Goal: Task Accomplishment & Management: Manage account settings

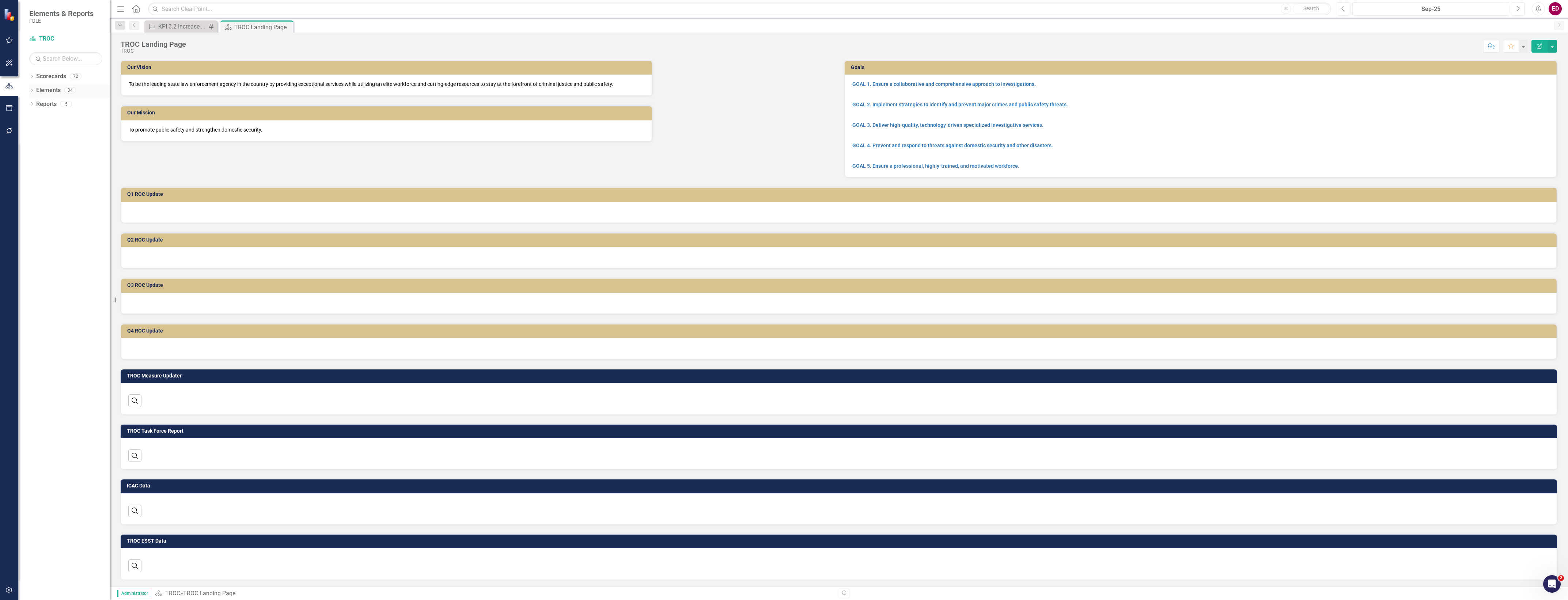
click at [30, 91] on icon "Dropdown" at bounding box center [32, 91] width 5 height 4
click at [32, 76] on icon "Dropdown" at bounding box center [32, 77] width 5 height 4
click at [37, 134] on icon "Dropdown" at bounding box center [35, 131] width 5 height 4
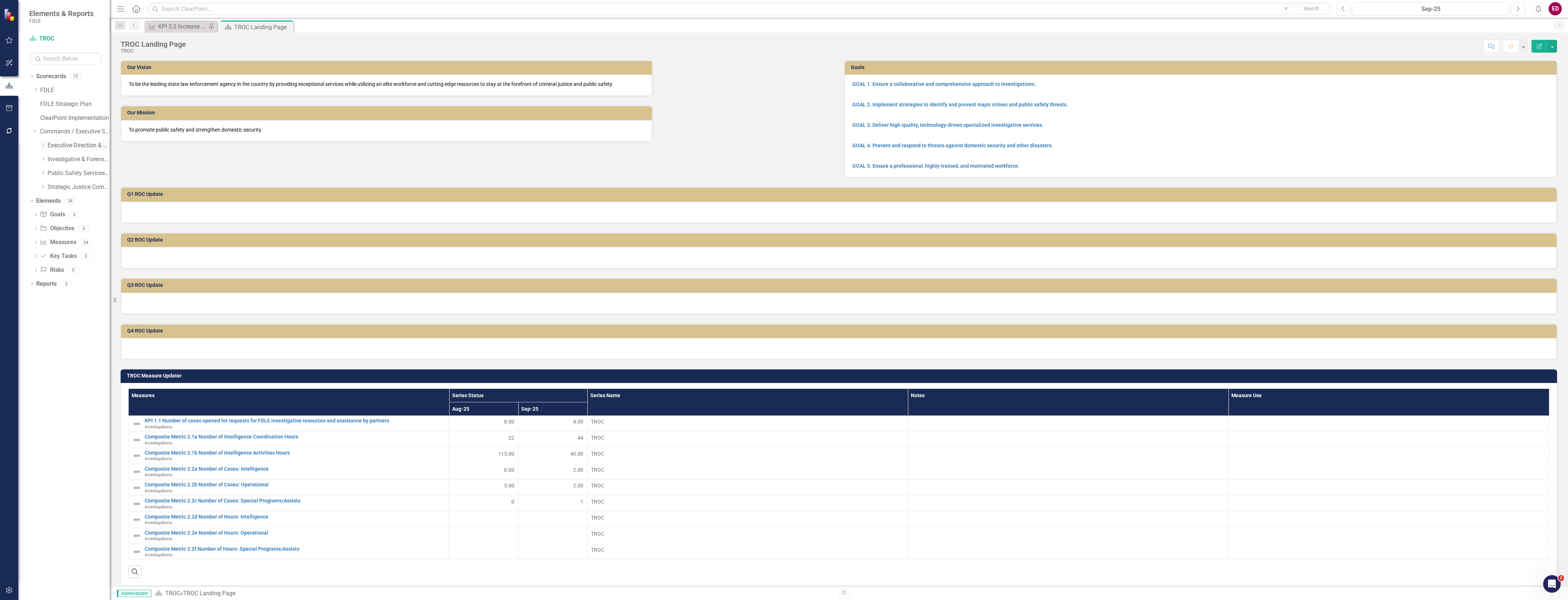
click at [46, 144] on icon "Dropdown" at bounding box center [43, 145] width 5 height 4
click at [52, 177] on div "Dropdown Office of Inspector General" at bounding box center [79, 173] width 62 height 12
click at [51, 172] on icon at bounding box center [51, 173] width 2 height 4
click at [50, 163] on div "Dropdown Business Support Program" at bounding box center [79, 159] width 62 height 12
click at [51, 157] on icon "Dropdown" at bounding box center [50, 159] width 5 height 4
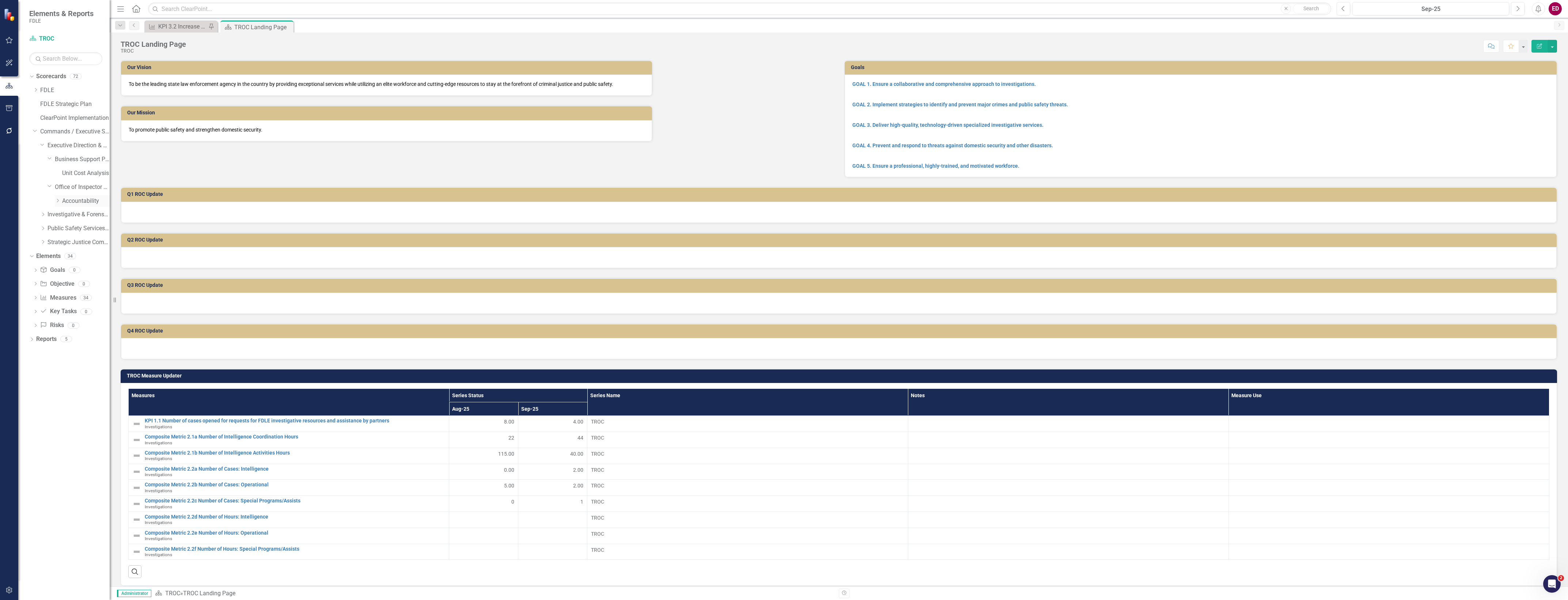
click at [56, 200] on icon "Dropdown" at bounding box center [57, 200] width 5 height 4
click at [72, 228] on link "Annual Report" at bounding box center [89, 229] width 40 height 9
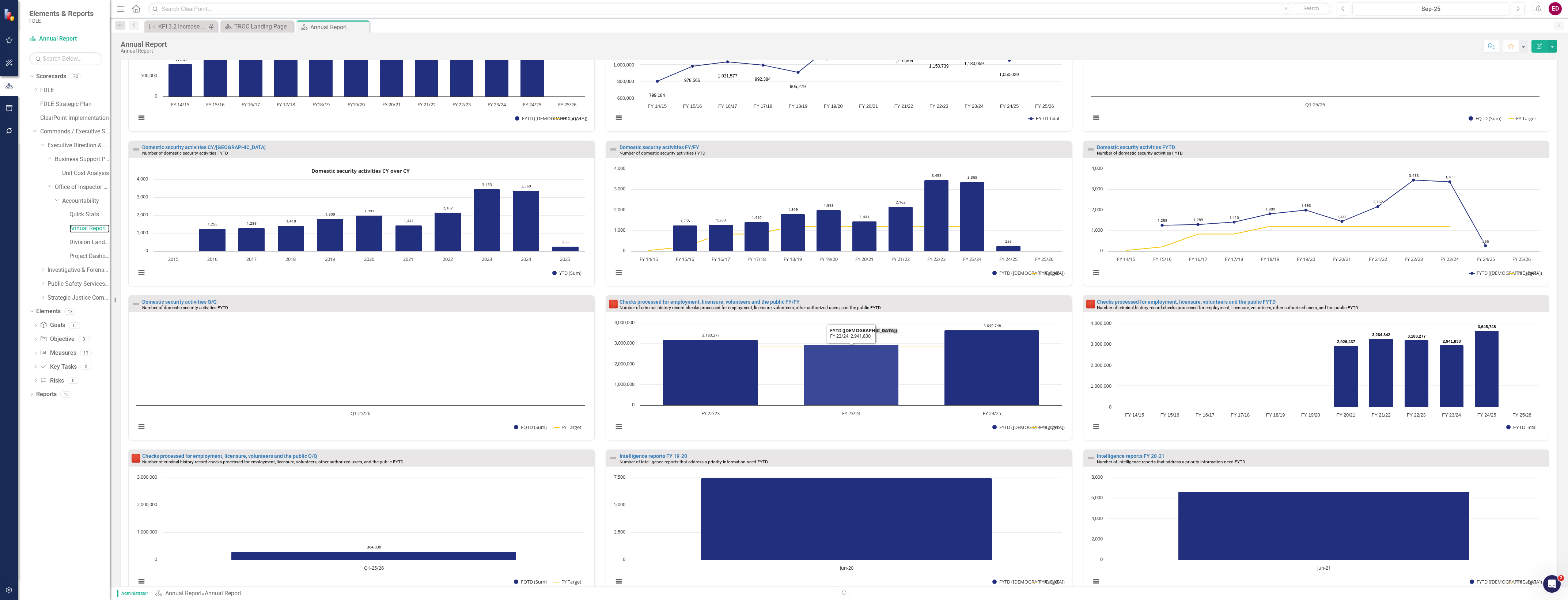
scroll to position [372, 0]
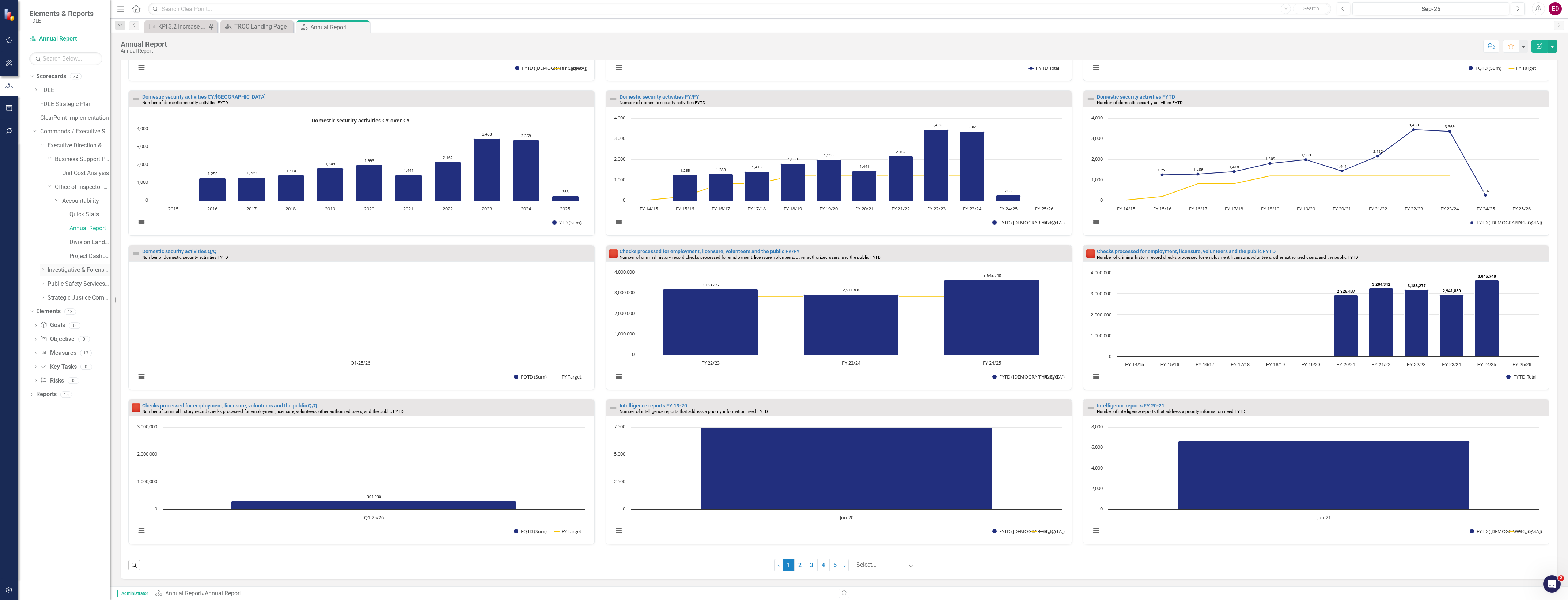
click at [43, 270] on icon "Dropdown" at bounding box center [43, 270] width 5 height 4
click at [48, 283] on icon "Dropdown" at bounding box center [50, 283] width 5 height 4
click at [58, 283] on link "Forensic Services" at bounding box center [82, 284] width 55 height 9
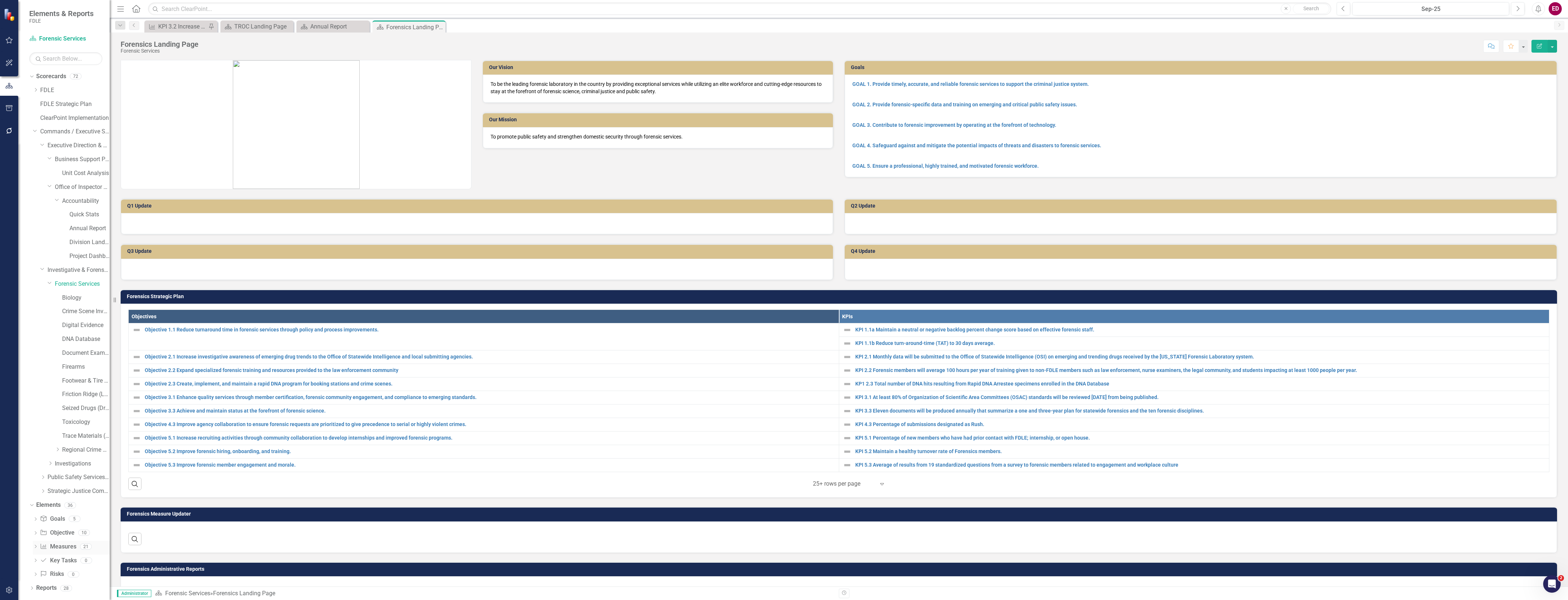
click at [33, 546] on icon "Dropdown" at bounding box center [35, 547] width 5 height 4
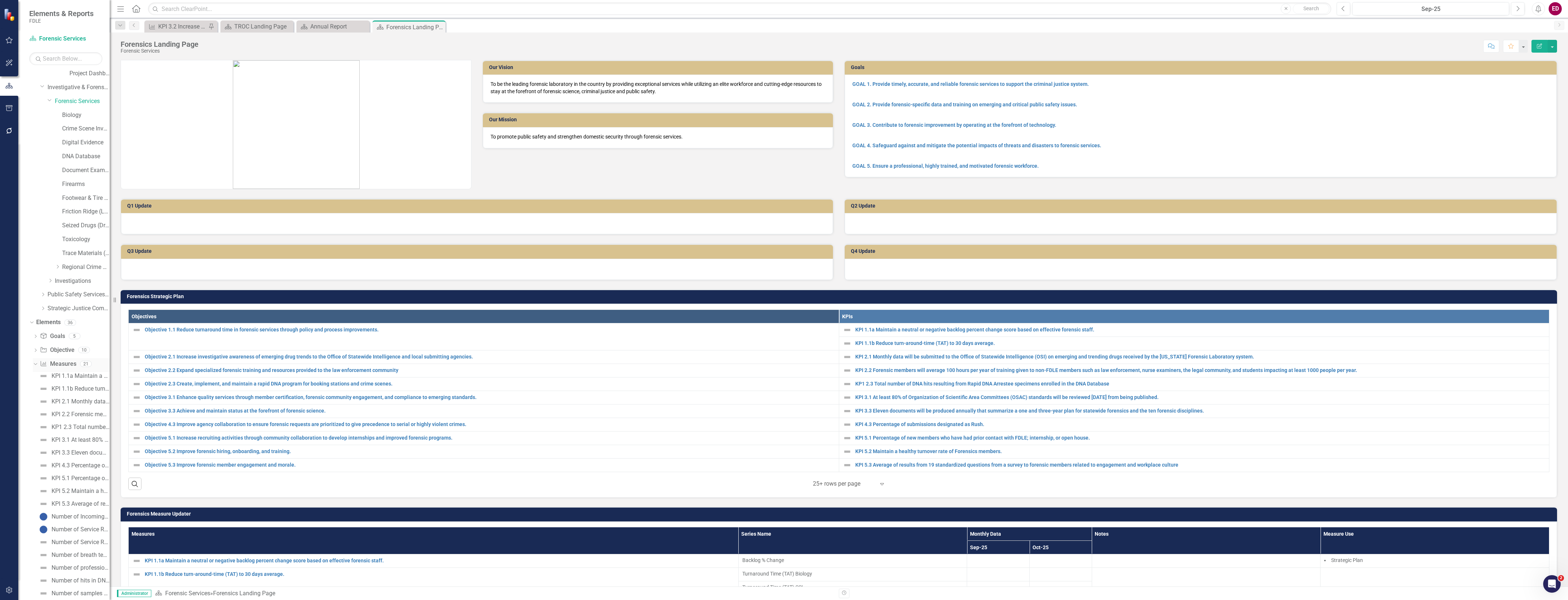
scroll to position [264, 0]
click at [60, 547] on div "Chart" at bounding box center [58, 550] width 14 height 7
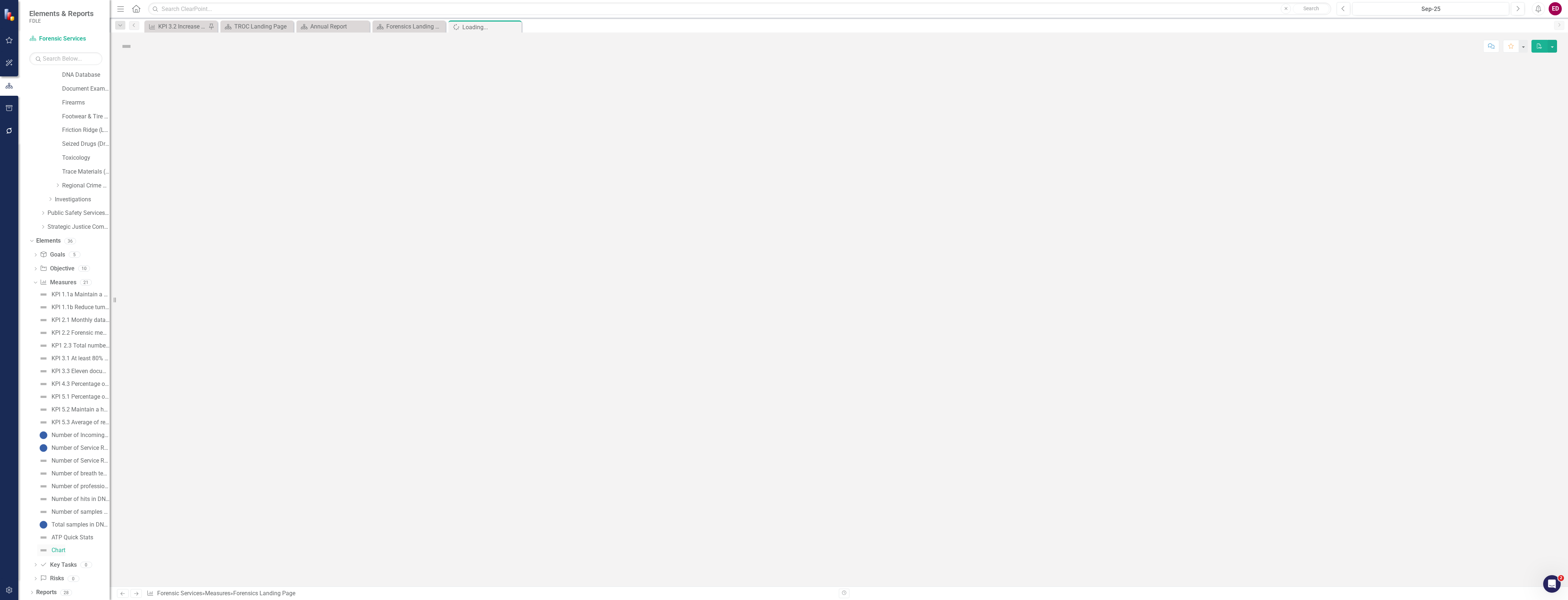
scroll to position [220, 0]
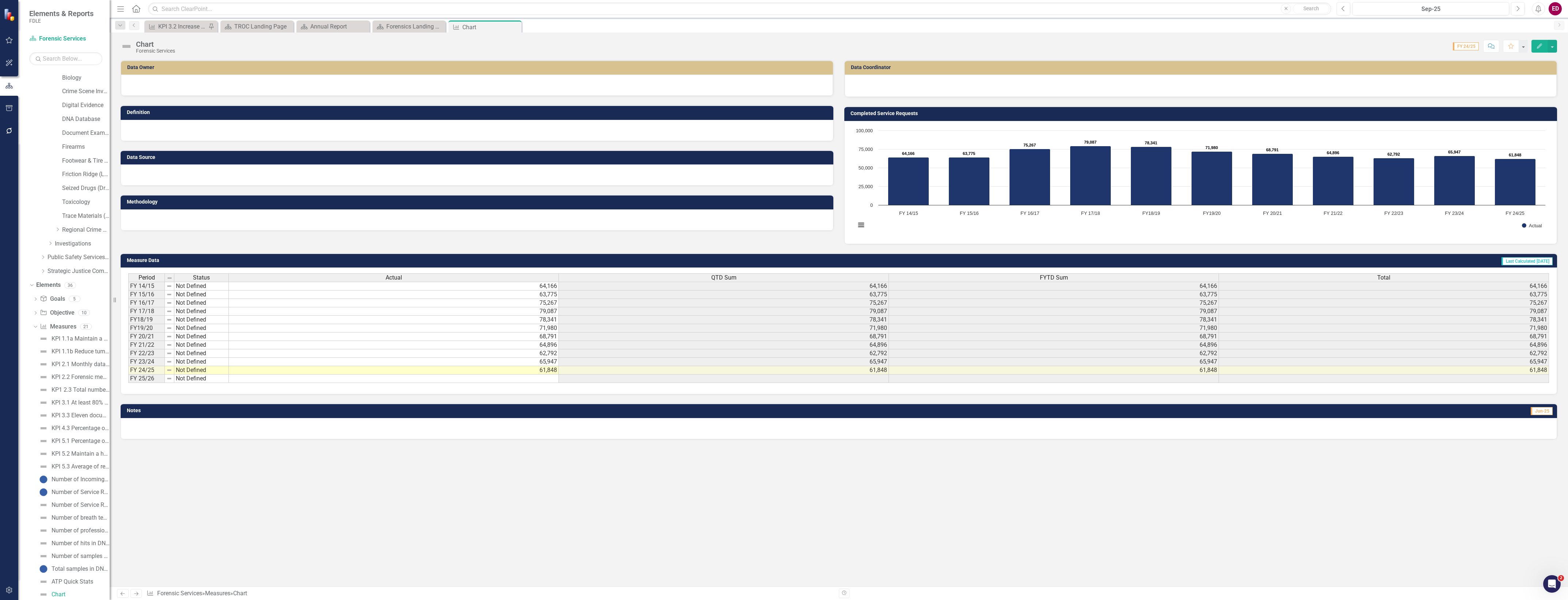
click at [171, 44] on div "Chart" at bounding box center [155, 44] width 39 height 8
click at [145, 42] on div "Chart" at bounding box center [155, 44] width 39 height 8
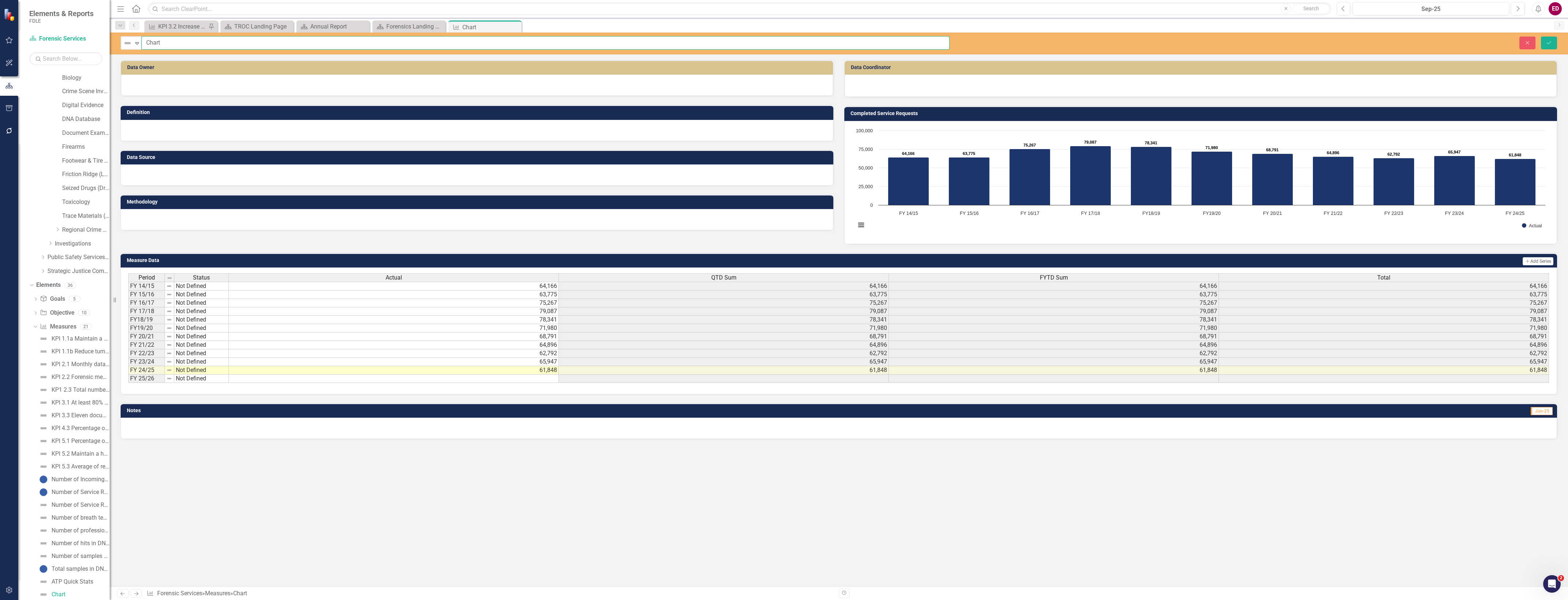
click at [176, 43] on input "Chart" at bounding box center [545, 43] width 808 height 13
type input "C"
type input "Number of Service Re"
click at [218, 44] on input "Number of Service Re" at bounding box center [545, 43] width 808 height 13
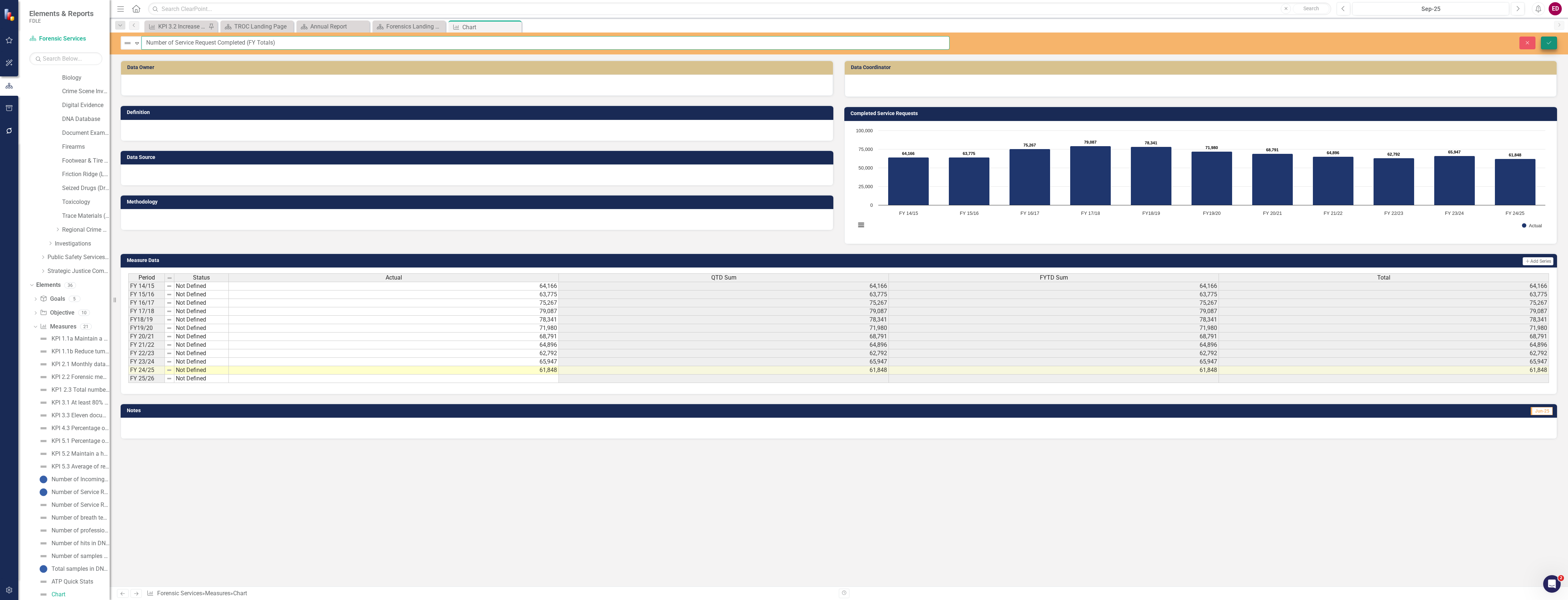
type input "Number of Service Request Completed (FY Totals)"
click at [1542, 40] on button "Save" at bounding box center [1549, 43] width 16 height 13
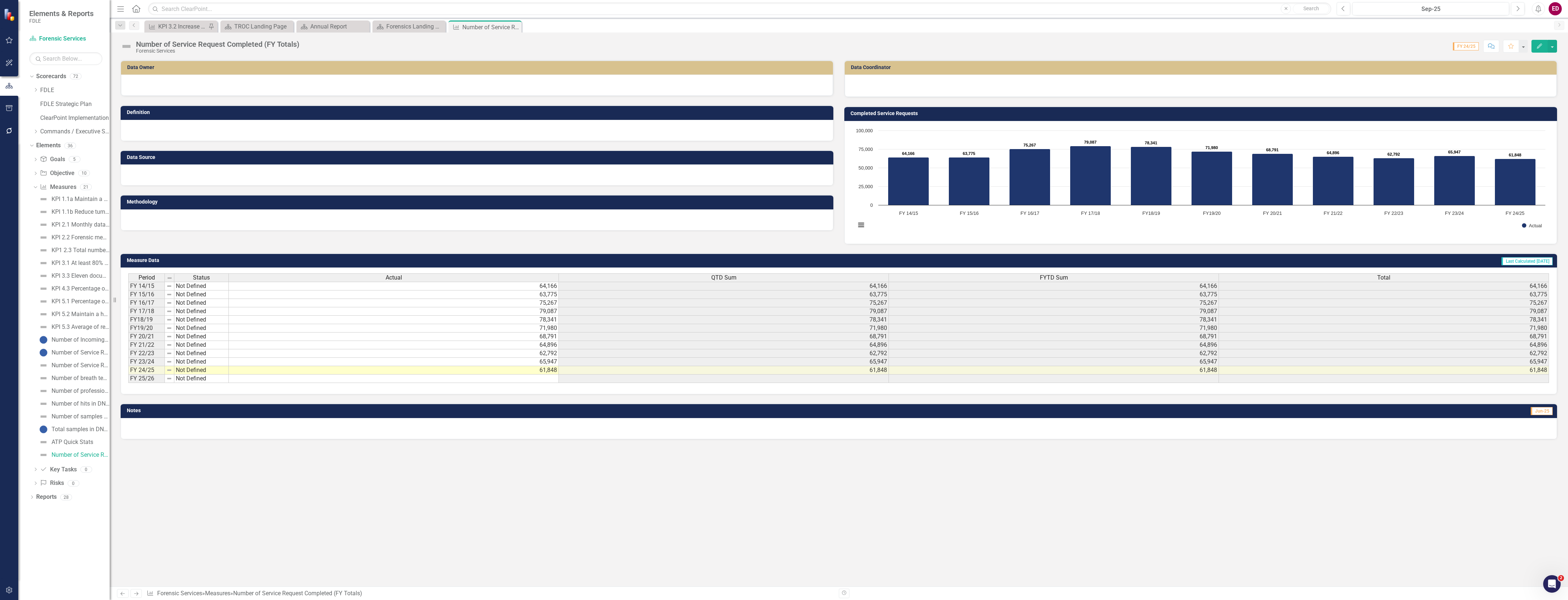
scroll to position [0, 0]
click at [316, 119] on div "Definition" at bounding box center [477, 112] width 713 height 14
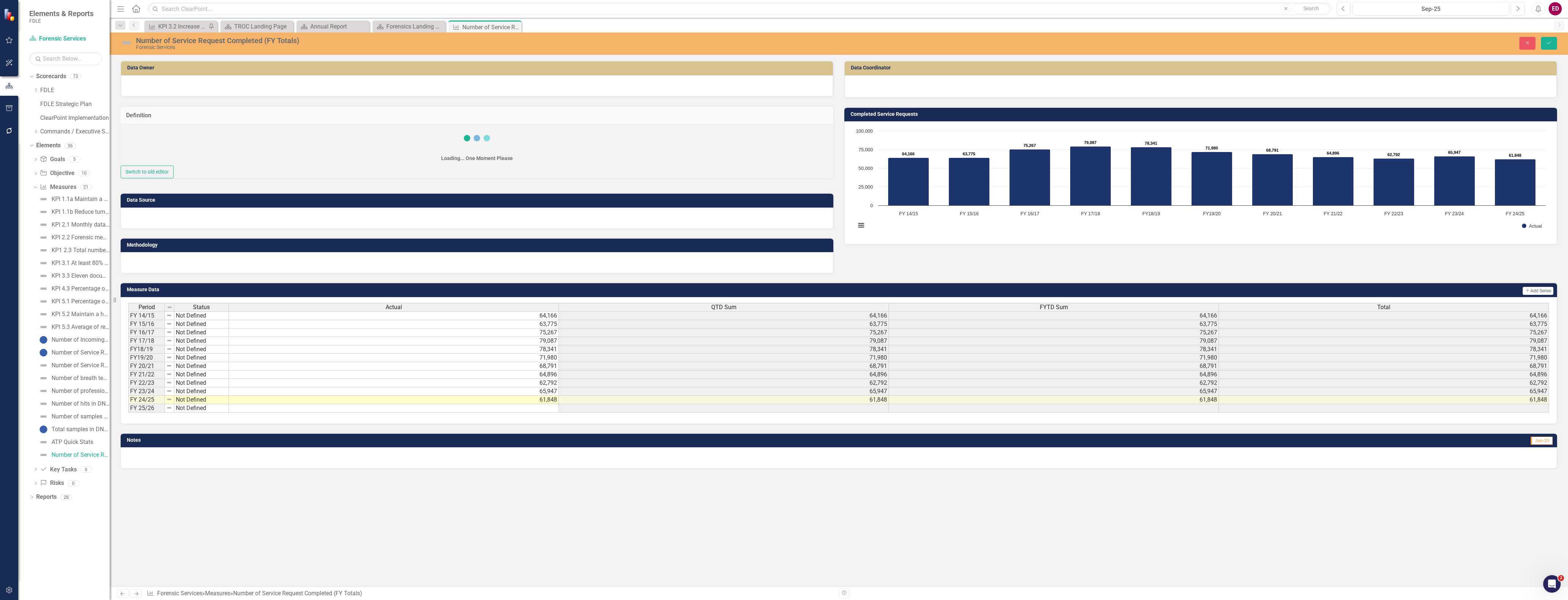
click at [306, 154] on div "Loading... One Moment Please Switch to old editor" at bounding box center [477, 151] width 713 height 55
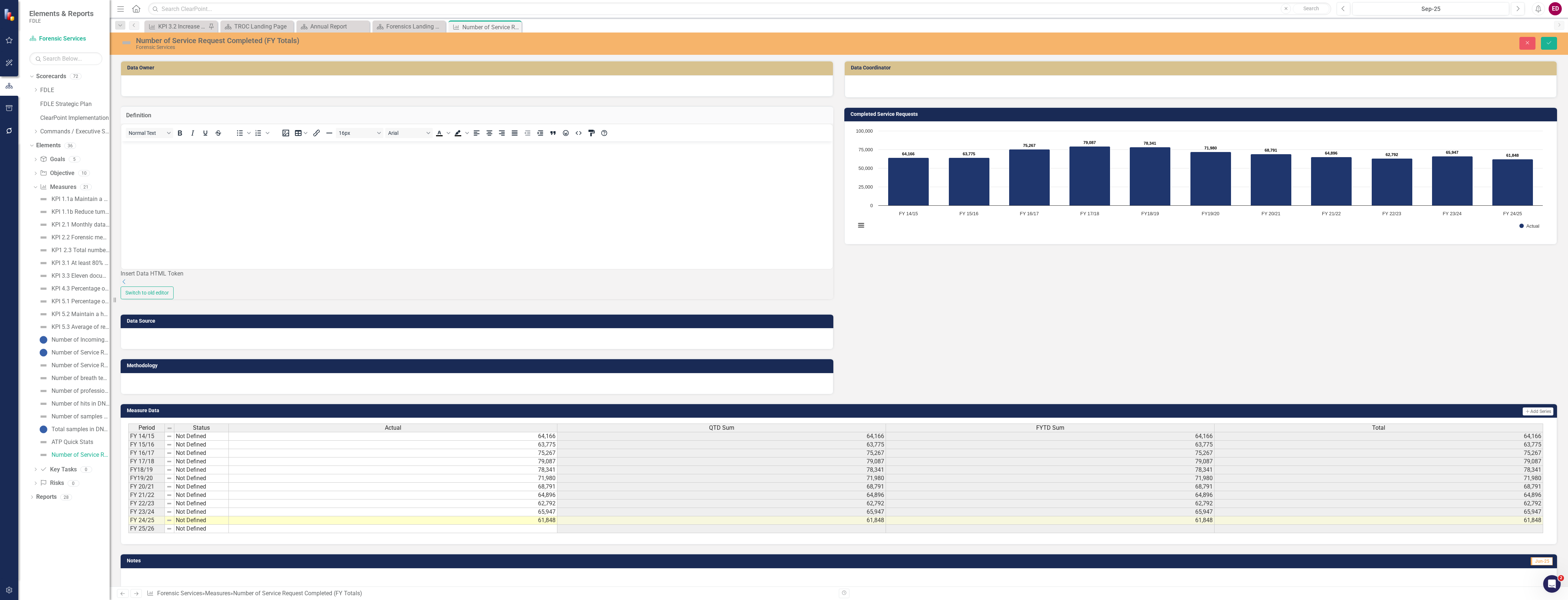
click at [315, 158] on body "Rich Text Area. Press ALT-0 for help." at bounding box center [477, 196] width 712 height 110
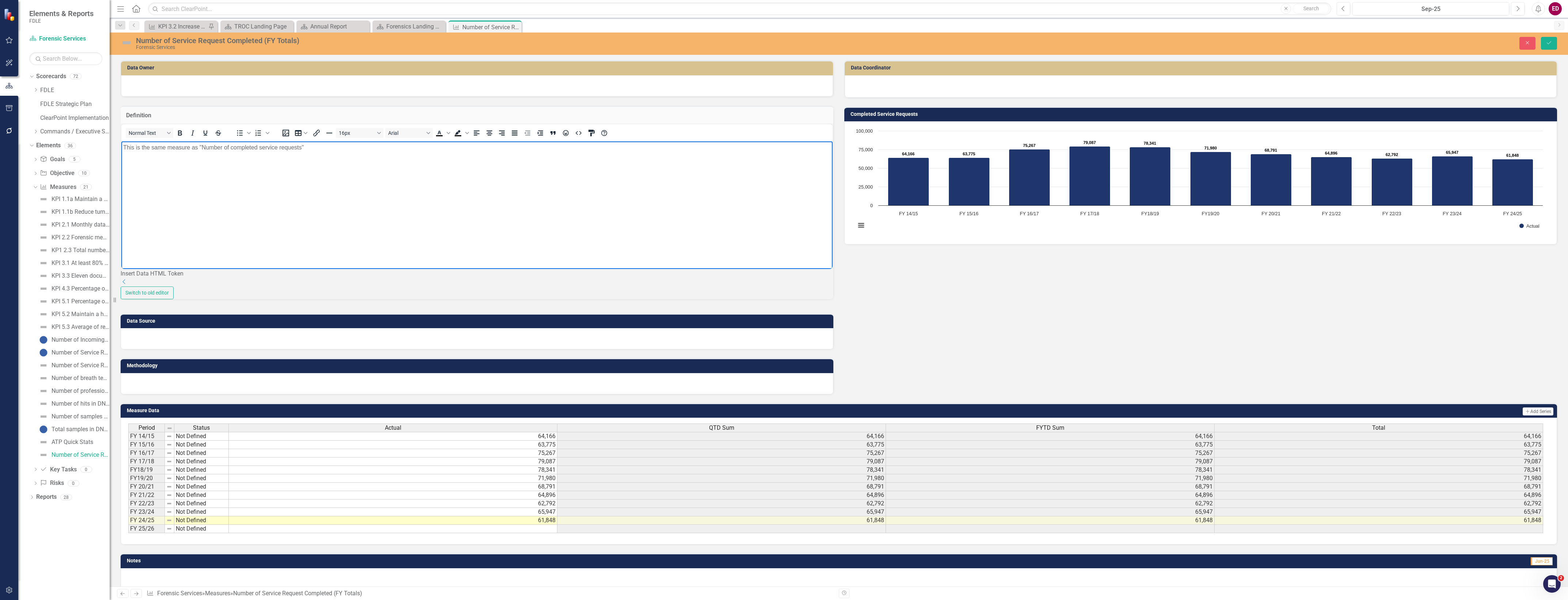
click at [590, 169] on body "This is the same measure as "Number of completed service requests"" at bounding box center [477, 196] width 712 height 110
click at [38, 130] on icon "Dropdown" at bounding box center [35, 131] width 5 height 4
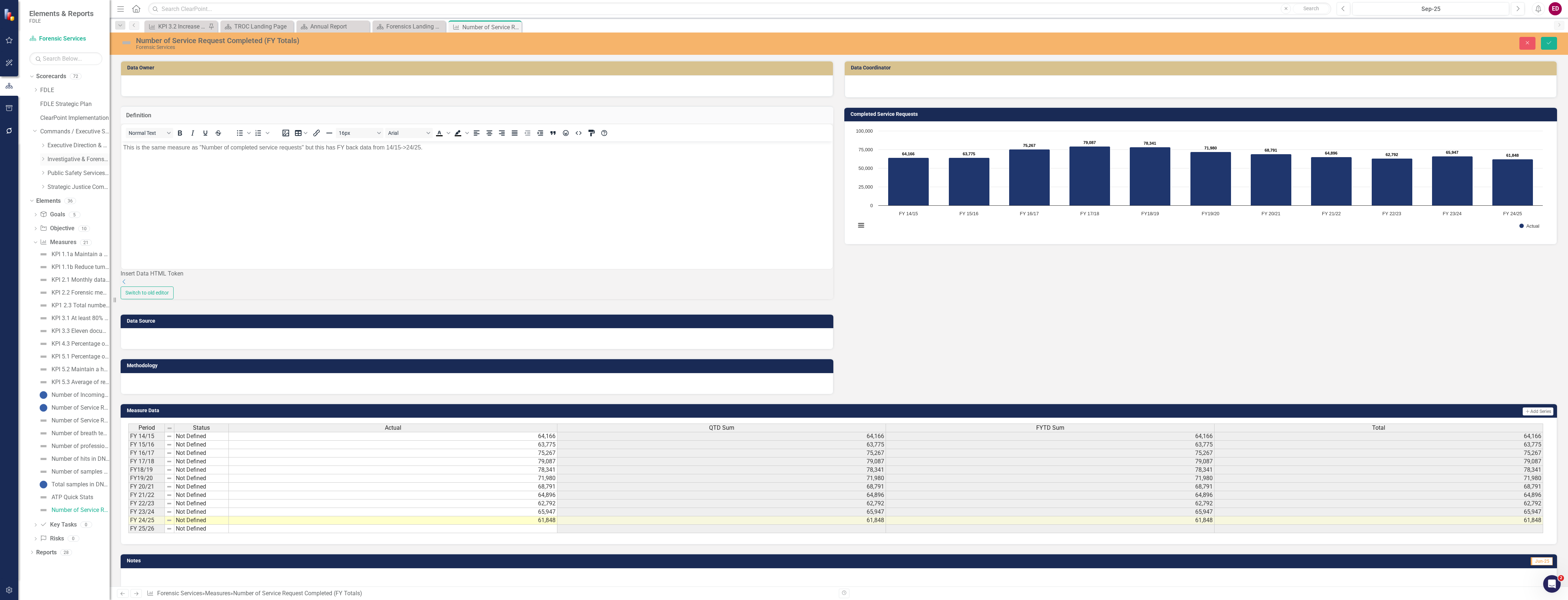
click at [41, 159] on icon "Dropdown" at bounding box center [43, 159] width 5 height 4
click at [47, 190] on div "Dropdown Investigations" at bounding box center [79, 187] width 62 height 12
click at [50, 188] on icon "Dropdown" at bounding box center [50, 186] width 5 height 4
click at [86, 188] on link "Investigations" at bounding box center [82, 187] width 55 height 9
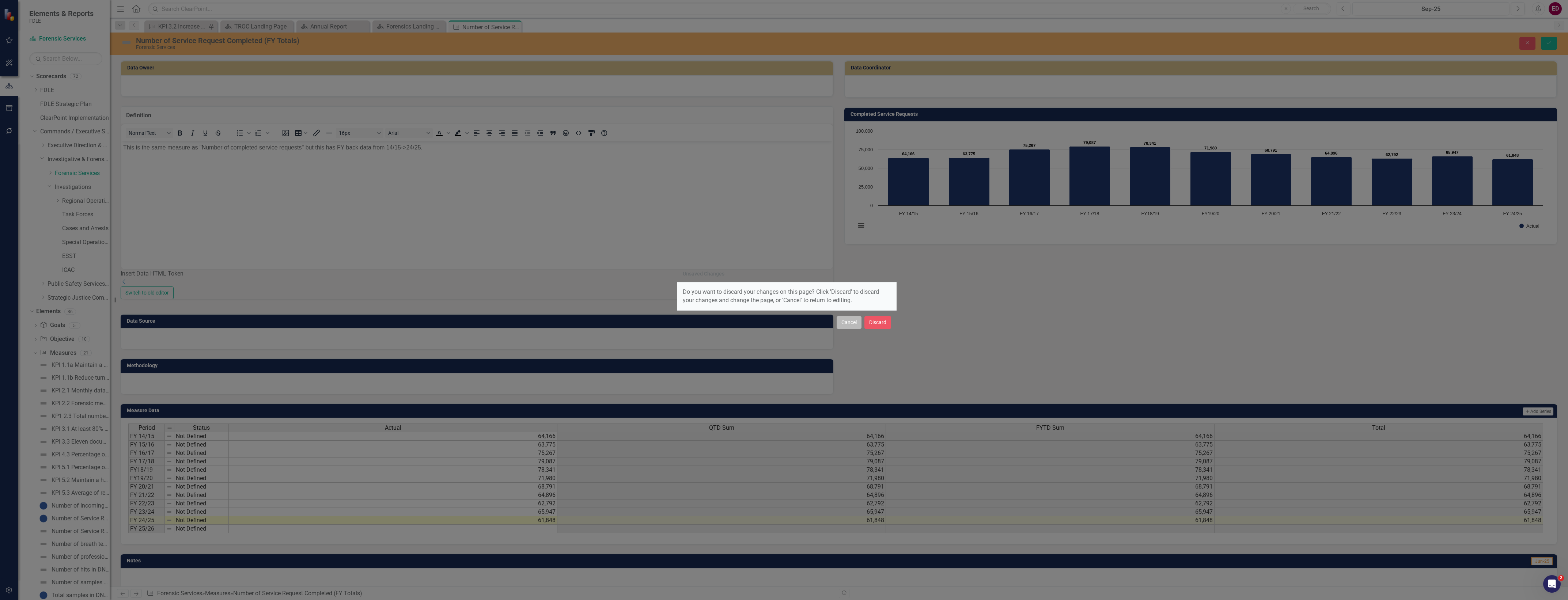
click at [843, 319] on button "Cancel" at bounding box center [849, 322] width 25 height 13
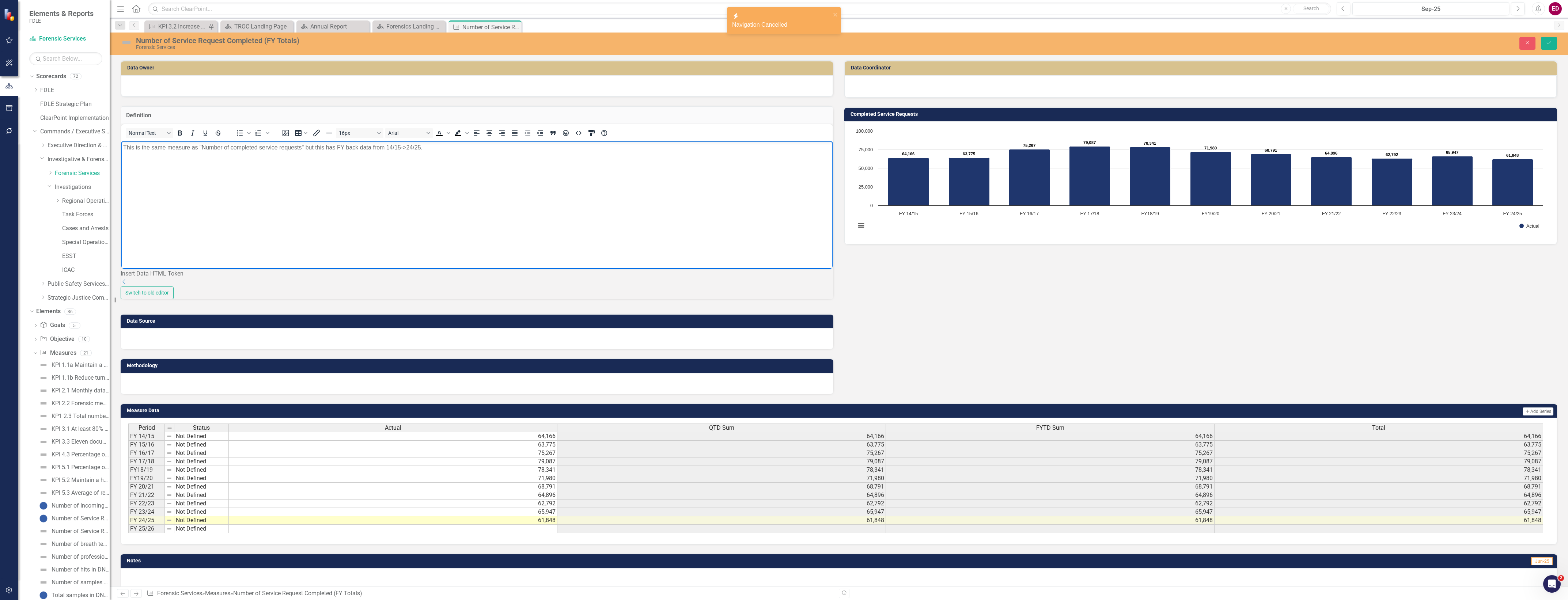
click at [511, 160] on body "This is the same measure as "Number of completed service requests" but this has…" at bounding box center [477, 196] width 712 height 110
click at [458, 156] on body "This is the same measure as "Number of completed service requests" but this has…" at bounding box center [477, 196] width 712 height 110
click at [567, 168] on body "This is the same measure as "Number of completed service requests" but this has…" at bounding box center [477, 196] width 712 height 110
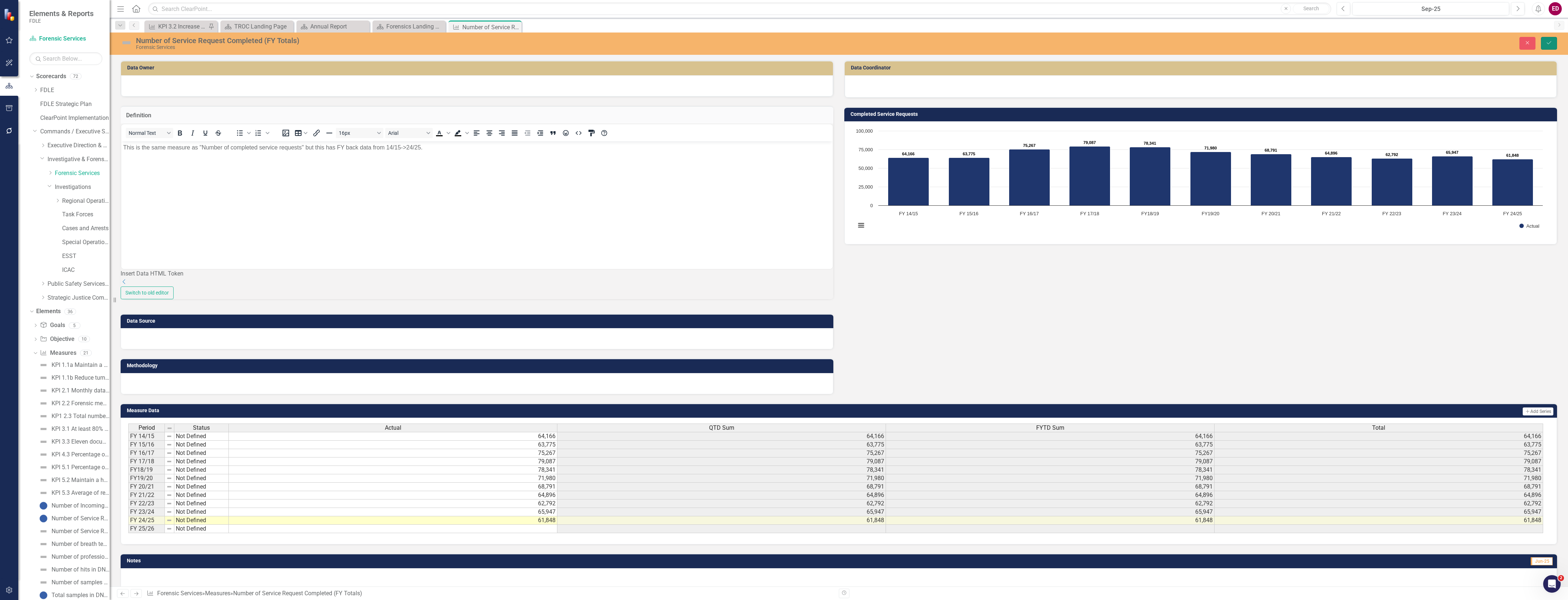
click at [1553, 41] on button "Save" at bounding box center [1549, 43] width 16 height 13
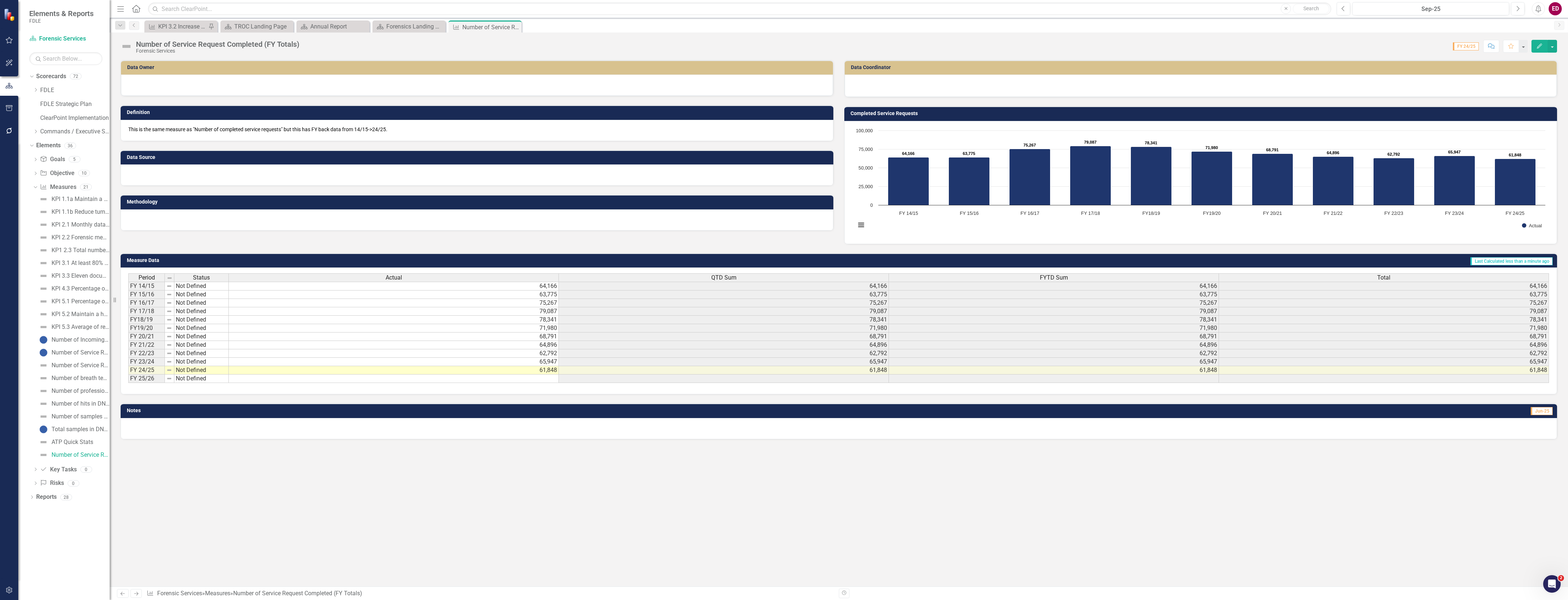
click at [1541, 45] on icon "button" at bounding box center [1539, 46] width 5 height 5
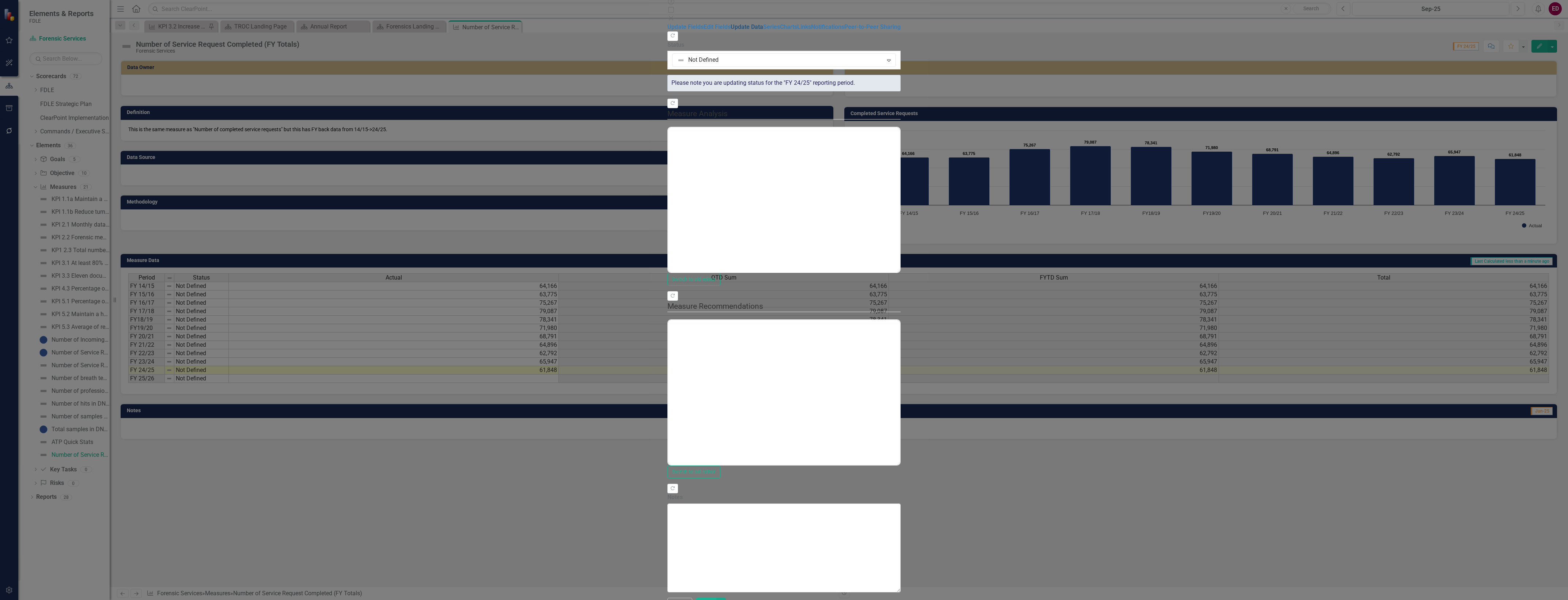
click at [730, 30] on link "Update Data" at bounding box center [746, 26] width 32 height 7
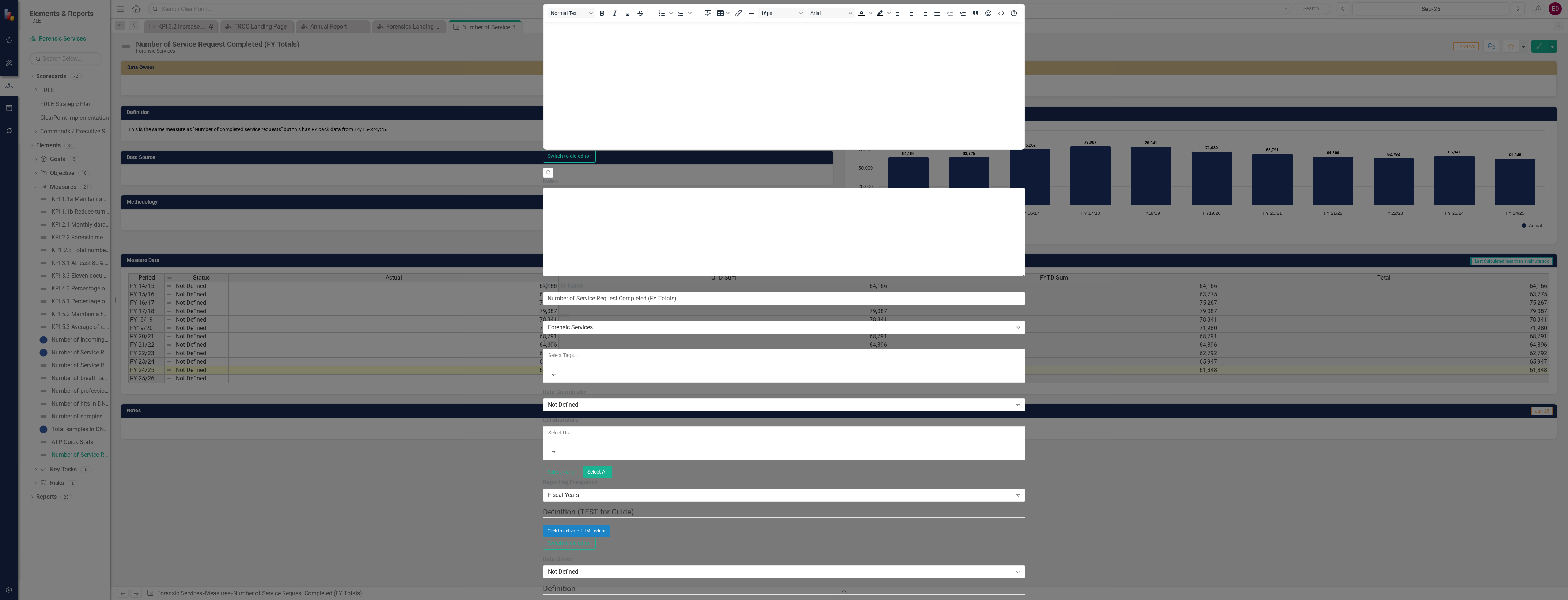
click at [573, 478] on label "Reporting Frequency" at bounding box center [784, 483] width 483 height 9
click at [579, 491] on div "Fiscal Years" at bounding box center [780, 495] width 464 height 9
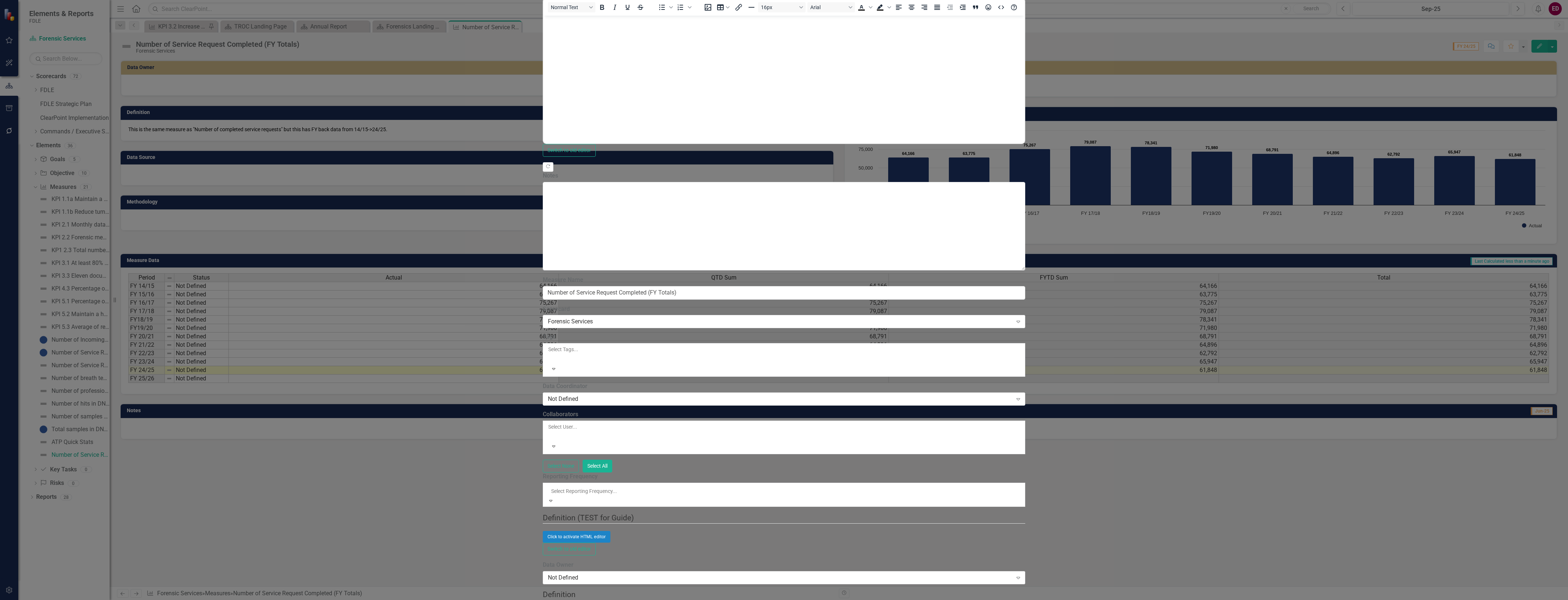
scroll to position [139, 0]
click at [618, 305] on div "Scorecard Forensic Services Expand" at bounding box center [784, 316] width 483 height 23
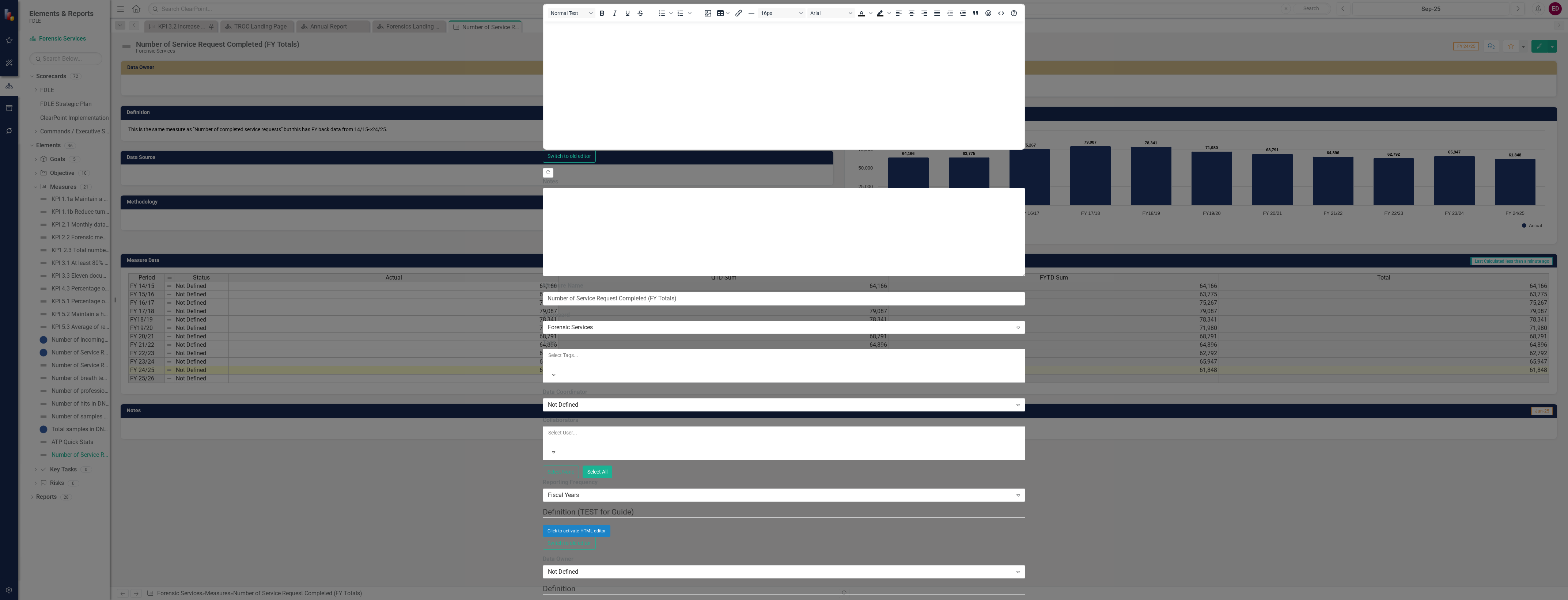
click at [615, 321] on div "Forensic Services Expand" at bounding box center [784, 327] width 483 height 13
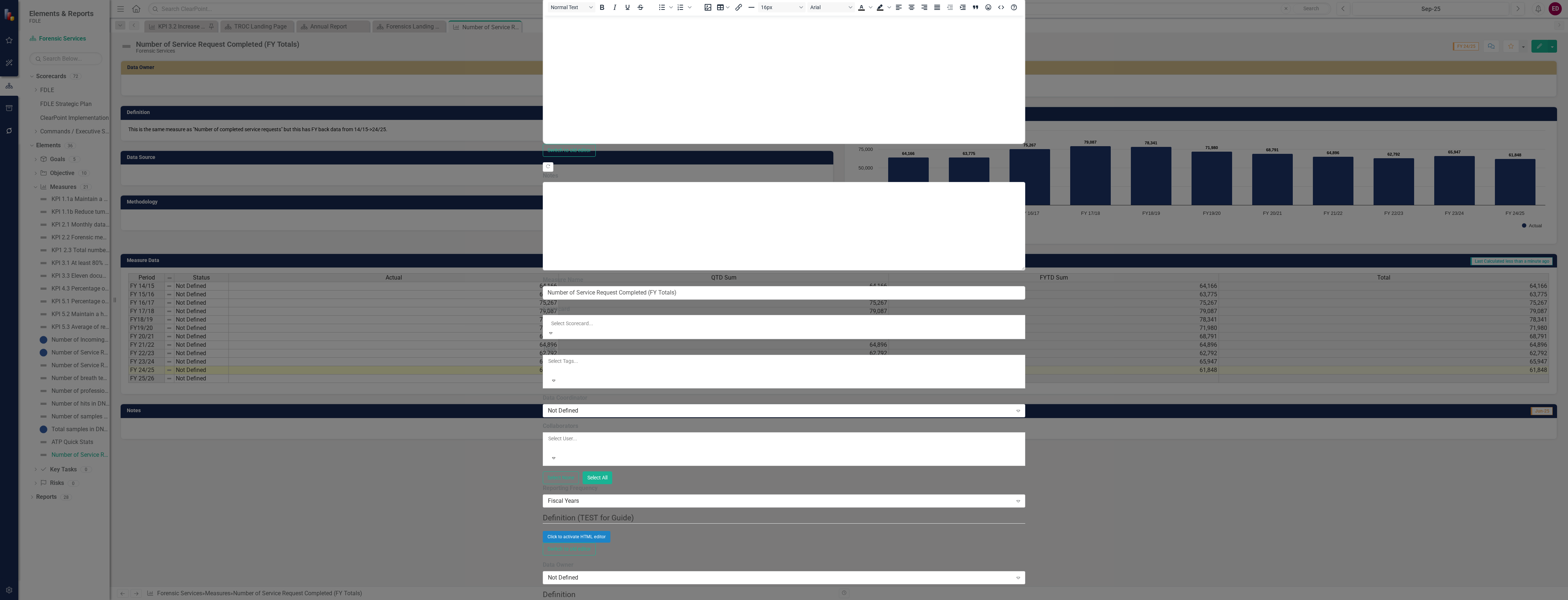
scroll to position [228, 0]
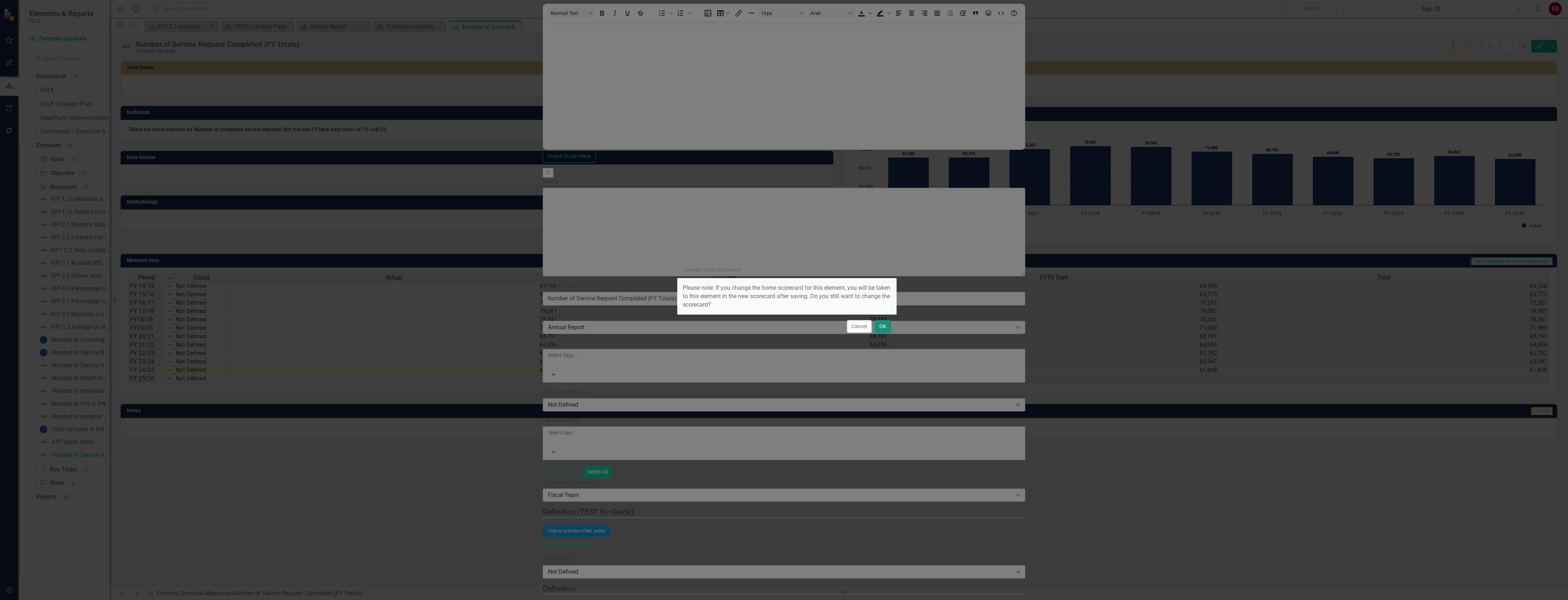
click at [883, 321] on button "OK" at bounding box center [883, 326] width 16 height 13
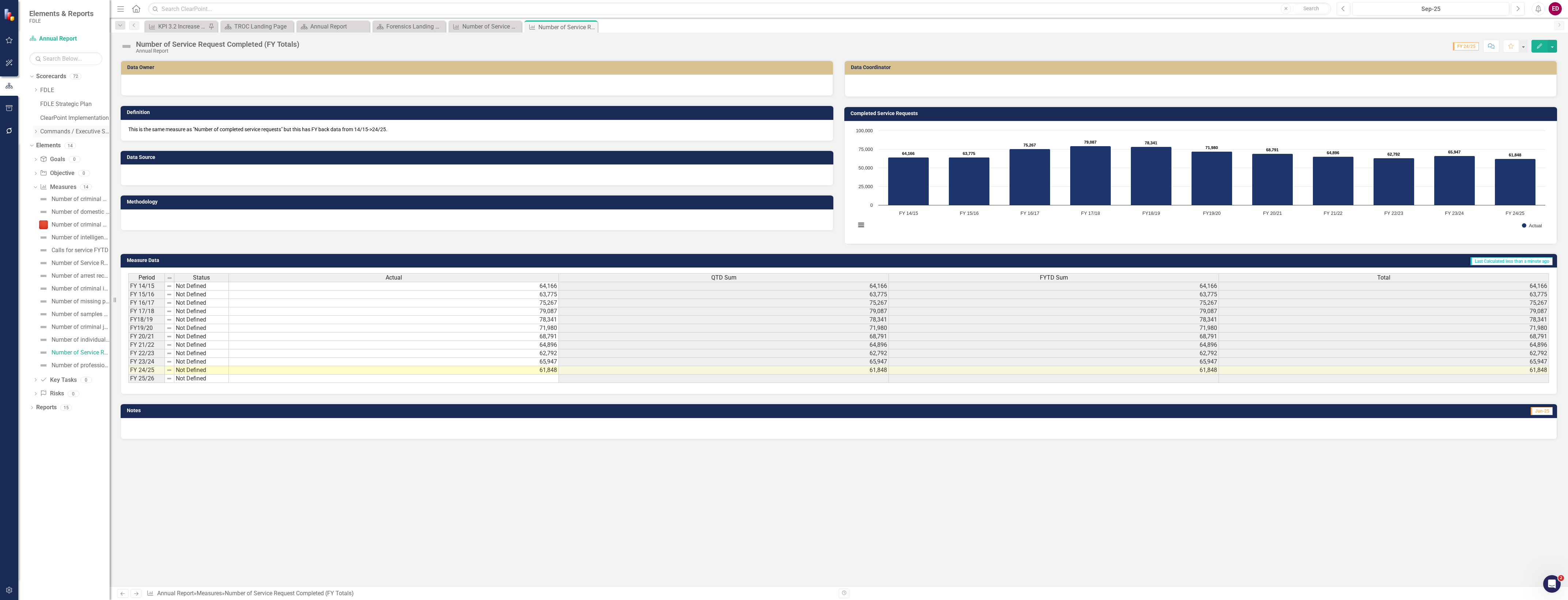
click at [36, 132] on icon "Dropdown" at bounding box center [35, 131] width 5 height 4
drag, startPoint x: 39, startPoint y: 170, endPoint x: 45, endPoint y: 170, distance: 6.0
click at [40, 170] on div "Dropdown Public Safety Services Command" at bounding box center [71, 174] width 77 height 14
click at [45, 170] on div "Dropdown Public Safety Services Command" at bounding box center [75, 173] width 69 height 12
click at [43, 178] on div "Dropdown Public Safety Services Command" at bounding box center [75, 173] width 69 height 12
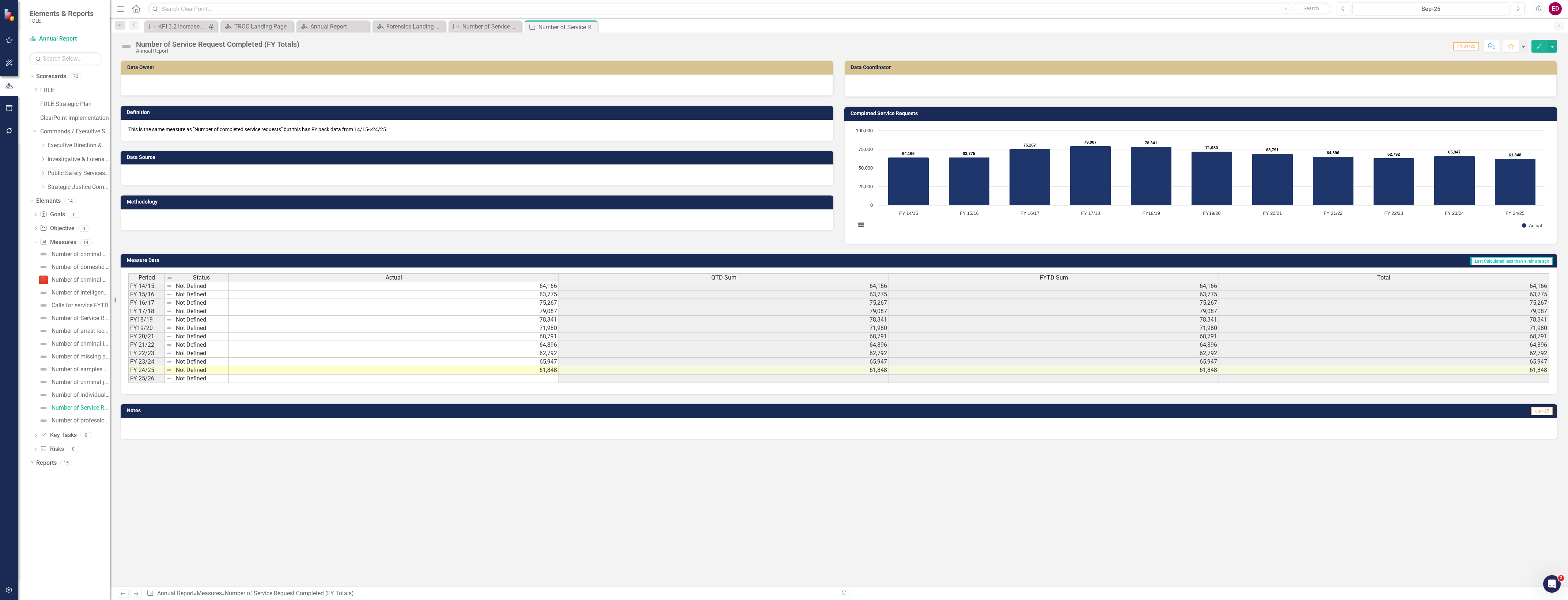
click at [42, 172] on icon "Dropdown" at bounding box center [43, 172] width 5 height 4
click at [68, 190] on link "Capitol Police" at bounding box center [82, 187] width 55 height 9
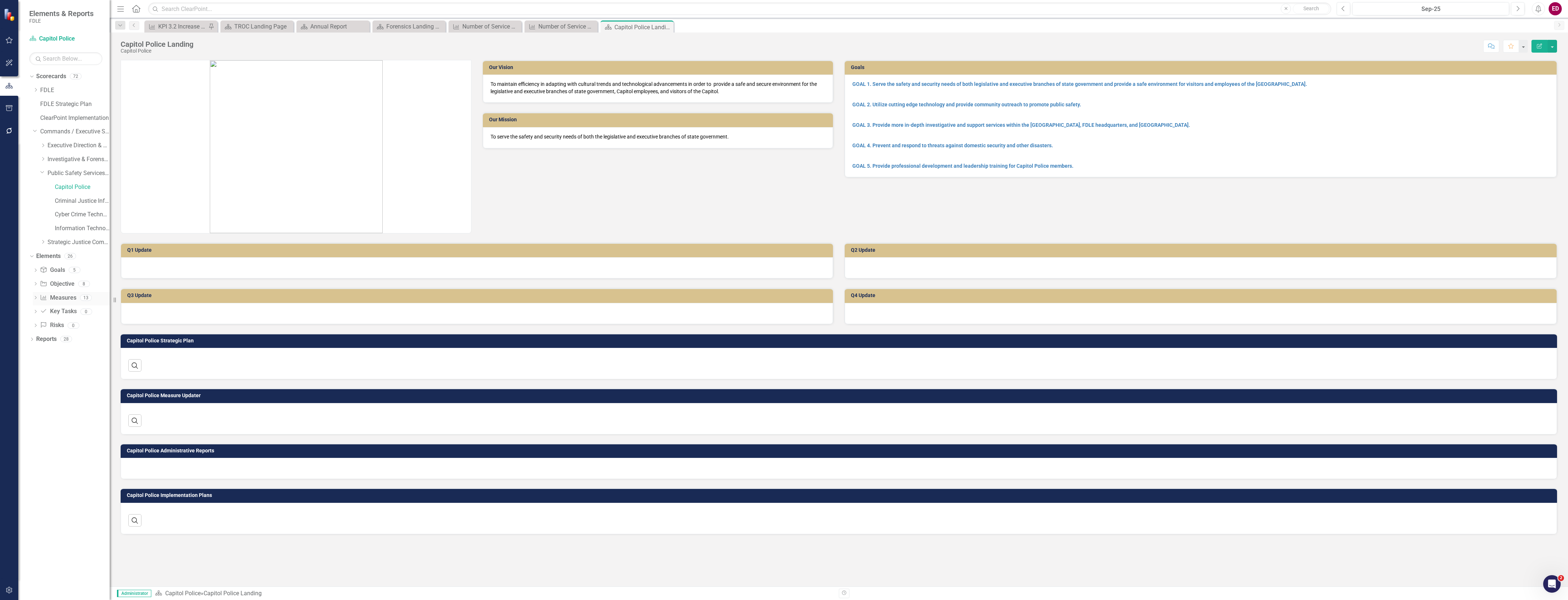
click at [46, 299] on icon "Measure" at bounding box center [43, 298] width 7 height 6
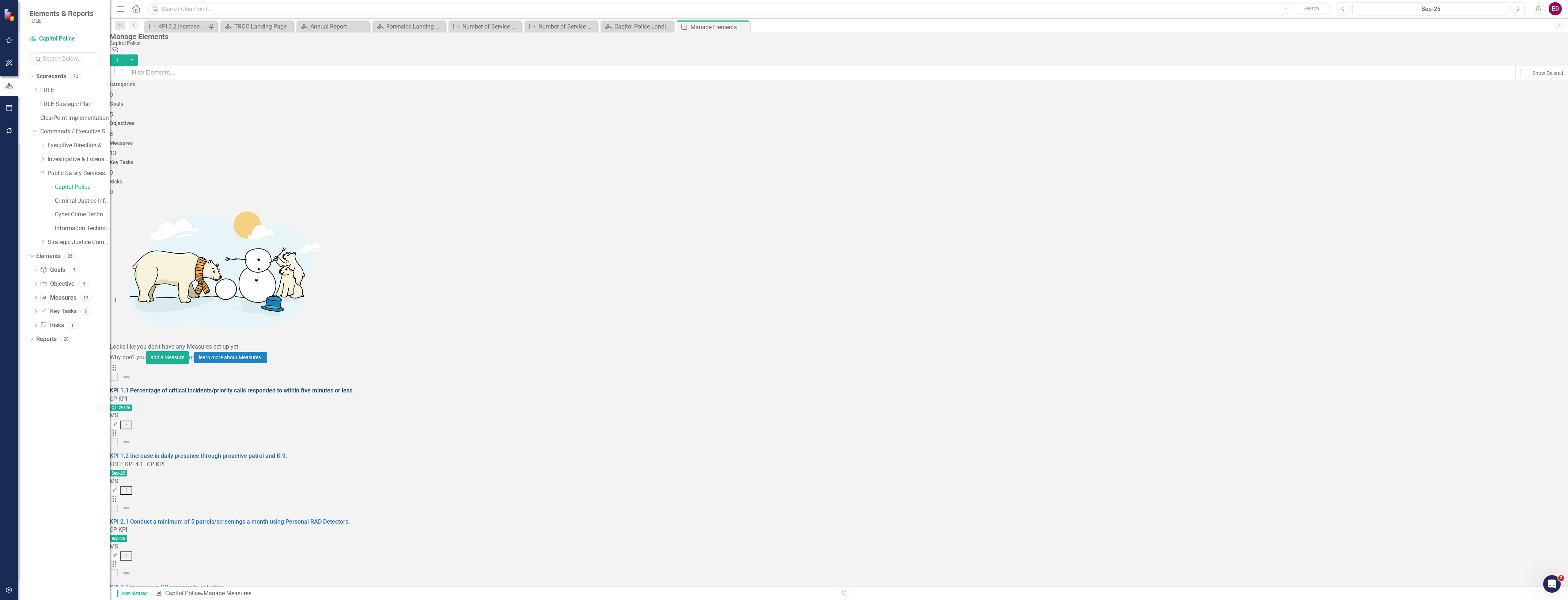
click at [354, 387] on link "KPI 1.1 Percentage of critical incidents/priority calls responded to within fiv…" at bounding box center [232, 390] width 245 height 7
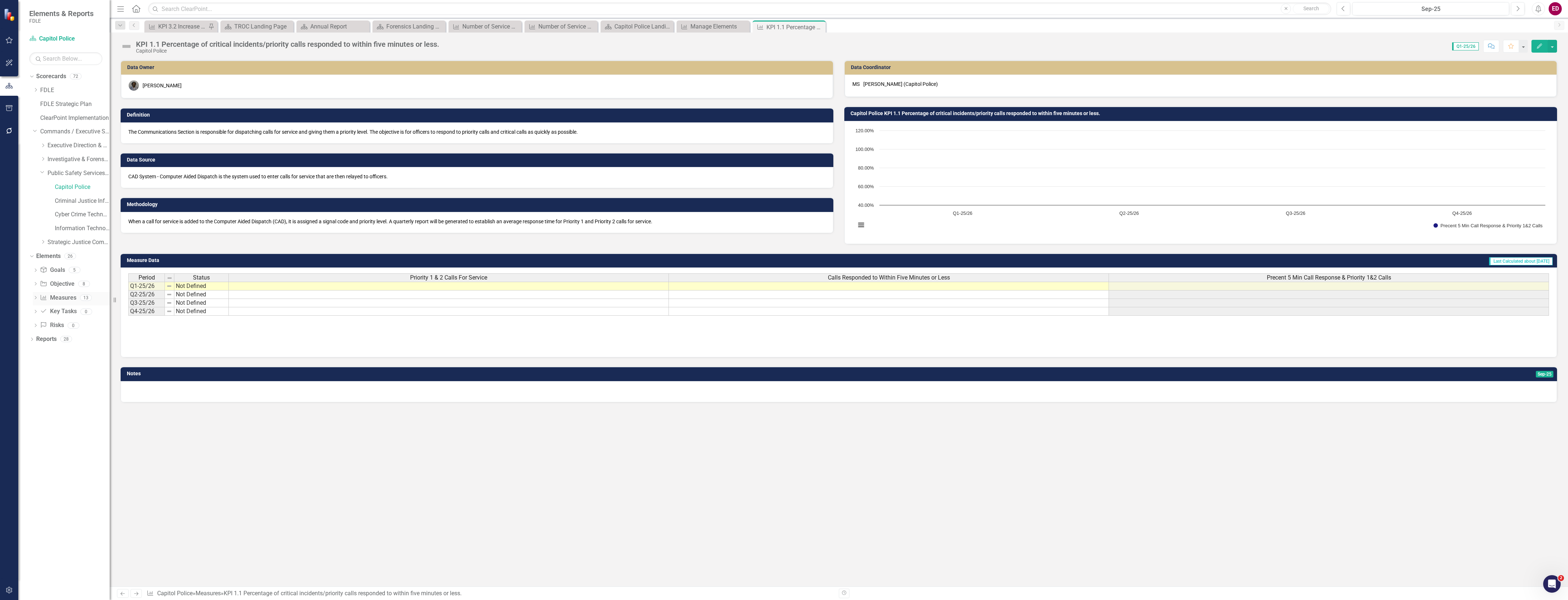
click at [37, 301] on div "Dropdown" at bounding box center [35, 299] width 5 height 6
click at [61, 323] on div "KPI 1.2 Increase in daily presence through proactive patrol and K-9." at bounding box center [80, 323] width 58 height 7
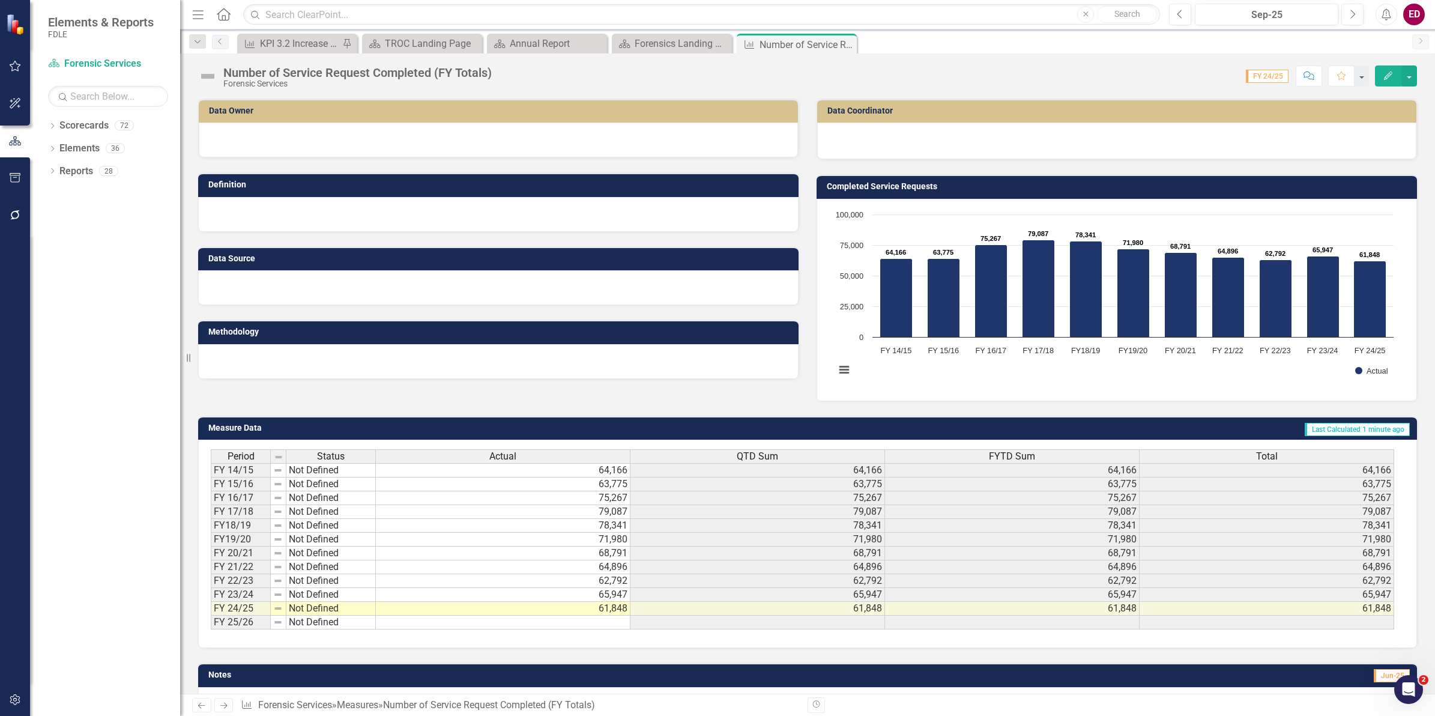
click at [133, 443] on div "Dropdown Scorecards 72 Dropdown FDLE Commissioner's Initiative Team Project Das…" at bounding box center [105, 416] width 150 height 600
click at [49, 149] on icon "Dropdown" at bounding box center [52, 150] width 8 height 7
click at [55, 213] on div "Dropdown" at bounding box center [58, 218] width 8 height 10
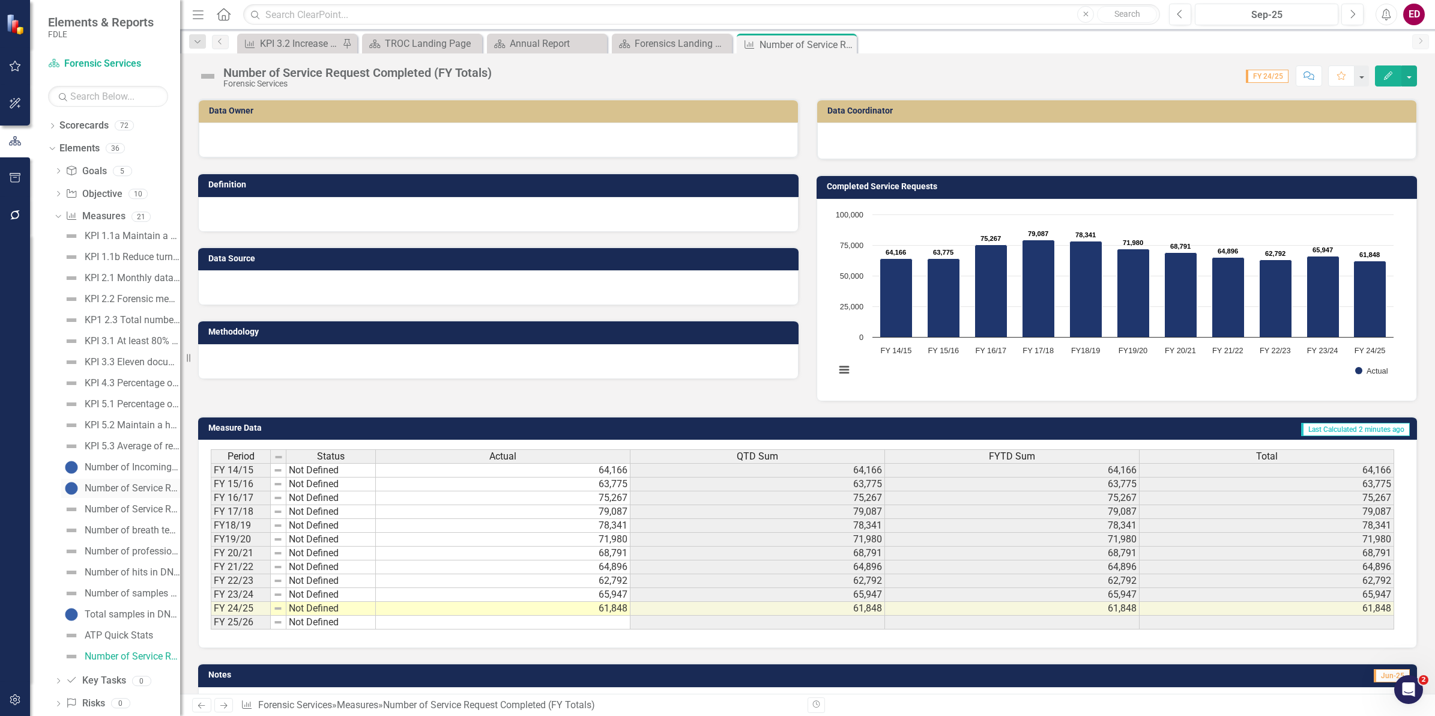
click at [170, 491] on div "Number of Service Requests Pending" at bounding box center [132, 488] width 95 height 11
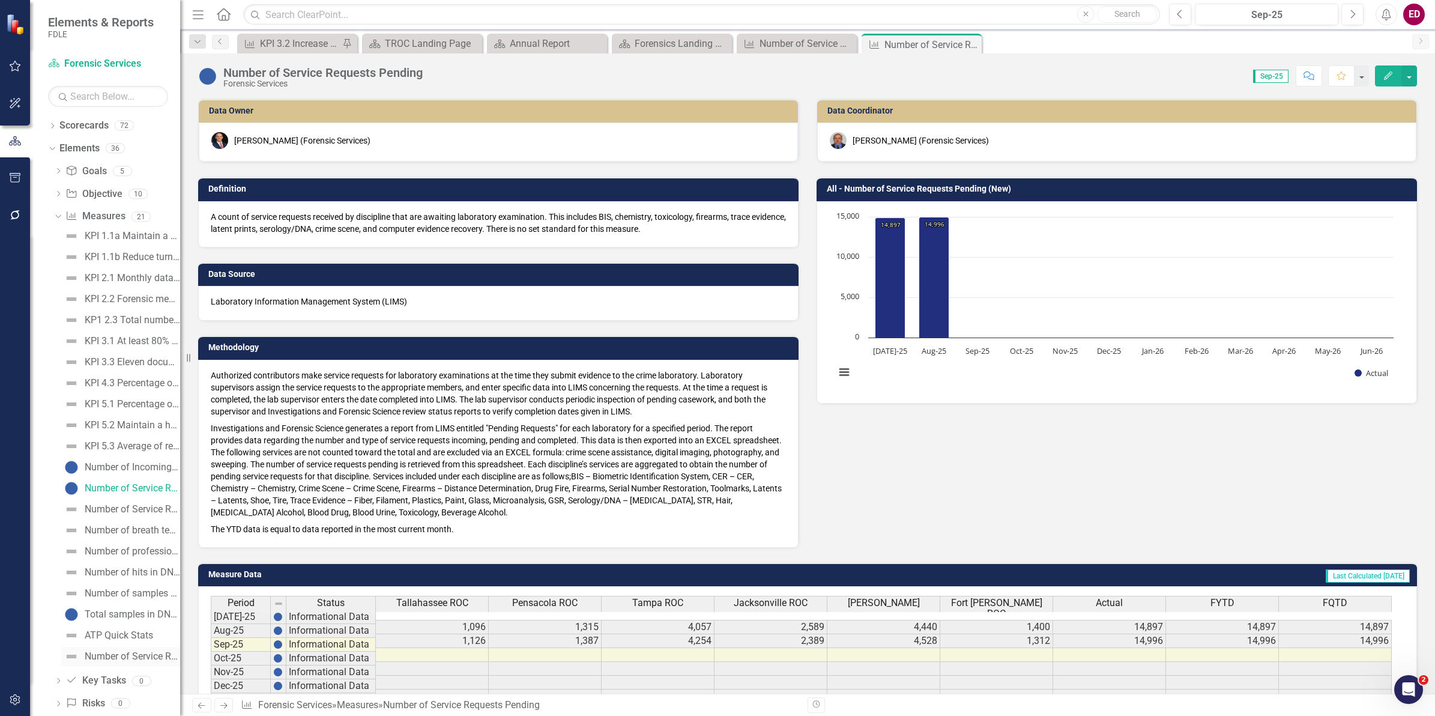
click at [102, 658] on div "Number of Service Request Completed (FY Totals)" at bounding box center [132, 656] width 95 height 11
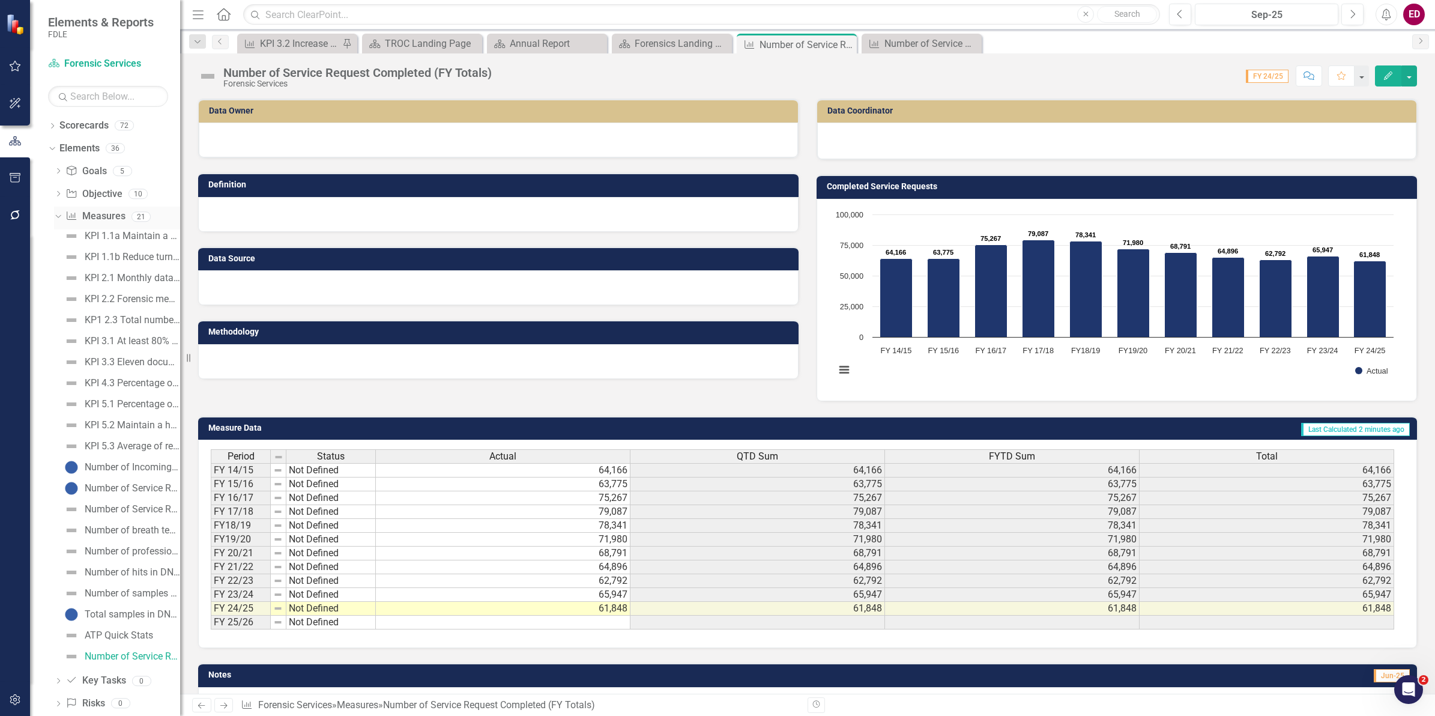
click at [125, 211] on div "Measure Measures 21" at bounding box center [122, 218] width 115 height 23
click at [111, 211] on link "Measure Measures" at bounding box center [94, 217] width 59 height 14
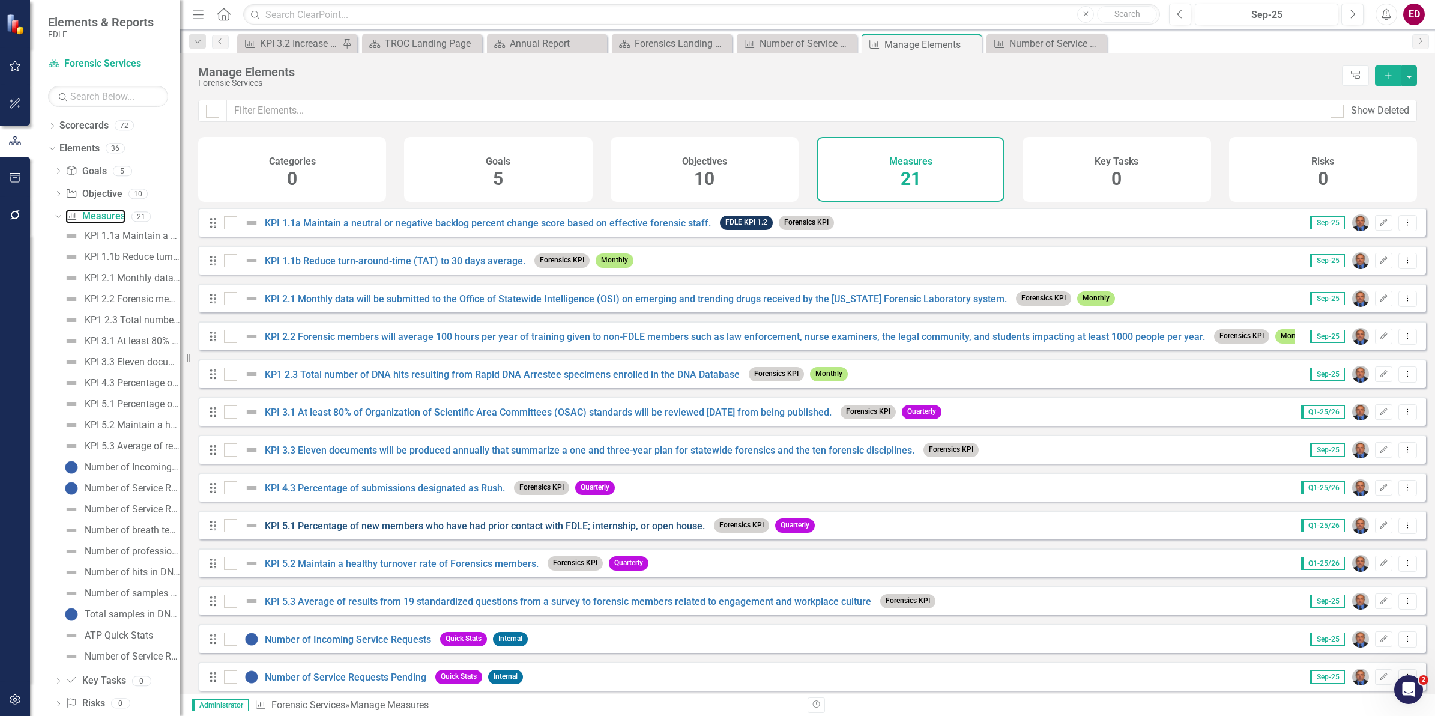
scroll to position [75, 0]
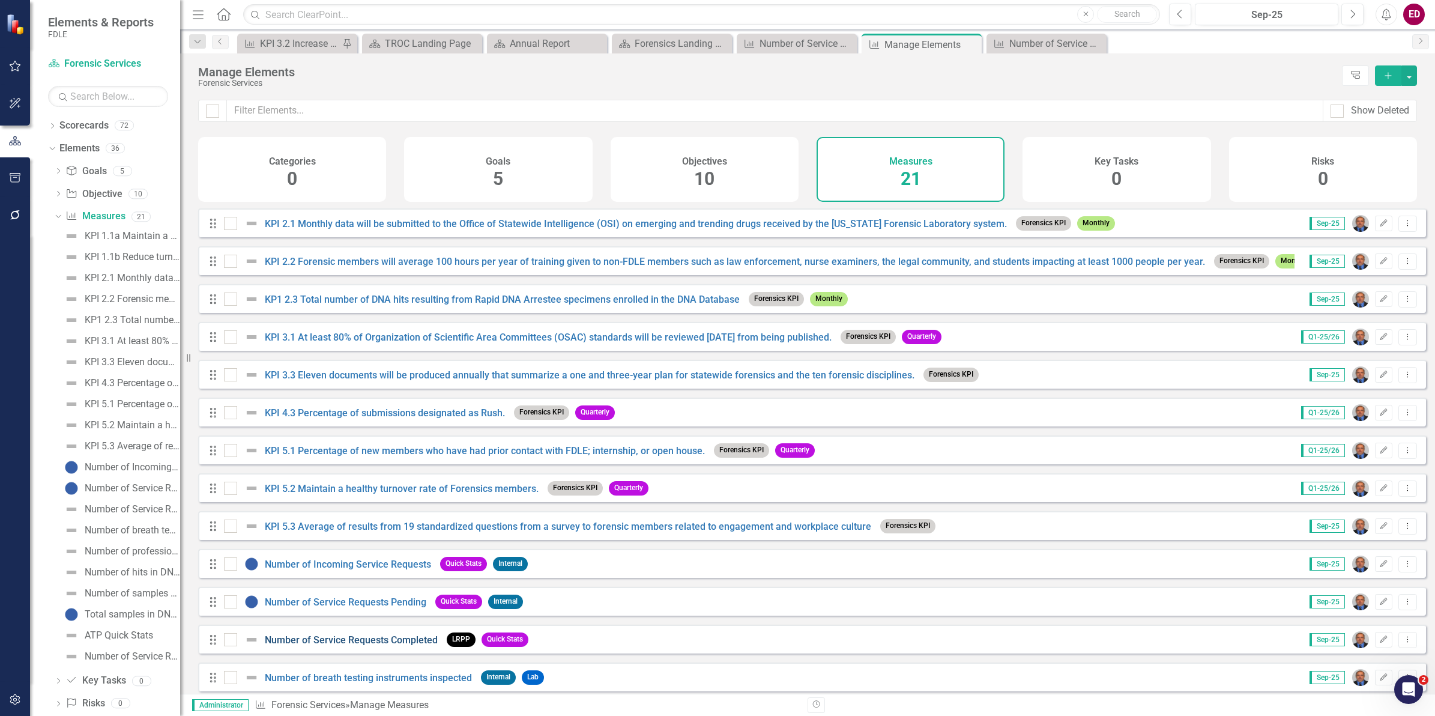
click at [371, 644] on link "Number of Service Requests Completed" at bounding box center [351, 639] width 173 height 11
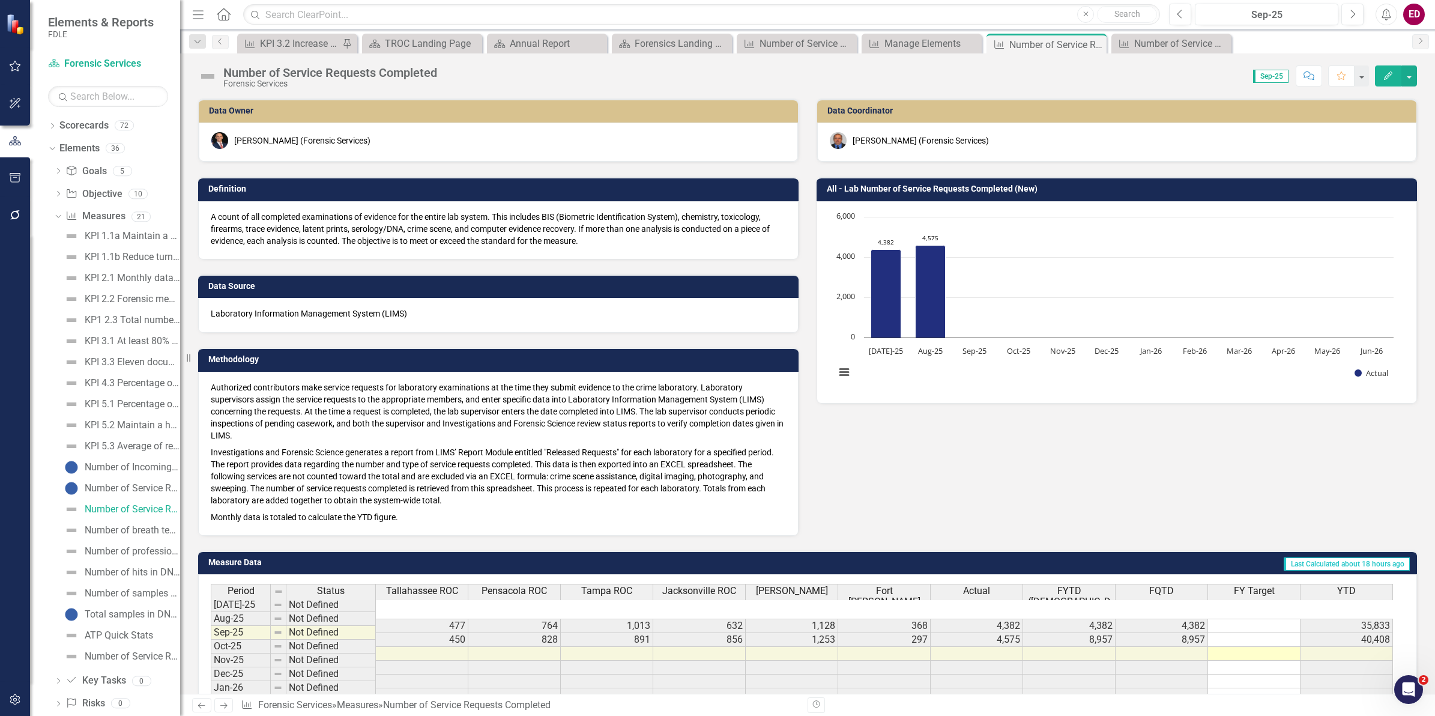
scroll to position [75, 0]
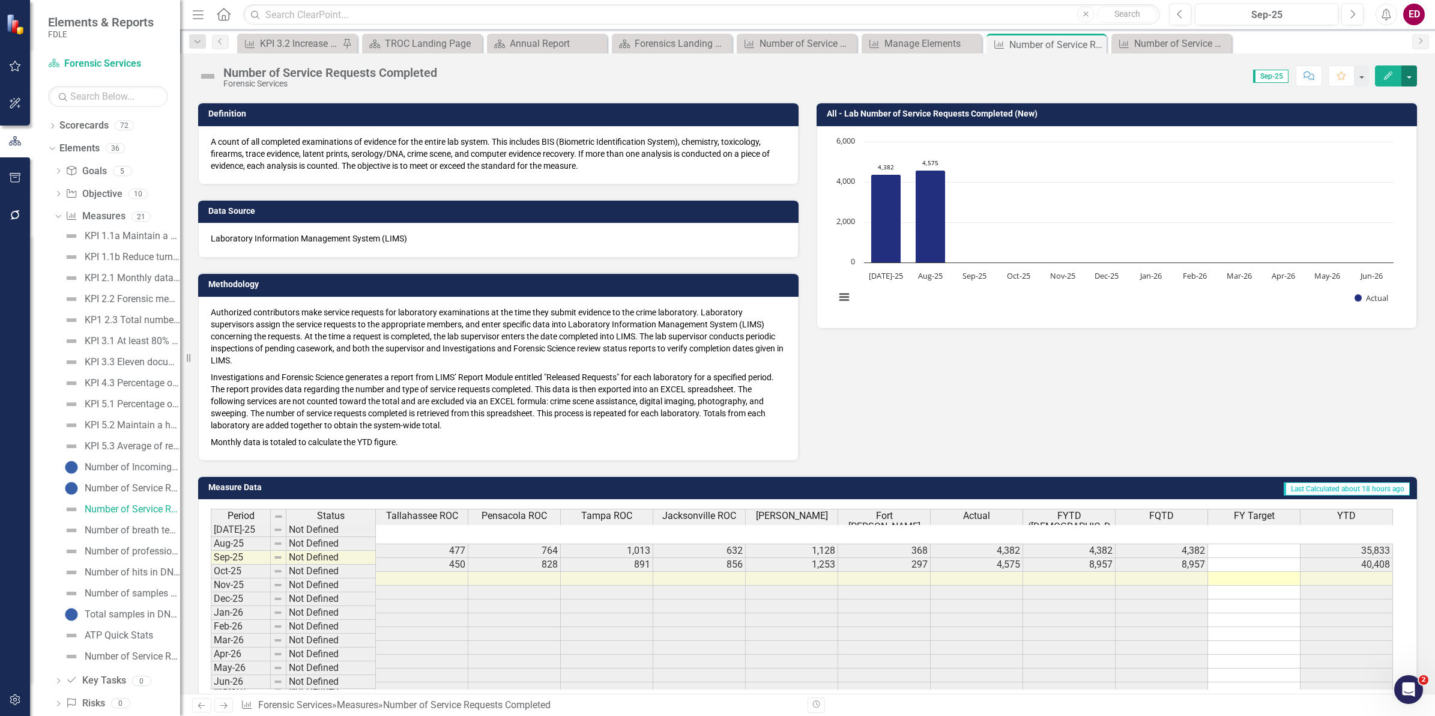
click at [1406, 79] on button "button" at bounding box center [1409, 75] width 16 height 21
click at [1399, 95] on link "Edit Edit Measure" at bounding box center [1357, 99] width 117 height 22
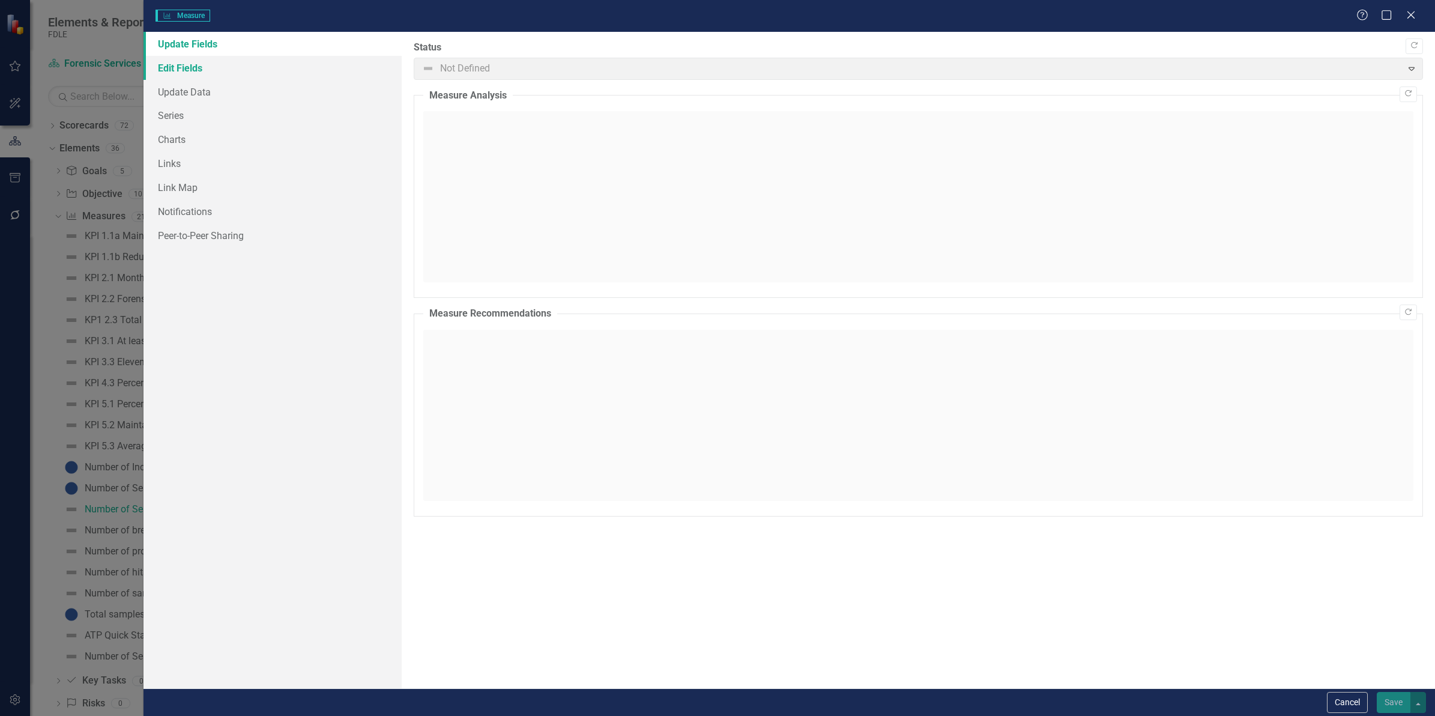
click at [340, 78] on link "Edit Fields" at bounding box center [273, 68] width 258 height 24
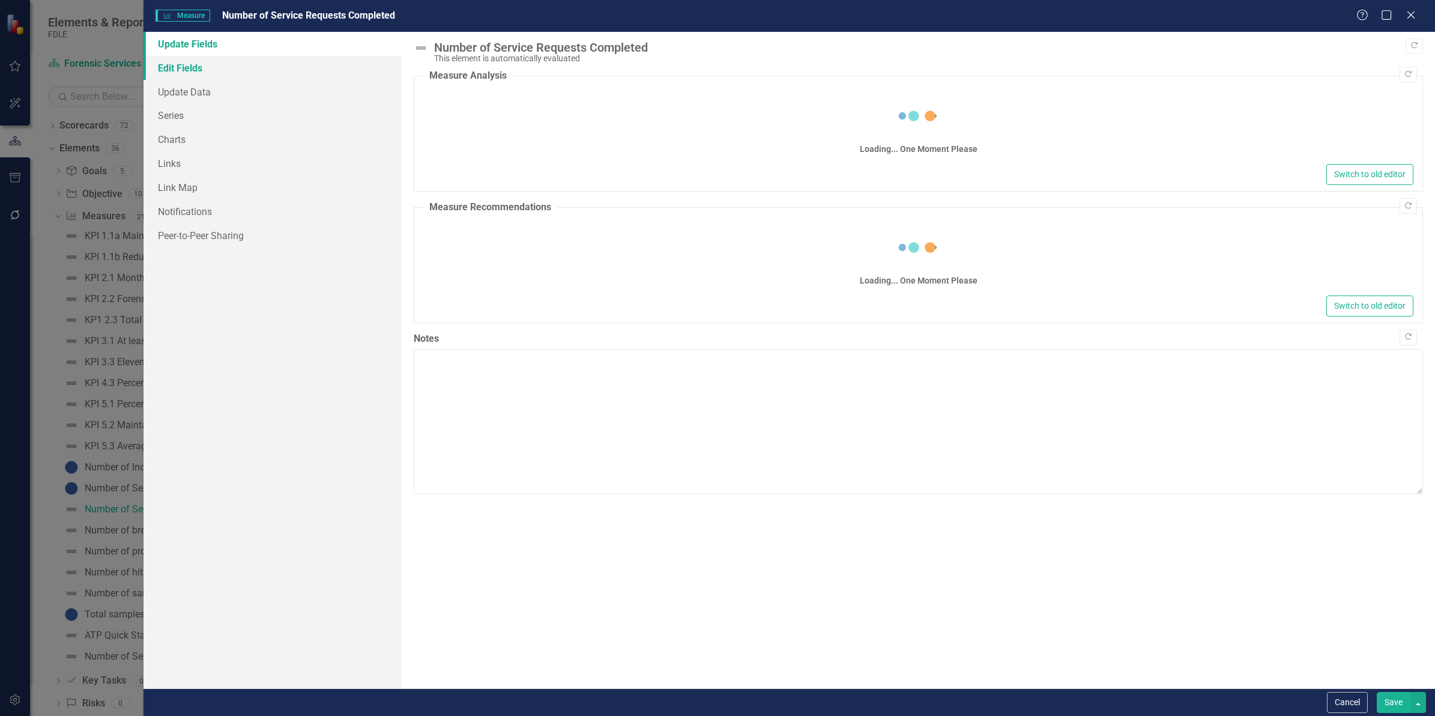
click at [370, 58] on link "Edit Fields" at bounding box center [273, 68] width 258 height 24
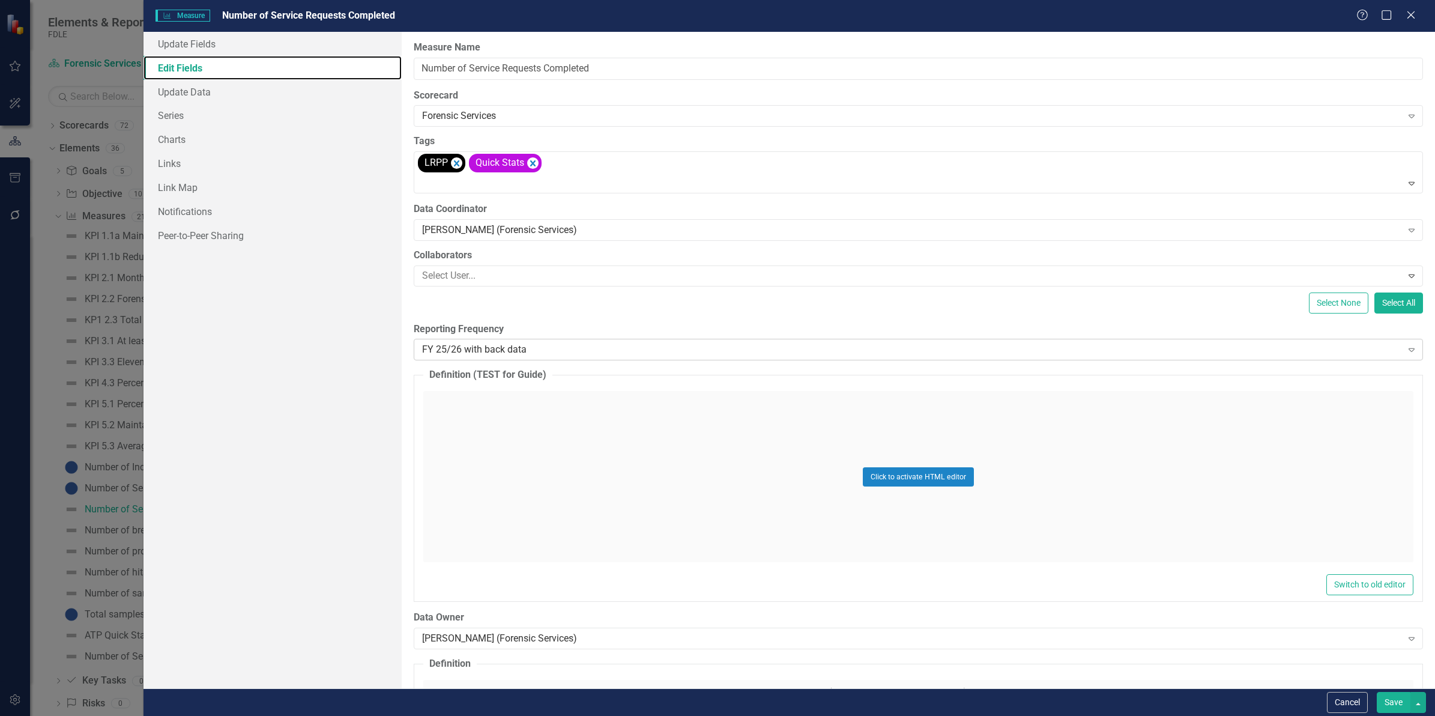
scroll to position [0, 0]
click at [584, 353] on div "FY 25/26 with back data" at bounding box center [911, 350] width 979 height 14
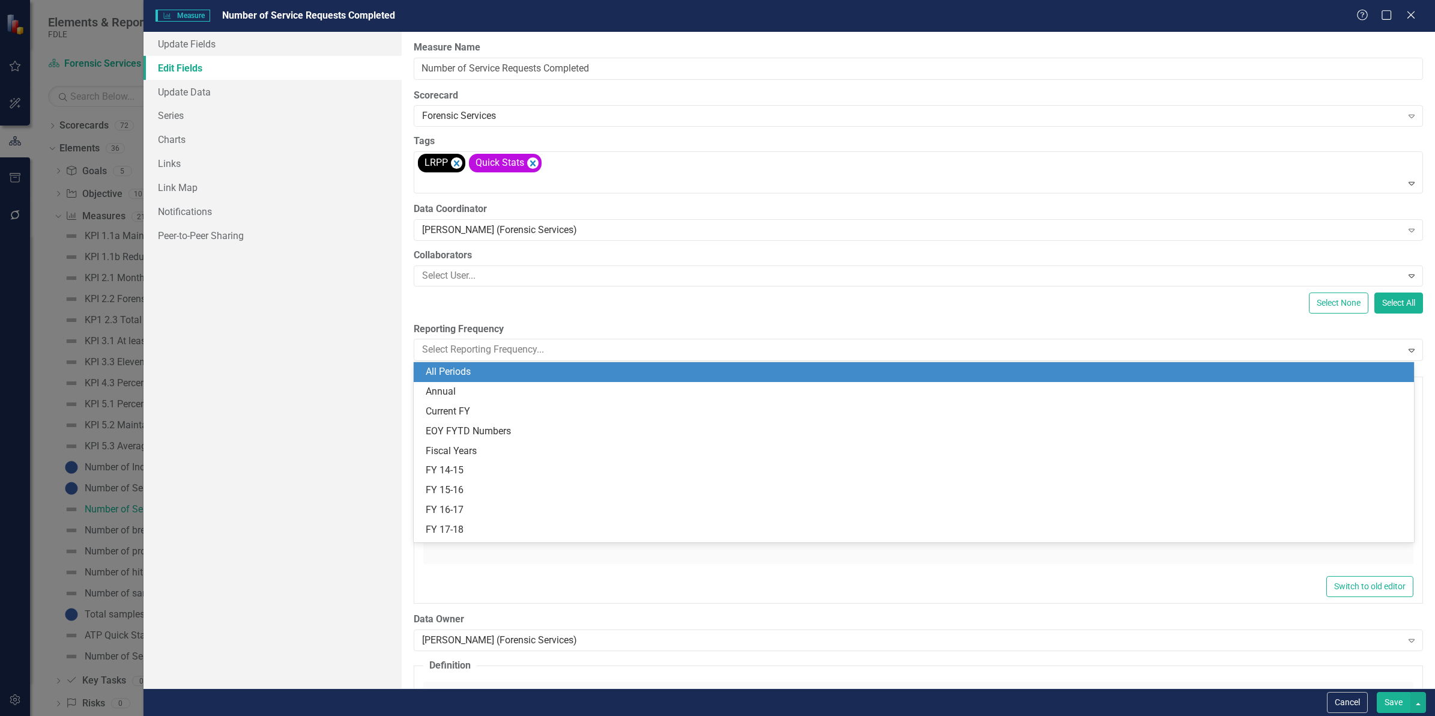
click at [565, 374] on div "All Periods" at bounding box center [916, 372] width 981 height 14
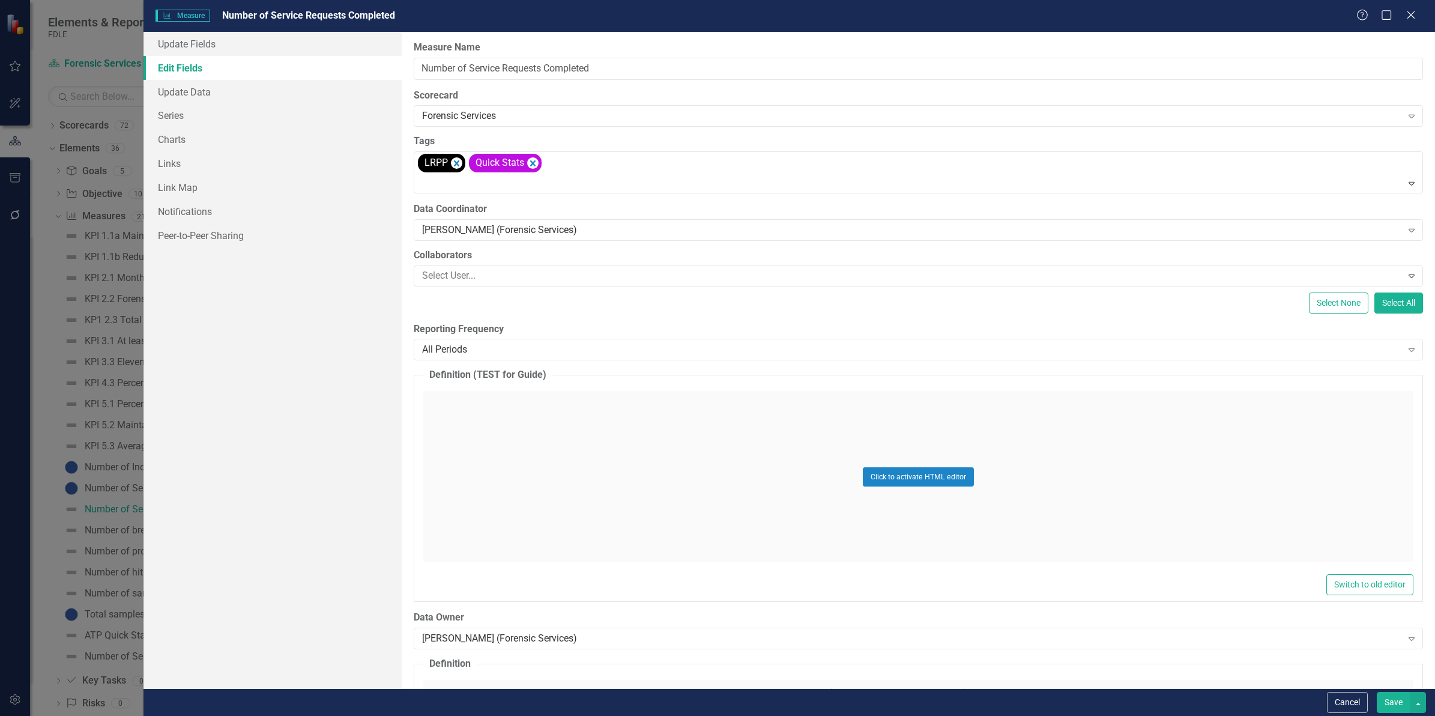
click at [1389, 703] on button "Save" at bounding box center [1394, 702] width 34 height 21
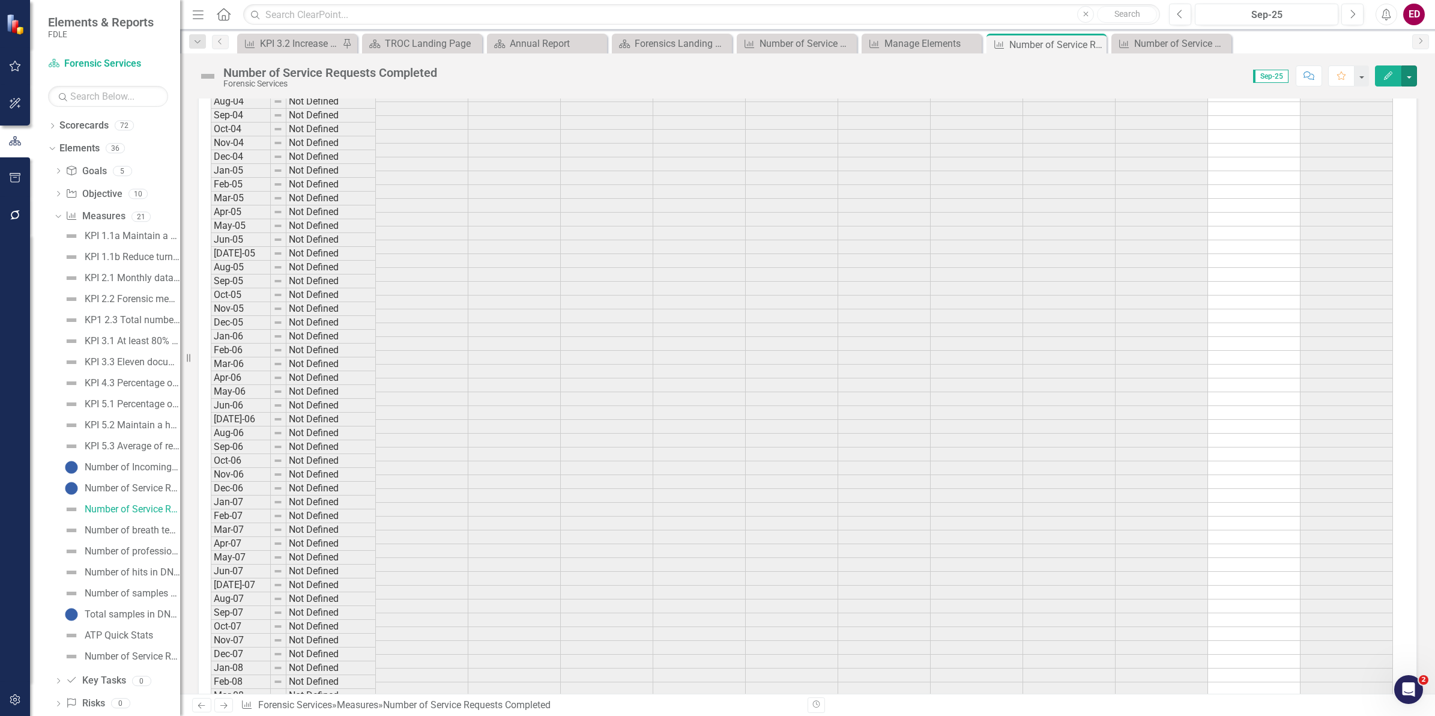
scroll to position [42, 0]
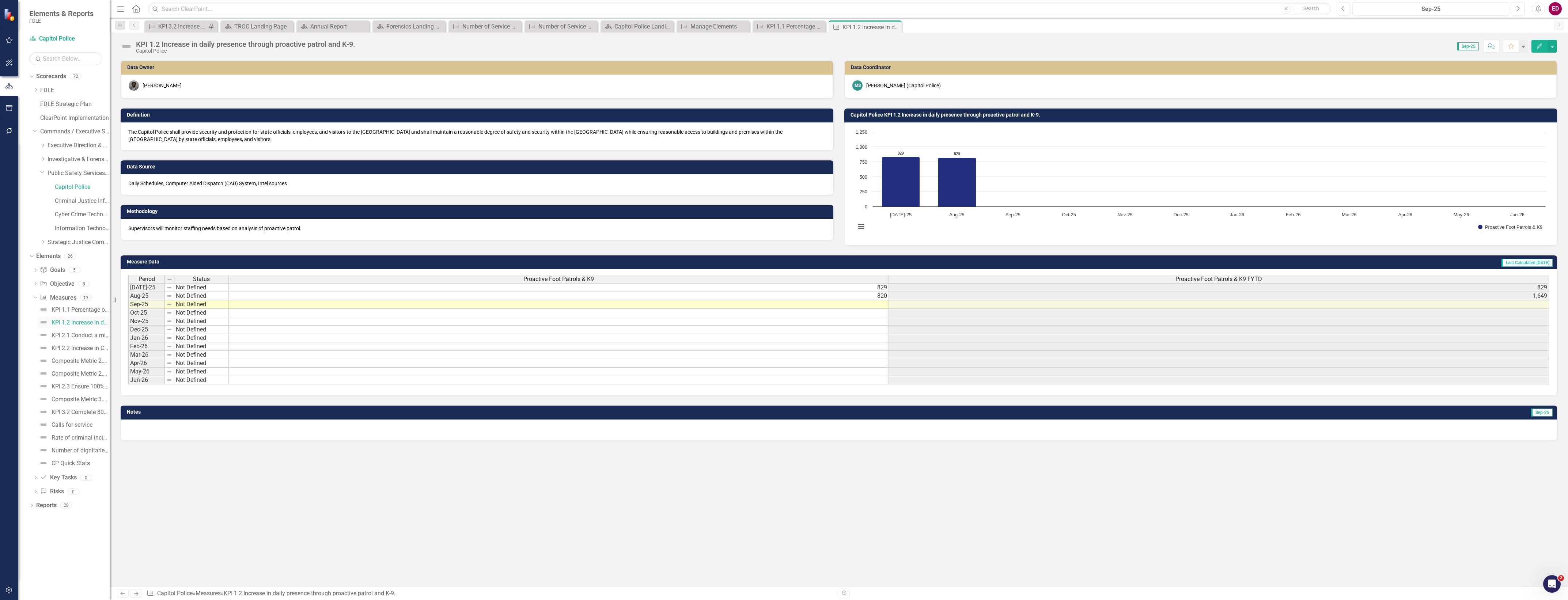
click at [61, 328] on link "KPI 1.2 Increase in daily presence through proactive patrol and K-9." at bounding box center [73, 322] width 72 height 12
click at [77, 337] on div "KPI 2.1 Conduct a minimum of 5 patrols/screenings a month using Personal RAD De…" at bounding box center [80, 335] width 58 height 7
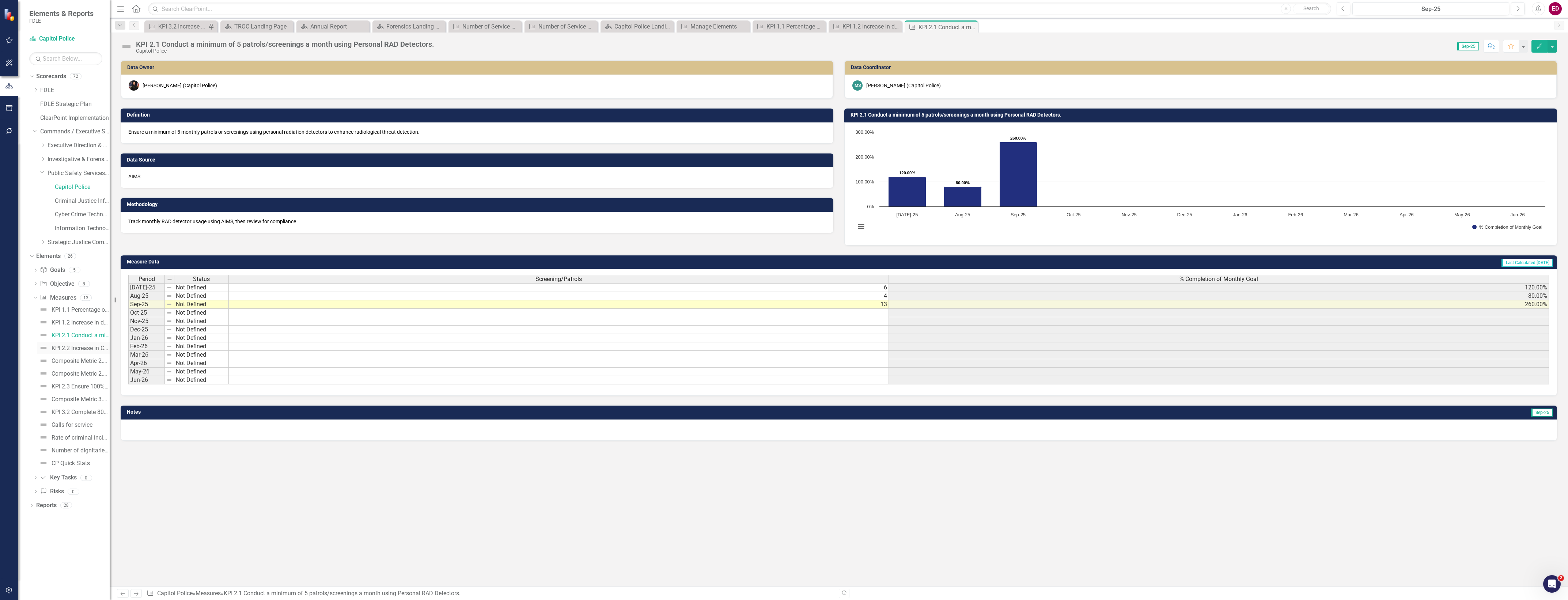
click at [86, 351] on div "KPI 2.2 Increase in CP community activities" at bounding box center [80, 348] width 58 height 7
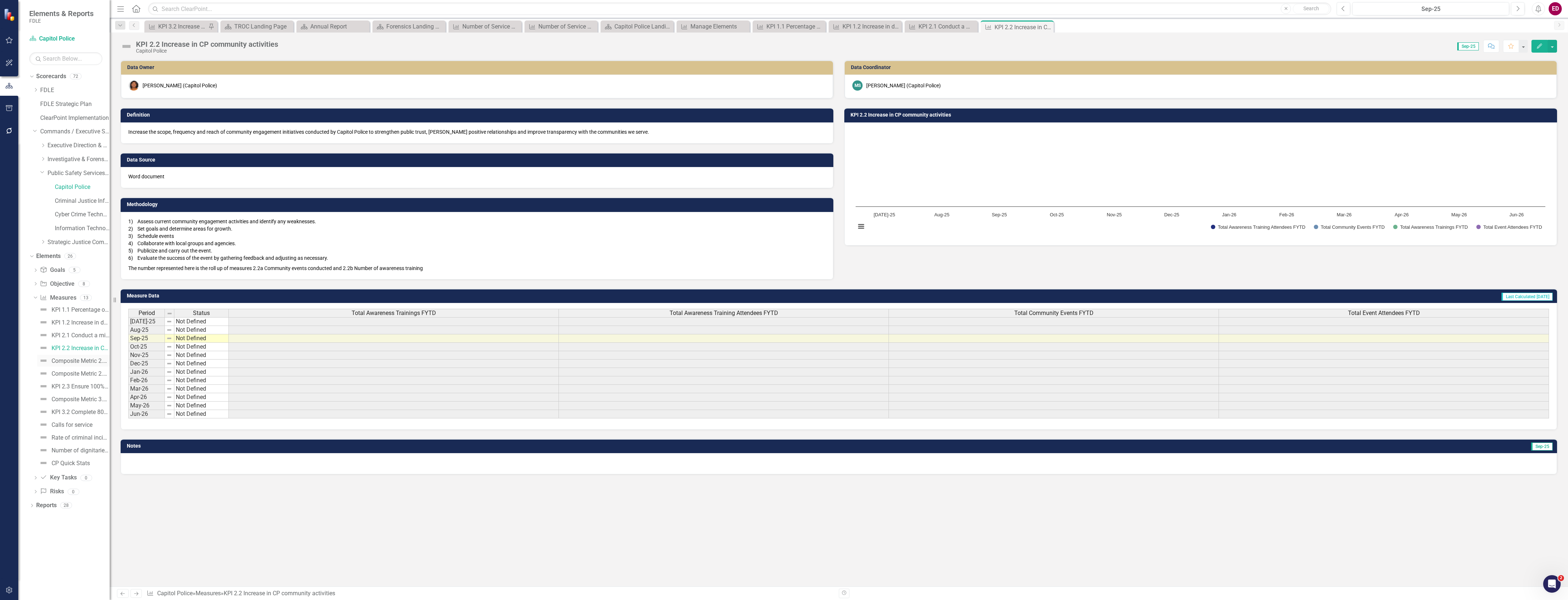
click at [86, 362] on div "Composite Metric 2.2a Number of Community events held" at bounding box center [80, 361] width 58 height 7
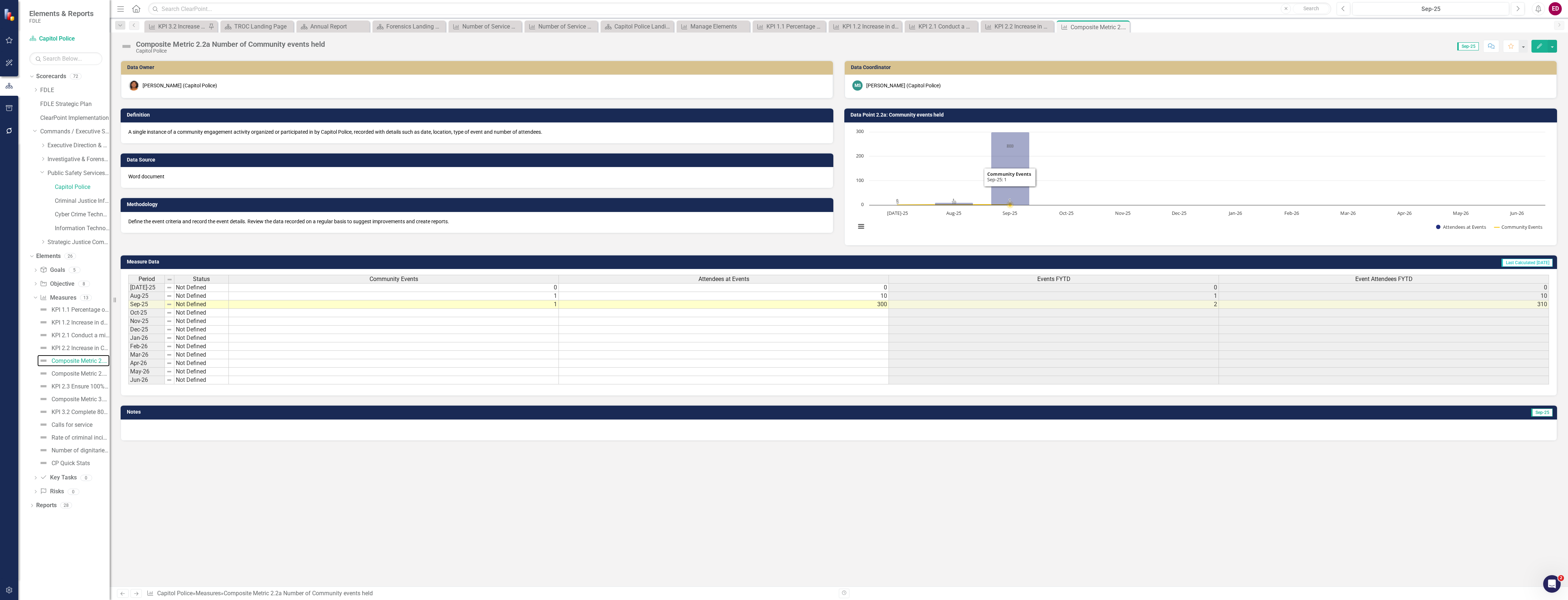
click at [1107, 148] on rect "Interactive chart" at bounding box center [1200, 183] width 697 height 110
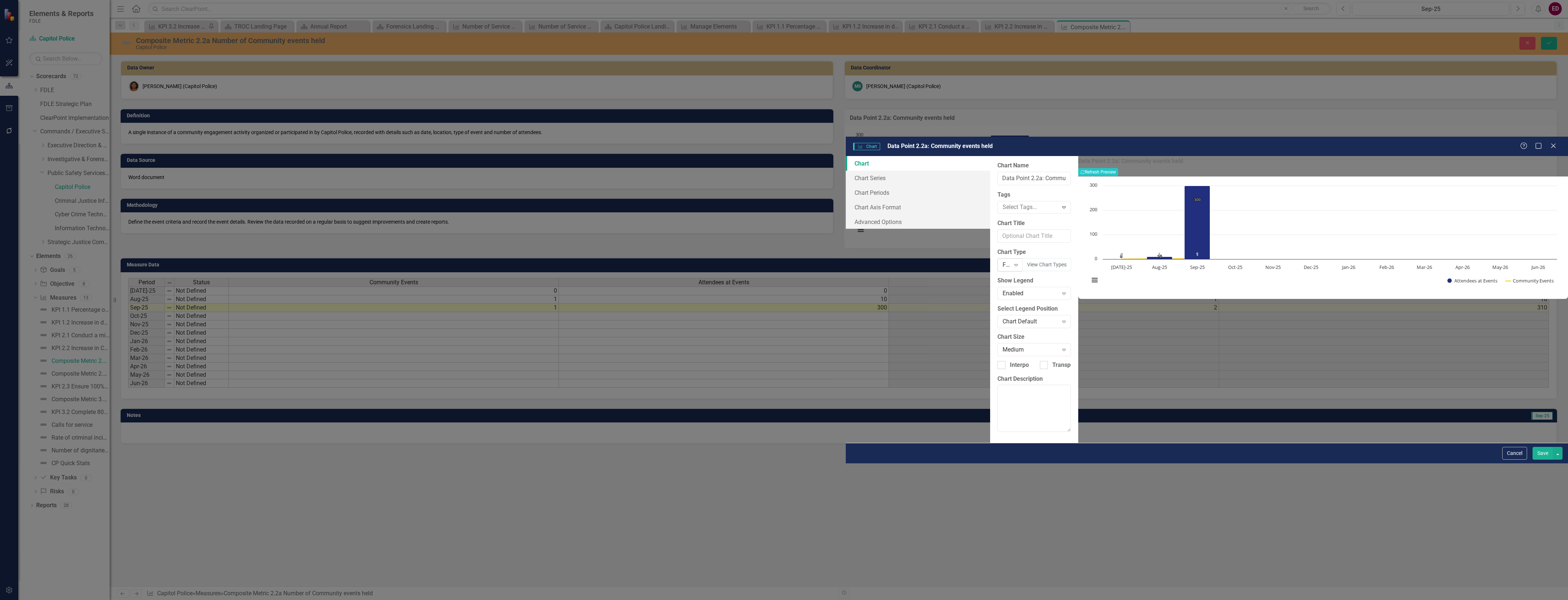
click at [1003, 261] on div "FDLE Bar with Target Lines" at bounding box center [1006, 265] width 7 height 9
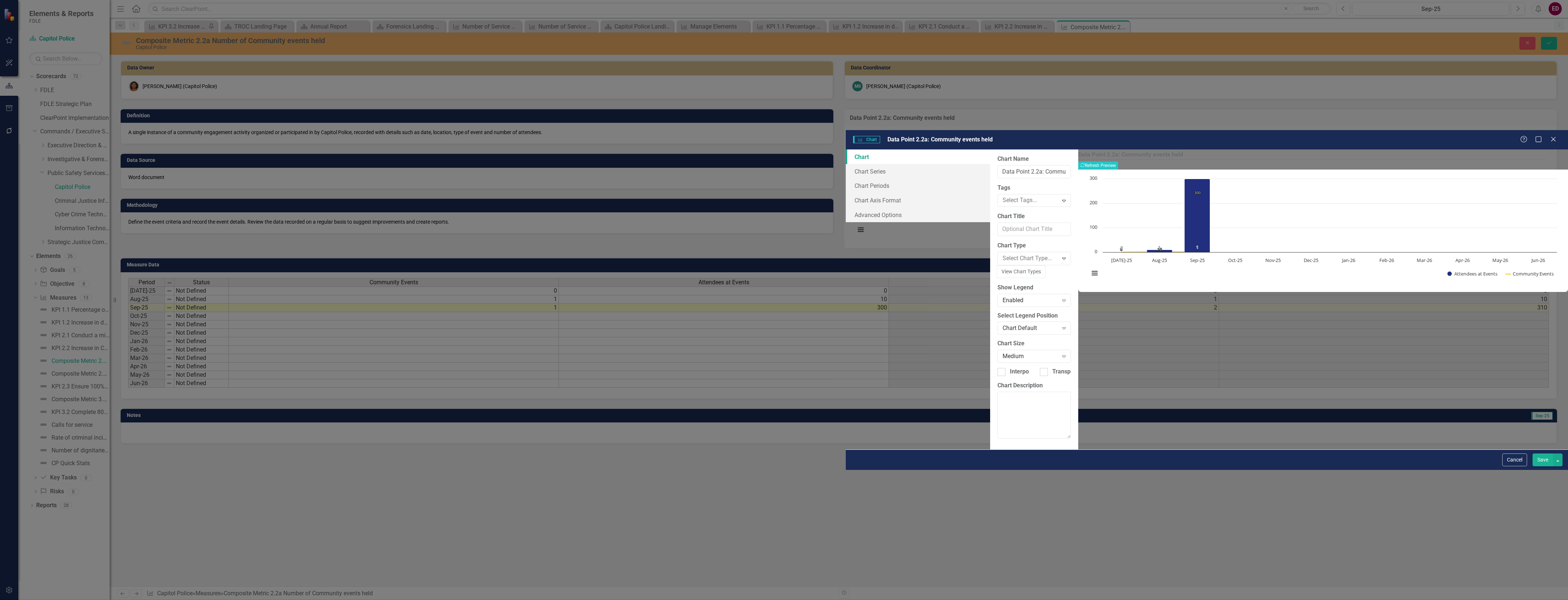
scroll to position [706, 0]
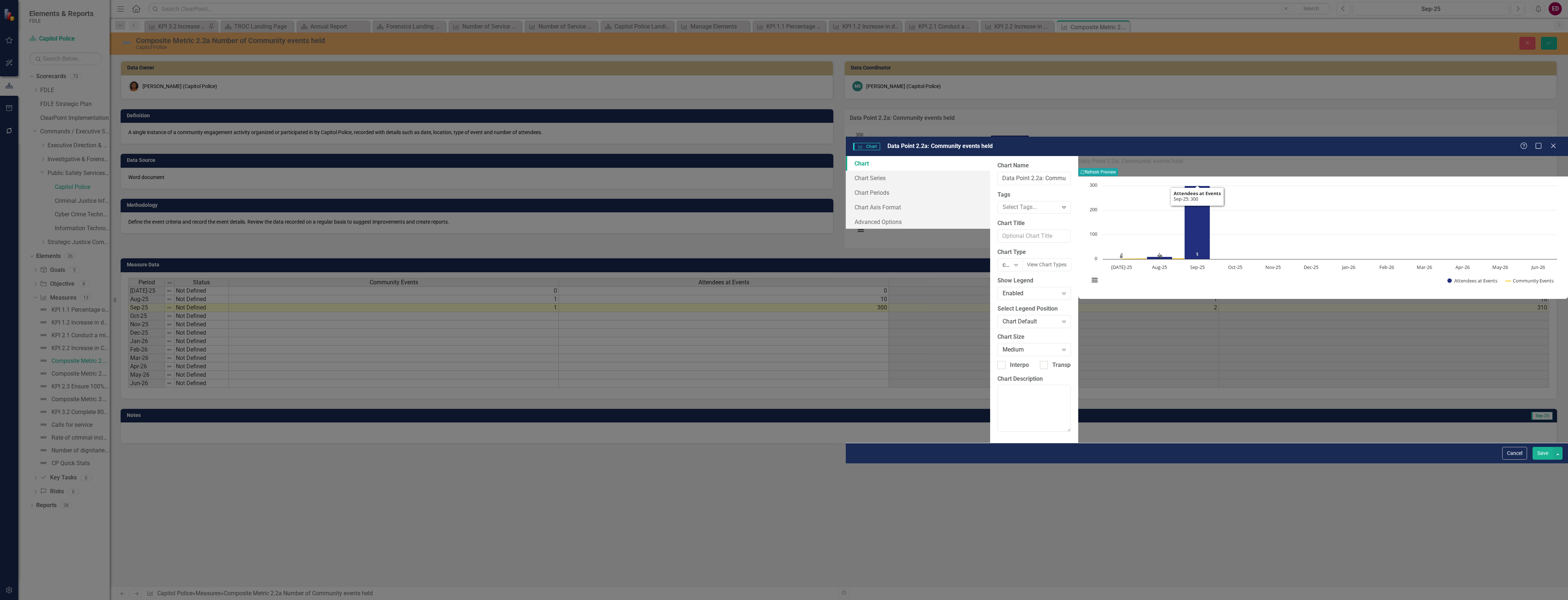
click at [1118, 168] on button "Recalculate Refresh Preview" at bounding box center [1097, 172] width 40 height 8
click at [1543, 158] on div "Data Point 2.2a: Community events held Please wait; refreshing..." at bounding box center [1323, 167] width 490 height 18
click at [845, 185] on link "Chart Periods" at bounding box center [917, 192] width 144 height 15
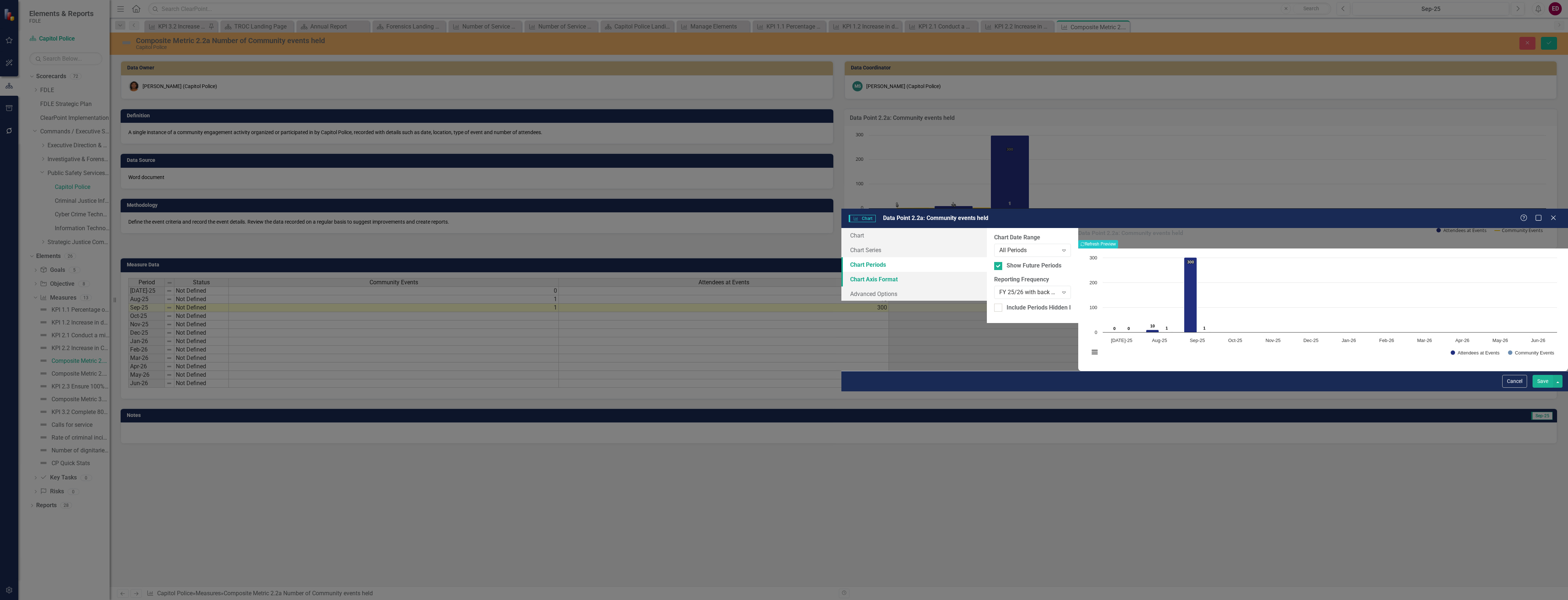
click at [841, 272] on link "Chart Axis Format" at bounding box center [914, 279] width 145 height 15
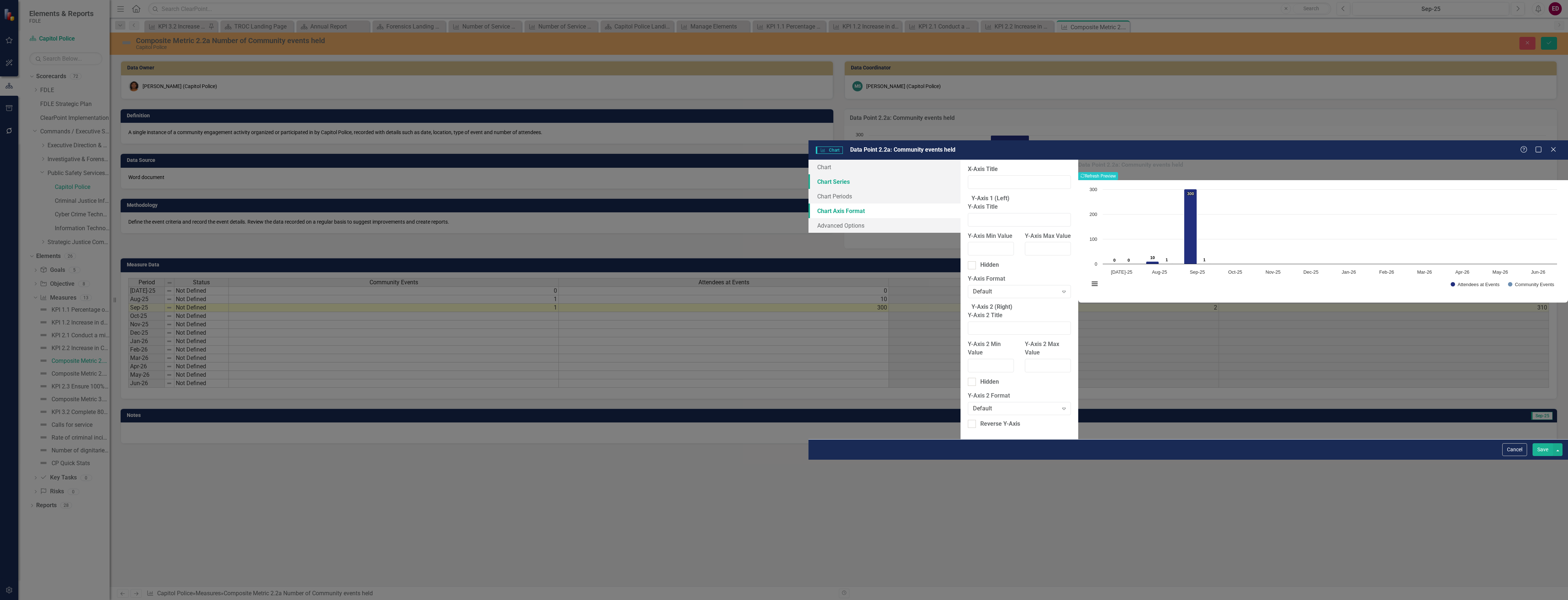
click at [808, 174] on link "Chart Series" at bounding box center [884, 181] width 152 height 15
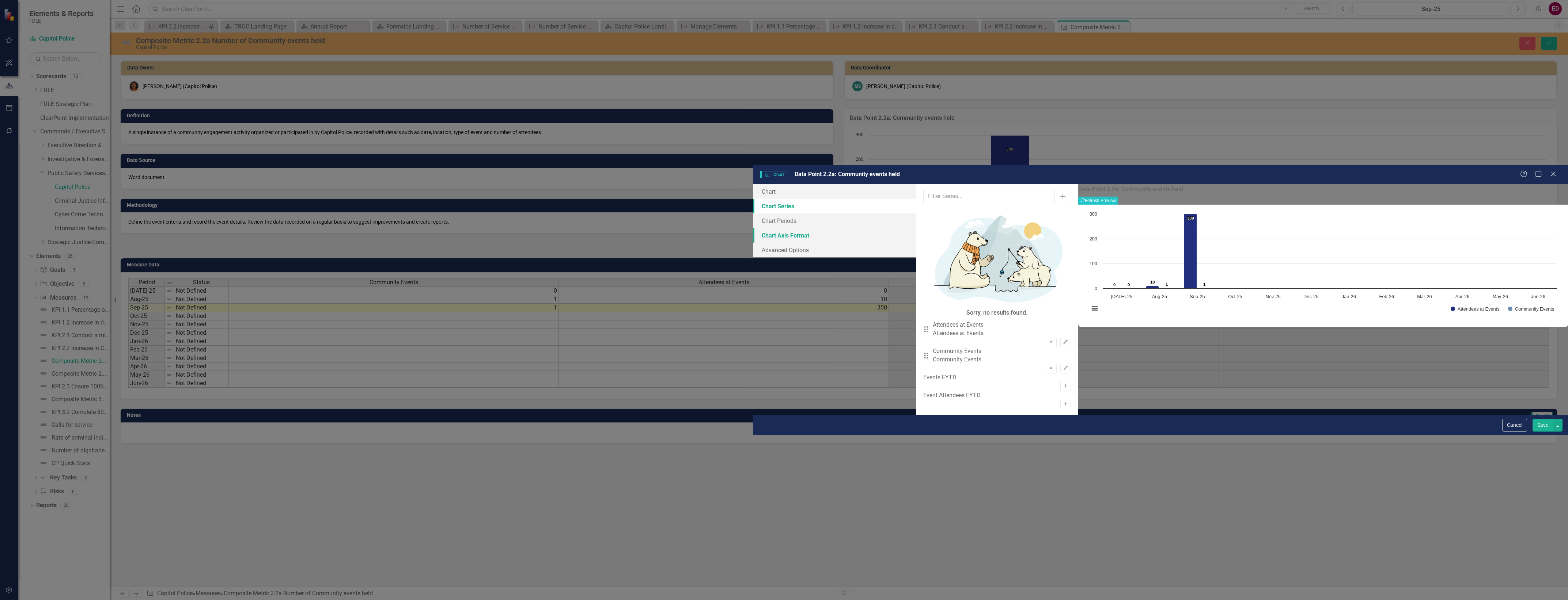
click at [753, 228] on link "Chart Axis Format" at bounding box center [835, 235] width 163 height 15
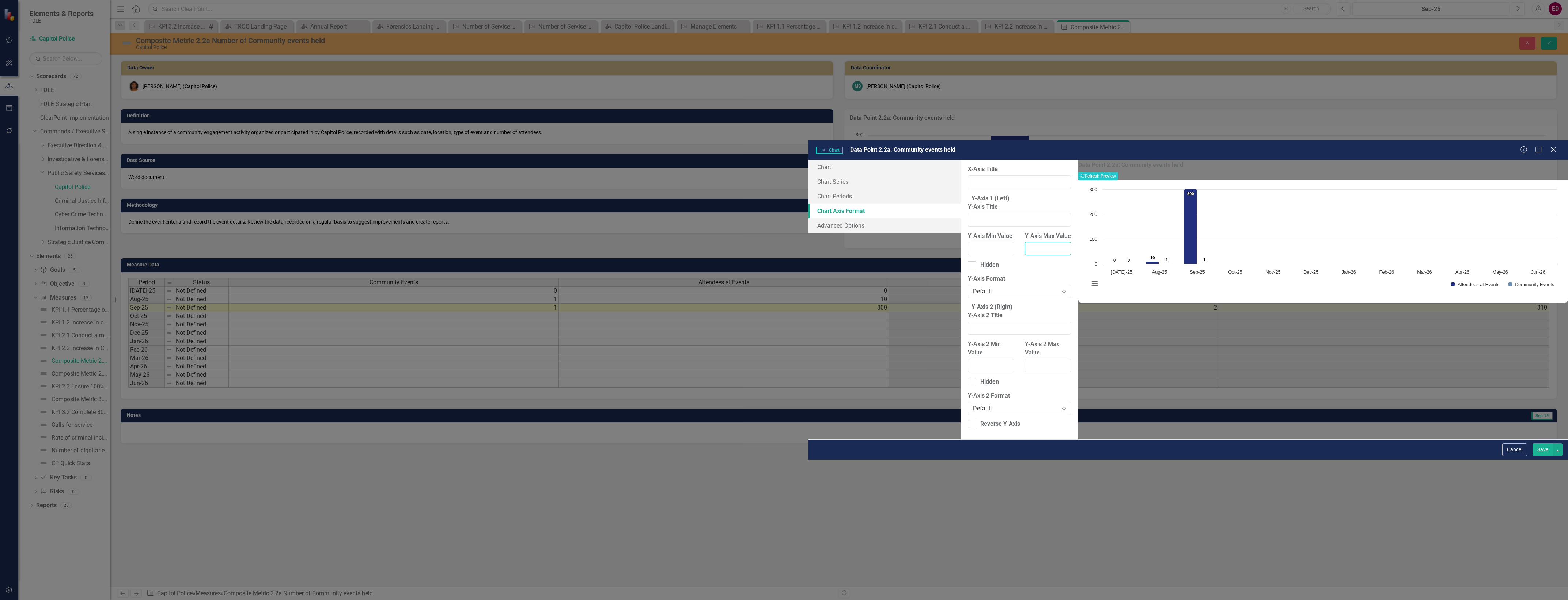
click at [1025, 242] on input "Y-Axis Max Value" at bounding box center [1048, 249] width 46 height 13
type input "350"
click at [1451, 282] on button "Show Attendees at Events" at bounding box center [1475, 285] width 49 height 5
click at [1118, 172] on button "Recalculate Refresh Preview" at bounding box center [1097, 176] width 40 height 8
click at [1541, 456] on button "Save" at bounding box center [1543, 449] width 21 height 13
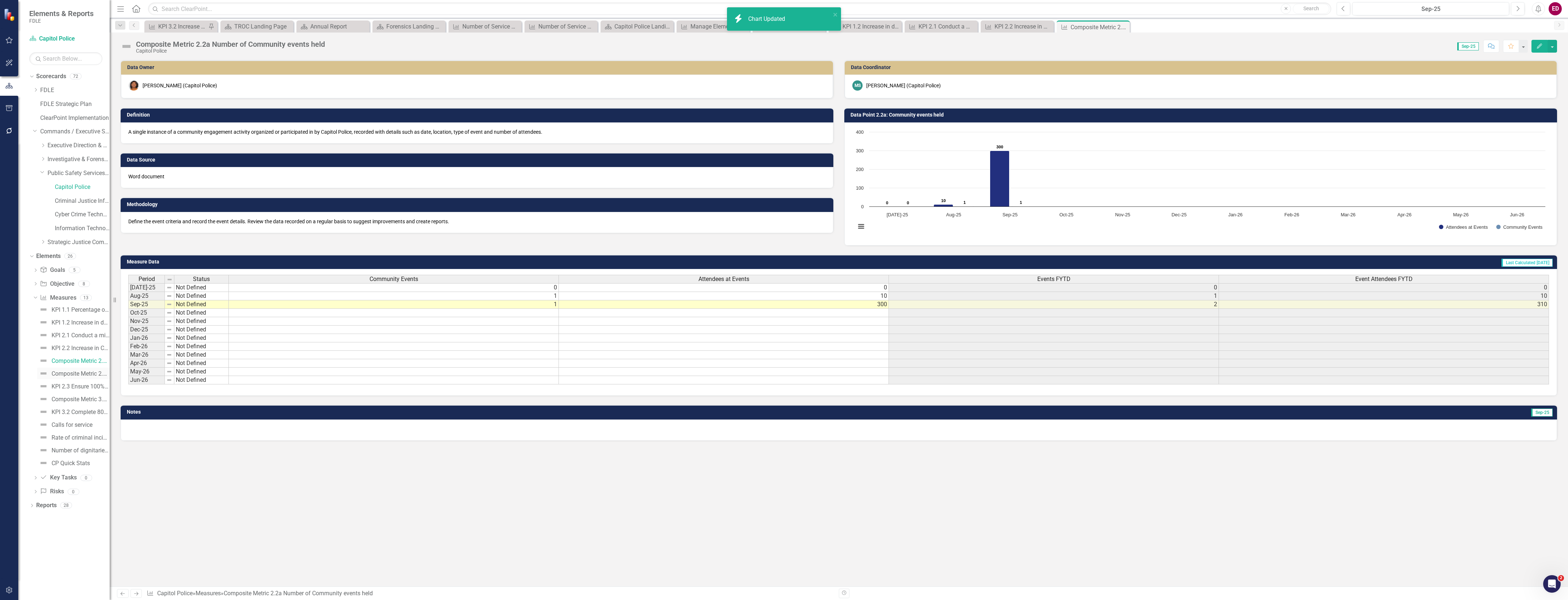
click at [70, 377] on link "Composite Metric 2.2b Number of Awareness trainings" at bounding box center [73, 373] width 72 height 12
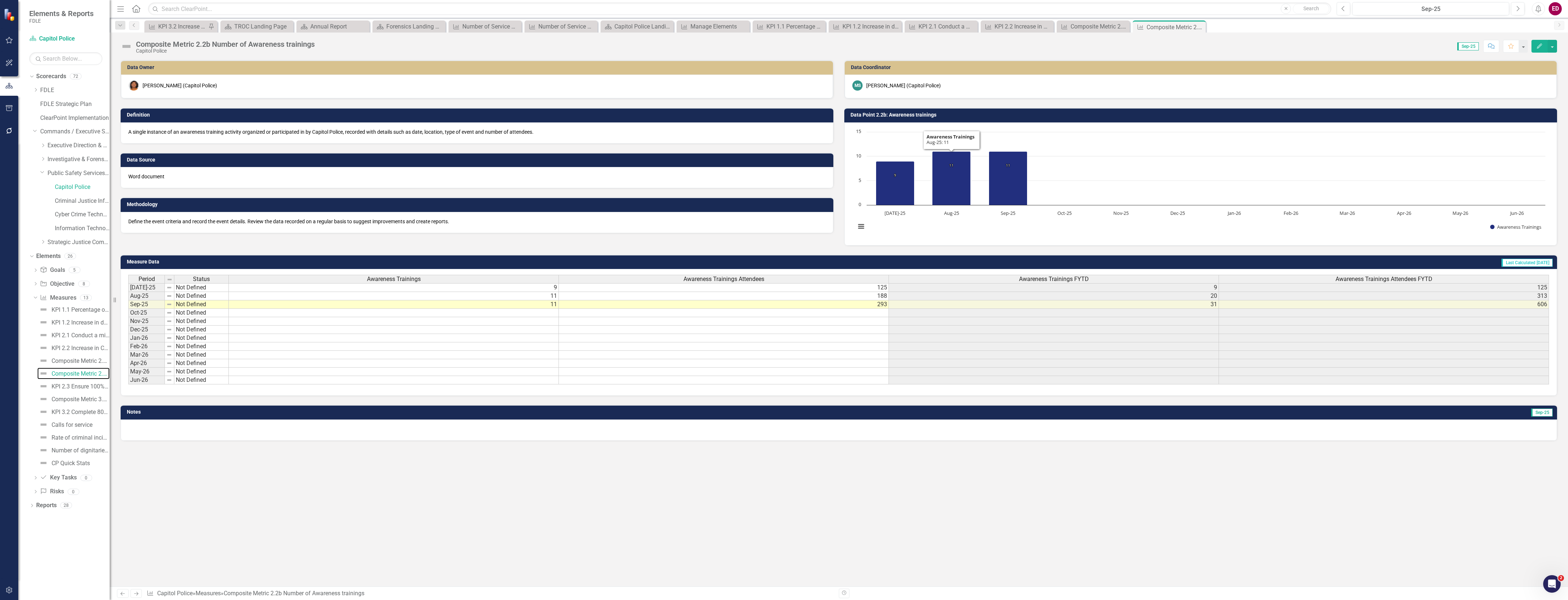
click at [1090, 161] on rect "Interactive chart" at bounding box center [1200, 183] width 697 height 110
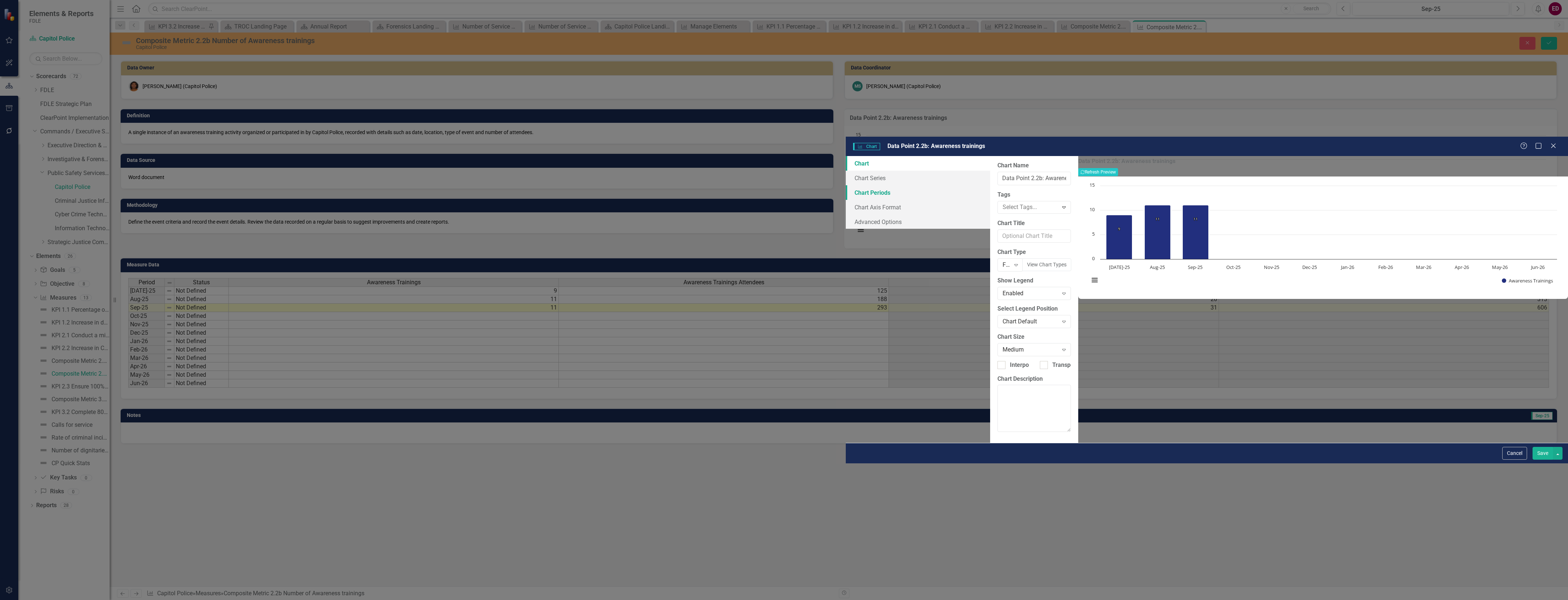
click at [845, 185] on link "Chart Periods" at bounding box center [917, 192] width 144 height 15
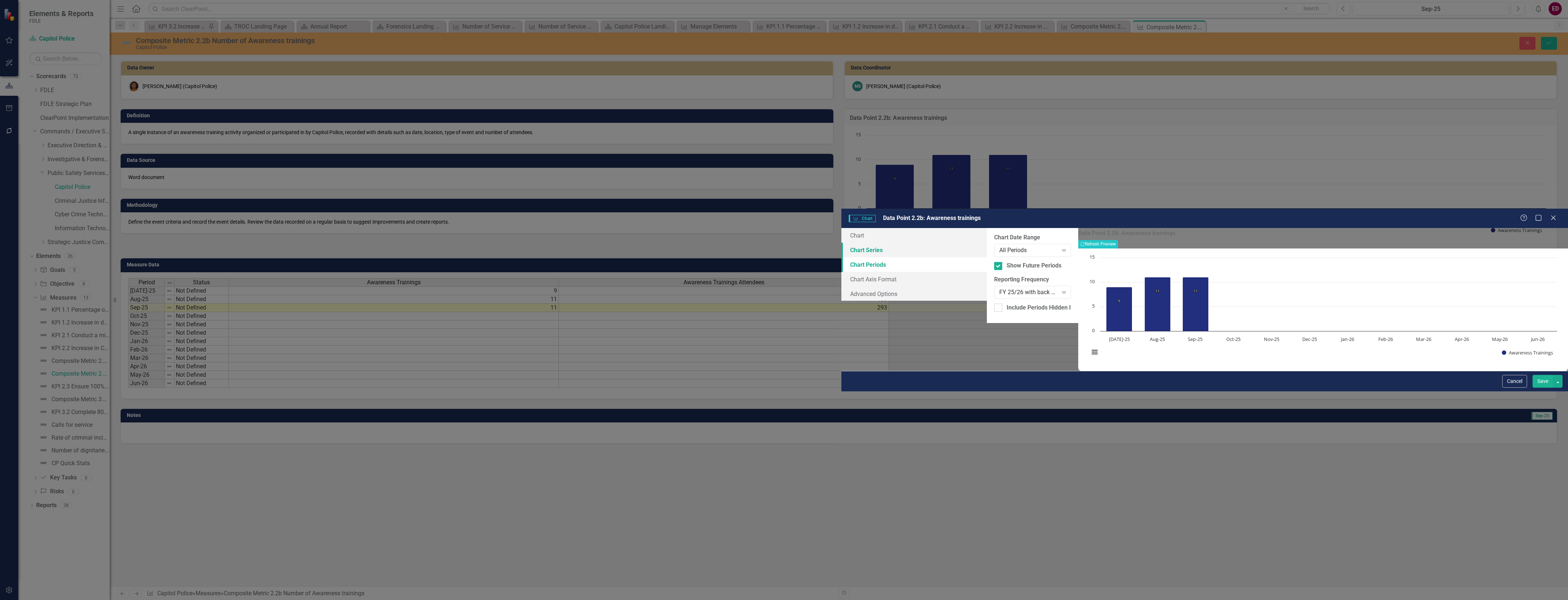
click at [841, 243] on link "Chart Series" at bounding box center [914, 250] width 145 height 15
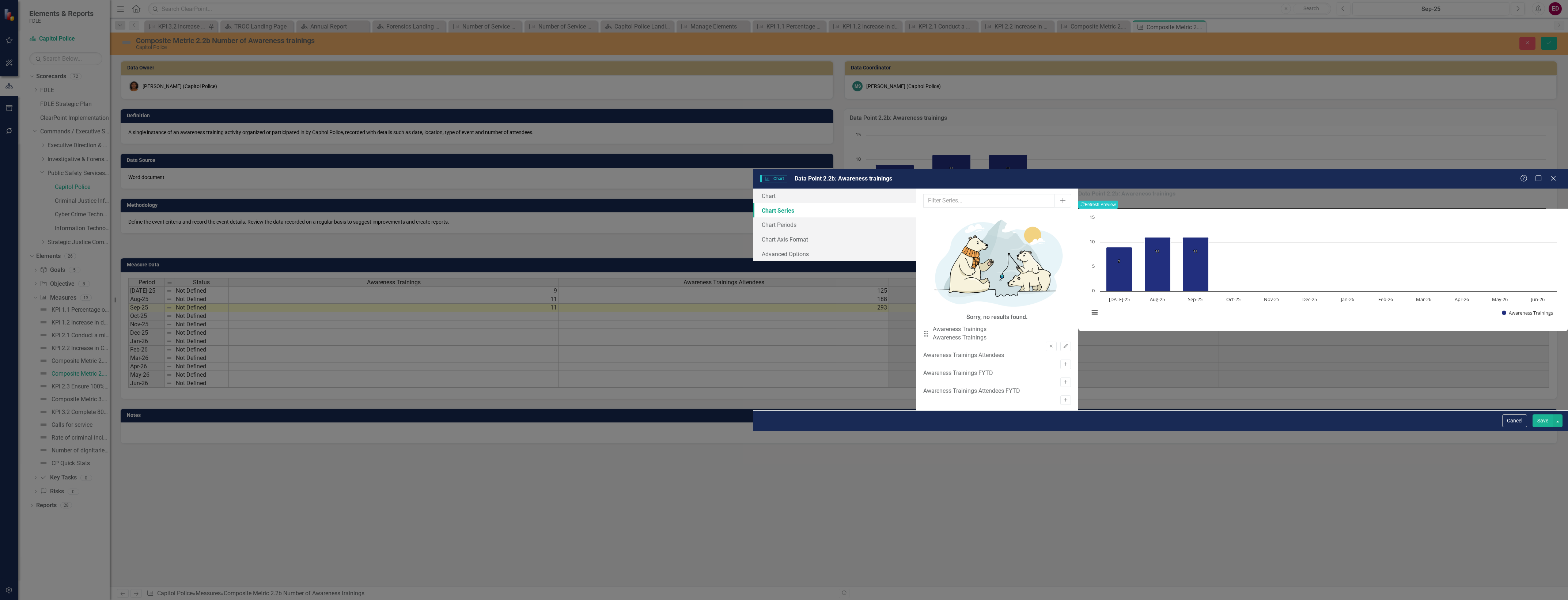
click at [753, 203] on link "Chart Series" at bounding box center [835, 211] width 163 height 15
click at [753, 189] on link "Chart" at bounding box center [835, 196] width 163 height 15
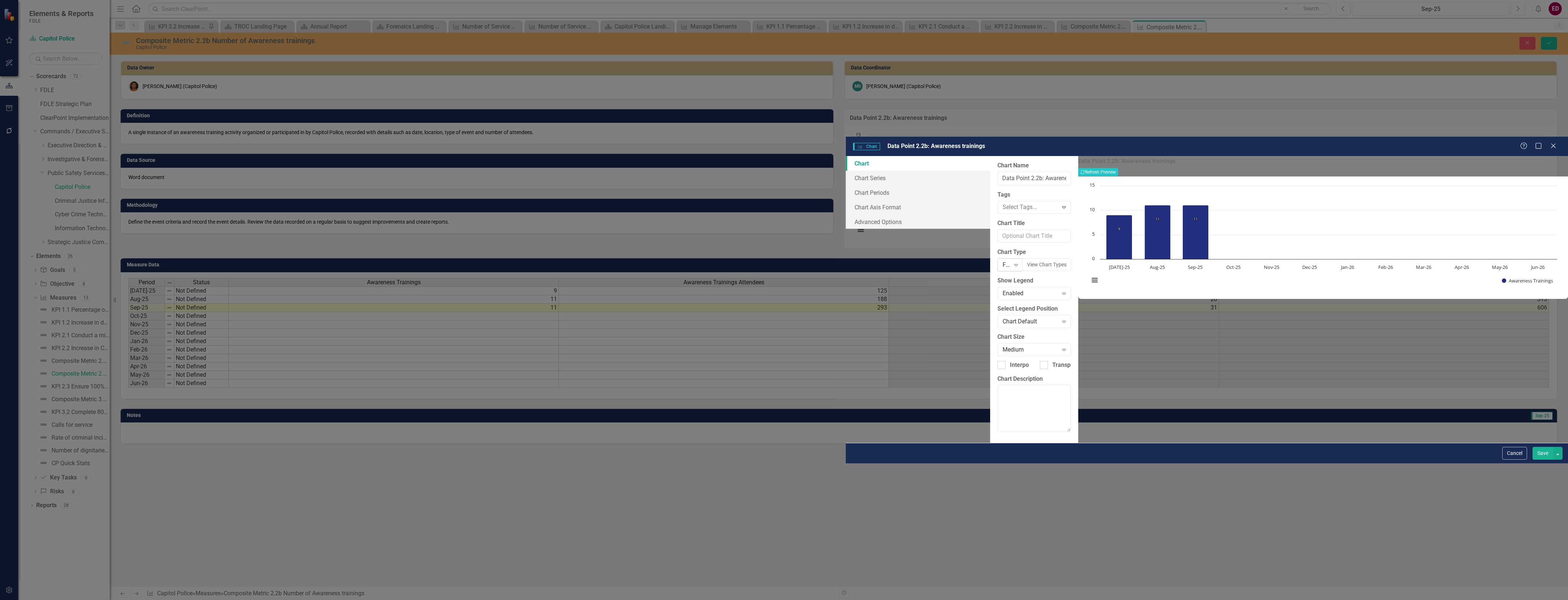
click at [998, 259] on div "FDLE Bar with Target Lines Expand" at bounding box center [1010, 265] width 26 height 13
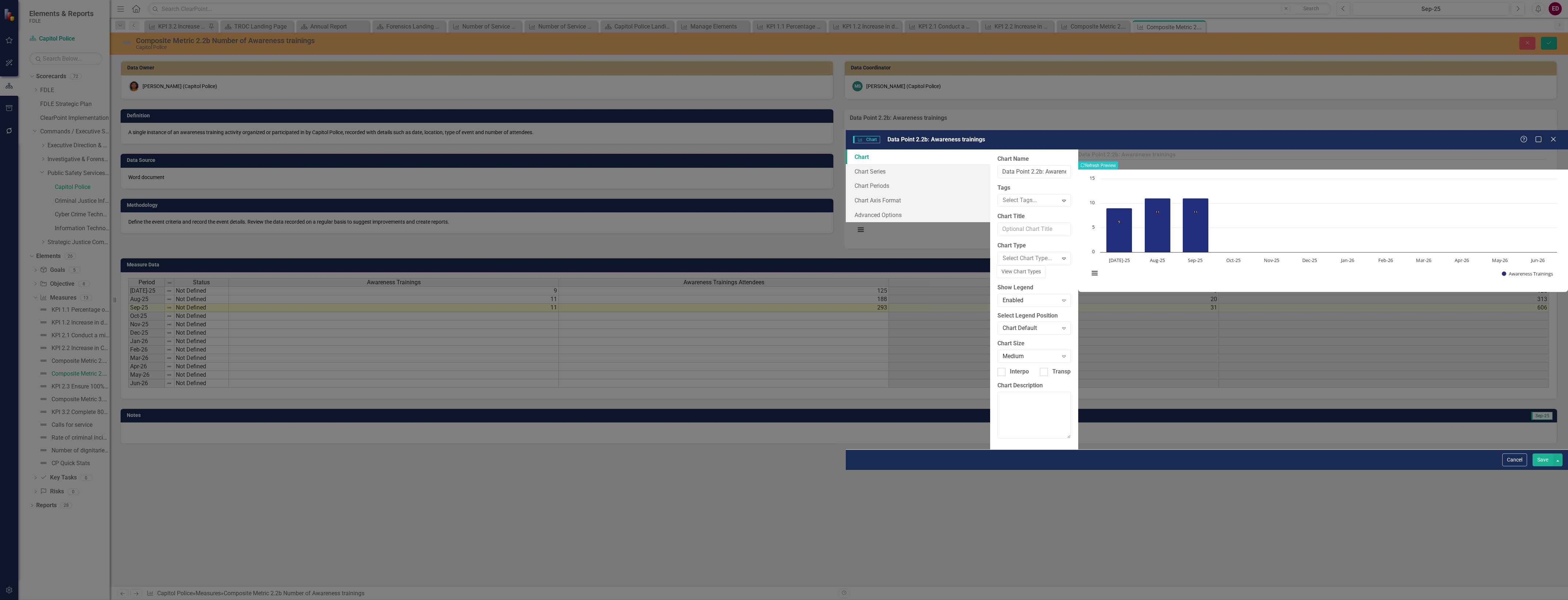
scroll to position [706, 0]
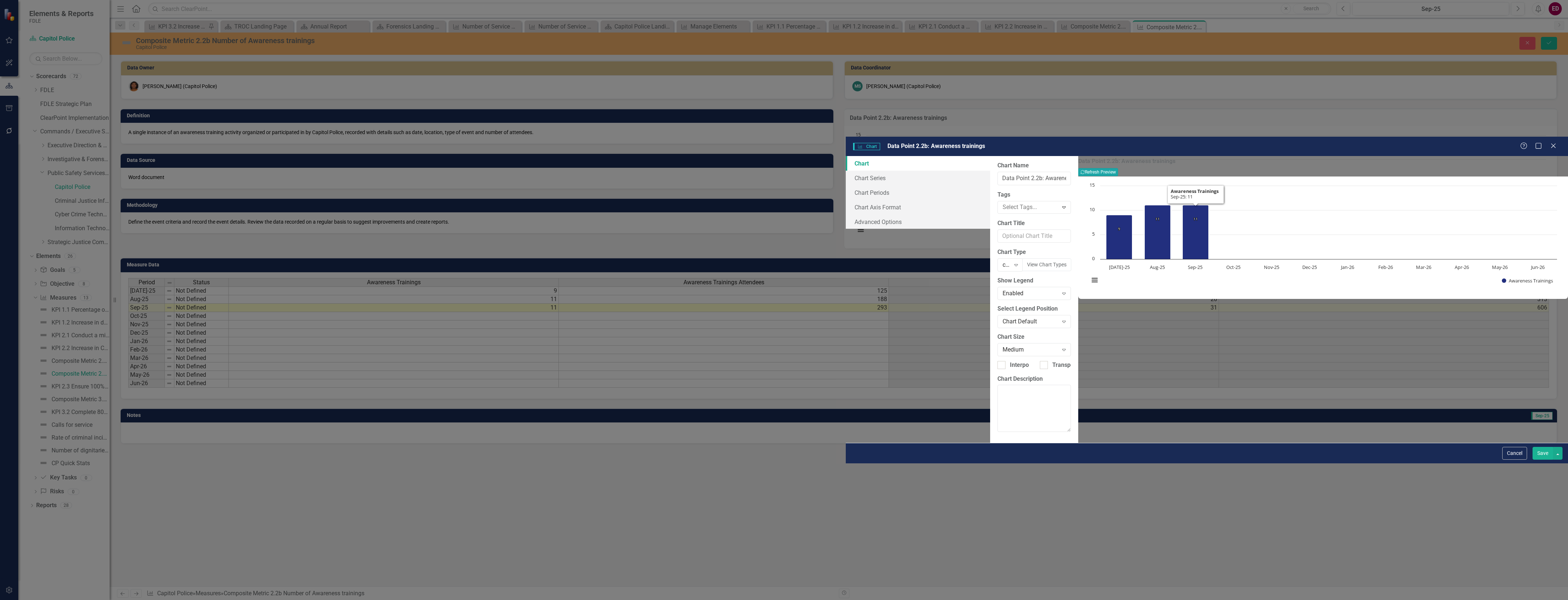
click at [1118, 168] on button "Recalculate Refresh Preview" at bounding box center [1097, 172] width 40 height 8
click at [1538, 459] on button "Save" at bounding box center [1543, 453] width 21 height 13
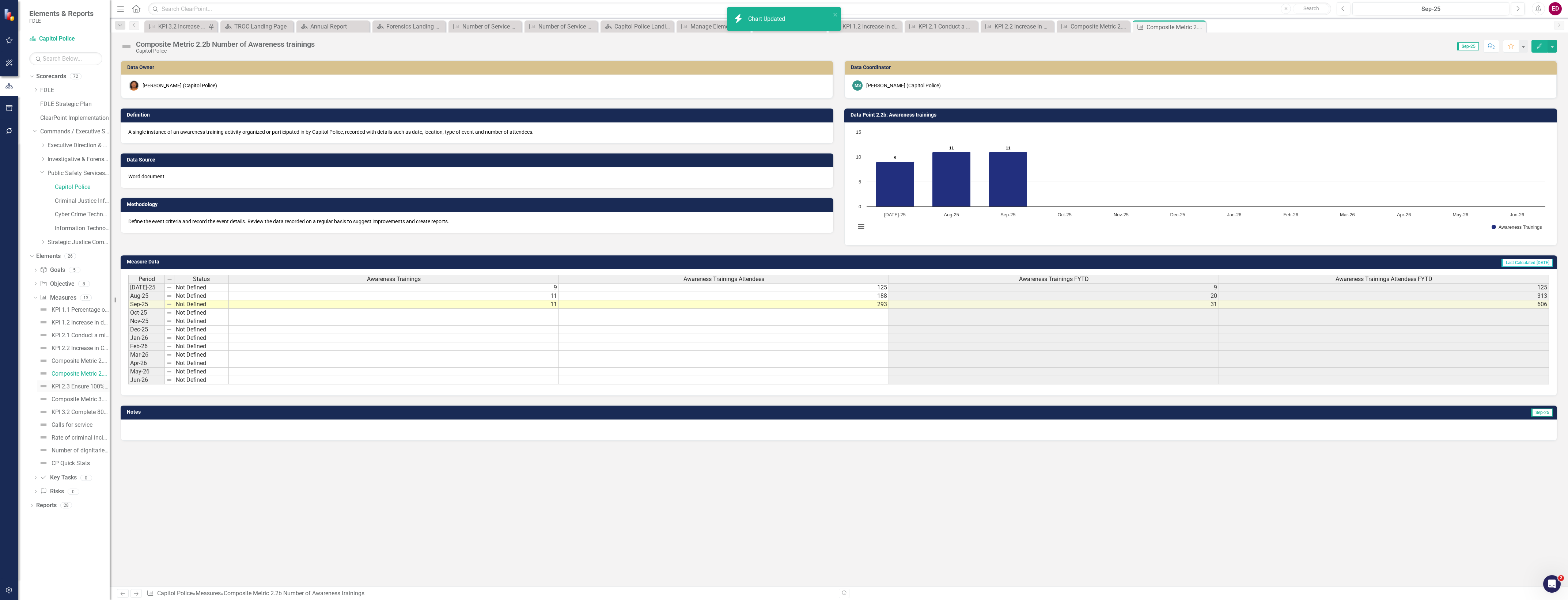
click at [90, 389] on div "KPI 2.3 Ensure 100% of packages and parcels that are delivered to the mail scre…" at bounding box center [80, 386] width 58 height 7
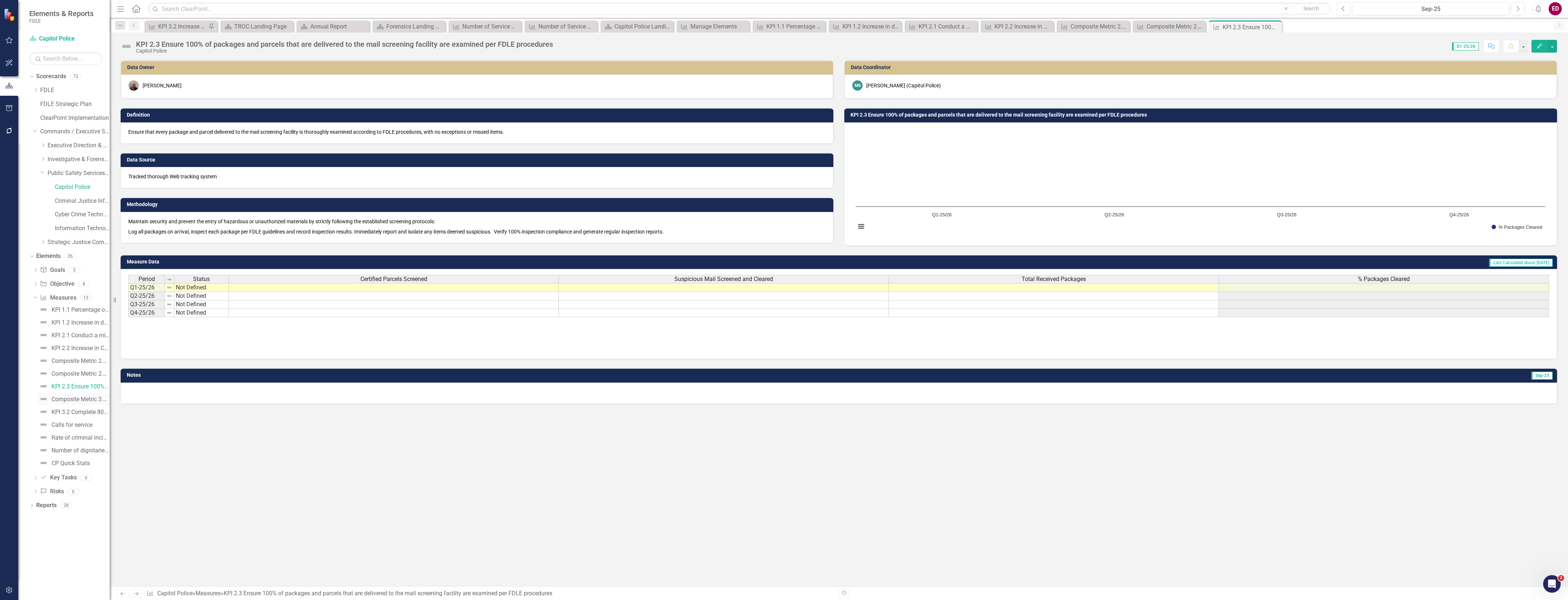
click at [79, 399] on div "Composite Metric 3.1 Number of employment backgrounds completed" at bounding box center [80, 399] width 58 height 7
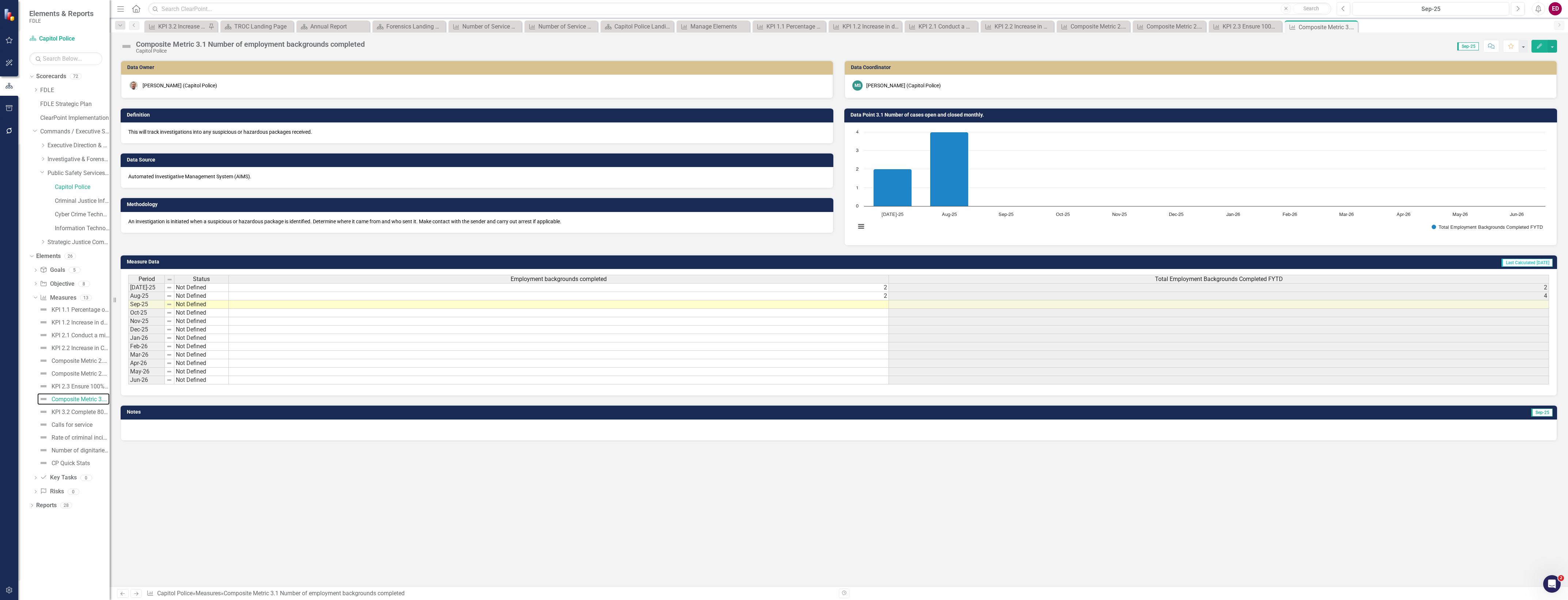
click at [1018, 208] on rect "Interactive chart" at bounding box center [1200, 183] width 697 height 110
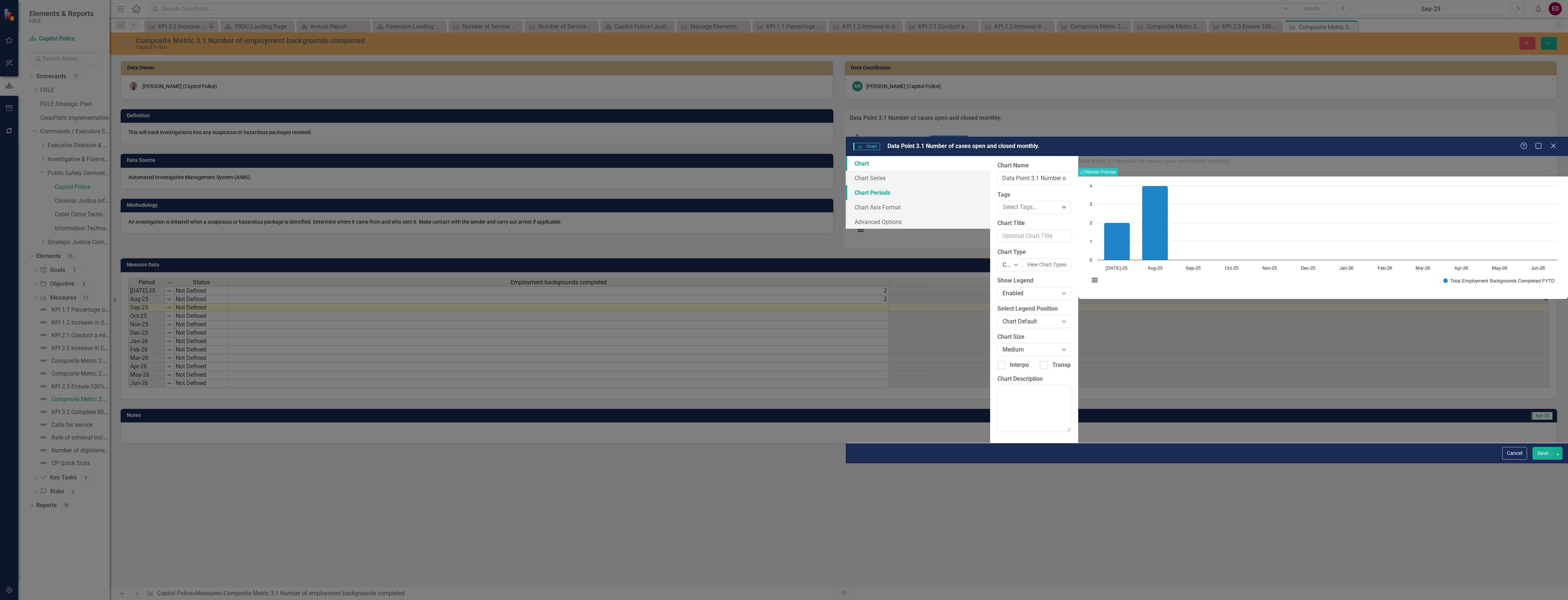
click at [845, 185] on link "Chart Periods" at bounding box center [917, 192] width 144 height 15
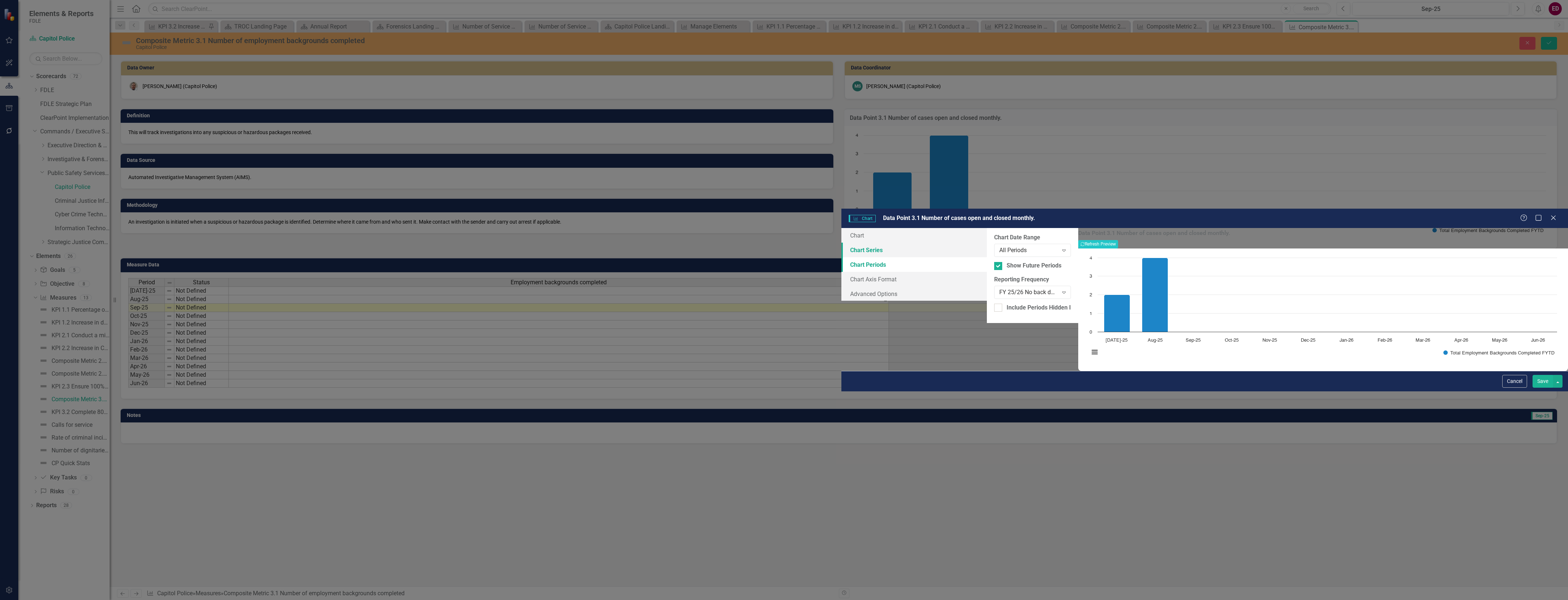
click at [841, 243] on link "Chart Series" at bounding box center [914, 250] width 145 height 15
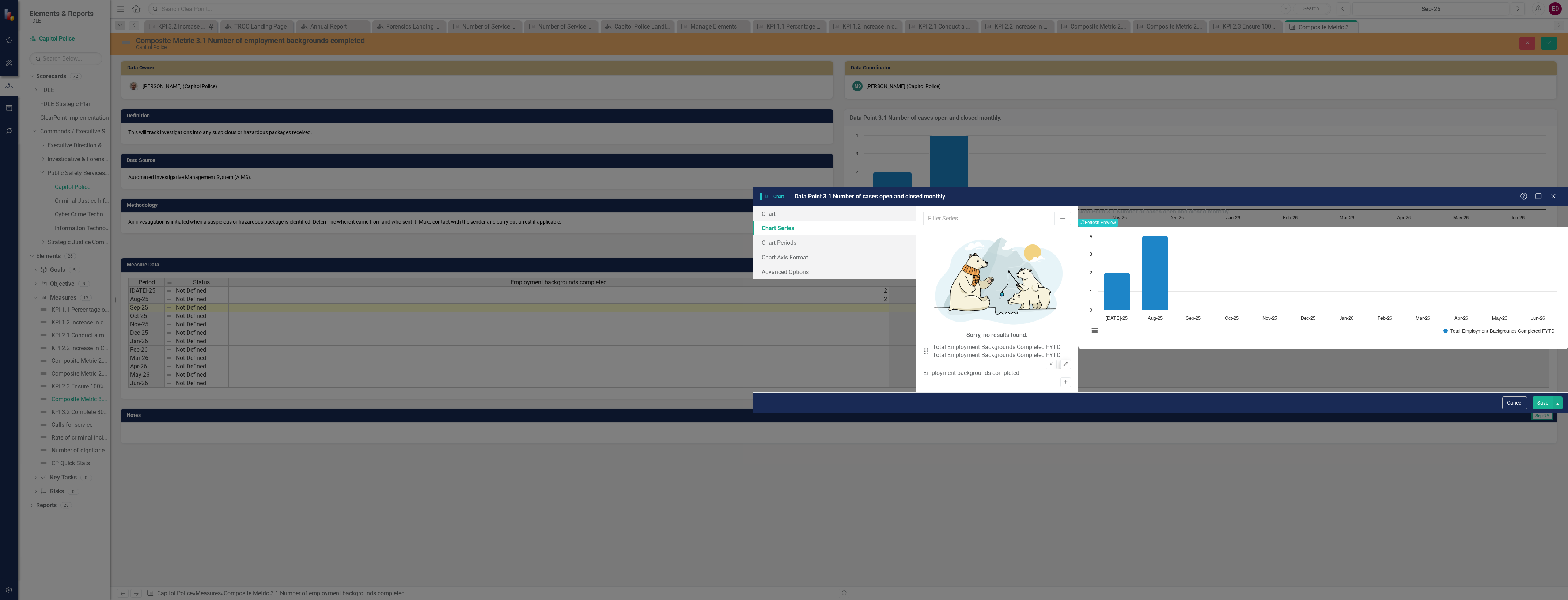
click at [1051, 343] on div "Drag Total Employment Backgrounds Completed FYTD Total Employment Backgrounds C…" at bounding box center [997, 356] width 148 height 26
click at [1060, 360] on button "Edit" at bounding box center [1065, 365] width 10 height 10
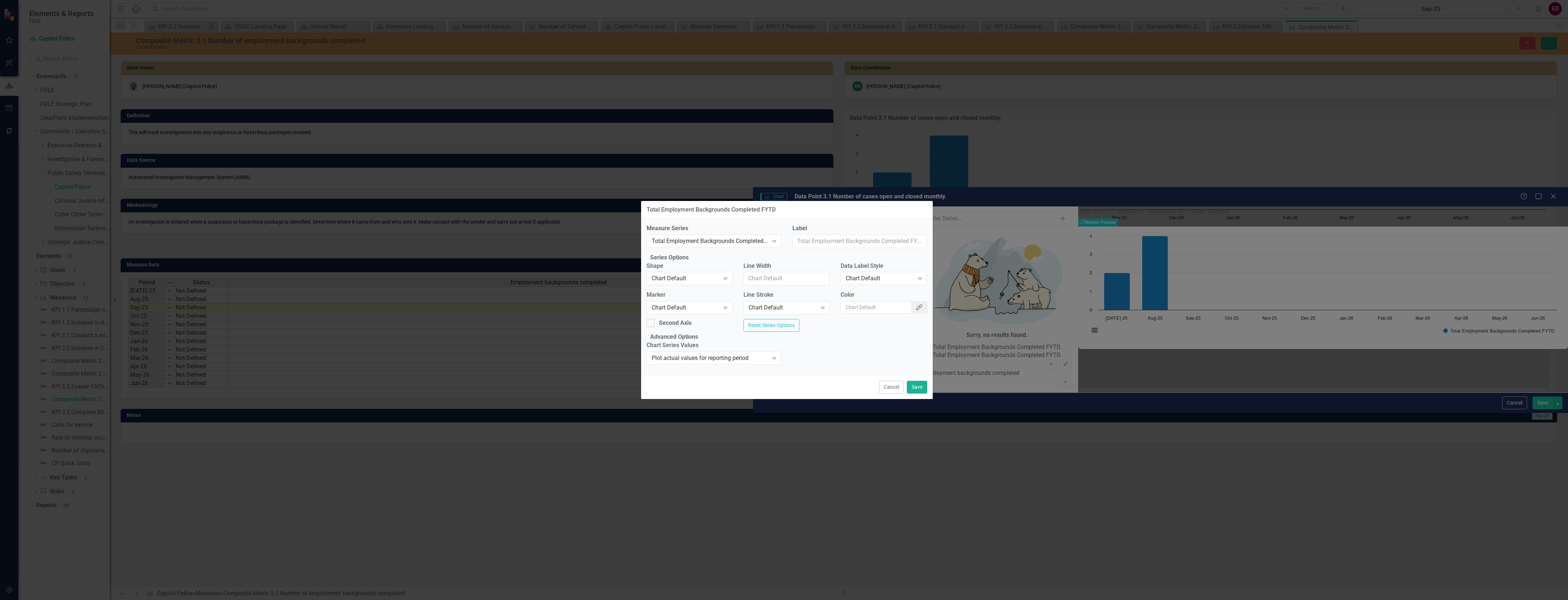
click at [911, 311] on button "Color Picker" at bounding box center [919, 307] width 16 height 12
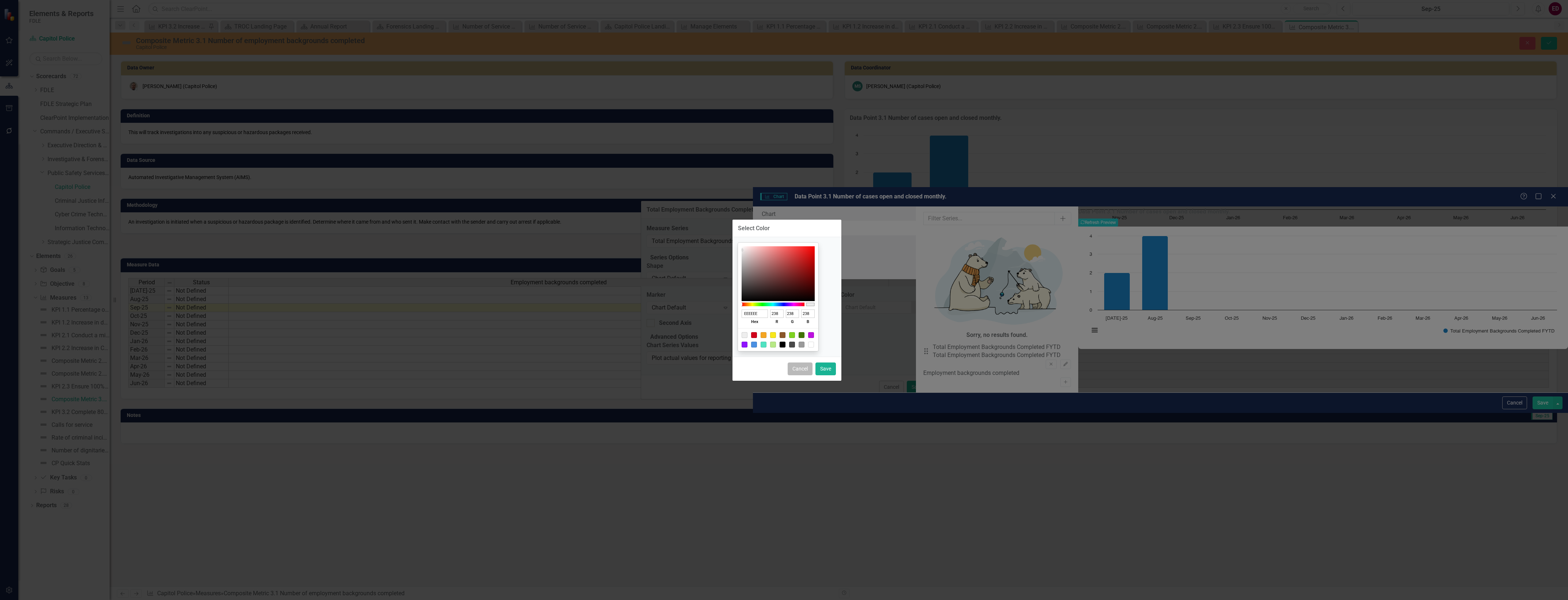
click at [801, 375] on button "Cancel" at bounding box center [800, 369] width 25 height 13
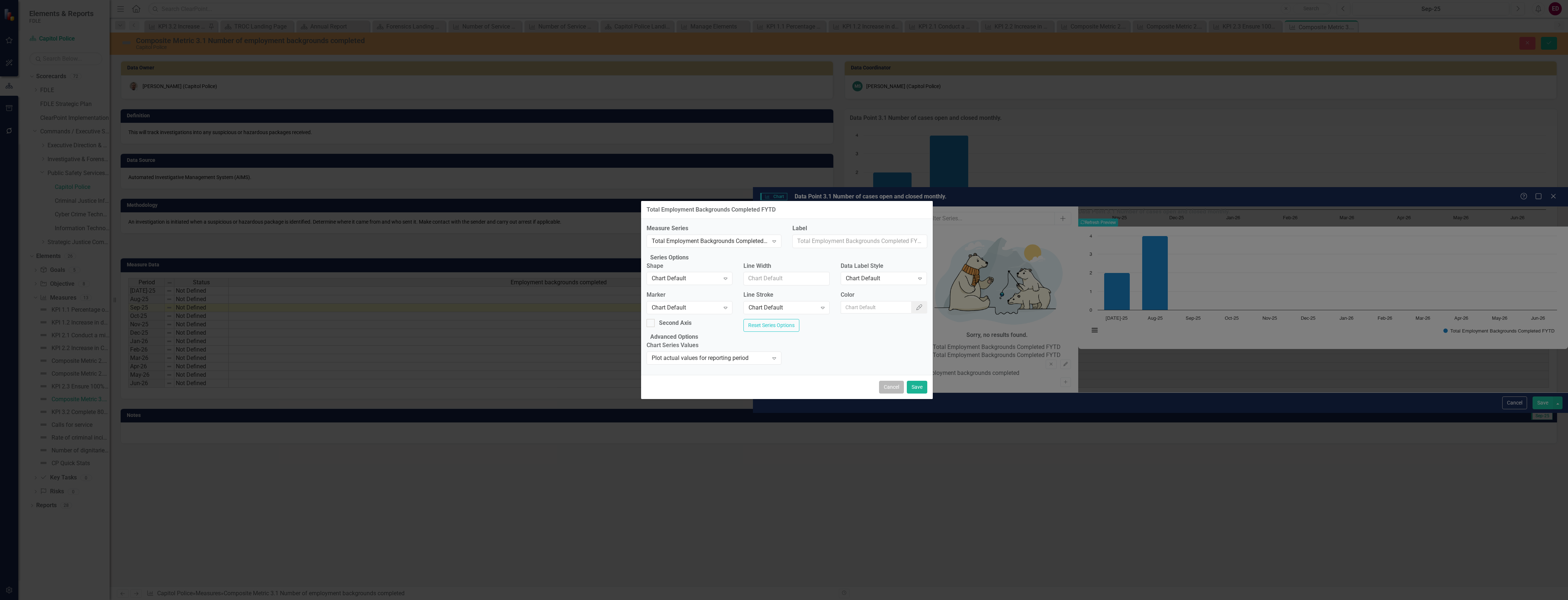
click at [895, 394] on button "Cancel" at bounding box center [891, 387] width 25 height 13
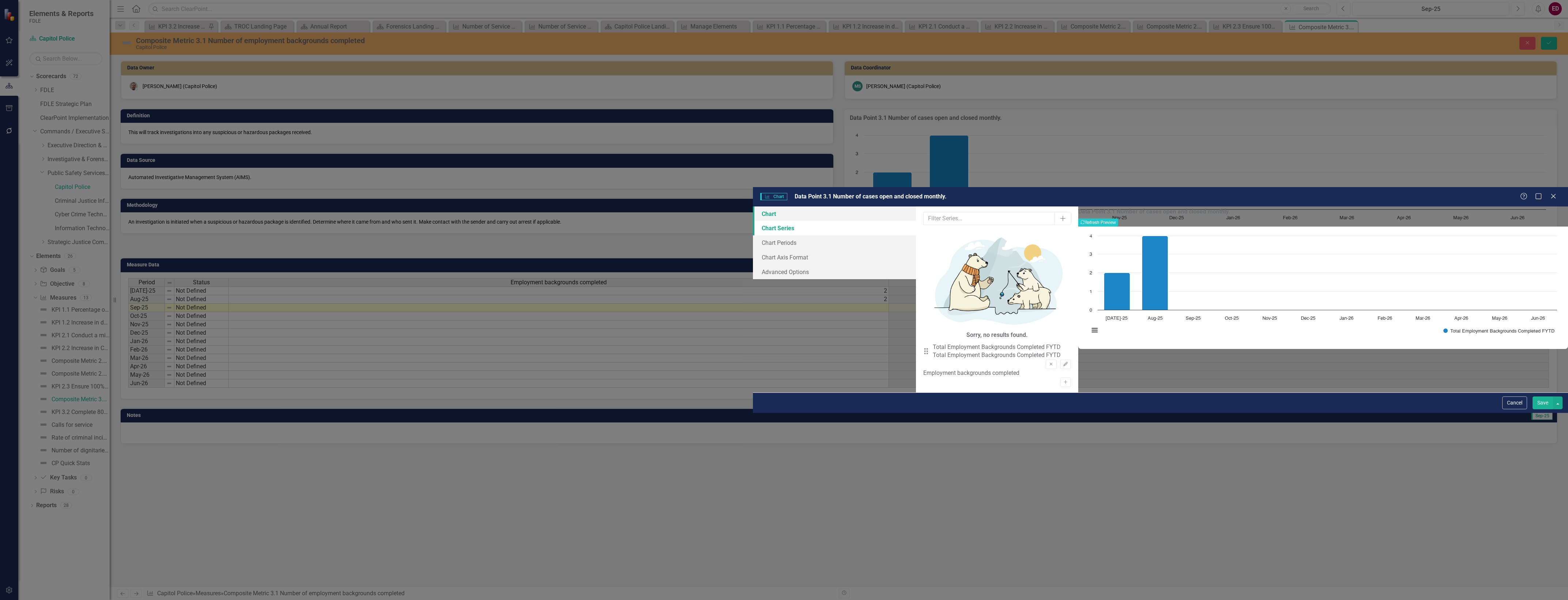
click at [753, 206] on link "Chart" at bounding box center [835, 214] width 163 height 15
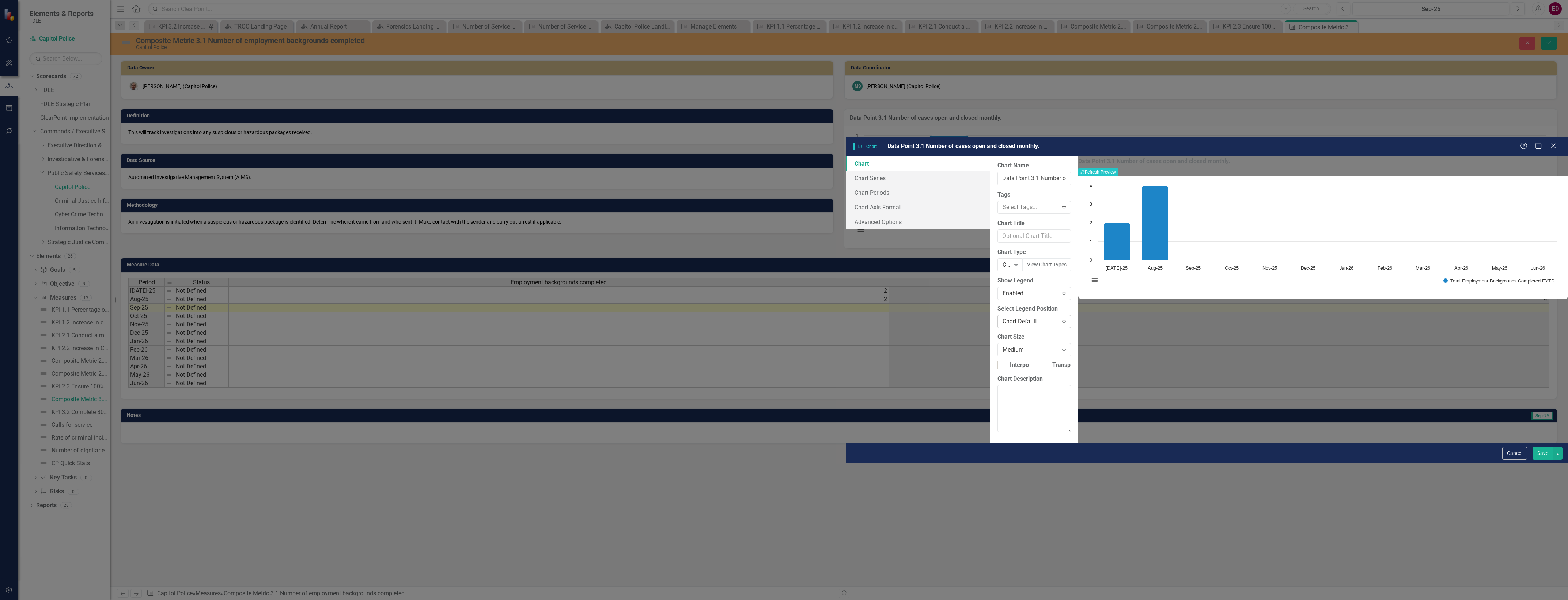
click at [1003, 318] on div "Chart Default" at bounding box center [1030, 322] width 55 height 9
click at [998, 248] on label "Chart Type" at bounding box center [1034, 252] width 74 height 9
click at [1003, 261] on div "Columns" at bounding box center [1006, 265] width 7 height 9
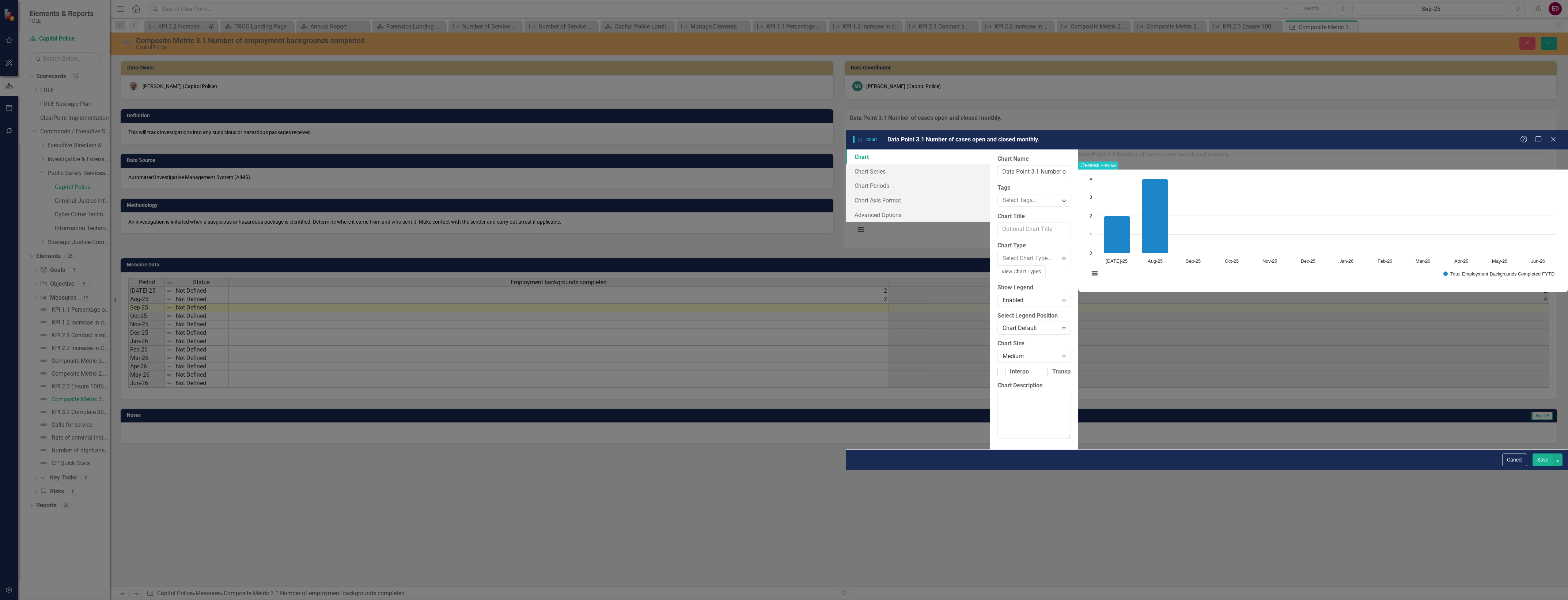
scroll to position [706, 0]
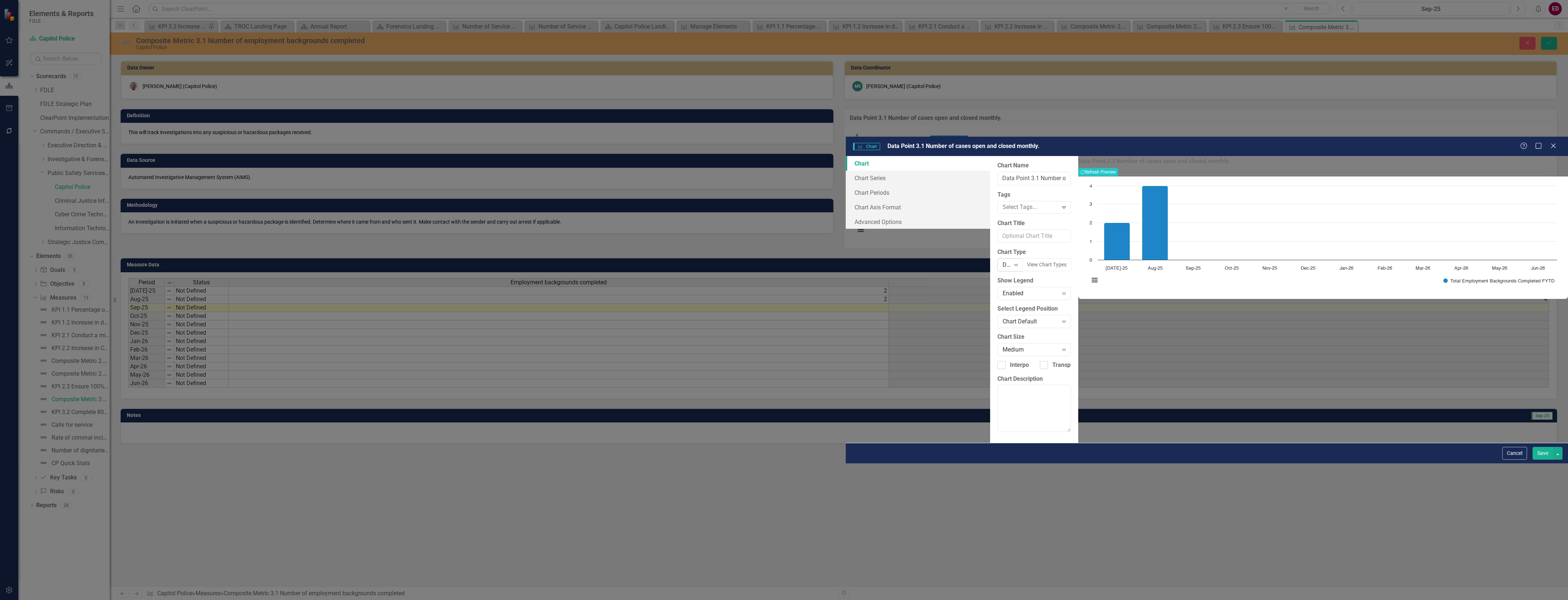
click at [998, 259] on div "Donut w/ Data Label-Value Expand" at bounding box center [1010, 265] width 26 height 13
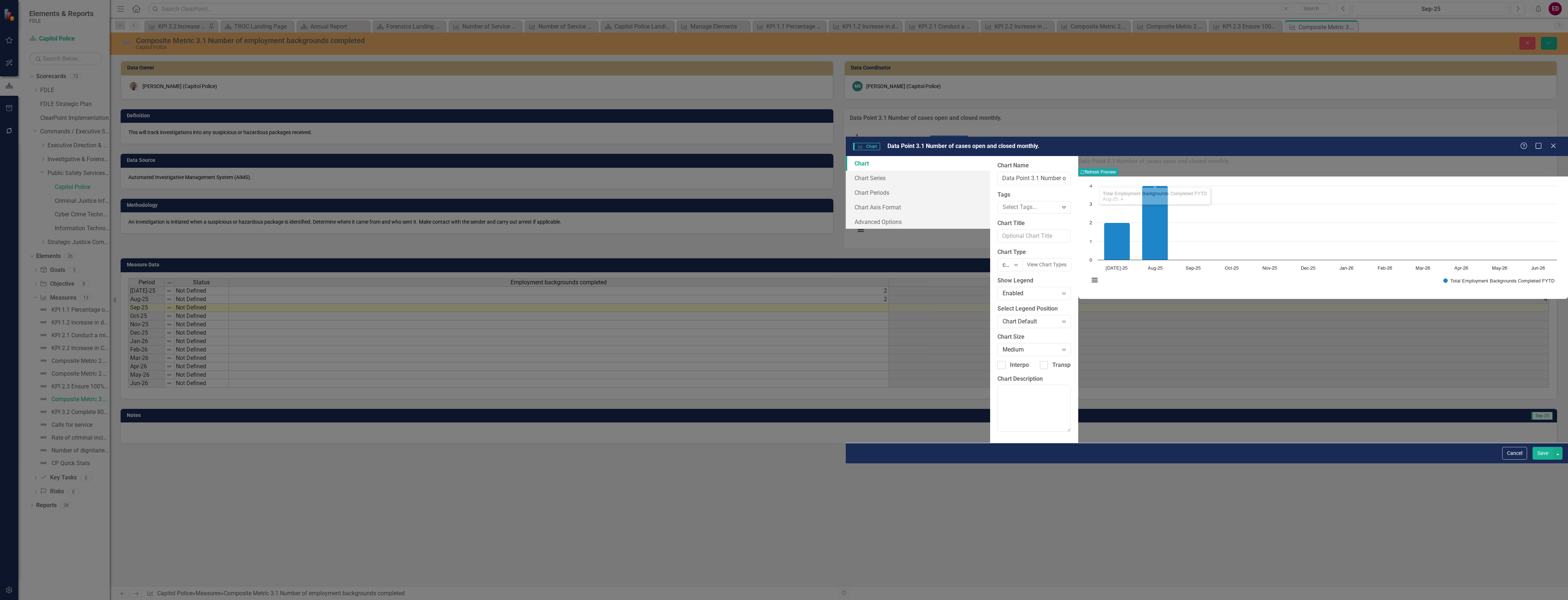
click at [1118, 168] on button "Recalculate Refresh Preview" at bounding box center [1097, 172] width 40 height 8
click at [845, 170] on link "Chart Series" at bounding box center [917, 178] width 144 height 15
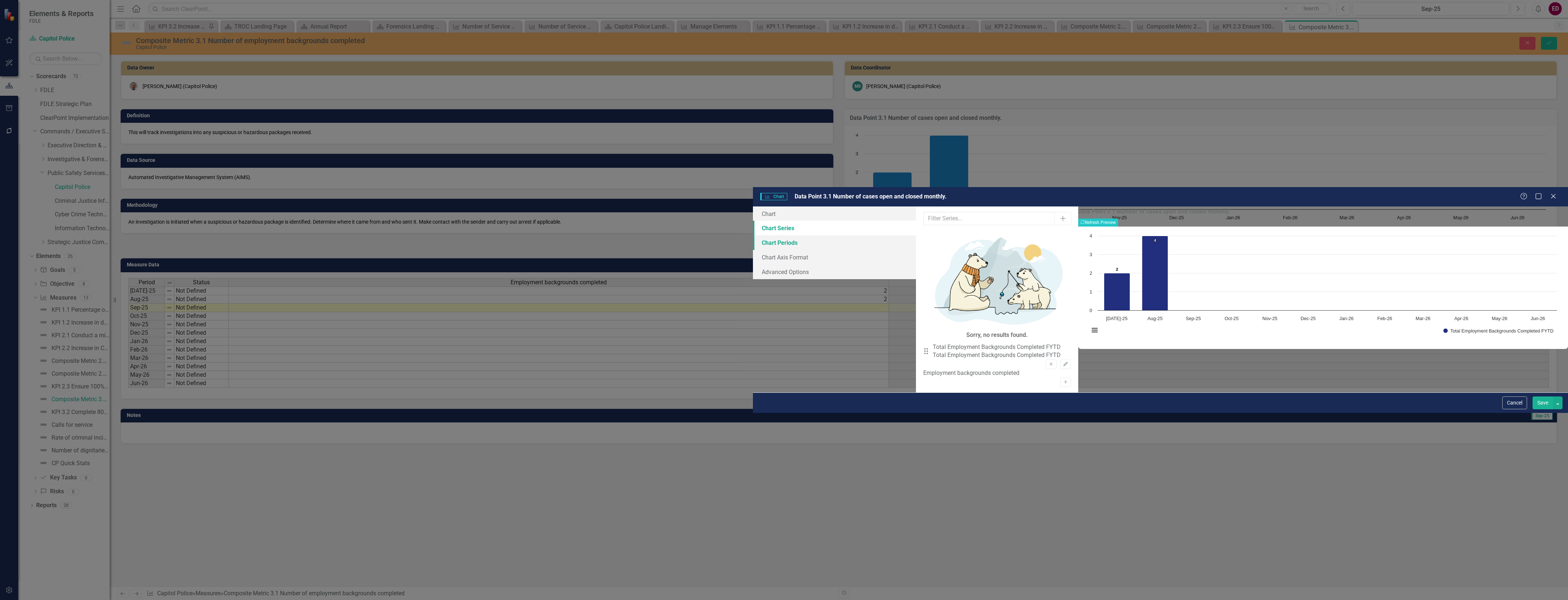
click at [753, 235] on link "Chart Periods" at bounding box center [835, 243] width 163 height 15
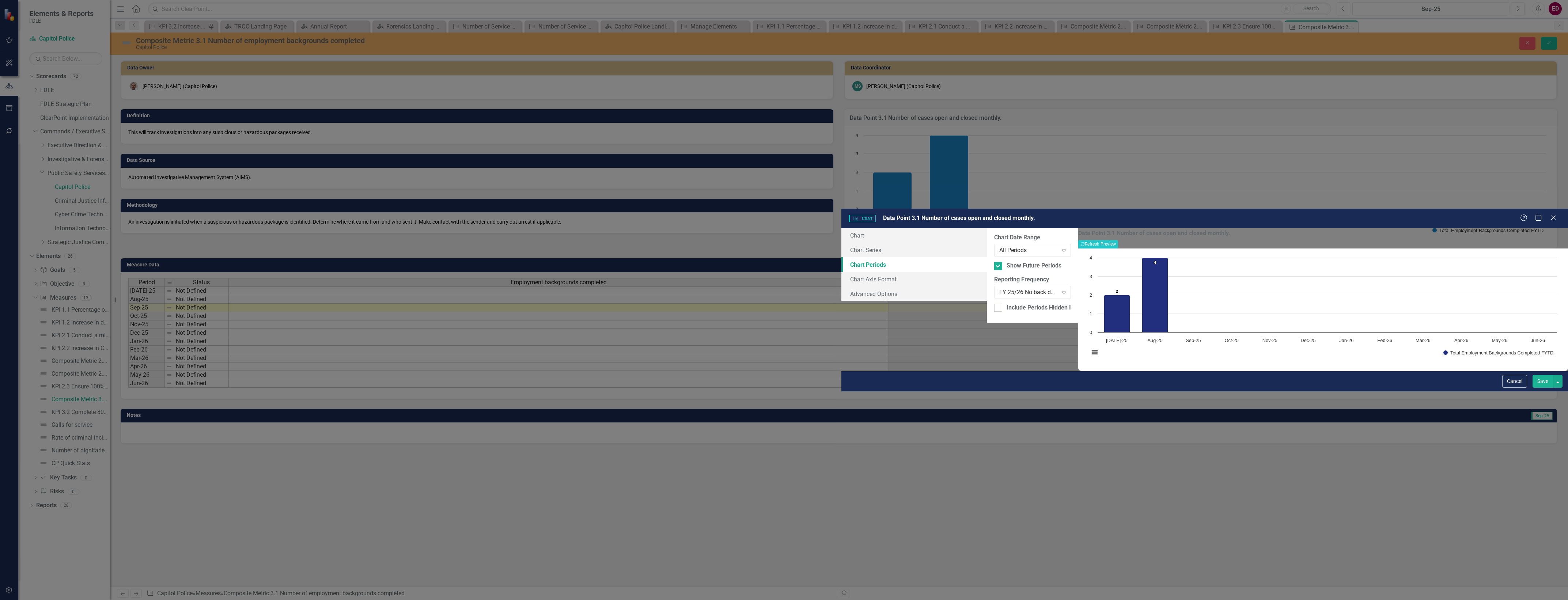
click at [841, 257] on link "Chart Periods" at bounding box center [914, 265] width 145 height 15
click at [841, 272] on link "Chart Axis Format" at bounding box center [914, 279] width 145 height 15
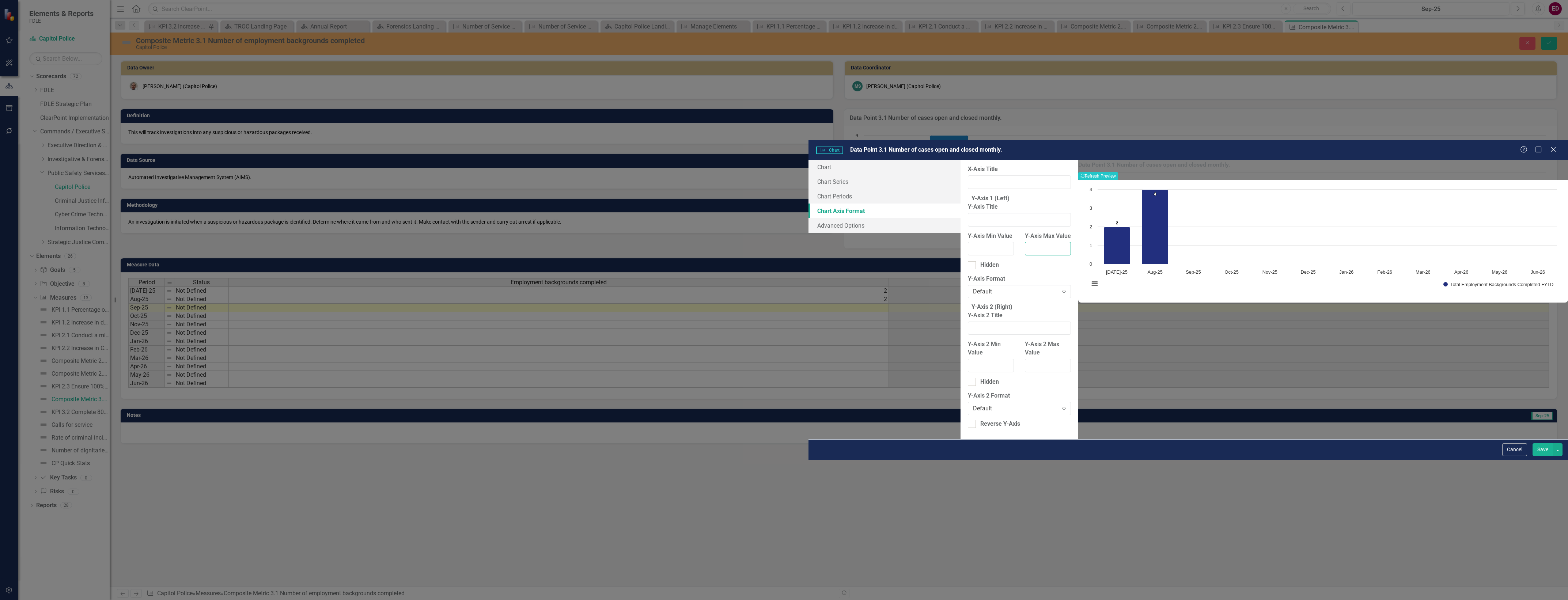
click at [1025, 242] on input "Y-Axis Max Value" at bounding box center [1048, 249] width 46 height 13
type input "6"
click at [1443, 282] on button "Show Total Employment Backgrounds Completed FYTD" at bounding box center [1498, 285] width 110 height 5
click at [1118, 172] on button "Recalculate Refresh Preview" at bounding box center [1097, 176] width 40 height 8
click at [1550, 456] on button "Save" at bounding box center [1543, 449] width 21 height 13
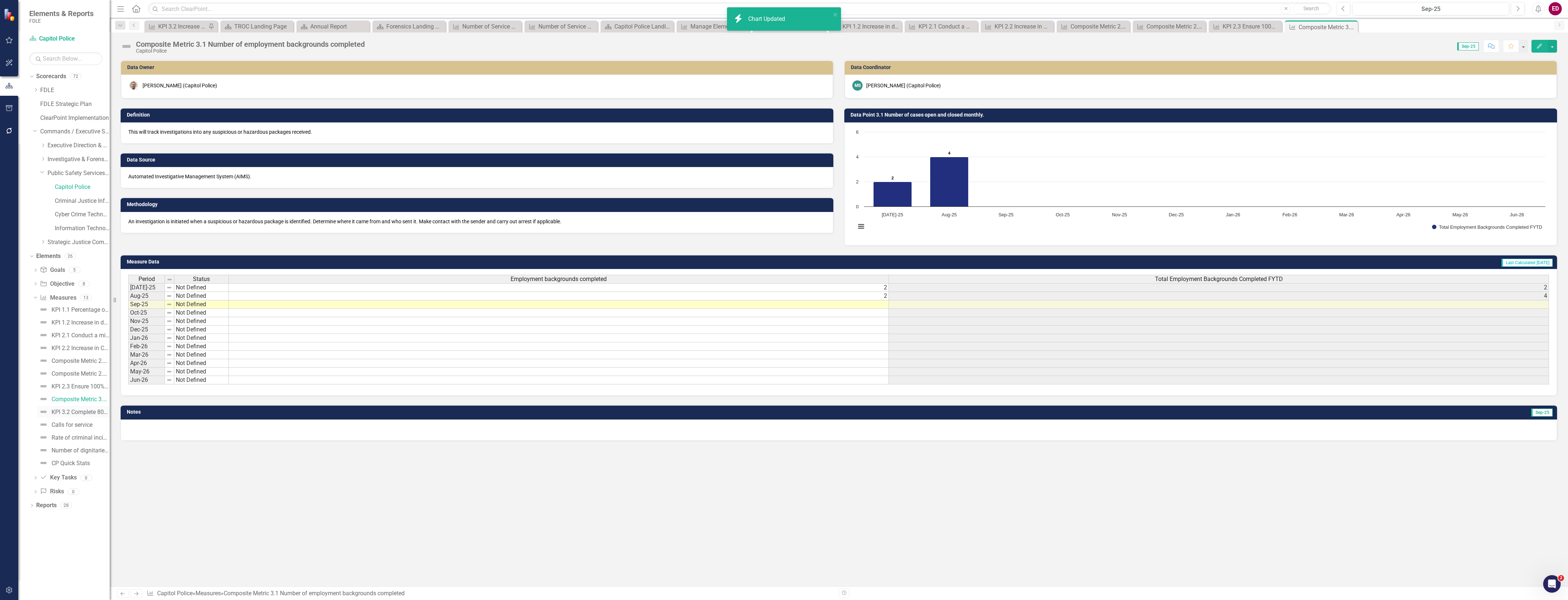
click at [78, 410] on div "KPI 3.2 Complete 80% of vendor background checks [DATE]." at bounding box center [80, 412] width 58 height 7
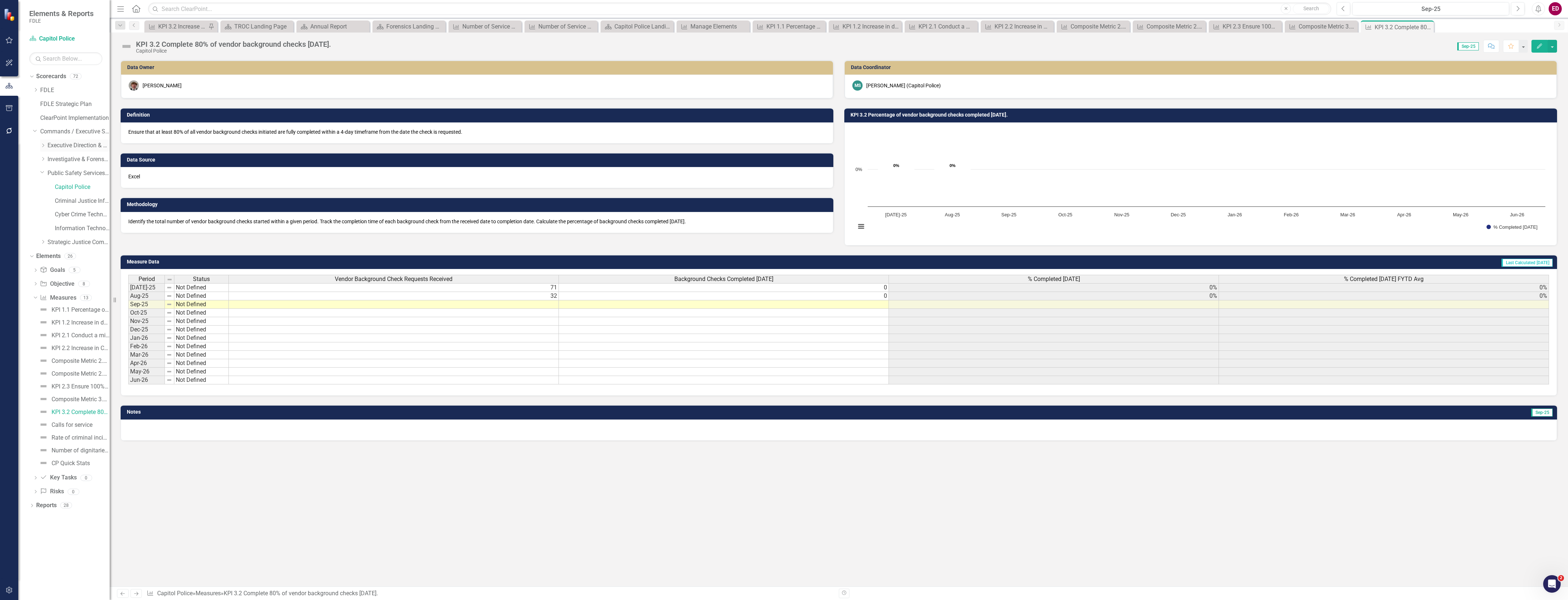
click at [43, 144] on icon "Dropdown" at bounding box center [43, 145] width 5 height 4
click at [54, 163] on div "Dropdown Business Support Program" at bounding box center [79, 159] width 62 height 12
click at [68, 159] on link "Business Support Program" at bounding box center [82, 159] width 55 height 9
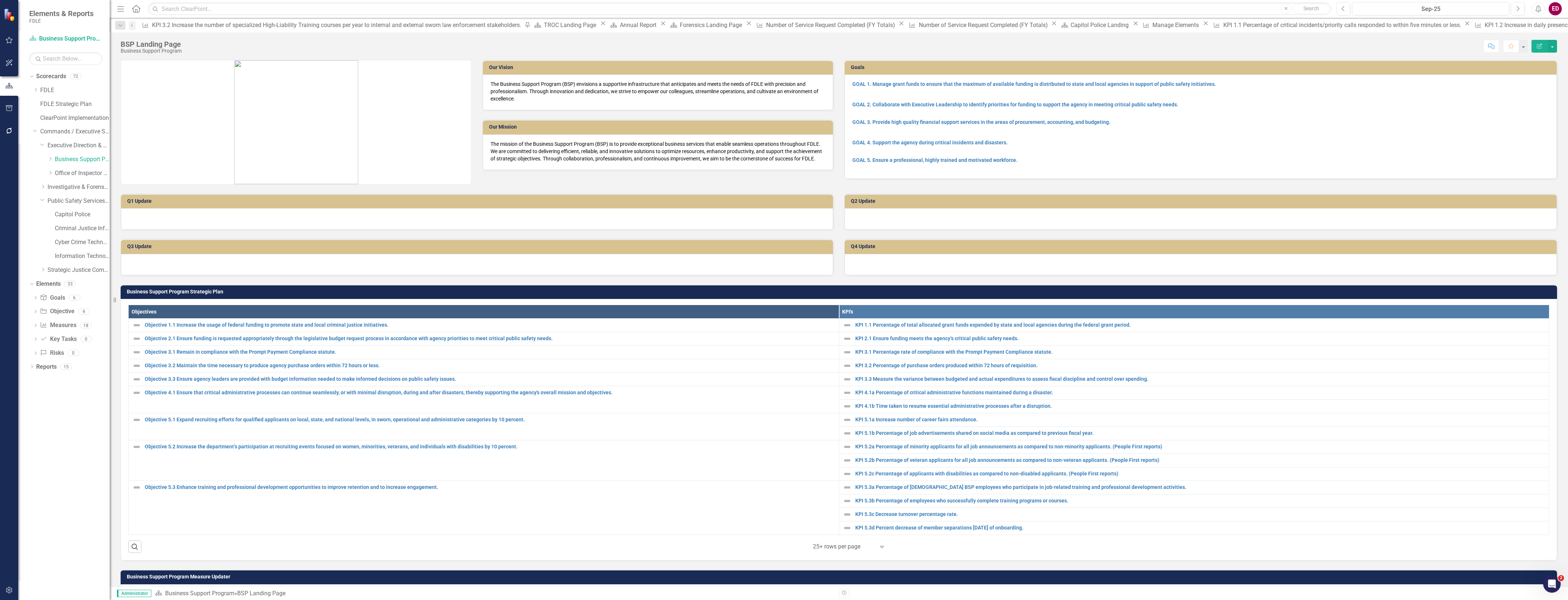
click at [31, 324] on div "Dropdown Goal Goals 6 Business Support Program GOAL 1. Manage grant funds to en…" at bounding box center [69, 326] width 80 height 69
click at [35, 326] on icon at bounding box center [35, 325] width 2 height 3
click at [60, 337] on div "KPI 1.1 Percentage of total allocated grant funds expended by state and local a…" at bounding box center [80, 337] width 58 height 7
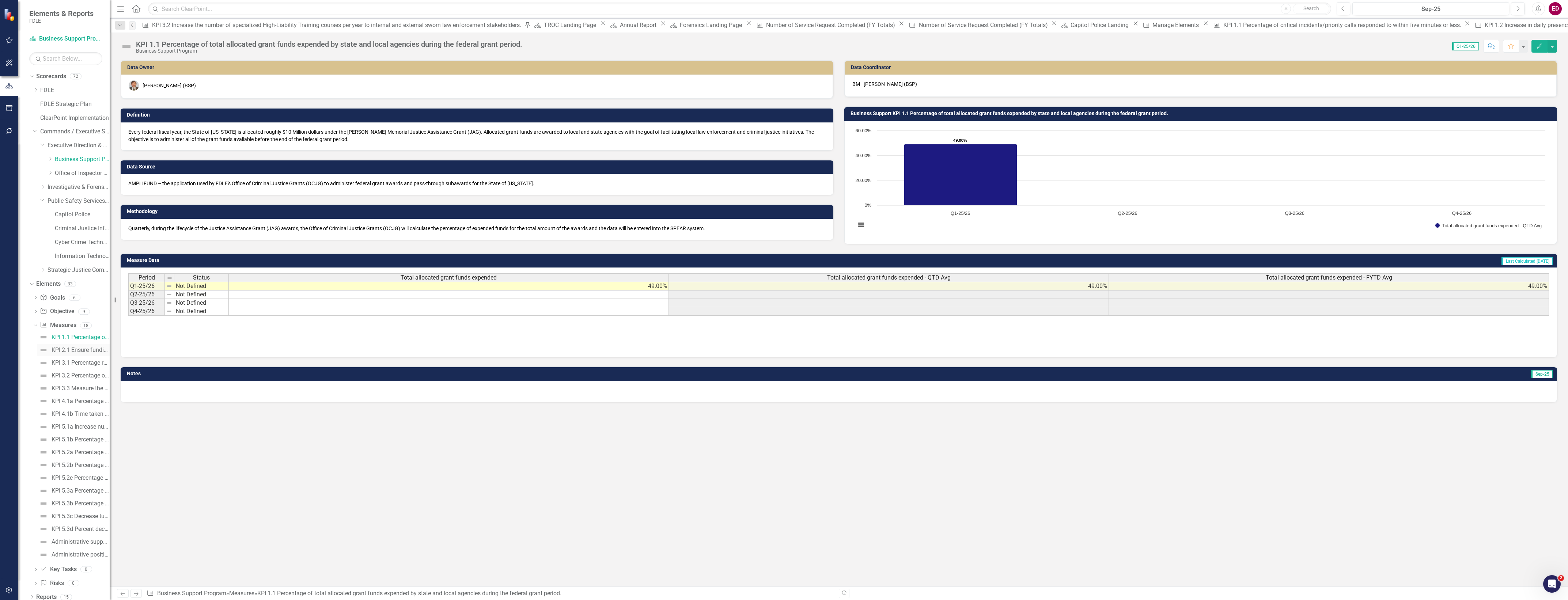
click at [78, 354] on link "KPI 2.1 Ensure funding meets the agency’s critical public safety needs." at bounding box center [73, 350] width 72 height 12
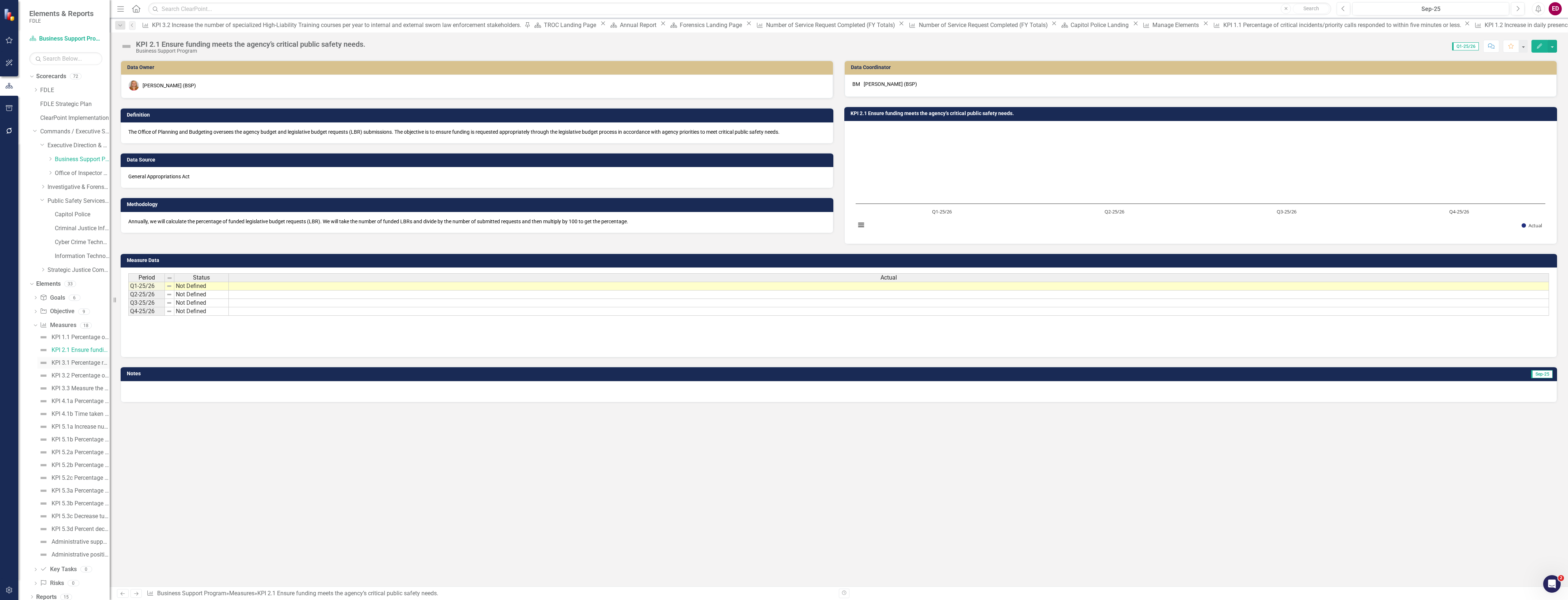
click at [85, 358] on link "KPI 3.1 Percentage rate of compliance with the Prompt Payment Compliance statut…" at bounding box center [73, 363] width 72 height 12
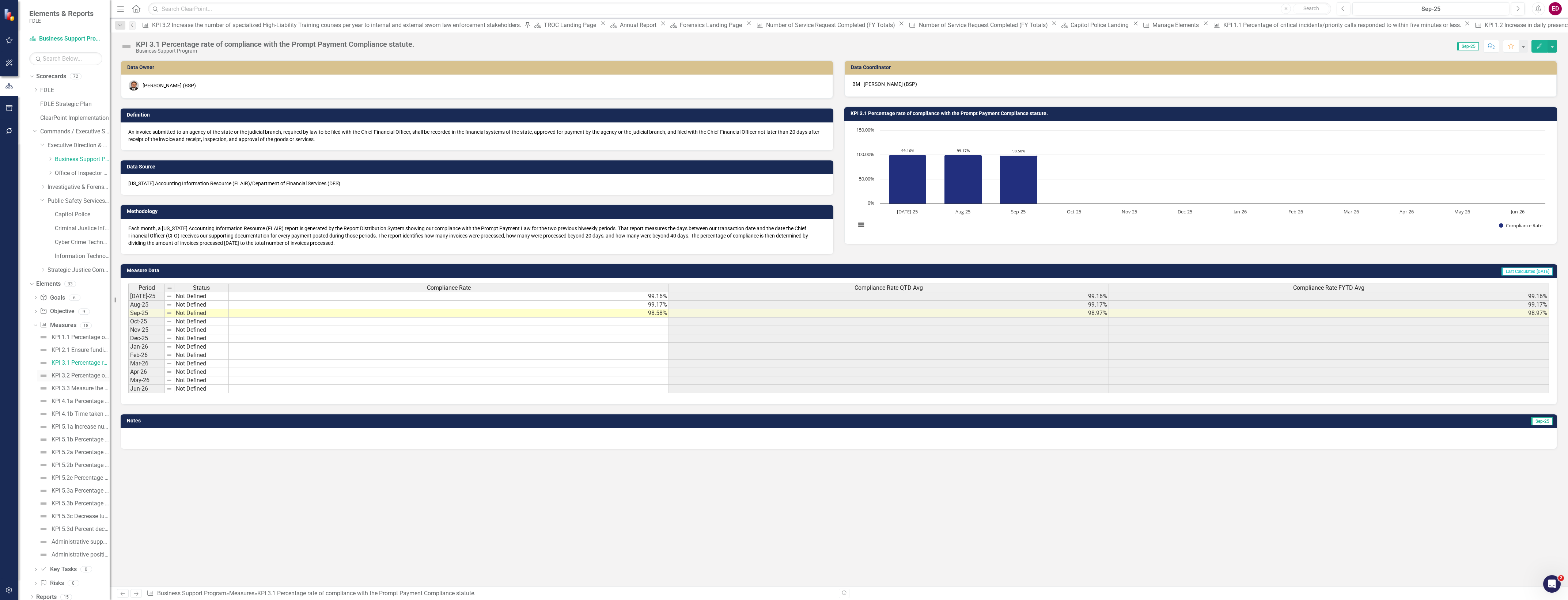
click at [84, 379] on link "KPI 3.2 Percentage of purchase orders produced within 72 hours of requisition." at bounding box center [73, 375] width 72 height 12
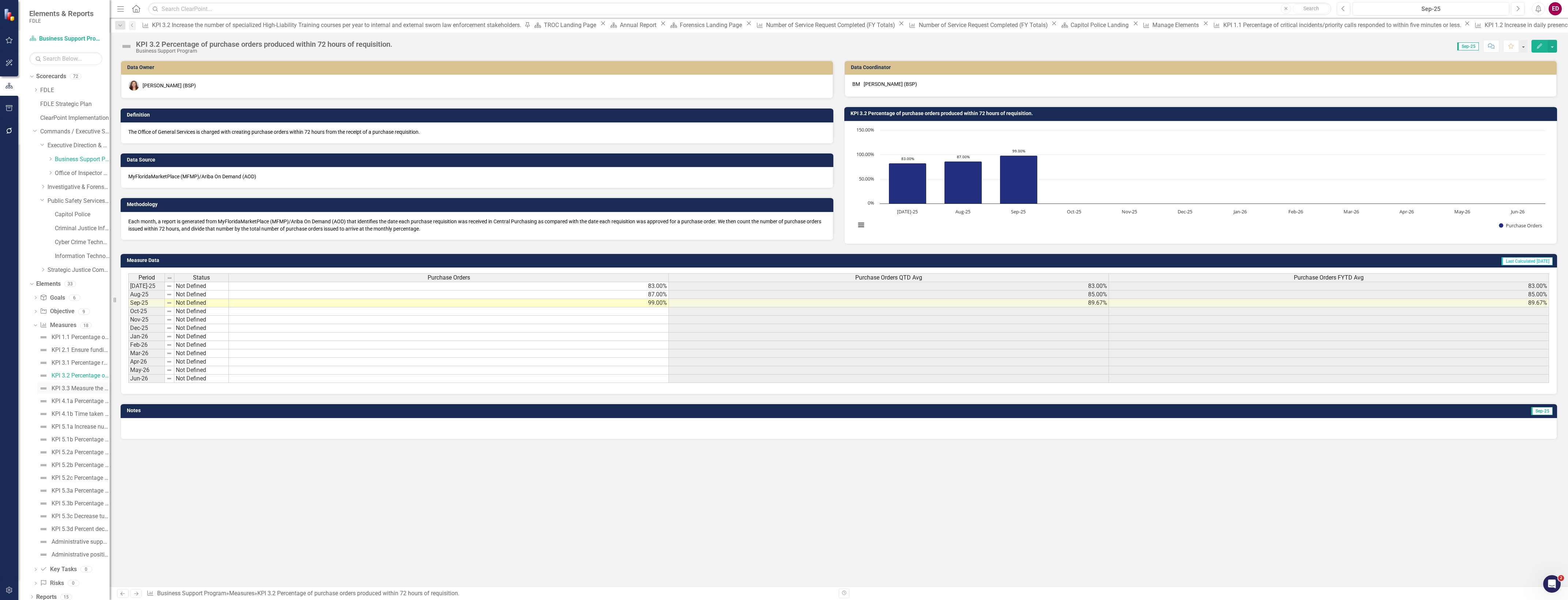
click at [85, 389] on div "KPI 3.3 Measure the variance between budgeted and actual expenditures to assess…" at bounding box center [80, 388] width 58 height 7
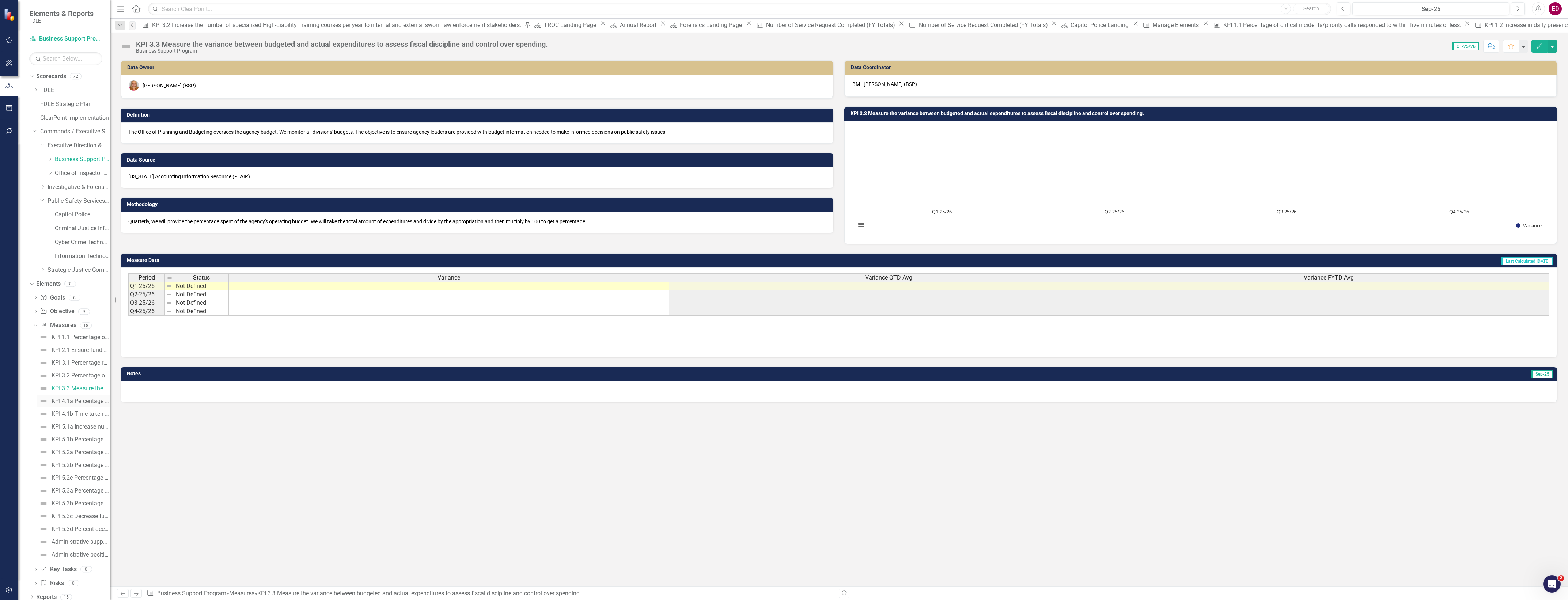
click at [70, 399] on div "KPI 4.1a Percentage of critical administrative functions maintained during a di…" at bounding box center [80, 401] width 58 height 7
click at [63, 413] on div "KPI 4.1b Time taken to resume essential administrative processes after a disrup…" at bounding box center [80, 414] width 58 height 7
click at [89, 425] on div "KPI 5.1a Increase number of career fairs attendance." at bounding box center [80, 427] width 58 height 7
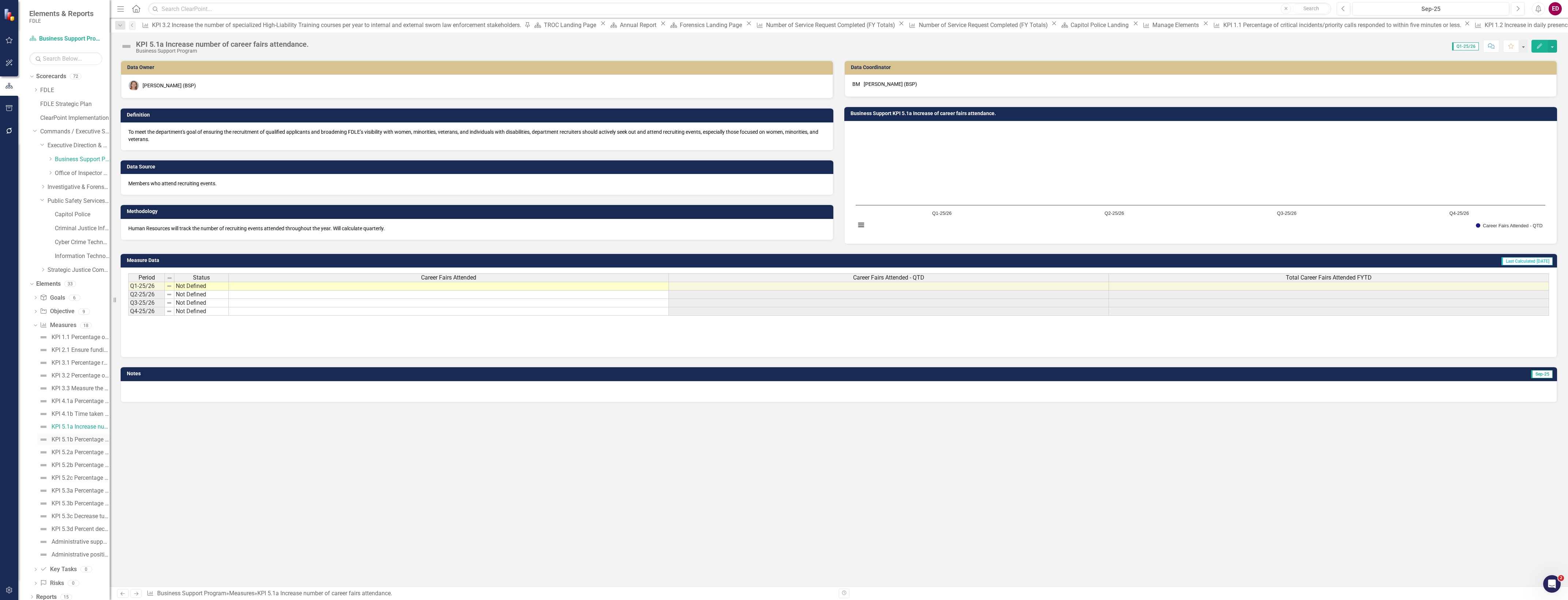
click at [82, 441] on div "KPI 5.1b Percentage of job advertisements shared on social media as compared to…" at bounding box center [80, 439] width 58 height 7
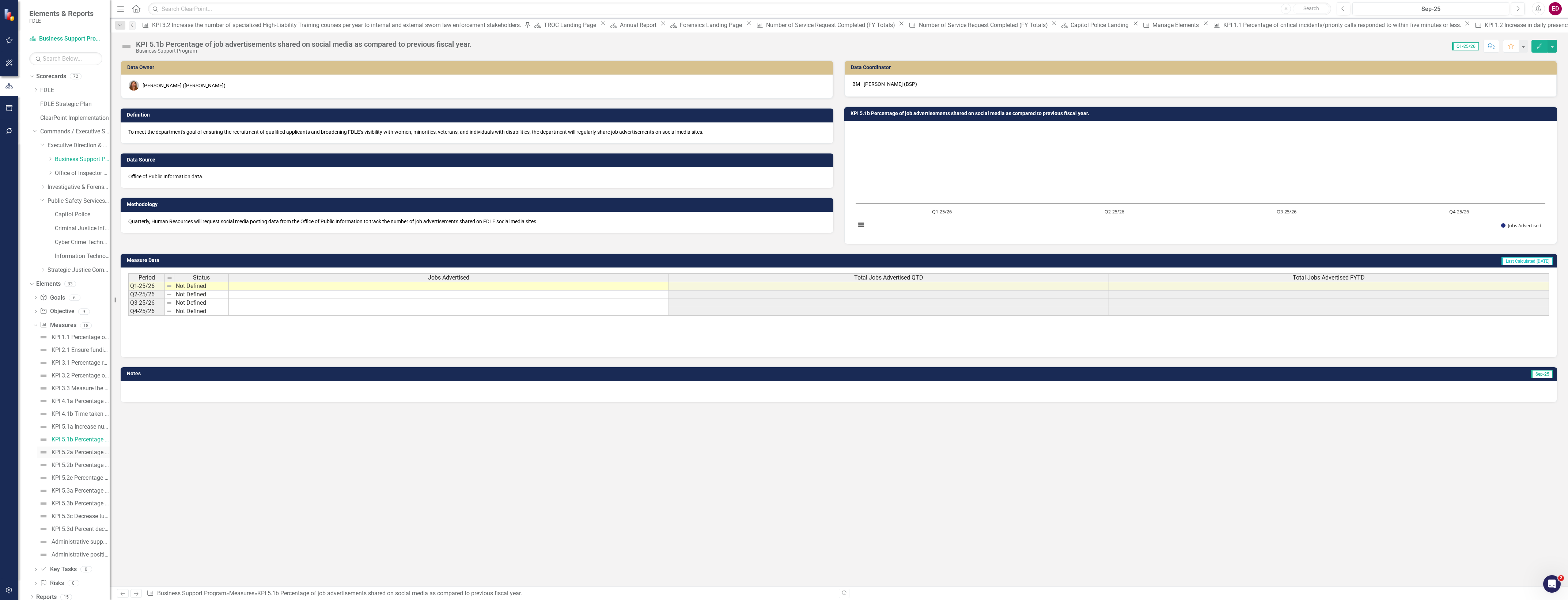
click at [90, 452] on div "KPI 5.2a Percentage of minority applicants for all job announcements as compare…" at bounding box center [80, 452] width 58 height 7
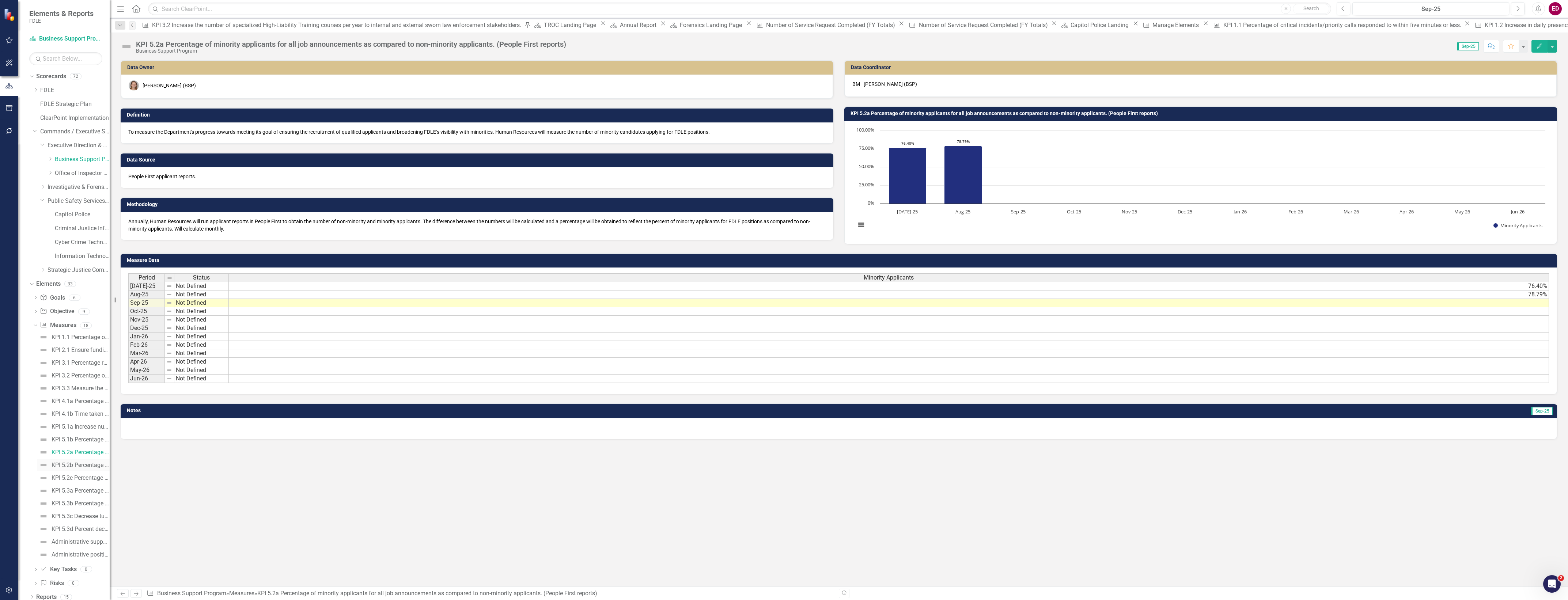
click at [75, 465] on div "KPI 5.2b Percentage of veteran applicants for all job announcements as compared…" at bounding box center [80, 465] width 58 height 7
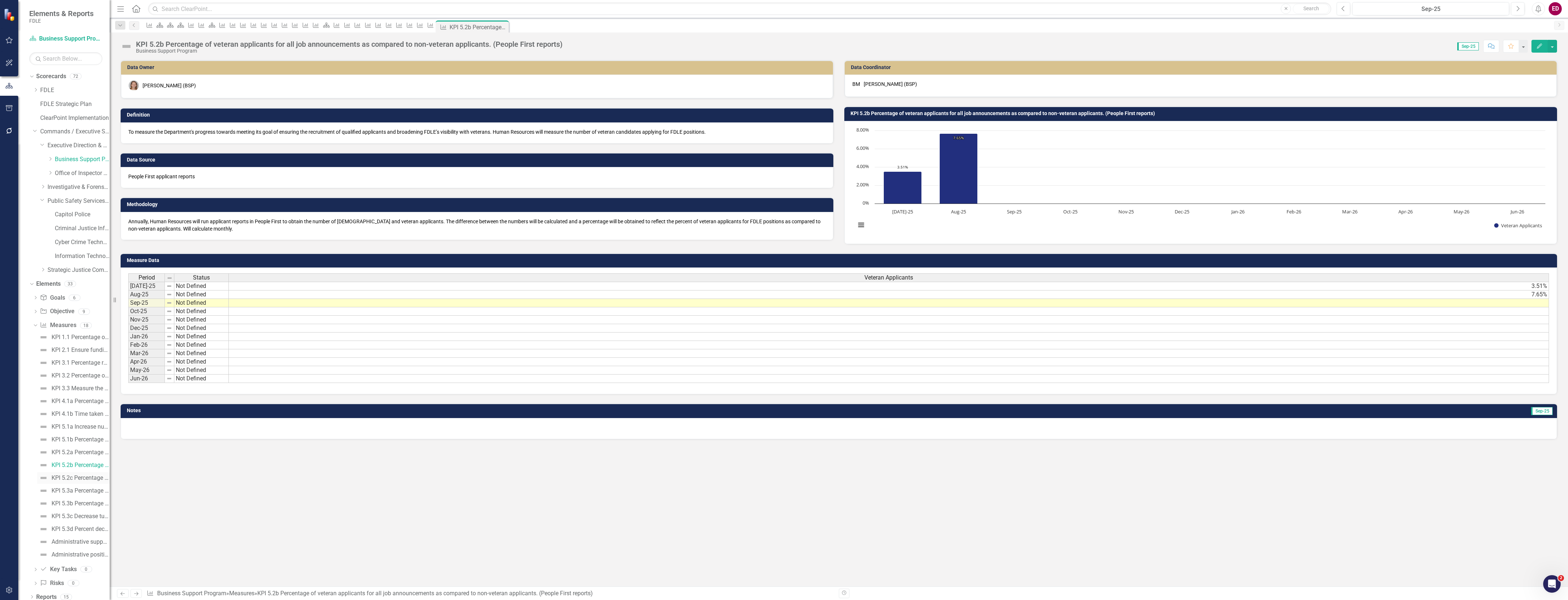
click at [58, 483] on link "KPI 5.2c Percentage of applicants with disabilities as compared to non-disabled…" at bounding box center [73, 478] width 72 height 12
click at [63, 486] on link "KPI 5.3a Percentage of full-time BSP employees who participate in job-related t…" at bounding box center [73, 490] width 72 height 12
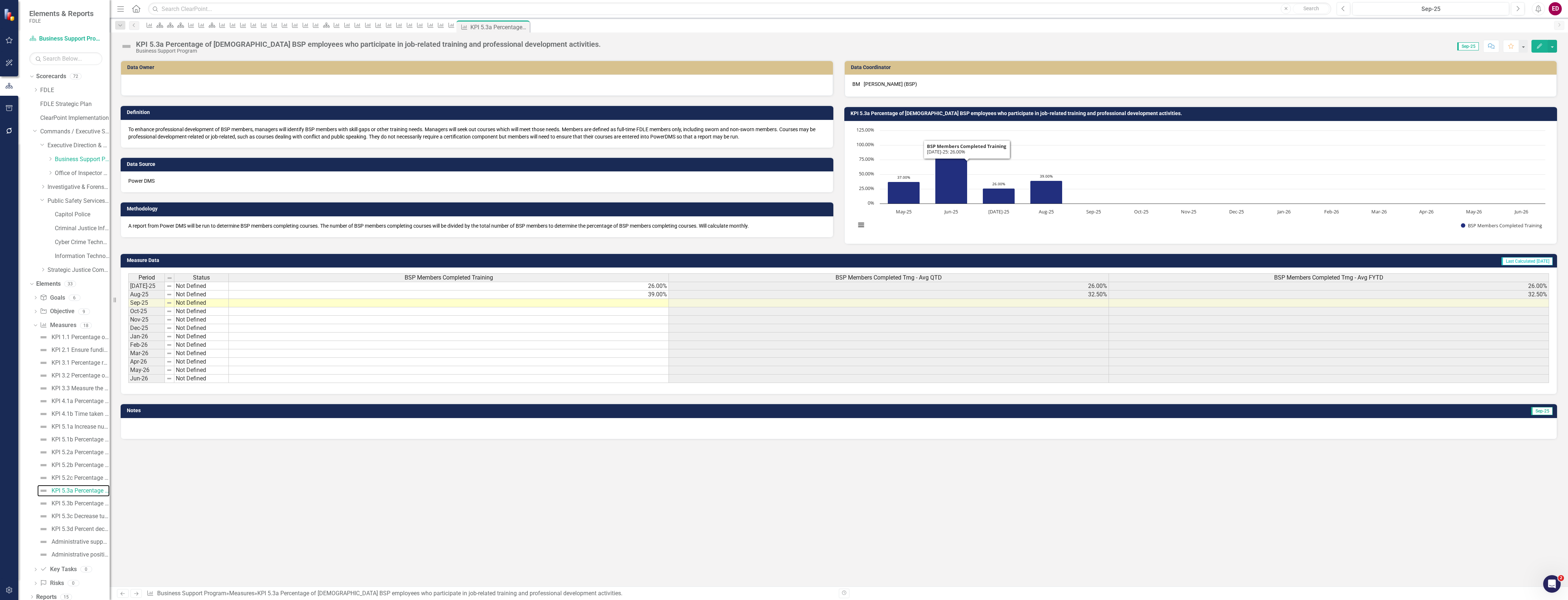
click at [998, 235] on rect "Interactive chart" at bounding box center [1200, 181] width 697 height 110
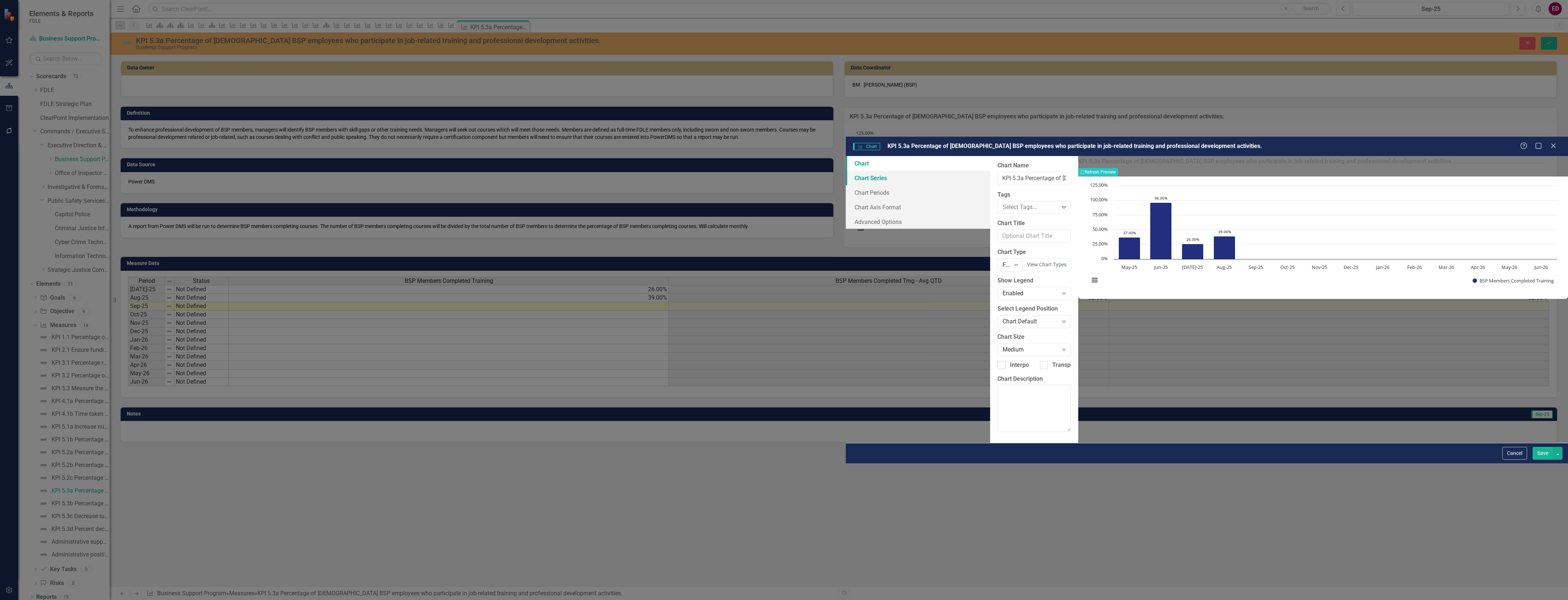
click at [845, 170] on link "Chart Series" at bounding box center [917, 178] width 144 height 15
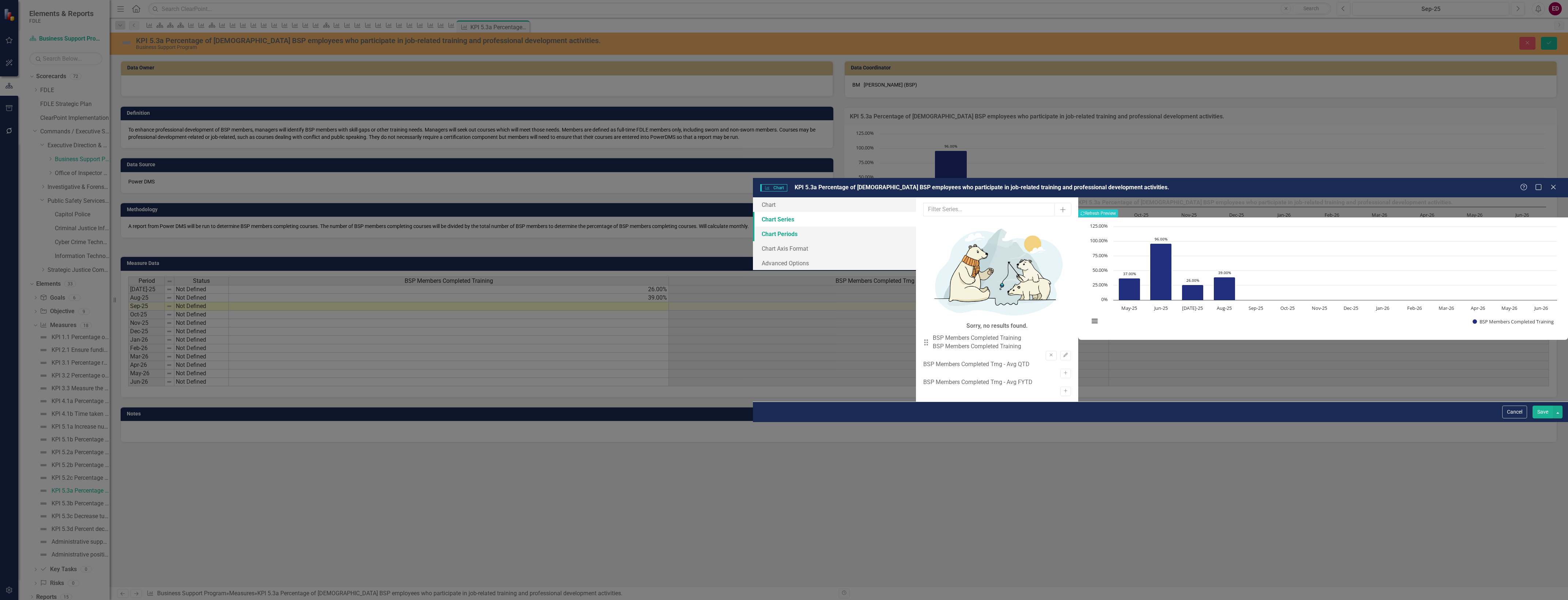
click at [753, 226] on link "Chart Periods" at bounding box center [835, 234] width 163 height 15
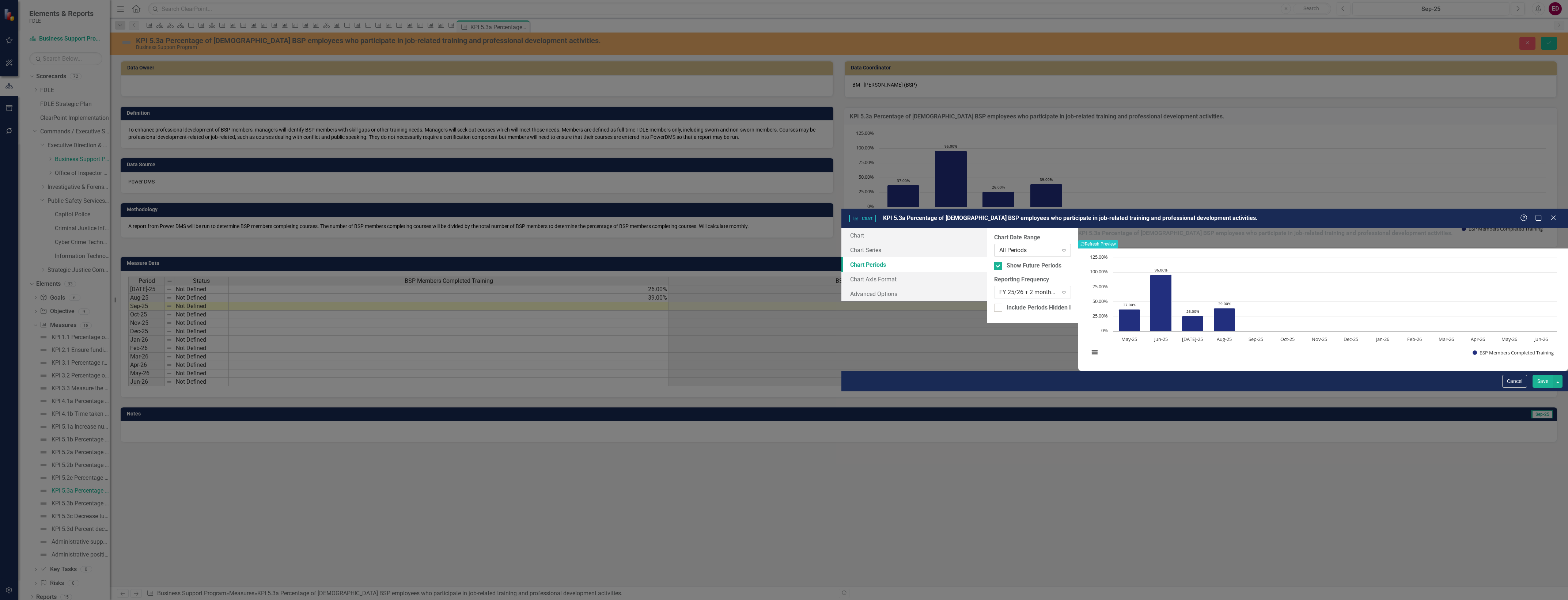
click at [999, 246] on div "All Periods" at bounding box center [1029, 251] width 59 height 9
click at [999, 288] on div "FY 25/26 + 2 months backdata" at bounding box center [1029, 292] width 59 height 9
click at [1118, 240] on button "Recalculate Refresh Preview" at bounding box center [1097, 244] width 40 height 8
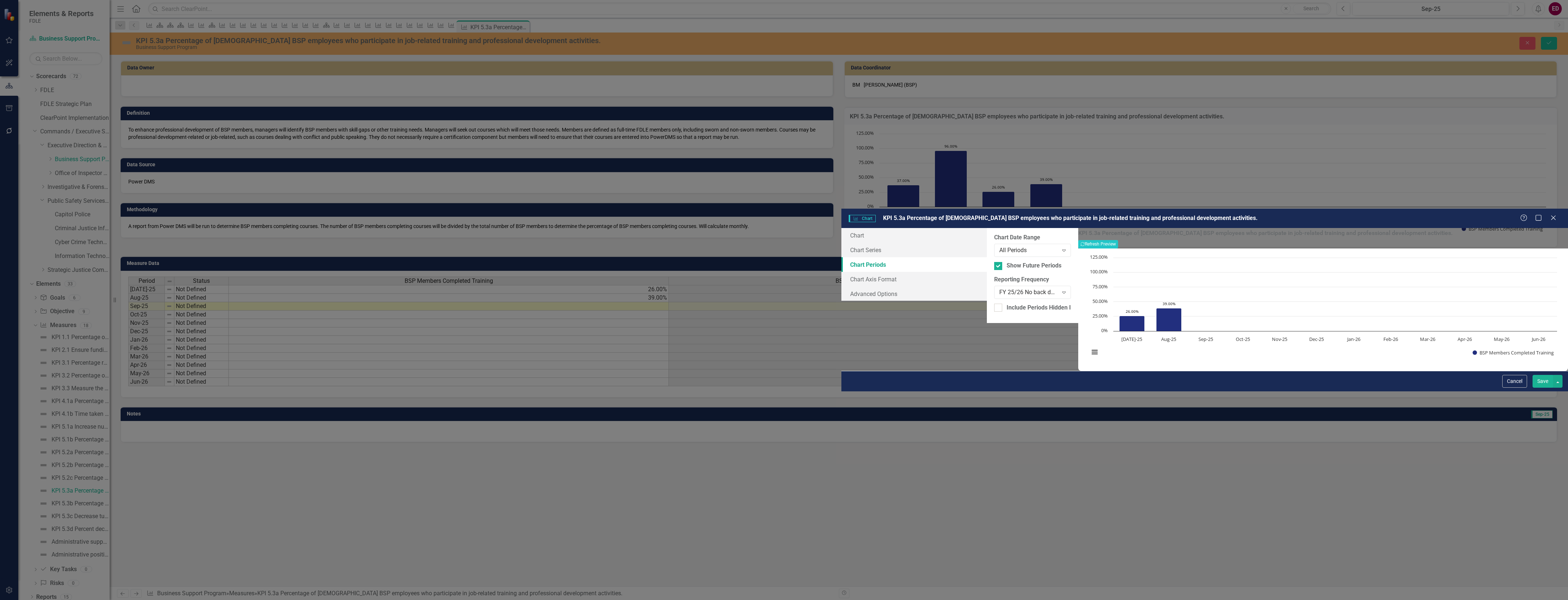
click at [1550, 388] on button "Save" at bounding box center [1543, 381] width 21 height 13
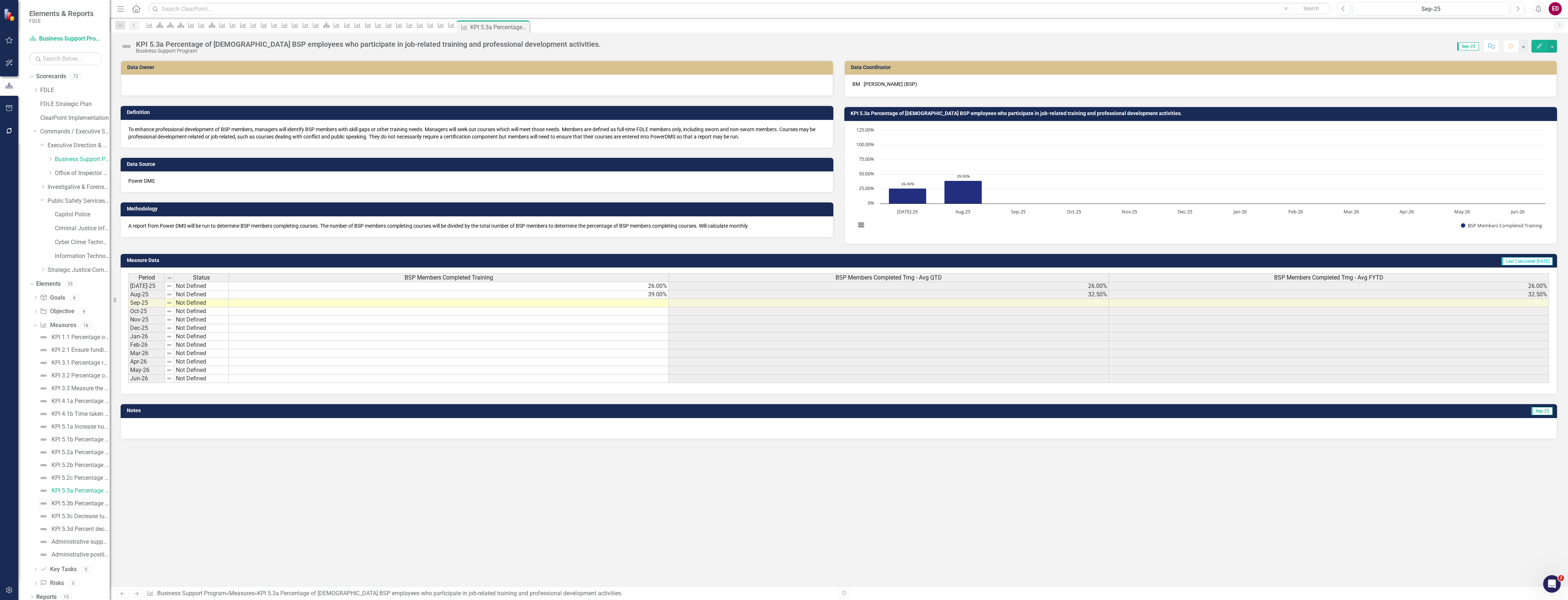
click at [51, 504] on link "KPI 5.3b Percentage of employees who successfully complete training programs or…" at bounding box center [73, 503] width 72 height 12
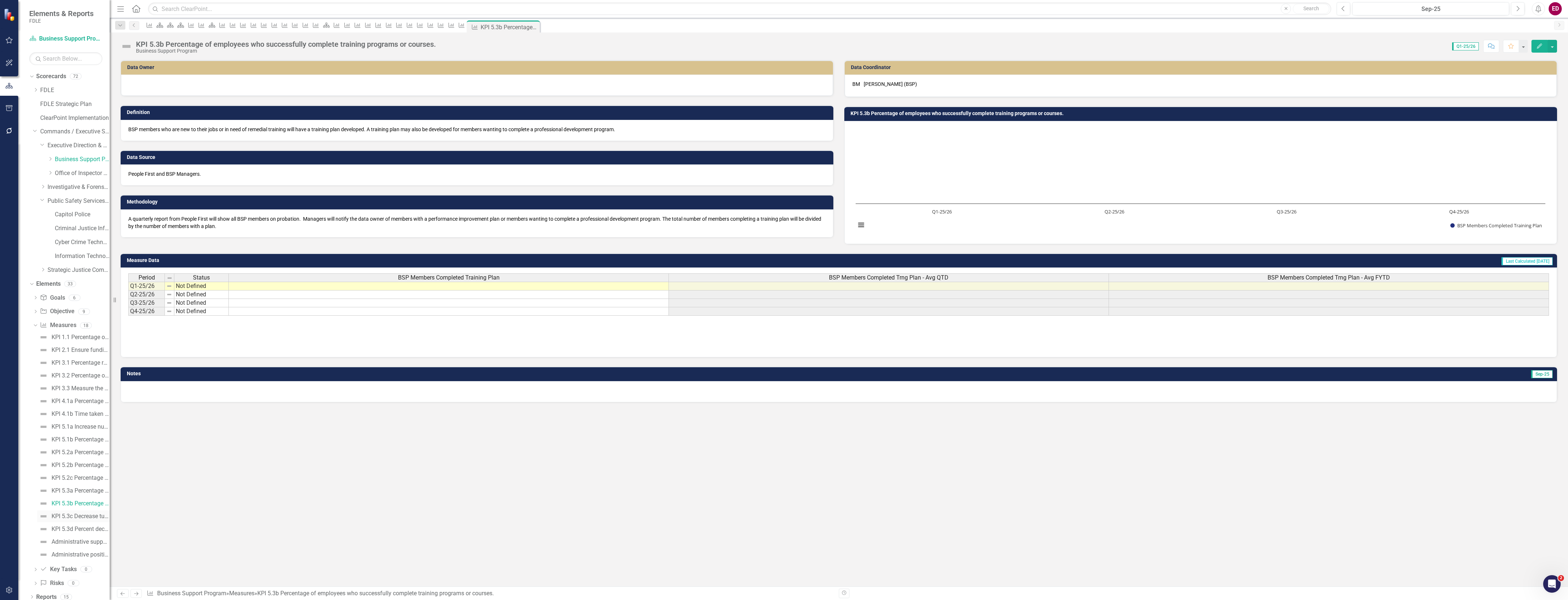
click at [85, 514] on div "KPI 5.3c Decrease turnover percentage rate." at bounding box center [80, 516] width 58 height 7
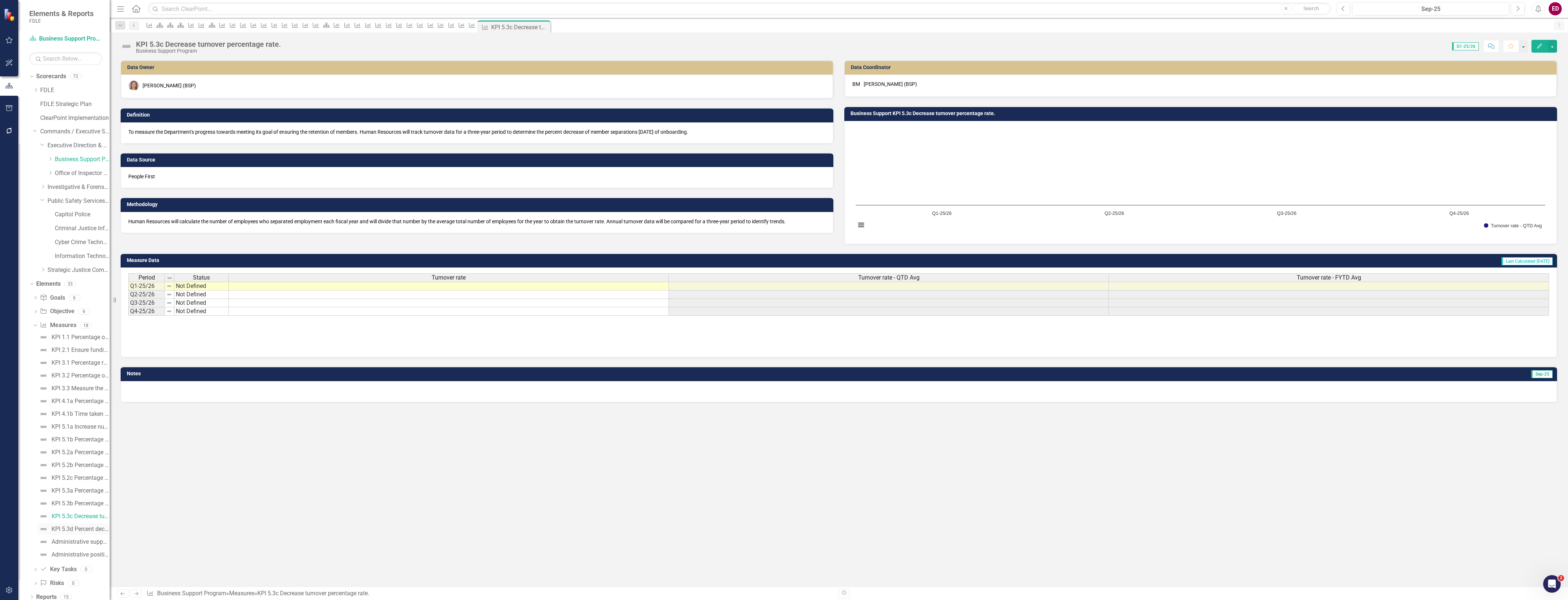
click at [82, 527] on div "KPI 5.3d Percent decrease of member separations within three years of onboardin…" at bounding box center [80, 529] width 58 height 7
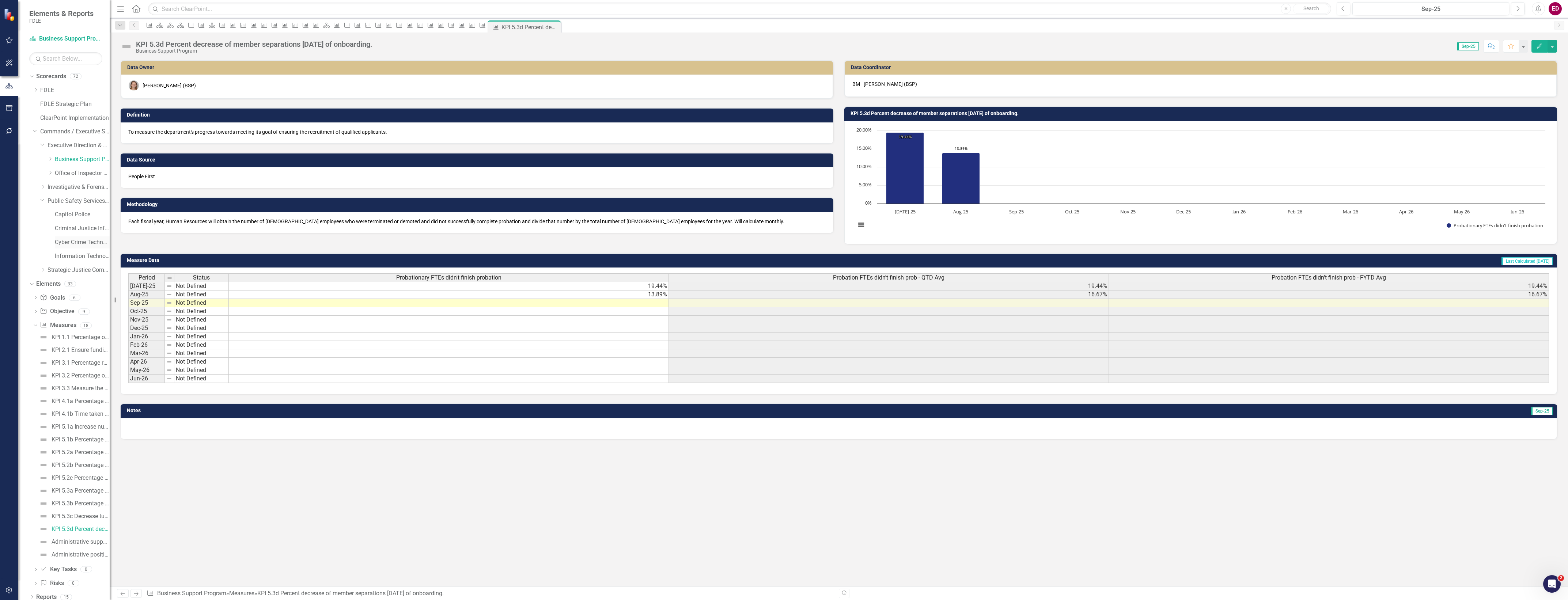
click at [88, 240] on link "Cyber Crime Technology & Telecommunications" at bounding box center [82, 243] width 55 height 9
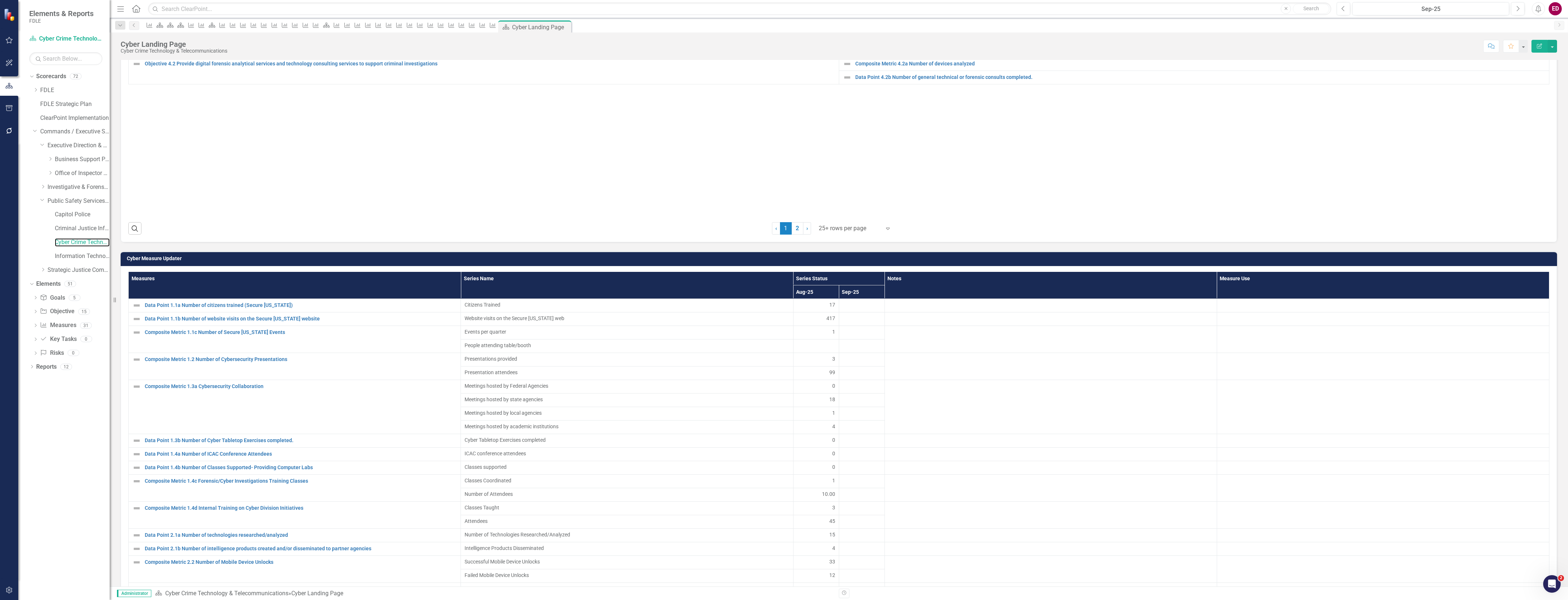
scroll to position [822, 0]
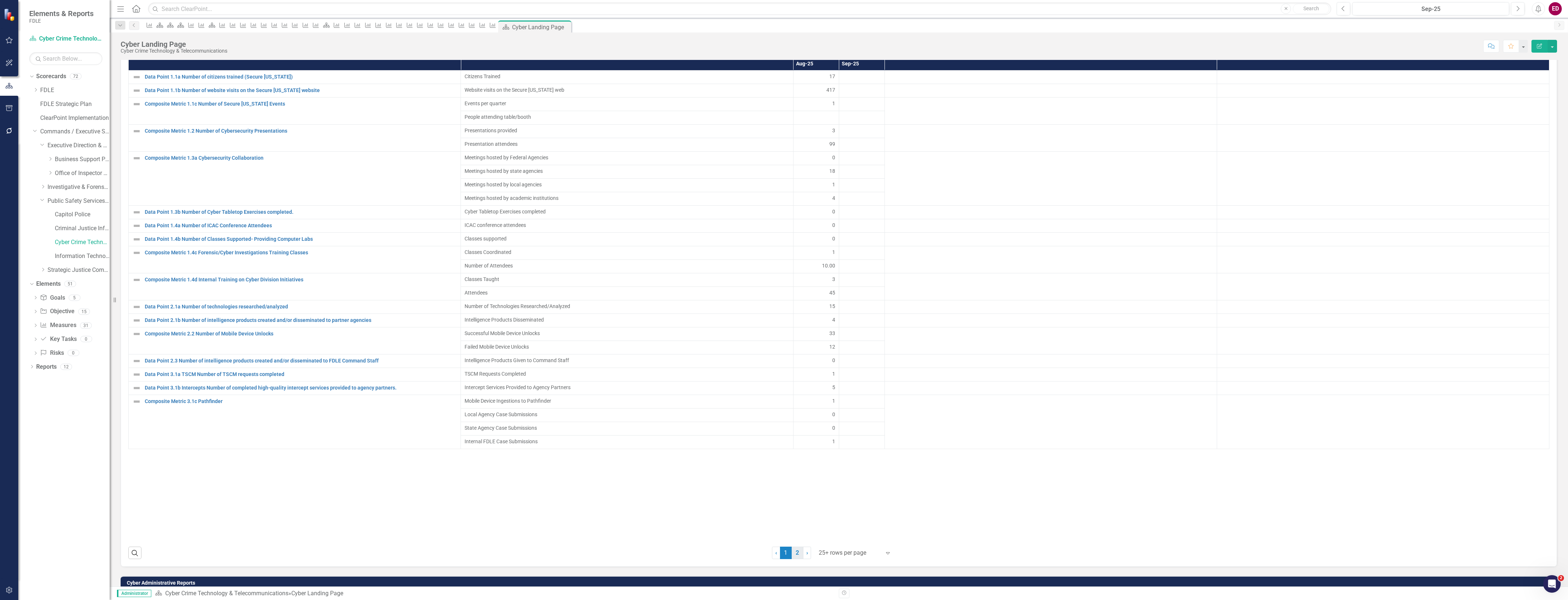
click at [797, 556] on link "2" at bounding box center [797, 553] width 12 height 12
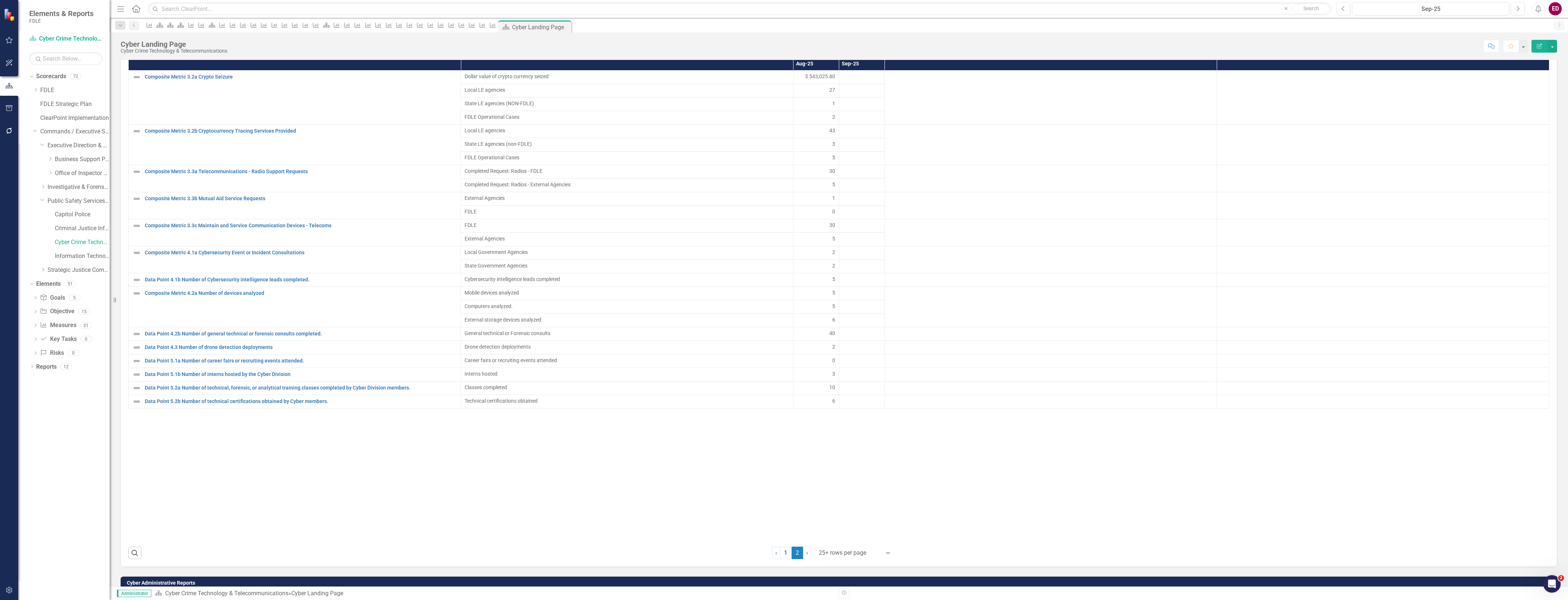
click at [32, 324] on div "Dropdown Goal Goals 5 GOAL 1. Promote Cyber/Technology awareness through public…" at bounding box center [69, 326] width 80 height 69
click at [40, 325] on icon "Measure" at bounding box center [43, 325] width 7 height 6
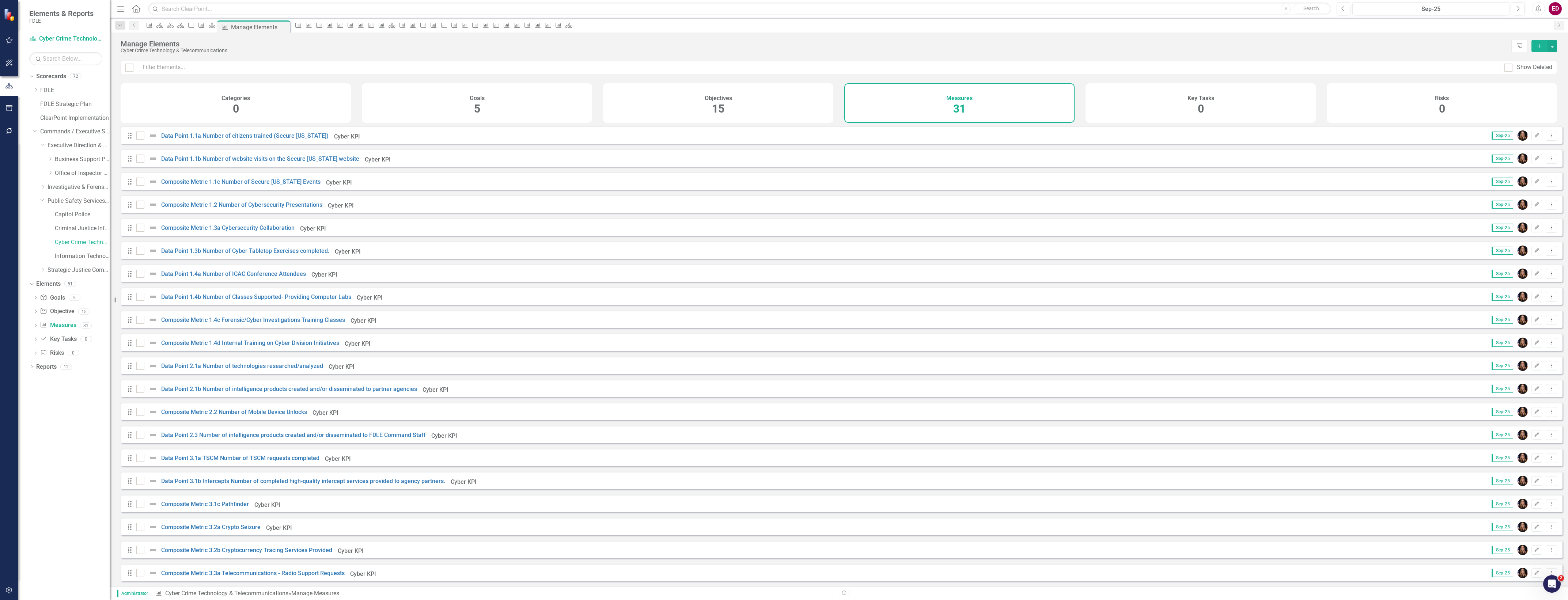
click at [270, 213] on div "Drag Composite Metric 1.2 Number of Cybersecurity Presentations Cyber KPI Sep-2…" at bounding box center [841, 204] width 1442 height 18
click at [271, 229] on div "Composite Metric 1.3a Cybersecurity Collaboration" at bounding box center [216, 228] width 160 height 9
click at [277, 231] on link "Composite Metric 1.3a Cybersecurity Collaboration" at bounding box center [228, 228] width 133 height 7
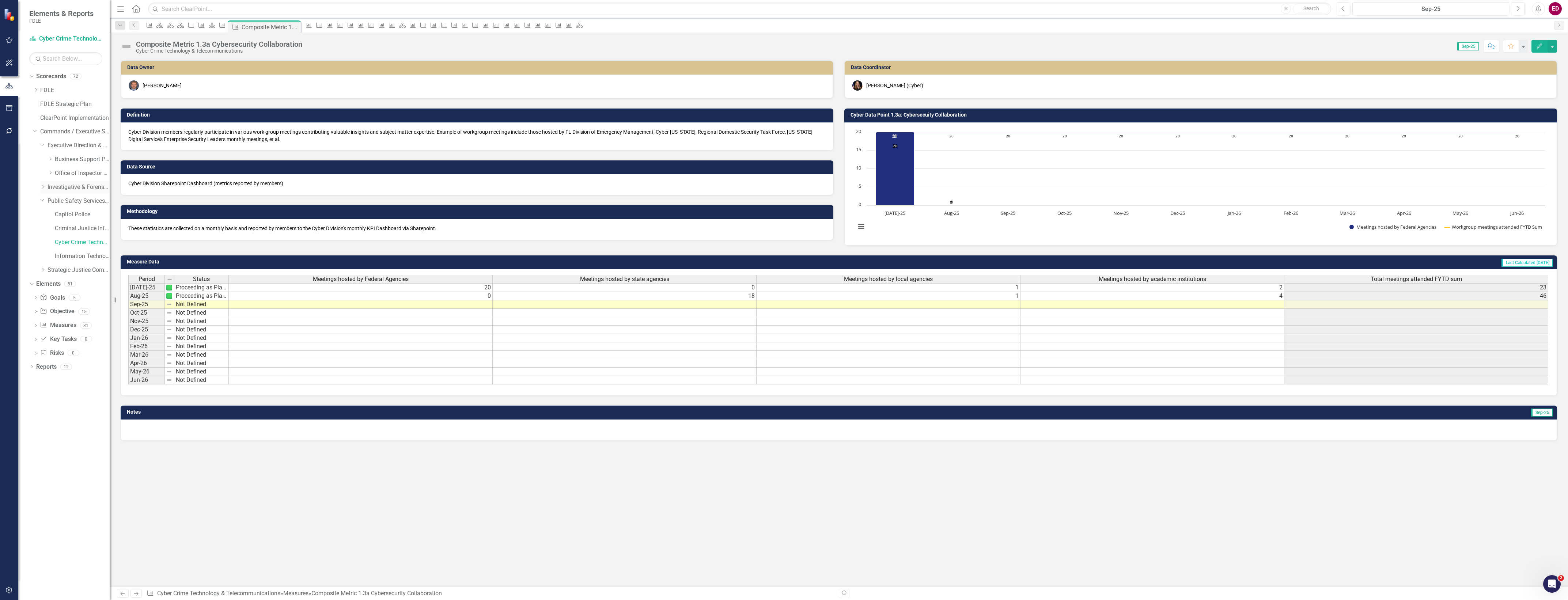
click at [40, 192] on div "Dropdown Investigative & Forensic Services Command" at bounding box center [75, 187] width 69 height 12
click at [42, 201] on icon at bounding box center [43, 200] width 4 height 2
click at [39, 186] on div "Dropdown Investigative & Forensic Services Command" at bounding box center [71, 188] width 77 height 14
click at [41, 181] on div "Dropdown Office of Inspector General" at bounding box center [71, 174] width 77 height 14
click at [41, 184] on icon "Dropdown" at bounding box center [43, 186] width 5 height 4
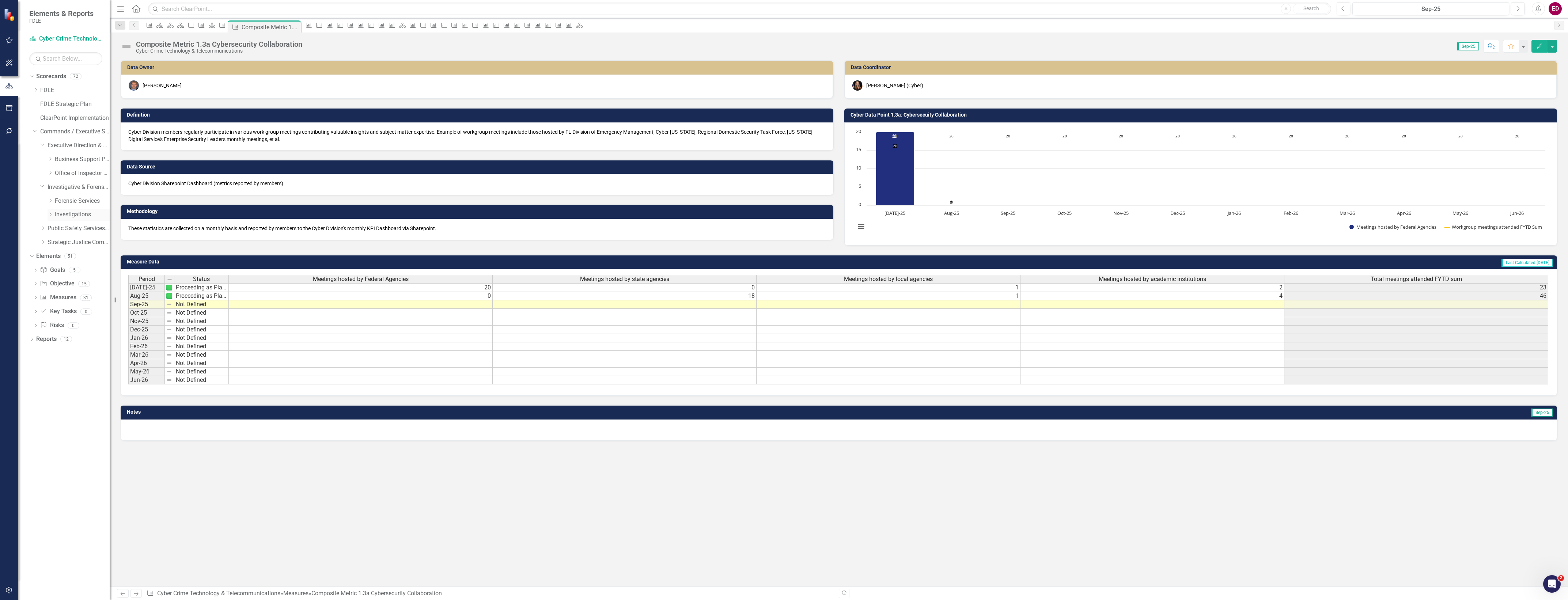
click at [50, 212] on icon "Dropdown" at bounding box center [50, 214] width 5 height 4
click at [50, 229] on div "Dropdown Regional Operations Centers" at bounding box center [71, 229] width 77 height 14
click at [55, 229] on icon "Dropdown" at bounding box center [57, 228] width 5 height 4
click at [69, 242] on link "FMROC" at bounding box center [89, 243] width 40 height 9
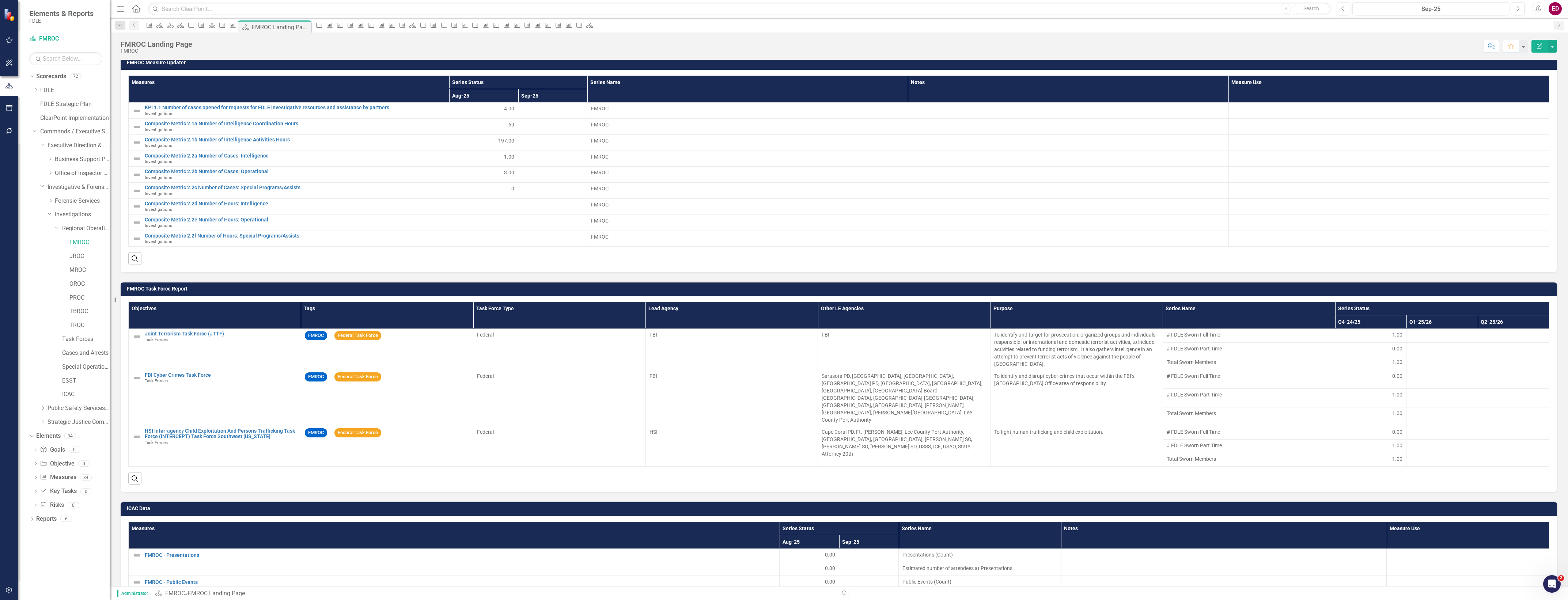
scroll to position [130, 0]
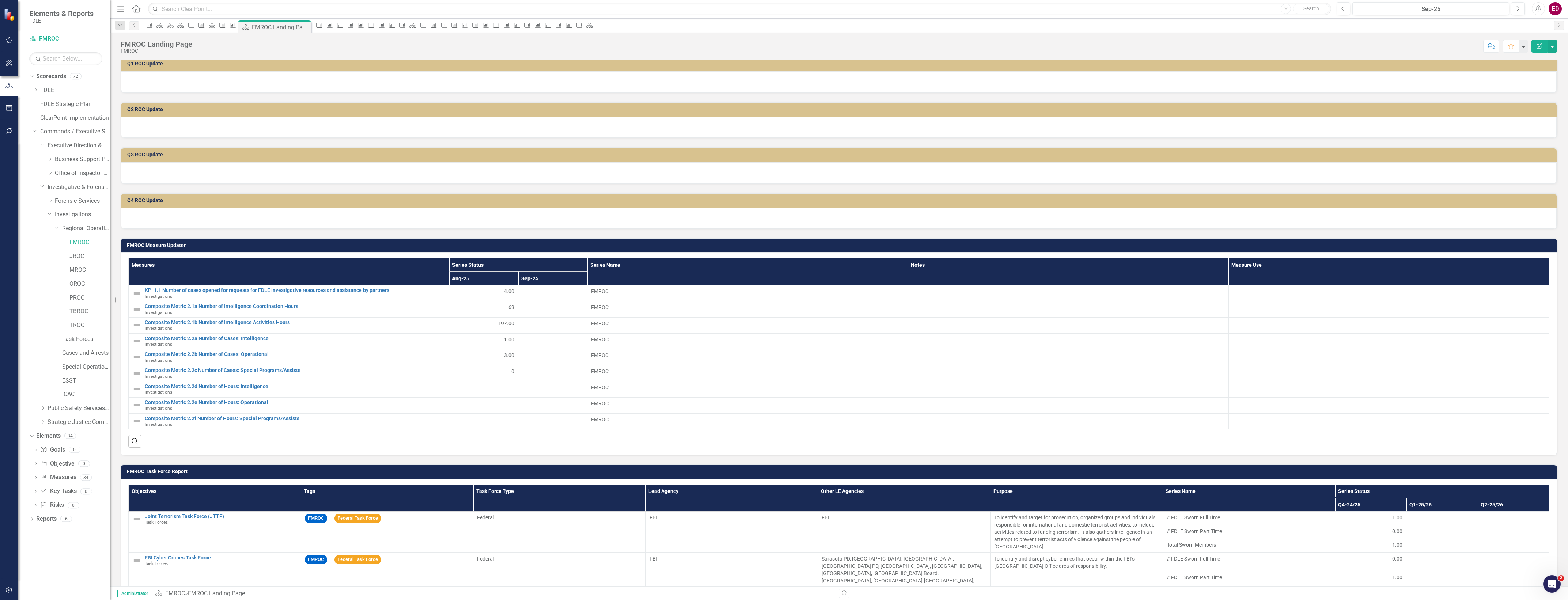
click at [1451, 248] on td "FMROC Measure Updater" at bounding box center [840, 246] width 1427 height 11
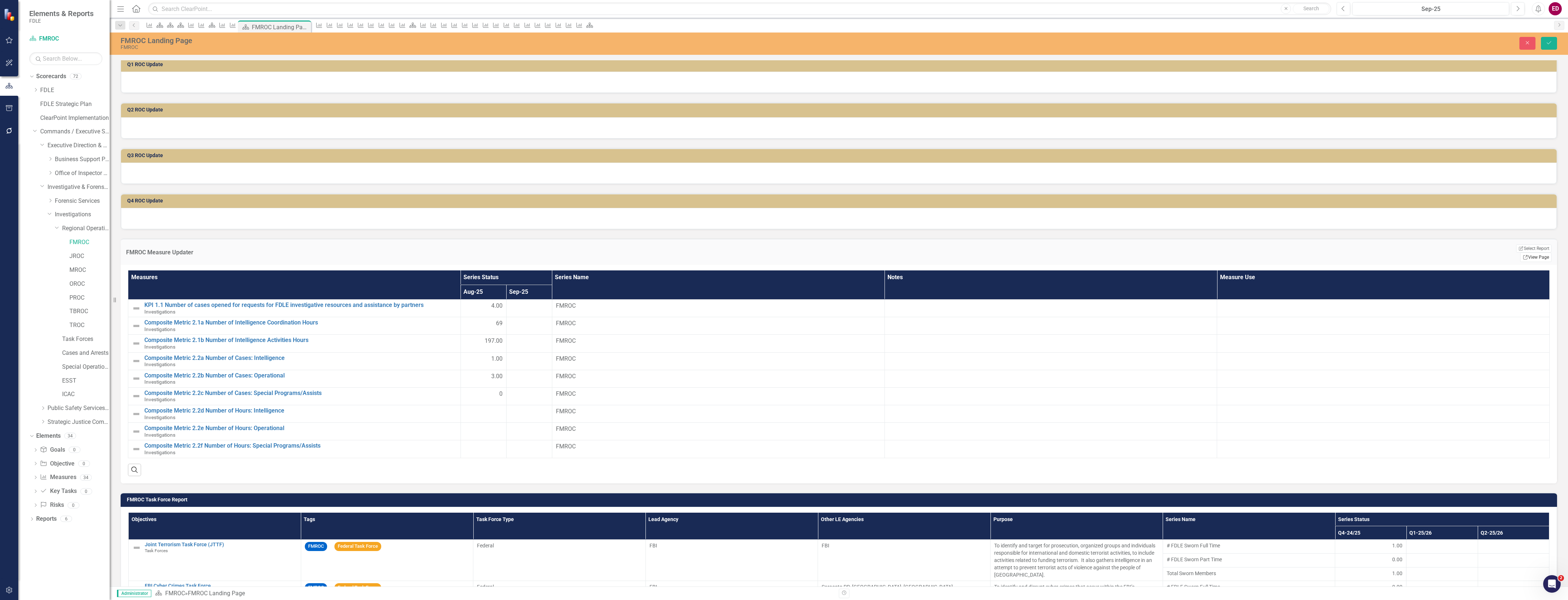
click at [1523, 255] on icon "Link" at bounding box center [1525, 257] width 5 height 4
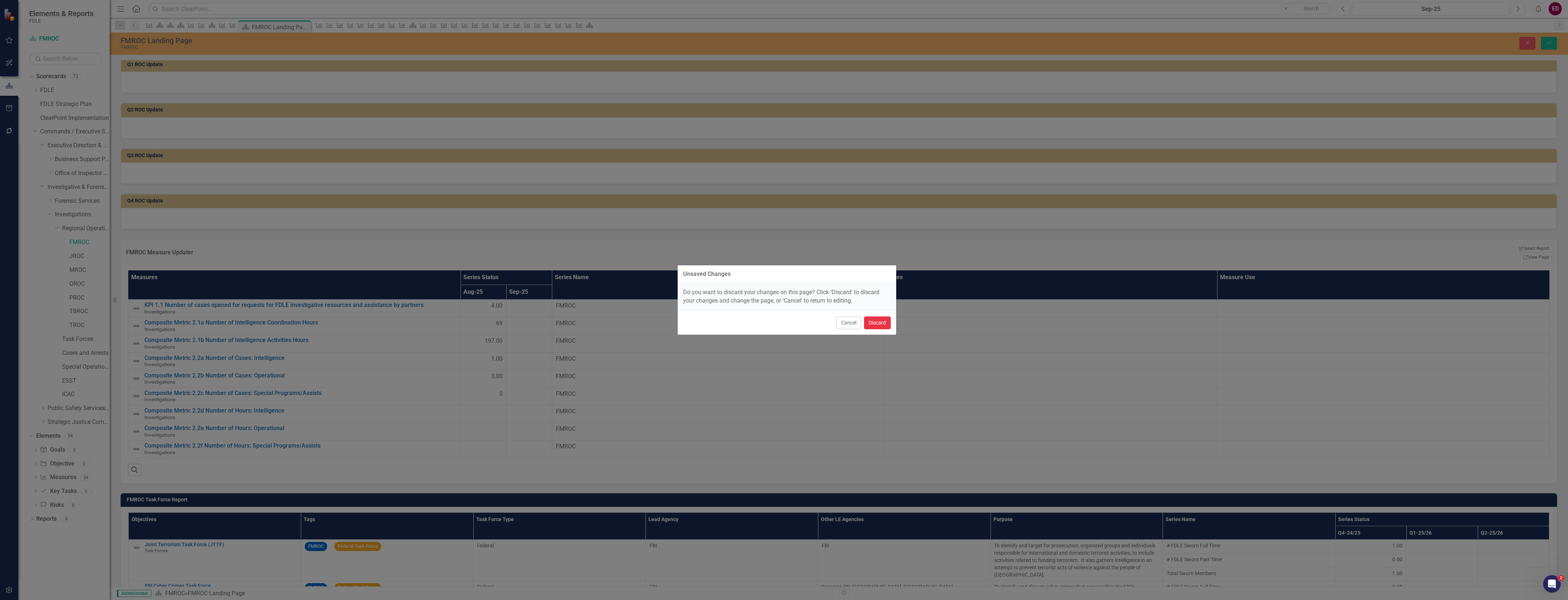
click at [883, 329] on button "Discard" at bounding box center [878, 323] width 27 height 13
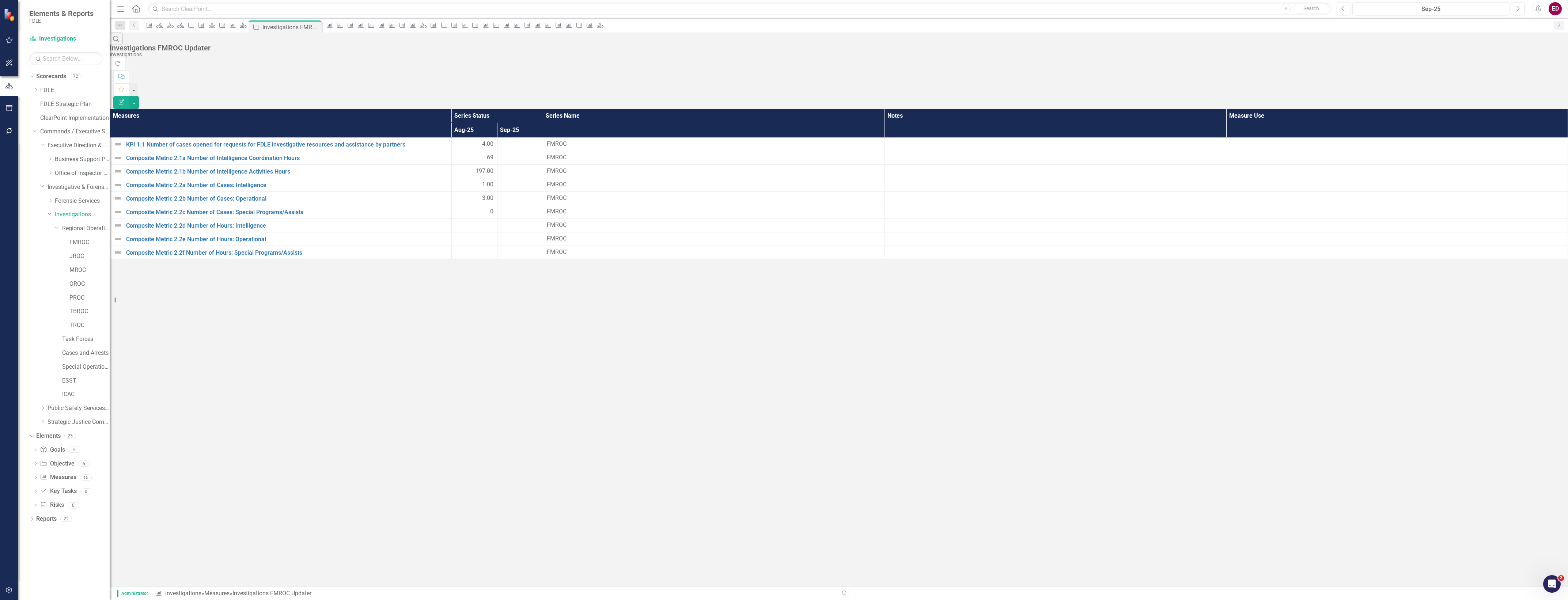
click at [569, 259] on div "Search Investigations FMROC Updater Investigations Refresh Comment Favorite Edi…" at bounding box center [839, 145] width 1458 height 227
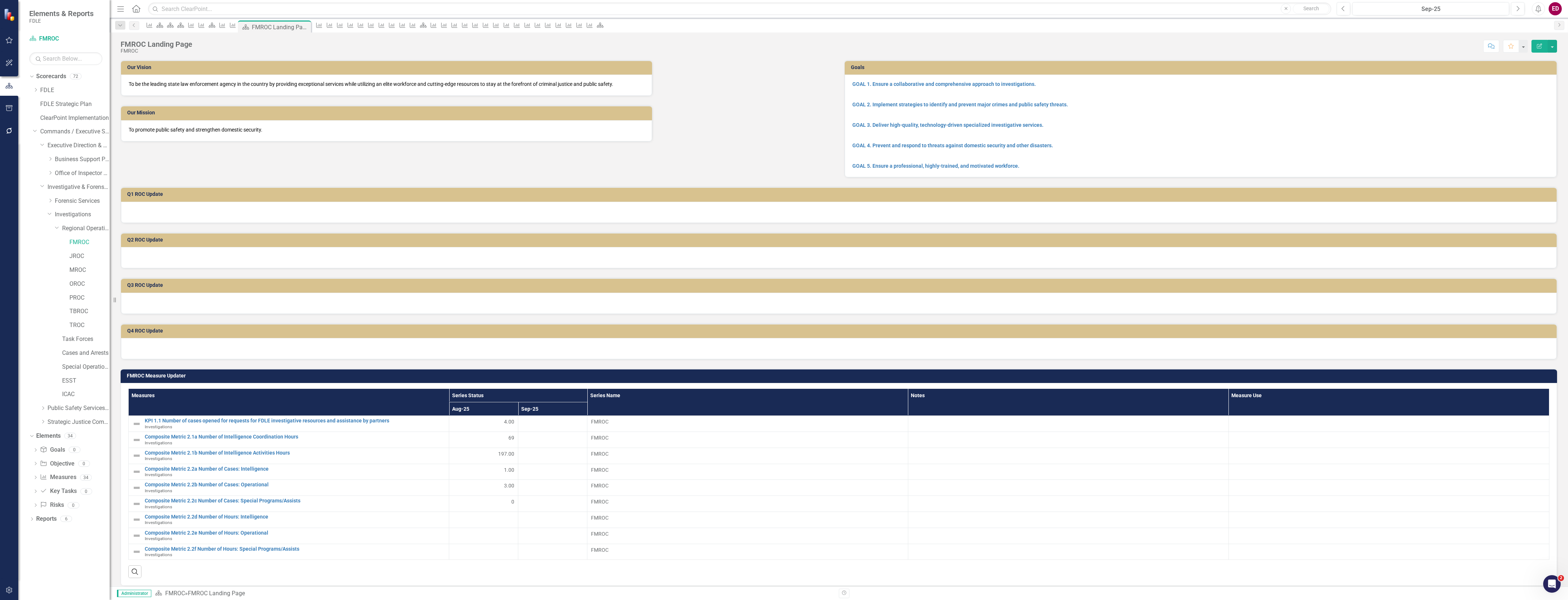
scroll to position [228, 0]
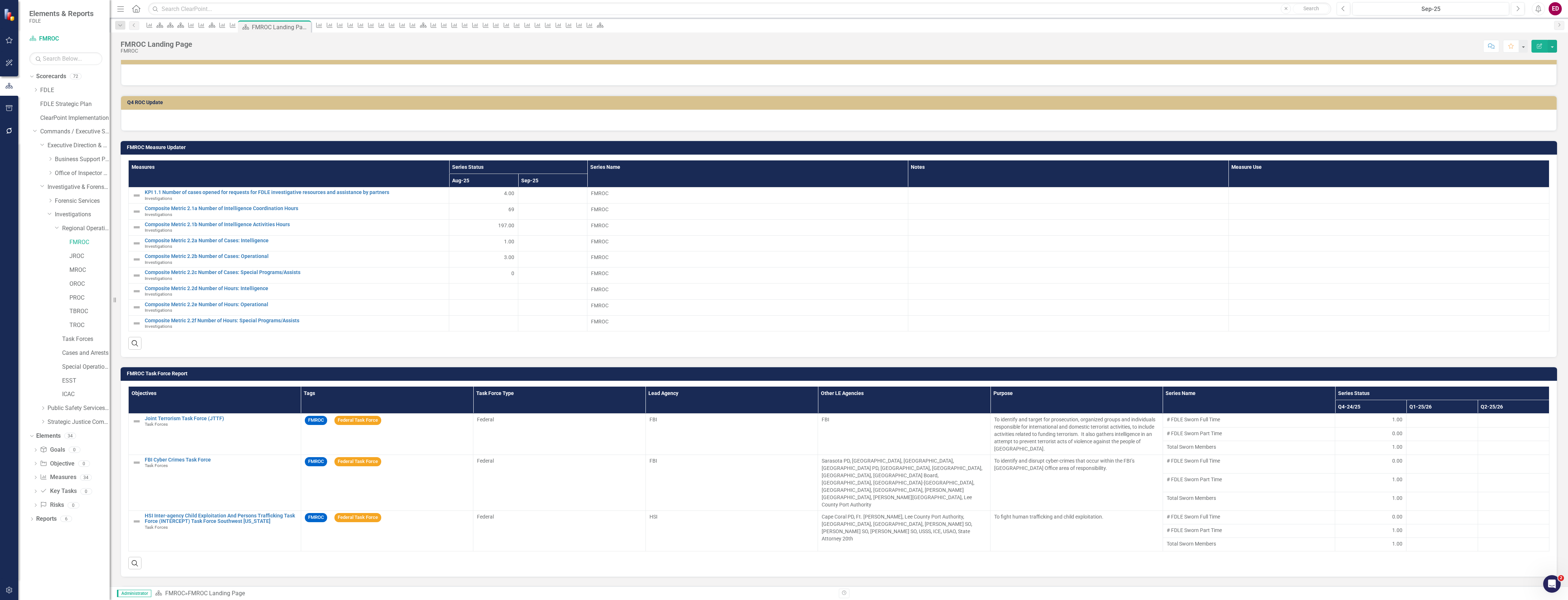
click at [1283, 370] on td "FMROC Task Force Report" at bounding box center [840, 374] width 1427 height 11
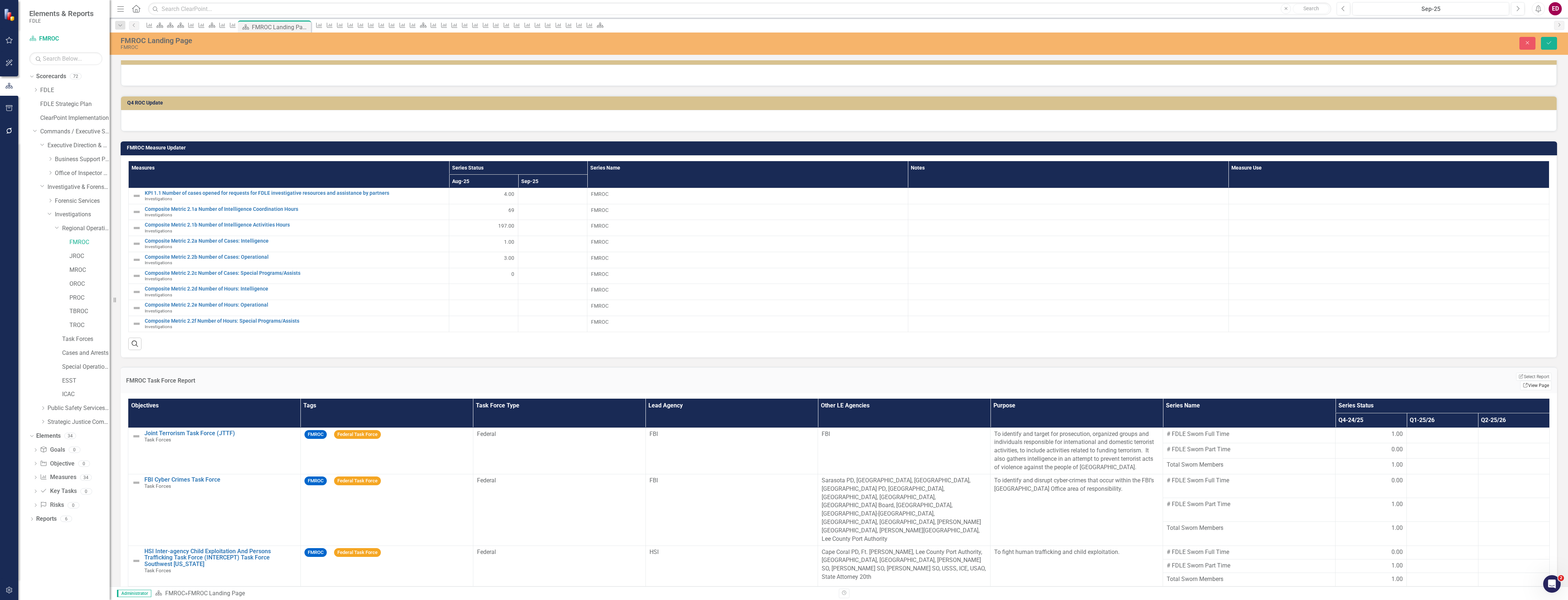
click at [1525, 381] on link "Link View Page" at bounding box center [1536, 386] width 32 height 10
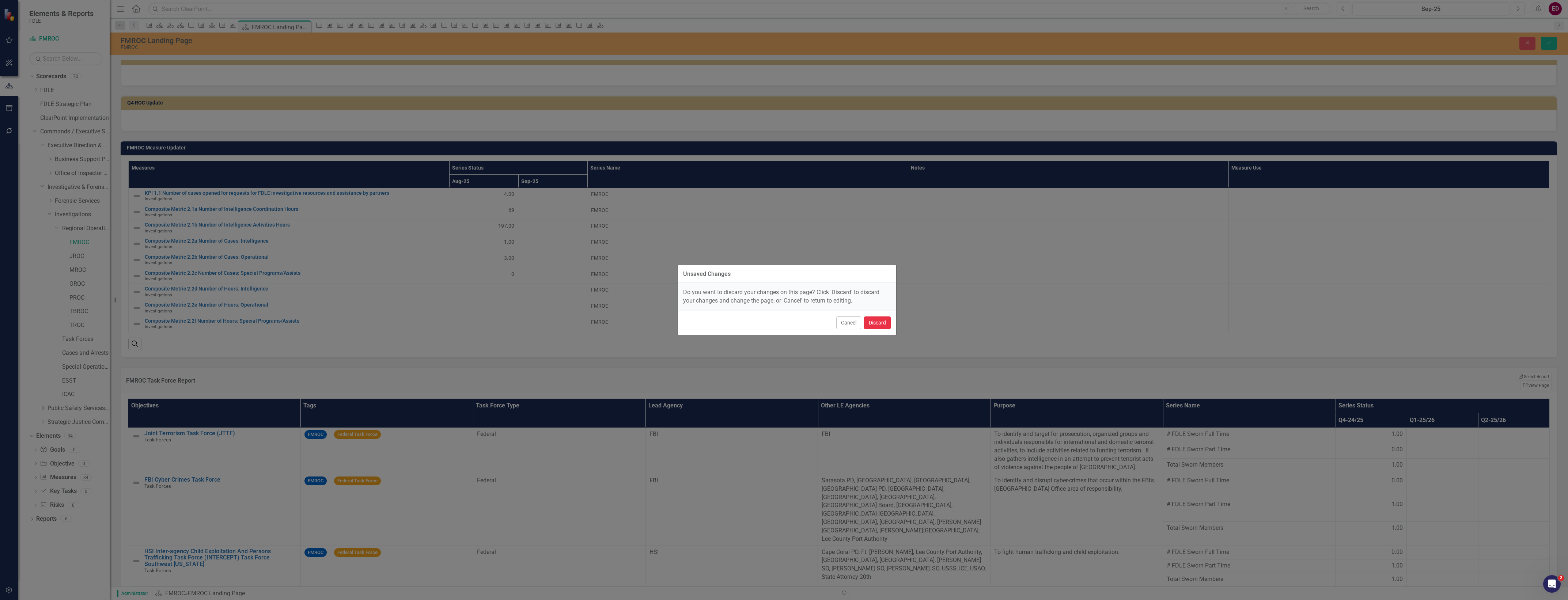
click at [878, 325] on button "Discard" at bounding box center [878, 323] width 27 height 13
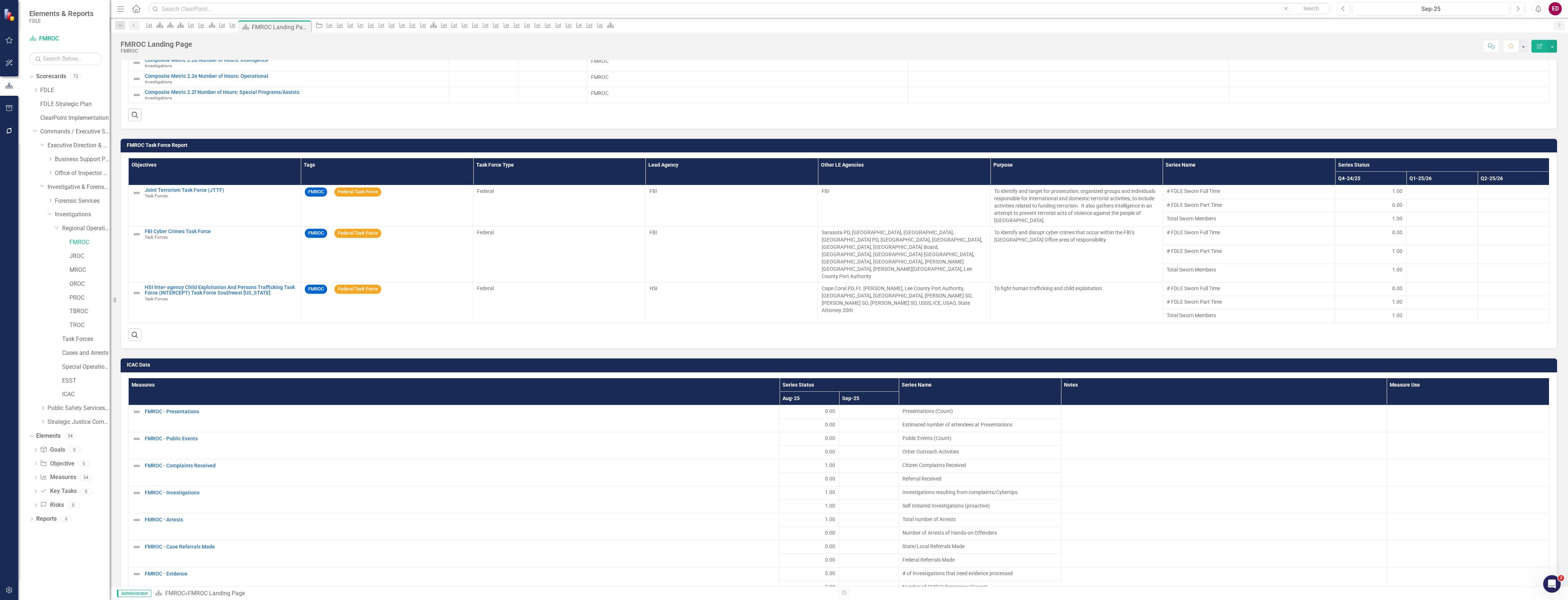
scroll to position [640, 0]
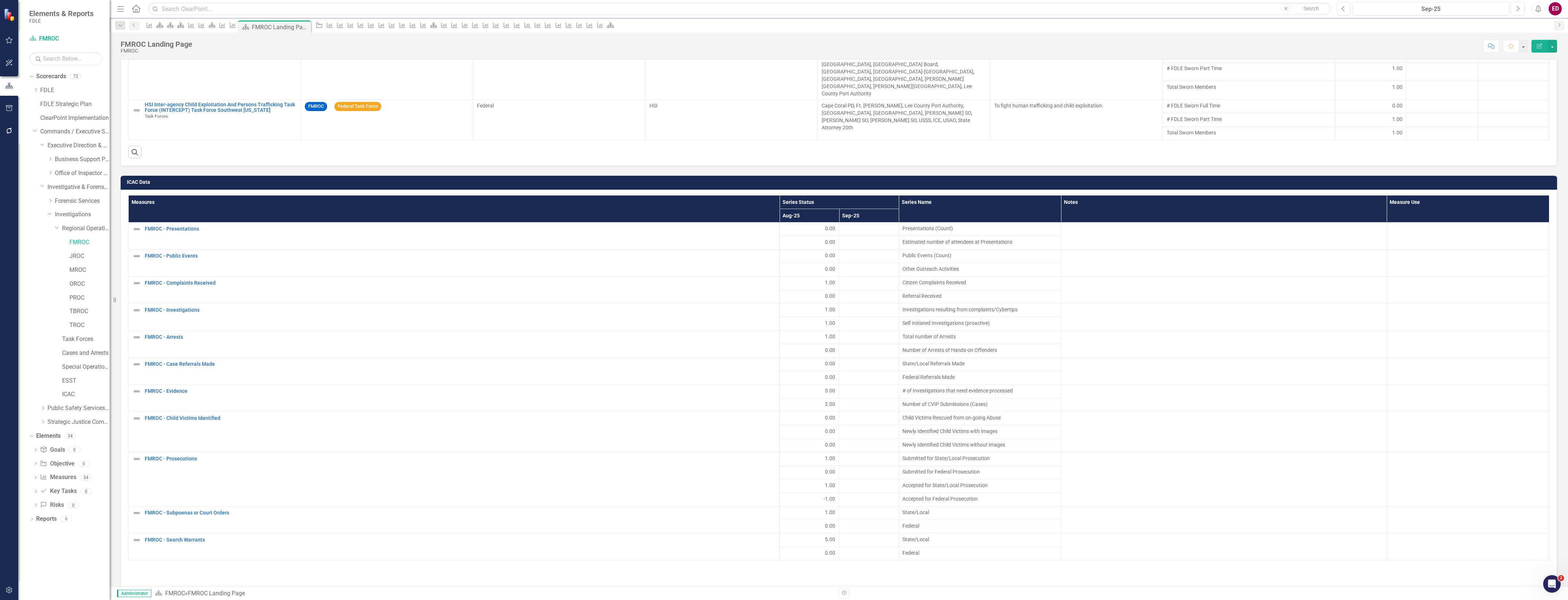
click at [1367, 180] on h3 "ICAC Data" at bounding box center [840, 182] width 1427 height 5
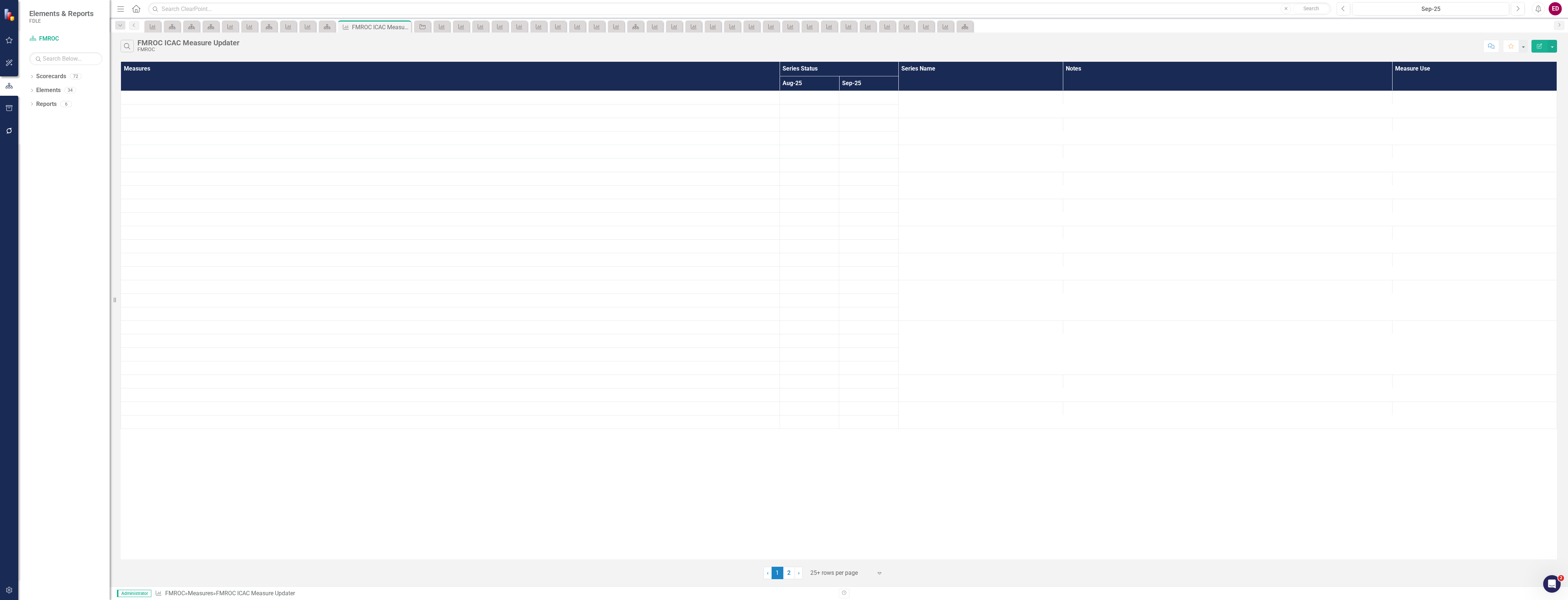
click at [472, 301] on td at bounding box center [450, 300] width 659 height 13
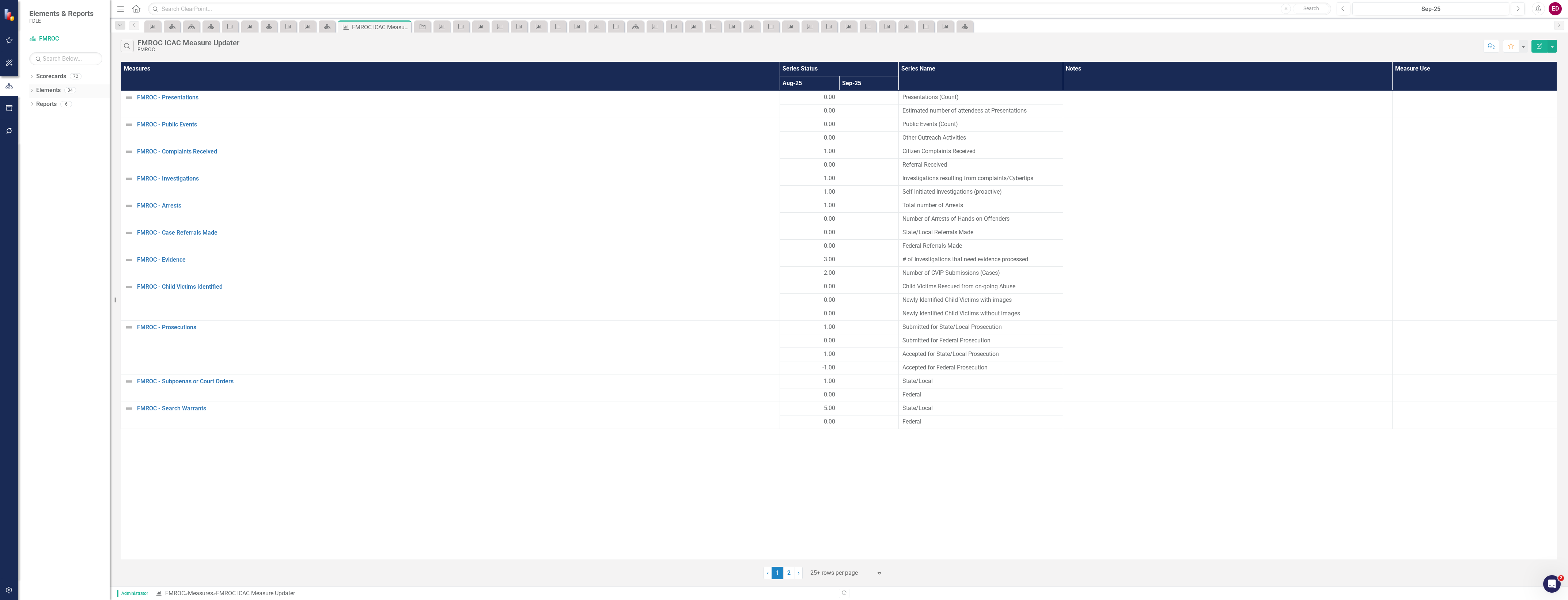
click at [32, 88] on div "Dropdown" at bounding box center [32, 91] width 5 height 6
click at [34, 74] on div "Dropdown" at bounding box center [32, 77] width 5 height 6
click at [32, 133] on div "Dropdown Scorecards 72 Dropdown FDLE Commissioner's Initiative Team Project Das…" at bounding box center [69, 105] width 80 height 69
click at [37, 133] on icon "Dropdown" at bounding box center [35, 131] width 5 height 4
click at [41, 159] on icon "Dropdown" at bounding box center [43, 159] width 5 height 4
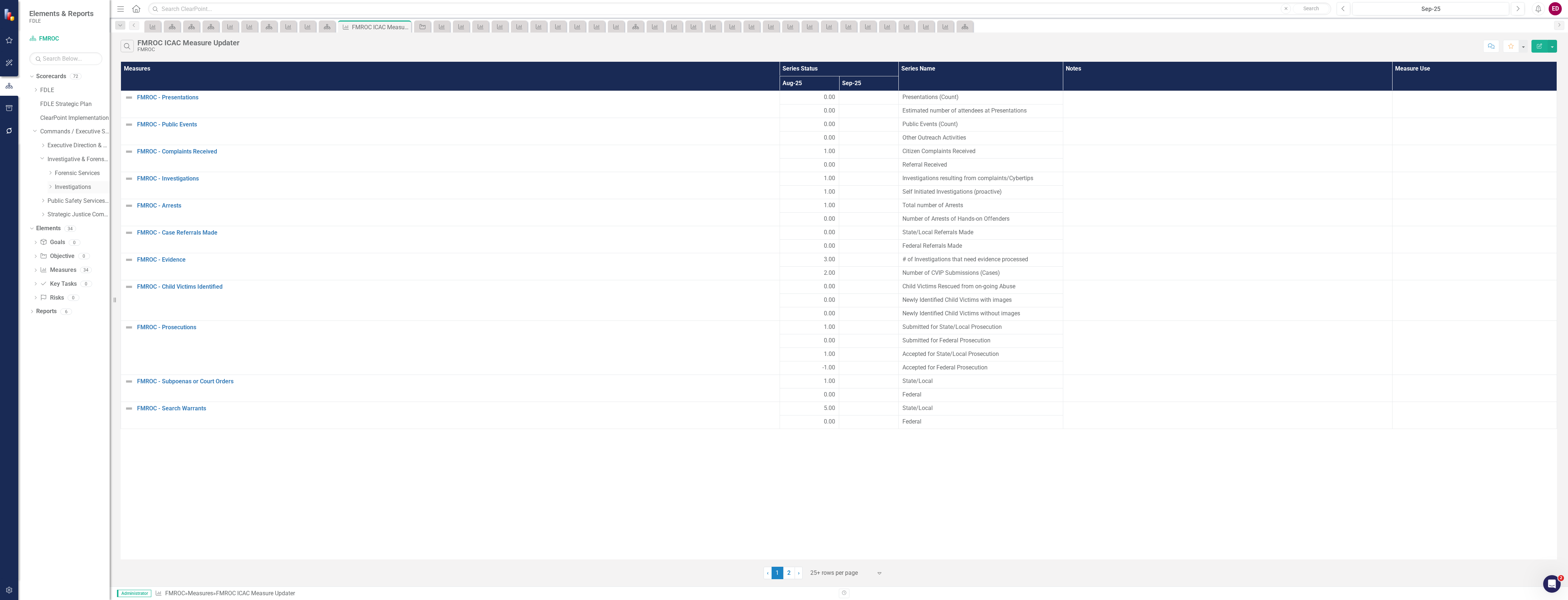
click at [52, 185] on icon "Dropdown" at bounding box center [50, 186] width 5 height 4
click at [55, 195] on div "Dropdown Regional Operations Centers" at bounding box center [82, 201] width 55 height 12
click at [55, 198] on div "Dropdown" at bounding box center [57, 201] width 5 height 6
drag, startPoint x: 77, startPoint y: 224, endPoint x: 88, endPoint y: 234, distance: 14.9
click at [77, 225] on link "JROC" at bounding box center [89, 229] width 40 height 9
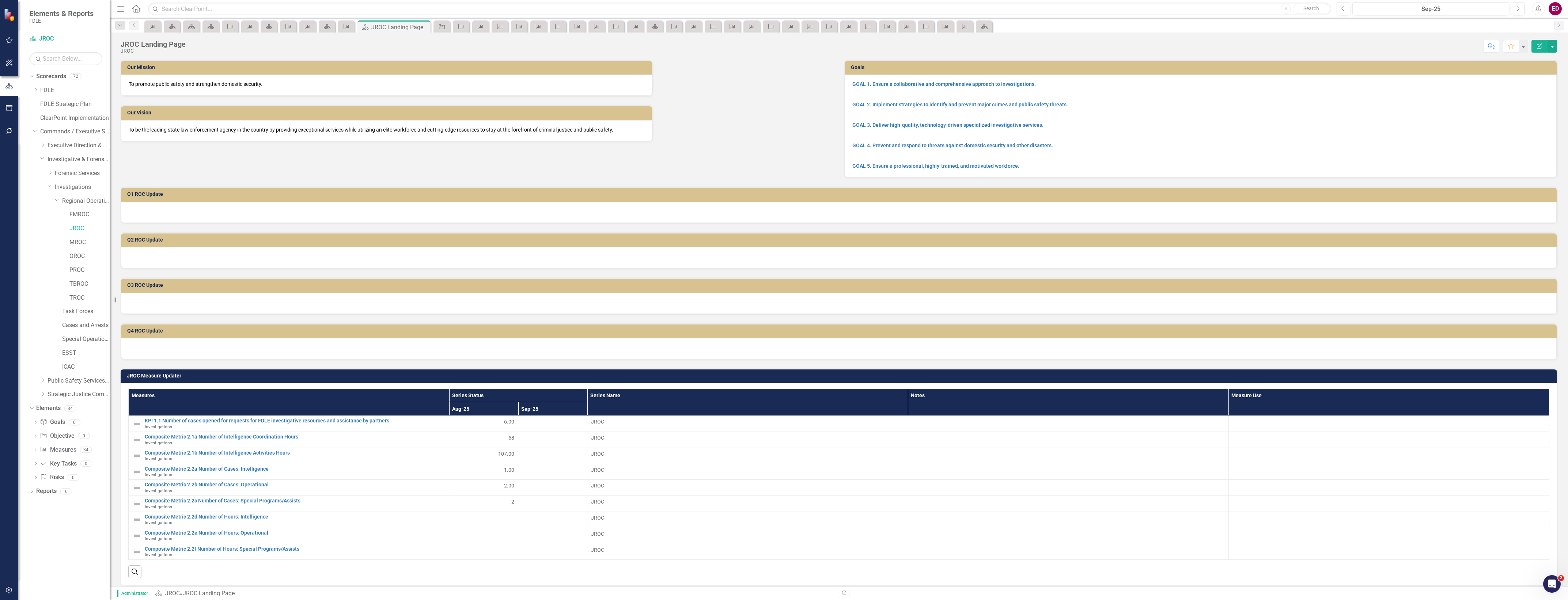
scroll to position [91, 0]
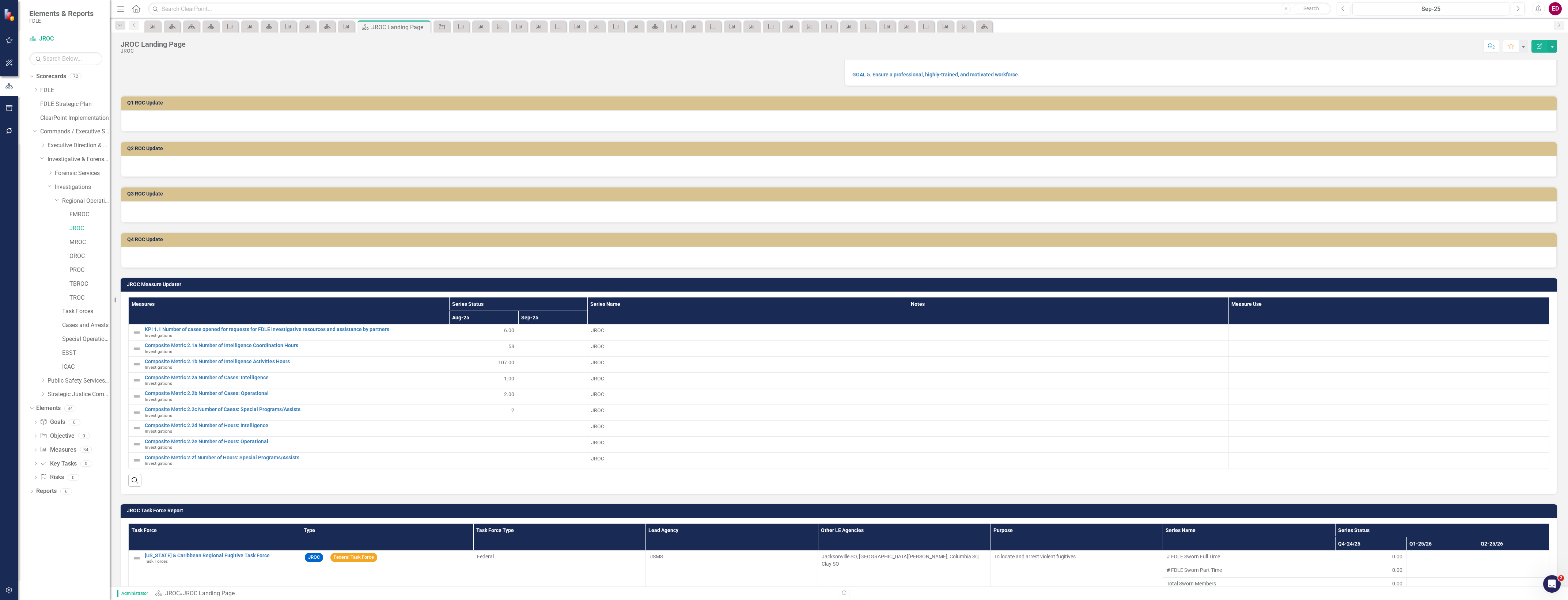
click at [211, 290] on td "JROC Measure Updater" at bounding box center [840, 285] width 1427 height 11
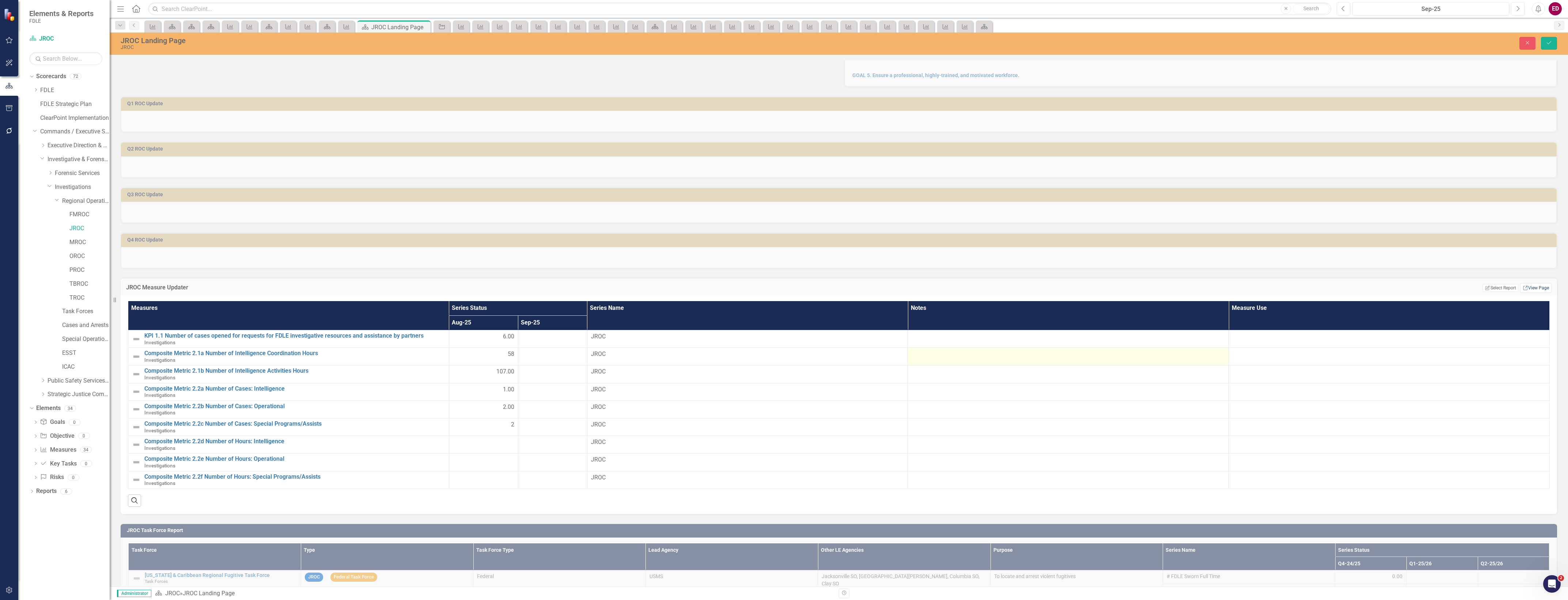
scroll to position [228, 0]
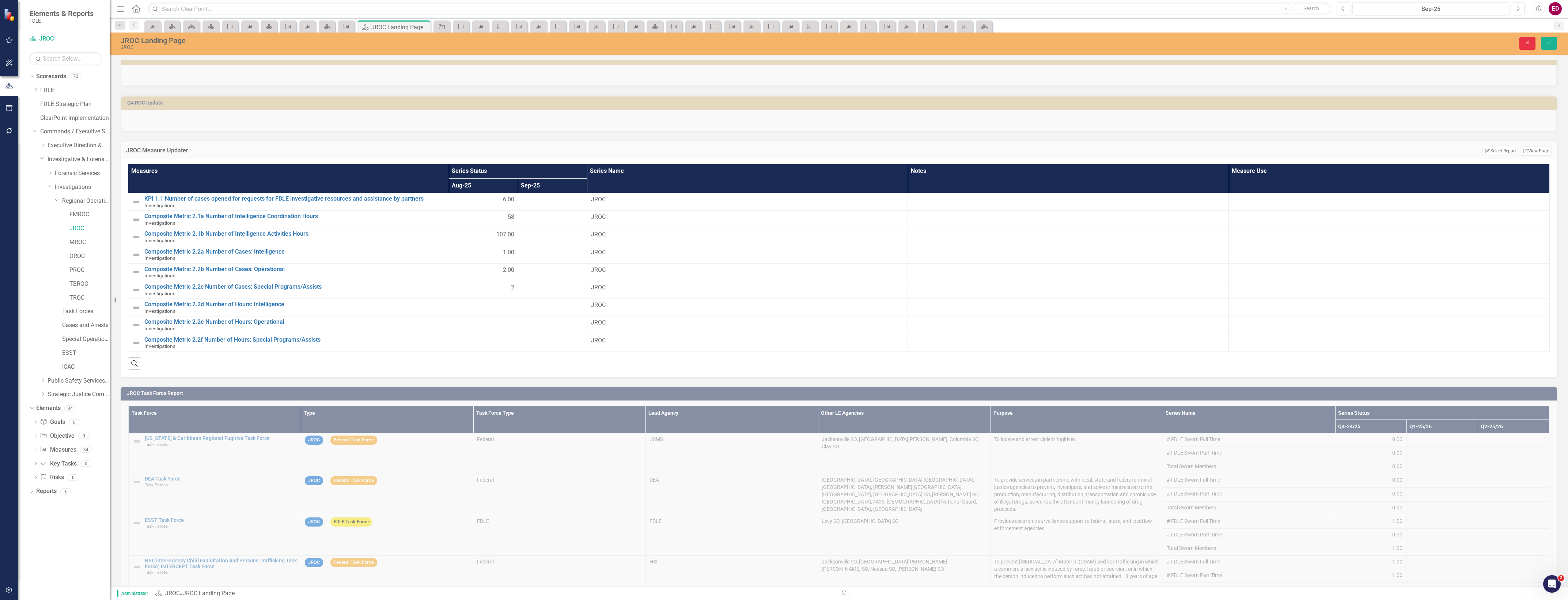
click at [1523, 42] on button "Close" at bounding box center [1527, 43] width 16 height 13
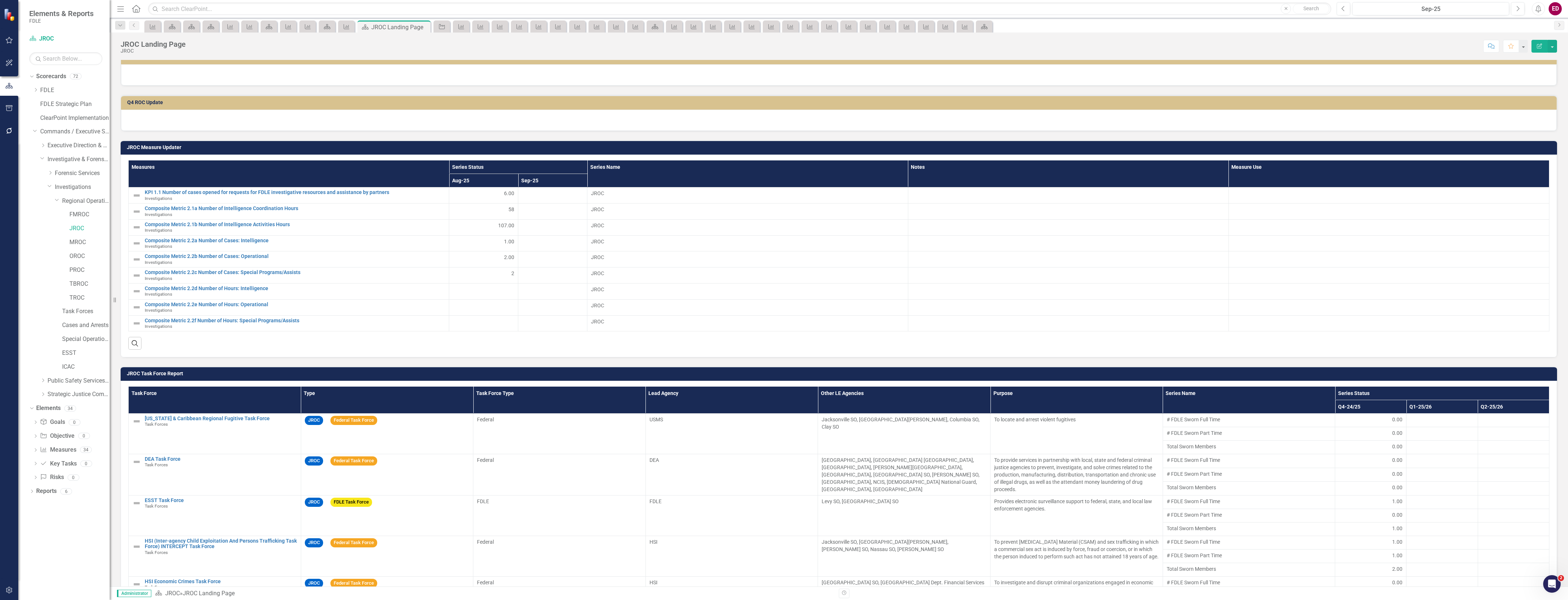
click at [1459, 377] on td "JROC Task Force Report" at bounding box center [840, 374] width 1427 height 11
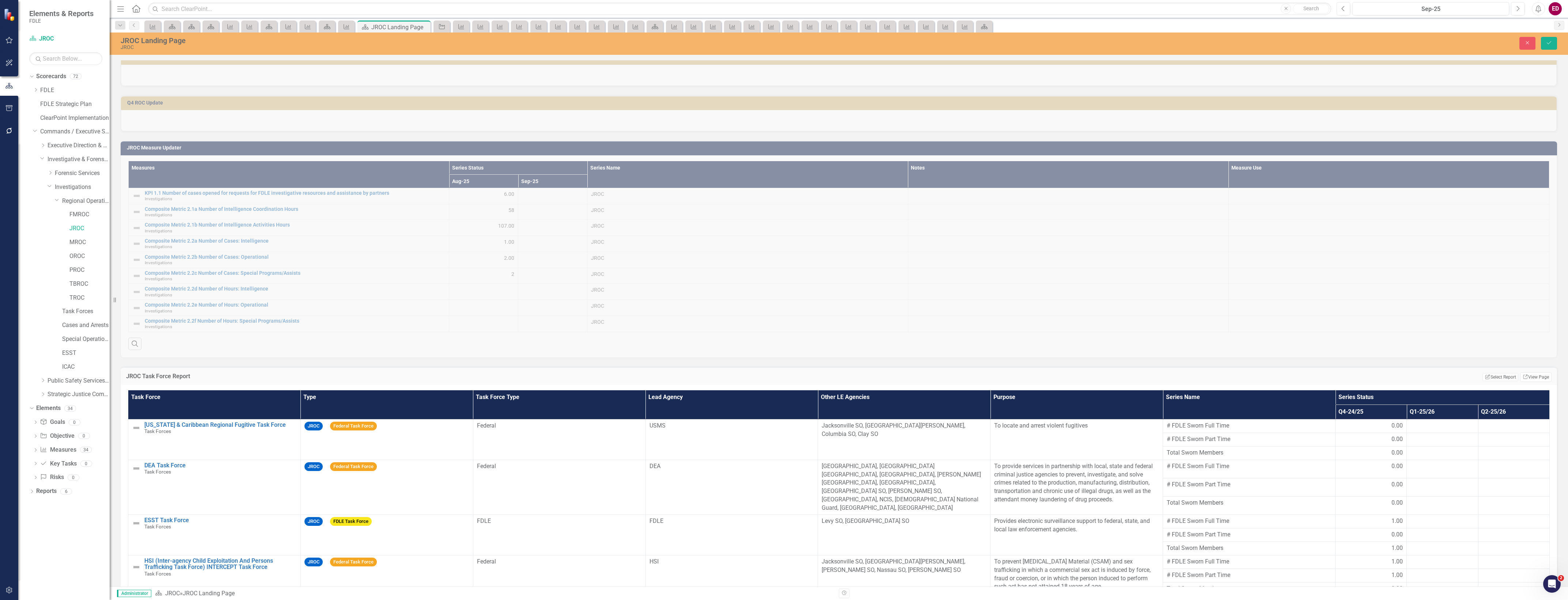
drag, startPoint x: 1534, startPoint y: 371, endPoint x: 1322, endPoint y: 382, distance: 212.3
click at [1322, 382] on td "Edit Report Select Report Link View Page" at bounding box center [1181, 377] width 740 height 10
click at [1526, 378] on link "Link View Page" at bounding box center [1536, 377] width 32 height 10
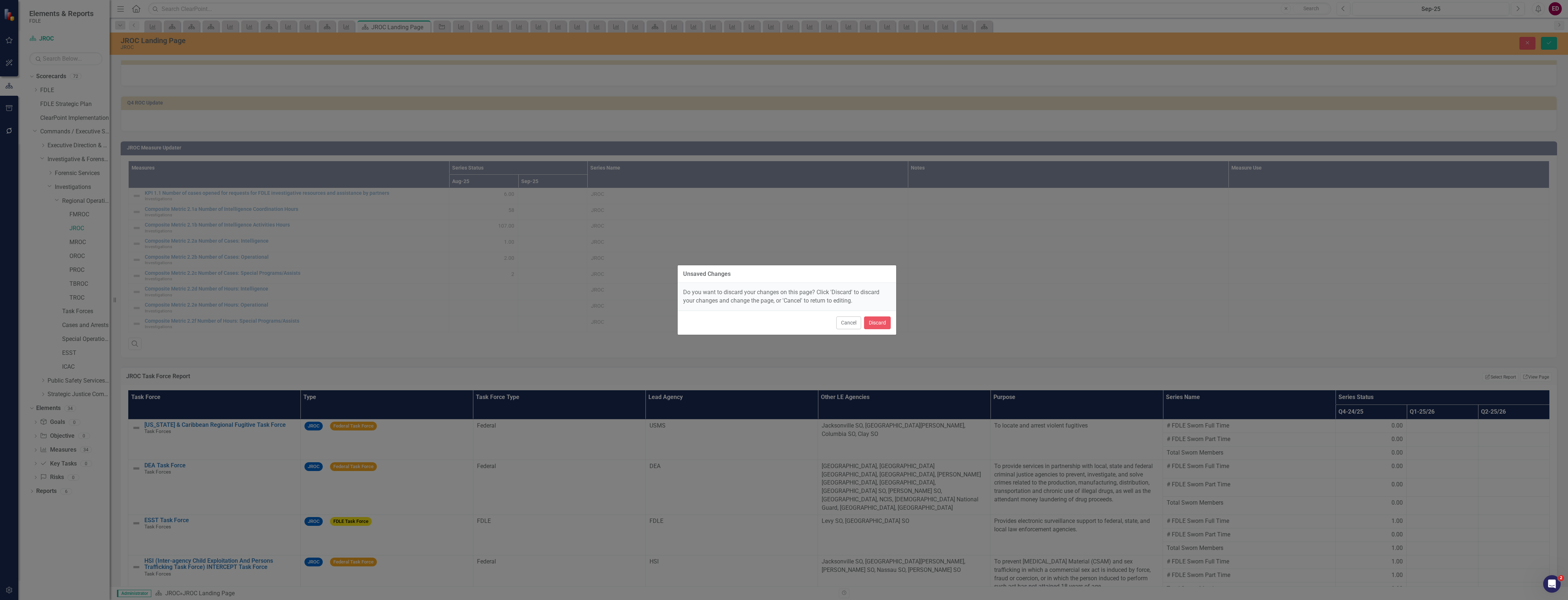
drag, startPoint x: 1526, startPoint y: 378, endPoint x: 1294, endPoint y: 388, distance: 232.2
click at [1294, 388] on div "Unsaved Changes Do you want to discard your changes on this page? Click 'Discar…" at bounding box center [784, 300] width 1568 height 600
click at [841, 318] on button "Cancel" at bounding box center [849, 323] width 25 height 13
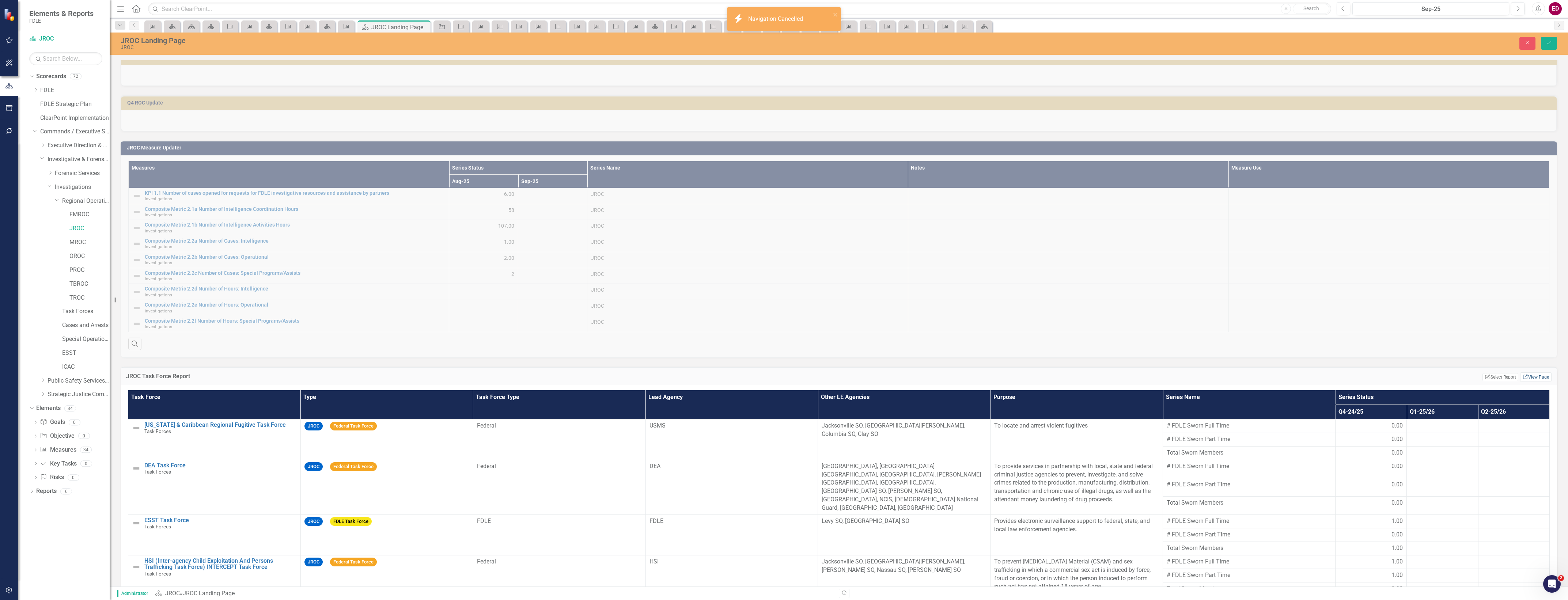
scroll to position [457, 0]
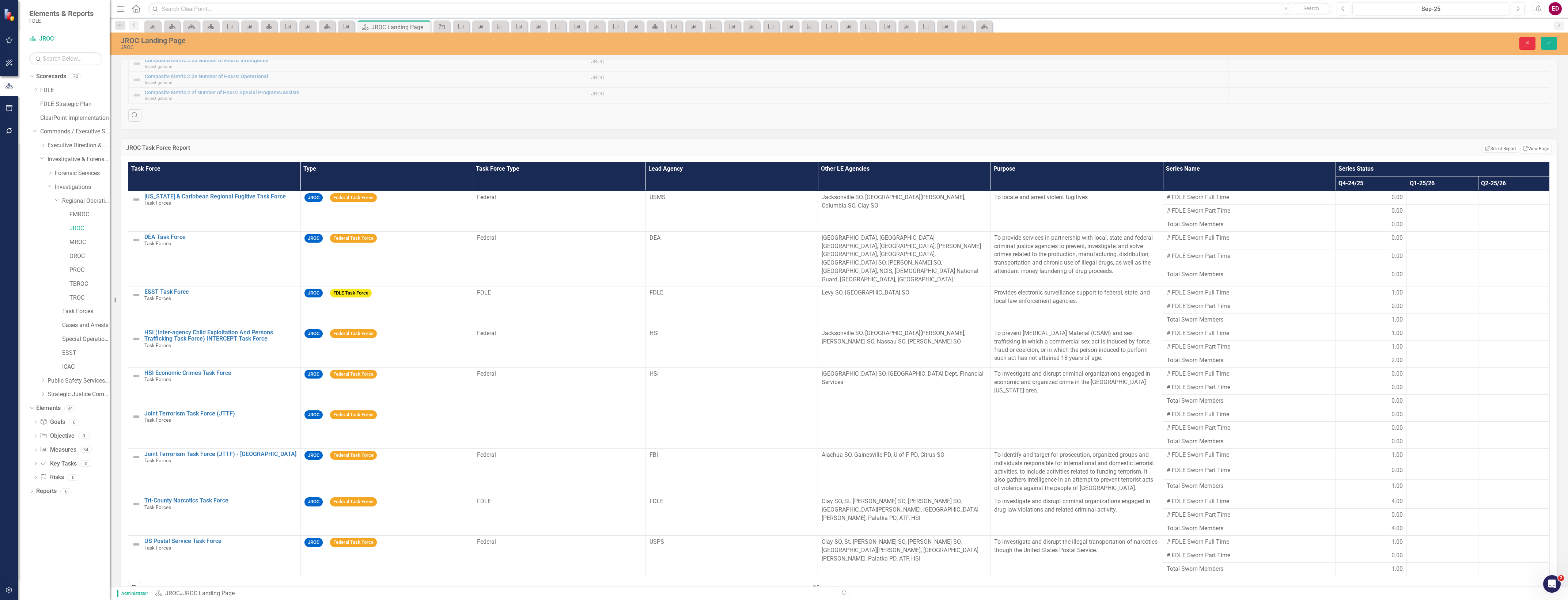
click at [1527, 44] on icon "Close" at bounding box center [1527, 43] width 7 height 5
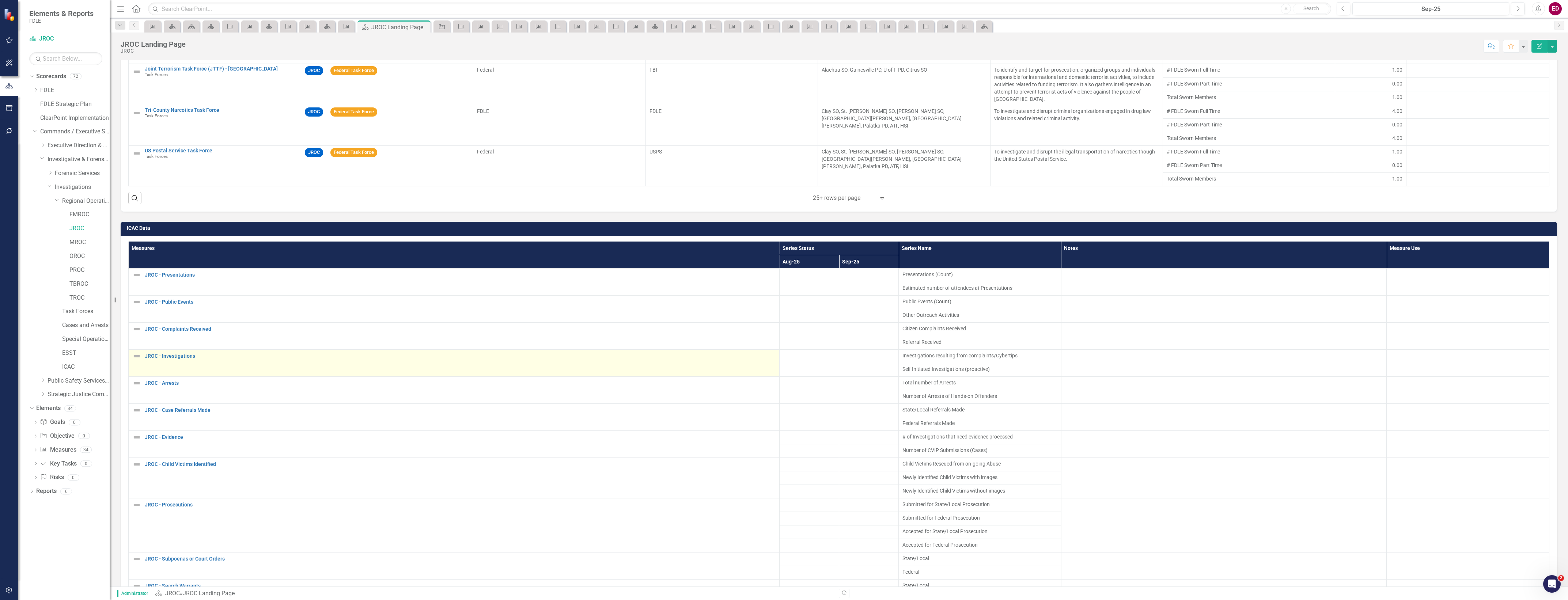
scroll to position [1096, 0]
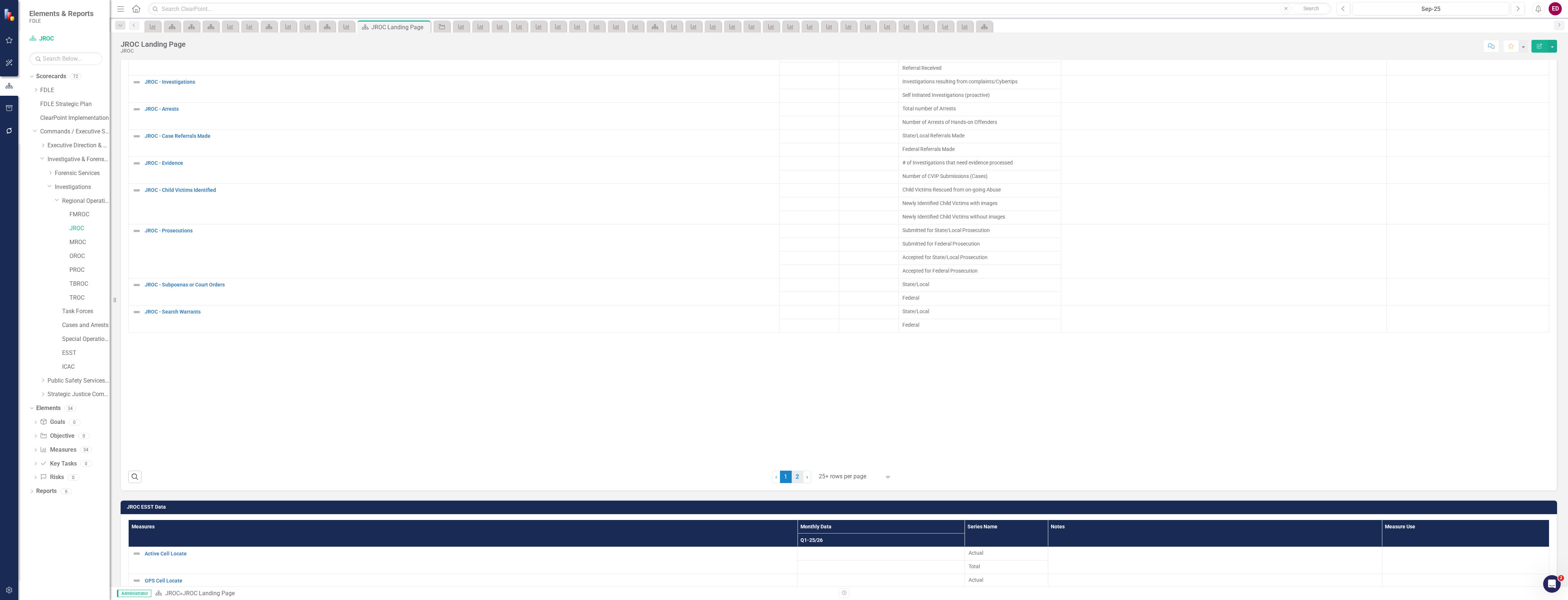
click at [792, 483] on link "2" at bounding box center [797, 476] width 12 height 12
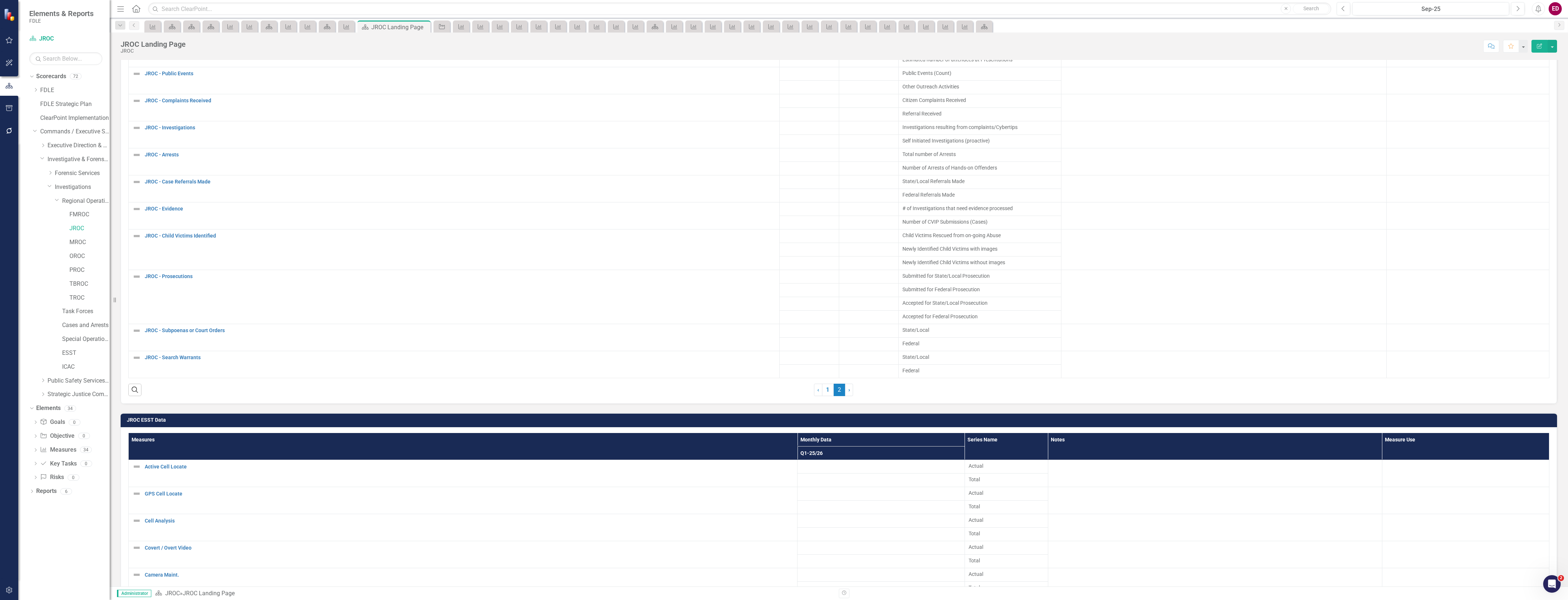
scroll to position [959, 0]
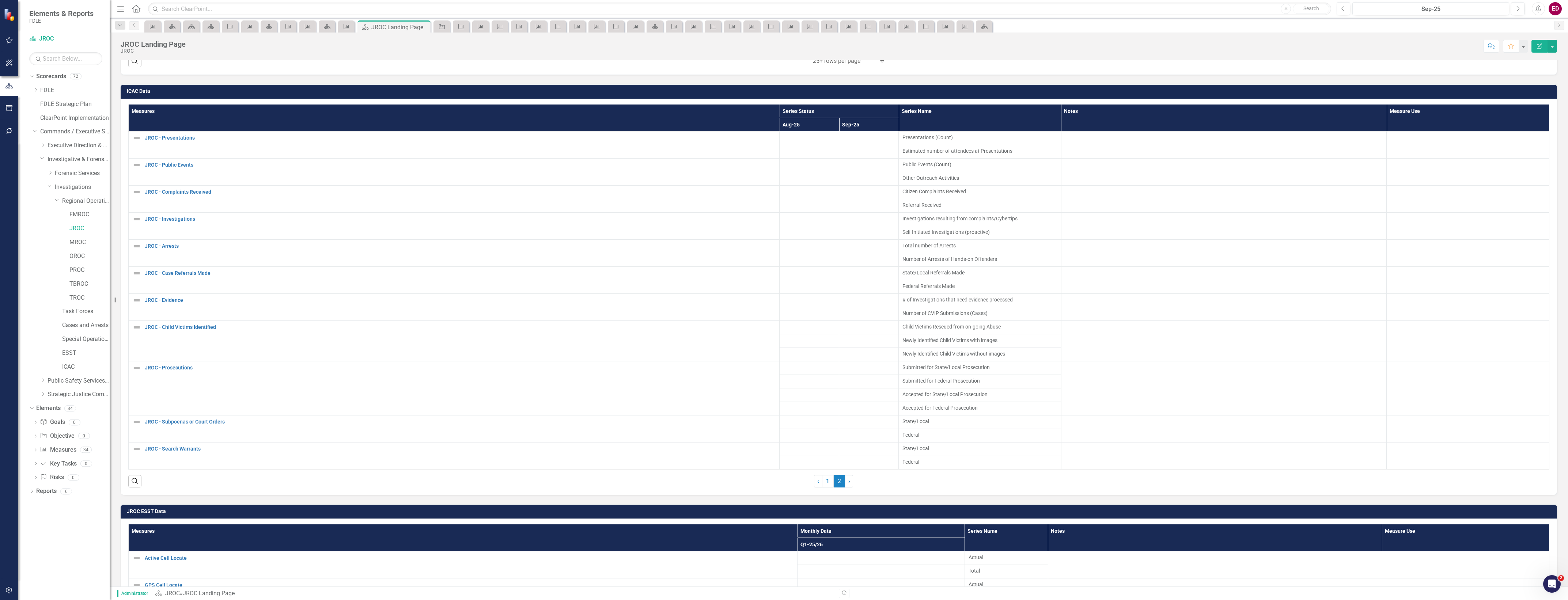
click at [1538, 94] on h3 "ICAC Data" at bounding box center [840, 91] width 1427 height 5
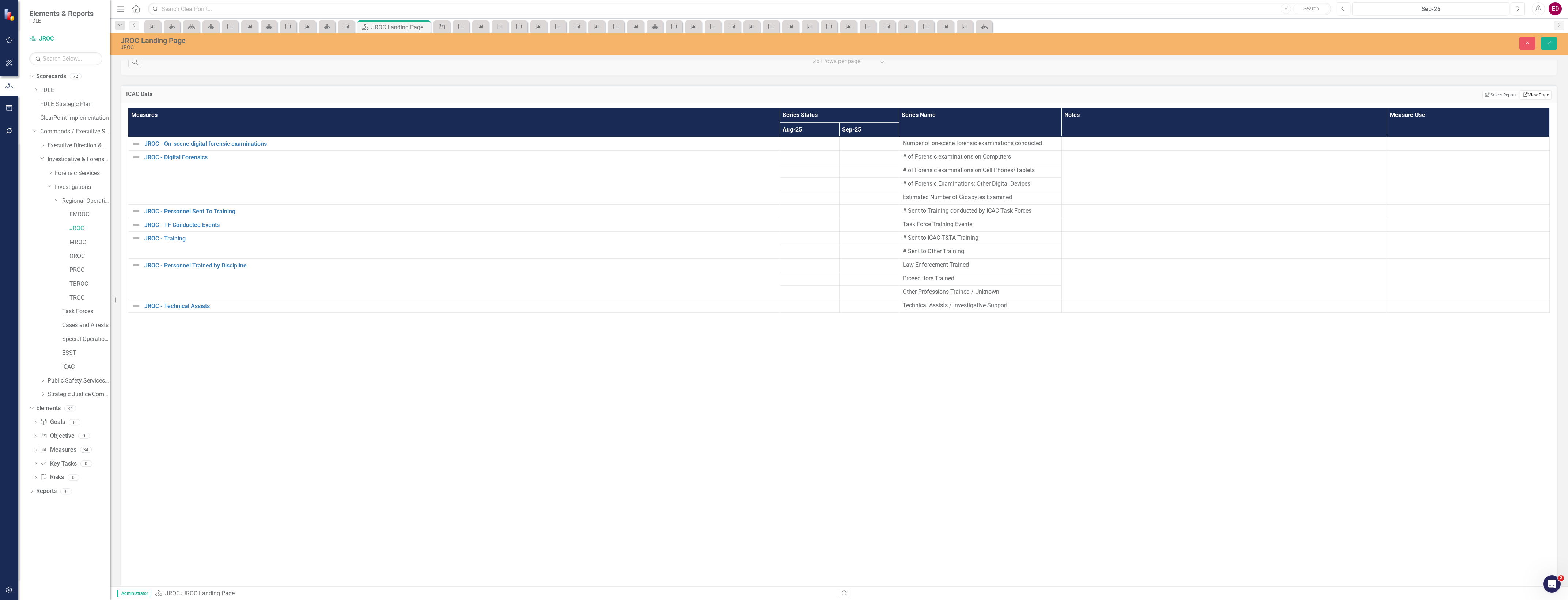
click at [1539, 100] on link "Link View Page" at bounding box center [1536, 95] width 32 height 10
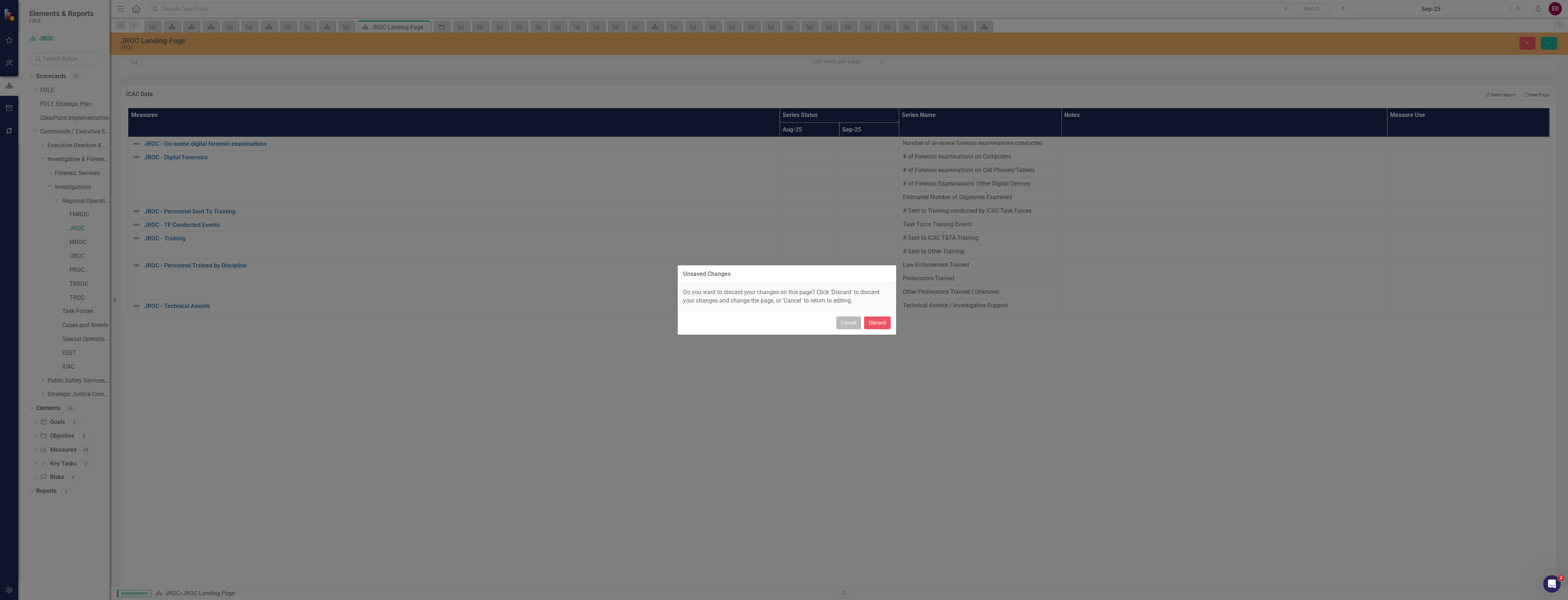
click at [850, 322] on button "Cancel" at bounding box center [849, 323] width 25 height 13
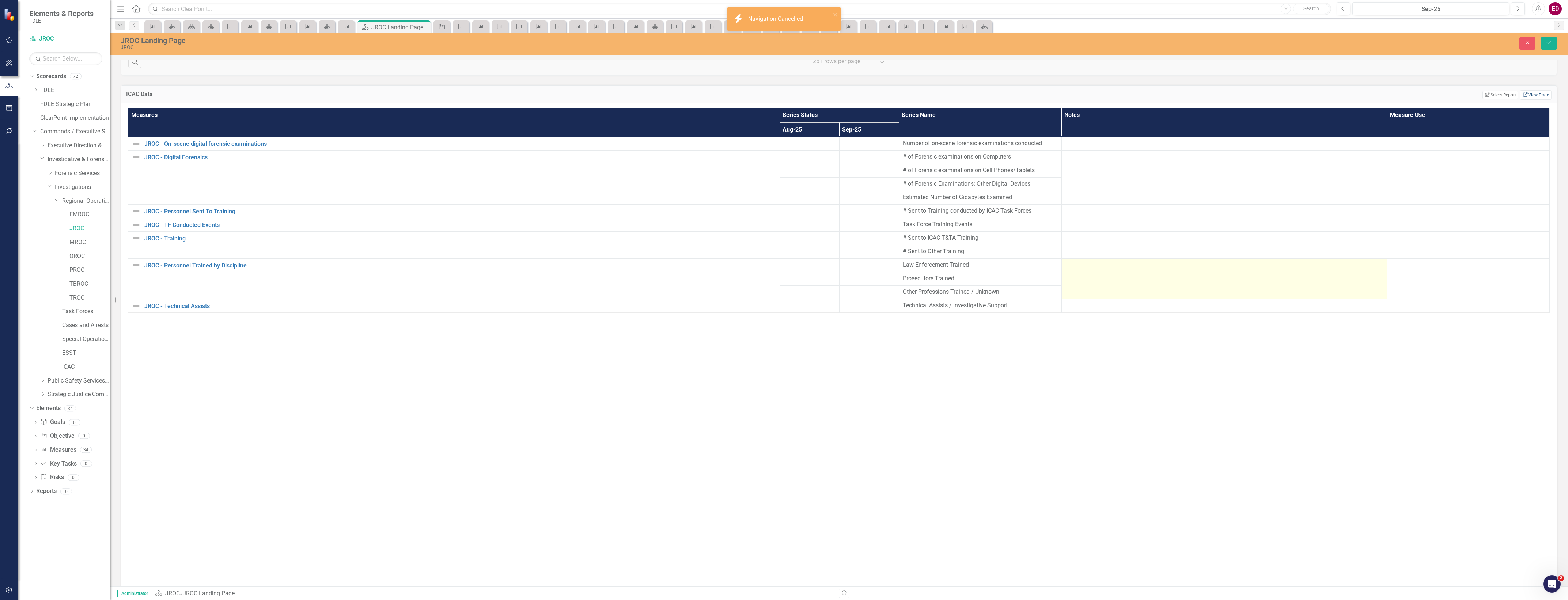
scroll to position [1279, 0]
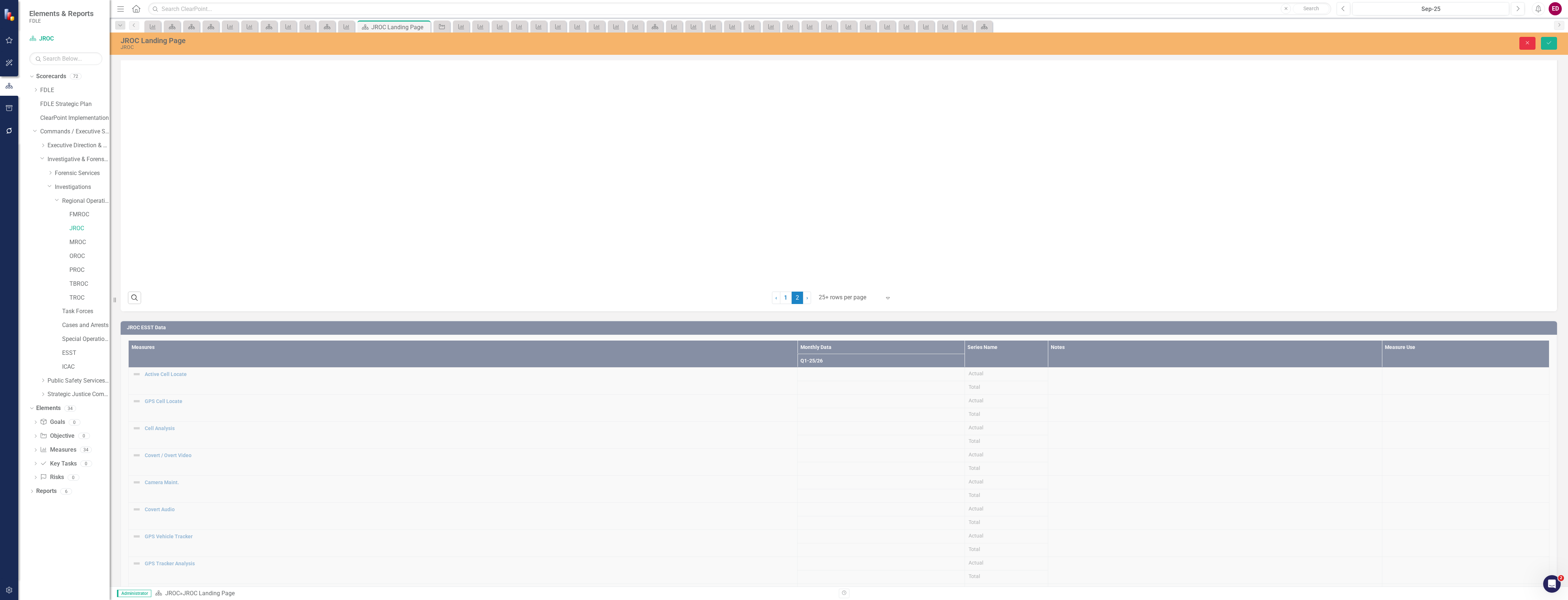
click at [1525, 44] on icon "Close" at bounding box center [1527, 43] width 7 height 5
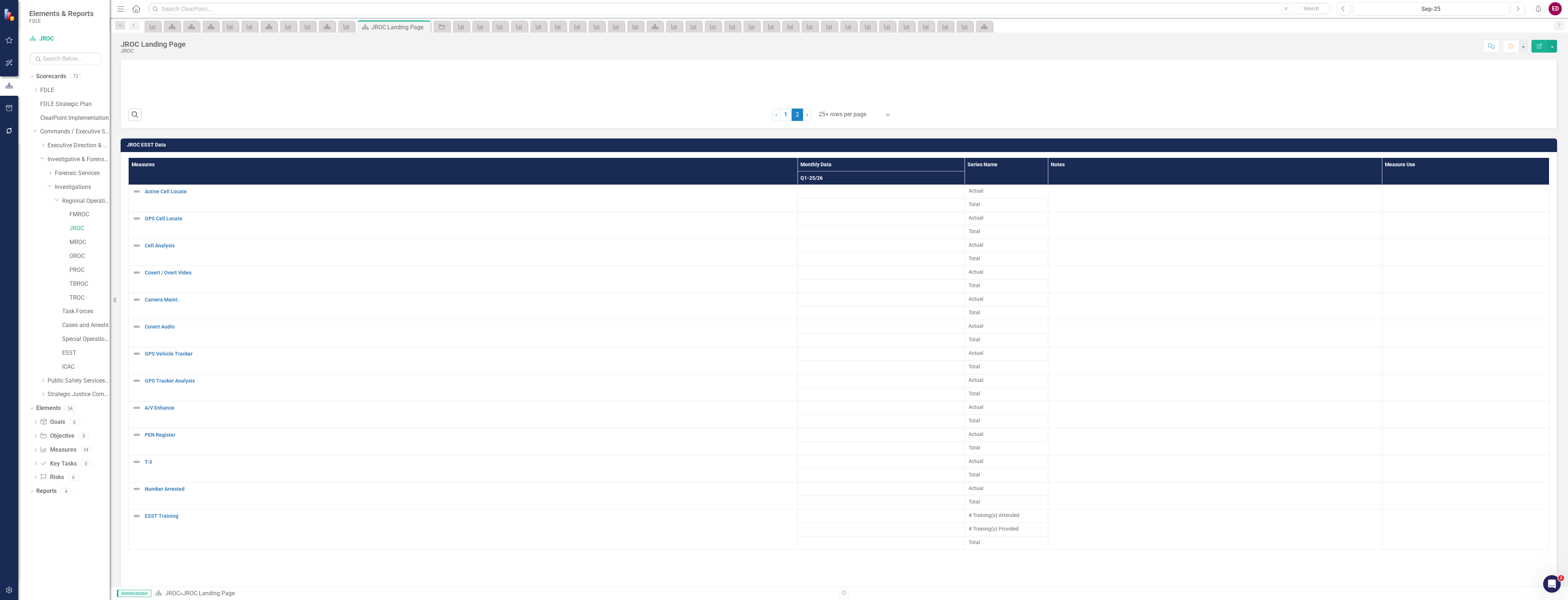
scroll to position [1504, 0]
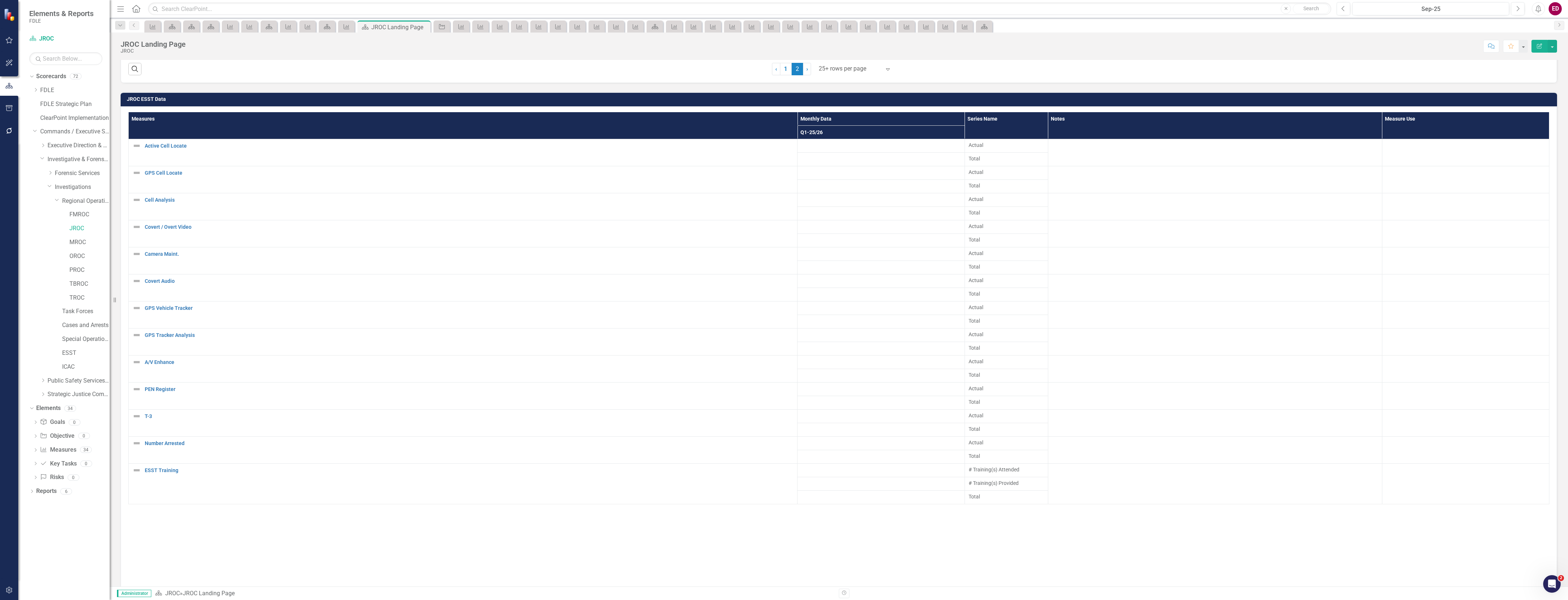
click at [1239, 96] on div "JROC ESST Data" at bounding box center [839, 99] width 1437 height 14
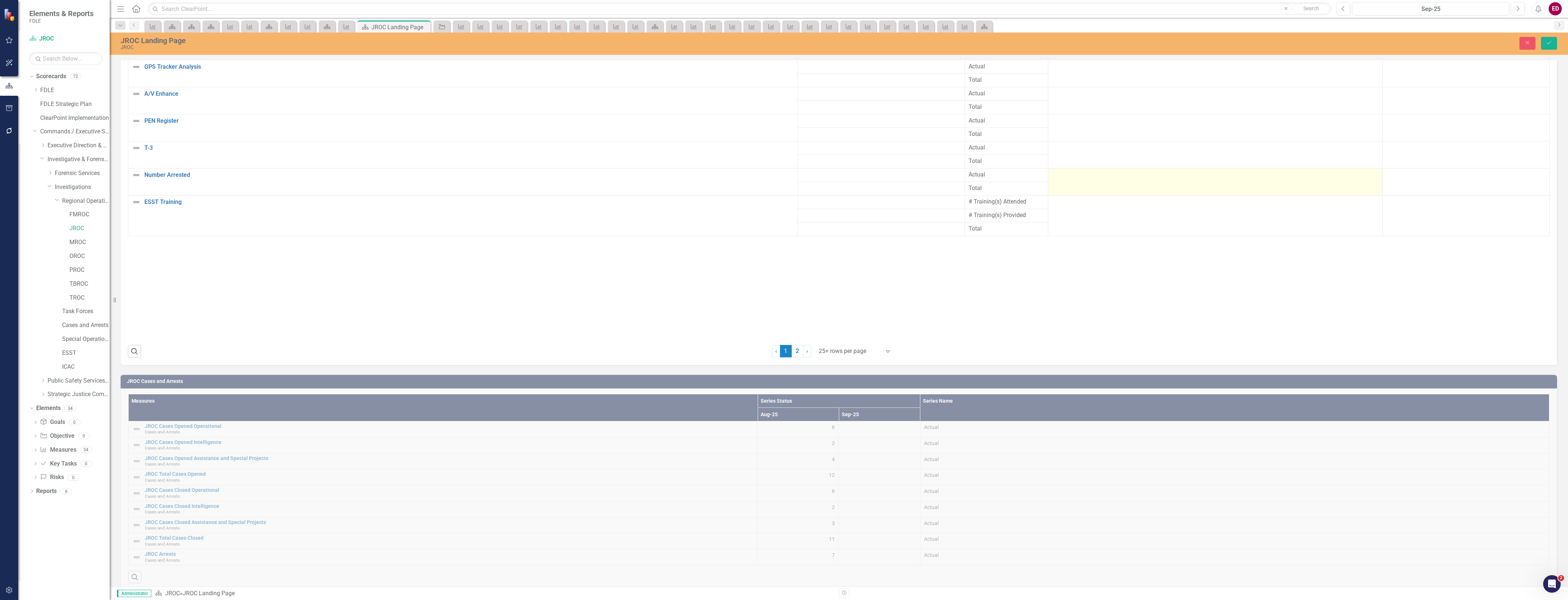
scroll to position [1795, 0]
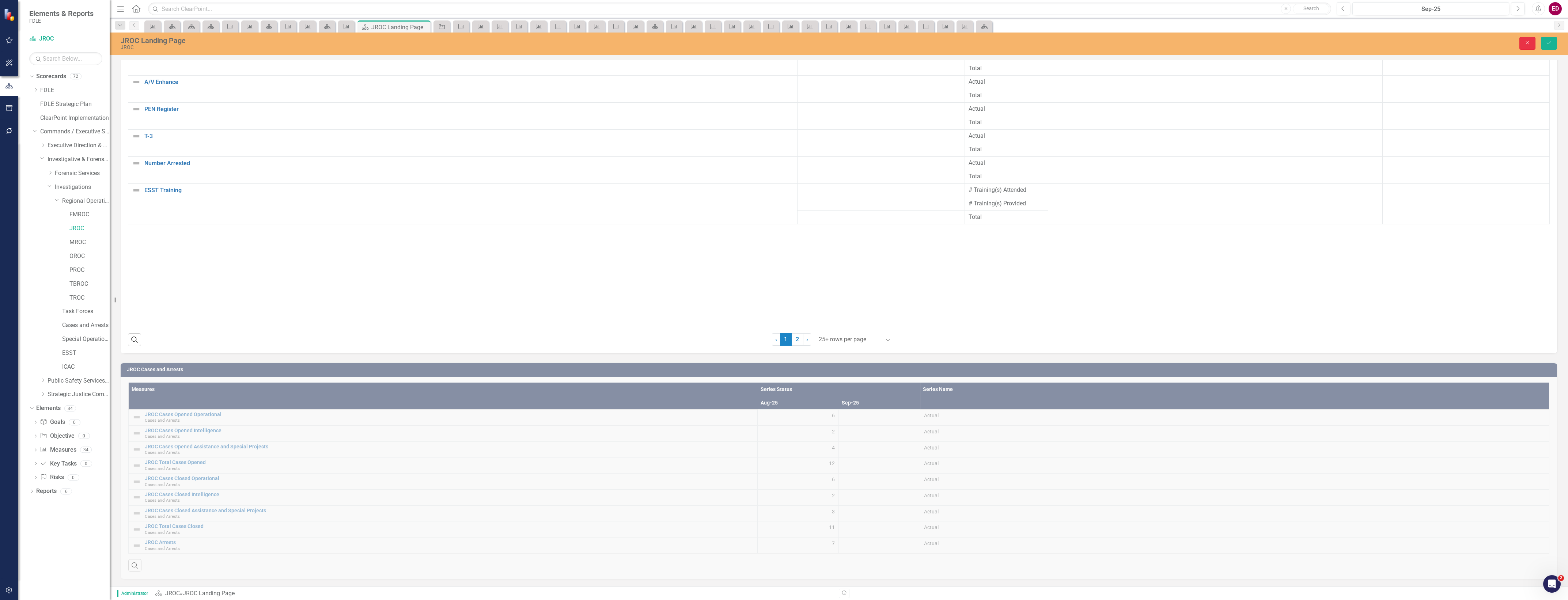
click at [1519, 45] on button "Close" at bounding box center [1527, 43] width 16 height 13
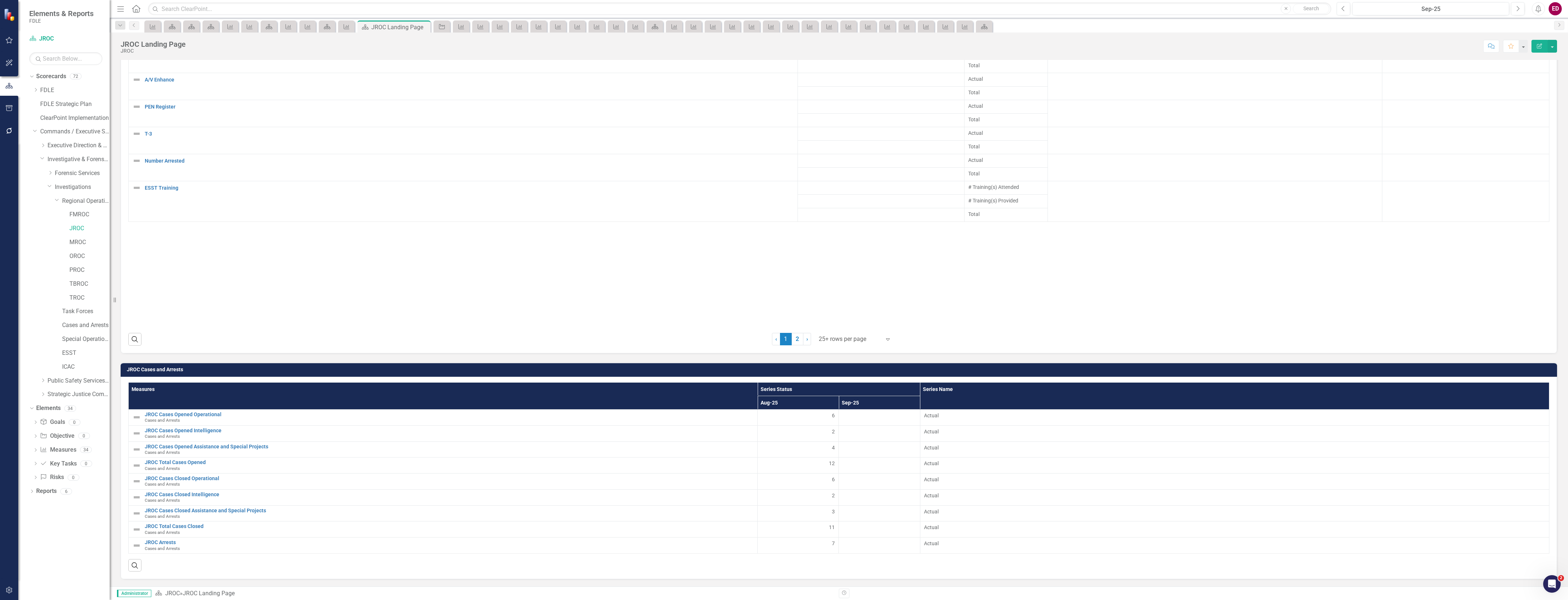
scroll to position [1792, 0]
click at [1483, 372] on td "JROC Cases and Arrests" at bounding box center [840, 371] width 1427 height 11
click at [1488, 365] on td "JROC Cases and Arrests" at bounding box center [840, 371] width 1427 height 11
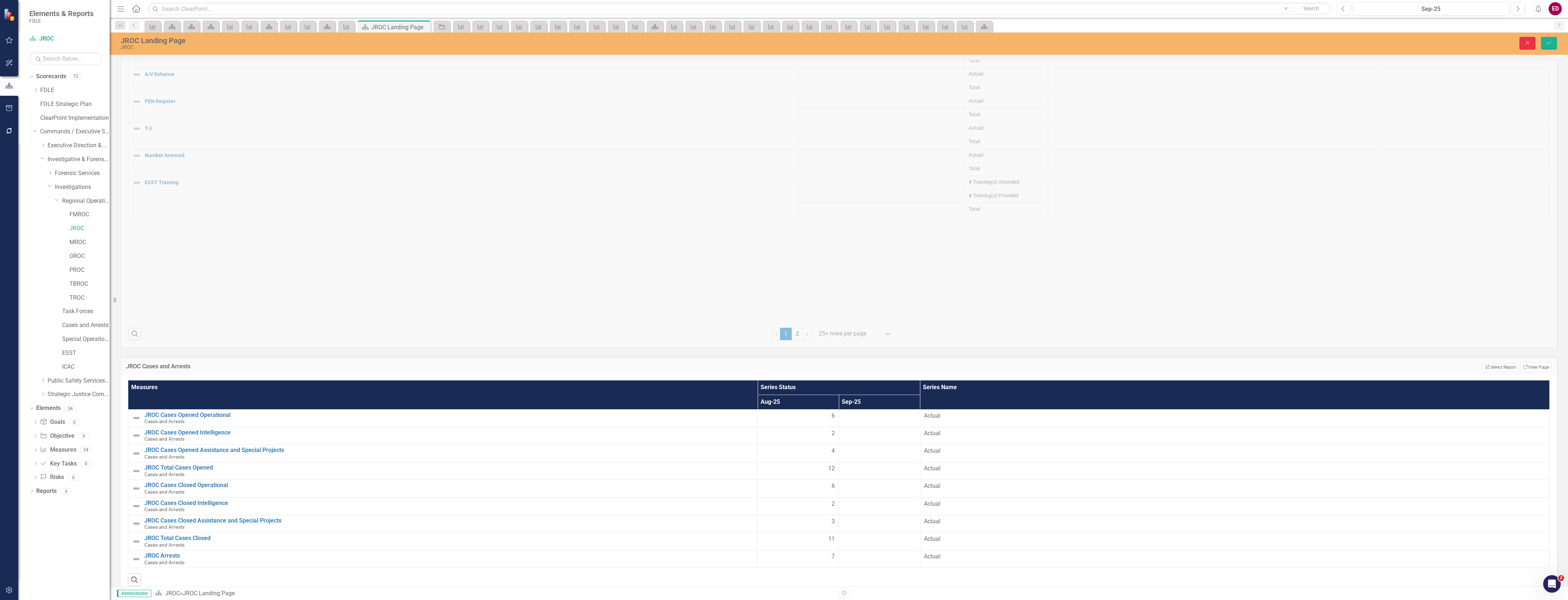
click at [1523, 43] on button "Close" at bounding box center [1527, 43] width 16 height 13
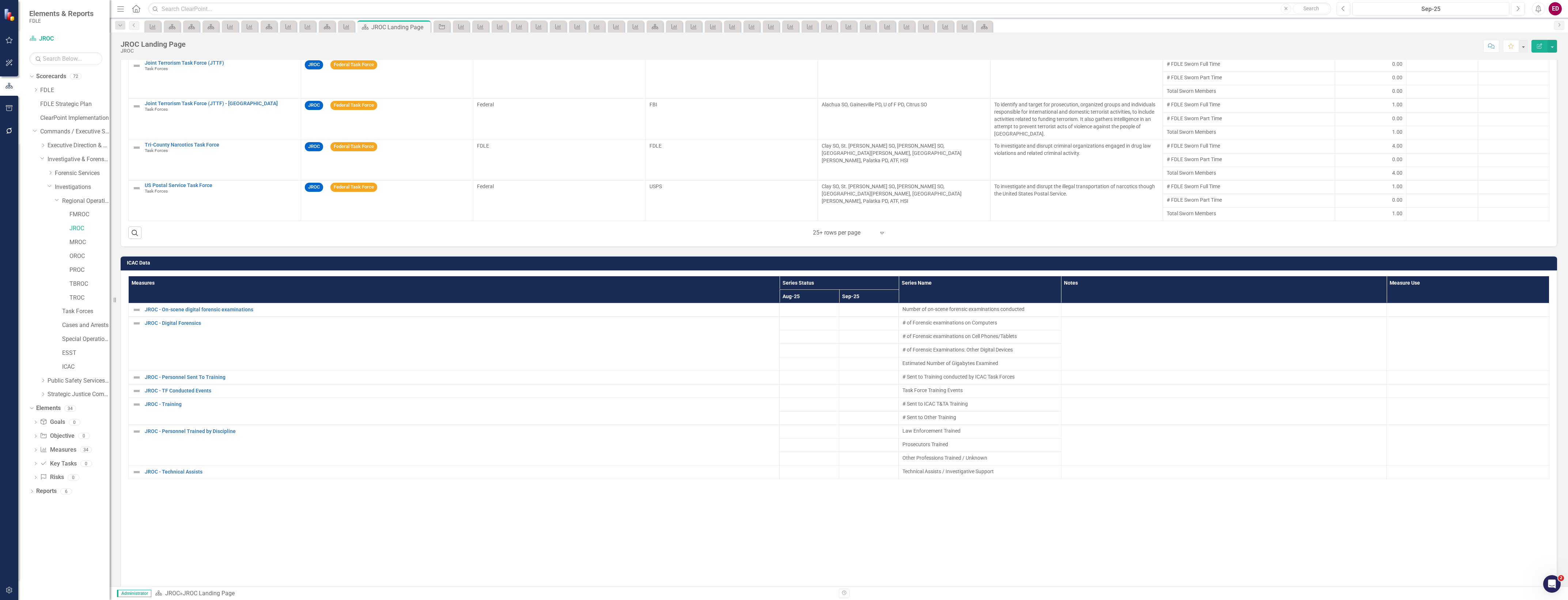
scroll to position [559, 0]
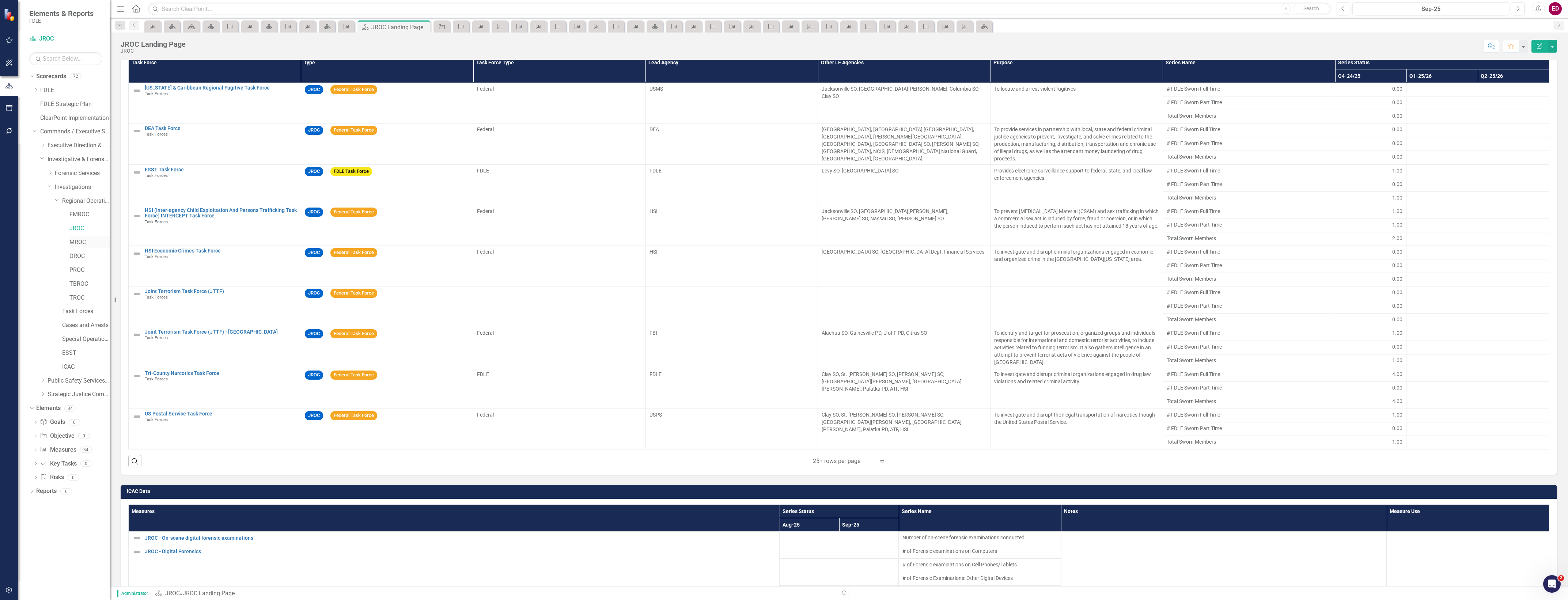
drag, startPoint x: 79, startPoint y: 236, endPoint x: 83, endPoint y: 243, distance: 8.1
click at [79, 236] on div "JROC" at bounding box center [75, 229] width 69 height 14
click at [85, 246] on link "MROC" at bounding box center [89, 243] width 40 height 9
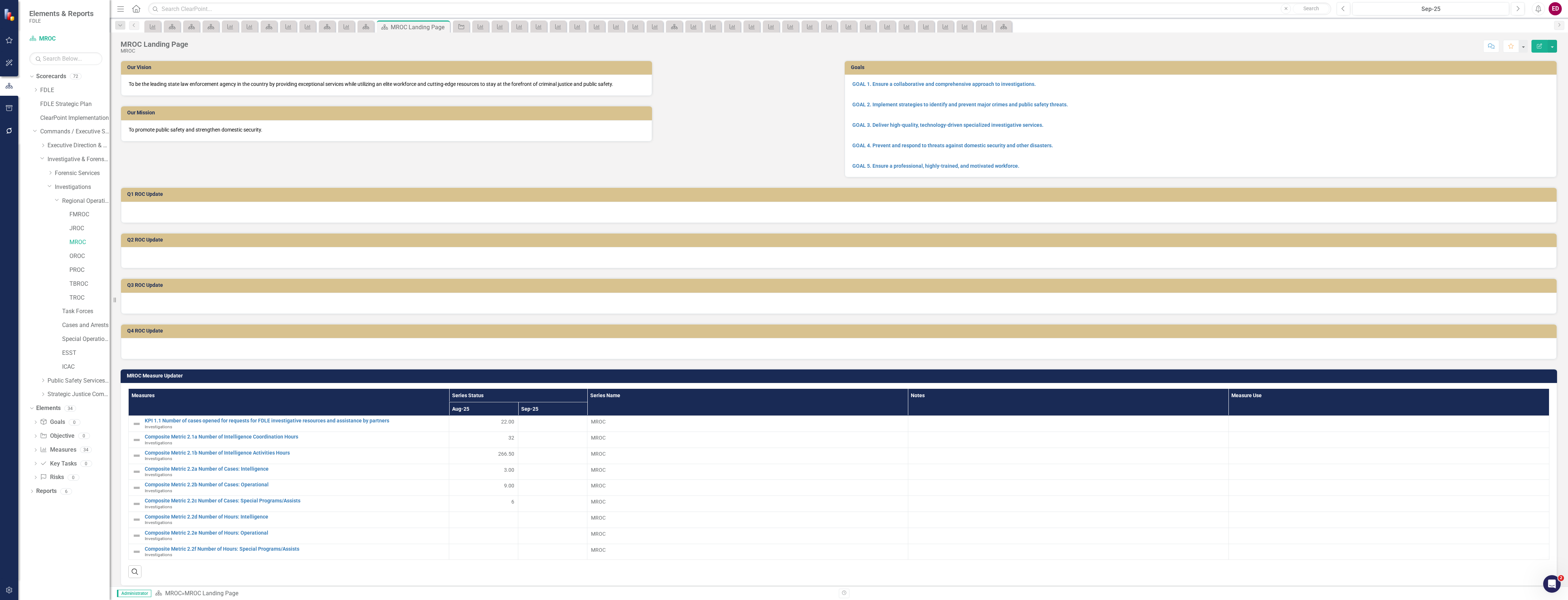
scroll to position [137, 0]
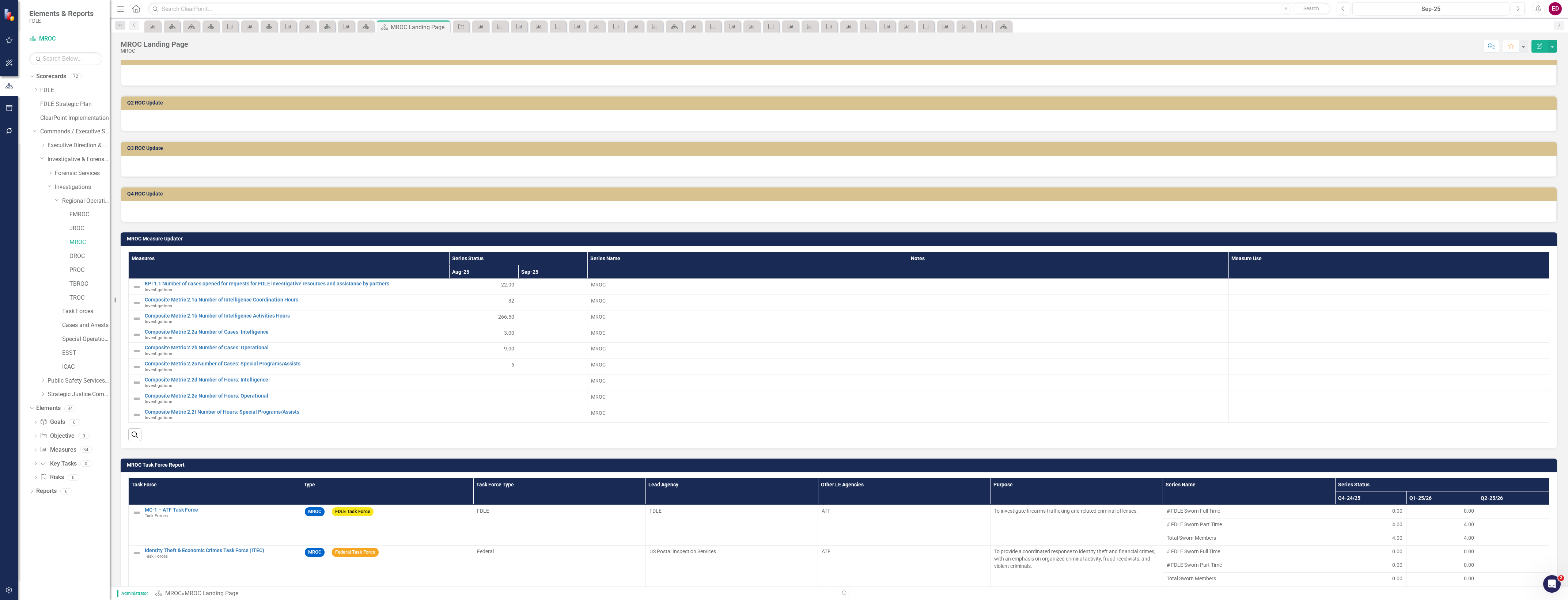
click at [1167, 237] on h3 "MROC Measure Updater" at bounding box center [840, 239] width 1427 height 5
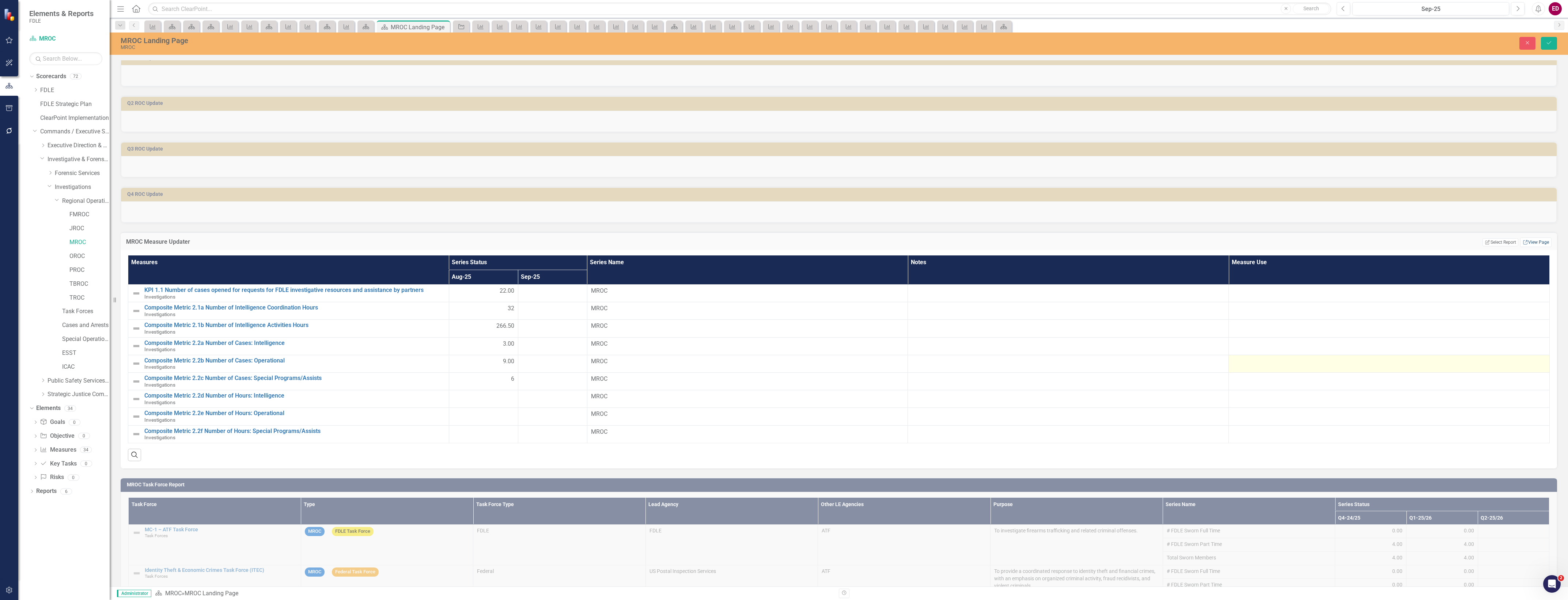
scroll to position [228, 0]
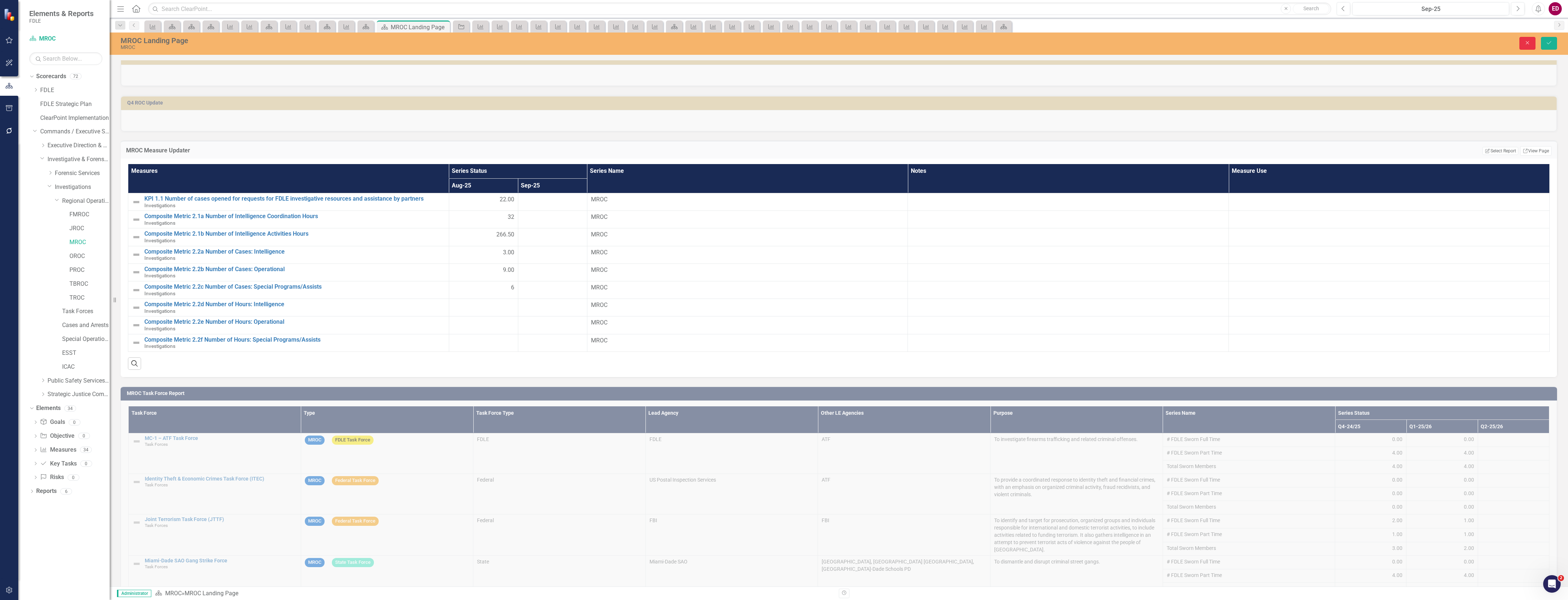
click at [1523, 40] on button "Close" at bounding box center [1527, 43] width 16 height 13
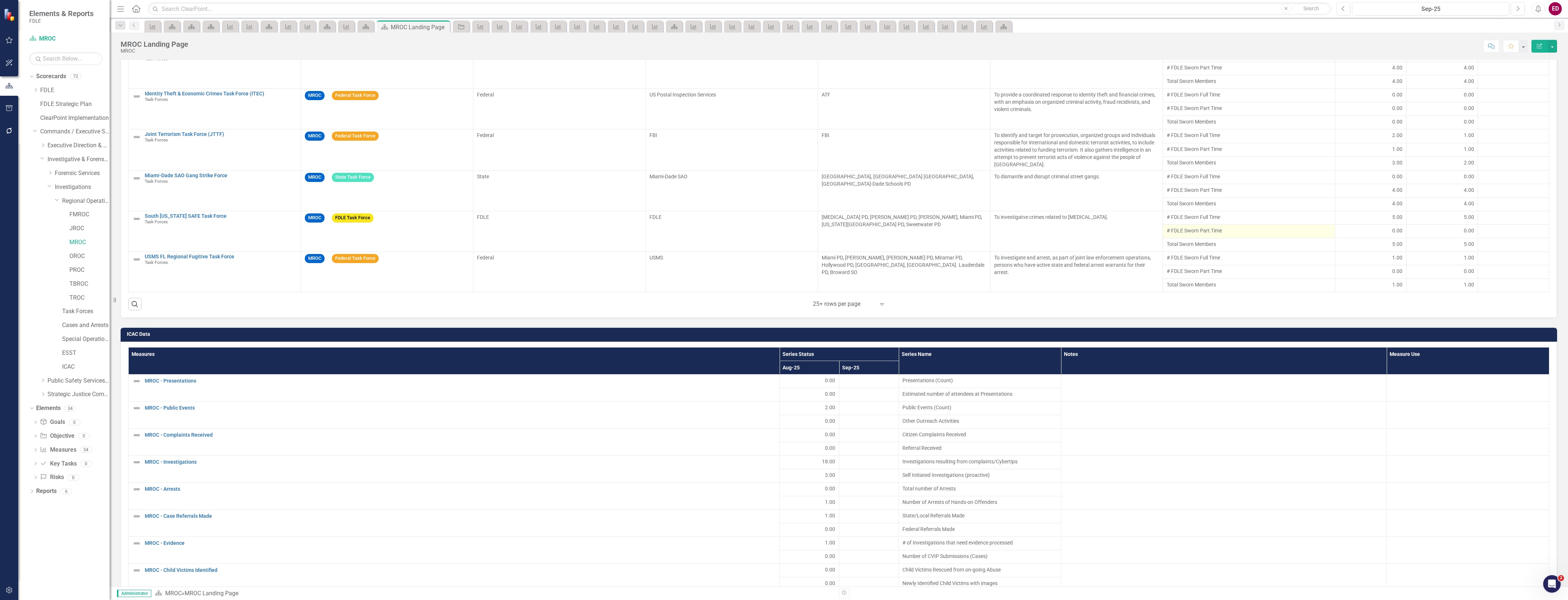
scroll to position [776, 0]
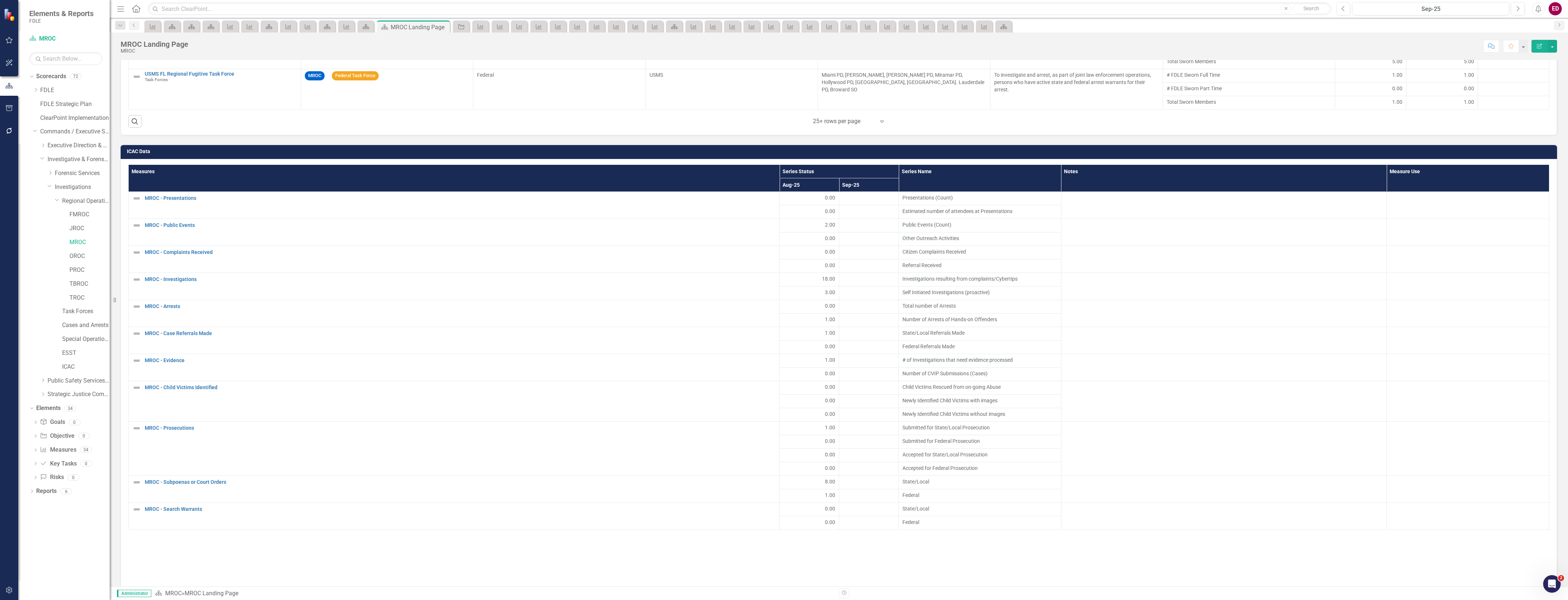
click at [1499, 148] on div "ICAC Data" at bounding box center [839, 151] width 1437 height 14
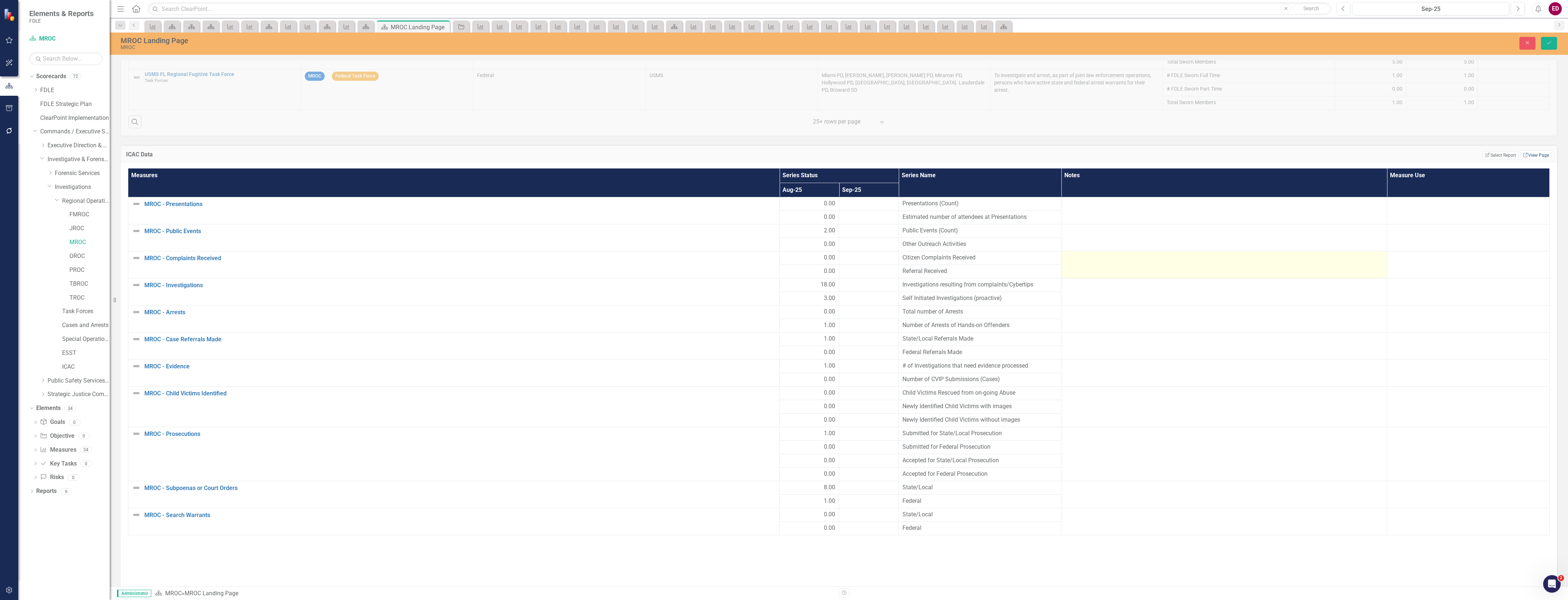
scroll to position [1005, 0]
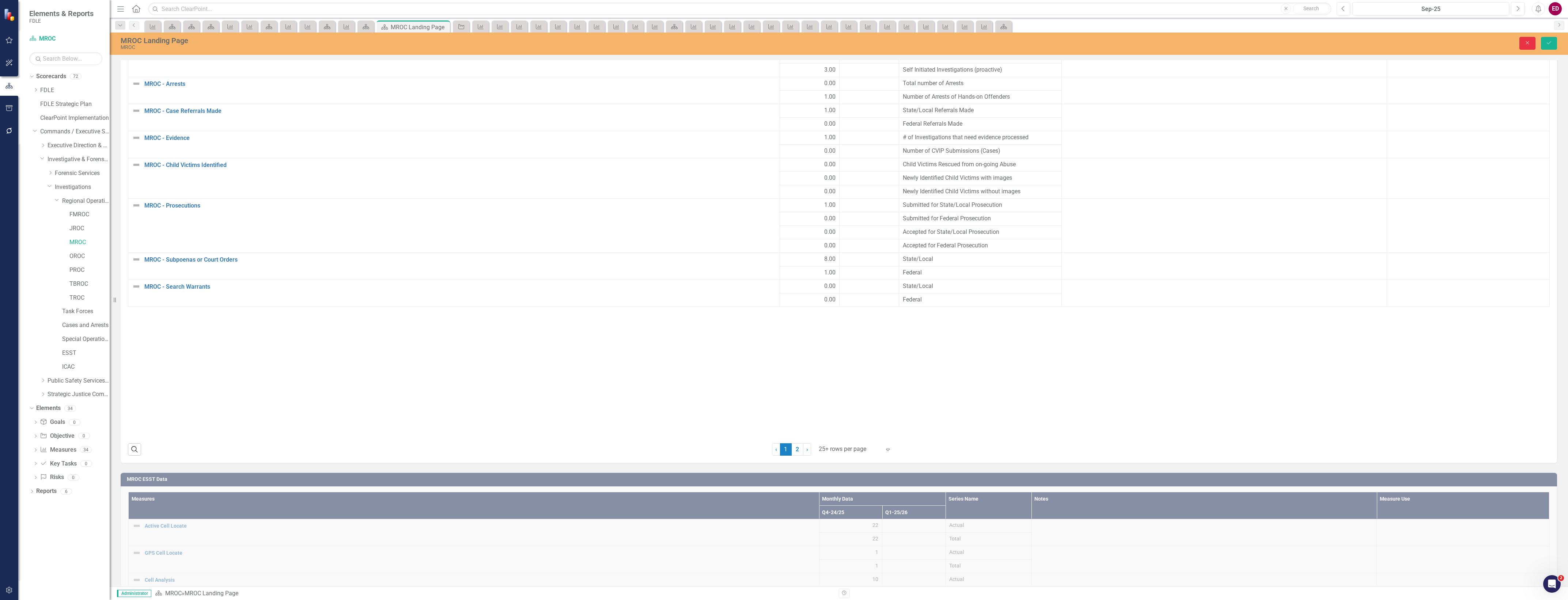
click at [1527, 41] on icon "Close" at bounding box center [1527, 43] width 7 height 5
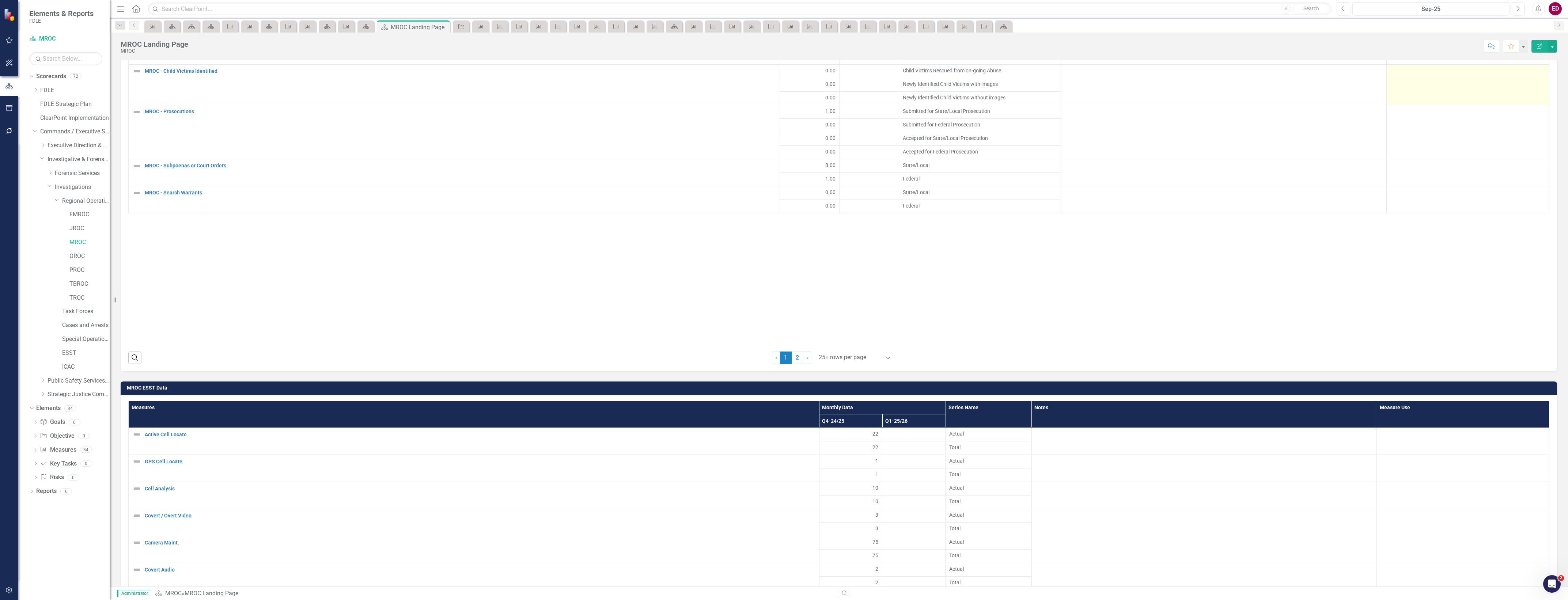
scroll to position [1275, 0]
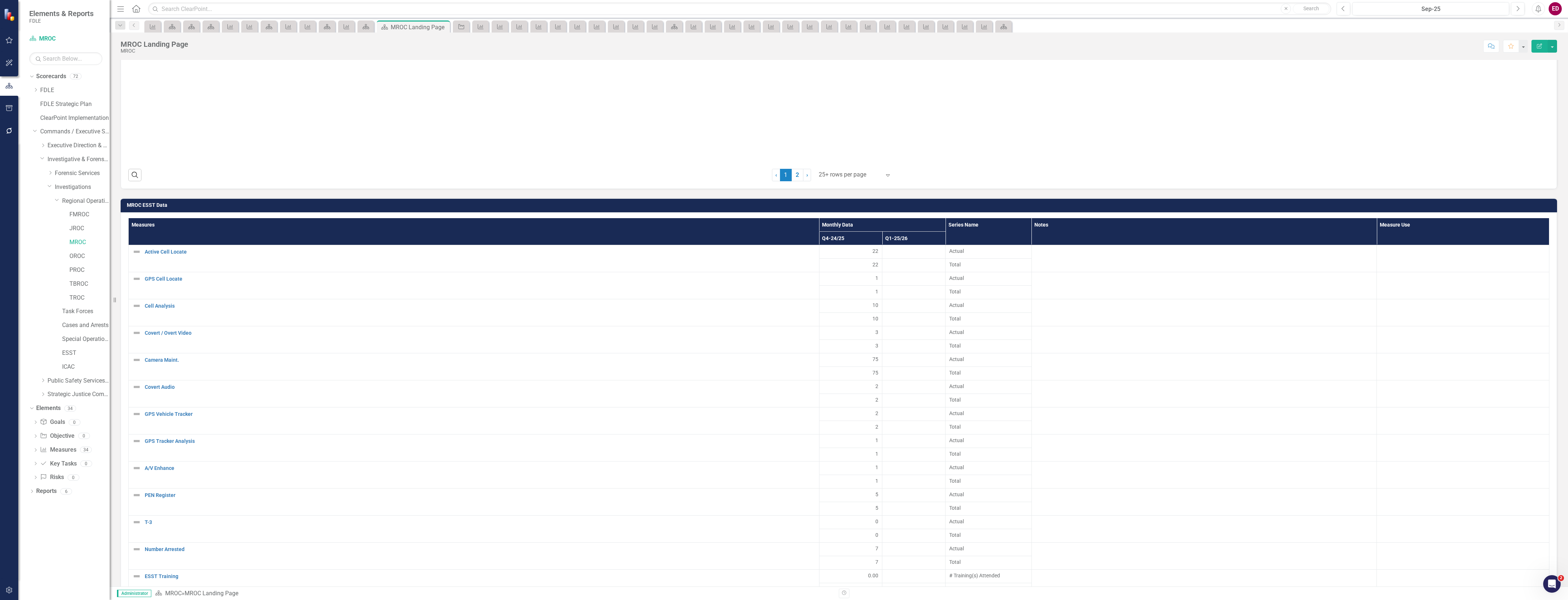
click at [1454, 203] on td "MROC ESST Data" at bounding box center [840, 206] width 1427 height 11
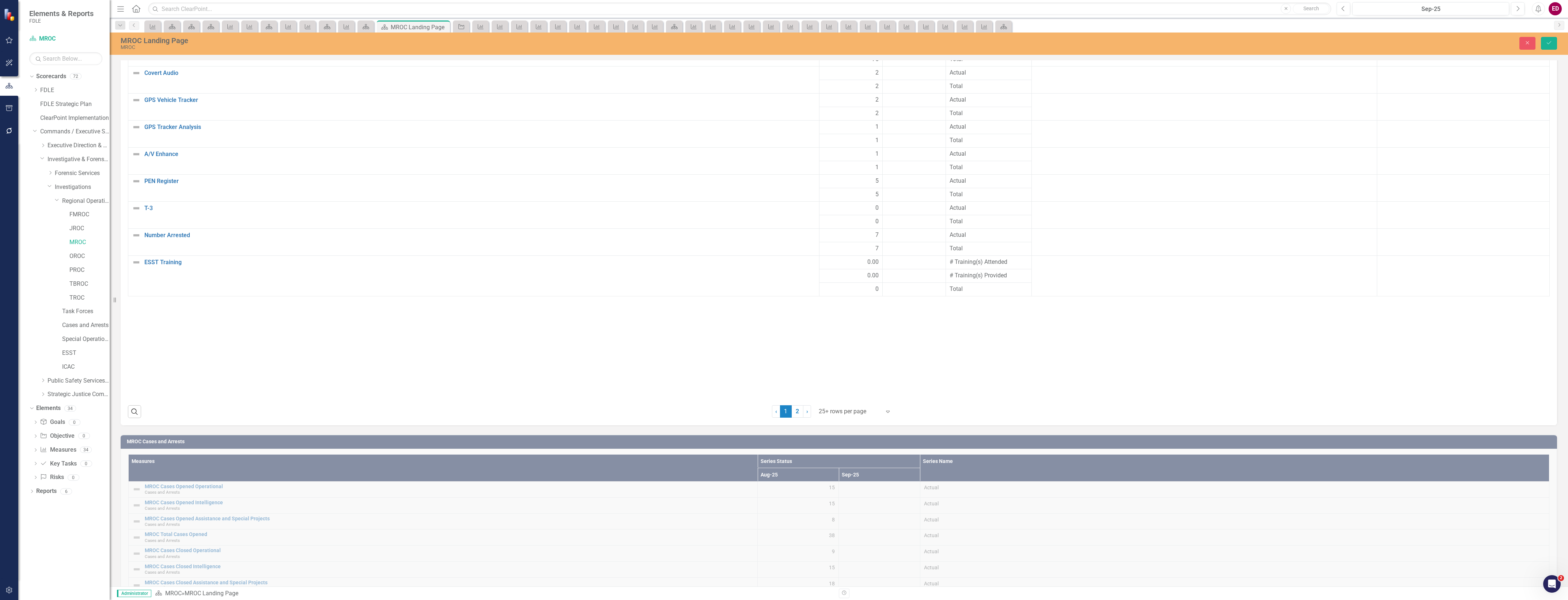
scroll to position [1672, 0]
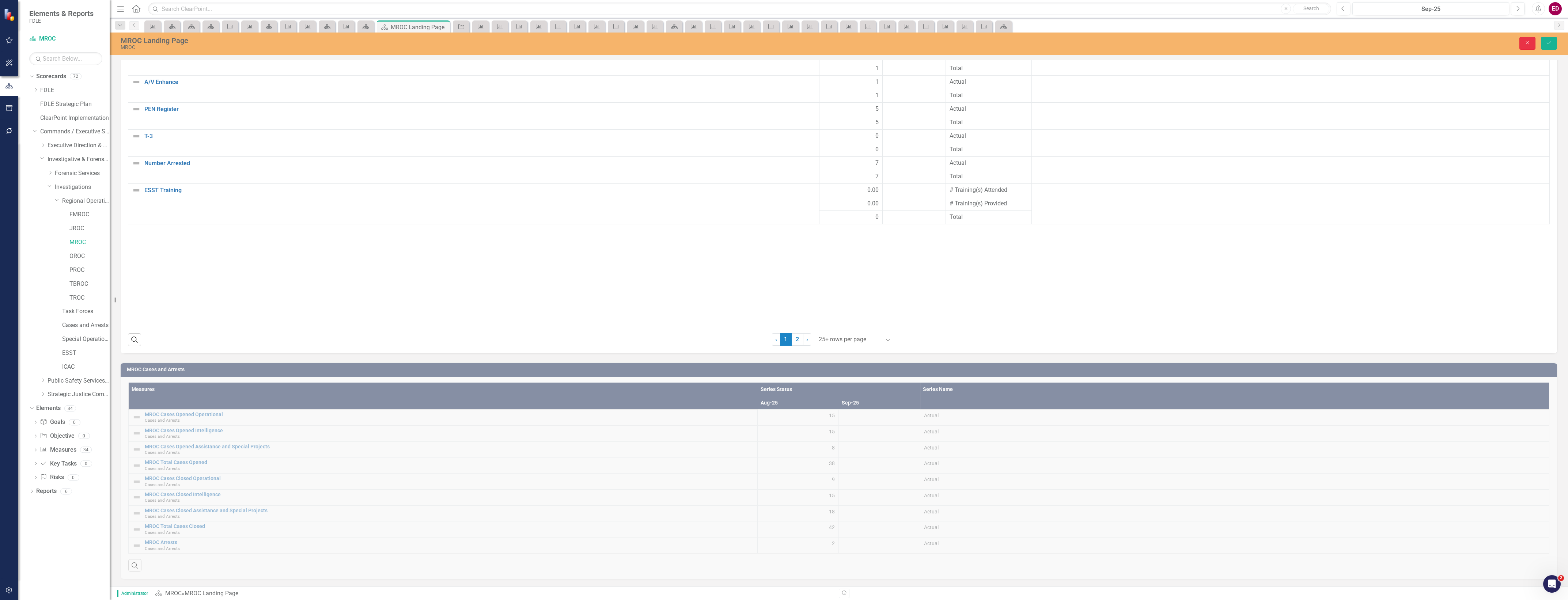
click at [1523, 41] on button "Close" at bounding box center [1527, 43] width 16 height 13
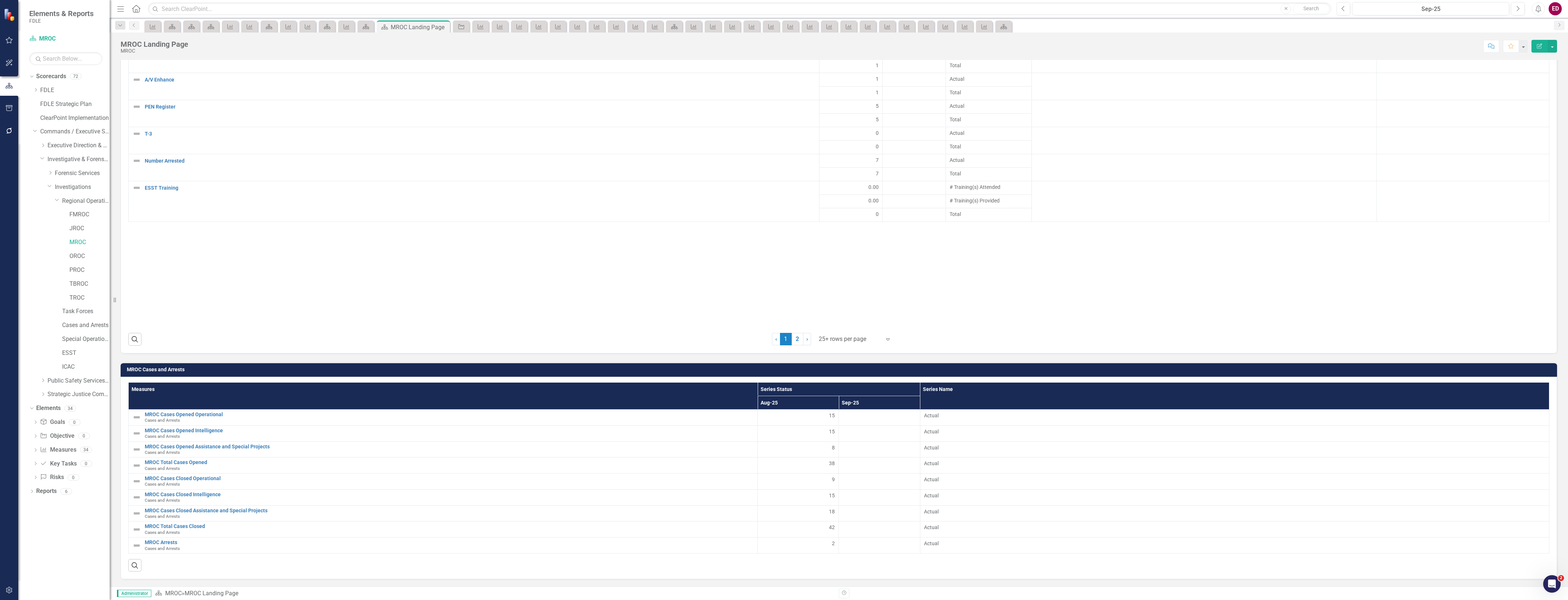
scroll to position [1669, 0]
click at [1492, 371] on td "MROC Cases and Arrests" at bounding box center [840, 371] width 1427 height 11
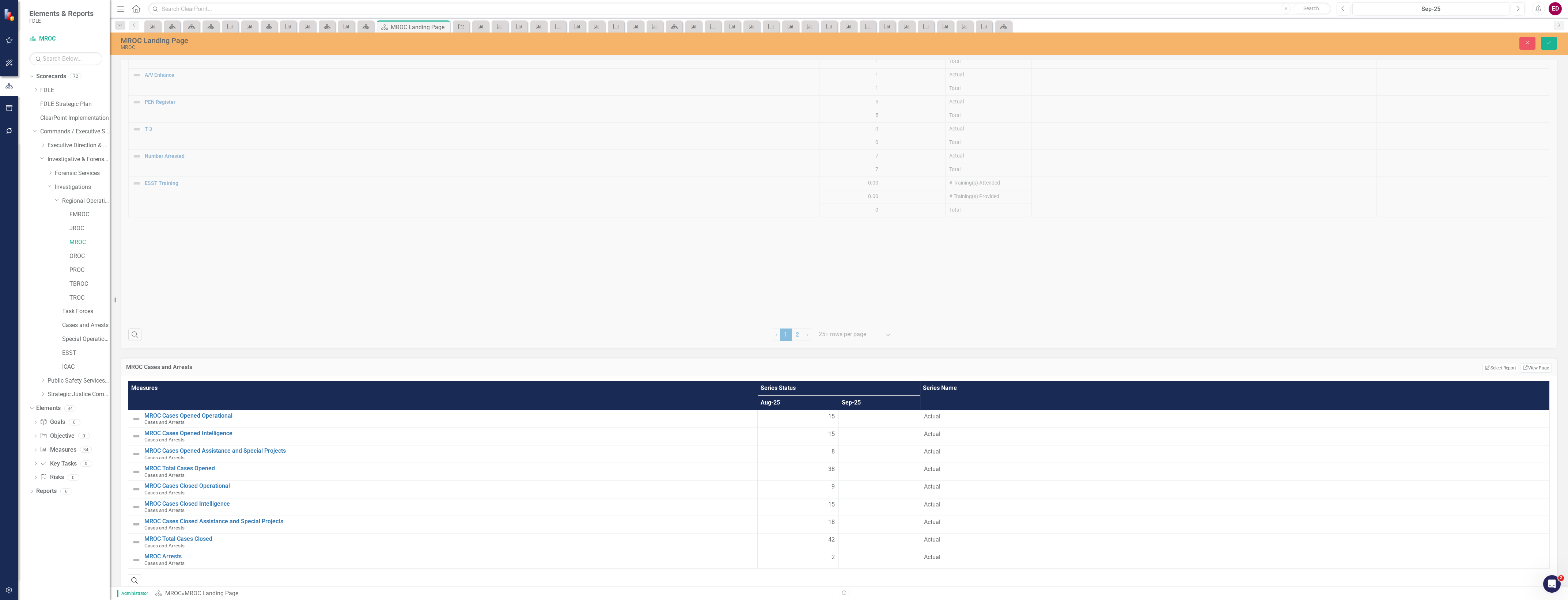
drag, startPoint x: 1492, startPoint y: 371, endPoint x: 1556, endPoint y: 370, distance: 64.0
click at [1395, 366] on td "Edit Report Select Report Link View Page" at bounding box center [1188, 368] width 728 height 10
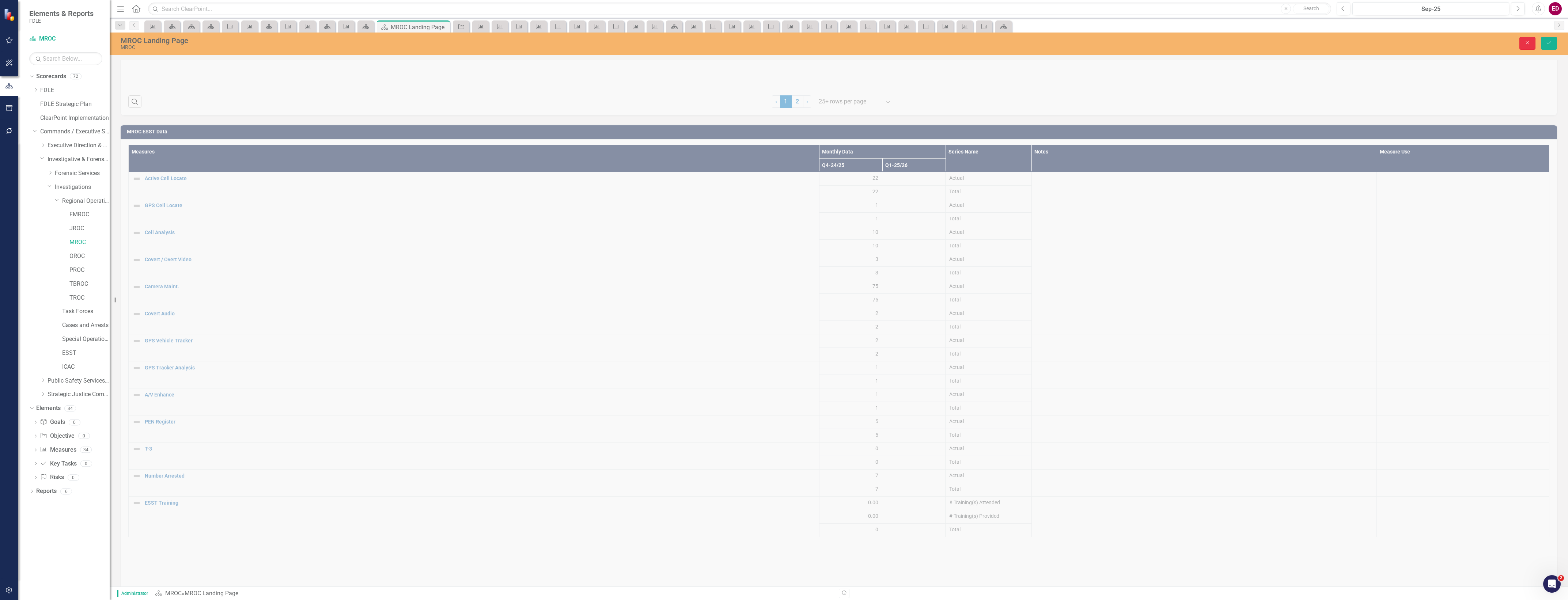
click at [1527, 41] on icon "Close" at bounding box center [1527, 43] width 7 height 5
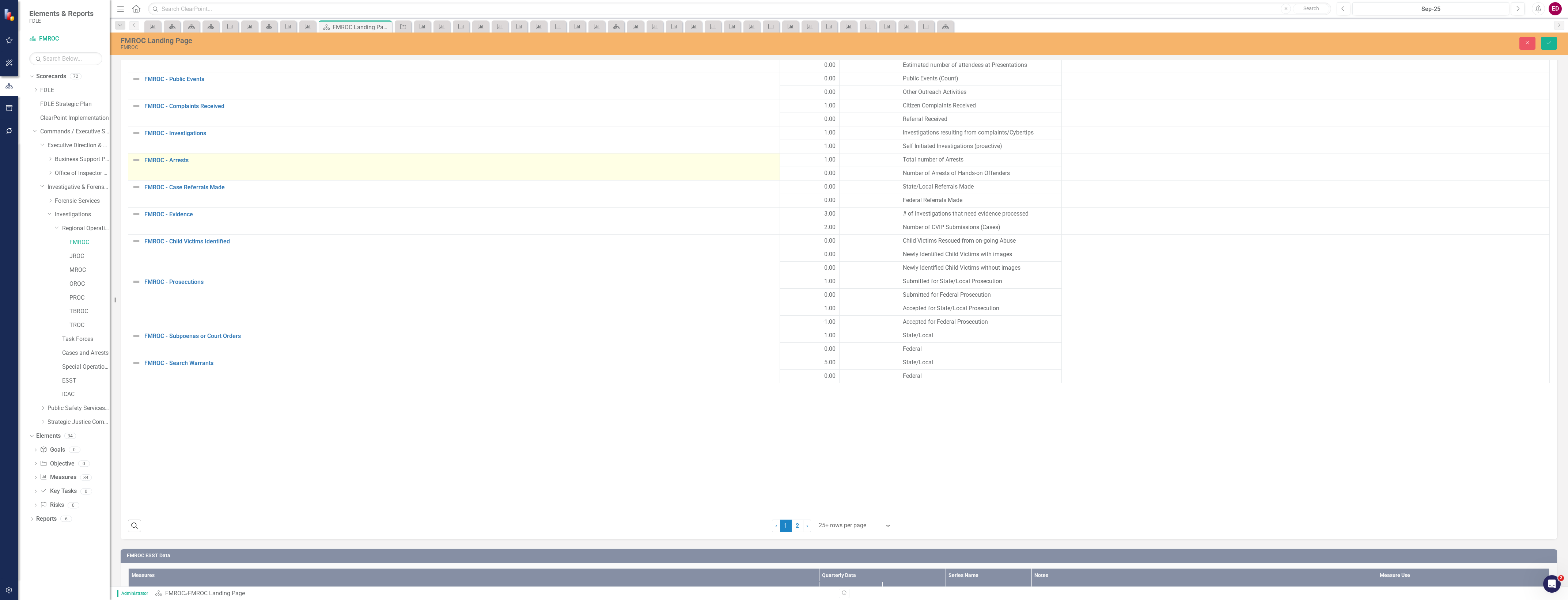
scroll to position [1096, 0]
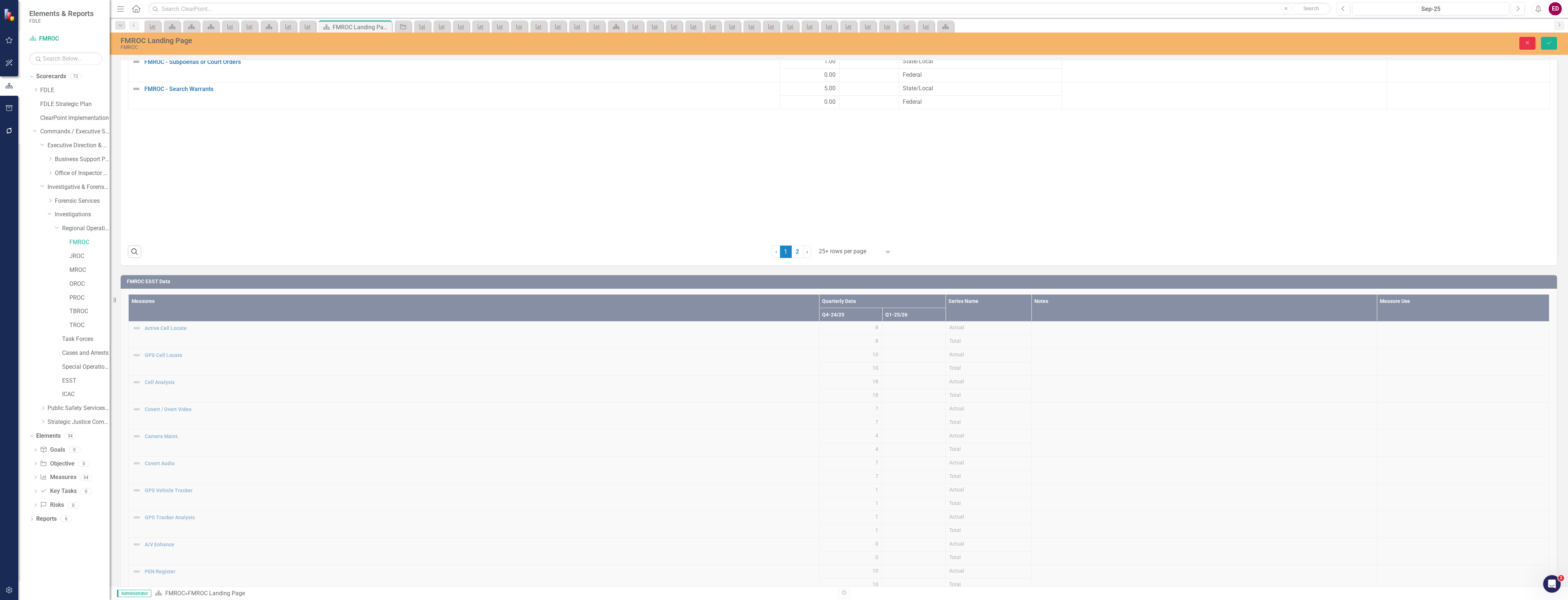
click at [1527, 41] on icon "Close" at bounding box center [1527, 43] width 7 height 5
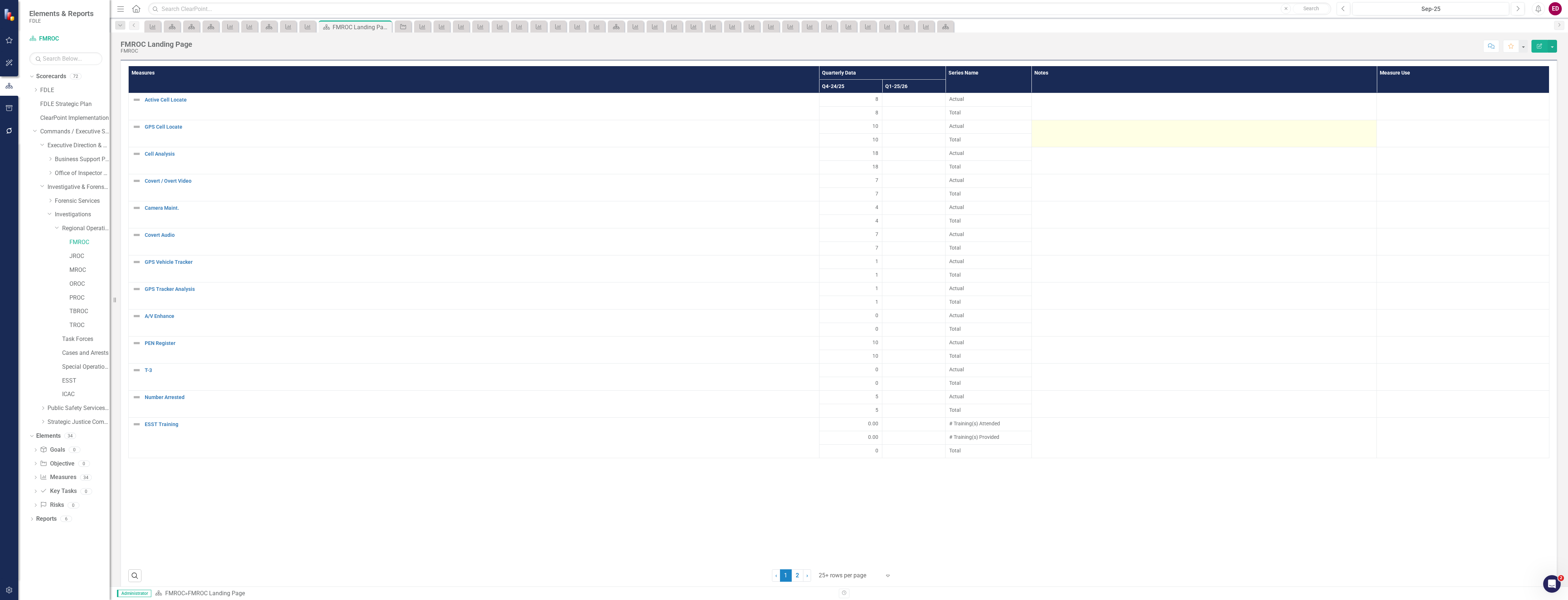
scroll to position [1275, 0]
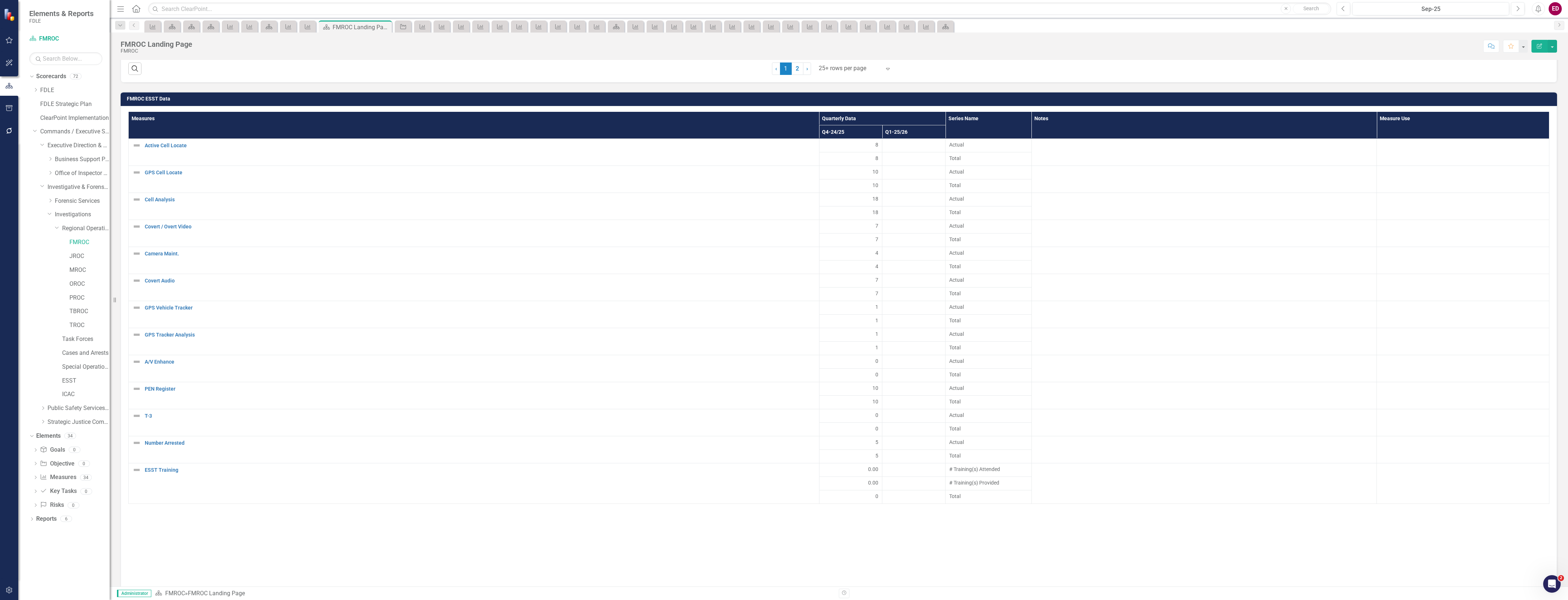
click at [1048, 96] on h3 "FMROC ESST Data" at bounding box center [840, 99] width 1427 height 5
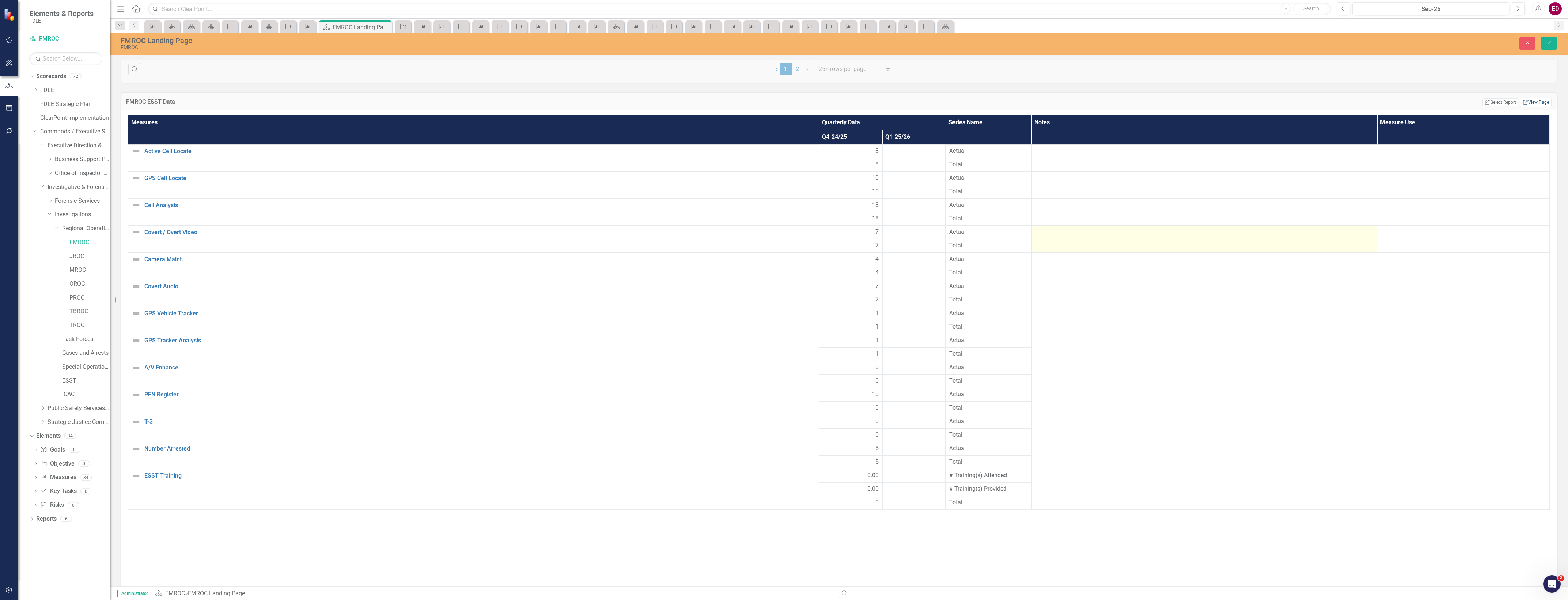
scroll to position [1550, 0]
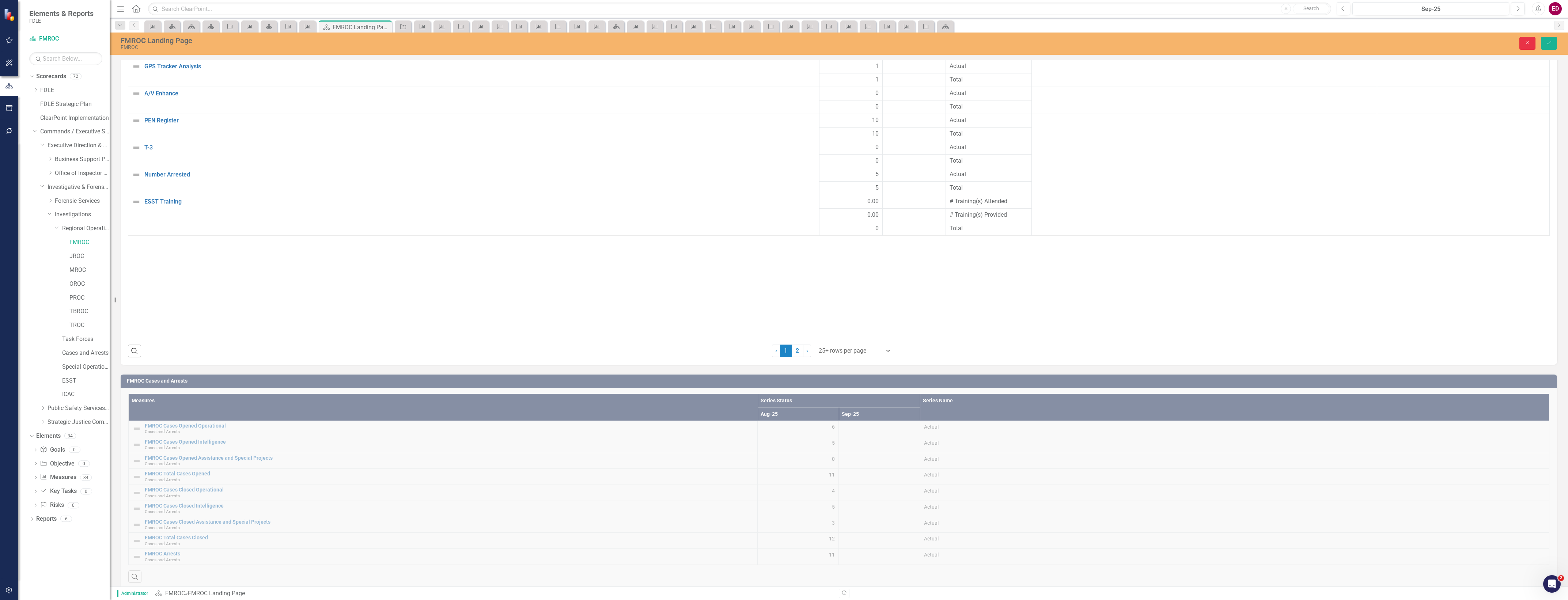
click at [1523, 39] on button "Close" at bounding box center [1527, 43] width 16 height 13
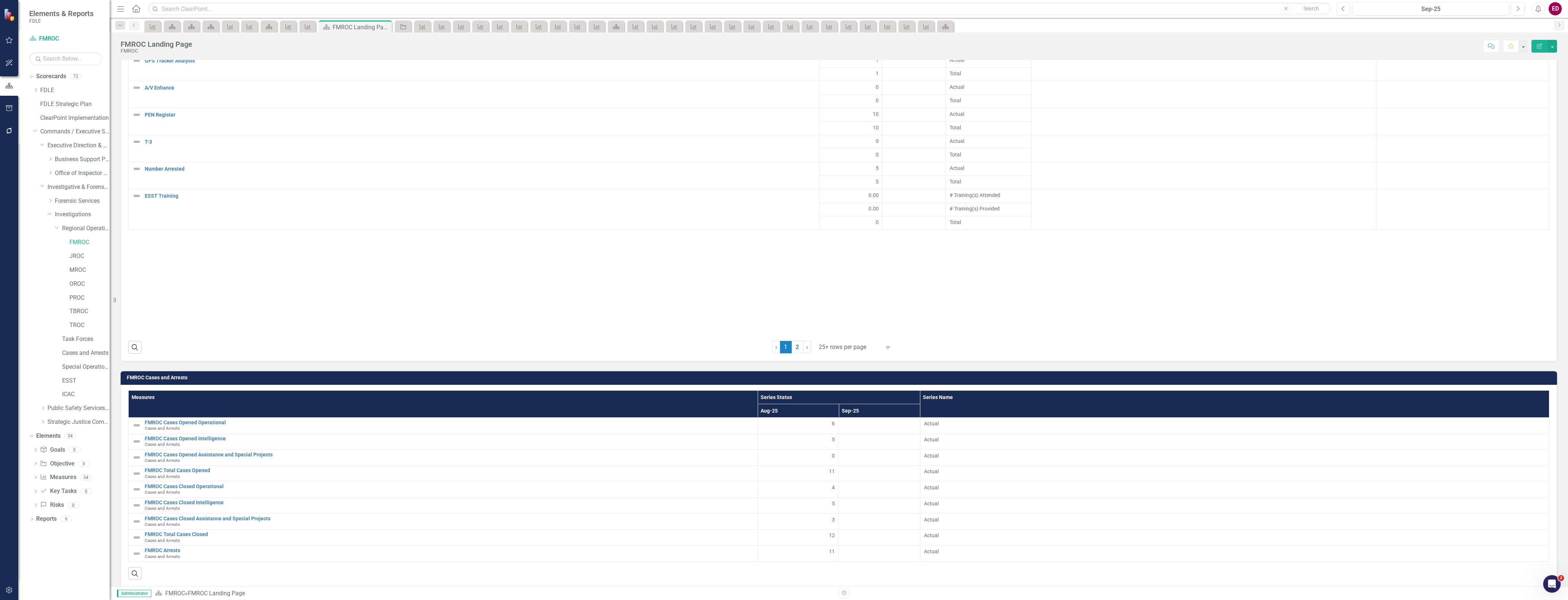
scroll to position [1546, 0]
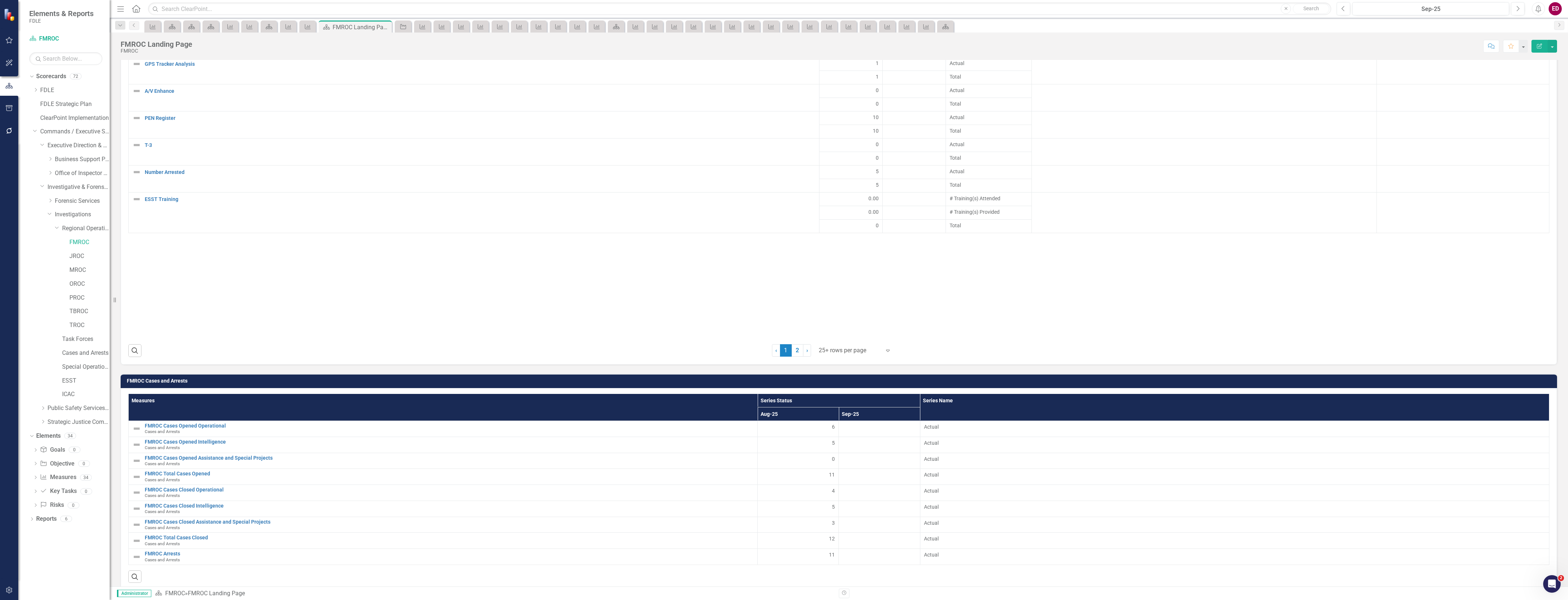
click at [1405, 388] on div "Measures Series Status Series Name Aug-25 Sep-25 FMROC Cases Opened Operational…" at bounding box center [839, 489] width 1437 height 203
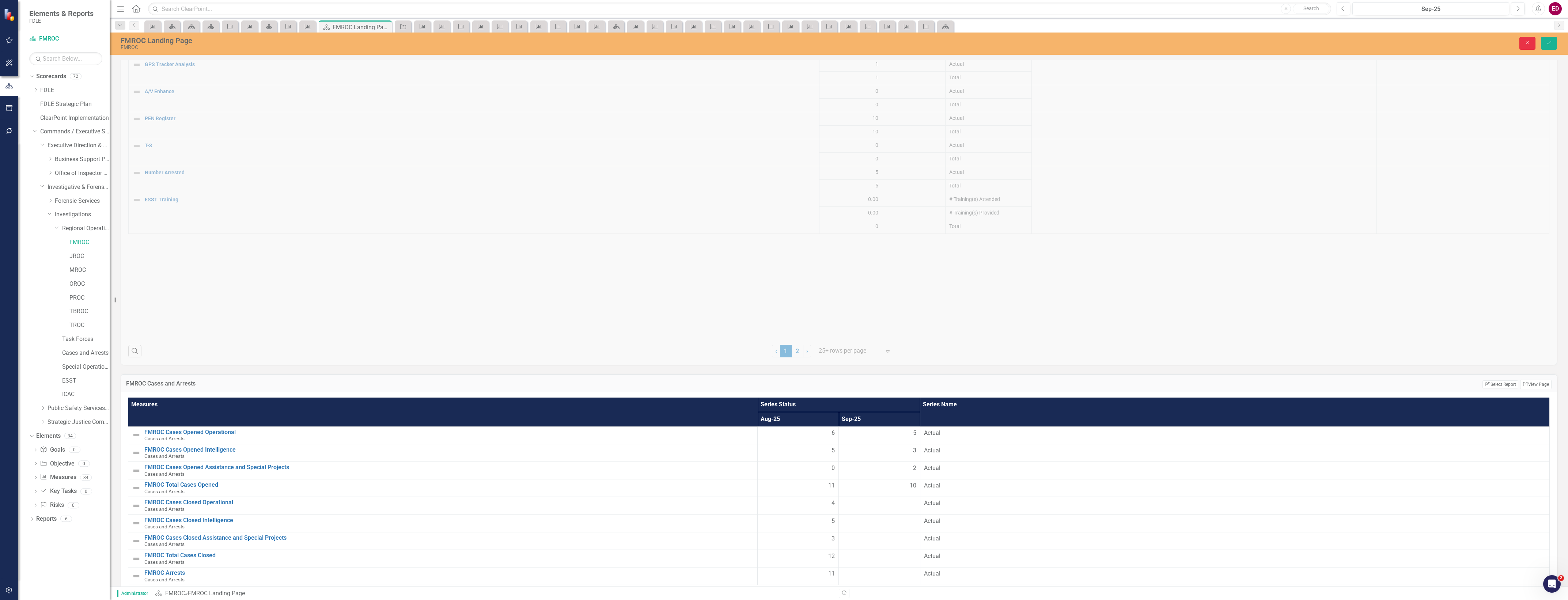
click at [1523, 46] on button "Close" at bounding box center [1527, 43] width 16 height 13
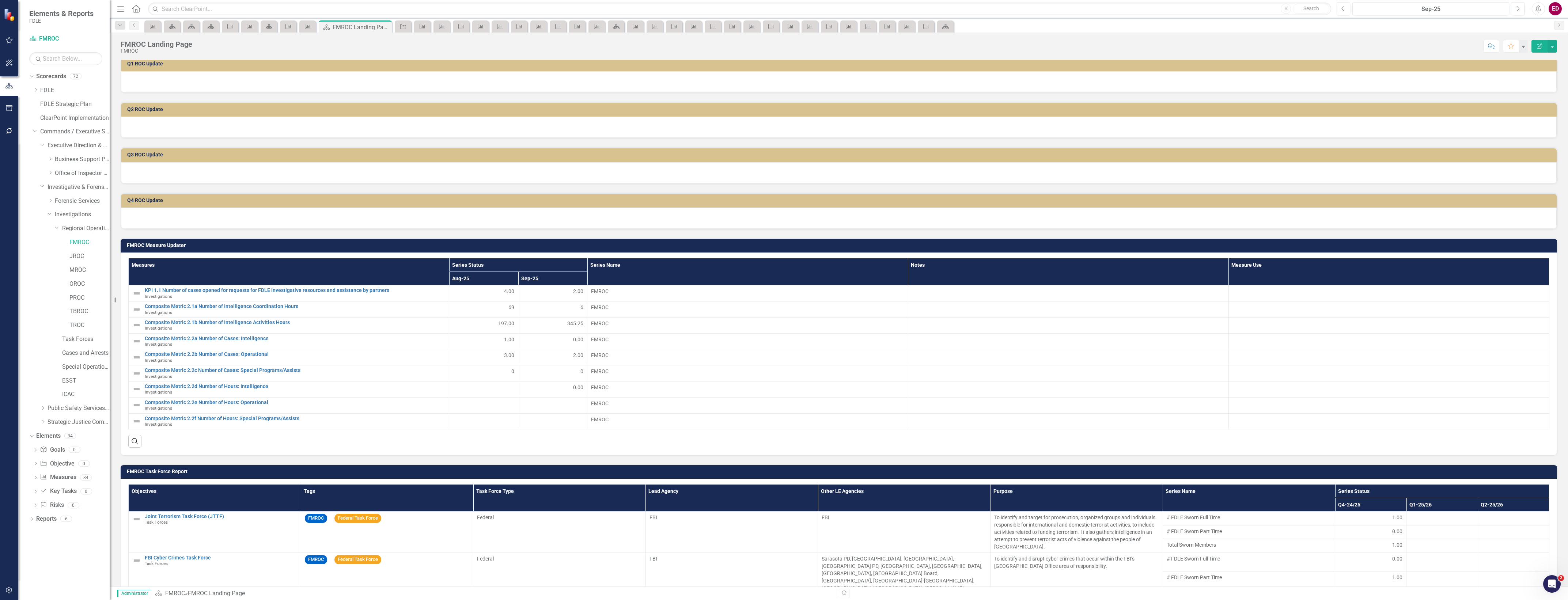
scroll to position [0, 0]
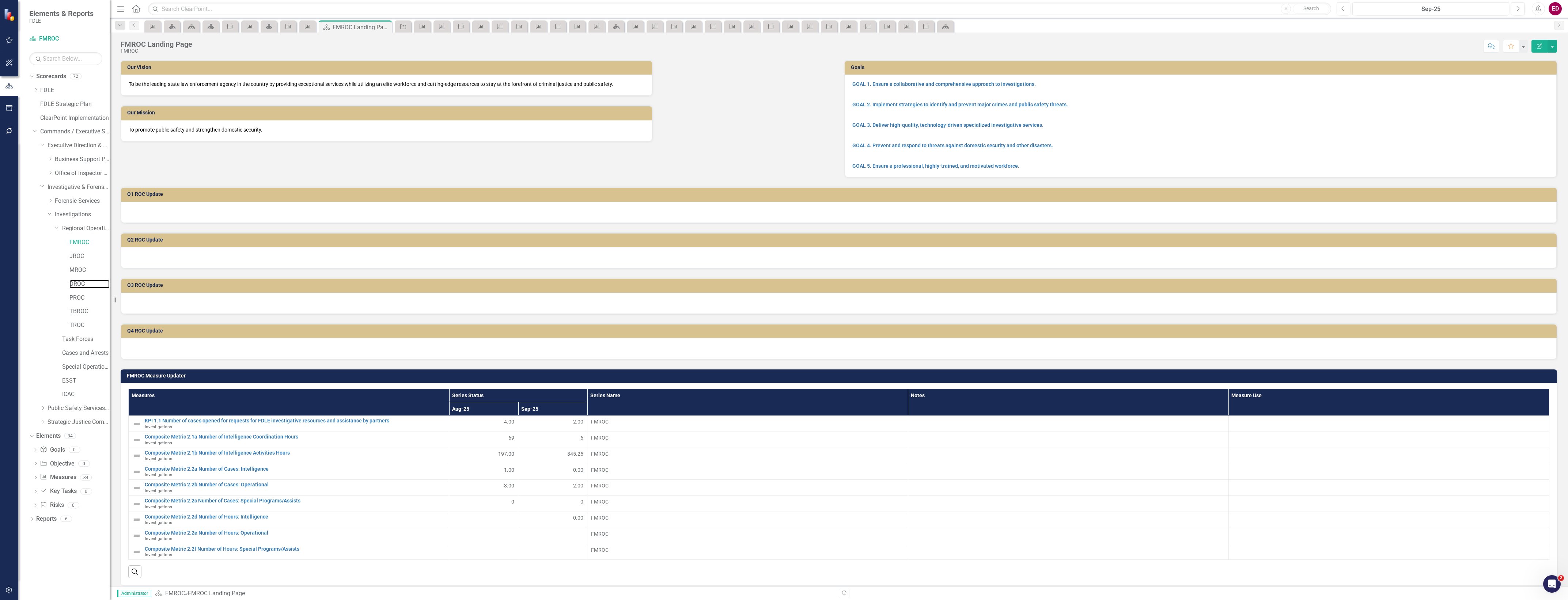
drag, startPoint x: 94, startPoint y: 284, endPoint x: 289, endPoint y: 354, distance: 207.2
click at [94, 284] on link "OROC" at bounding box center [89, 284] width 40 height 9
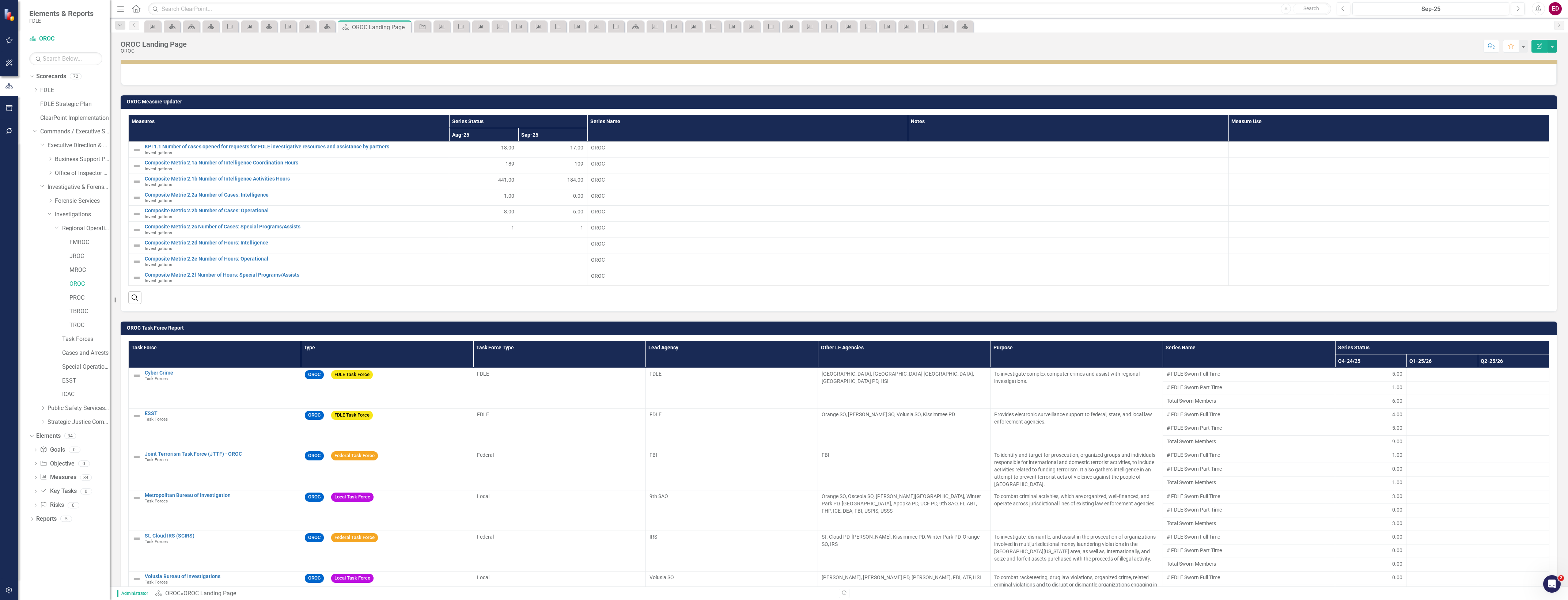
click at [474, 333] on td "OROC Task Force Report" at bounding box center [840, 329] width 1427 height 11
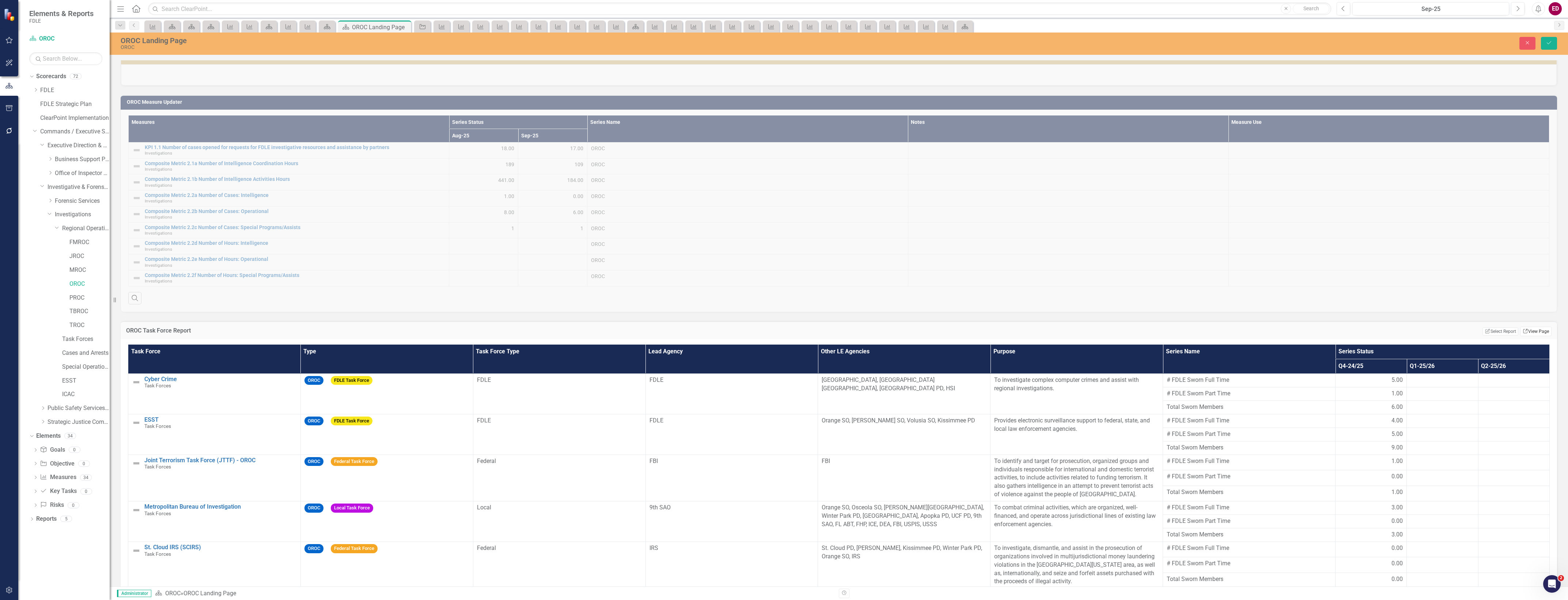
click at [1529, 332] on link "Link View Page" at bounding box center [1536, 332] width 32 height 10
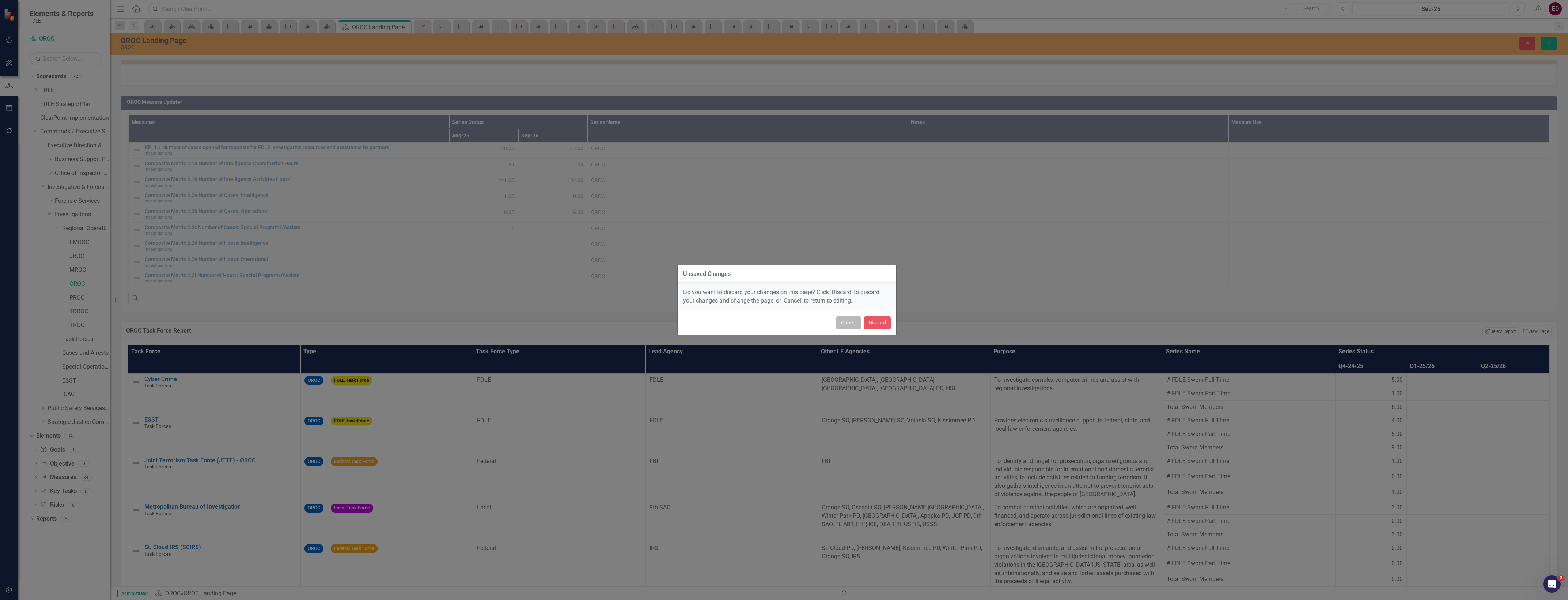
click at [852, 317] on button "Cancel" at bounding box center [849, 323] width 25 height 13
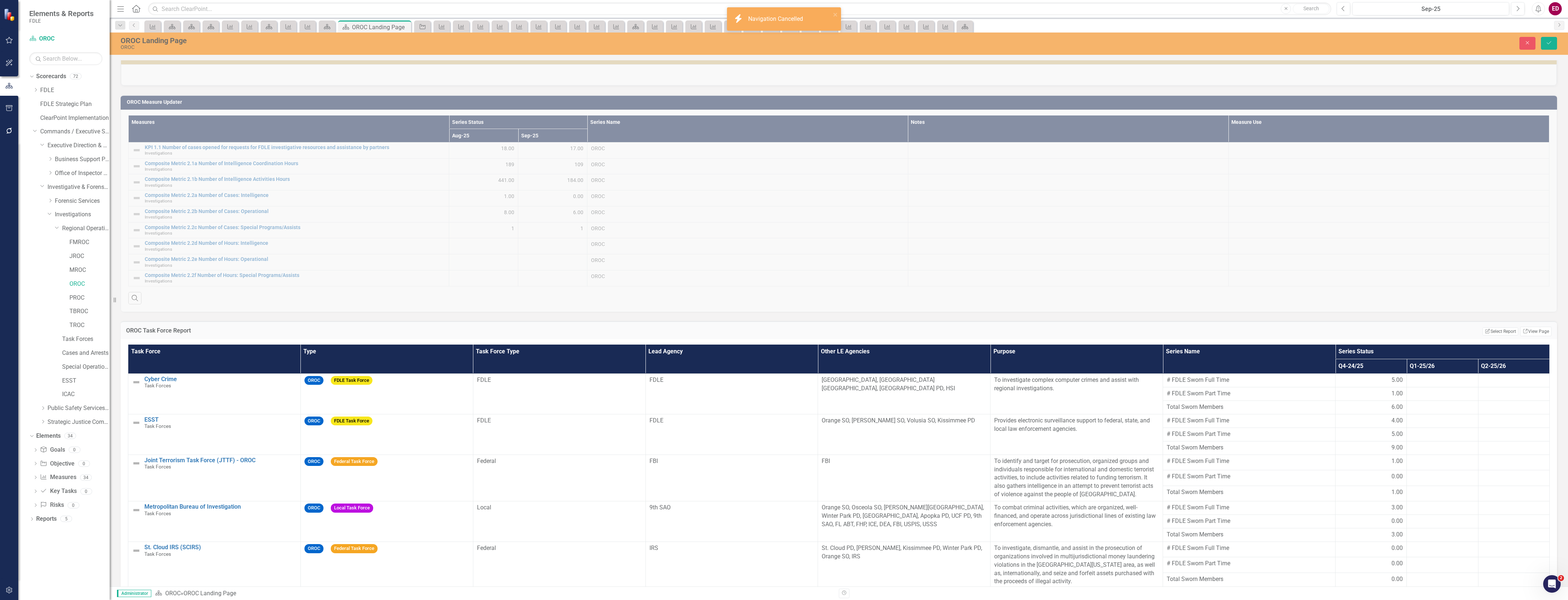
drag, startPoint x: 1549, startPoint y: 327, endPoint x: 1290, endPoint y: 323, distance: 259.0
click at [1289, 323] on div "OROC Task Force Report Edit Report Select Report Link View Page" at bounding box center [839, 330] width 1437 height 18
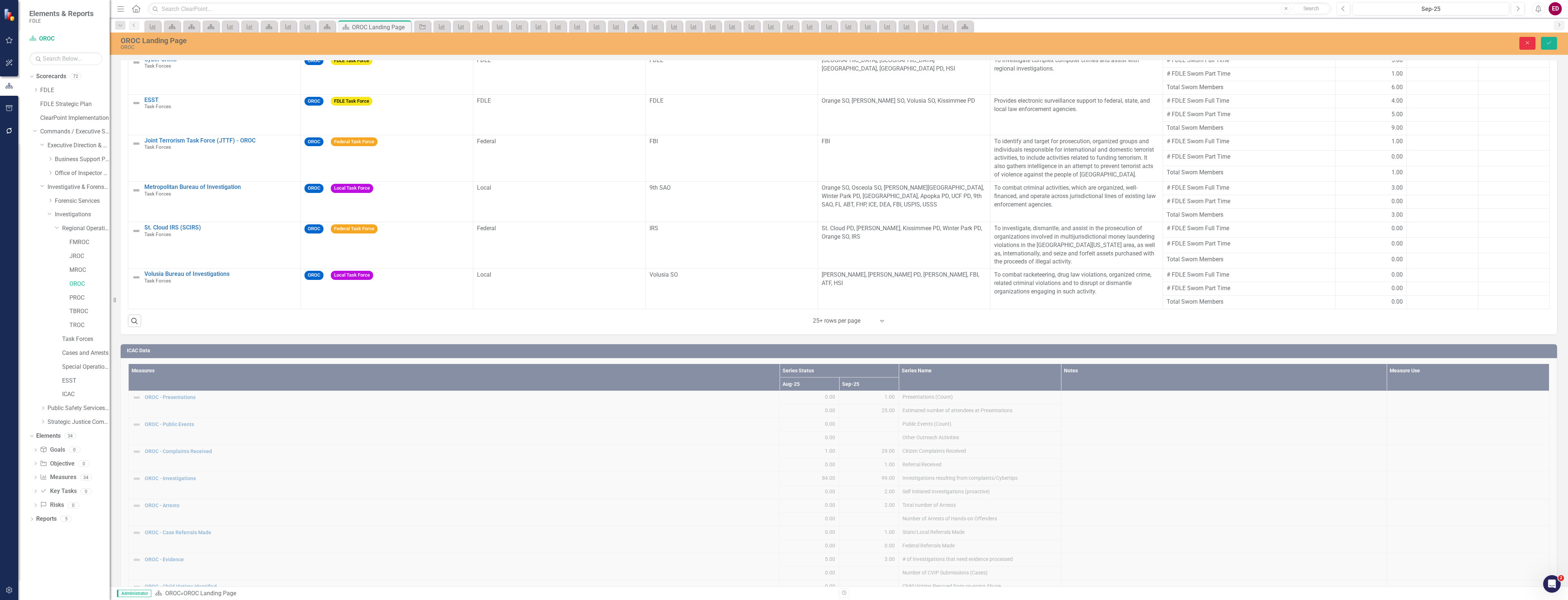
click at [1528, 49] on button "Close" at bounding box center [1527, 43] width 16 height 13
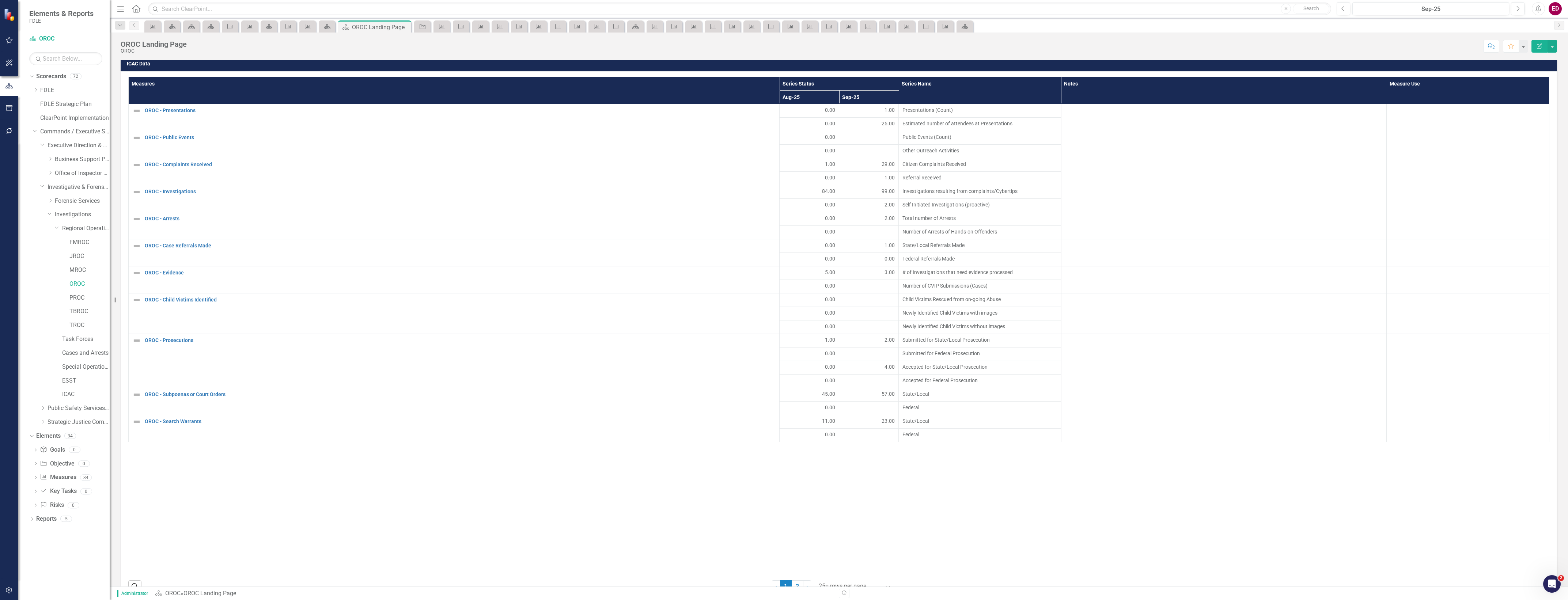
scroll to position [818, 0]
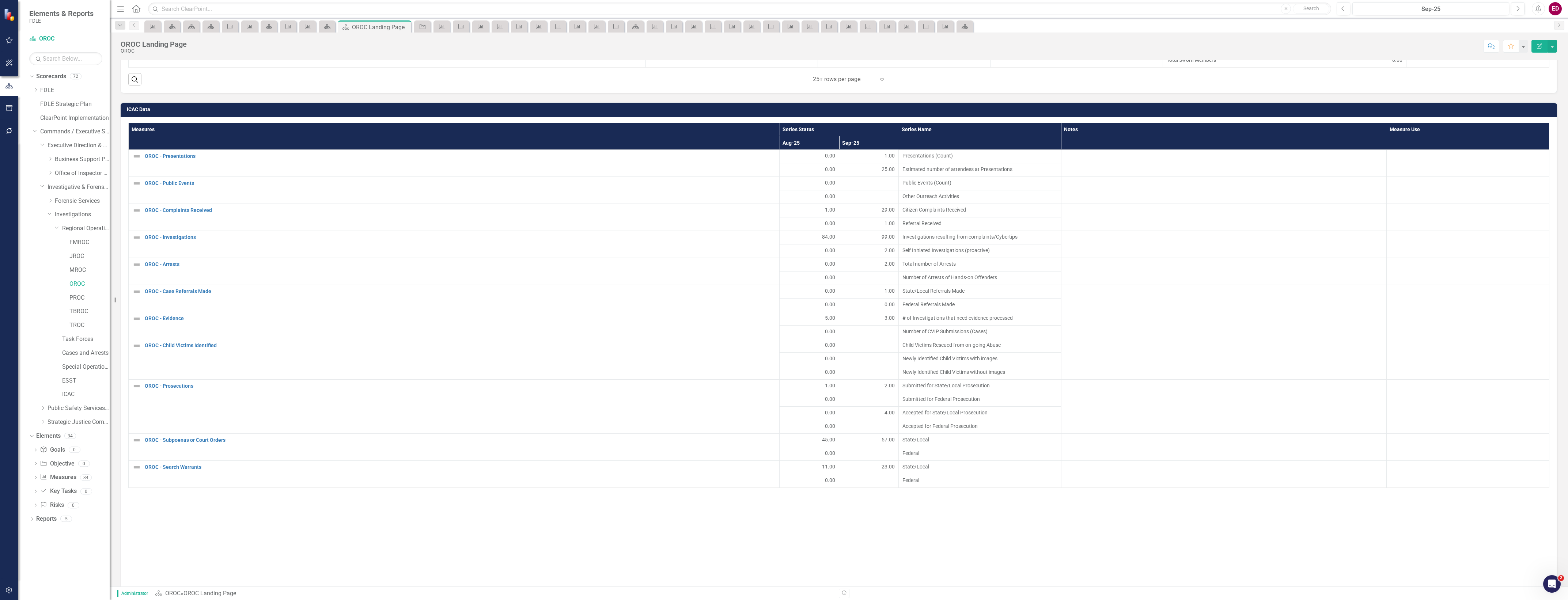
click at [1483, 99] on div "ICAC Data Measures Series Status Series Name Notes Measure Use Aug-25 Sep-25 OR…" at bounding box center [839, 369] width 1447 height 553
click at [1484, 108] on td "ICAC Data" at bounding box center [840, 110] width 1427 height 11
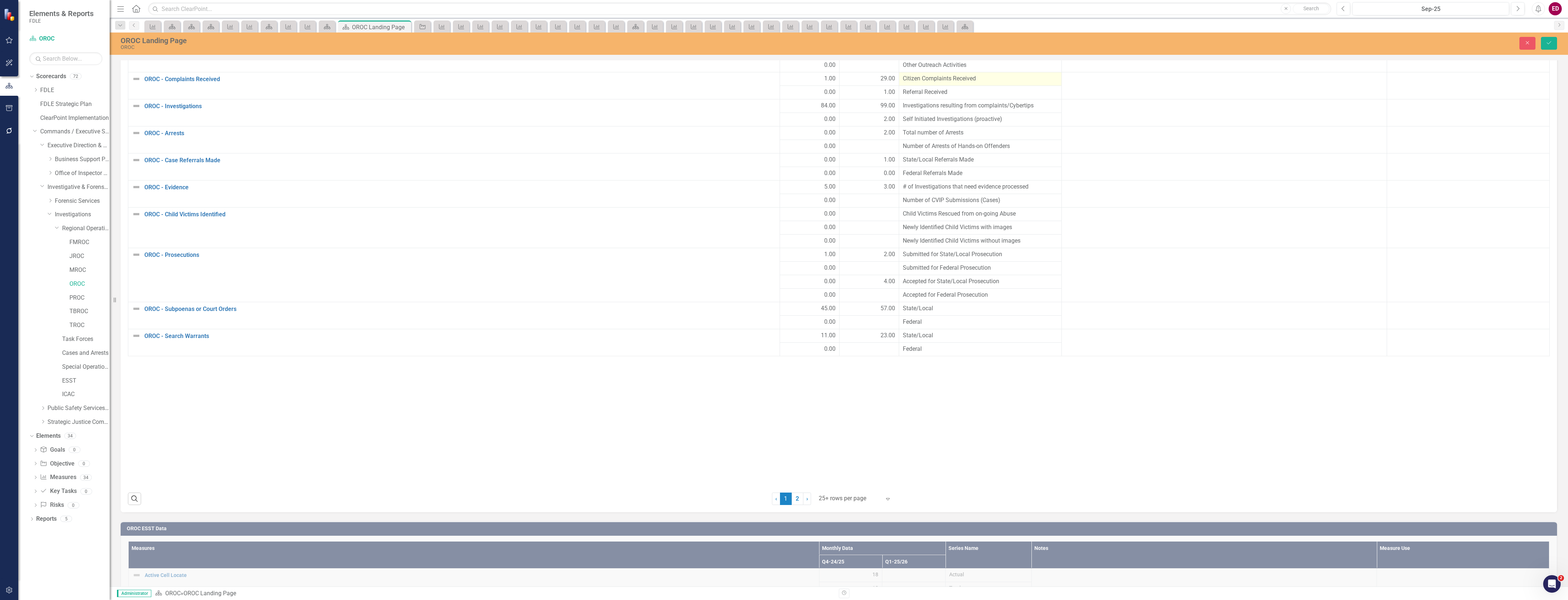
scroll to position [1184, 0]
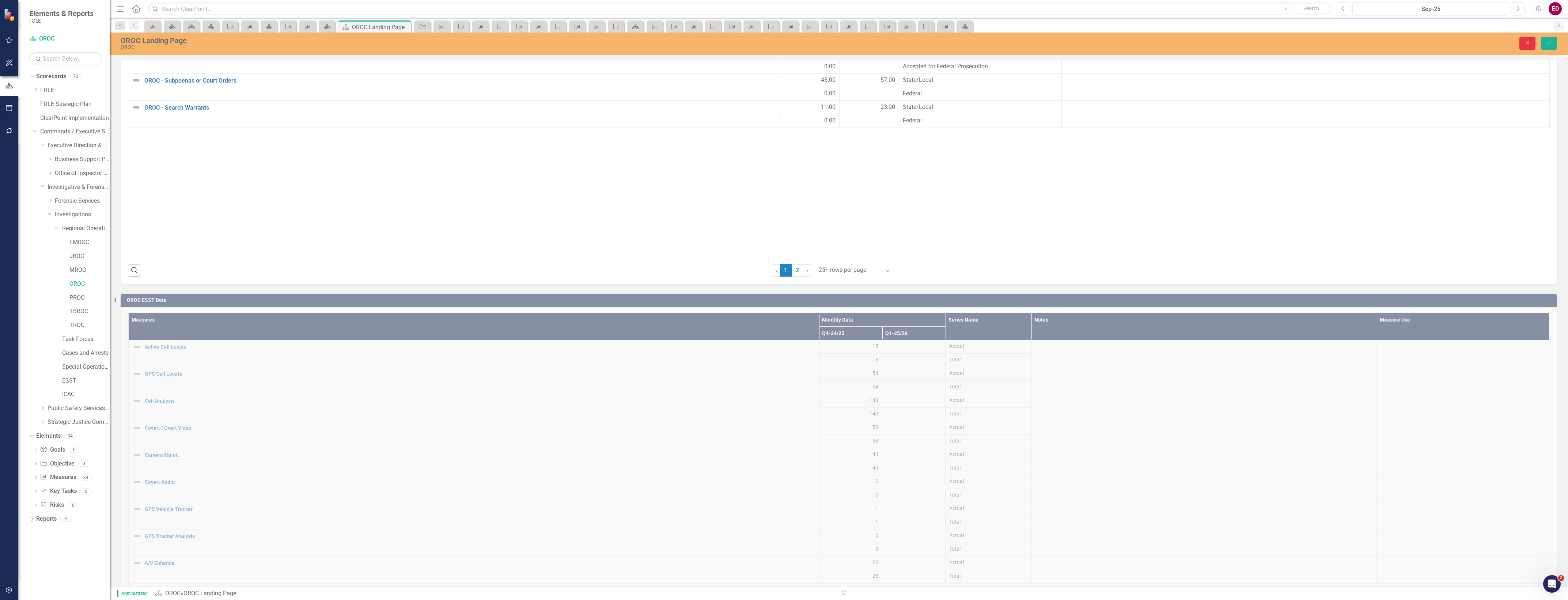
click at [1523, 43] on button "Close" at bounding box center [1527, 43] width 16 height 13
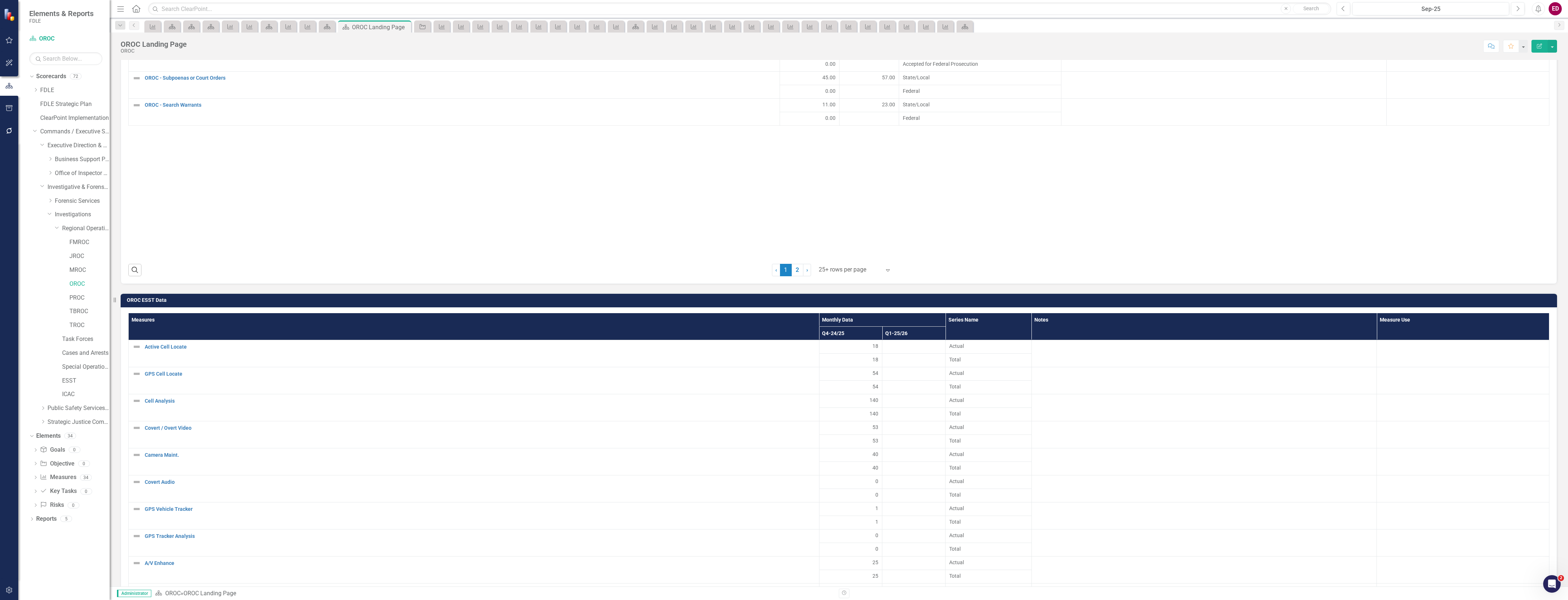
scroll to position [1272, 0]
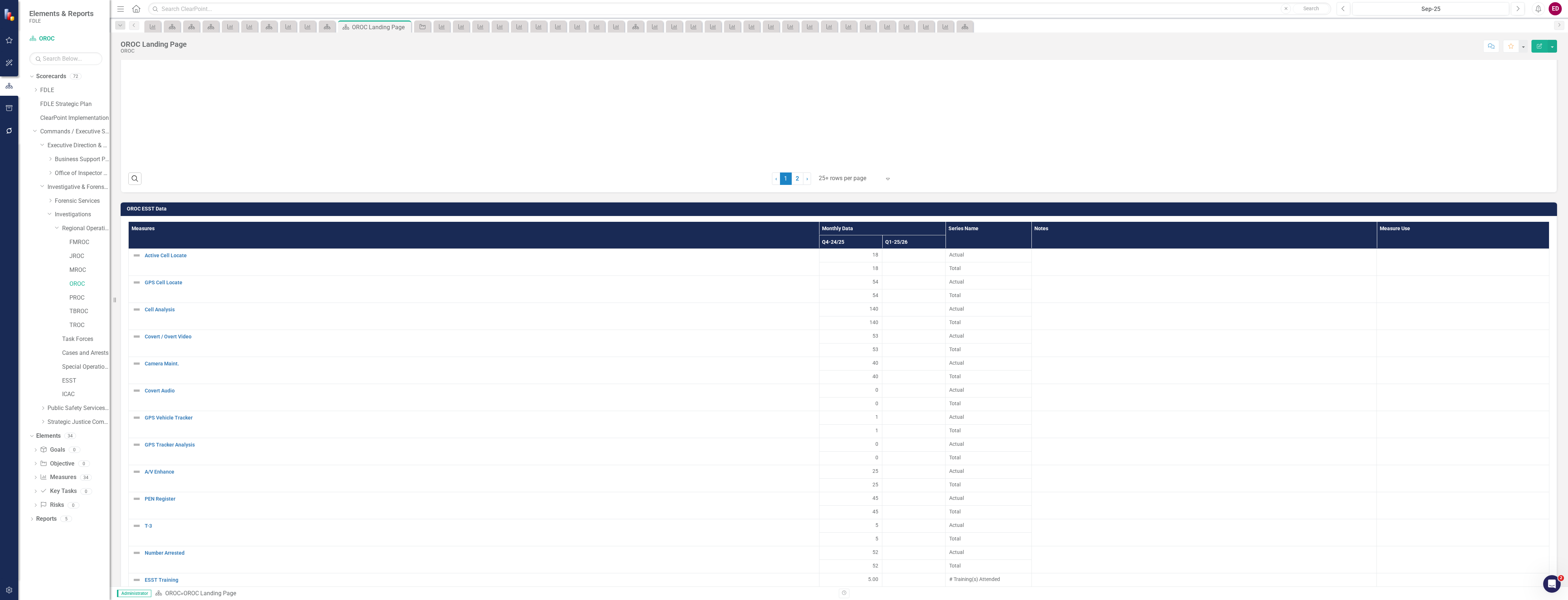
click at [1455, 215] on td "OROC ESST Data" at bounding box center [840, 210] width 1427 height 11
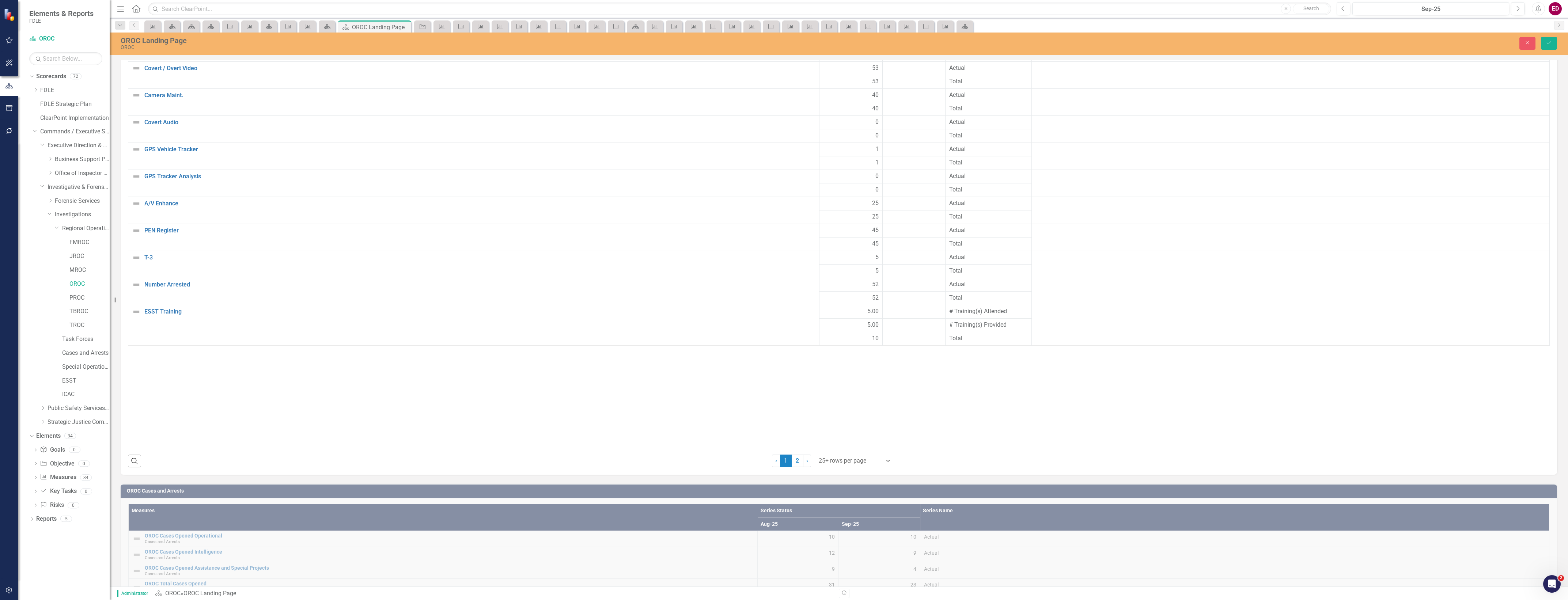
scroll to position [1672, 0]
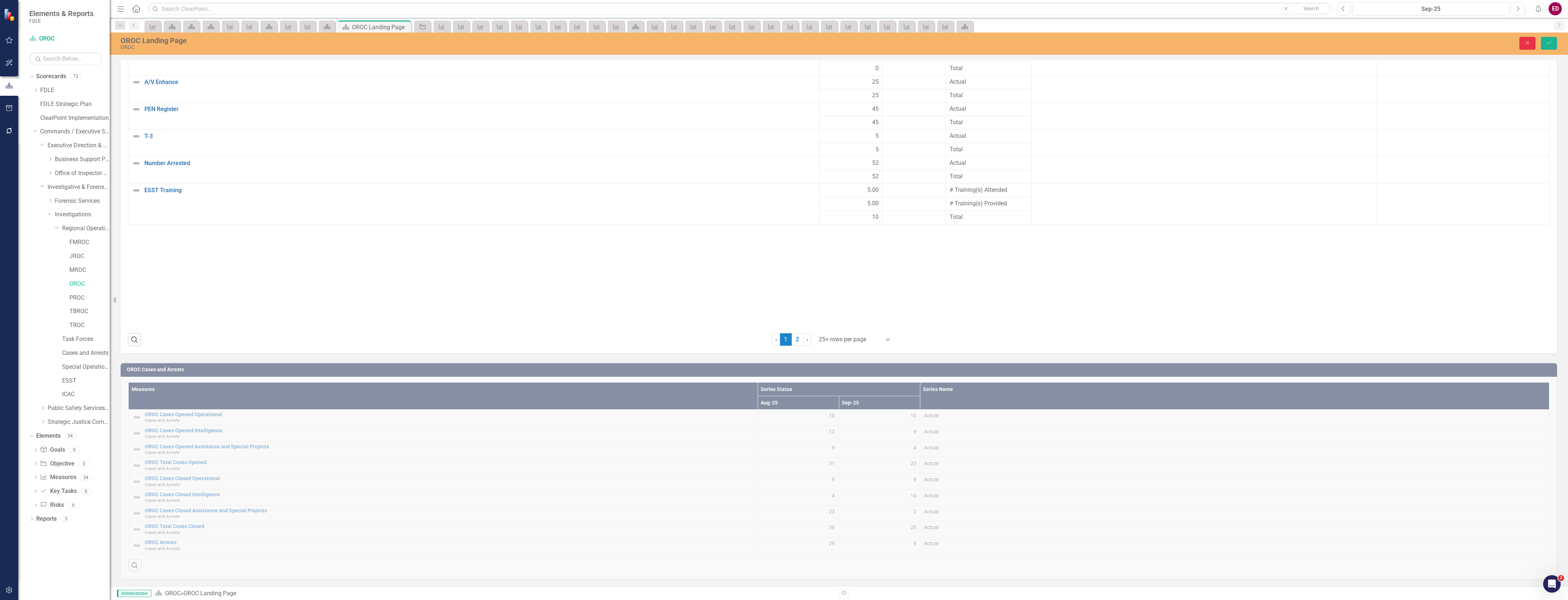
click at [1527, 44] on icon "Close" at bounding box center [1527, 43] width 7 height 5
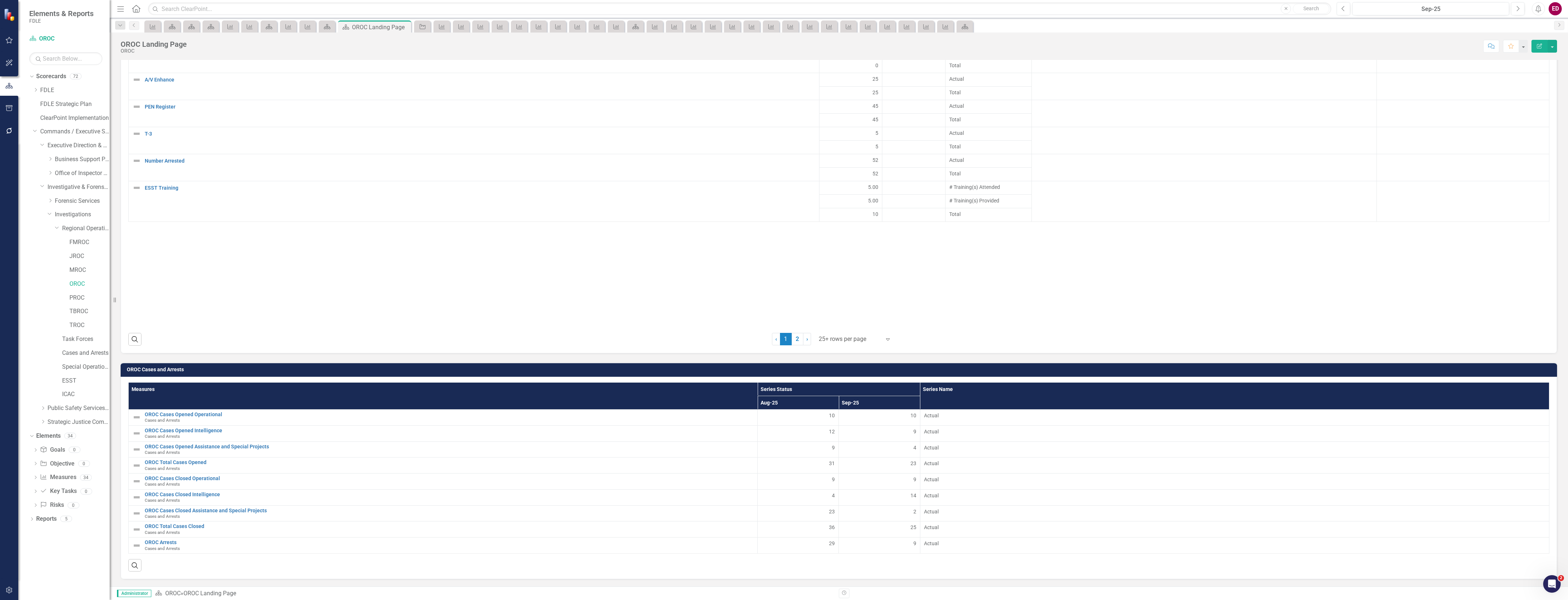
scroll to position [1349, 0]
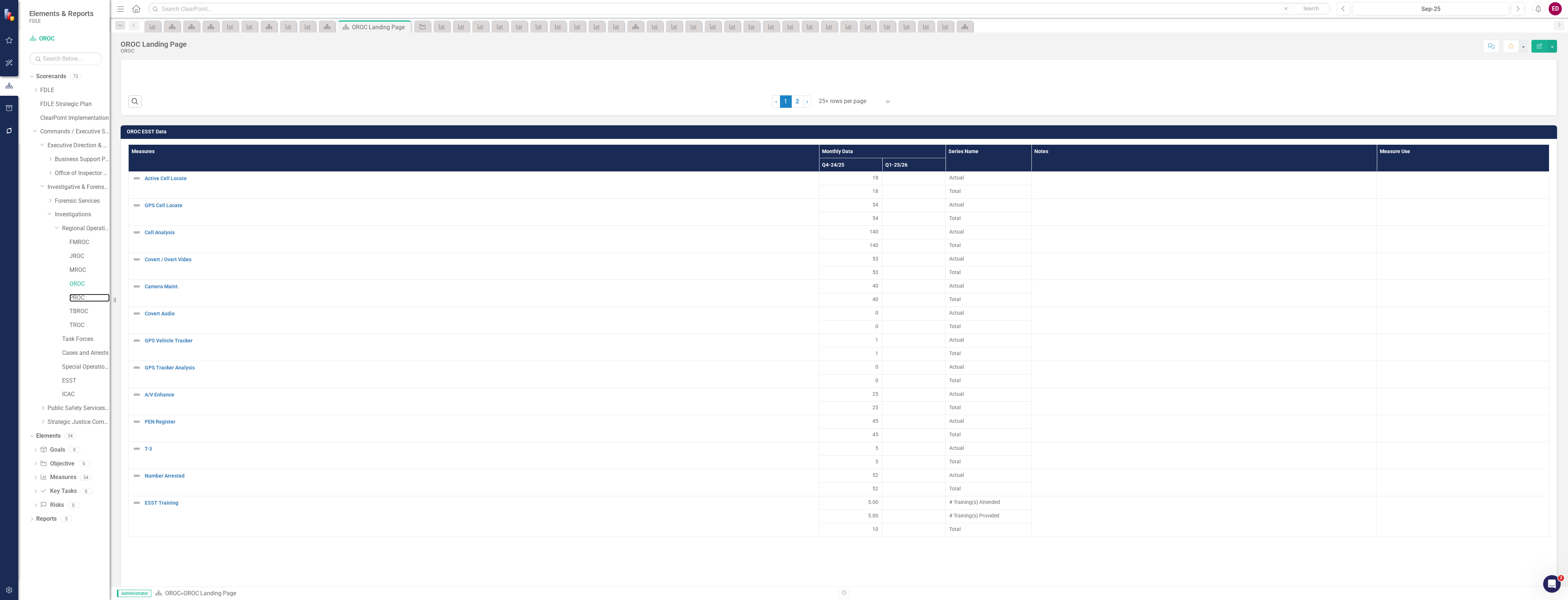
drag, startPoint x: 105, startPoint y: 296, endPoint x: 1543, endPoint y: 596, distance: 1469.0
click at [104, 296] on link "PROC" at bounding box center [89, 298] width 40 height 9
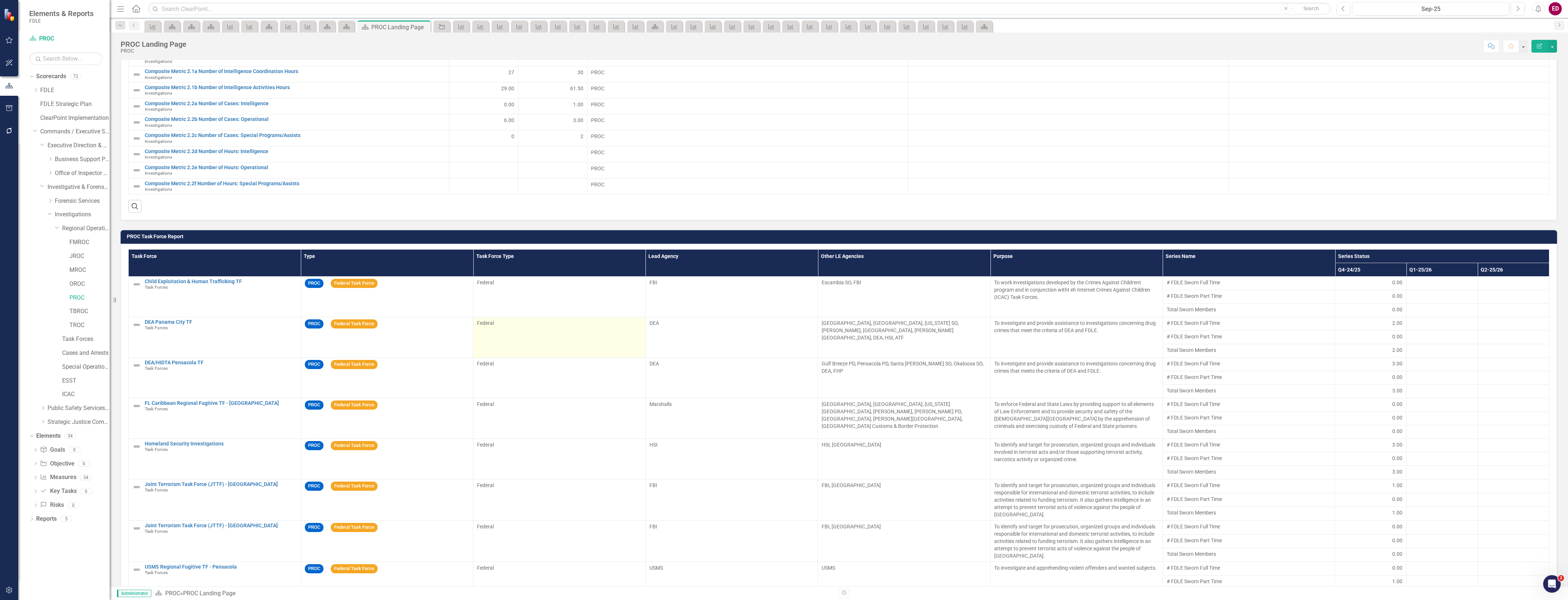
scroll to position [503, 0]
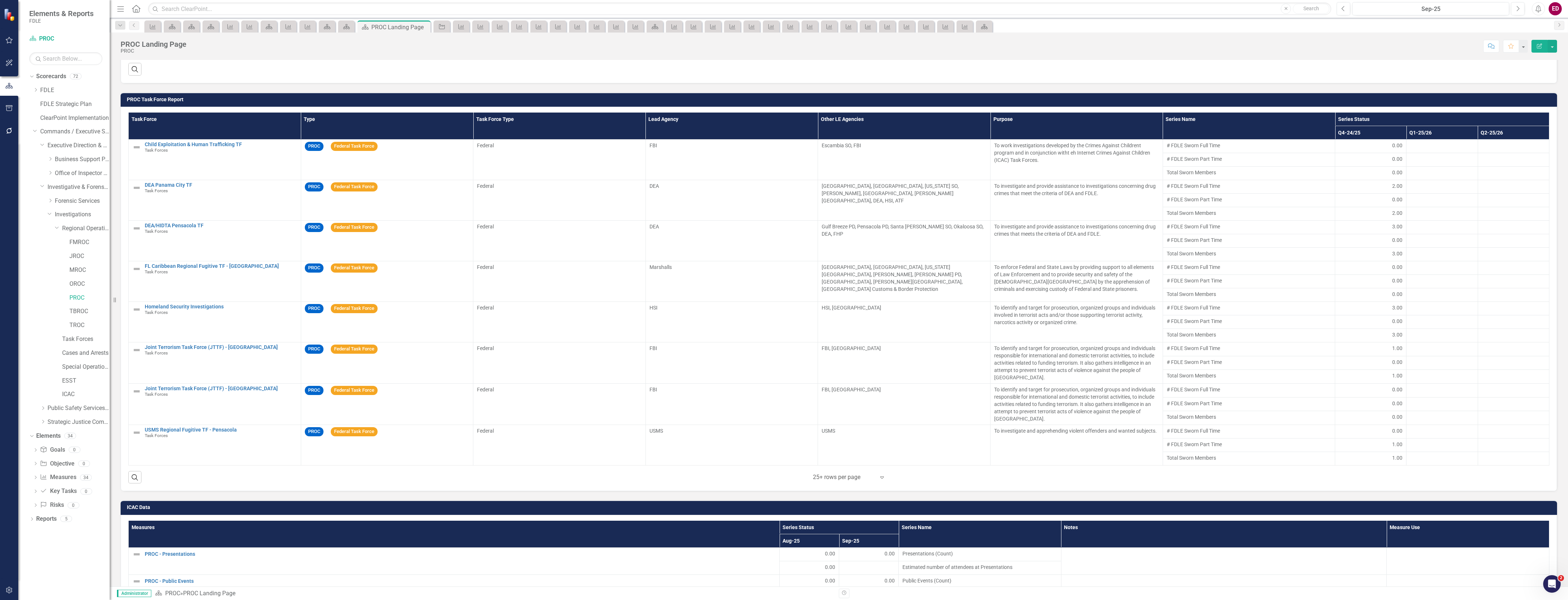
click at [1462, 102] on h3 "PROC Task Force Report" at bounding box center [840, 99] width 1427 height 5
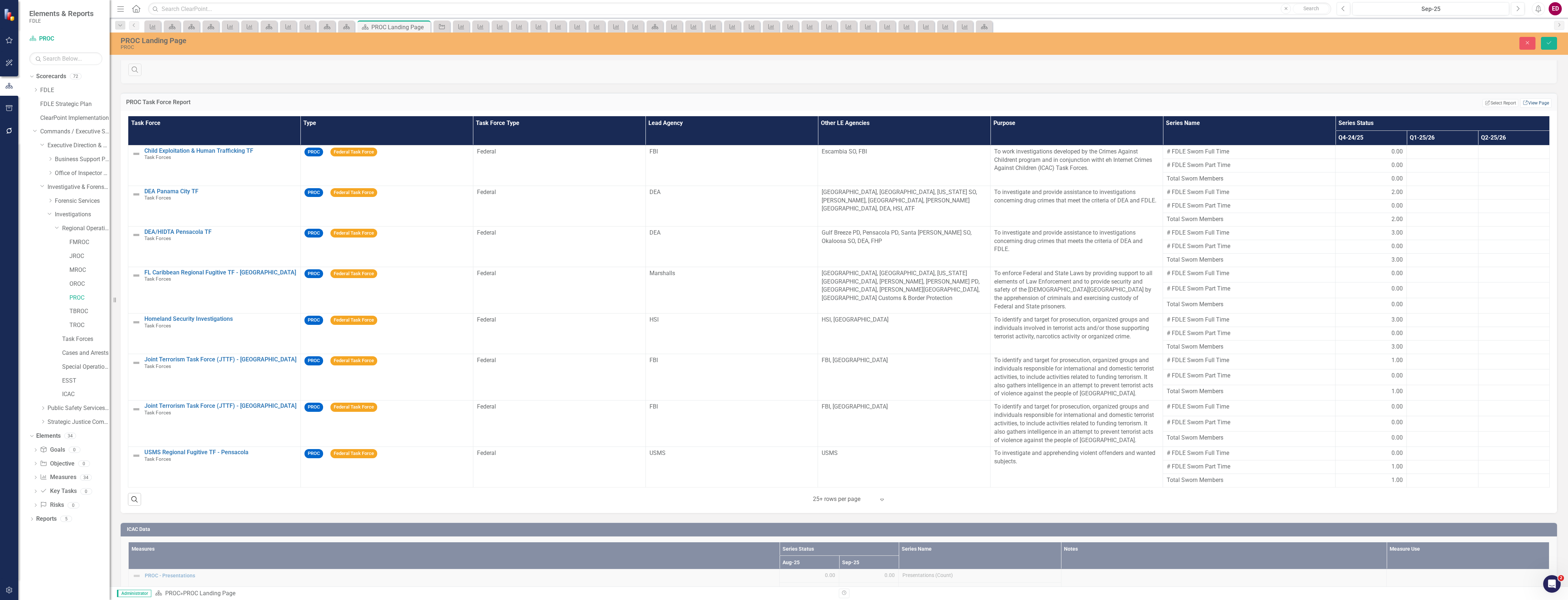
scroll to position [731, 0]
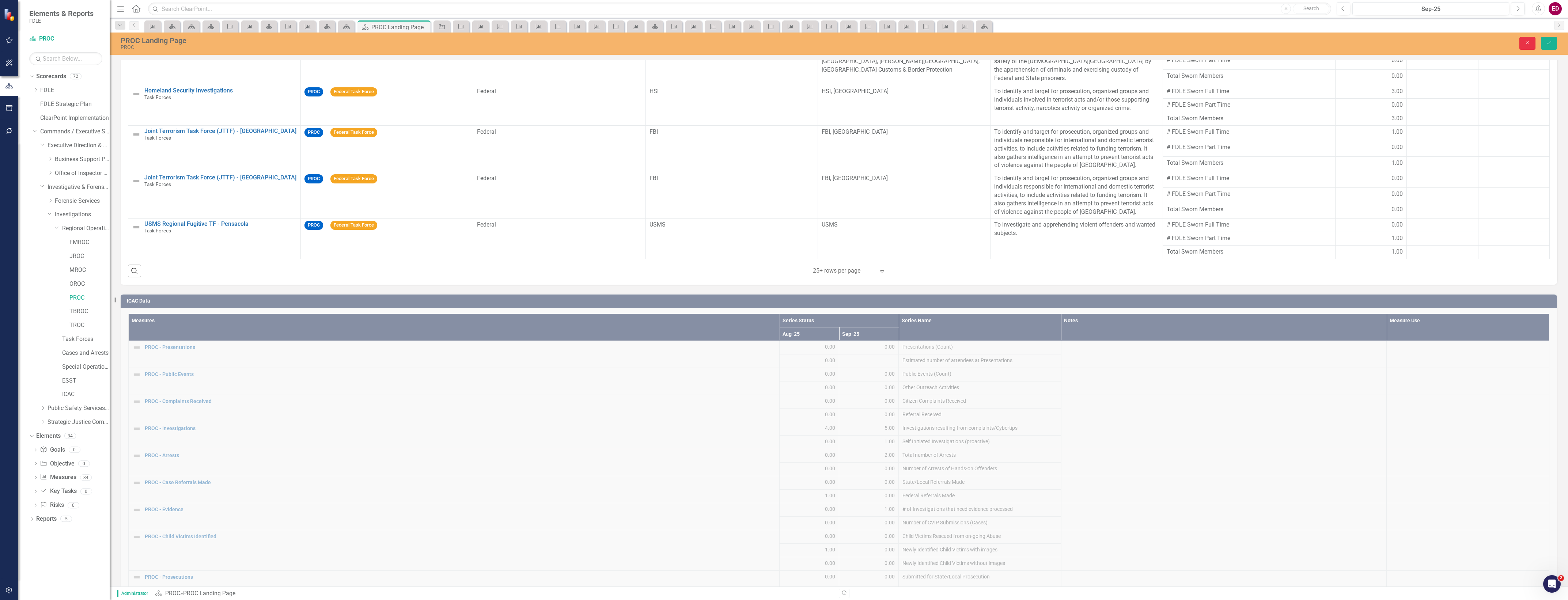
click at [1528, 38] on button "Close" at bounding box center [1527, 43] width 16 height 13
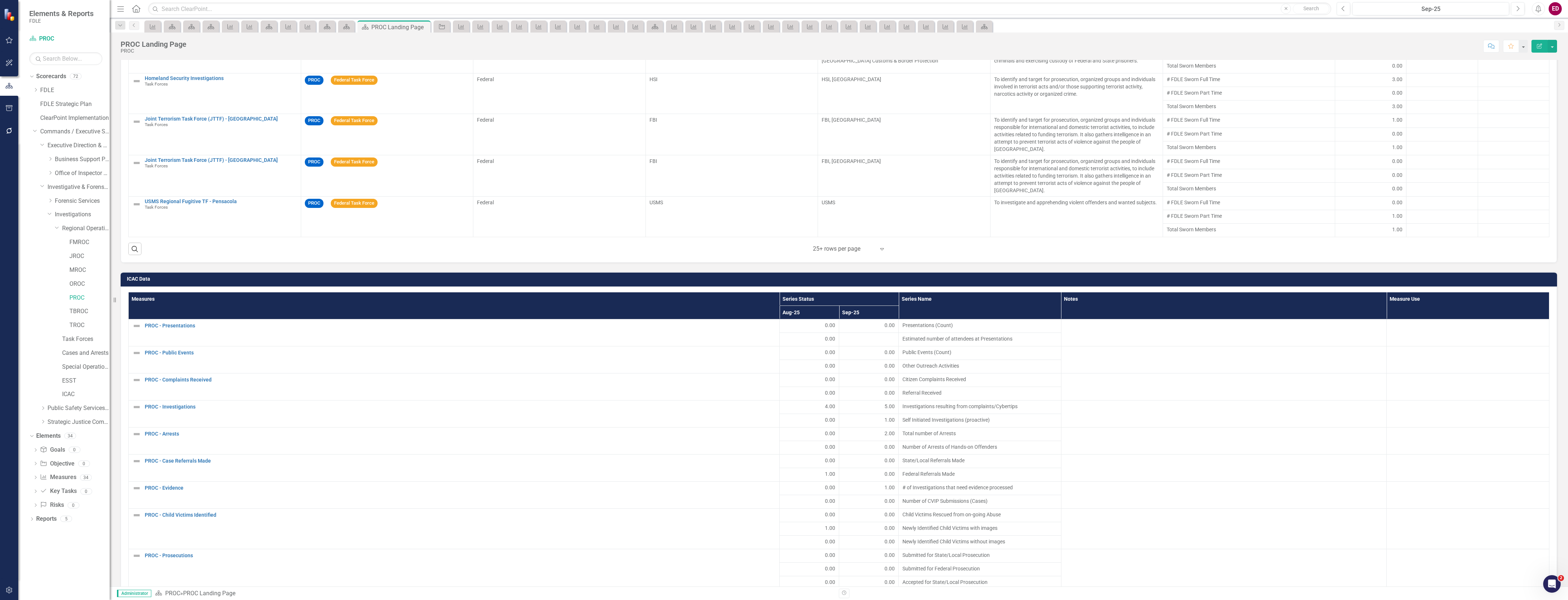
scroll to position [955, 0]
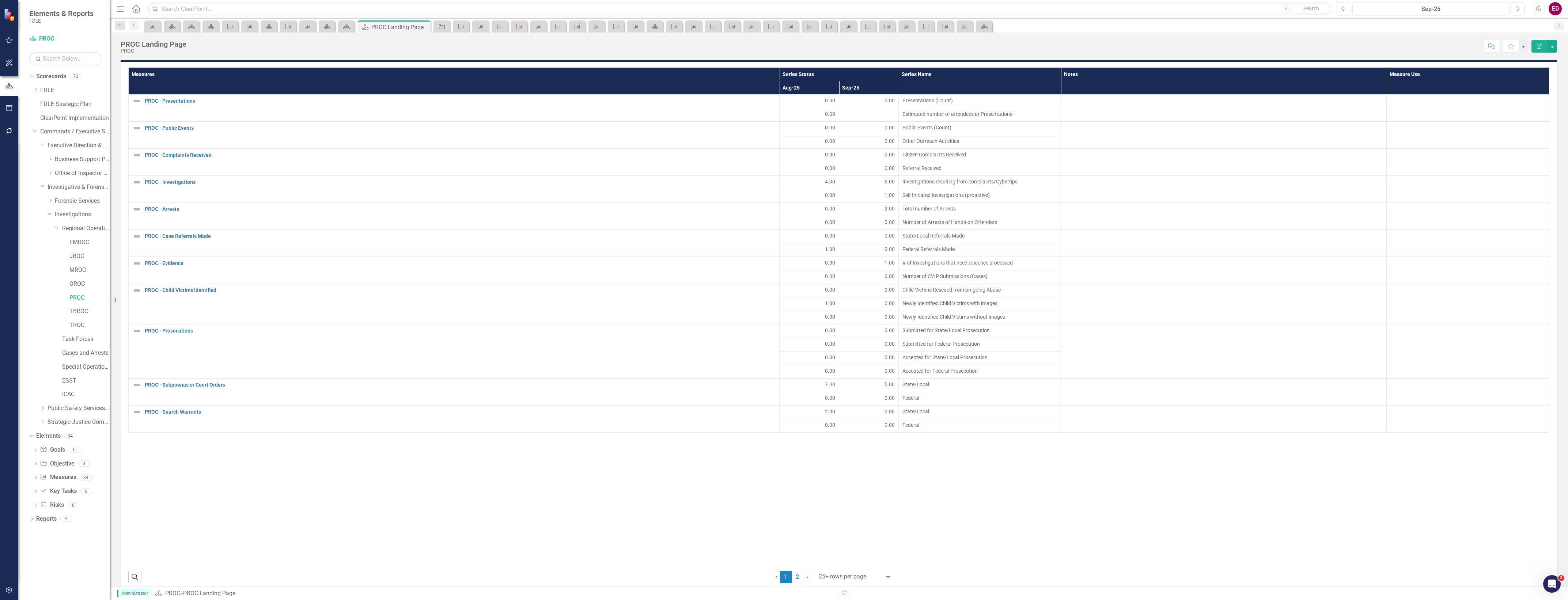
click at [786, 581] on span "1 (current)" at bounding box center [785, 577] width 12 height 12
click at [794, 579] on link "2" at bounding box center [797, 577] width 12 height 12
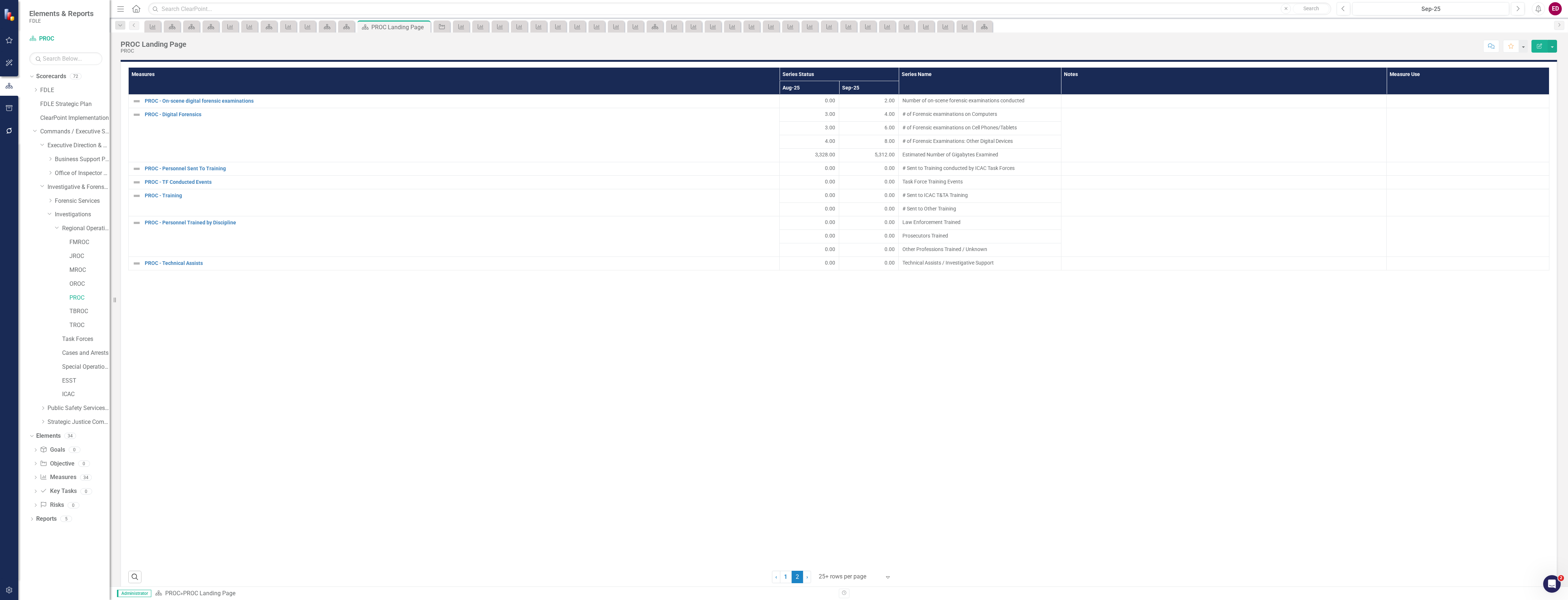
scroll to position [1047, 0]
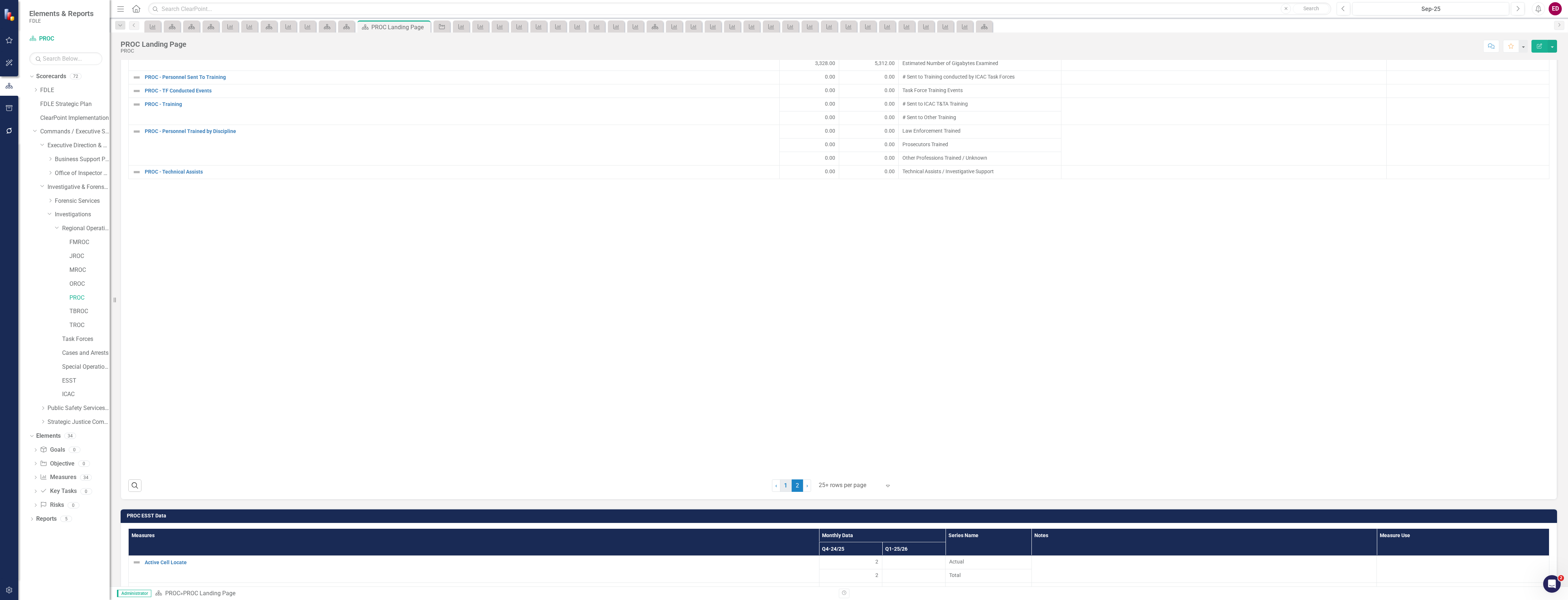
click at [784, 490] on link "1" at bounding box center [785, 486] width 12 height 12
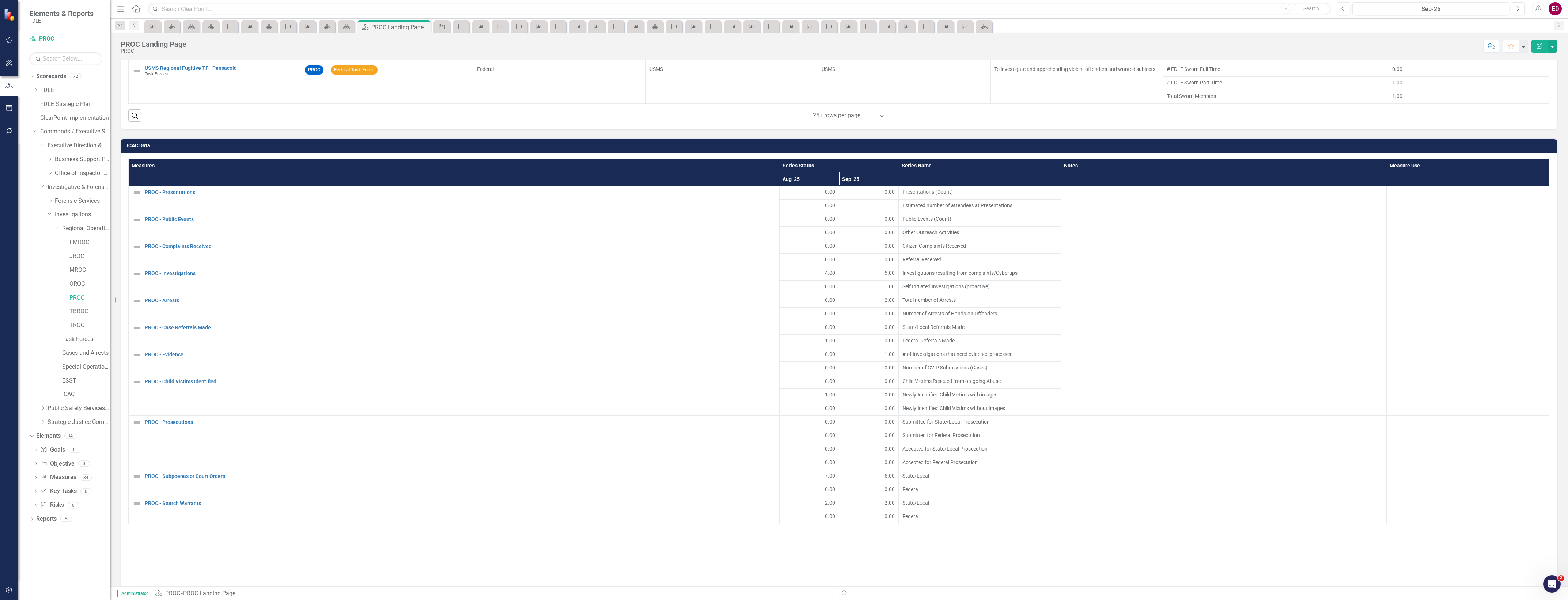
click at [1380, 152] on td "ICAC Data" at bounding box center [840, 147] width 1427 height 11
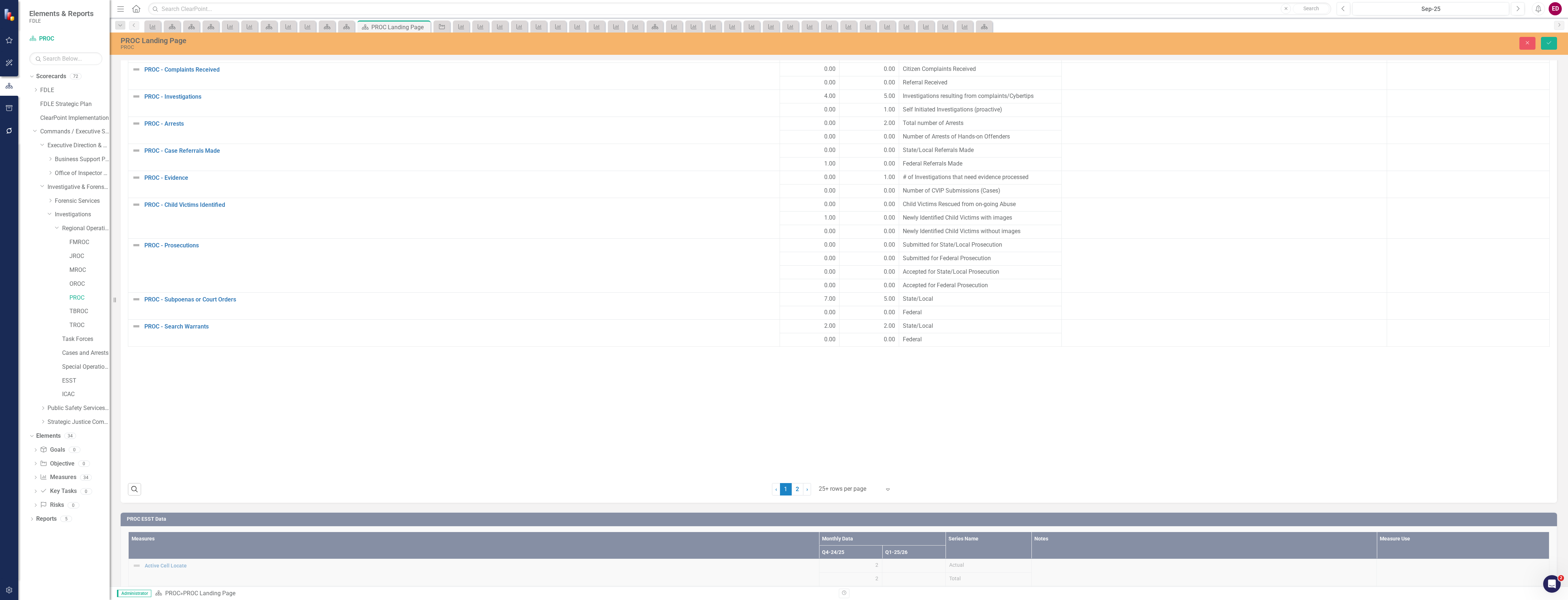
scroll to position [1230, 0]
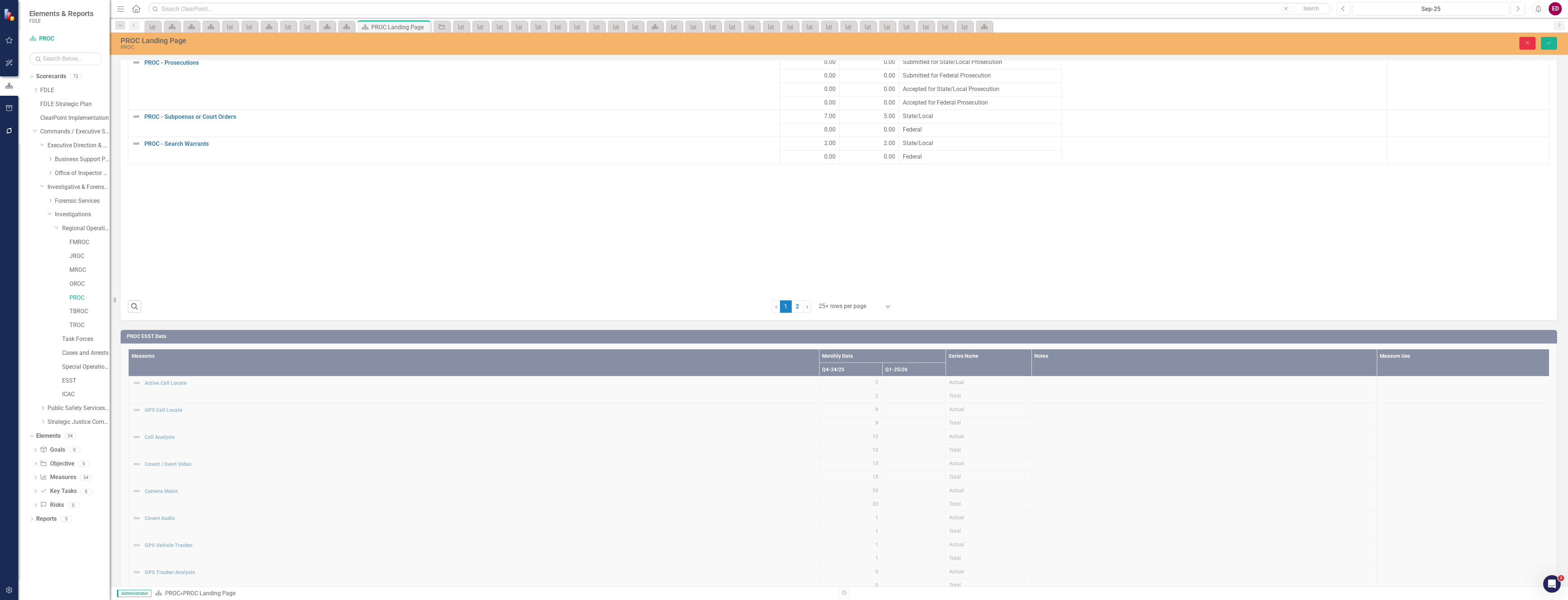
drag, startPoint x: 1529, startPoint y: 39, endPoint x: 1099, endPoint y: 295, distance: 500.4
click at [1529, 40] on button "Close" at bounding box center [1527, 43] width 16 height 13
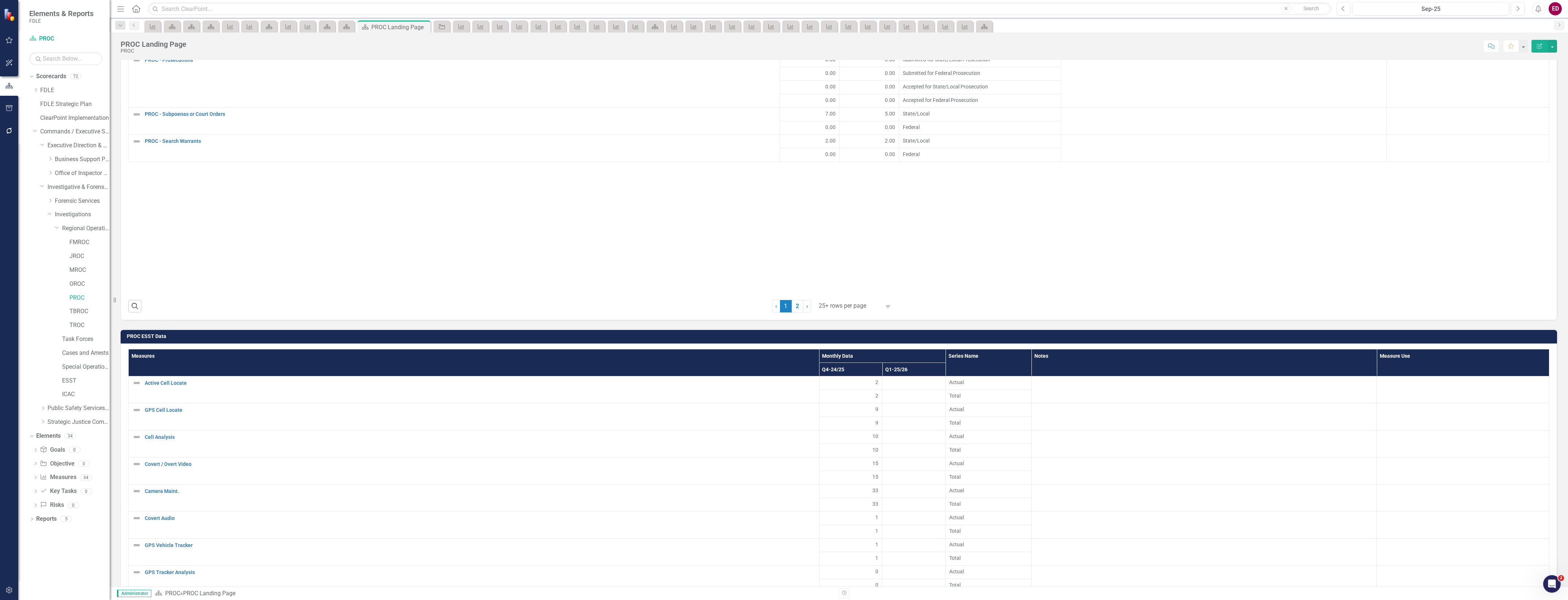
scroll to position [1409, 0]
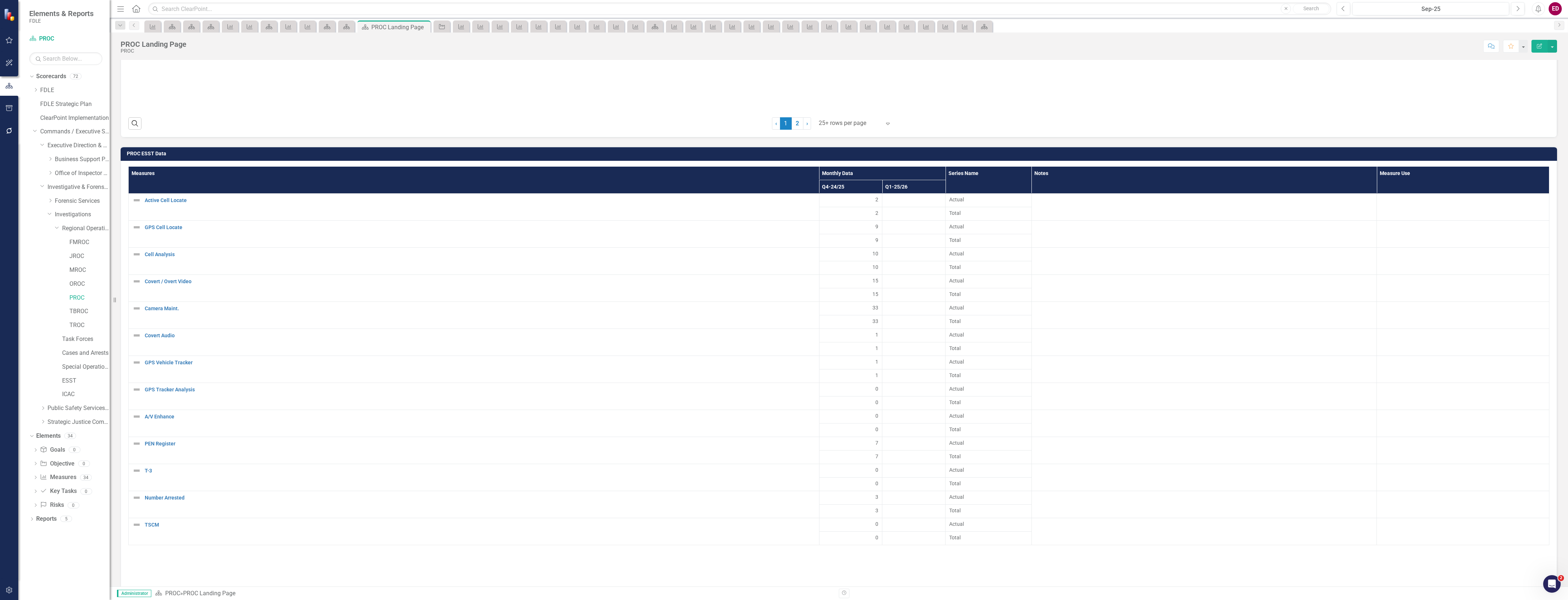
click at [1273, 160] on td "PROC ESST Data" at bounding box center [840, 155] width 1427 height 11
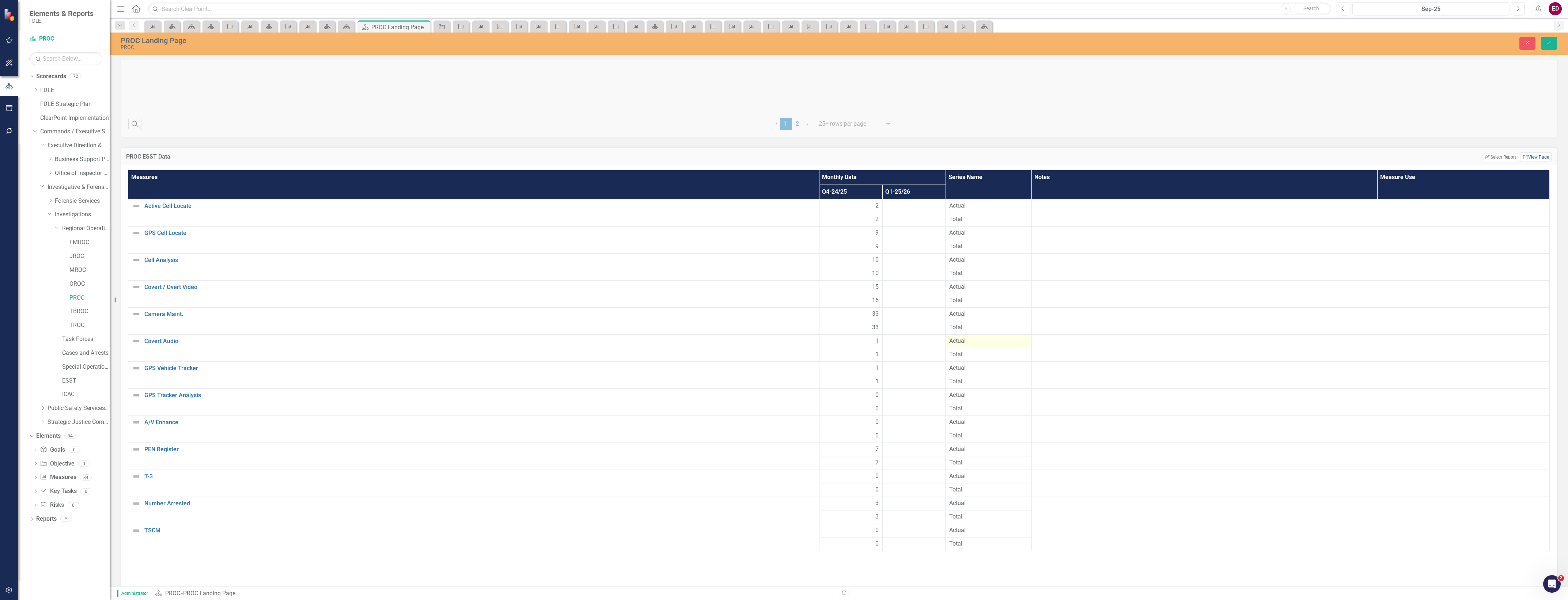
scroll to position [1638, 0]
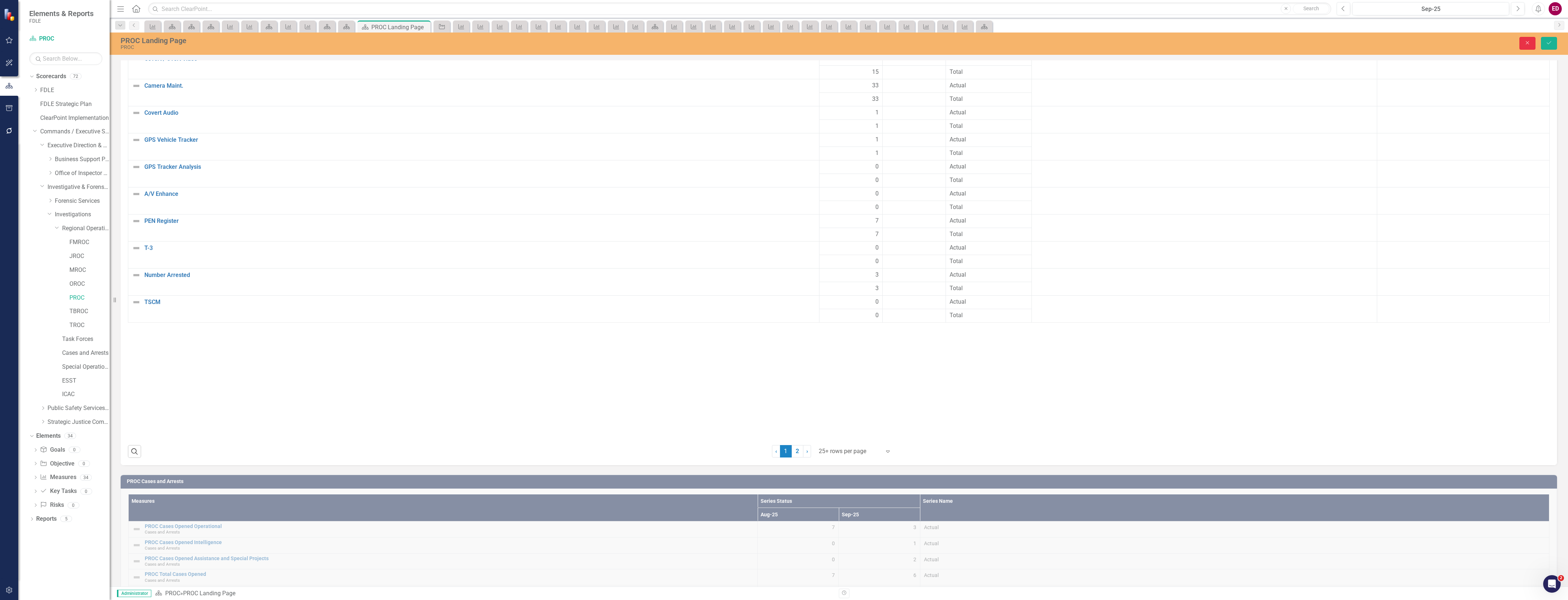
click at [1525, 43] on icon "Close" at bounding box center [1527, 43] width 7 height 5
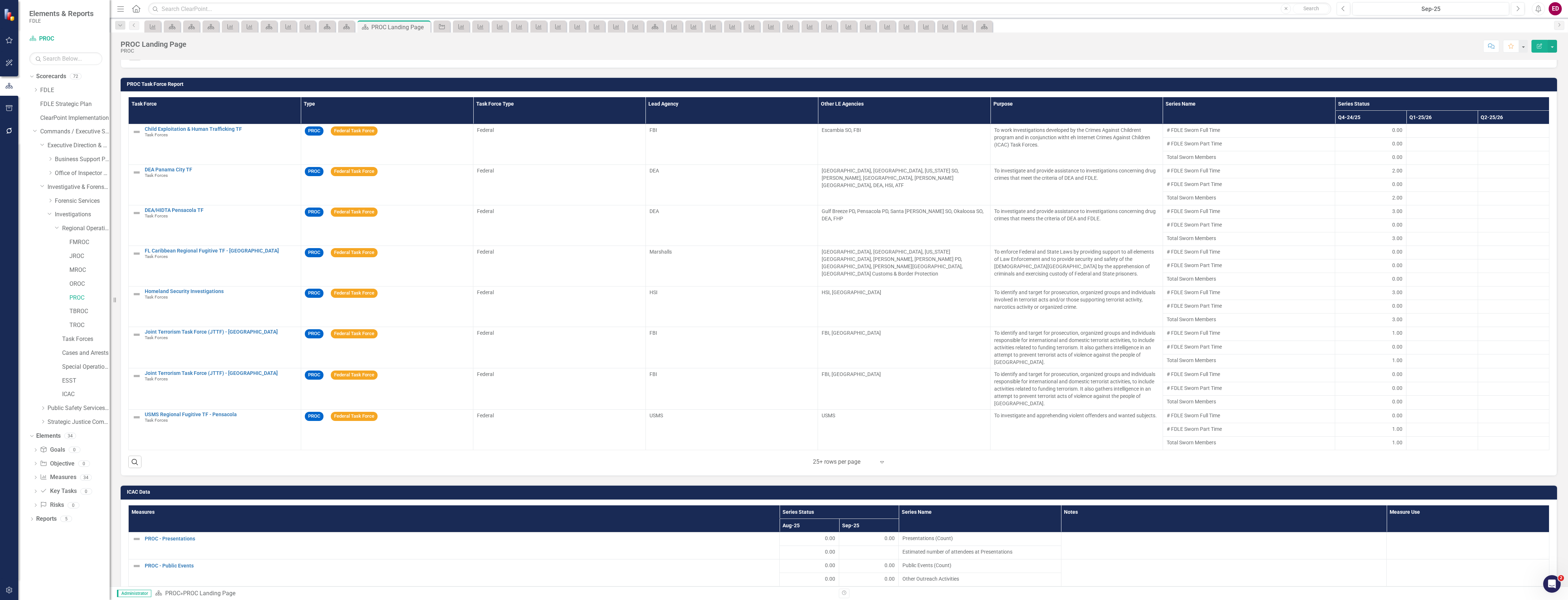
scroll to position [244, 0]
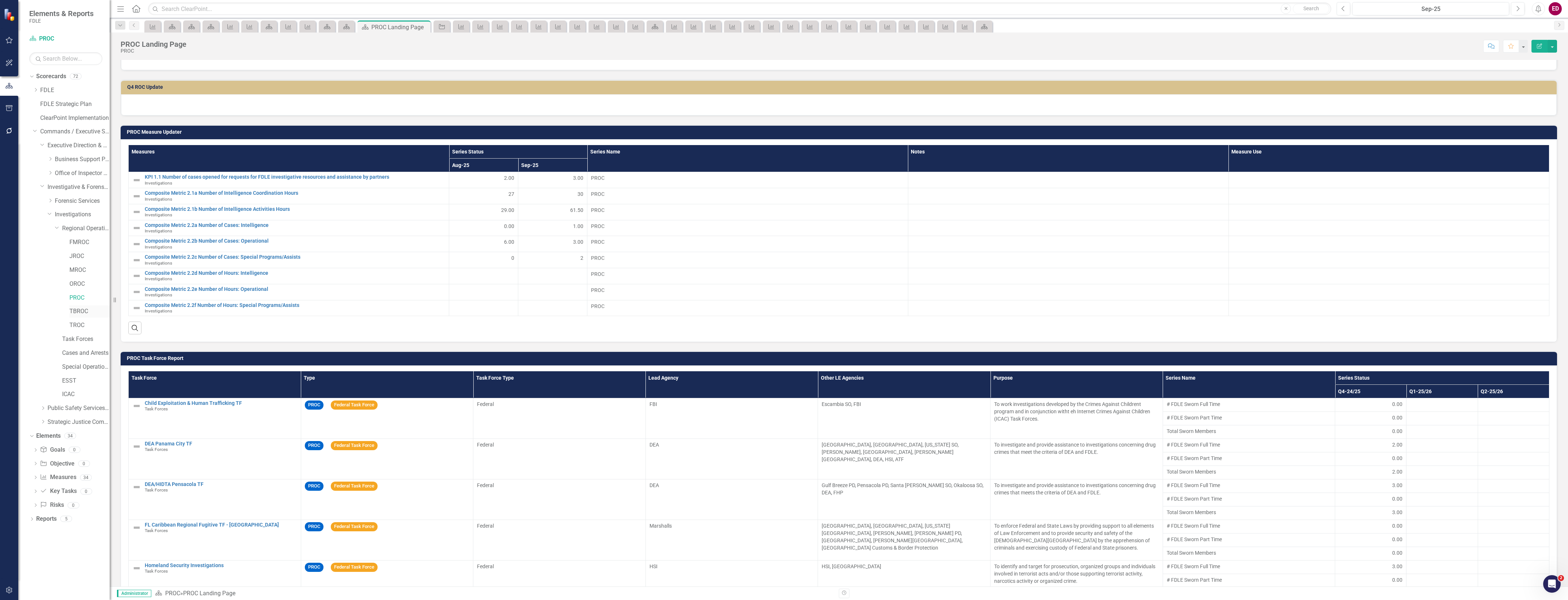
drag, startPoint x: 66, startPoint y: 307, endPoint x: 79, endPoint y: 312, distance: 13.9
click at [66, 307] on div "TBROC" at bounding box center [75, 312] width 69 height 14
click at [79, 312] on link "TBROC" at bounding box center [89, 312] width 40 height 9
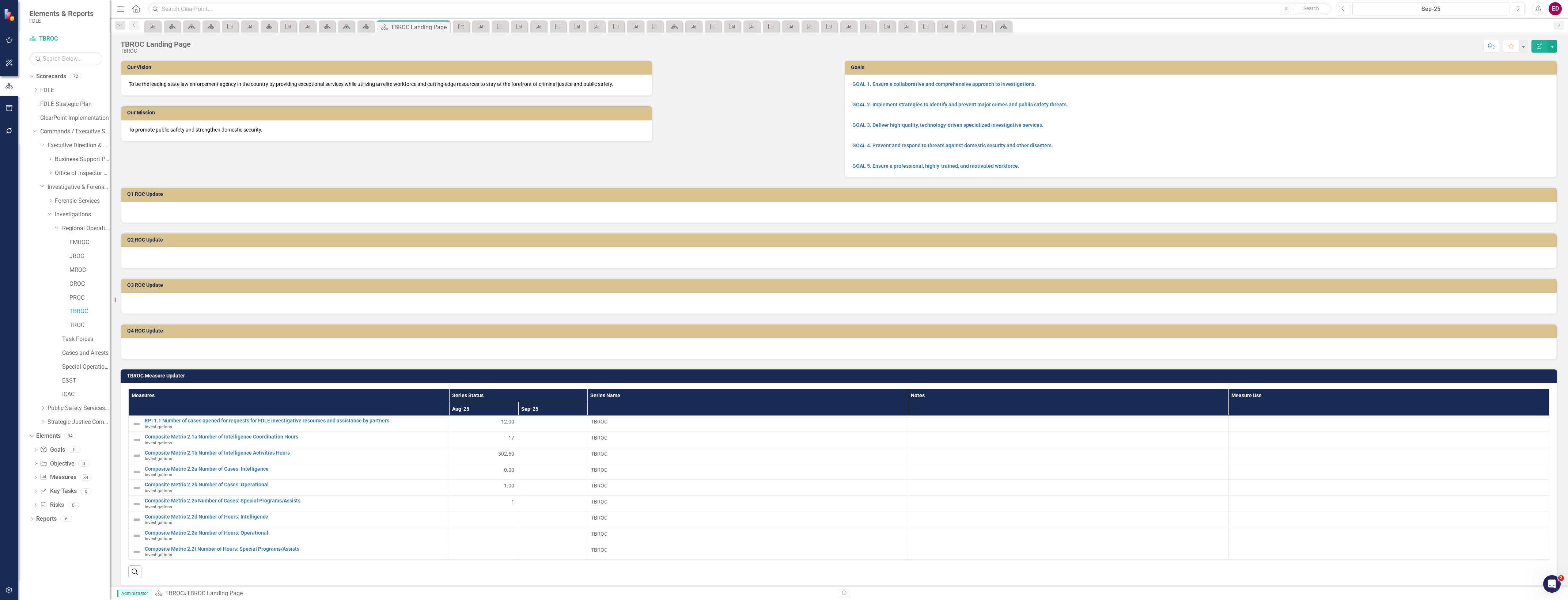
scroll to position [91, 0]
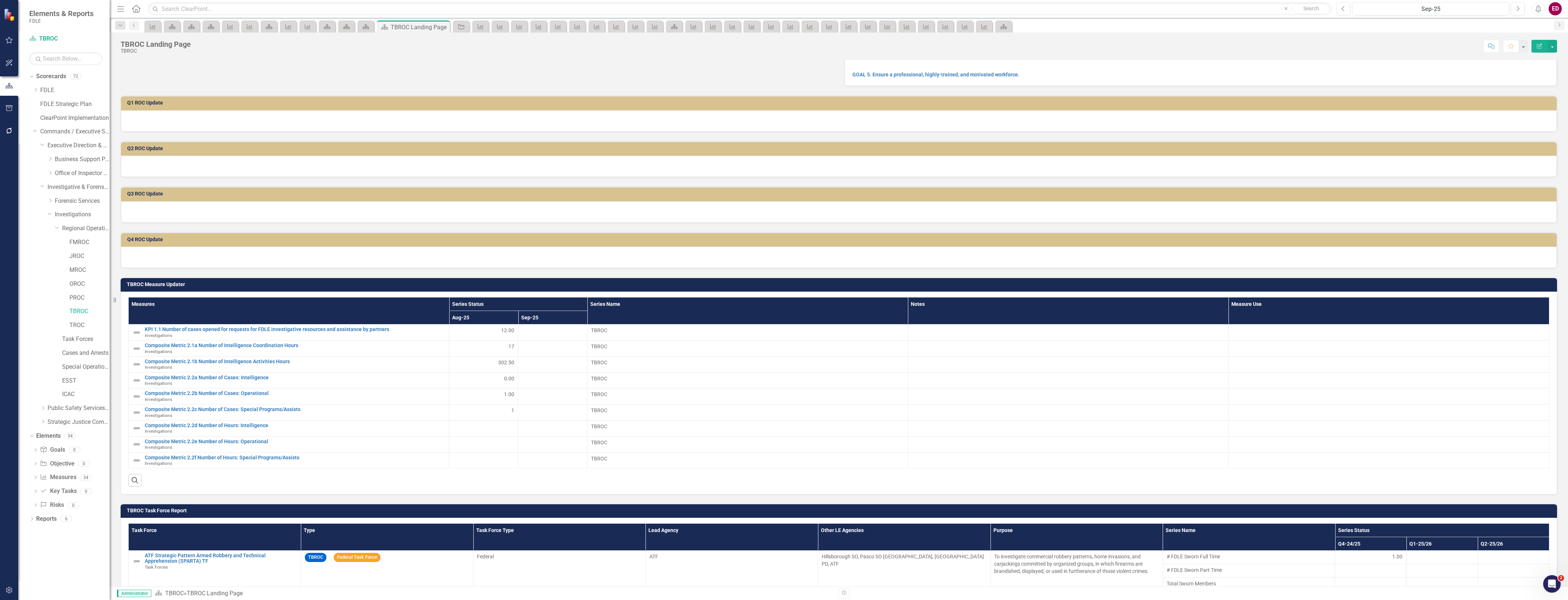
click at [1510, 282] on h3 "TBROC Measure Updater" at bounding box center [840, 284] width 1427 height 5
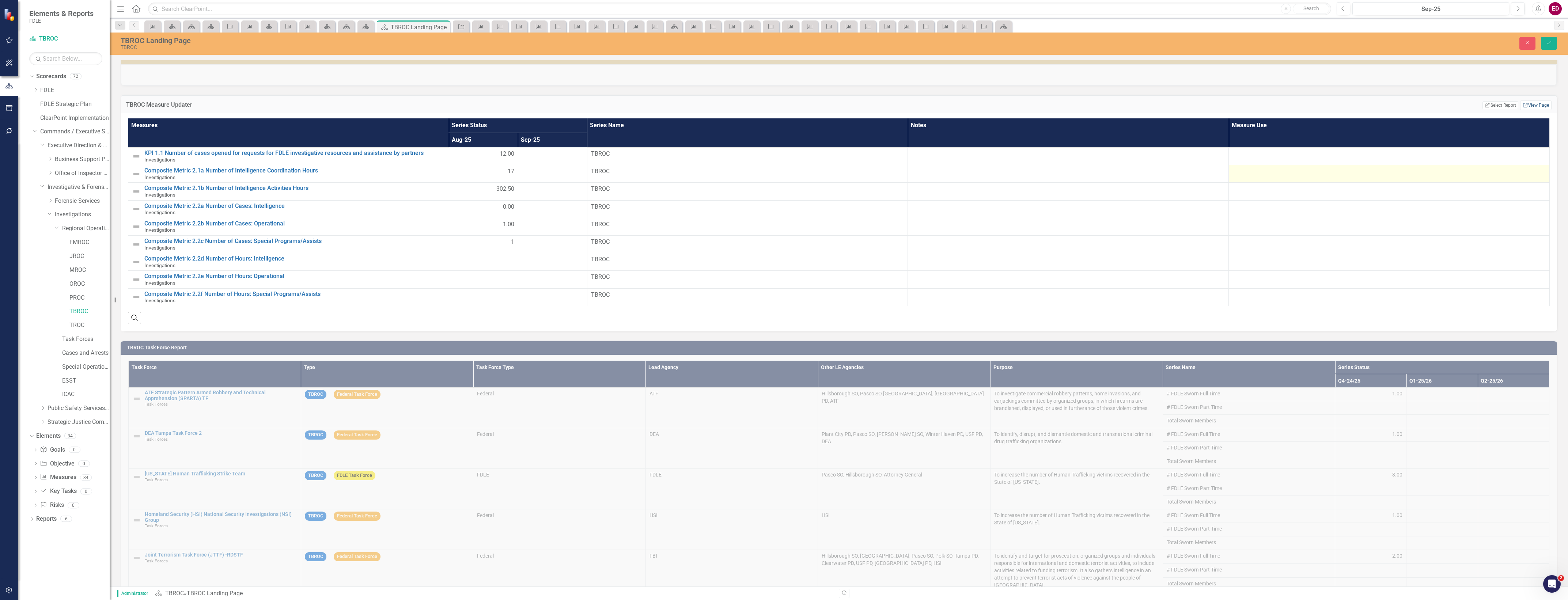
scroll to position [319, 0]
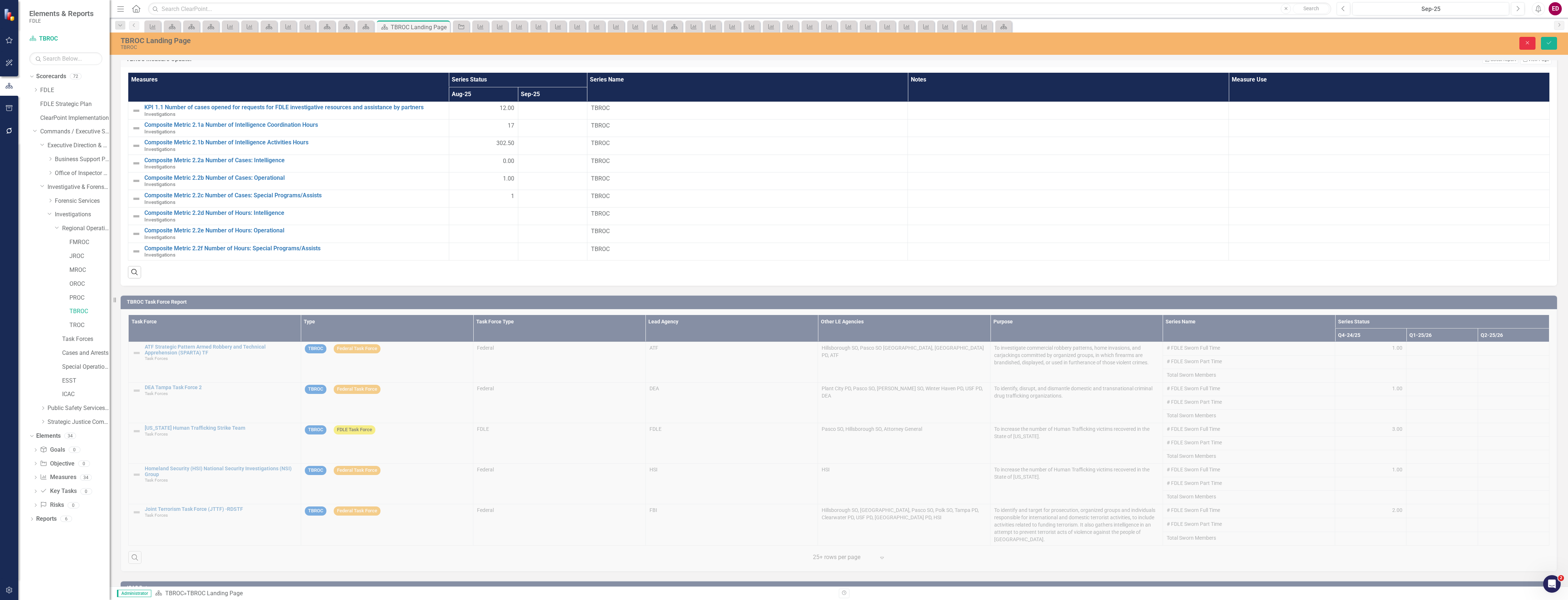
click at [1532, 44] on button "Close" at bounding box center [1527, 43] width 16 height 13
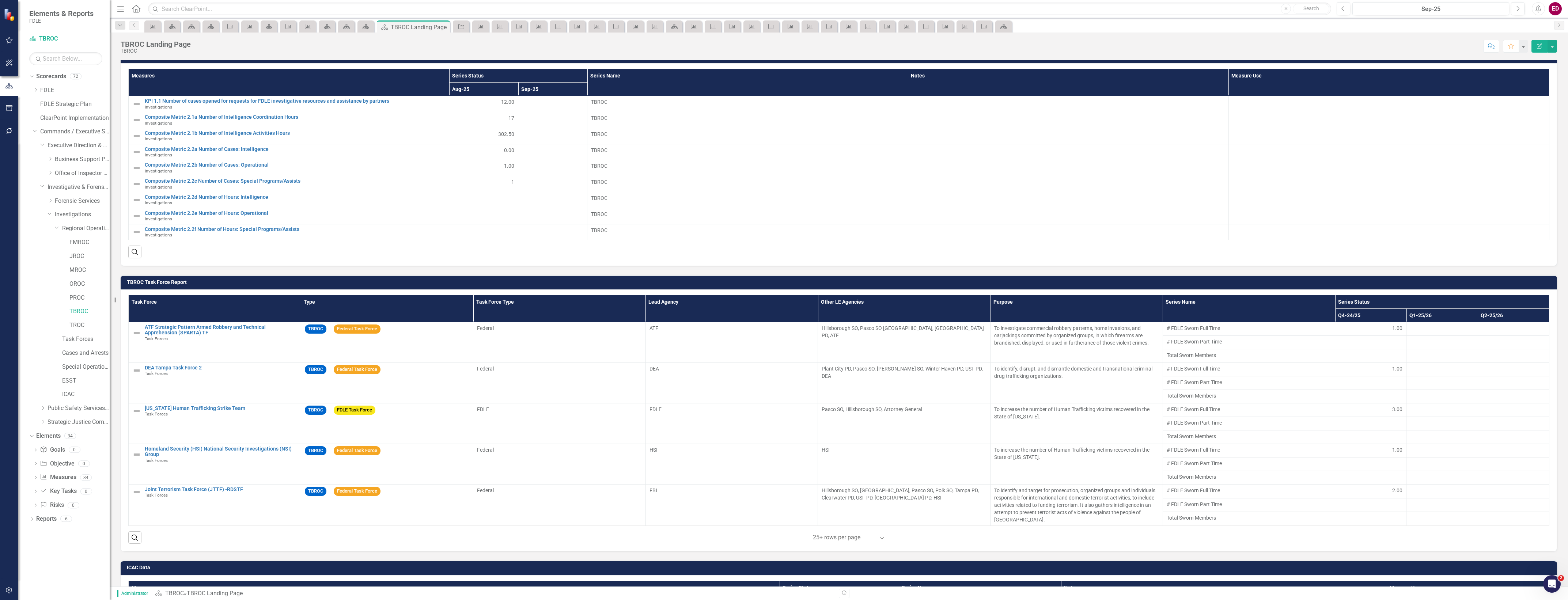
click at [1475, 288] on td "TBROC Task Force Report" at bounding box center [840, 283] width 1427 height 11
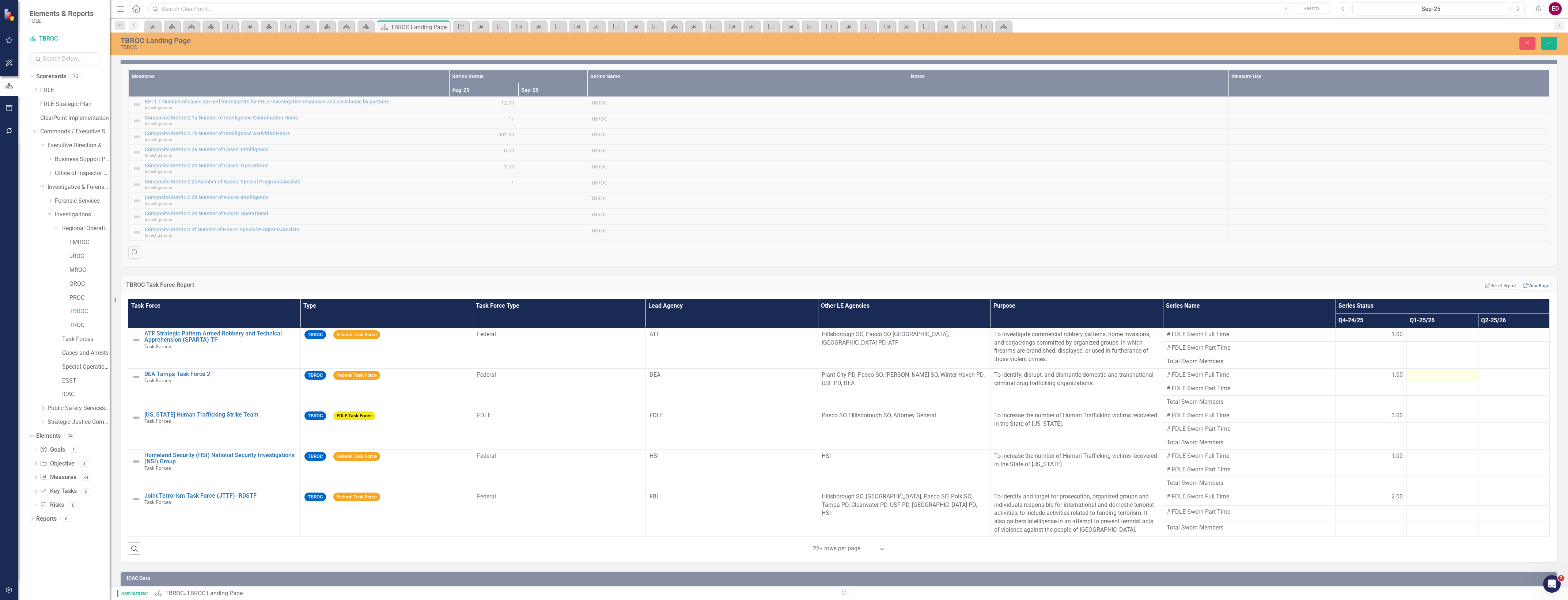
scroll to position [548, 0]
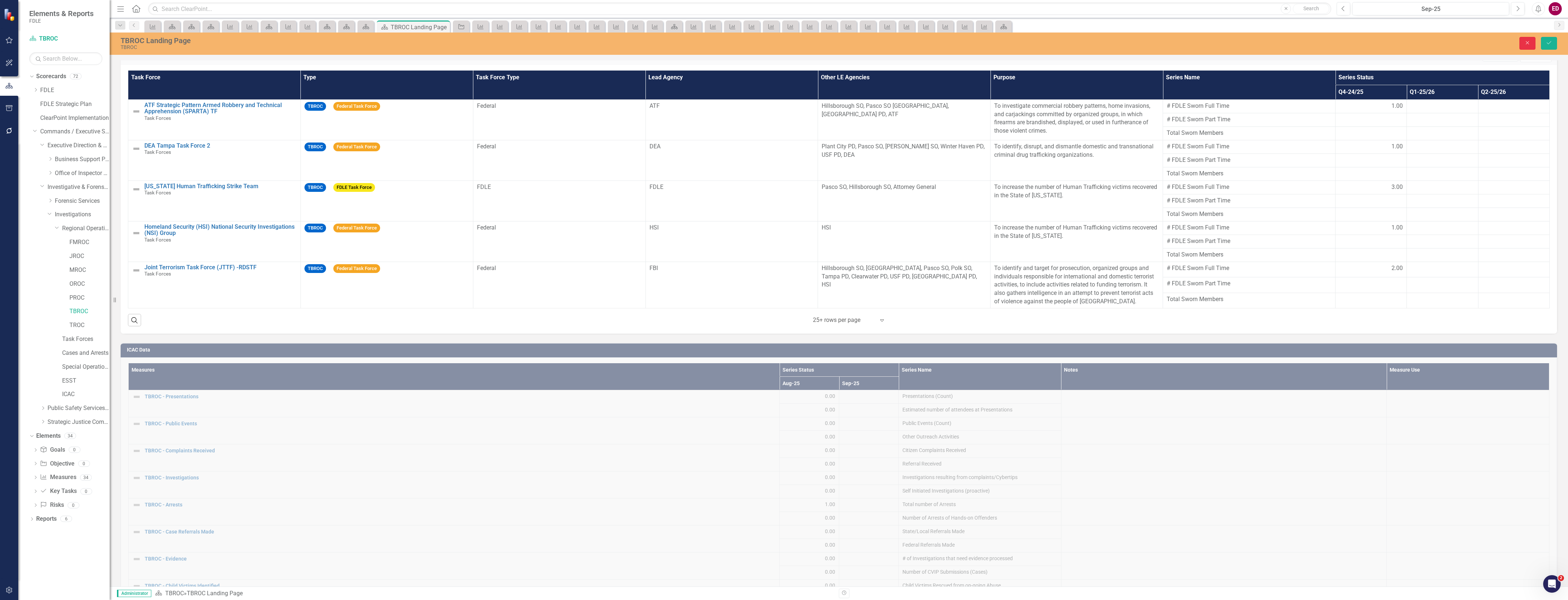
click at [1521, 46] on button "Close" at bounding box center [1527, 43] width 16 height 13
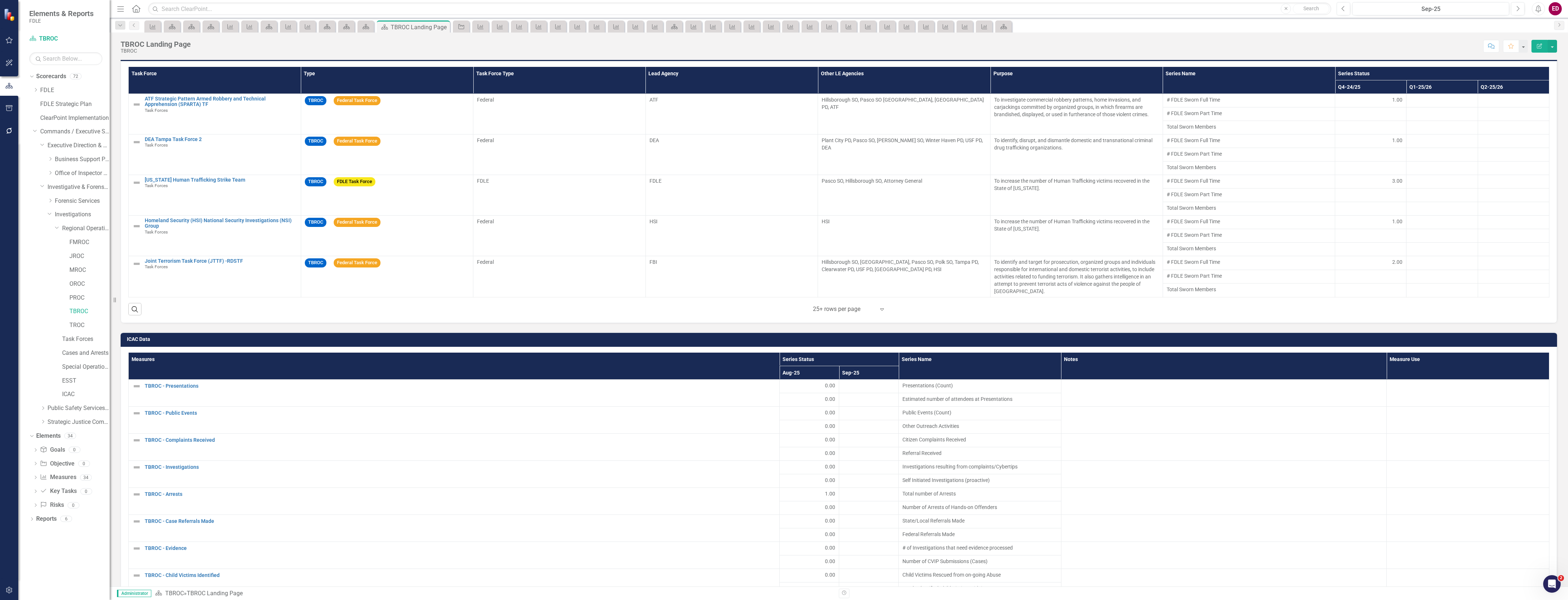
click at [1415, 339] on h3 "ICAC Data" at bounding box center [840, 339] width 1427 height 5
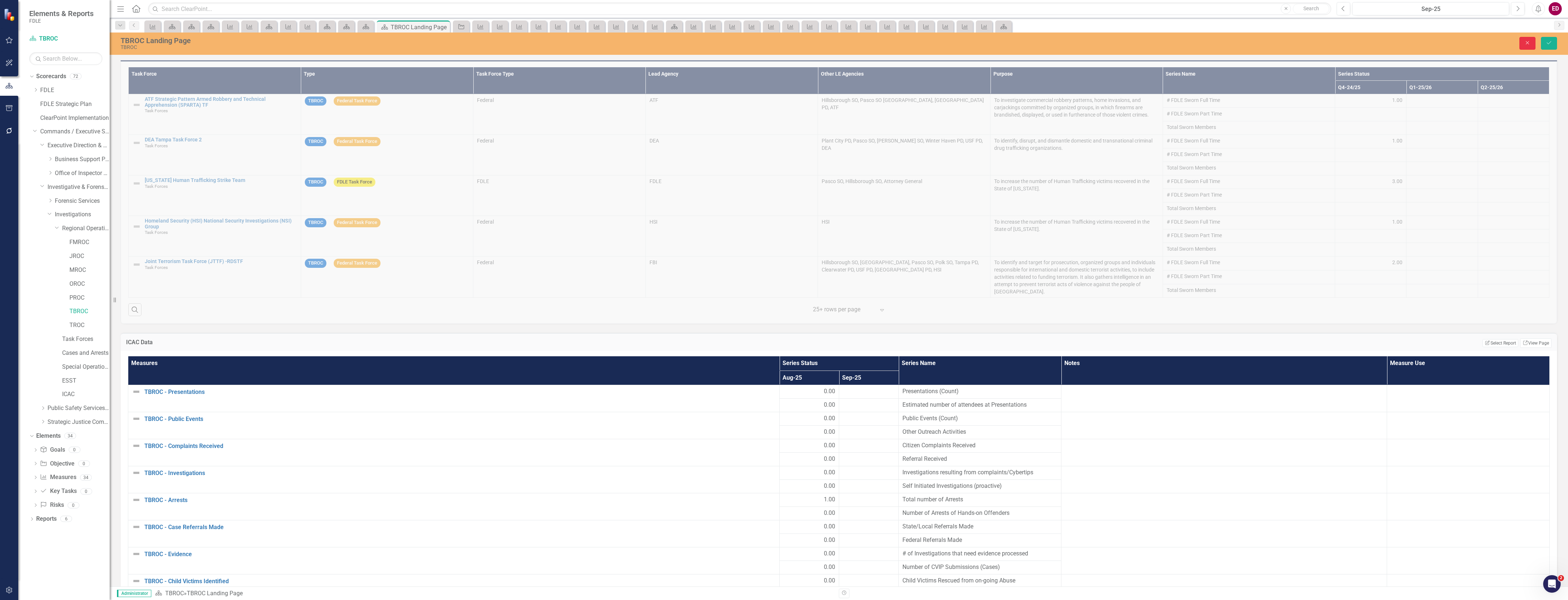
click at [1525, 43] on icon "Close" at bounding box center [1527, 43] width 7 height 5
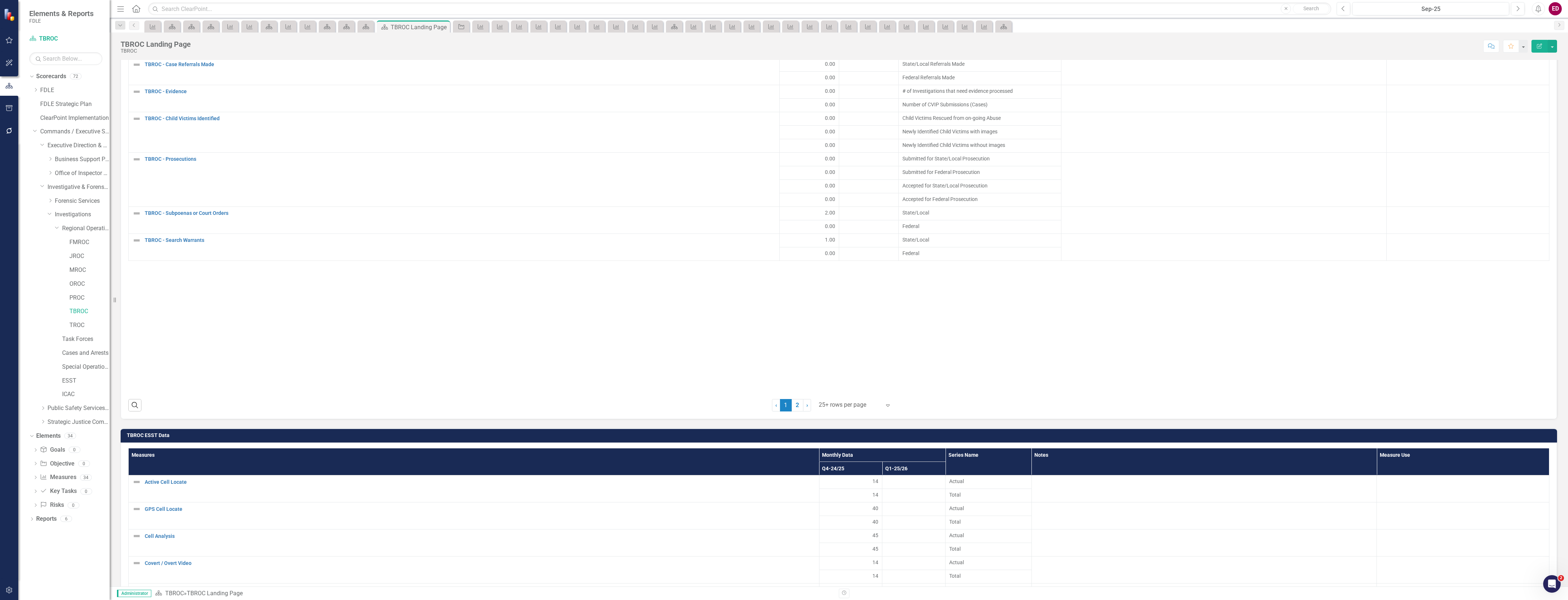
scroll to position [1142, 0]
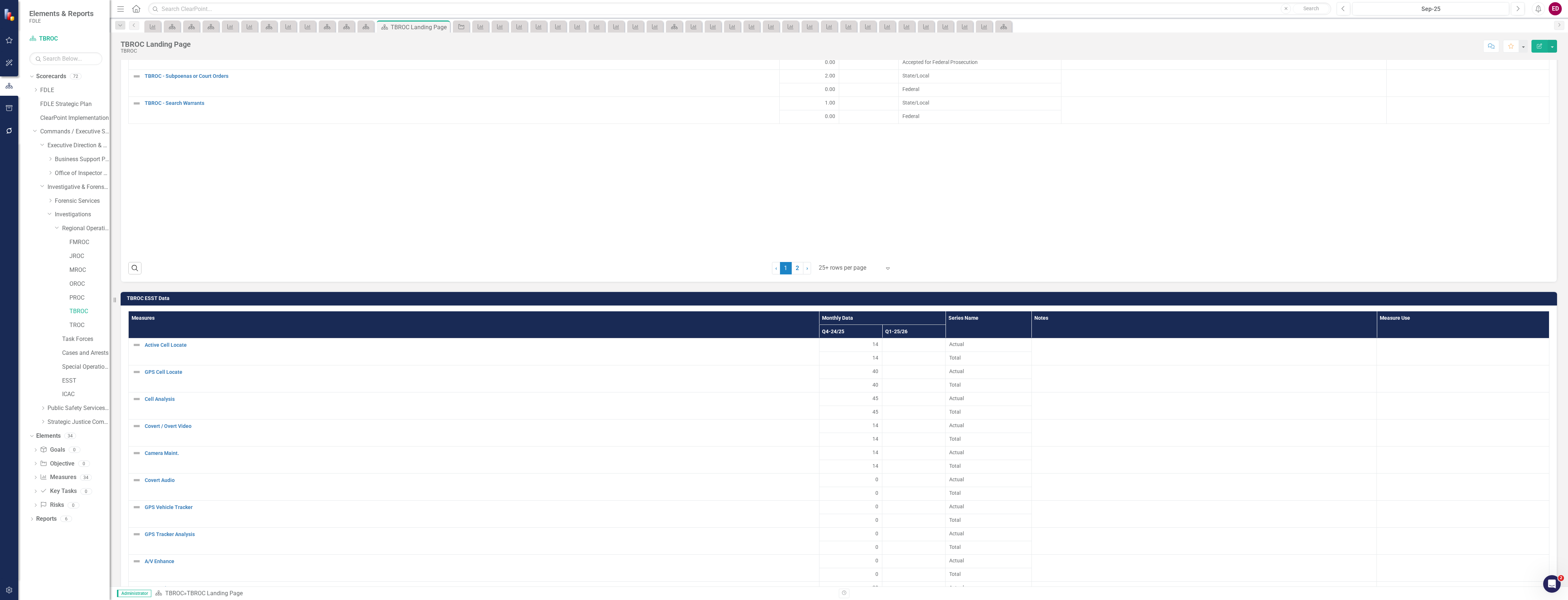
click at [1517, 301] on h3 "TBROC ESST Data" at bounding box center [840, 298] width 1427 height 5
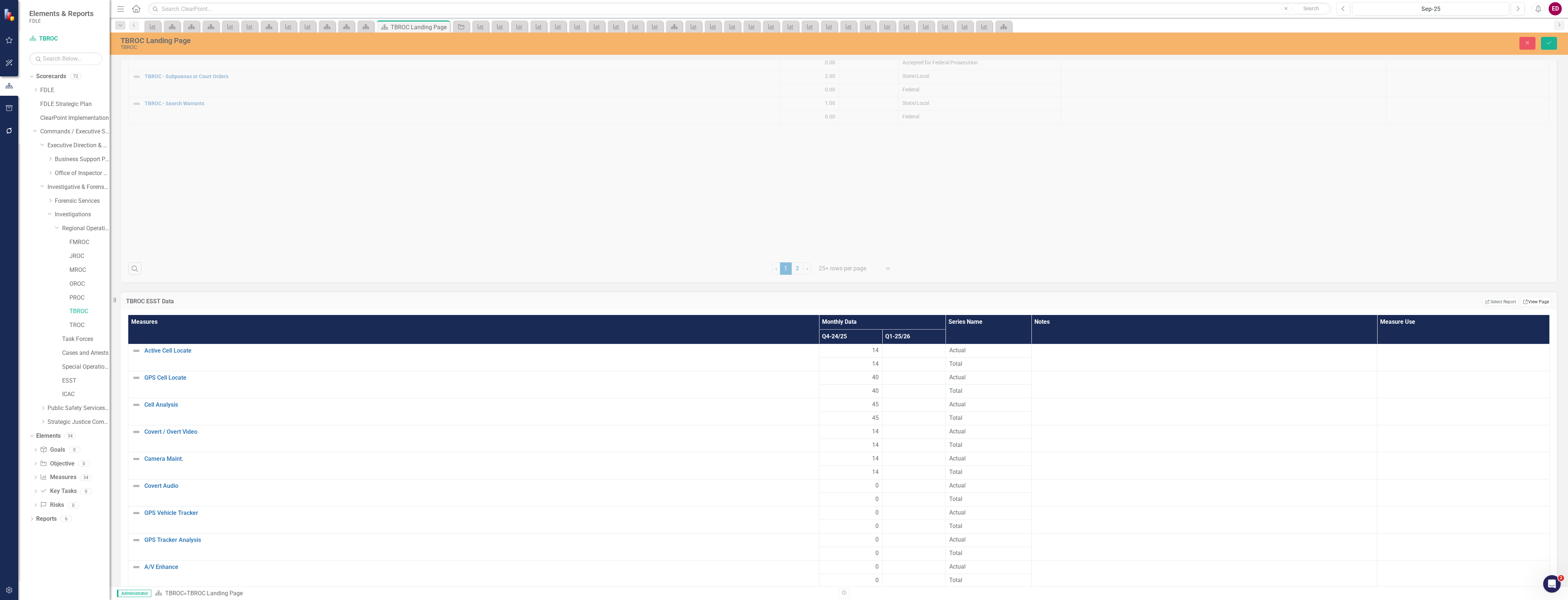
drag, startPoint x: 1532, startPoint y: 312, endPoint x: 1529, endPoint y: 304, distance: 8.5
click at [1529, 304] on link "Link View Page" at bounding box center [1536, 302] width 32 height 10
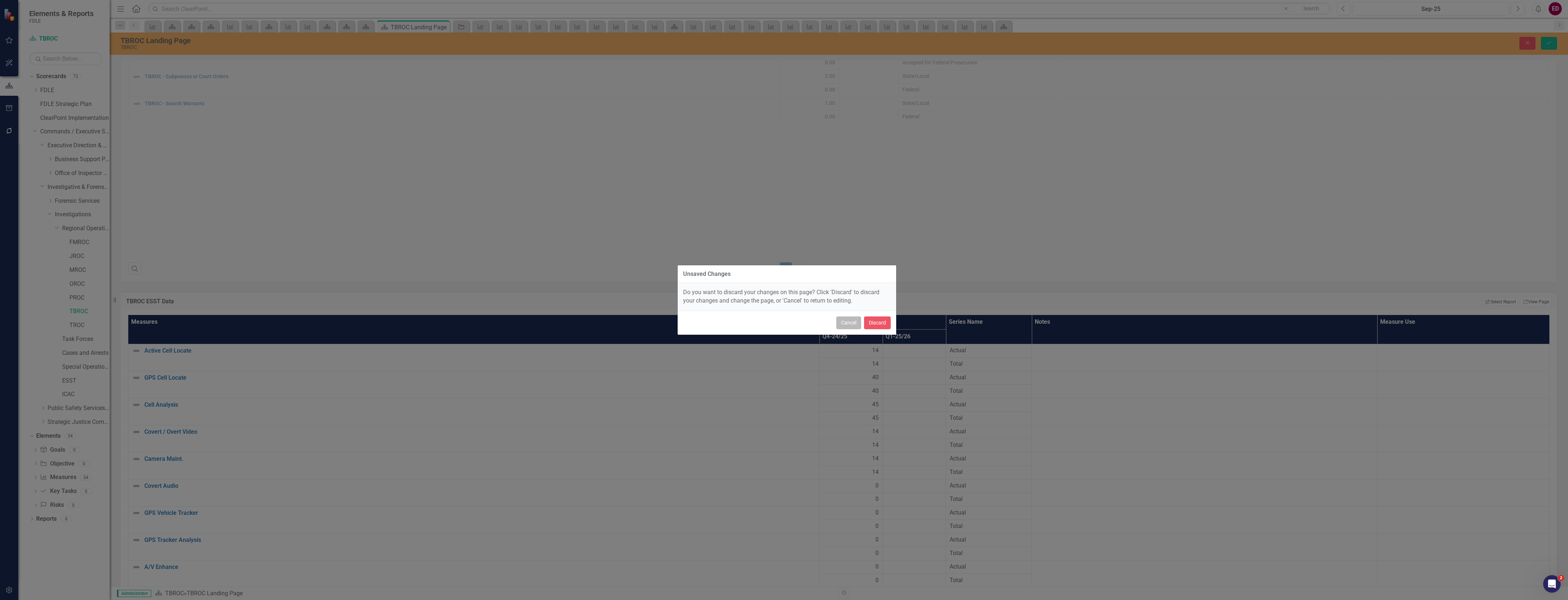
drag, startPoint x: 1529, startPoint y: 304, endPoint x: 841, endPoint y: 323, distance: 688.3
click at [841, 323] on button "Cancel" at bounding box center [849, 323] width 25 height 13
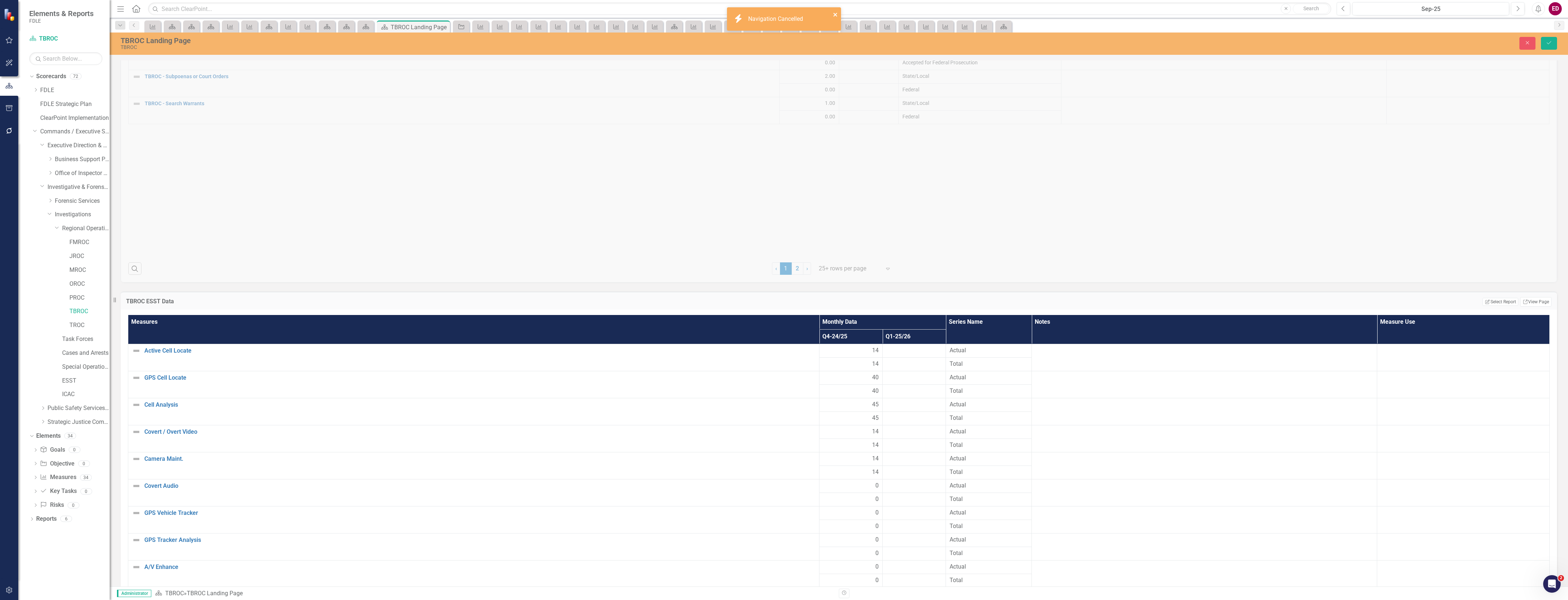
click at [836, 13] on icon "close" at bounding box center [835, 15] width 4 height 4
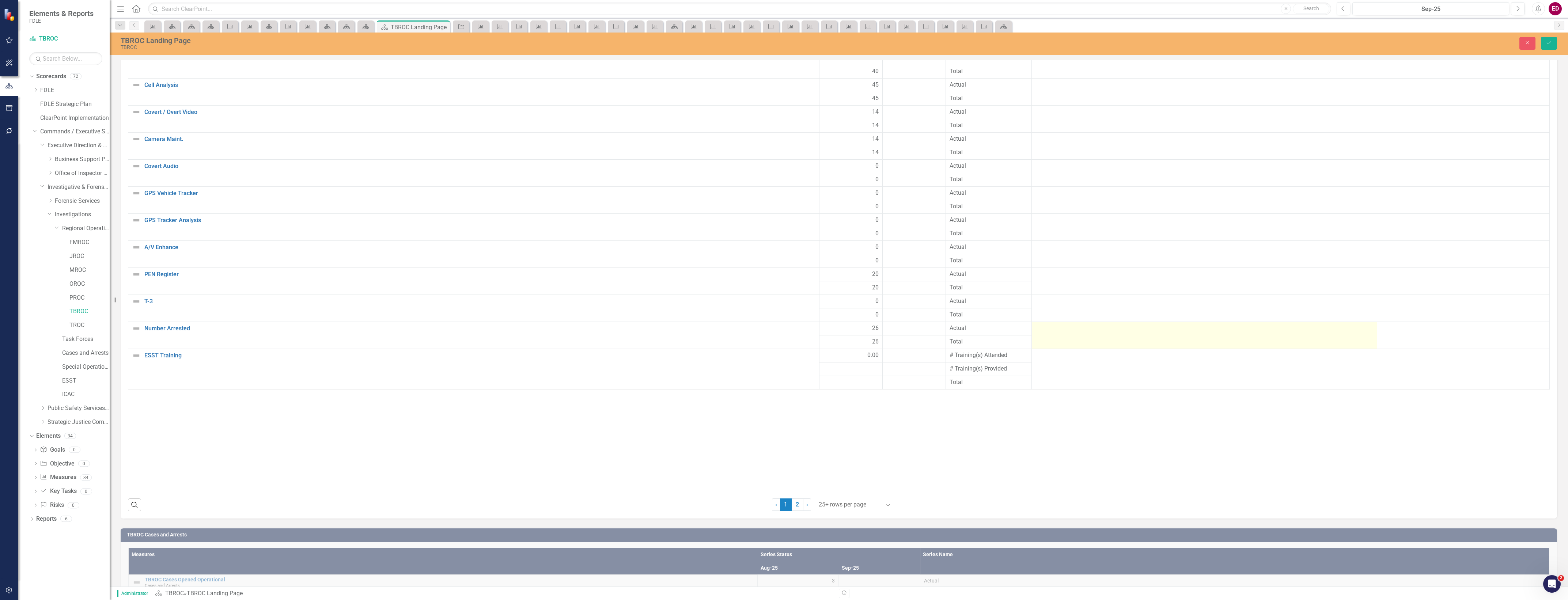
scroll to position [1631, 0]
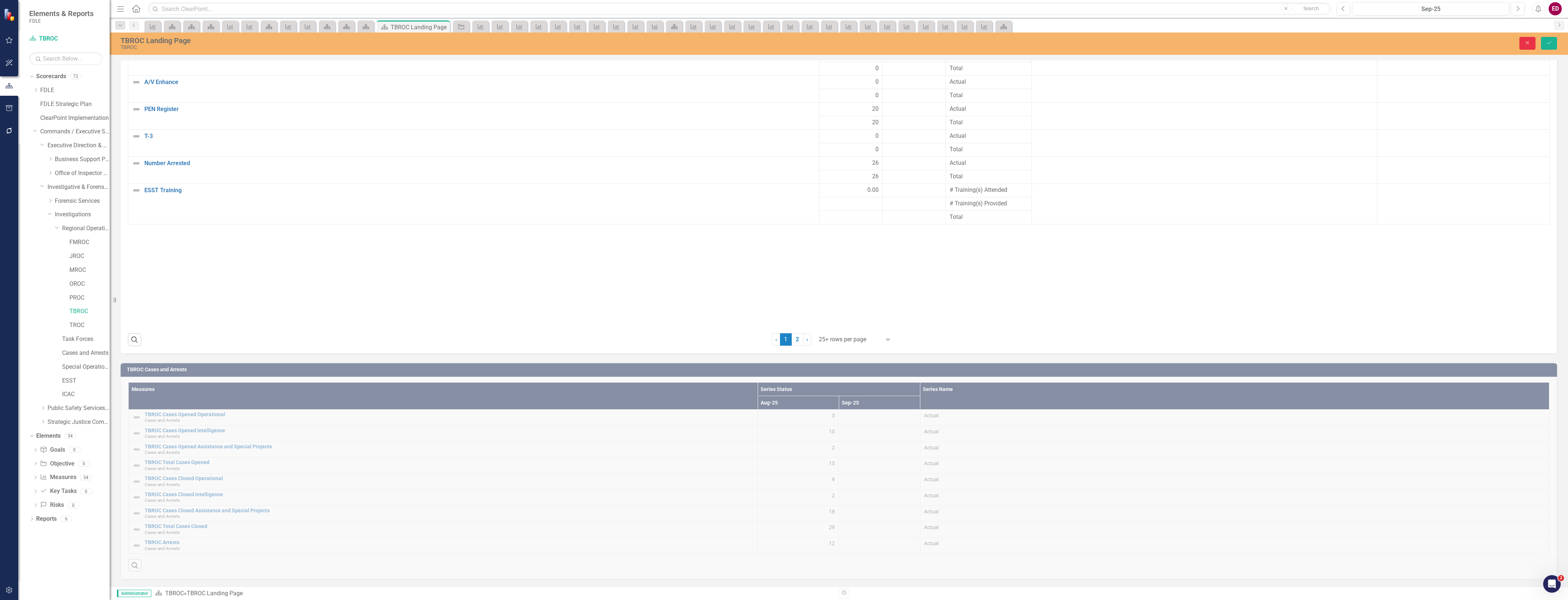
click at [1533, 40] on button "Close" at bounding box center [1527, 43] width 16 height 13
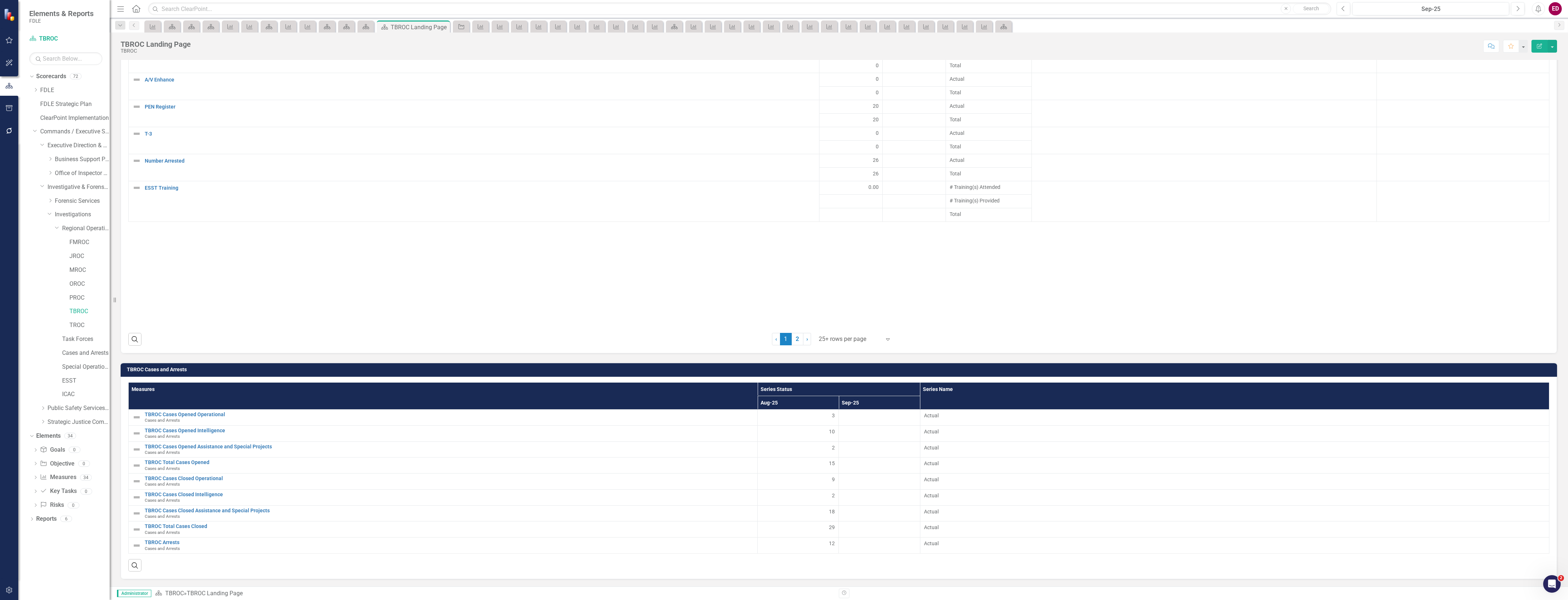
scroll to position [1628, 0]
click at [1518, 370] on h3 "TBROC Cases and Arrests" at bounding box center [840, 369] width 1427 height 5
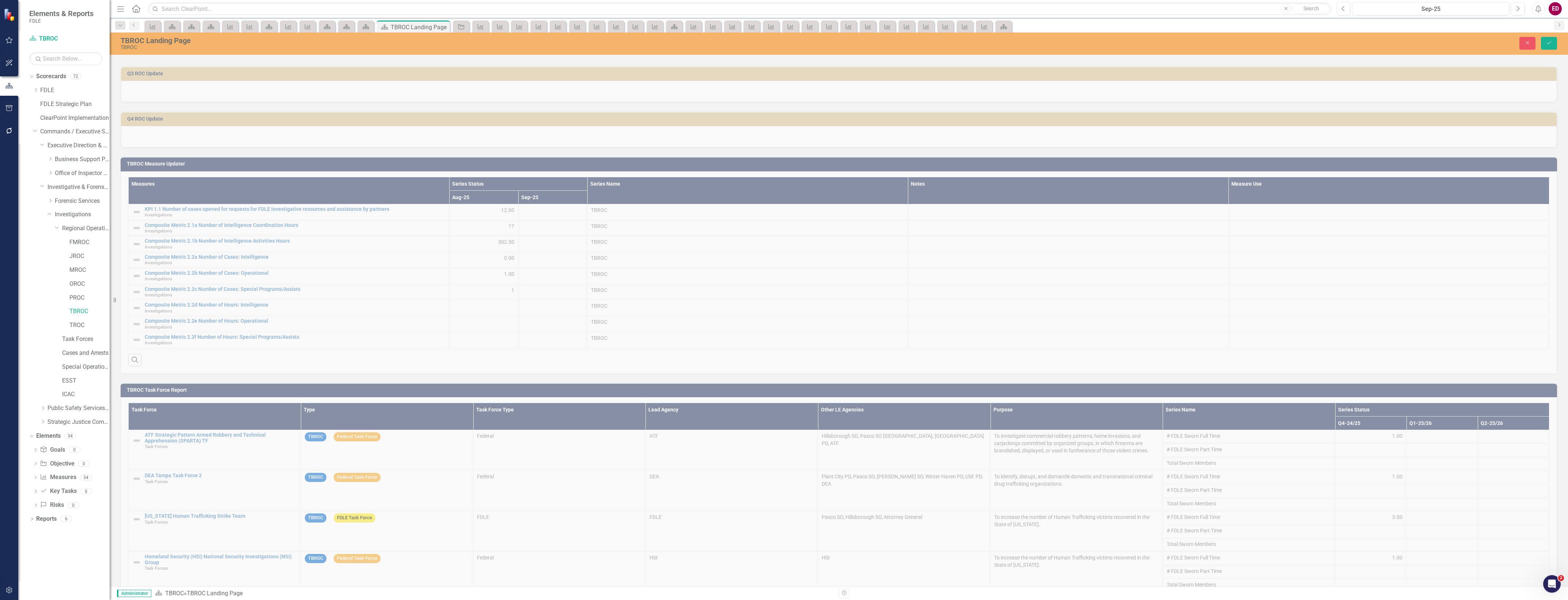
scroll to position [0, 0]
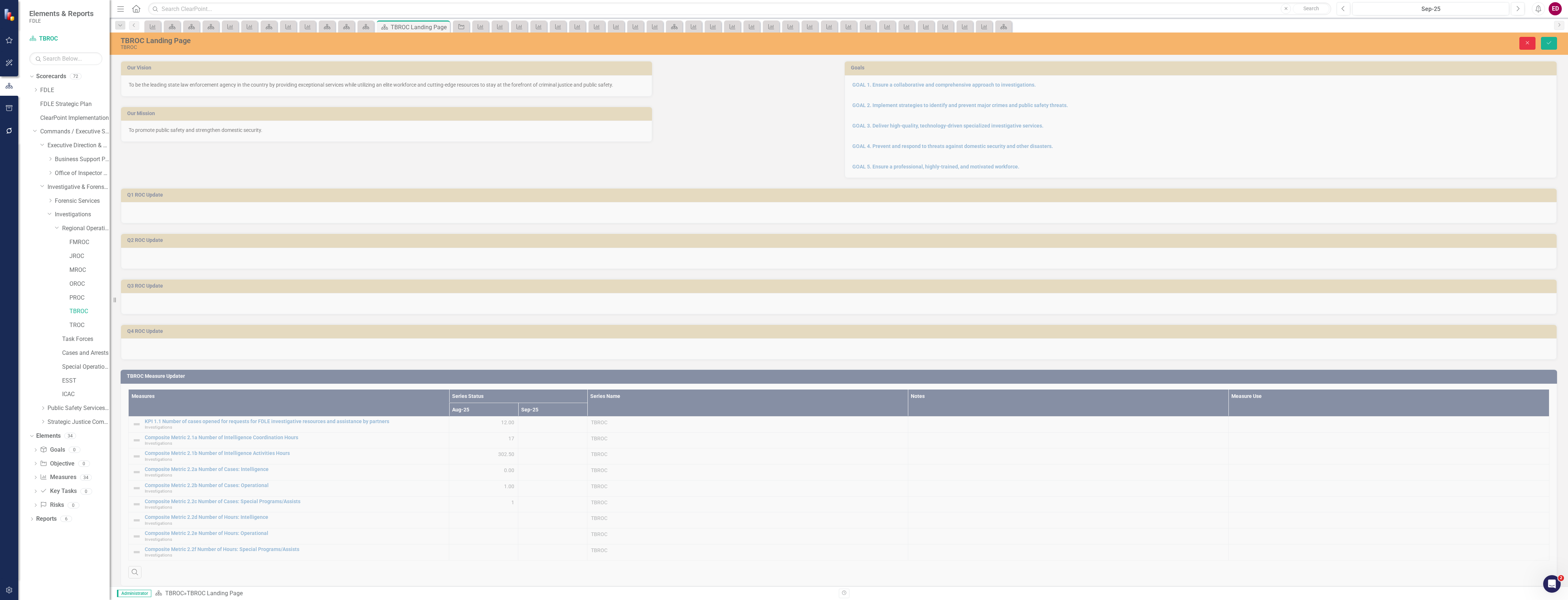
click at [1527, 40] on icon "Close" at bounding box center [1527, 43] width 7 height 5
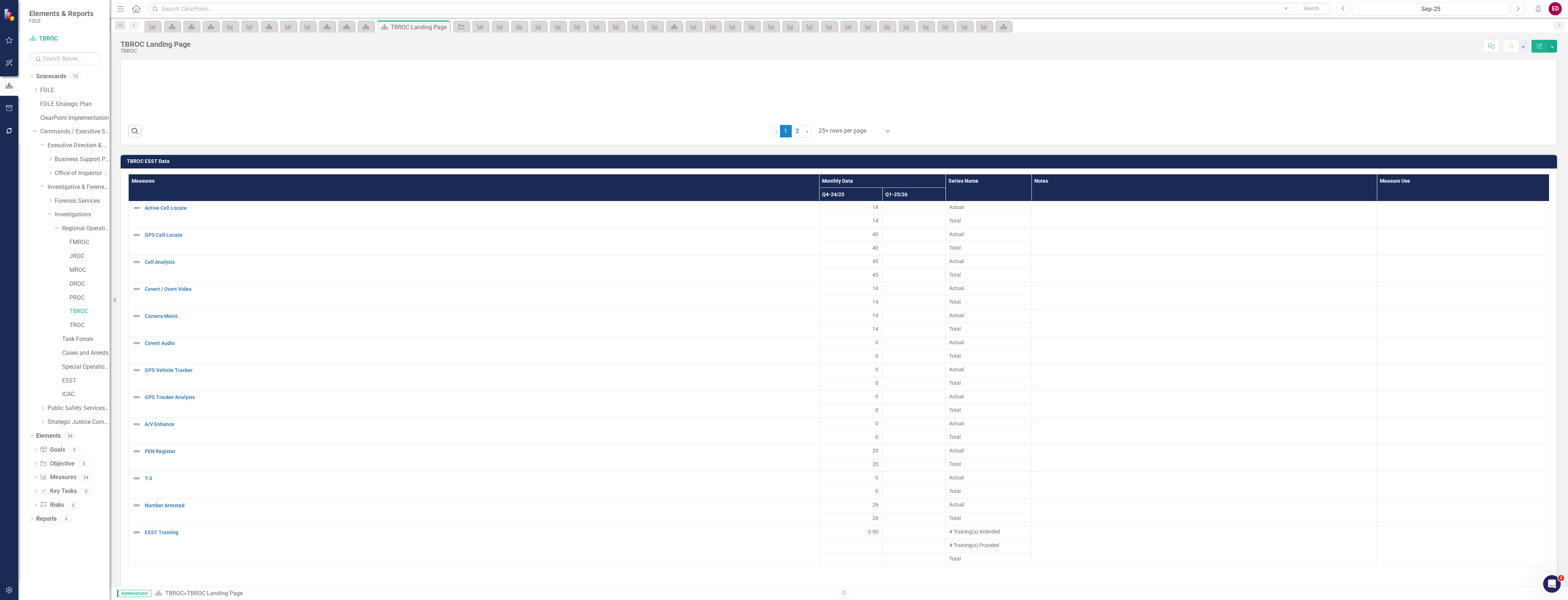
scroll to position [1599, 0]
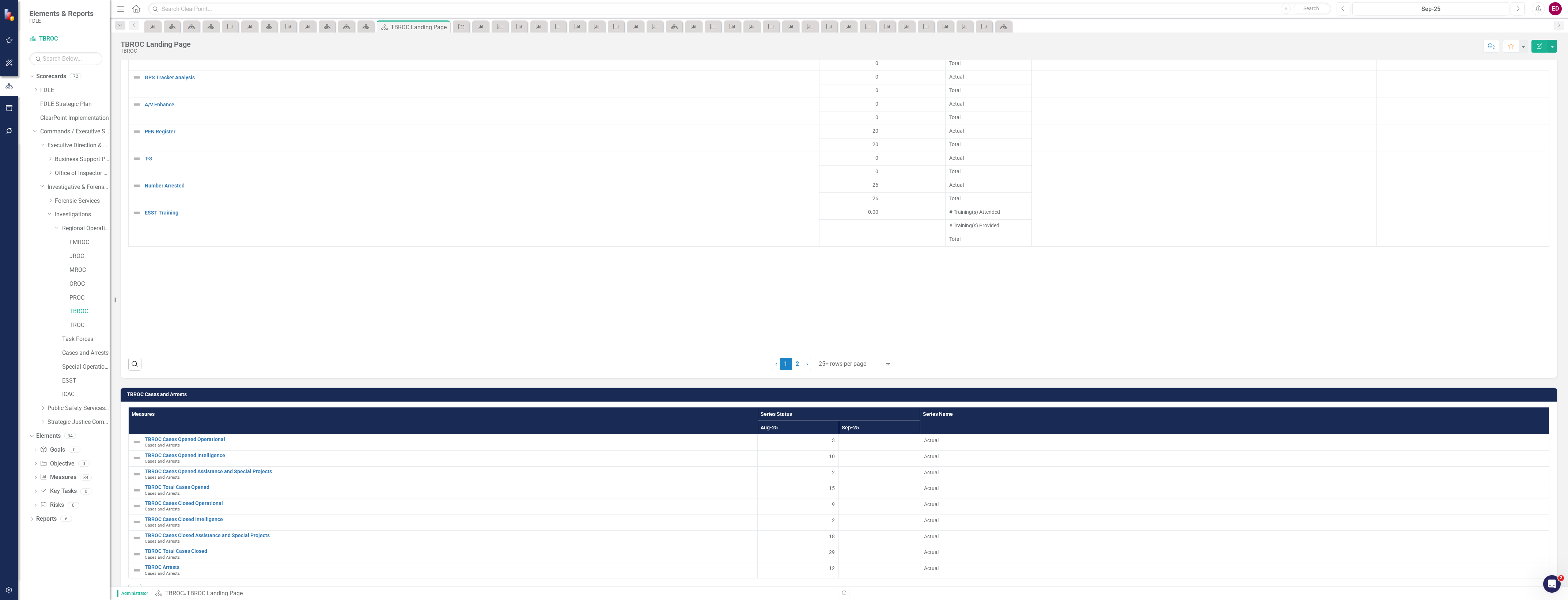
click at [1208, 397] on h3 "TBROC Cases and Arrests" at bounding box center [840, 394] width 1427 height 5
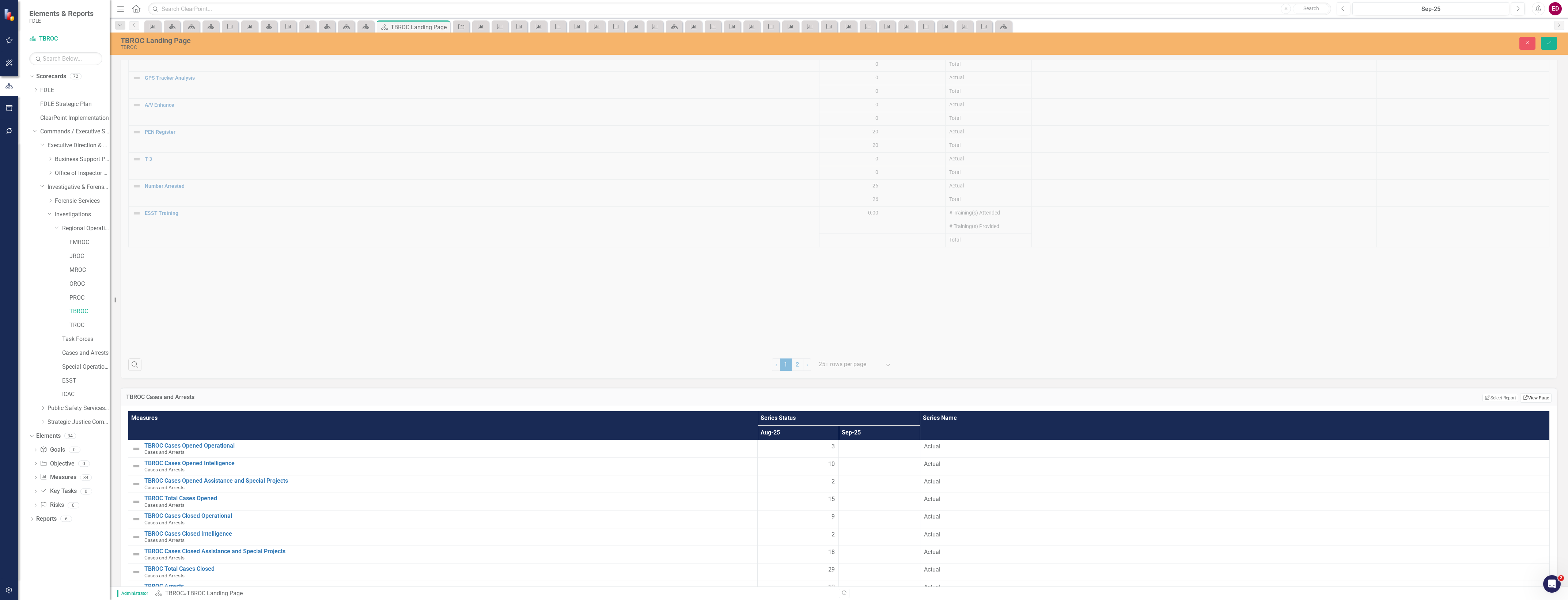
click at [1535, 403] on link "Link View Page" at bounding box center [1536, 398] width 32 height 10
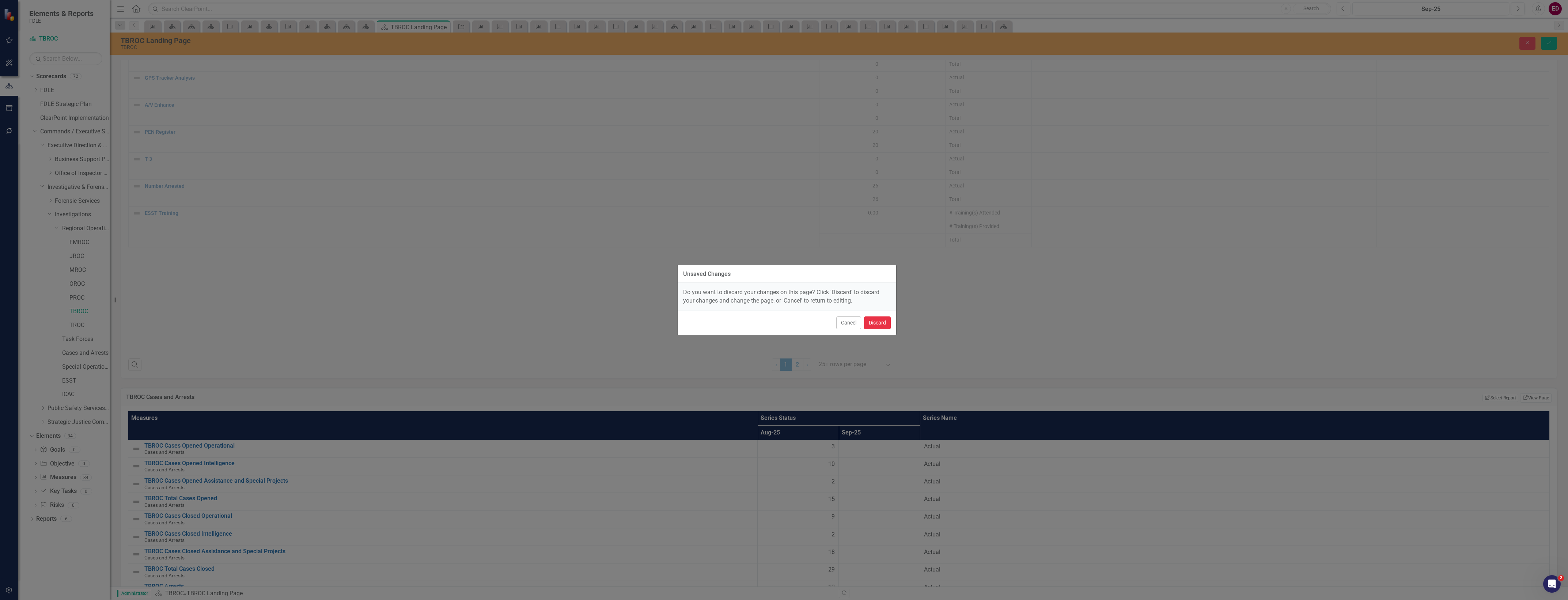
click at [881, 327] on button "Discard" at bounding box center [878, 323] width 27 height 13
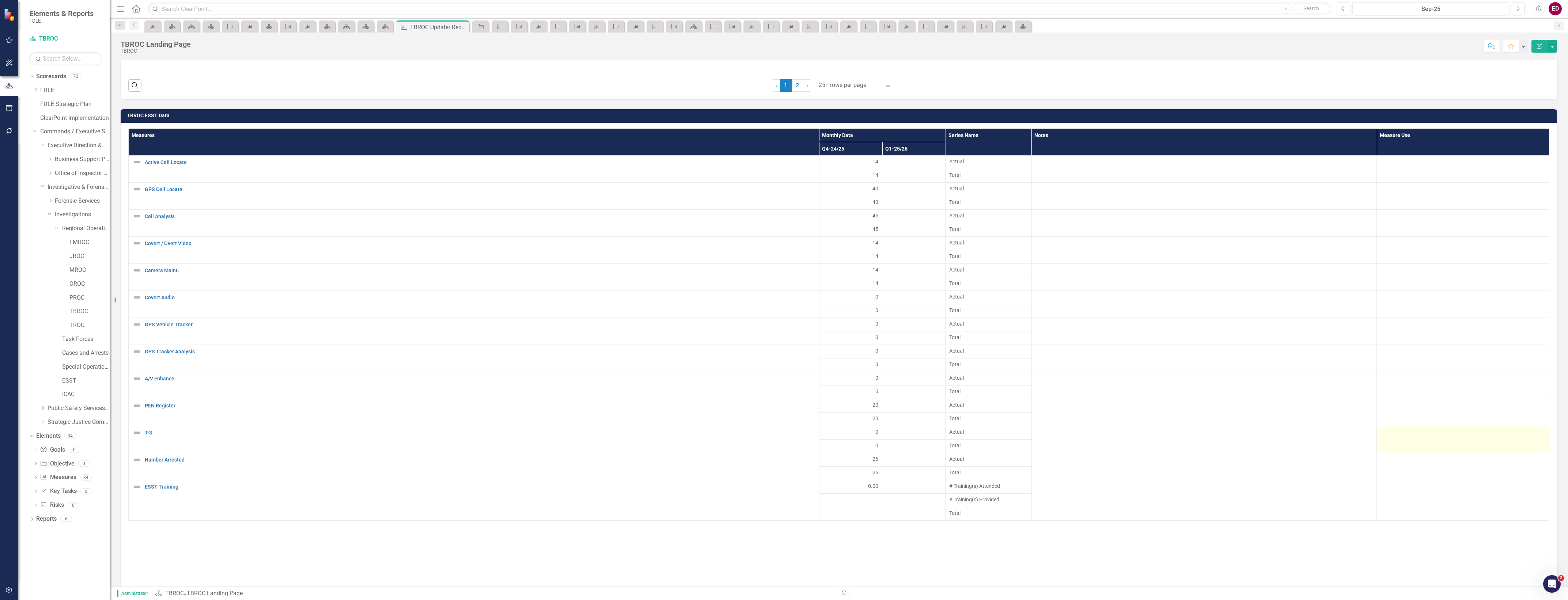
scroll to position [1628, 0]
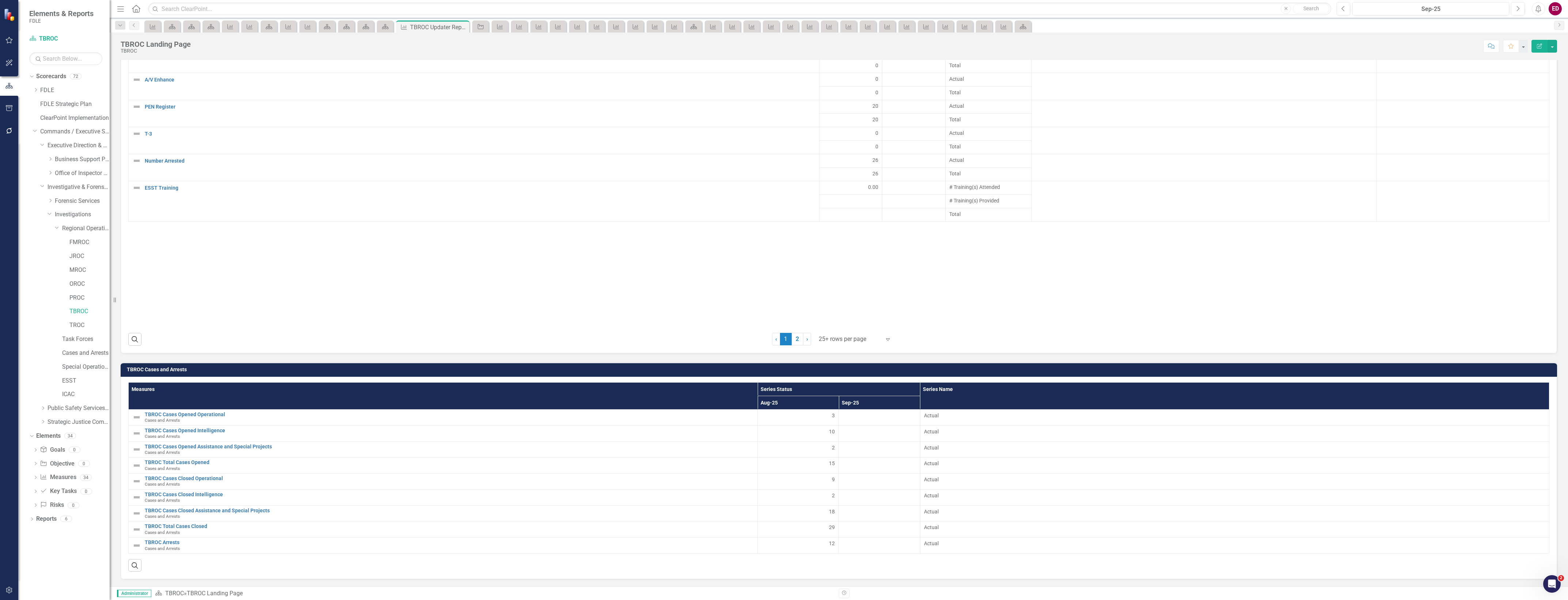
click at [1486, 374] on td "TBROC Cases and Arrests" at bounding box center [840, 371] width 1427 height 11
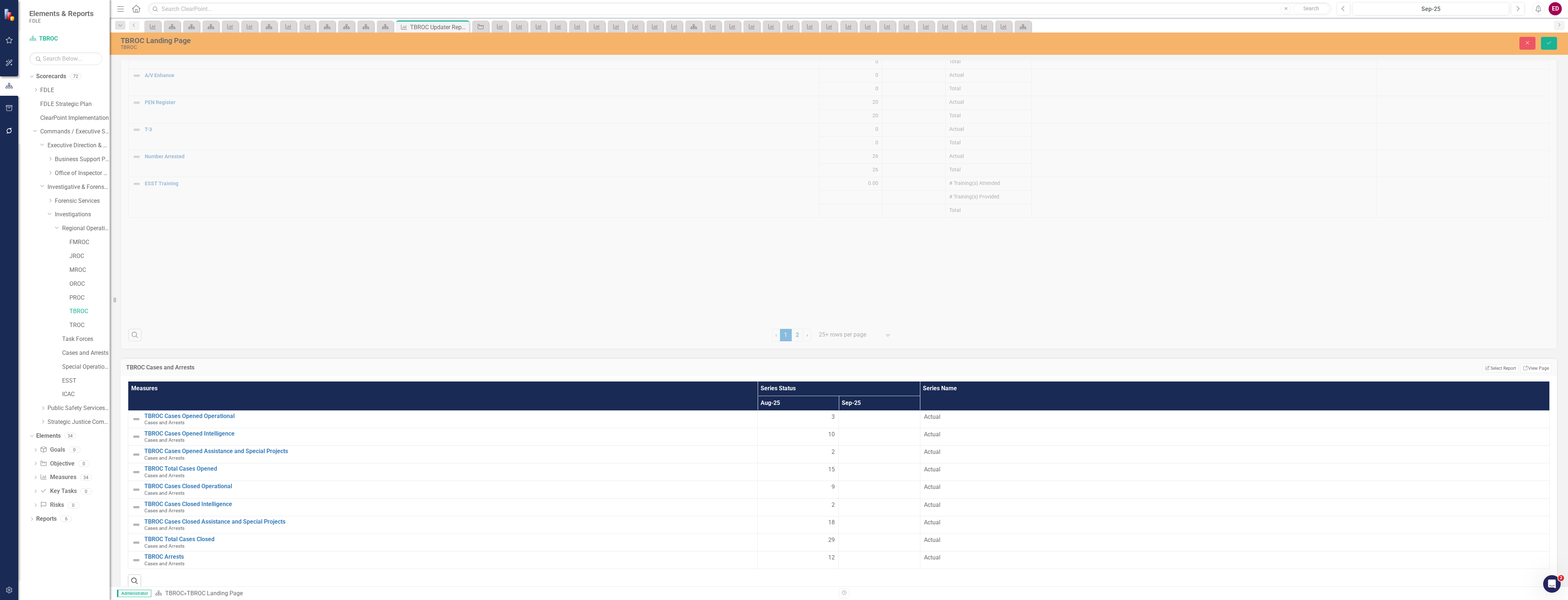
click at [1555, 364] on div "TBROC Cases and Arrests Edit Report Select Report Link View Page Measures Serie…" at bounding box center [839, 472] width 1447 height 246
click at [1539, 368] on link "Link View Page" at bounding box center [1536, 368] width 32 height 10
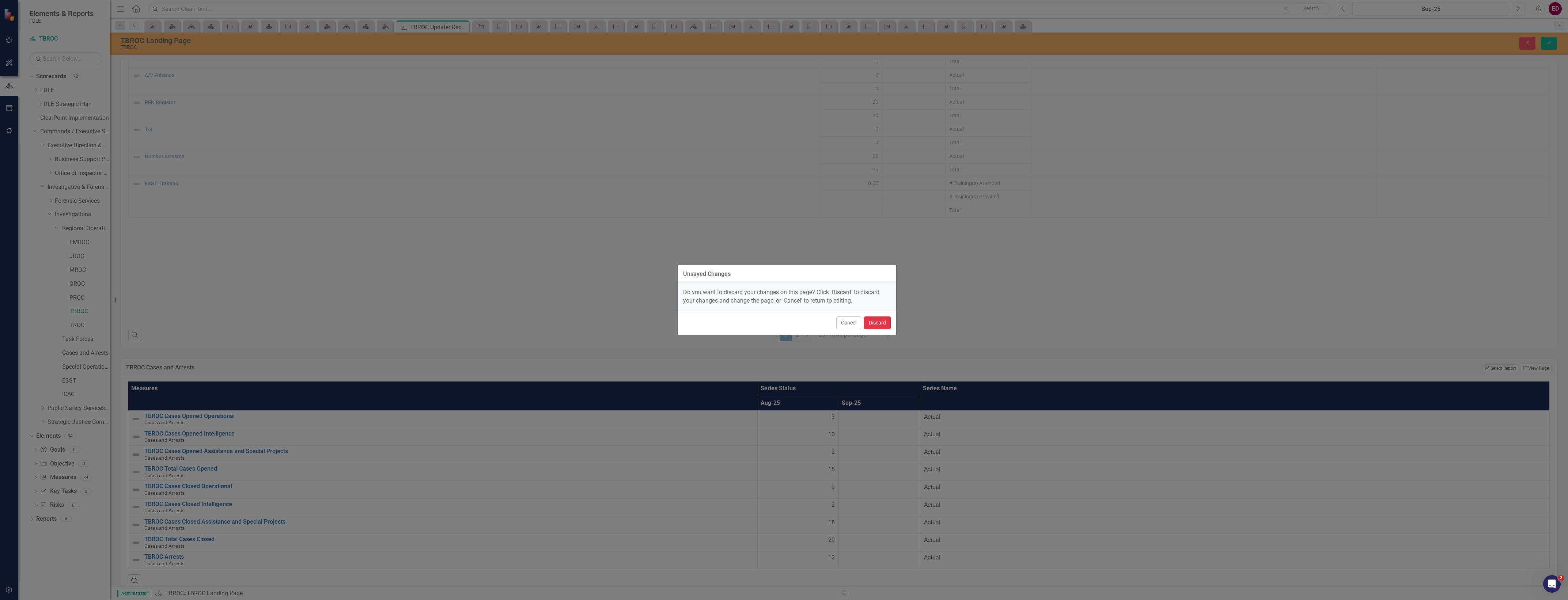
click at [873, 323] on button "Discard" at bounding box center [878, 323] width 27 height 13
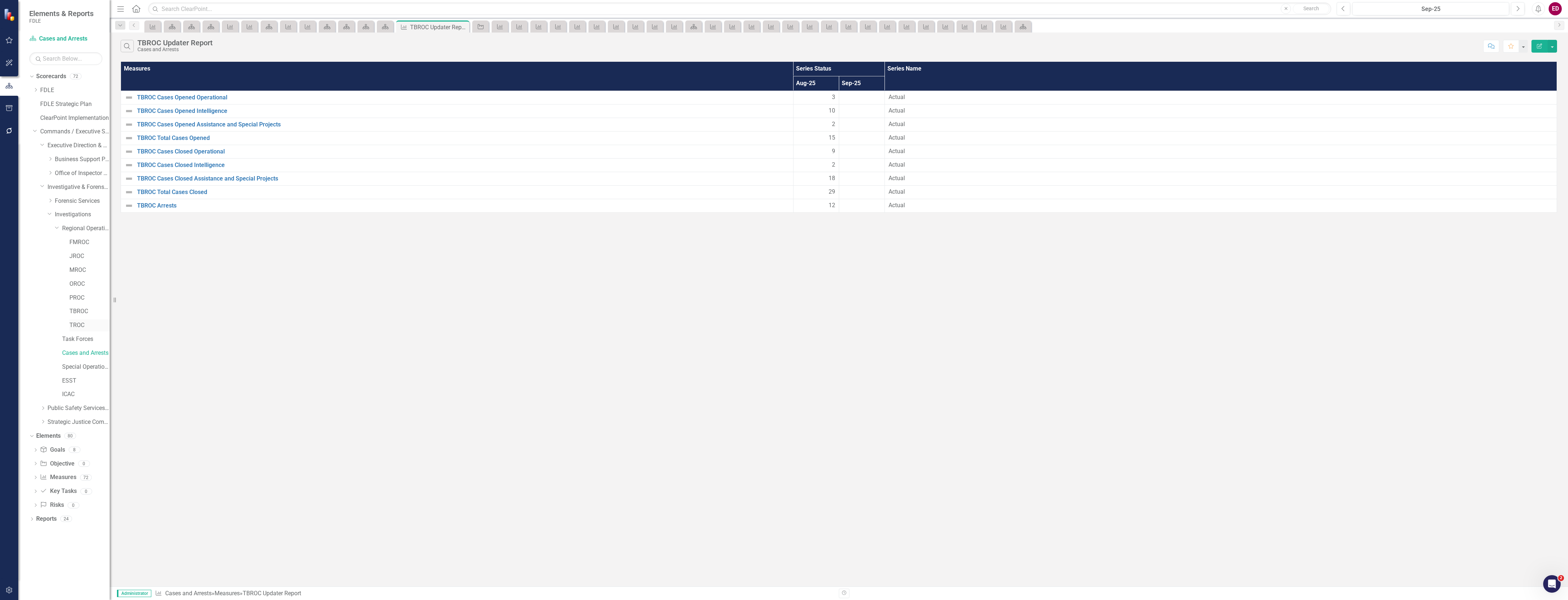
click at [85, 321] on div "TROC" at bounding box center [89, 326] width 40 height 12
click at [82, 326] on link "TROC" at bounding box center [89, 326] width 40 height 9
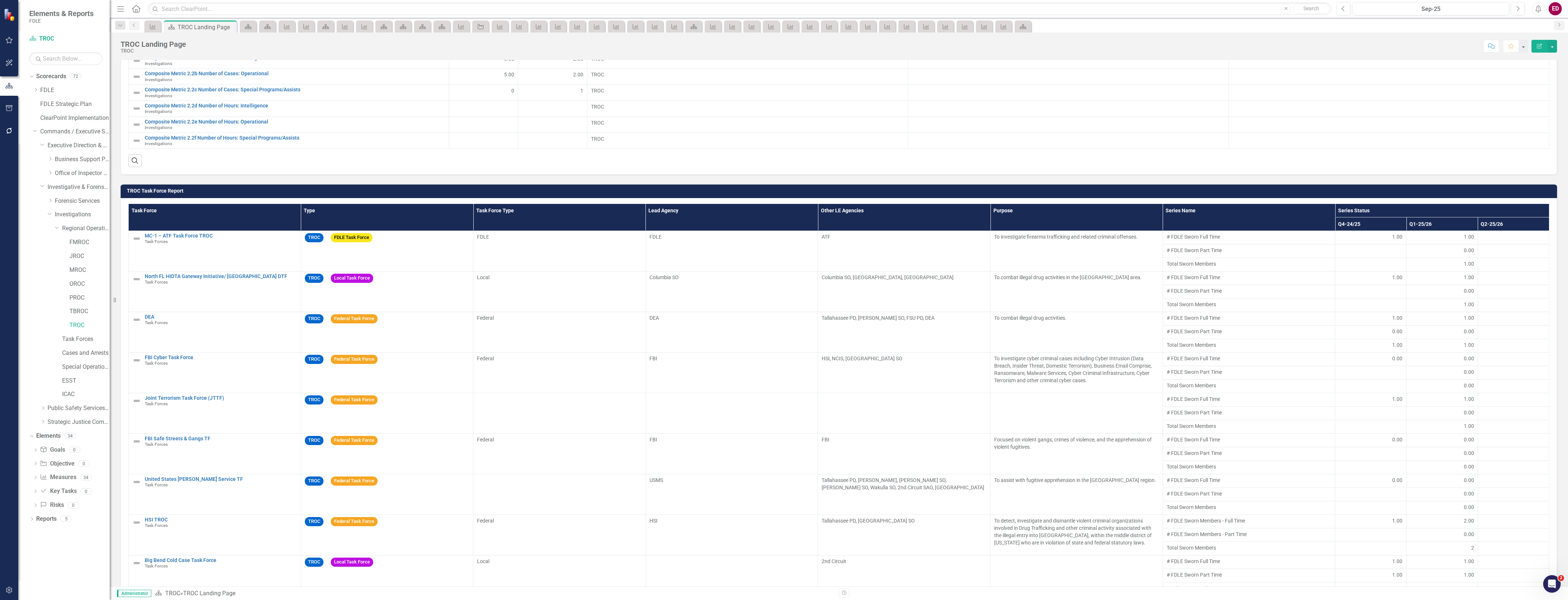
scroll to position [548, 0]
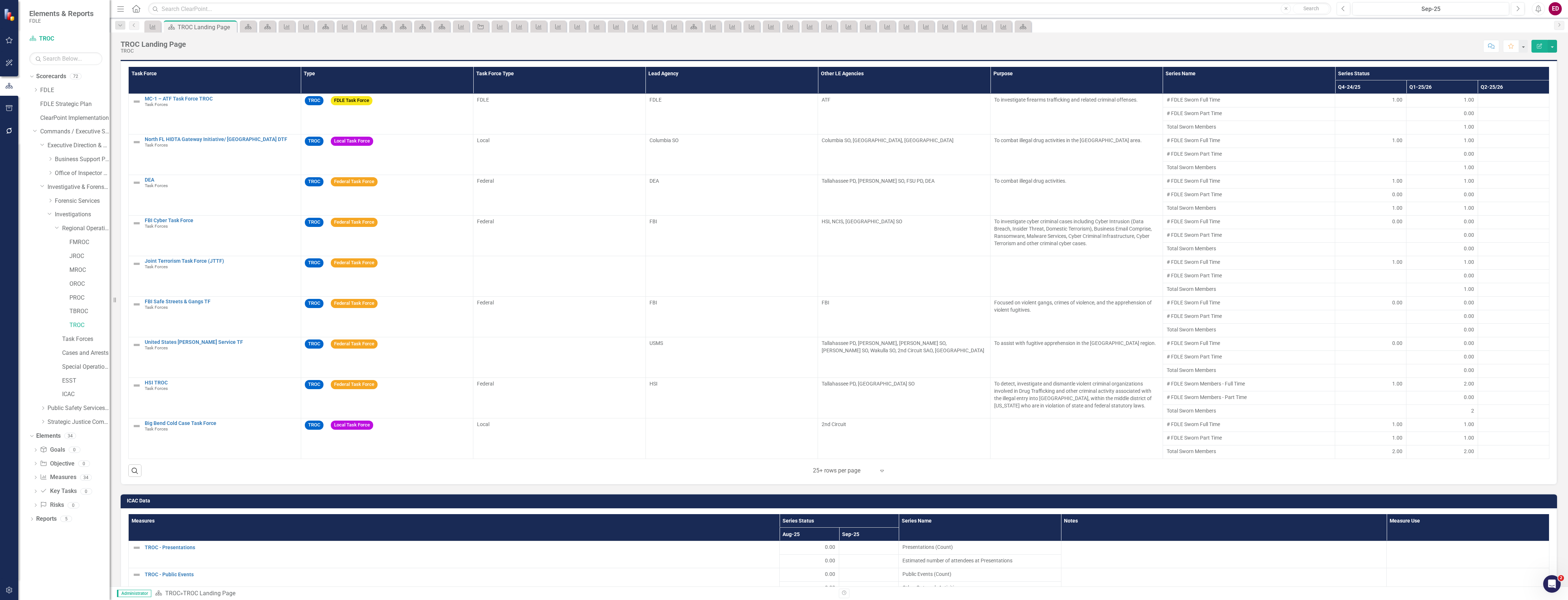
click at [973, 1] on div "Menu Home Search Close Search Previous Sep-25 Next Alerts ED User Edit Profile …" at bounding box center [839, 9] width 1458 height 18
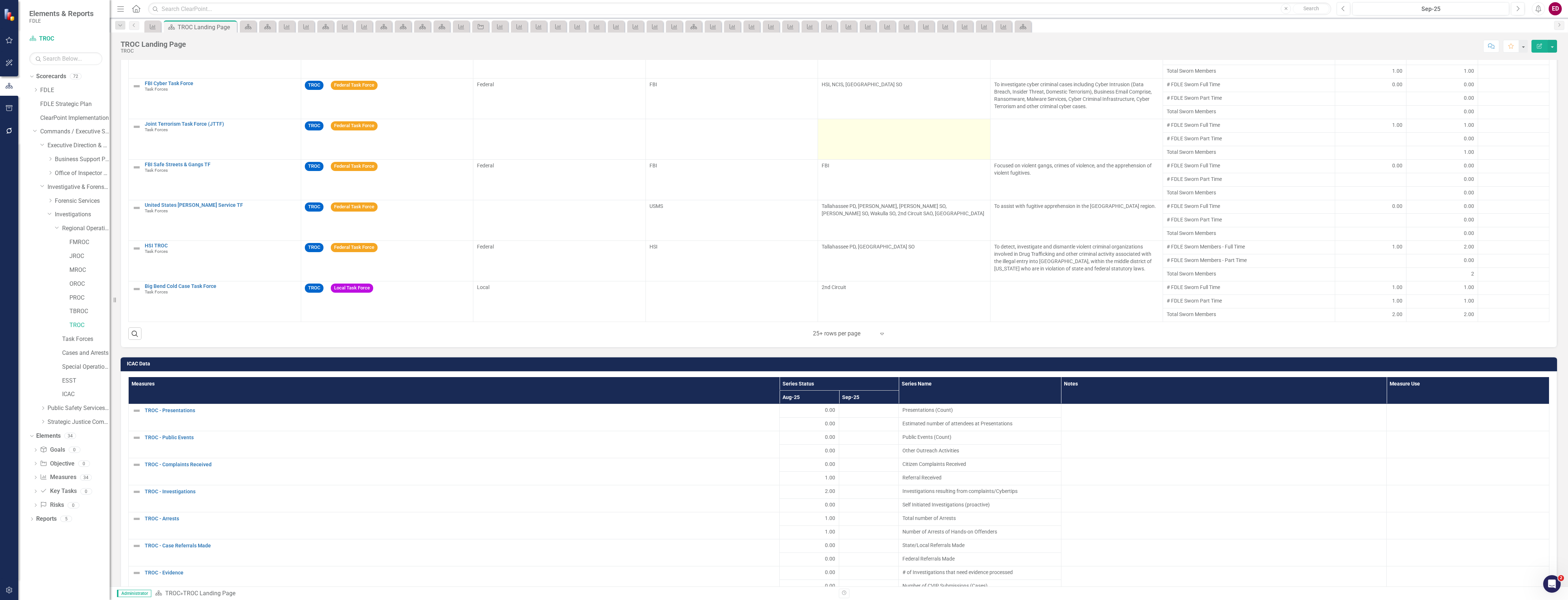
scroll to position [776, 0]
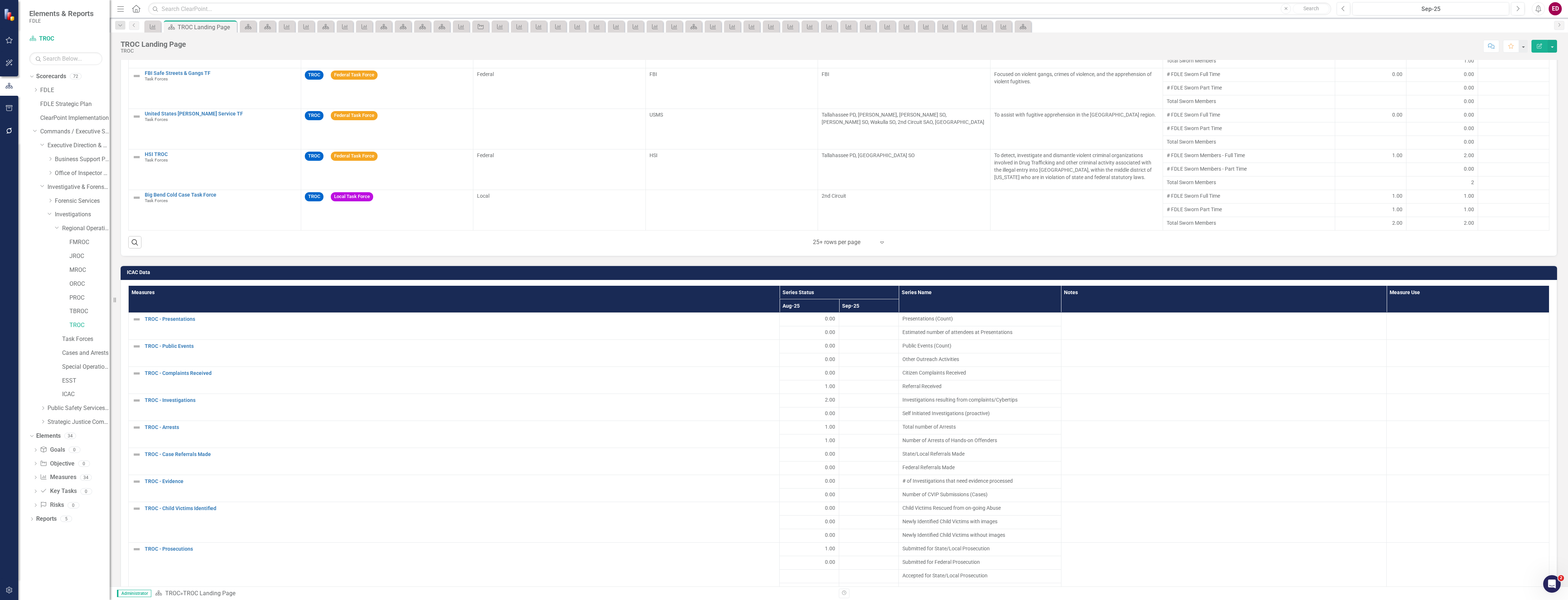
click at [1362, 263] on div "ICAC Data Measures Series Status Series Name Notes Measure Use Aug-25 Sep-25 TR…" at bounding box center [839, 532] width 1447 height 553
click at [1365, 273] on td "ICAC Data" at bounding box center [840, 273] width 1427 height 11
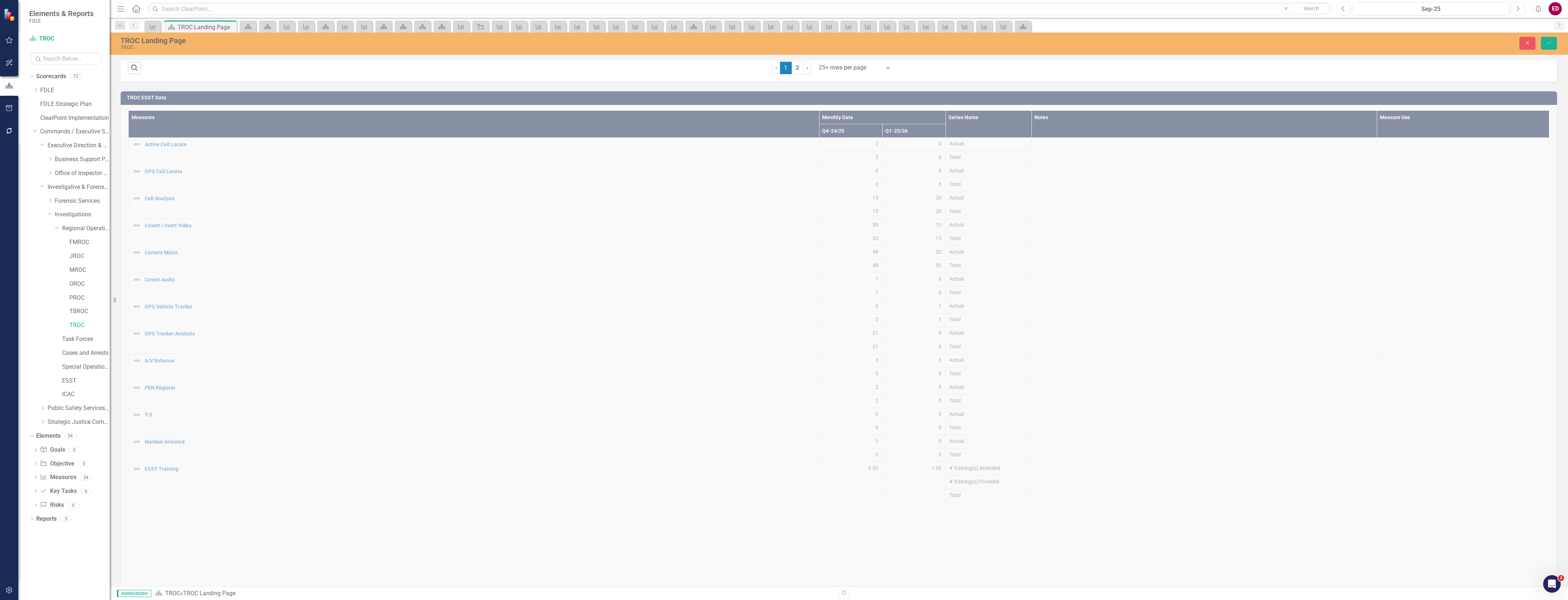
scroll to position [1644, 0]
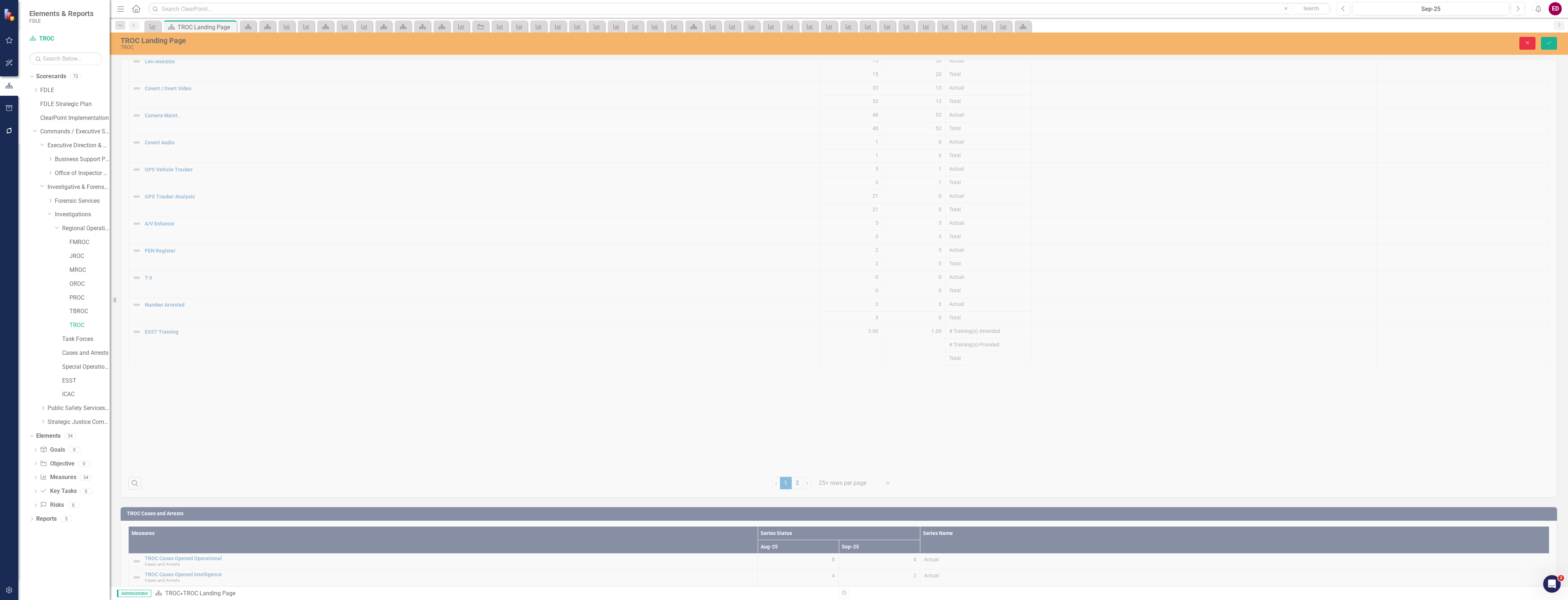
click at [1525, 38] on button "Close" at bounding box center [1527, 43] width 16 height 13
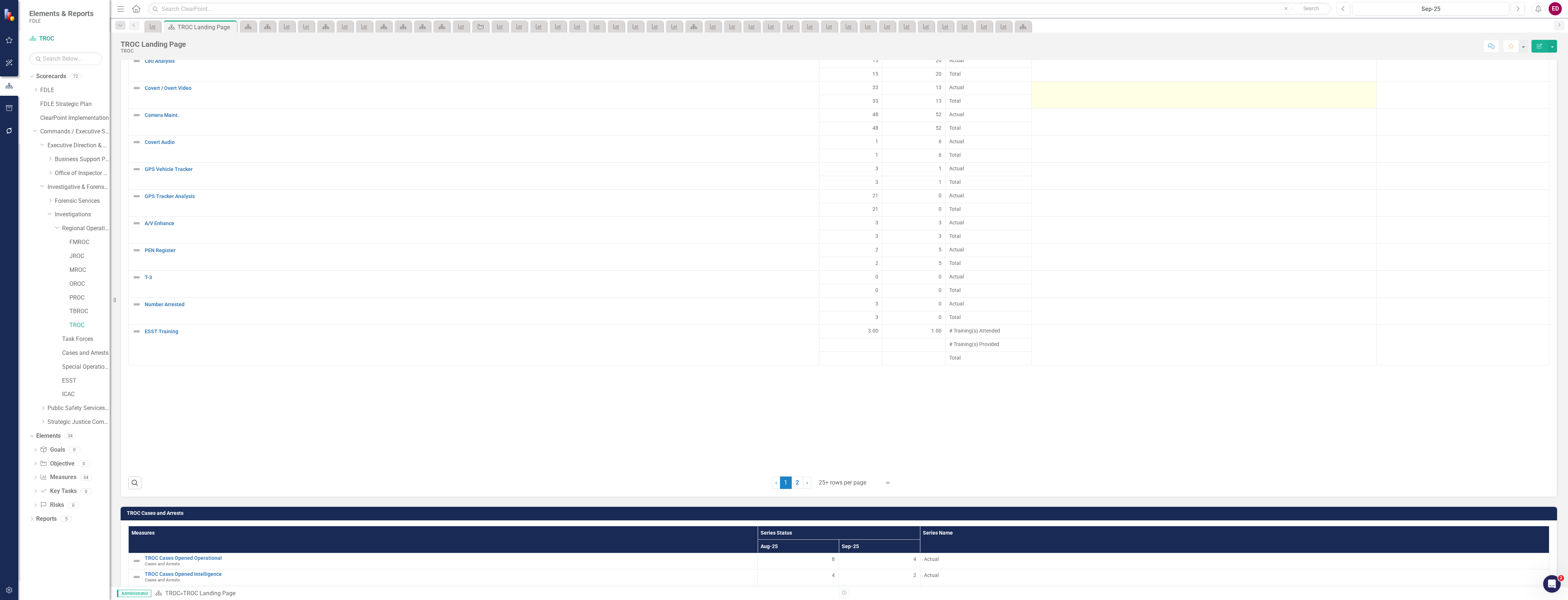
scroll to position [1504, 0]
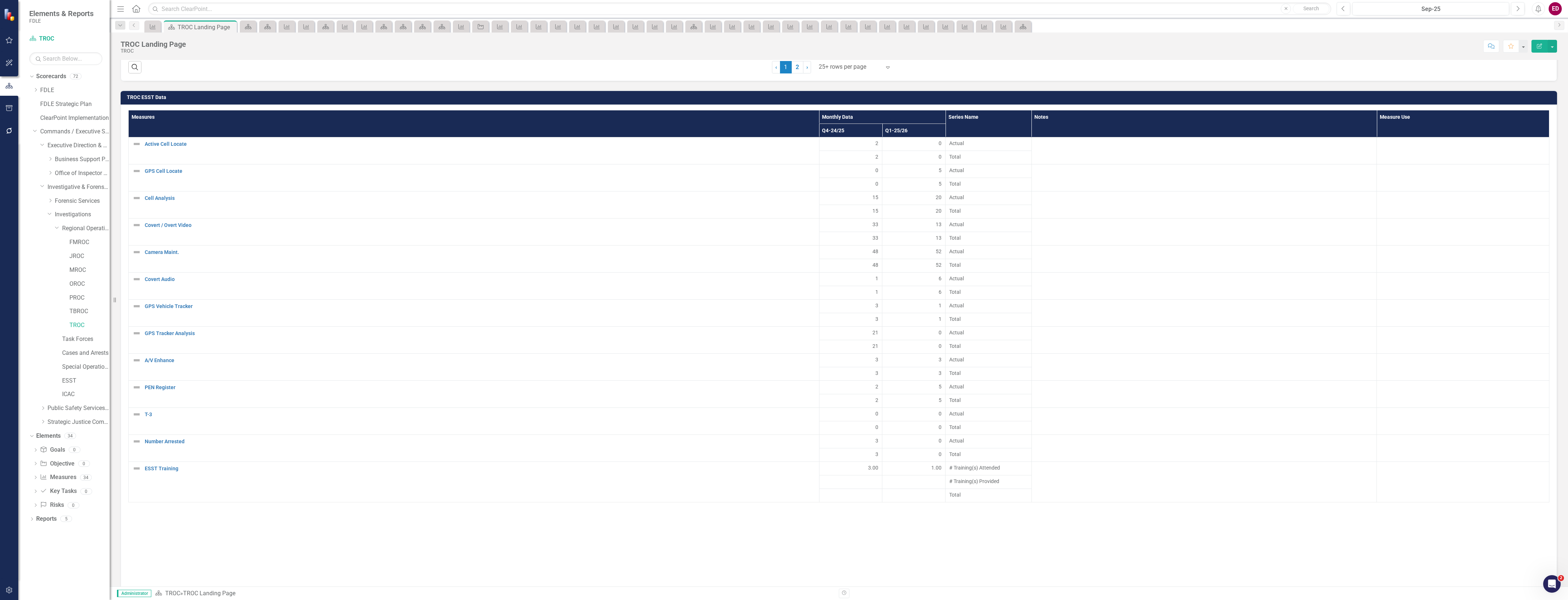
click at [1482, 90] on div "TROC ESST Data Measures Monthly Data Series Name Notes Measure Use Q4-24/25 Q1-…" at bounding box center [839, 357] width 1447 height 553
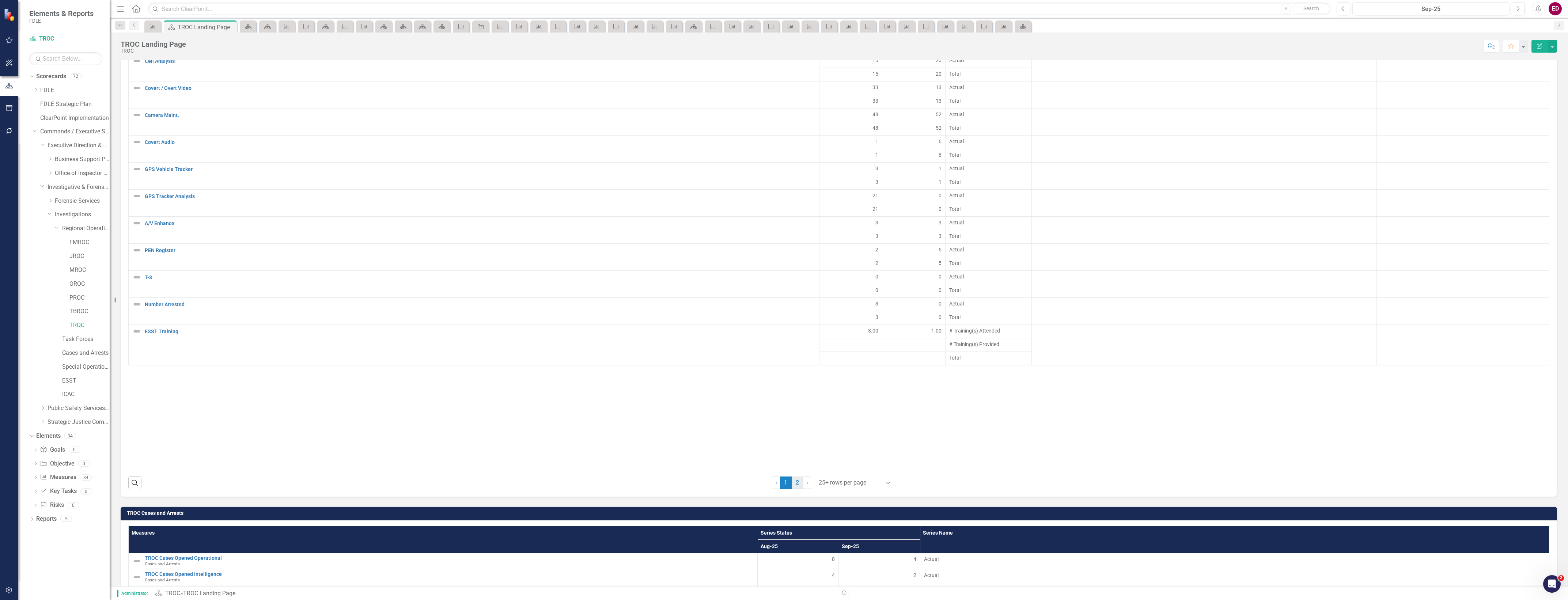
click at [798, 486] on link "2" at bounding box center [797, 483] width 12 height 12
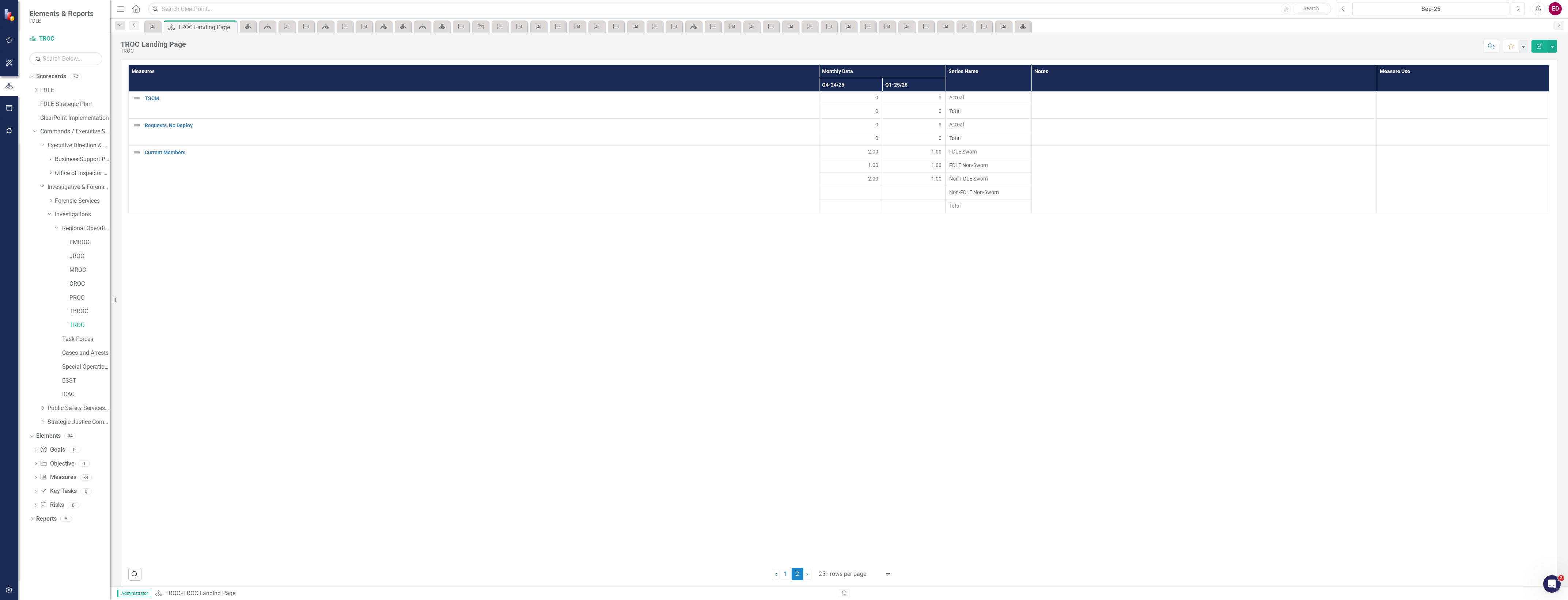
scroll to position [1504, 0]
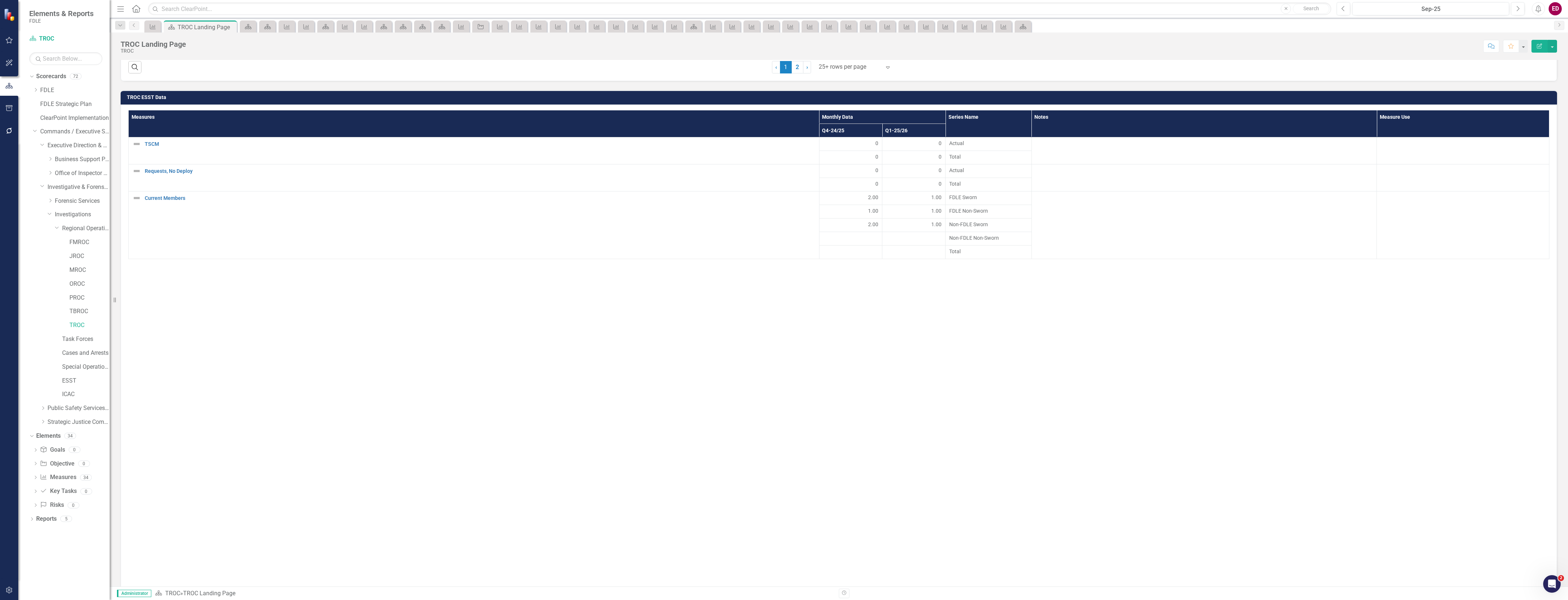
click at [1490, 97] on h3 "TROC ESST Data" at bounding box center [840, 97] width 1427 height 5
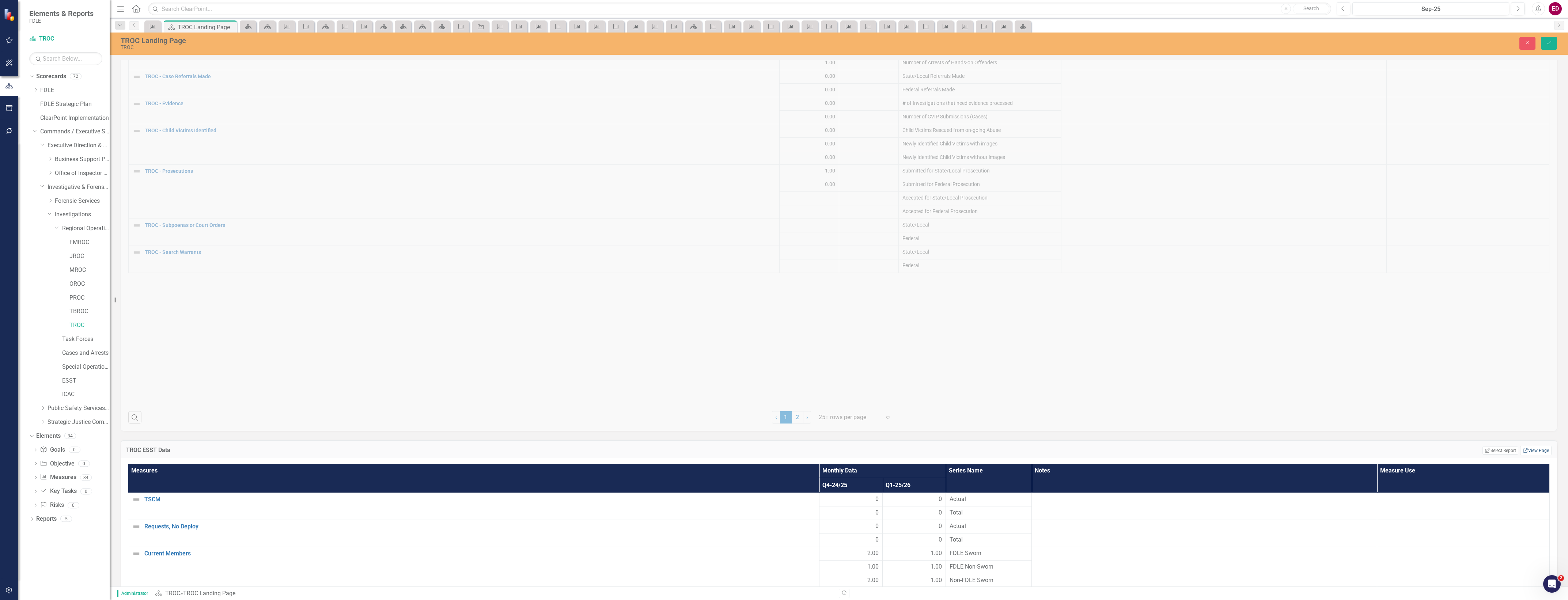
scroll to position [926, 0]
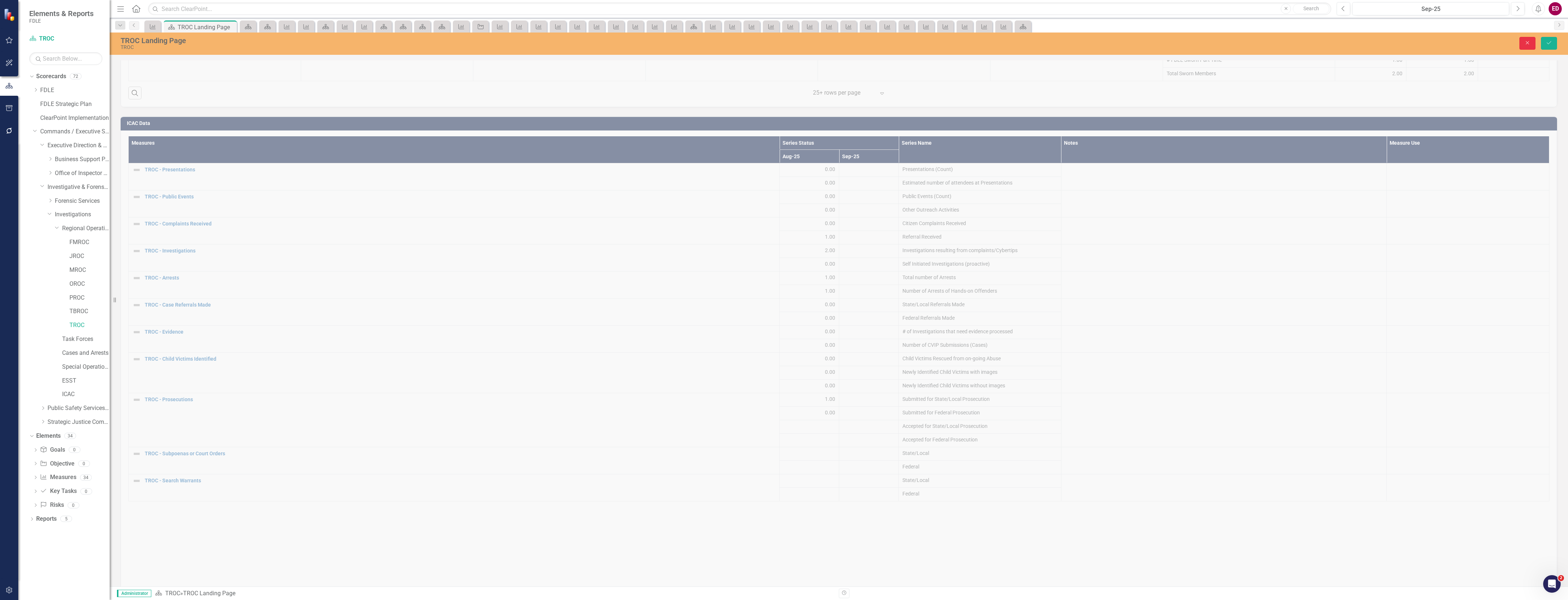
click at [1525, 43] on icon "Close" at bounding box center [1527, 43] width 7 height 5
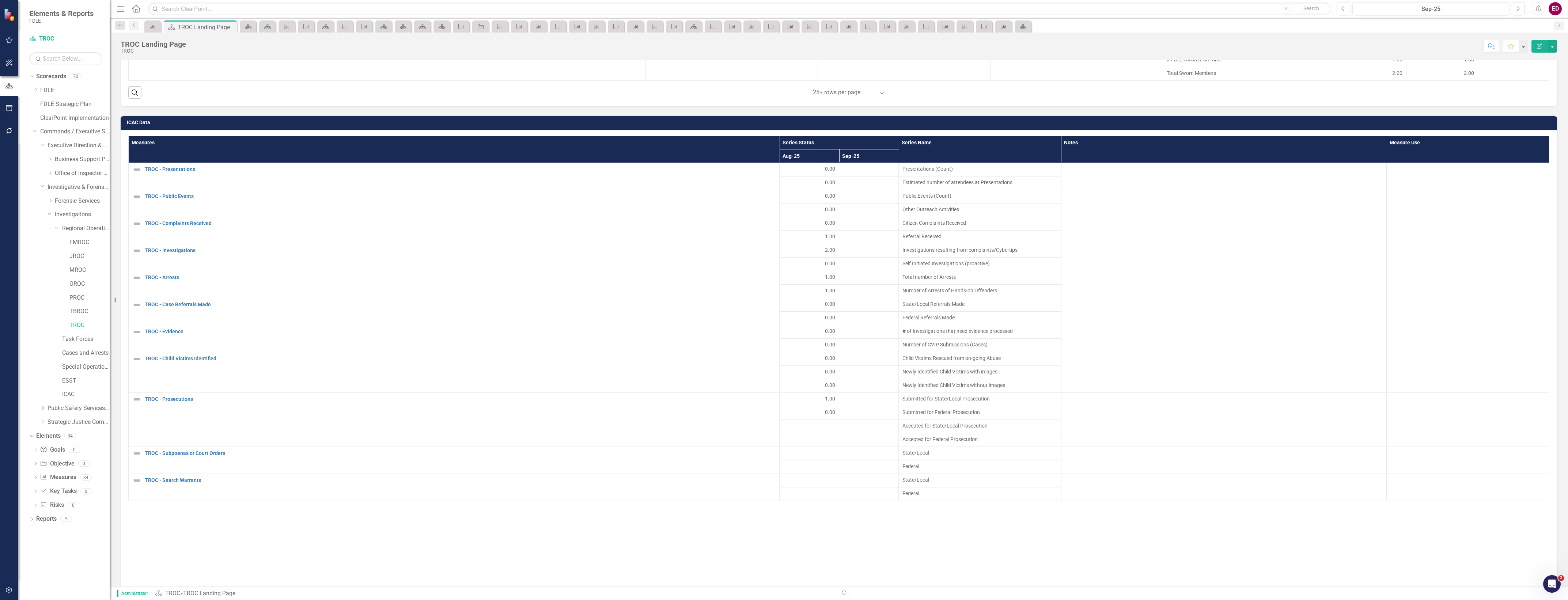
drag, startPoint x: 1, startPoint y: 585, endPoint x: 1, endPoint y: 488, distance: 97.0
click at [1, 585] on button "button" at bounding box center [9, 590] width 16 height 15
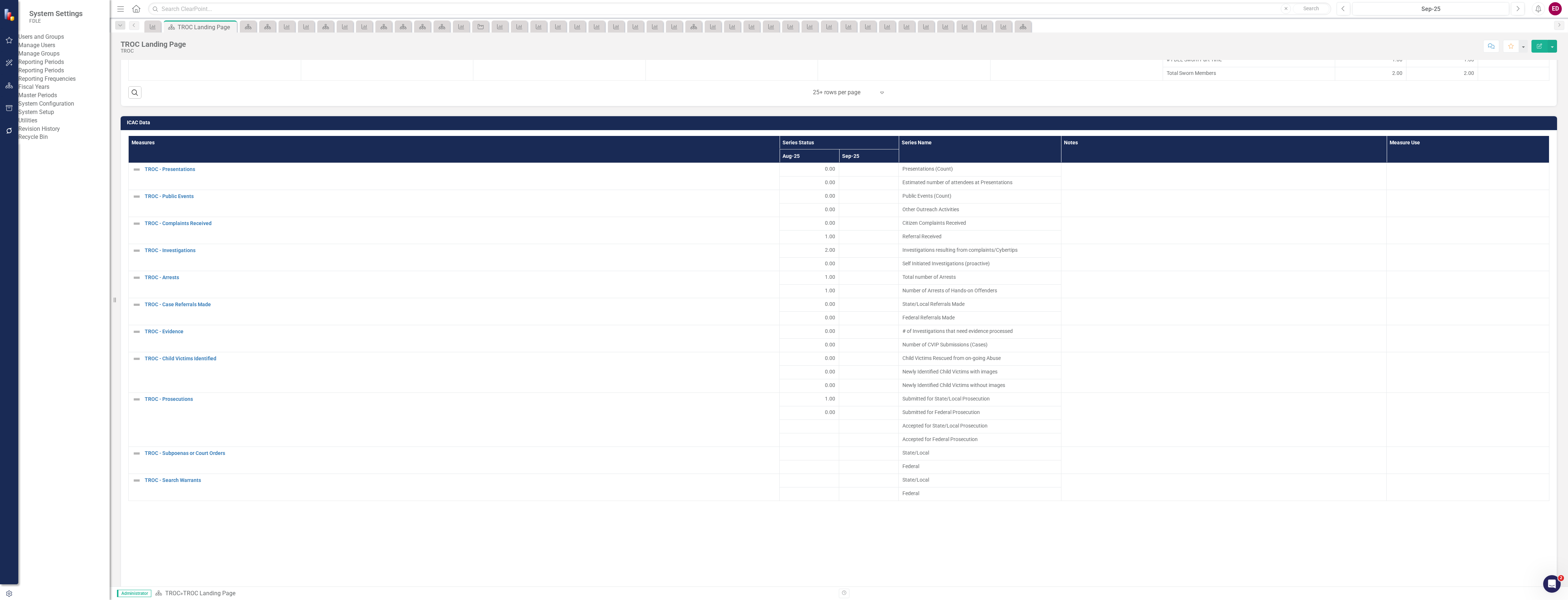
click at [75, 58] on div "Users and Groups Manage Users Manage Groups Reporting Periods Reporting Periods…" at bounding box center [64, 87] width 91 height 108
click at [77, 48] on link "Manage Users" at bounding box center [64, 46] width 91 height 9
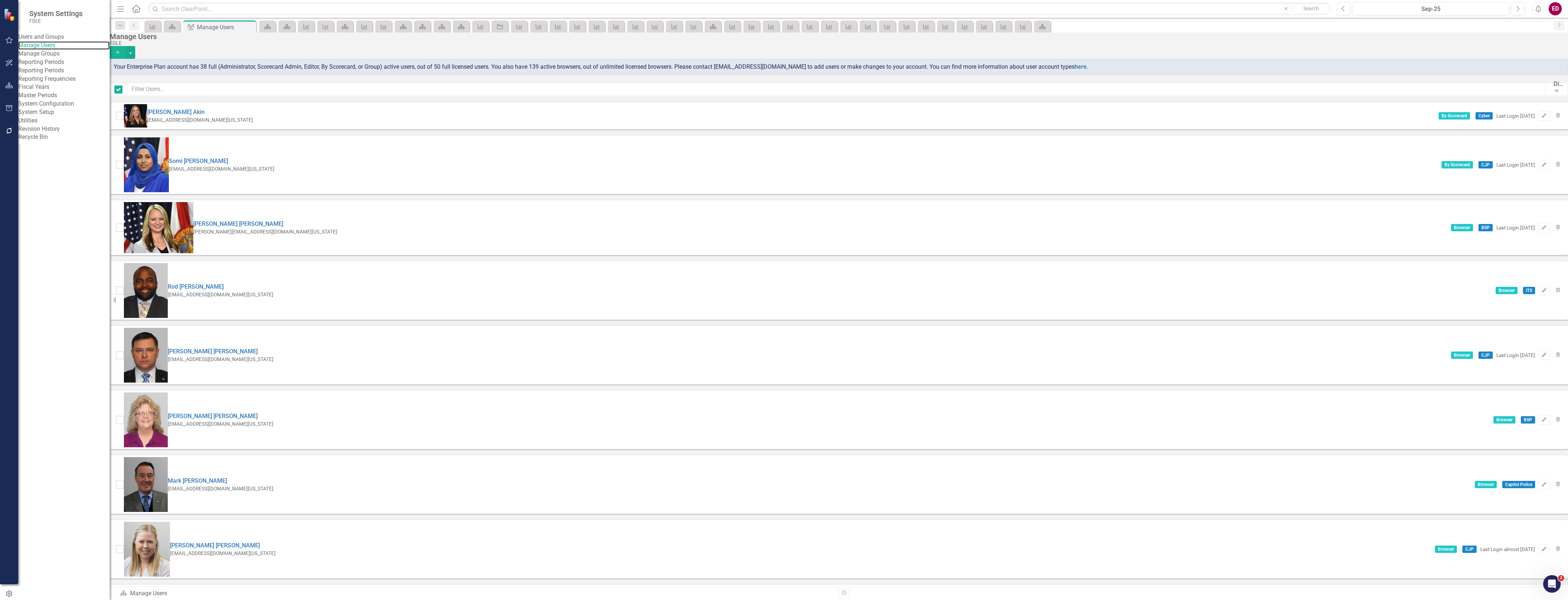
checkbox input "false"
click at [211, 85] on input "text" at bounding box center [836, 89] width 1418 height 13
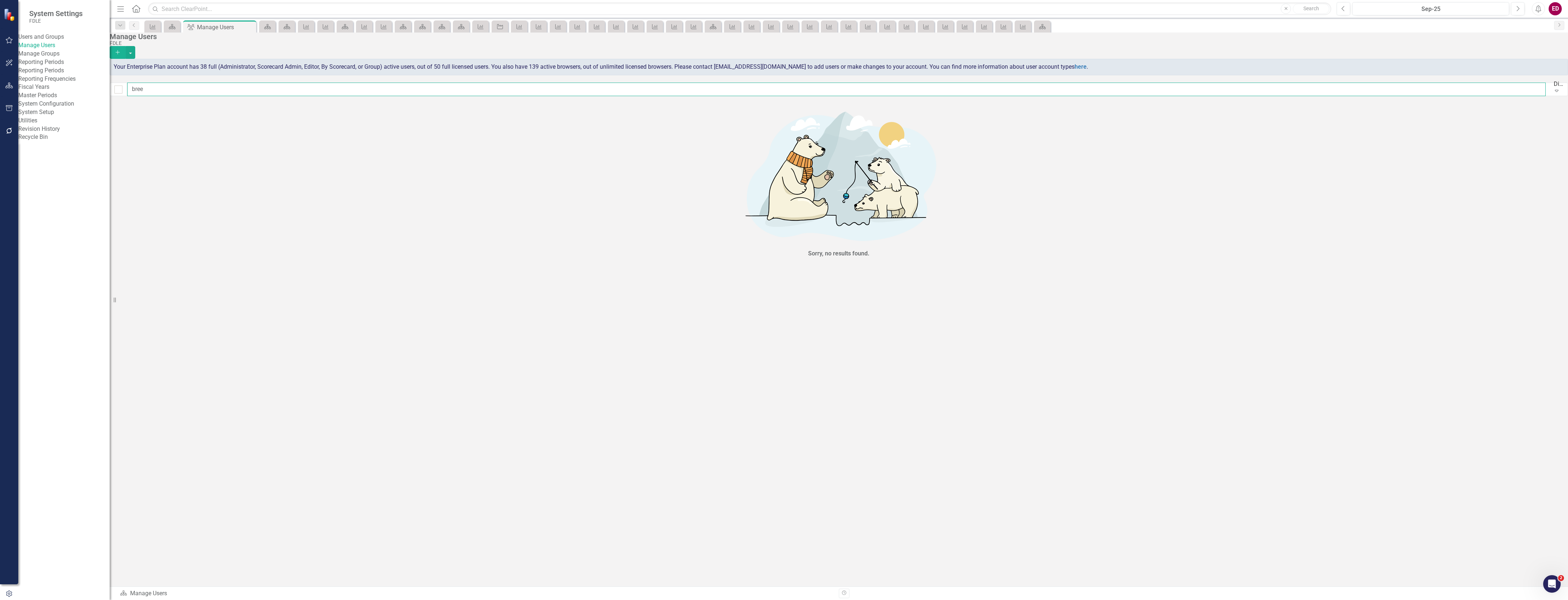
type input "bre"
checkbox input "false"
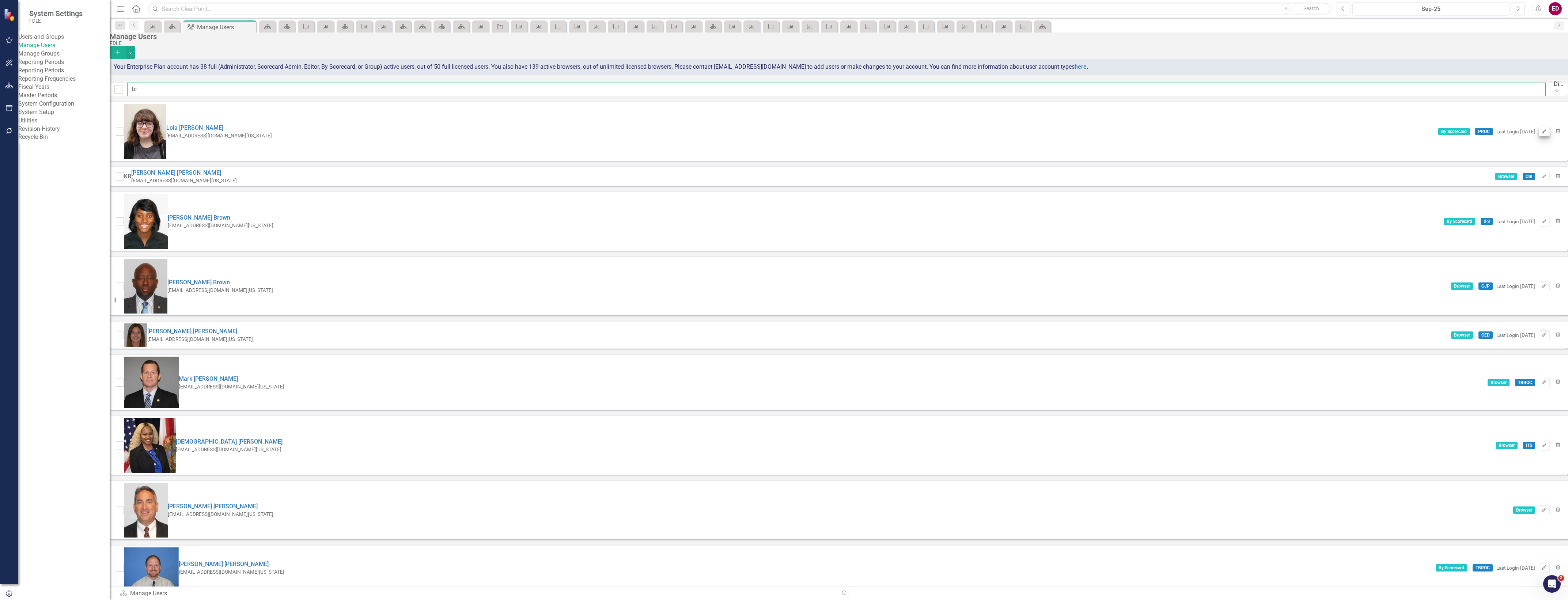
type input "br"
click at [1542, 129] on icon "button" at bounding box center [1544, 131] width 4 height 4
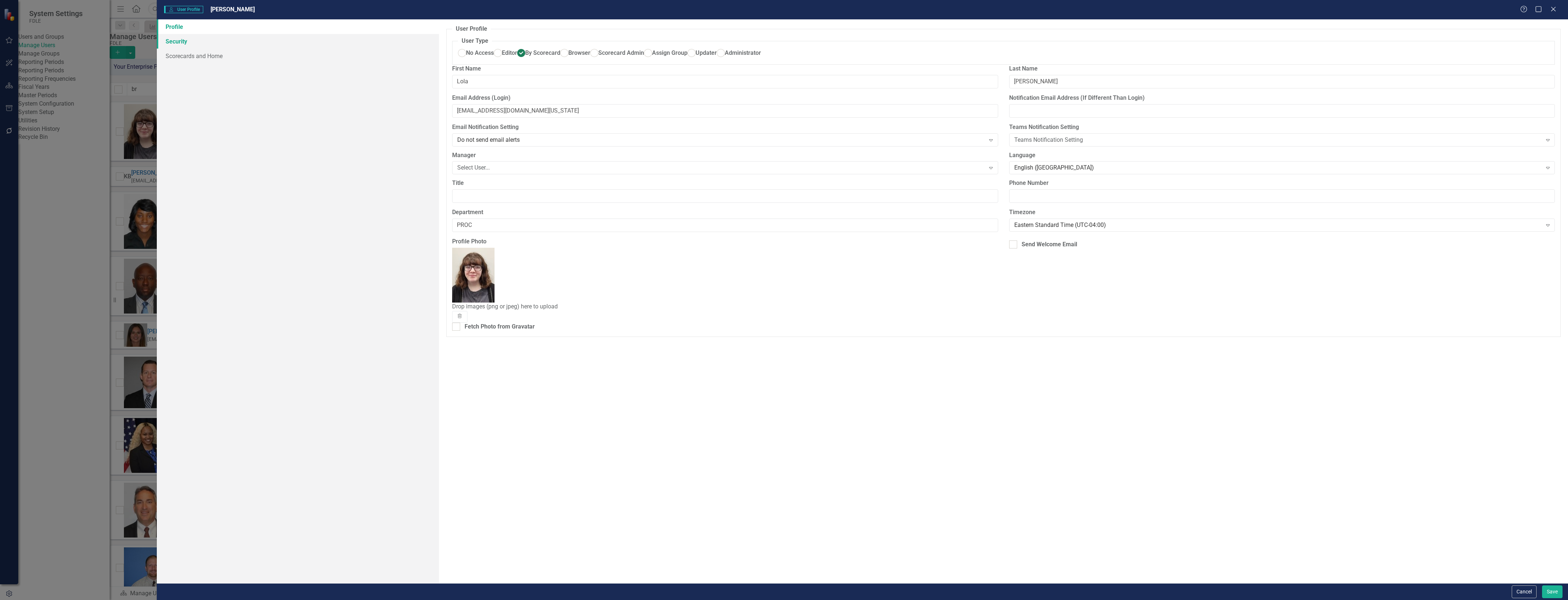
click at [321, 43] on link "Security" at bounding box center [298, 41] width 282 height 15
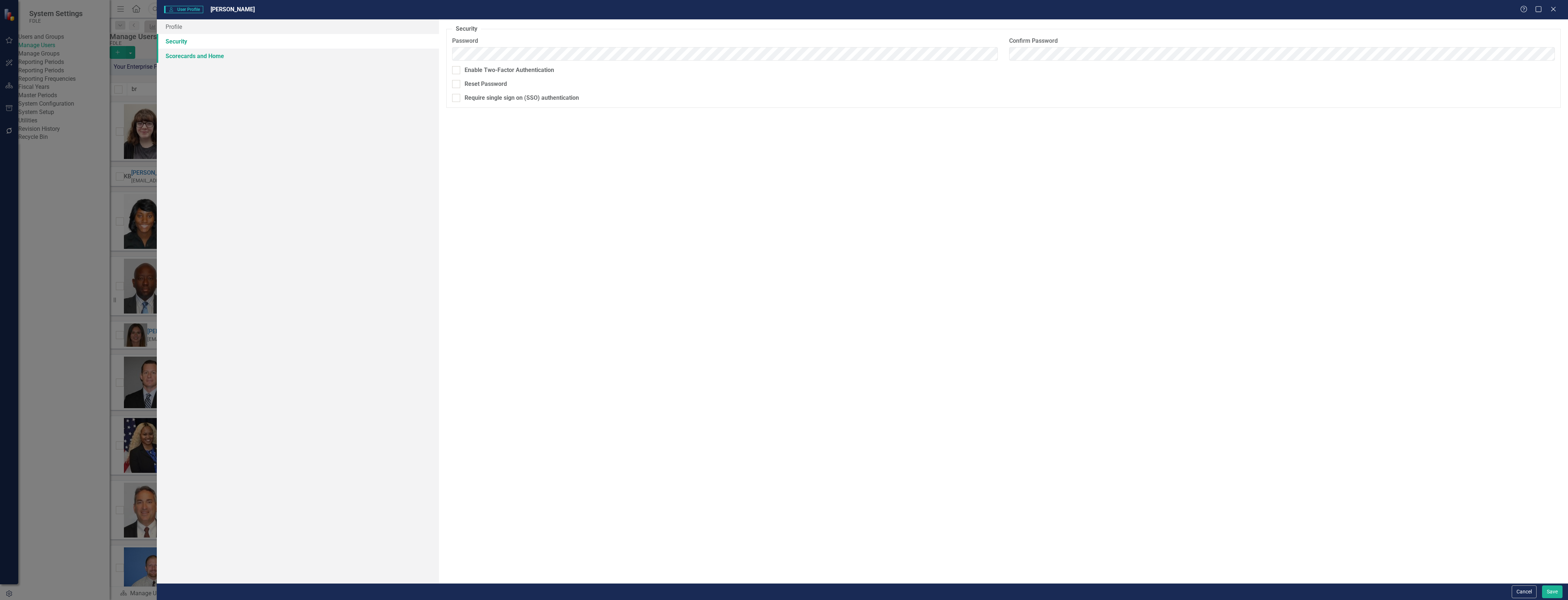
click at [324, 54] on link "Scorecards and Home" at bounding box center [298, 56] width 282 height 15
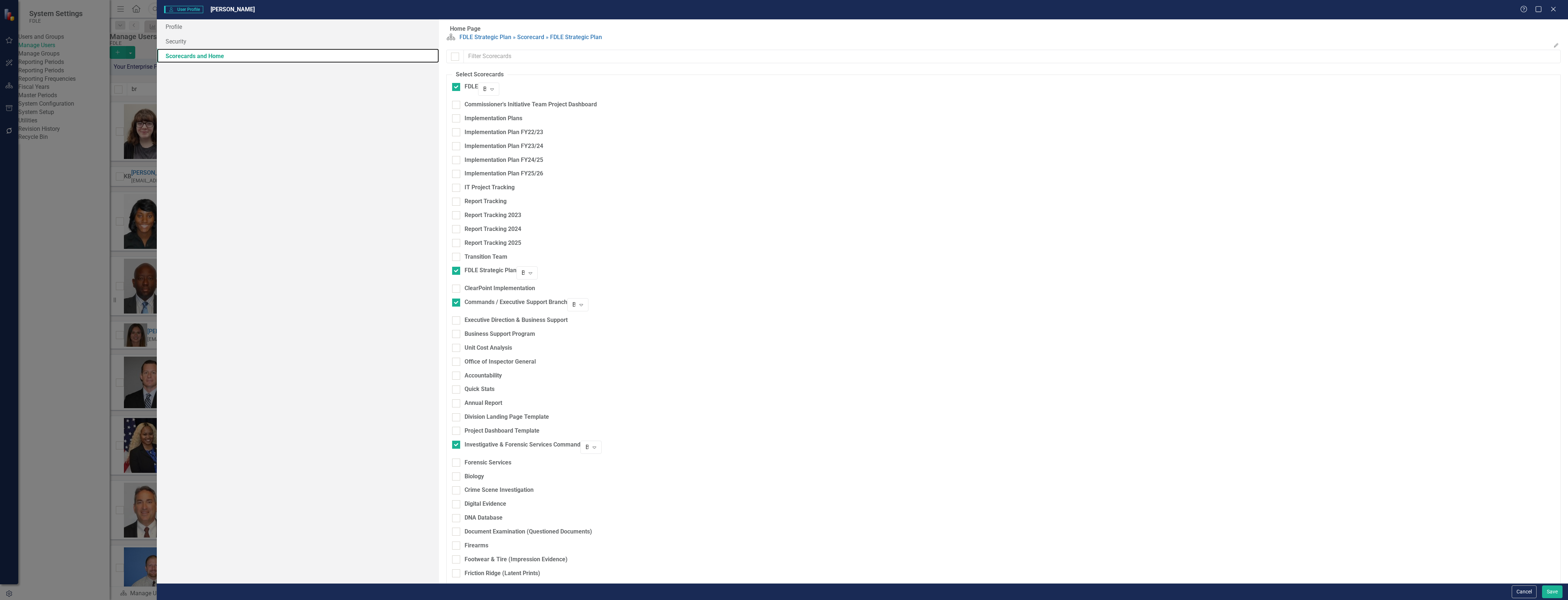
scroll to position [365, 0]
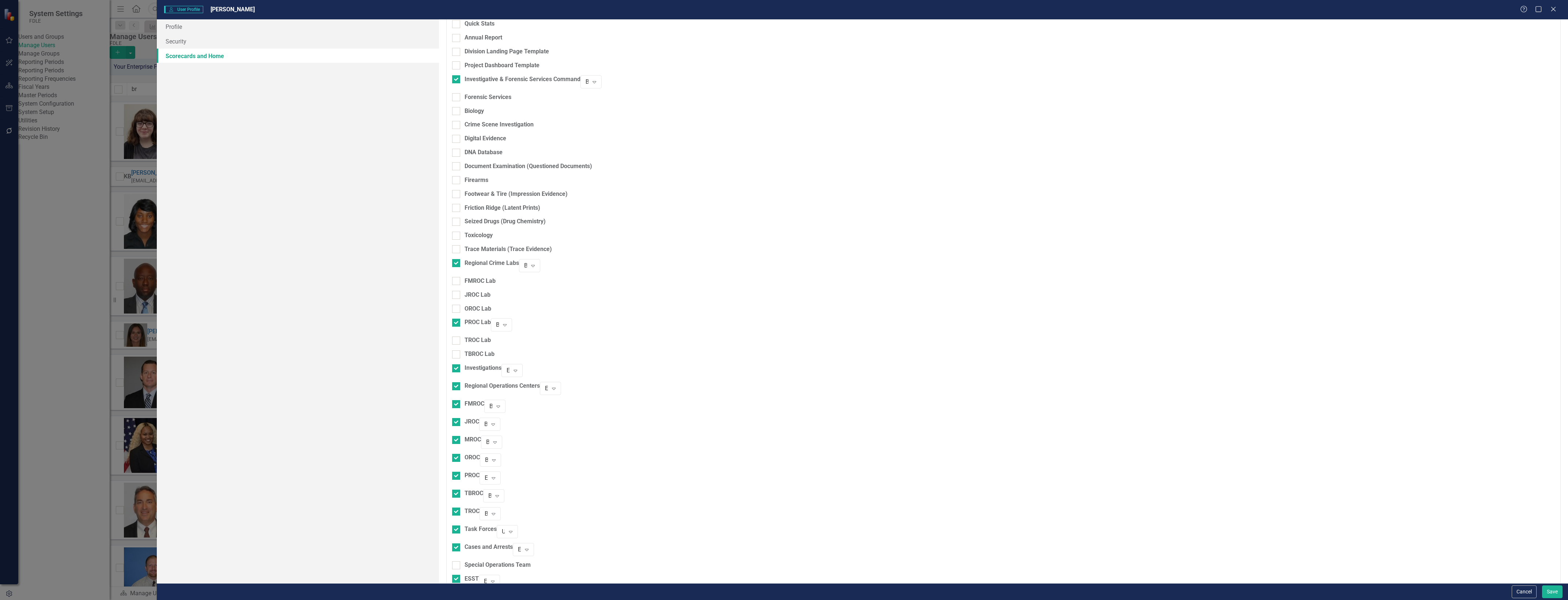
click at [480, 453] on div "OROC" at bounding box center [466, 462] width 28 height 18
click at [477, 472] on div "PROC" at bounding box center [472, 476] width 15 height 9
click at [457, 472] on input "PROC" at bounding box center [455, 474] width 5 height 5
click at [477, 472] on div "PROC" at bounding box center [472, 476] width 15 height 9
click at [457, 472] on input "PROC" at bounding box center [455, 474] width 5 height 5
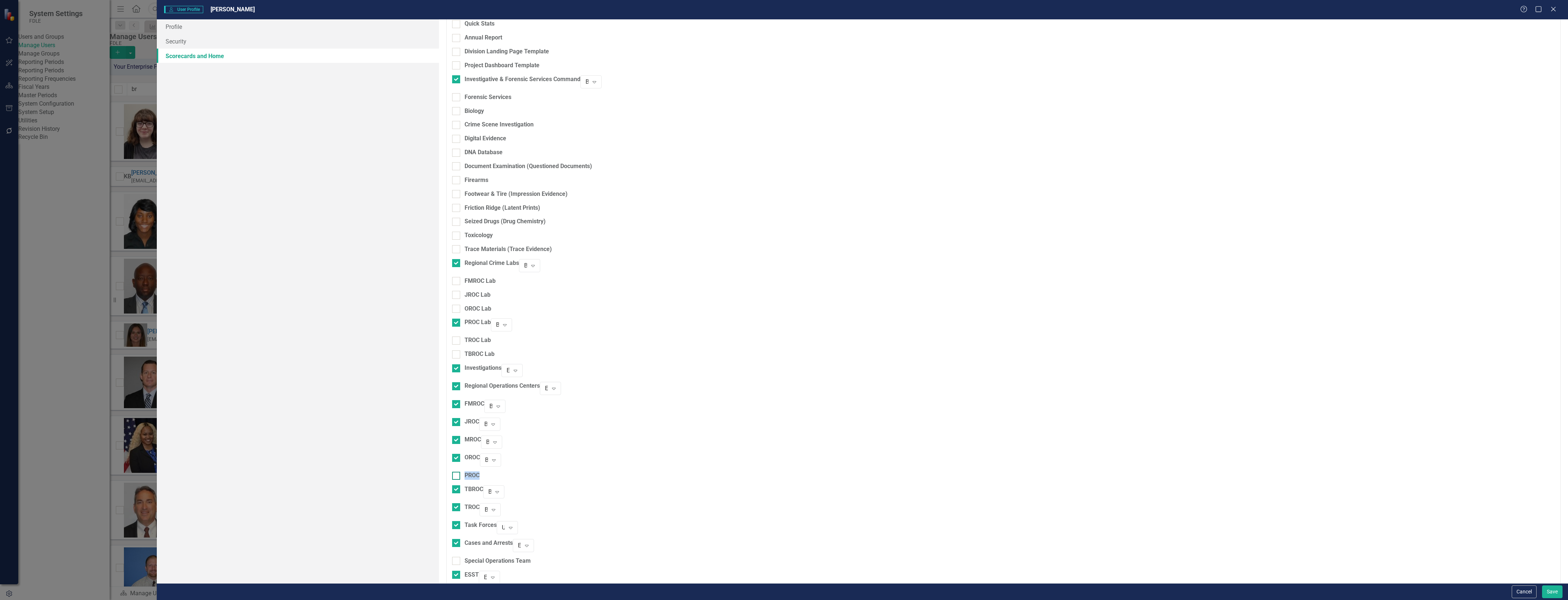
checkbox input "true"
click at [488, 474] on div "Editor" at bounding box center [486, 478] width 3 height 9
click at [1555, 589] on button "Save" at bounding box center [1552, 591] width 21 height 13
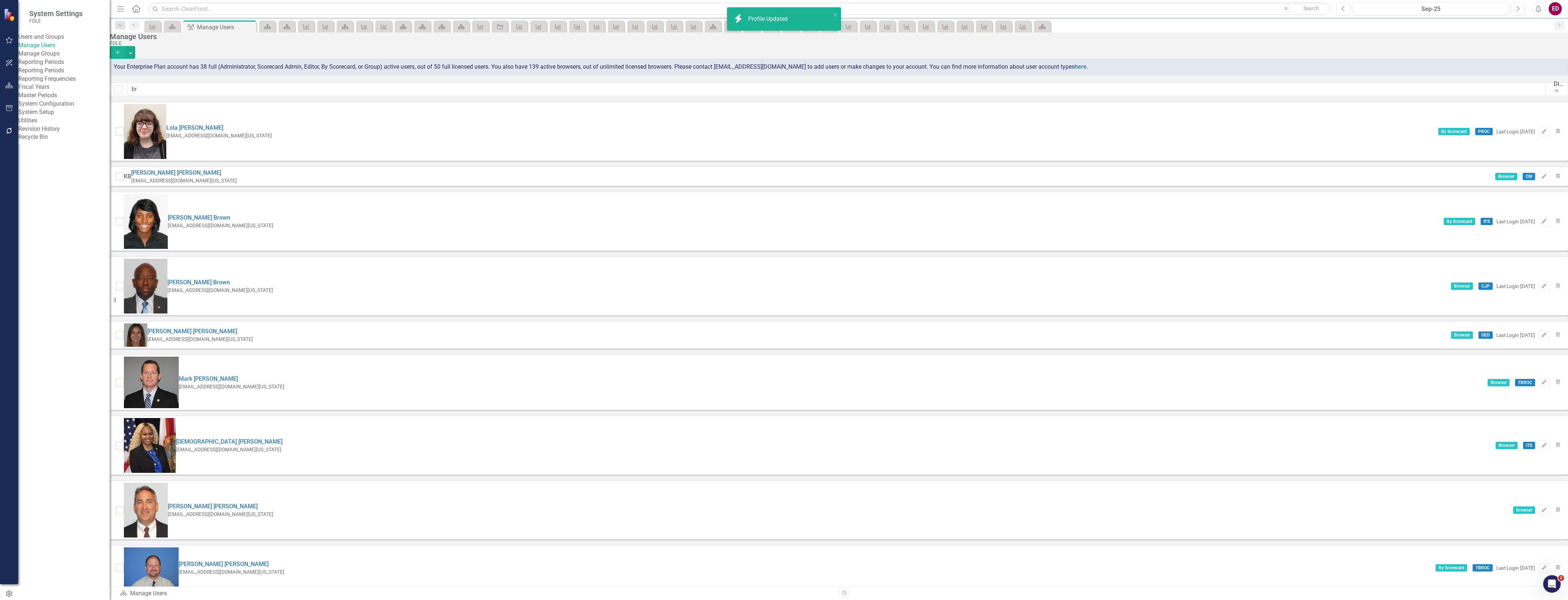
click at [253, 84] on div "Manage Users FDLE Add Your Enterprise Plan account has 38 full (Administrator, …" at bounding box center [839, 66] width 1458 height 69
click at [250, 88] on input "br" at bounding box center [836, 89] width 1418 height 13
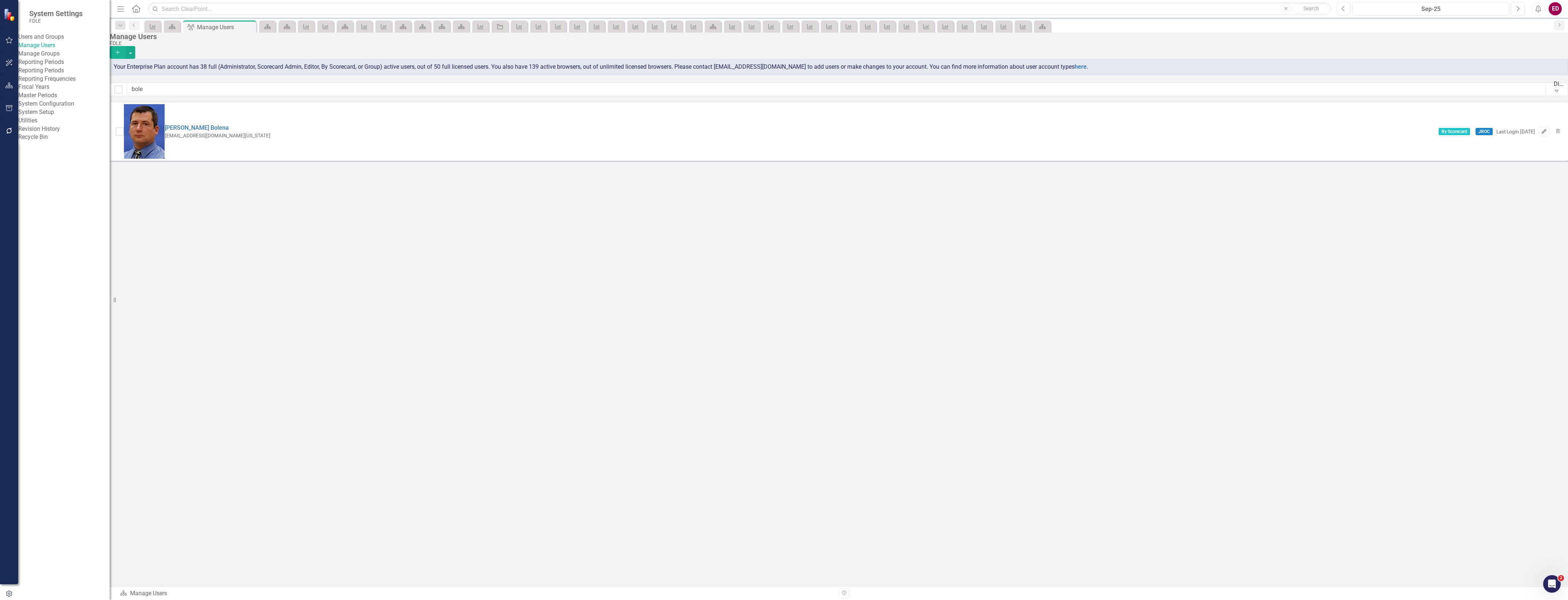
click at [1541, 130] on icon "Edit" at bounding box center [1544, 131] width 5 height 4
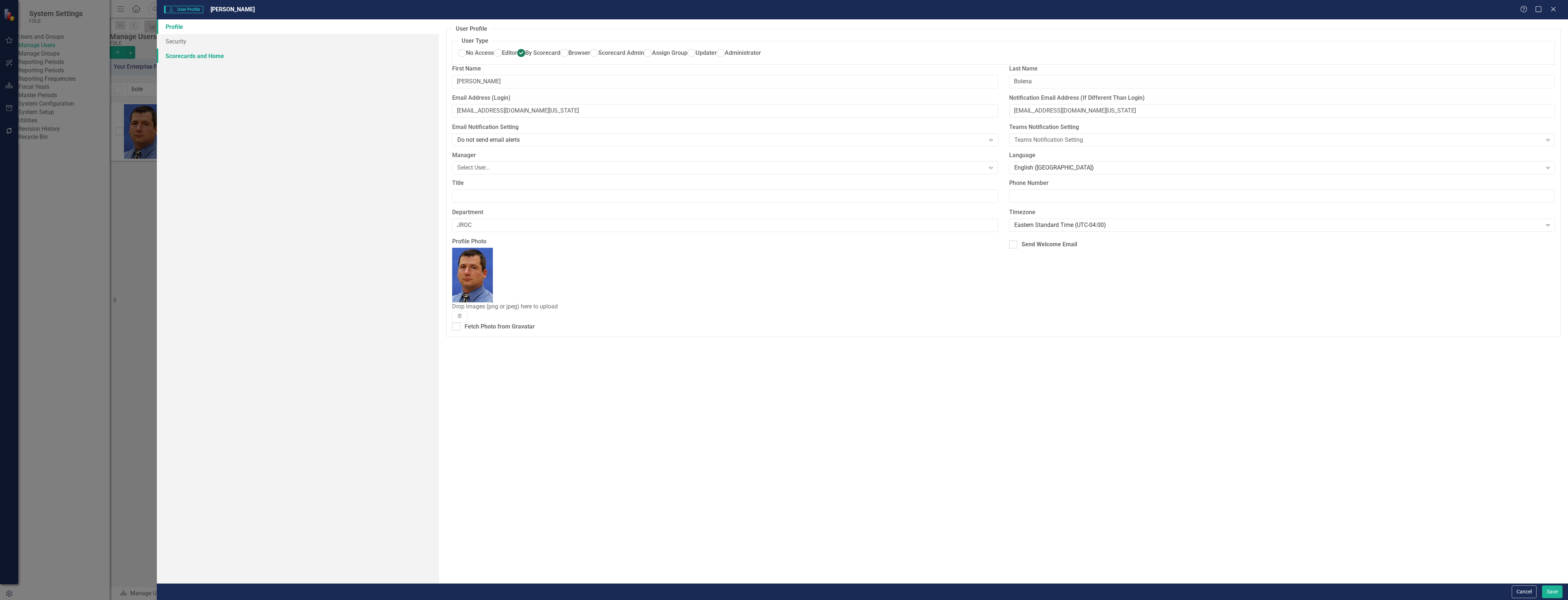
click at [366, 53] on link "Scorecards and Home" at bounding box center [298, 56] width 282 height 15
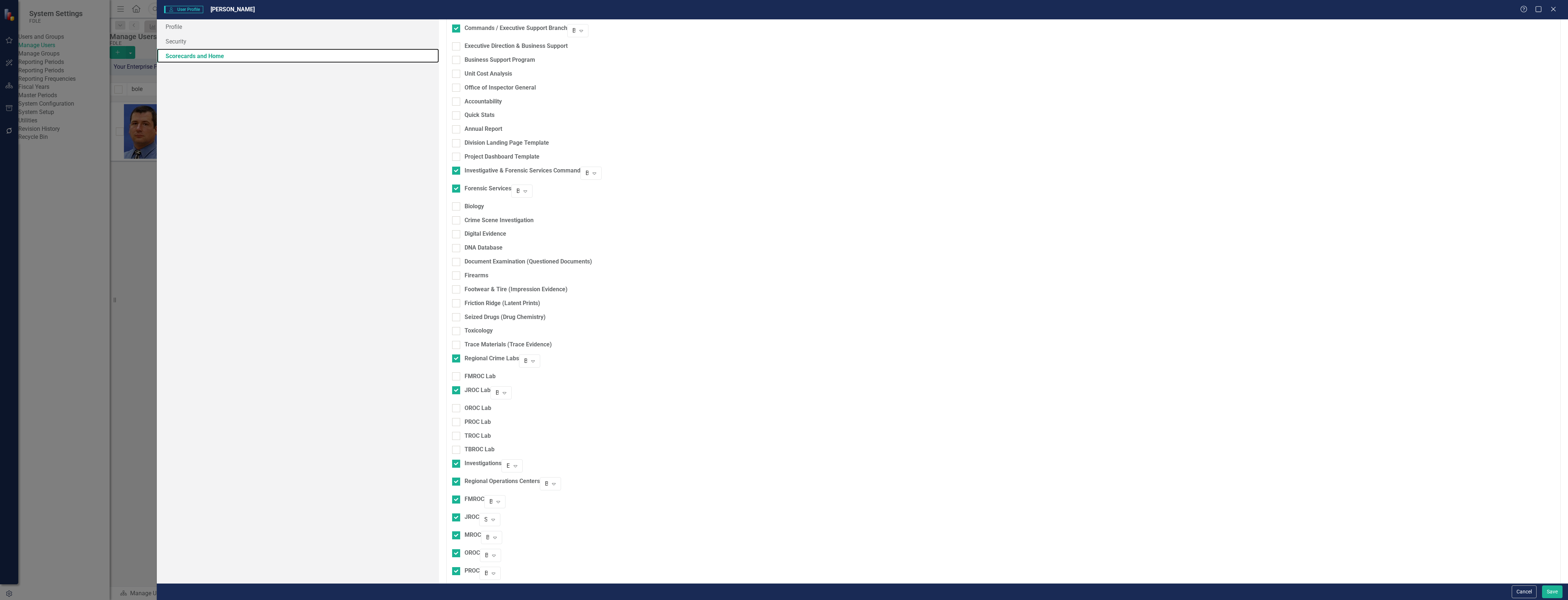
scroll to position [319, 0]
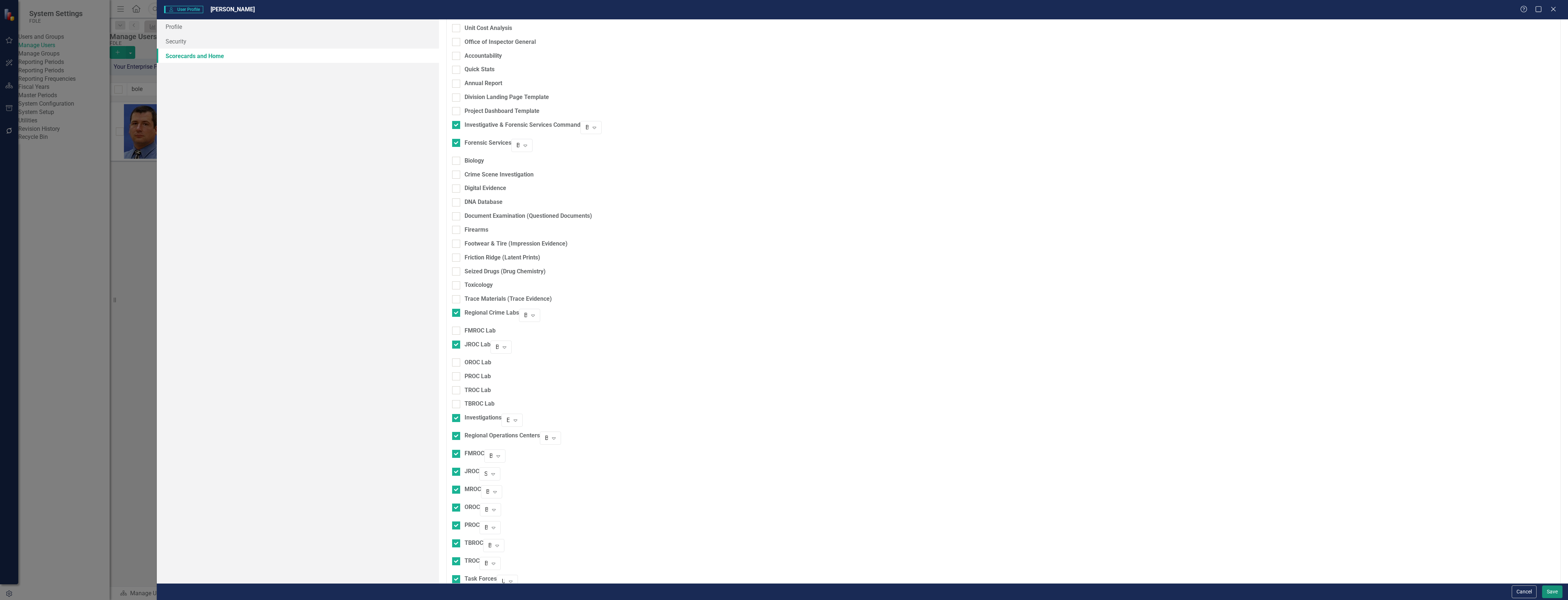
click at [1553, 592] on button "Save" at bounding box center [1552, 591] width 21 height 13
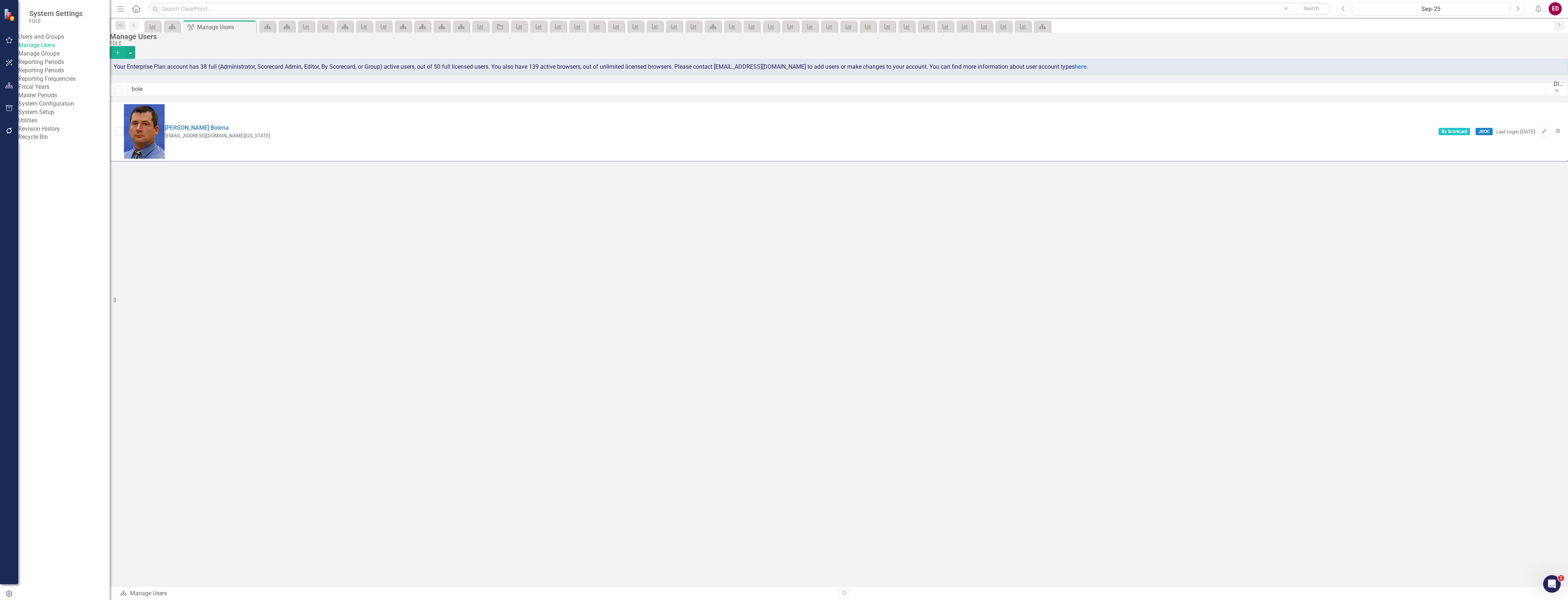
click at [1002, 104] on div "Victor Bolena VictorBolena@fdle.state.fl.us By Scorecard JROC Last Login 21 day…" at bounding box center [839, 131] width 1458 height 59
click at [1005, 96] on input "bole" at bounding box center [836, 89] width 1418 height 13
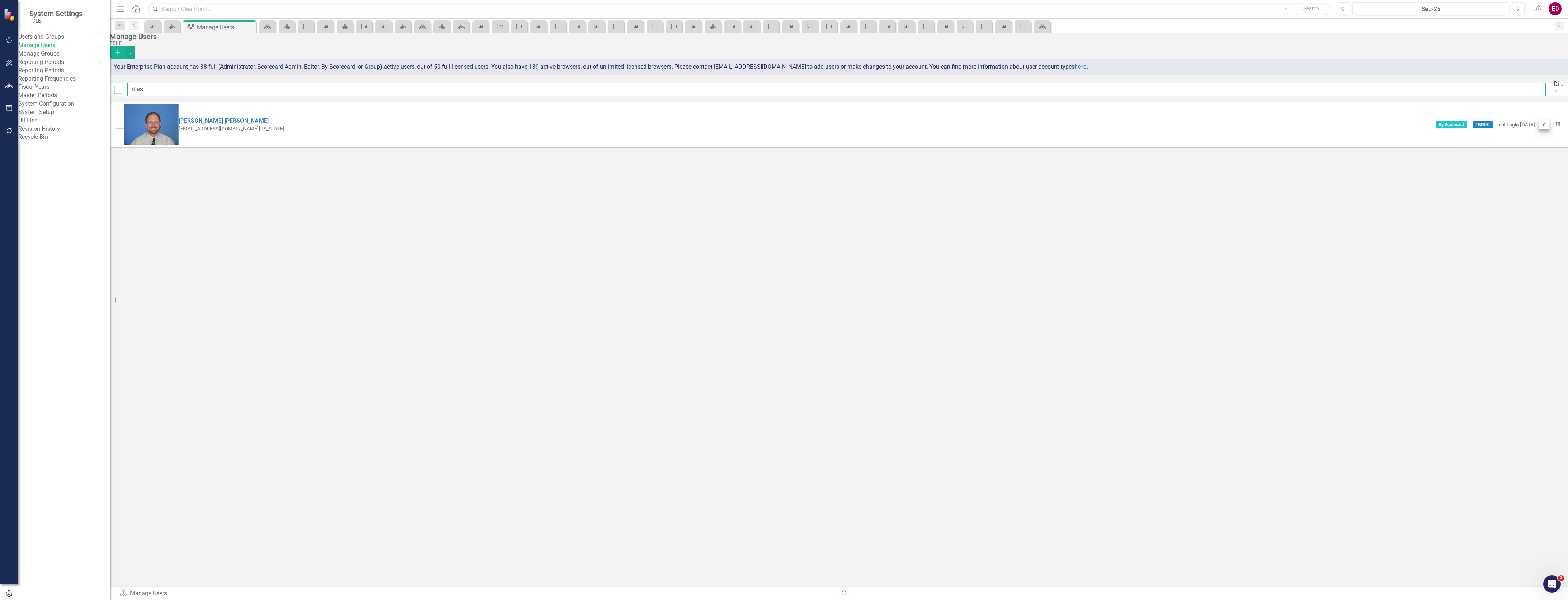
type input "dres"
click at [1539, 120] on button "Edit" at bounding box center [1544, 125] width 10 height 10
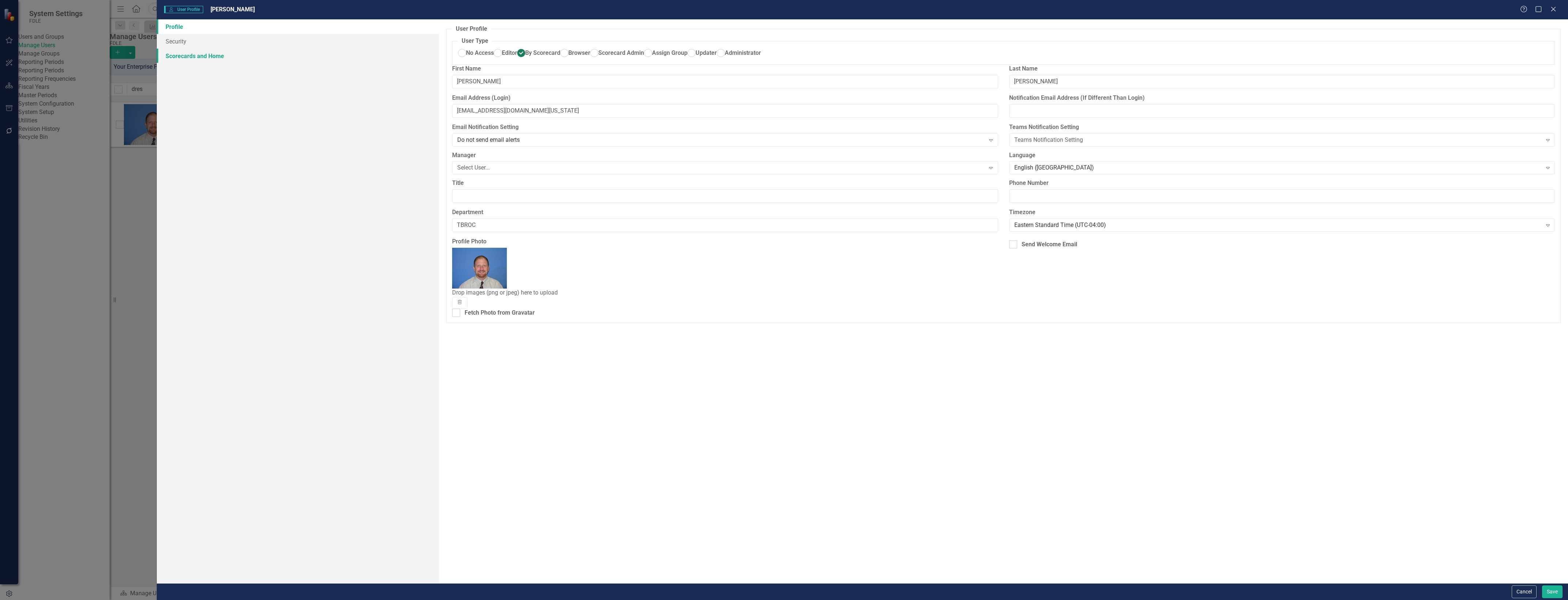
click at [304, 57] on link "Scorecards and Home" at bounding box center [298, 56] width 282 height 15
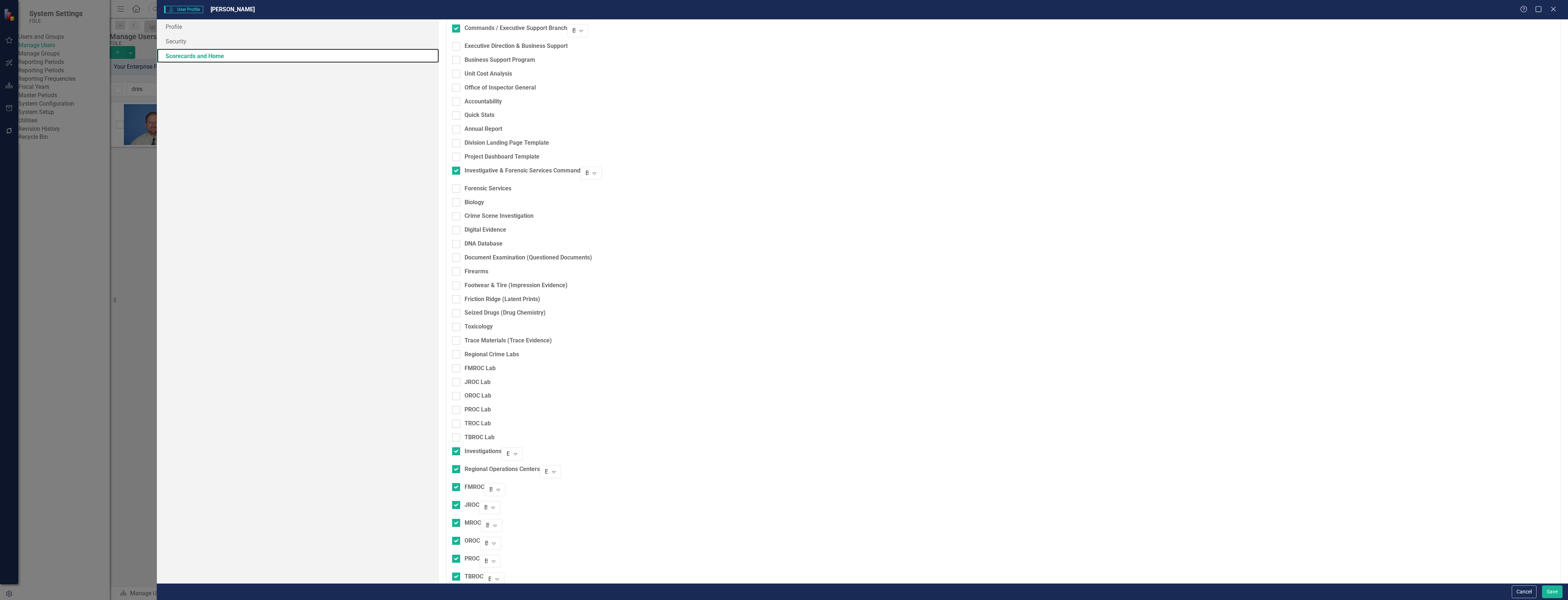
scroll to position [457, 0]
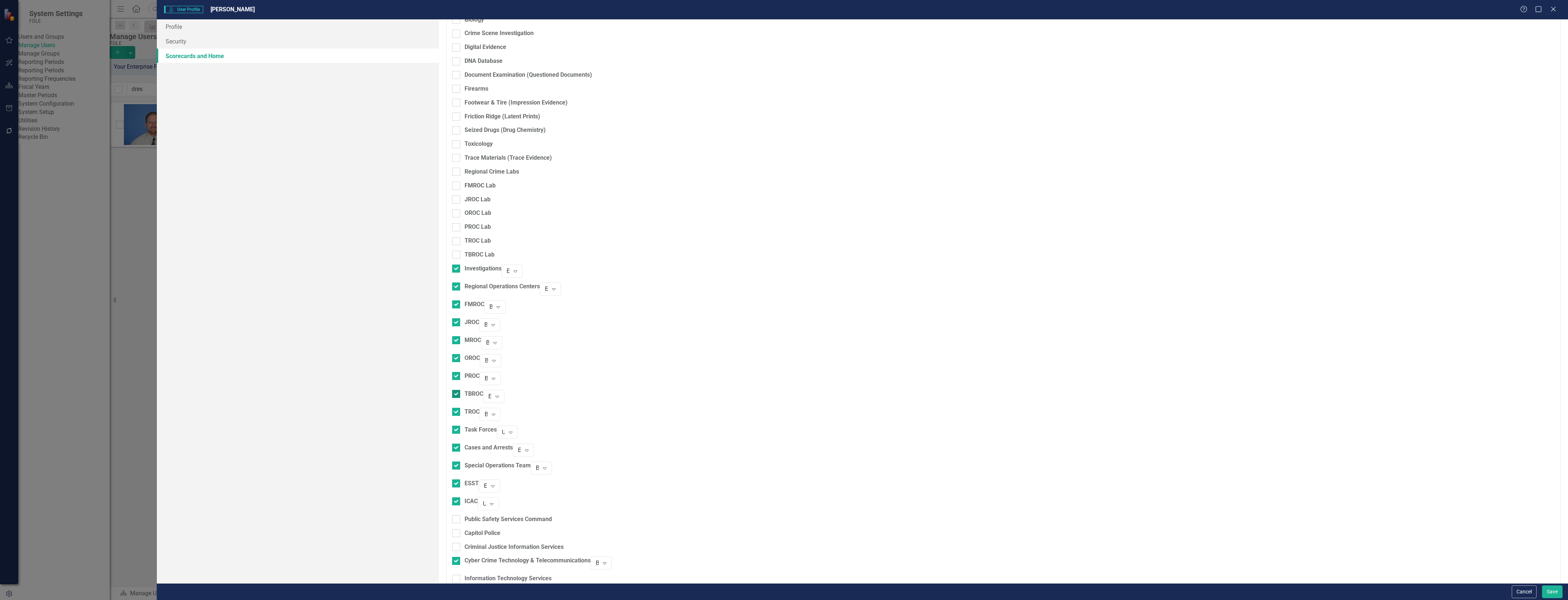
click at [465, 390] on div "TBROC" at bounding box center [474, 394] width 19 height 9
click at [457, 390] on input "TBROC" at bounding box center [455, 392] width 5 height 5
click at [465, 390] on div "TBROC" at bounding box center [474, 394] width 19 height 9
click at [457, 390] on input "TBROC" at bounding box center [455, 392] width 5 height 5
checkbox input "true"
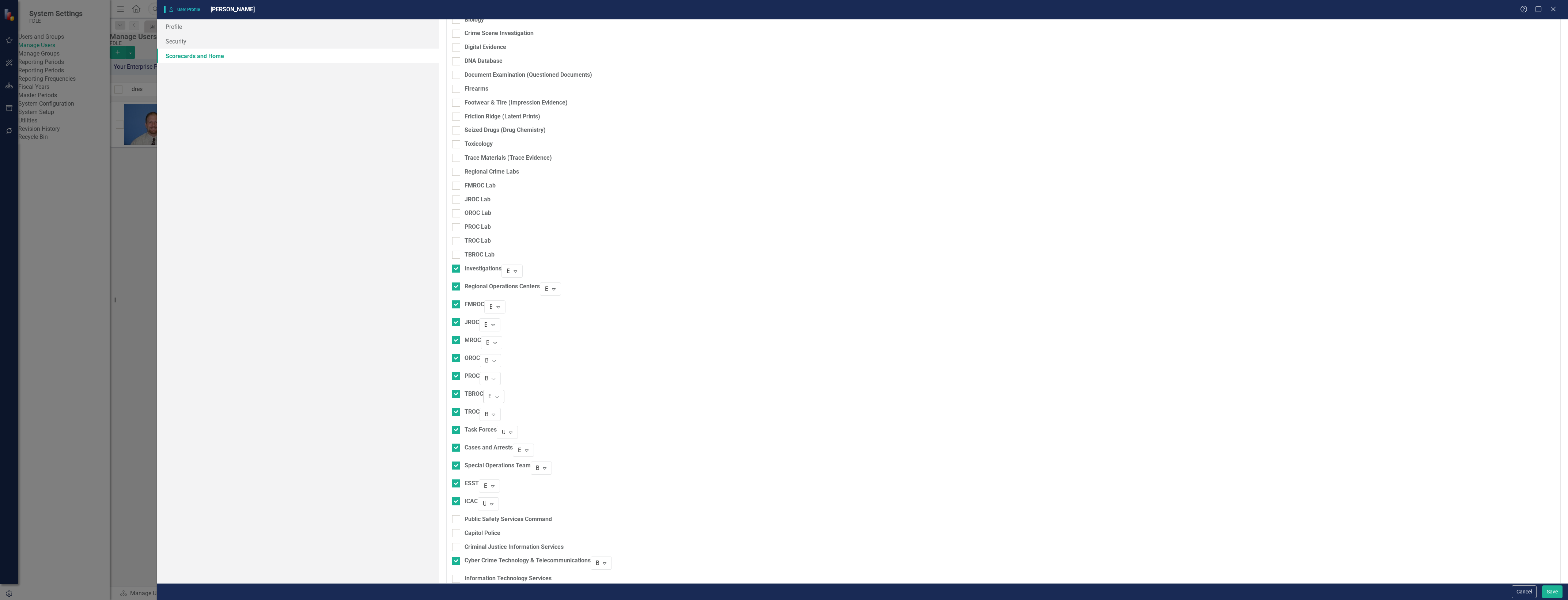
click at [491, 392] on div "Editor" at bounding box center [489, 396] width 3 height 9
click at [1552, 592] on button "Save" at bounding box center [1552, 591] width 21 height 13
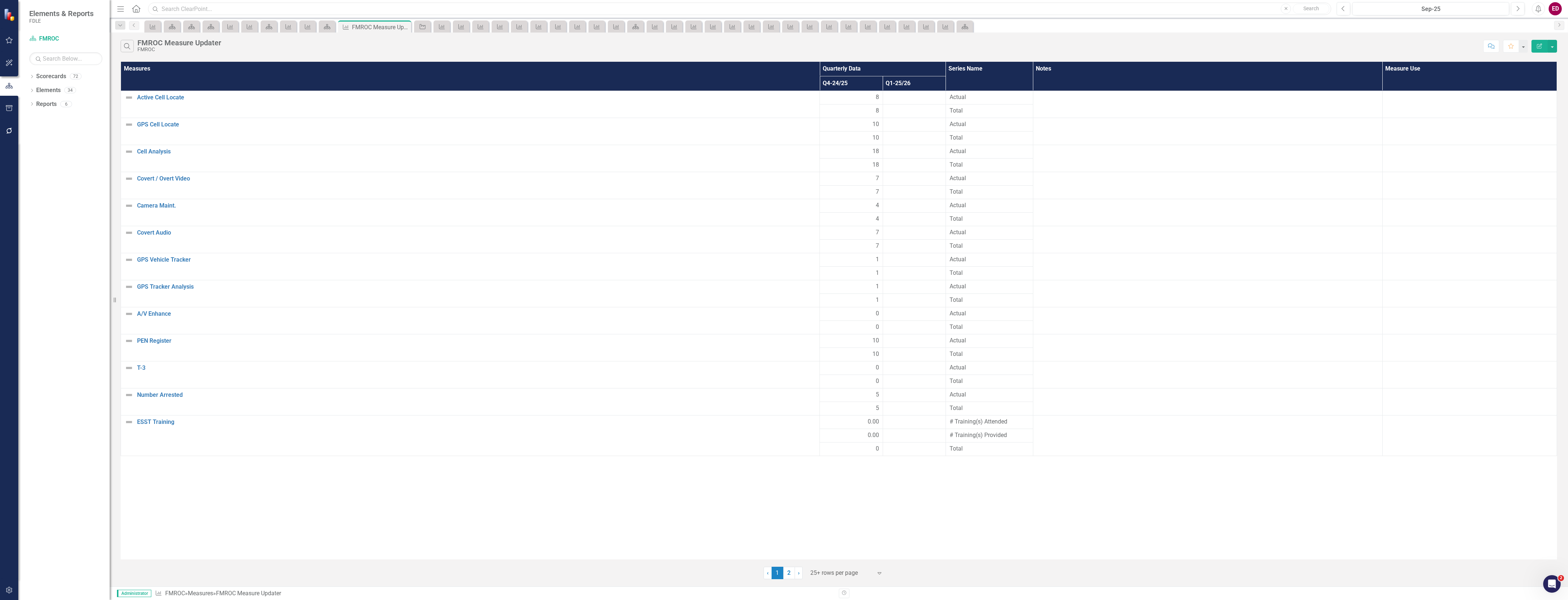
click at [744, 6] on input "text" at bounding box center [740, 9] width 1183 height 13
click at [744, 1] on div "Menu Home Search Close Search Previous Sep-25 Next Alerts ED User Edit Profile …" at bounding box center [839, 9] width 1458 height 18
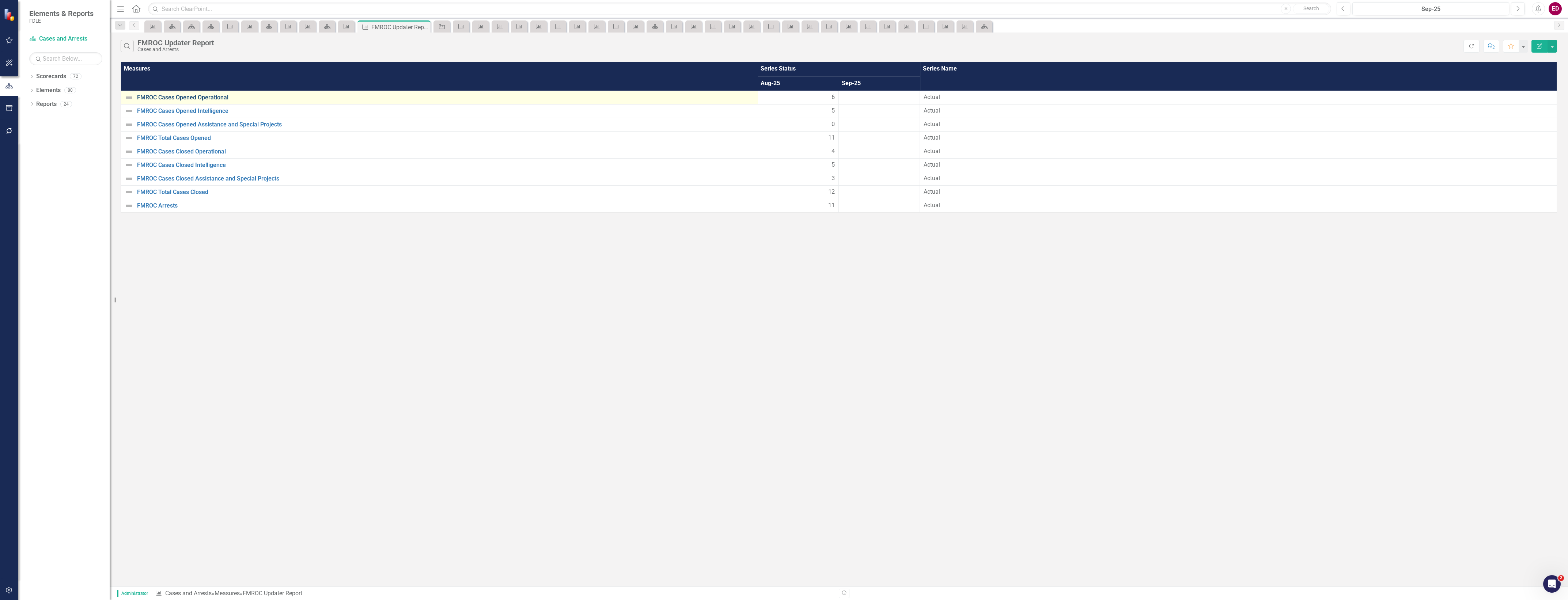
click at [194, 100] on link "FMROC Cases Opened Operational" at bounding box center [446, 97] width 617 height 7
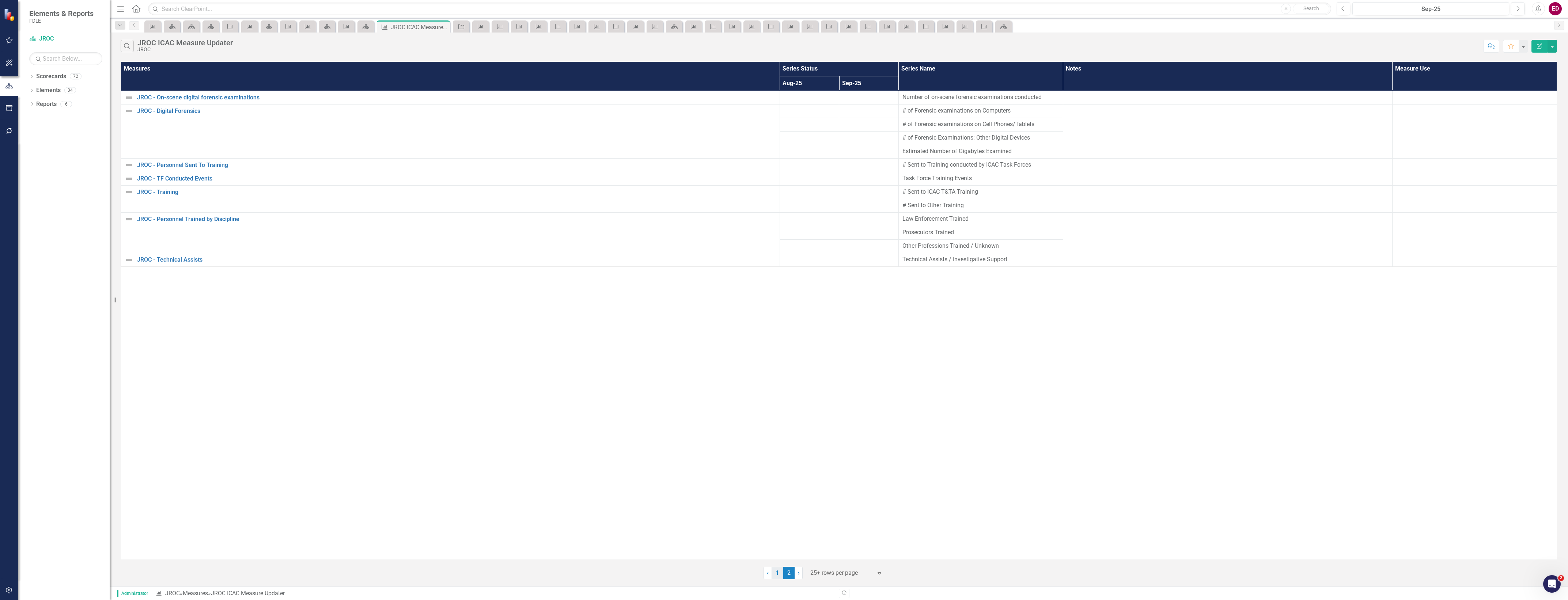
click at [772, 570] on link "1" at bounding box center [777, 573] width 12 height 12
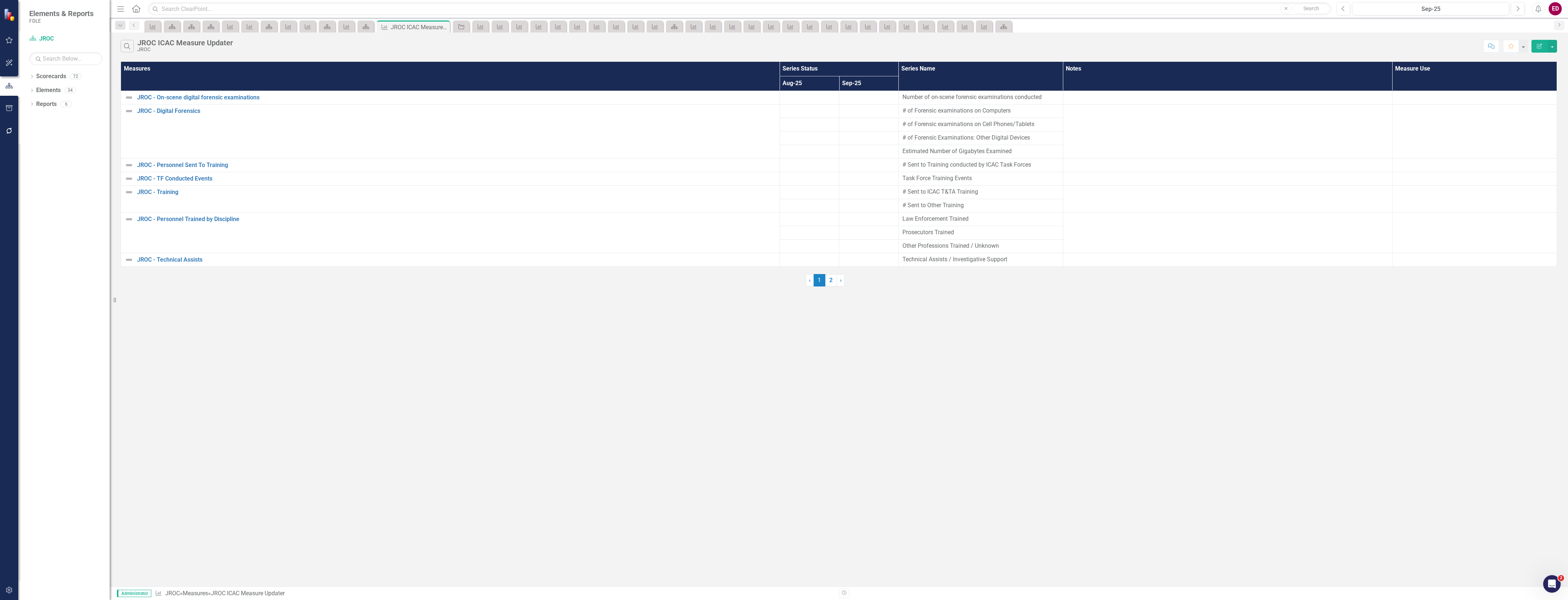
click at [1488, 74] on th "Measure Use" at bounding box center [1474, 75] width 164 height 29
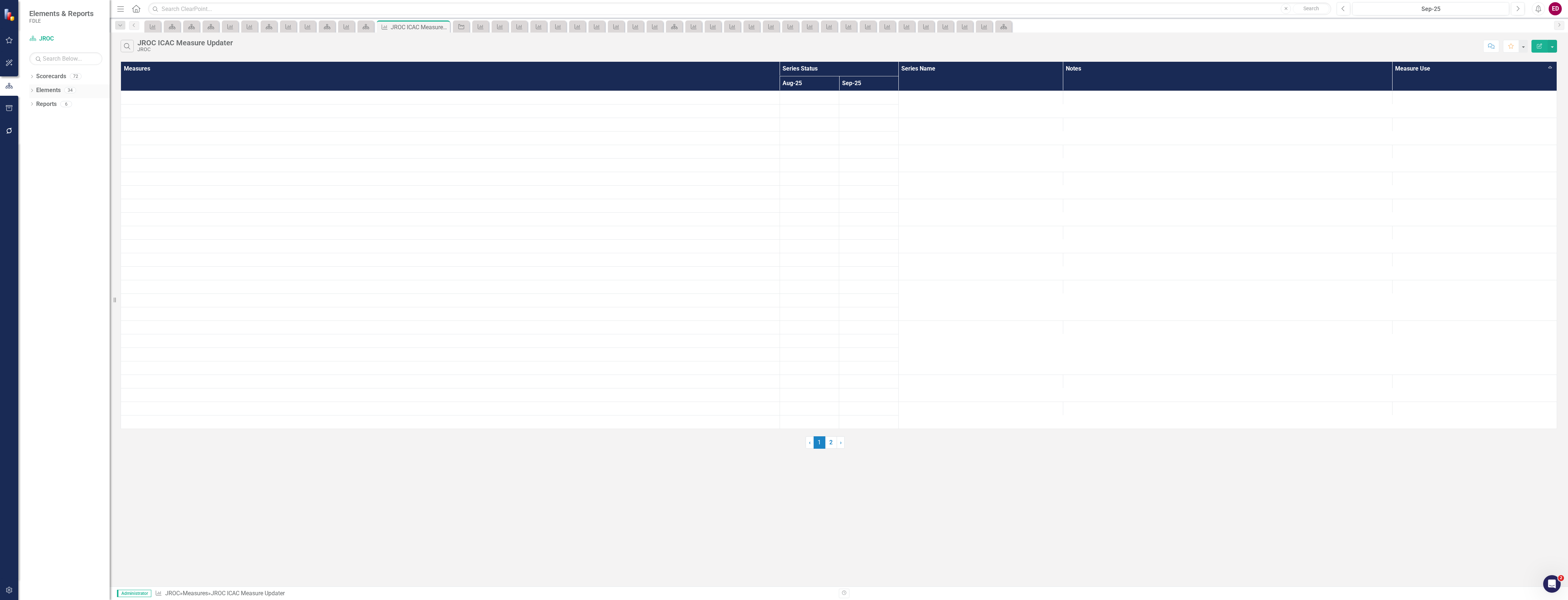
click at [34, 91] on icon "Dropdown" at bounding box center [32, 91] width 5 height 4
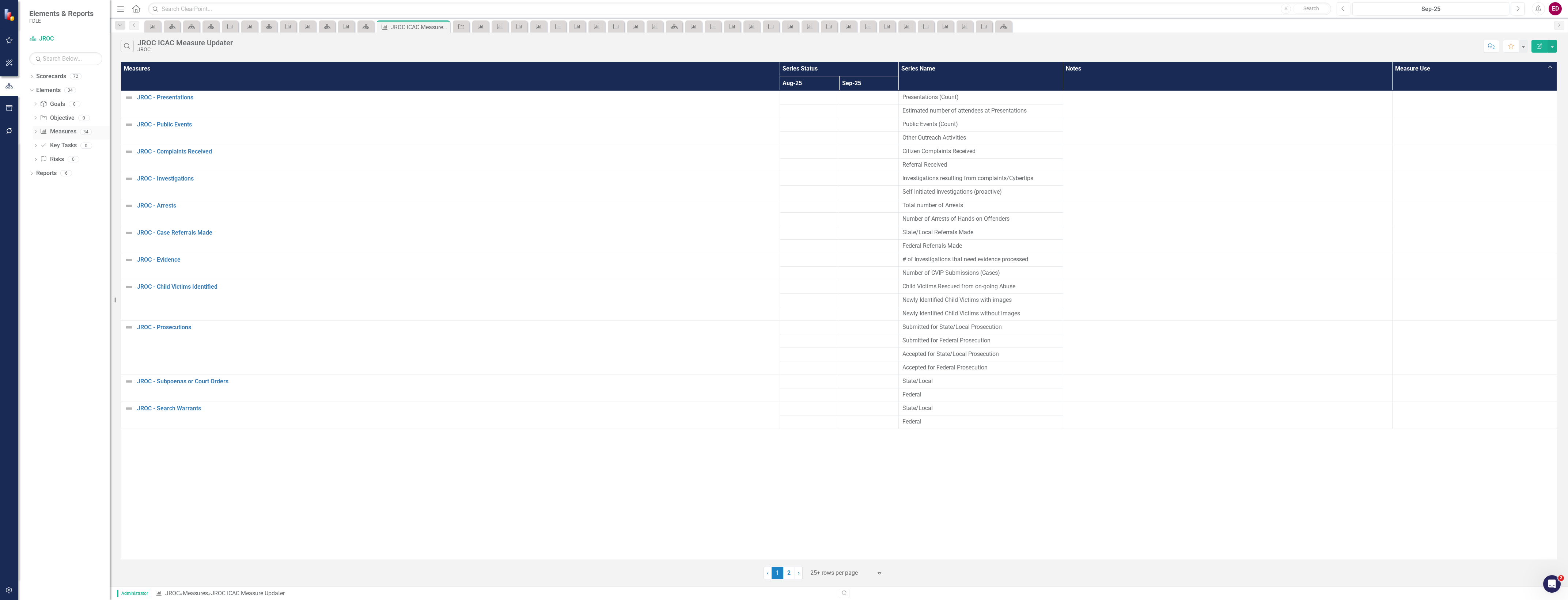
click at [33, 134] on icon "Dropdown" at bounding box center [35, 132] width 5 height 4
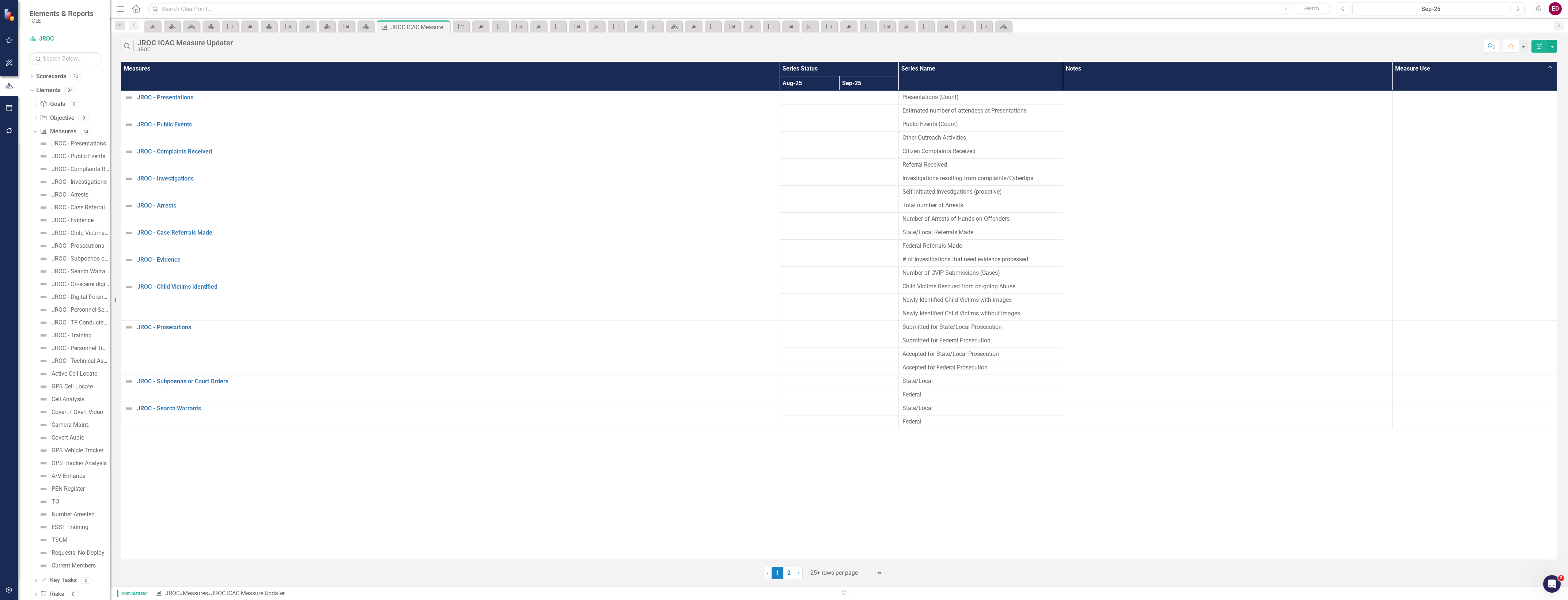
click at [82, 188] on div "JROC - Presentations JROC - Public Events JROC - Complaints Received JROC - Inv…" at bounding box center [71, 354] width 77 height 434
click at [86, 193] on div "JROC - Arrests" at bounding box center [70, 195] width 37 height 7
click at [1555, 45] on button "button" at bounding box center [1552, 46] width 10 height 13
click at [1553, 58] on link "Edit Report Edit Report" at bounding box center [1528, 60] width 58 height 13
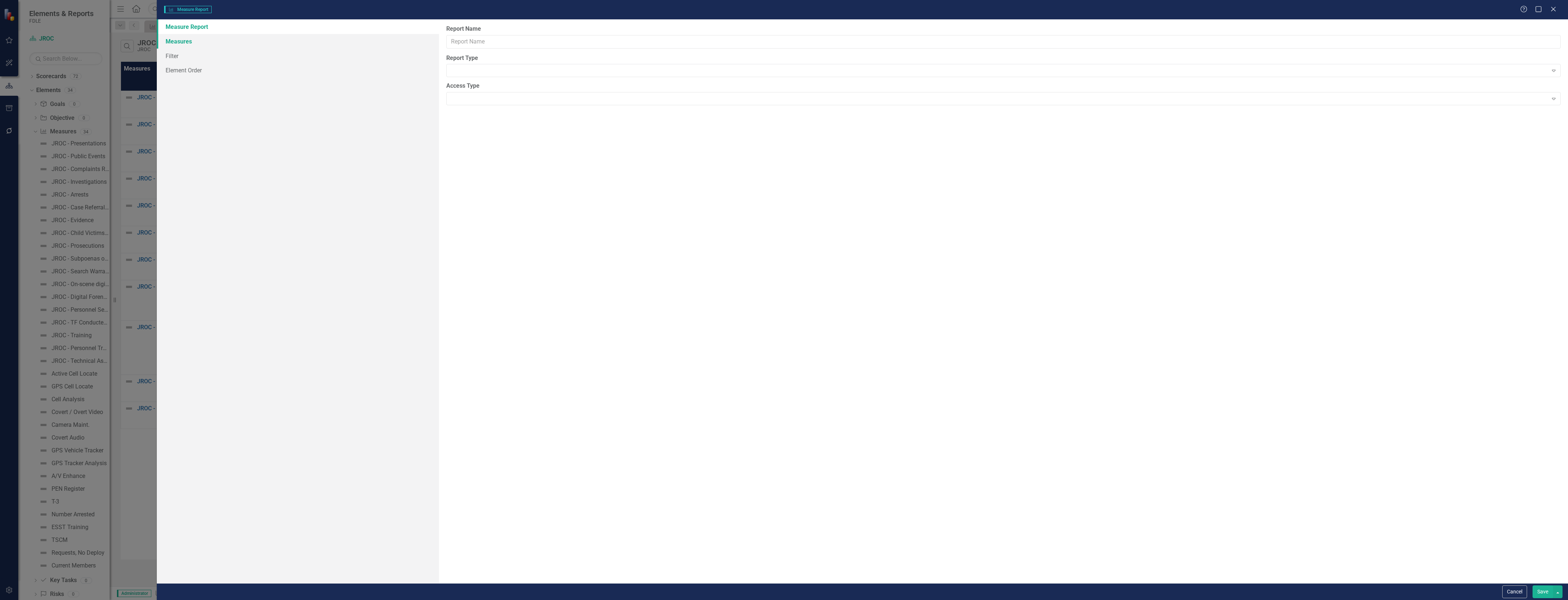
type input "JROC ICAC Measure Updater"
click at [279, 37] on link "Columns" at bounding box center [298, 41] width 282 height 15
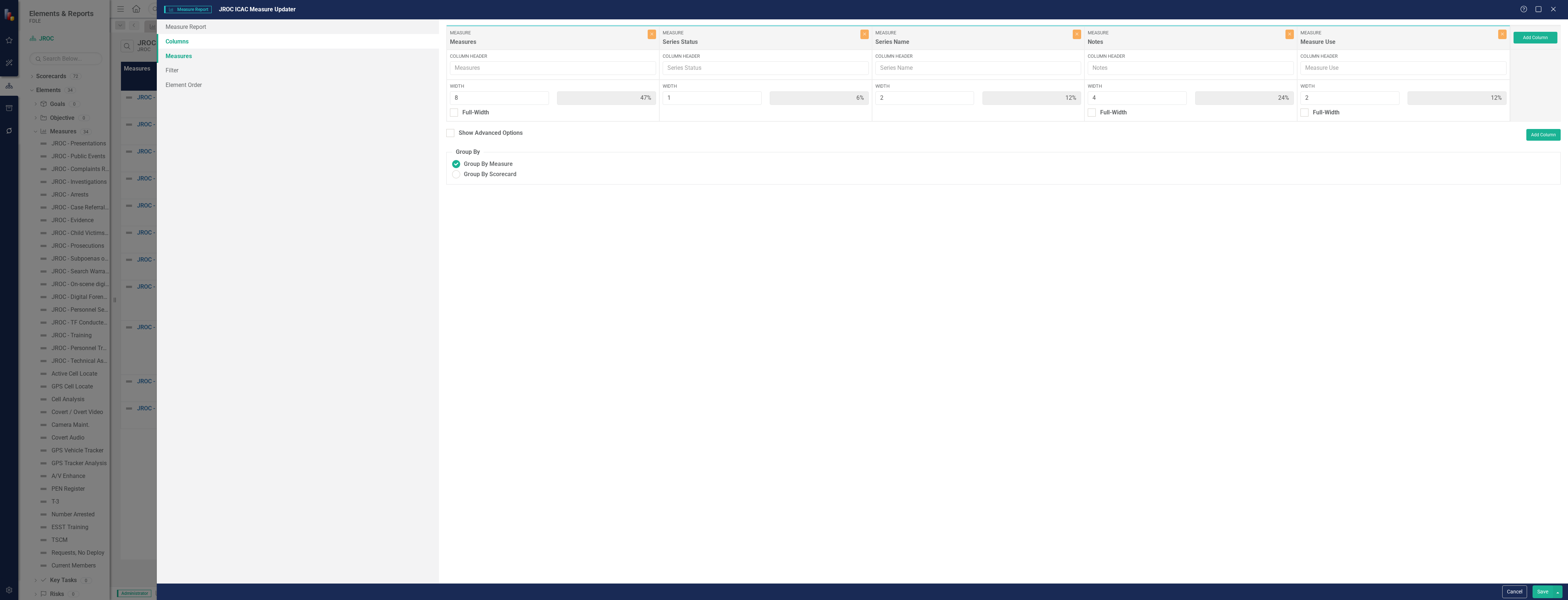
click at [359, 61] on link "Measures" at bounding box center [298, 56] width 282 height 15
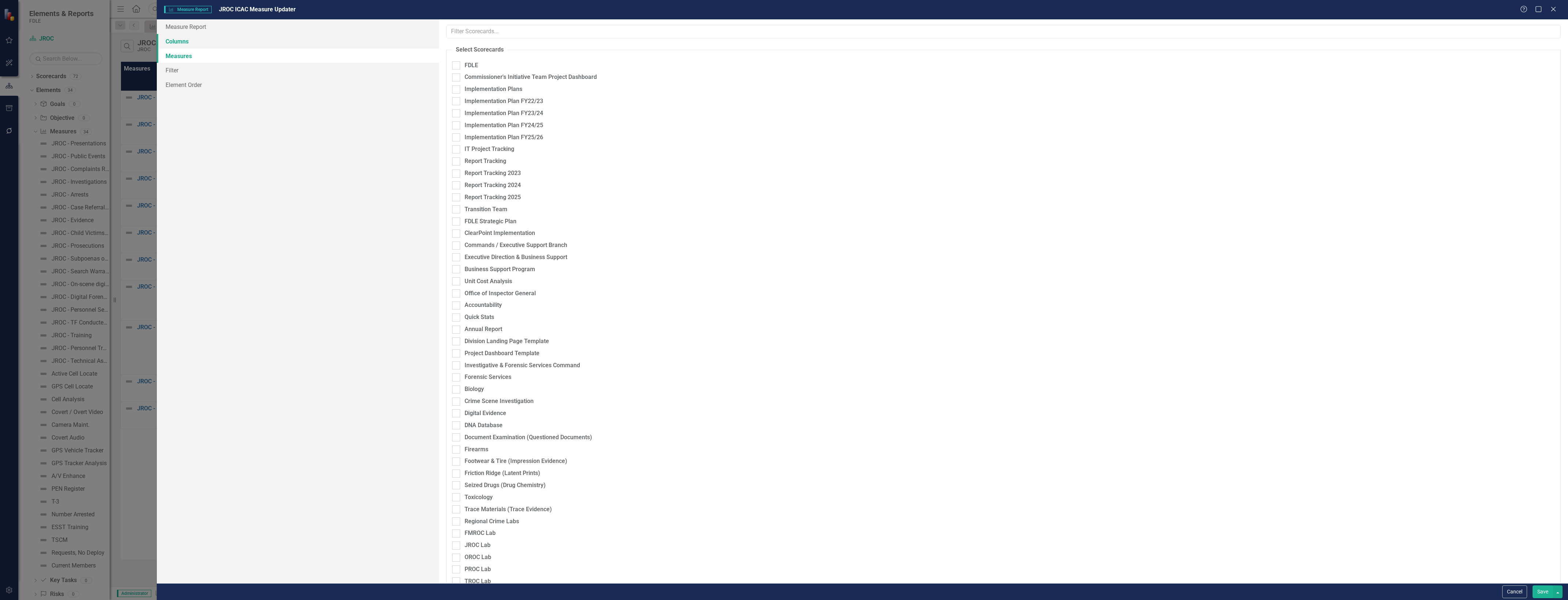
click at [374, 38] on link "Columns" at bounding box center [298, 41] width 282 height 15
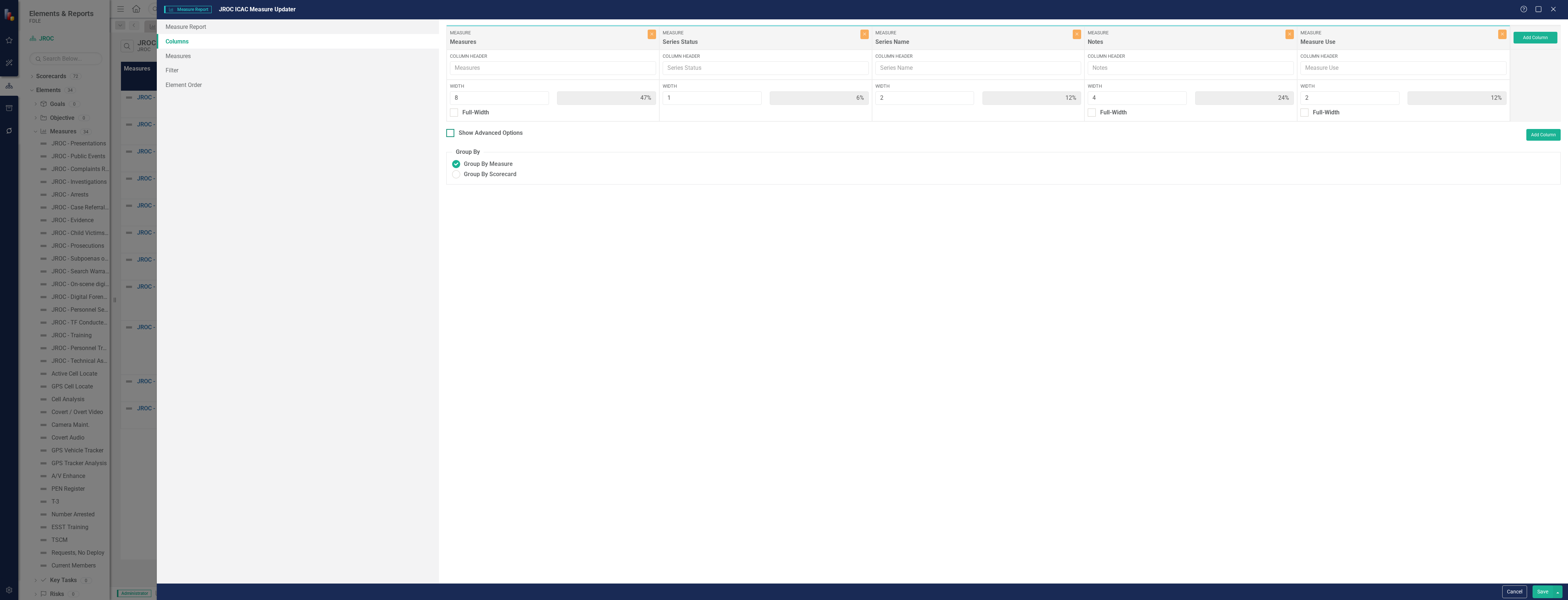
click at [498, 132] on div "Show Advanced Options" at bounding box center [491, 133] width 64 height 9
click at [451, 132] on input "Show Advanced Options" at bounding box center [449, 131] width 5 height 5
checkbox input "true"
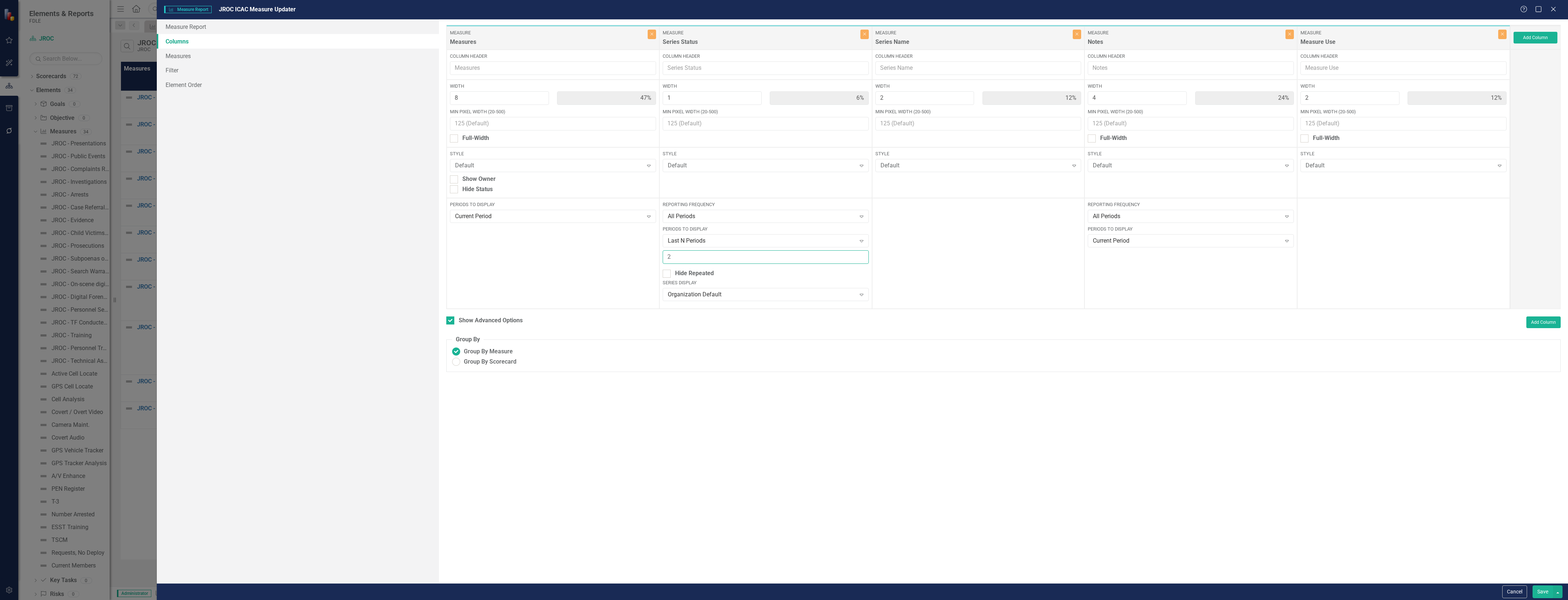
click at [706, 256] on input "2" at bounding box center [766, 257] width 206 height 13
type input "3"
click at [1545, 595] on button "Save" at bounding box center [1543, 591] width 21 height 13
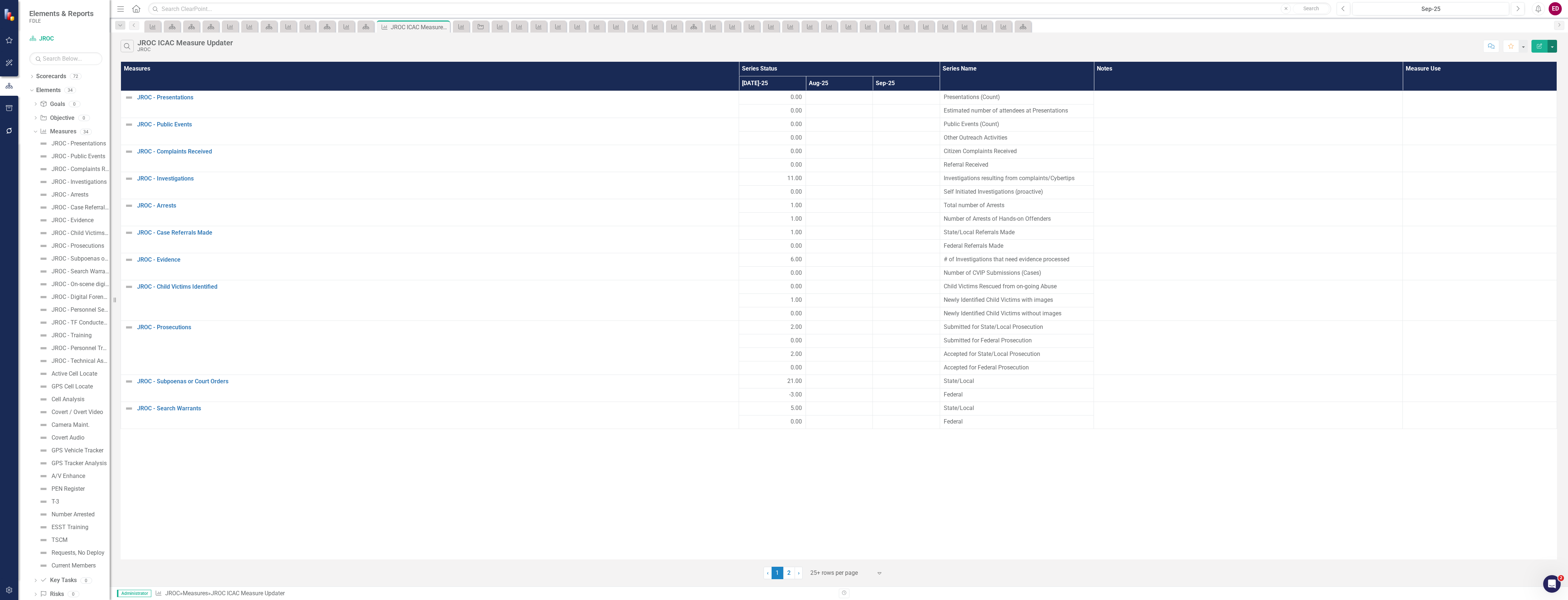
click at [1551, 50] on button "button" at bounding box center [1552, 46] width 10 height 13
click at [1550, 60] on link "Edit Report Edit Report" at bounding box center [1528, 60] width 58 height 13
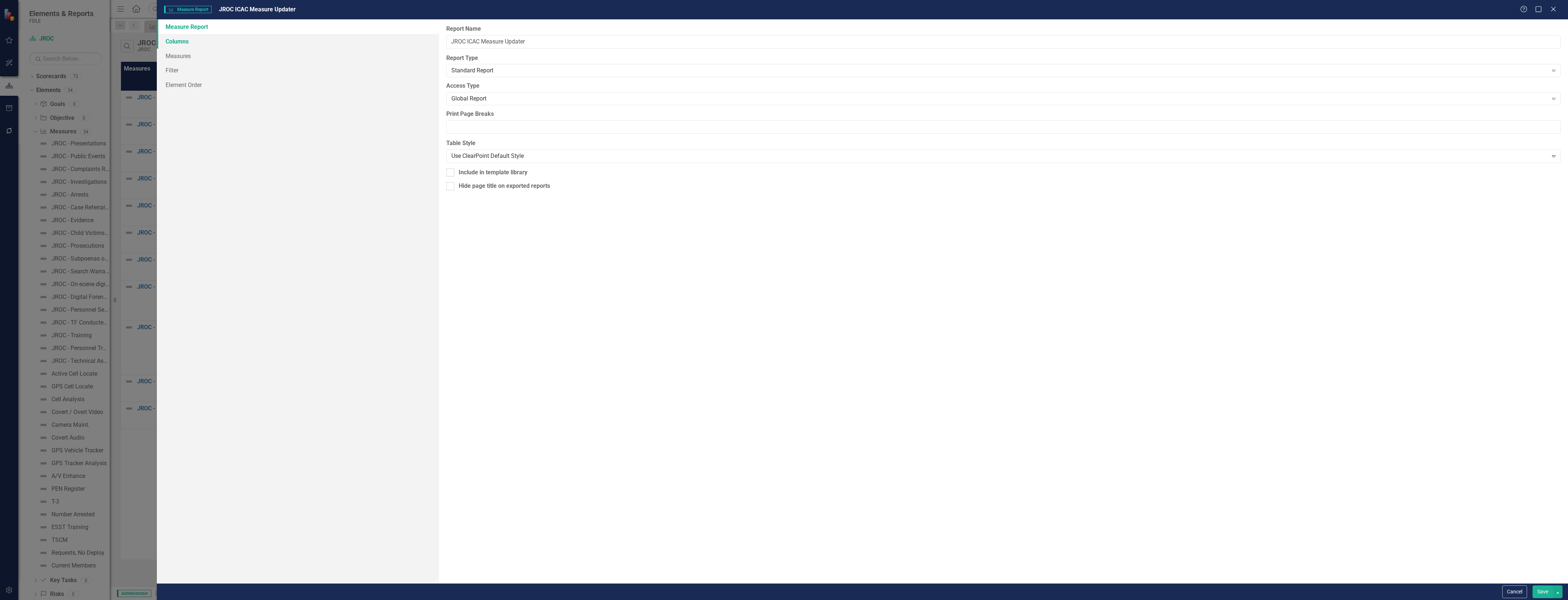
click at [340, 40] on link "Columns" at bounding box center [298, 41] width 282 height 15
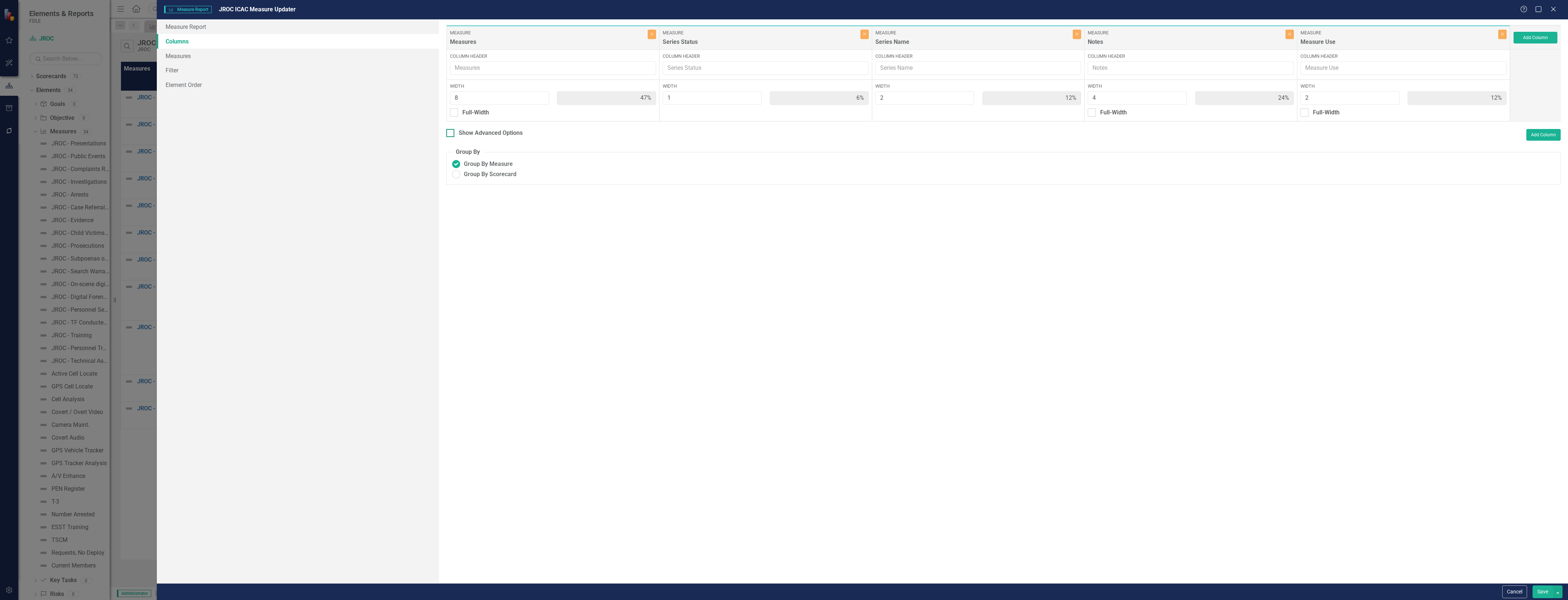
click at [508, 131] on div "Show Advanced Options" at bounding box center [491, 133] width 64 height 9
click at [451, 131] on input "Show Advanced Options" at bounding box center [449, 131] width 5 height 5
checkbox input "true"
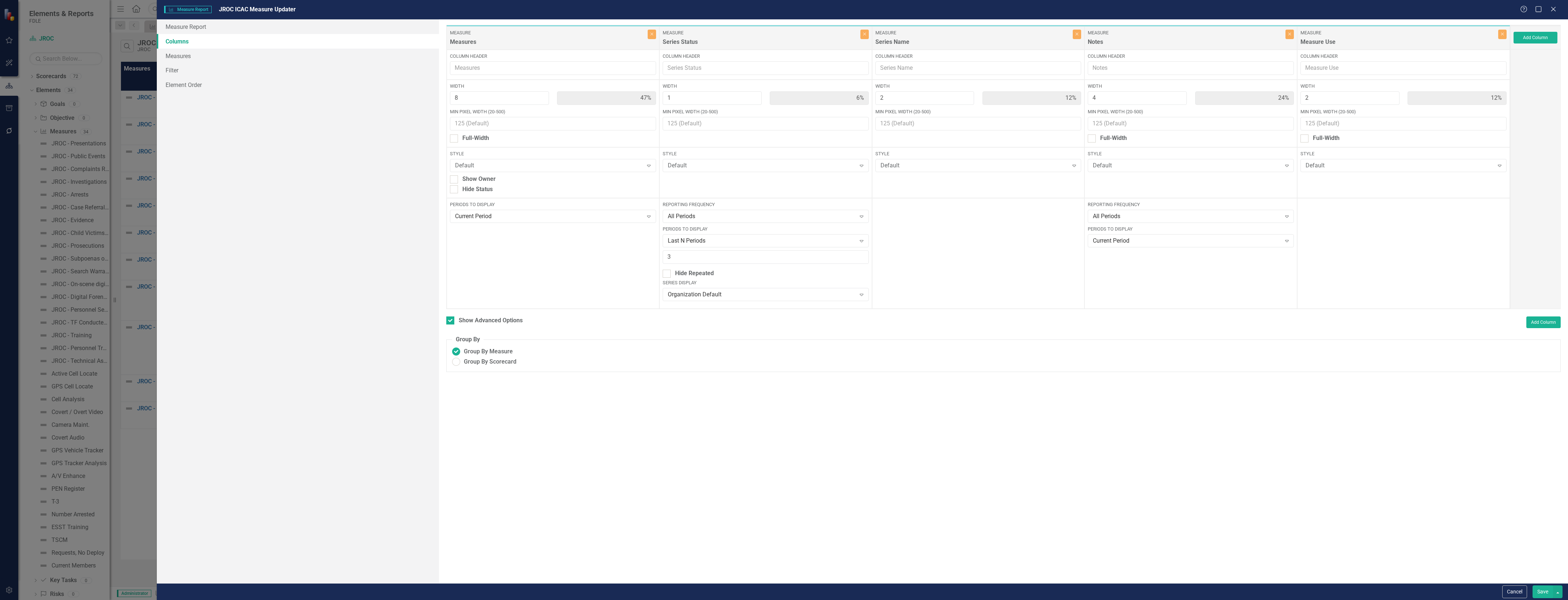
click at [721, 249] on div "Reporting Frequency All Periods Expand Periods to Display Last N Periods Expand…" at bounding box center [765, 253] width 212 height 111
click at [723, 256] on input "3" at bounding box center [766, 257] width 206 height 13
type input "2"
click at [1533, 585] on button "Save" at bounding box center [1543, 591] width 21 height 13
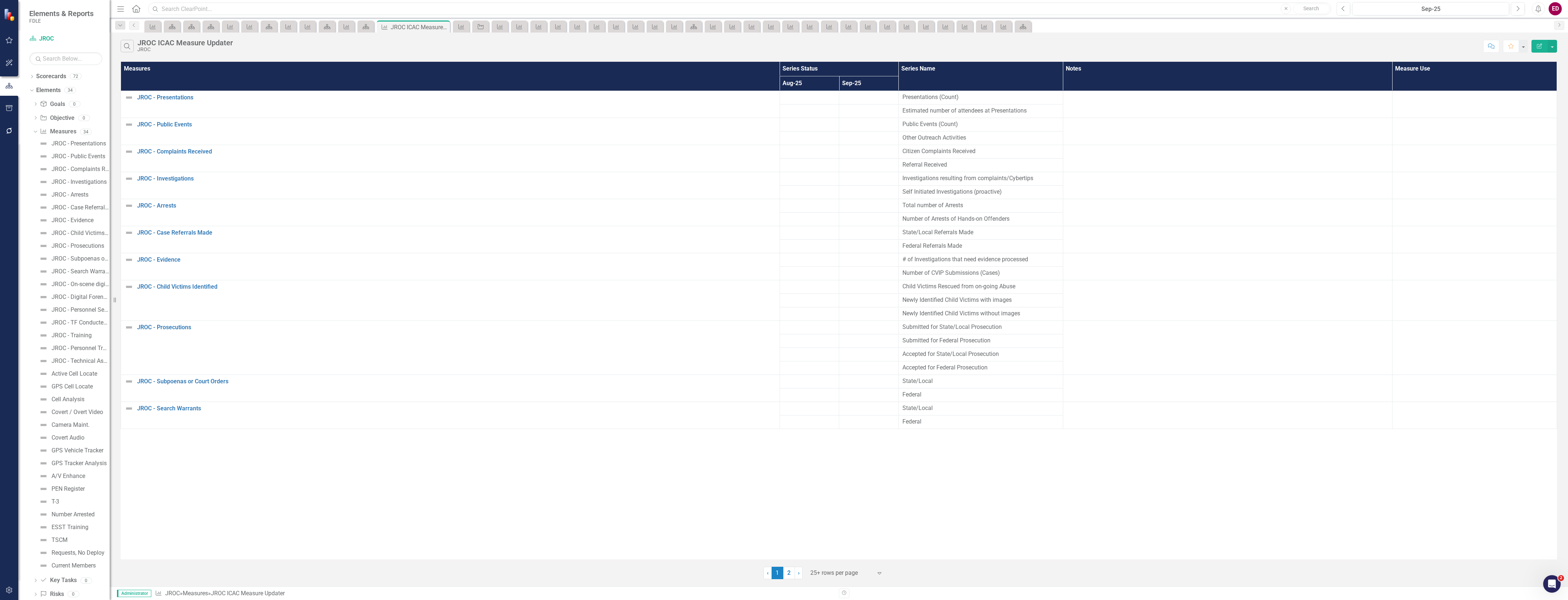
click at [490, 3] on input "text" at bounding box center [740, 9] width 1183 height 13
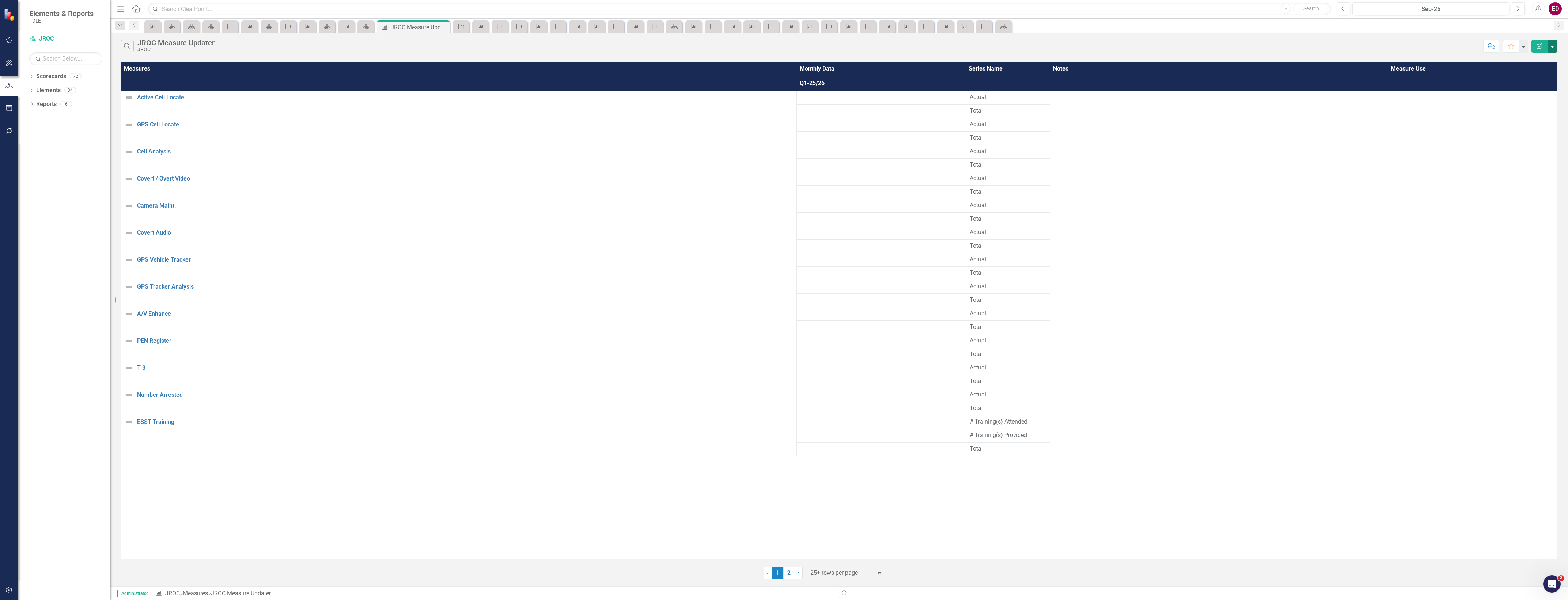
click at [1554, 46] on button "button" at bounding box center [1552, 46] width 10 height 13
click at [1550, 60] on link "Edit Report Edit Report" at bounding box center [1528, 60] width 58 height 13
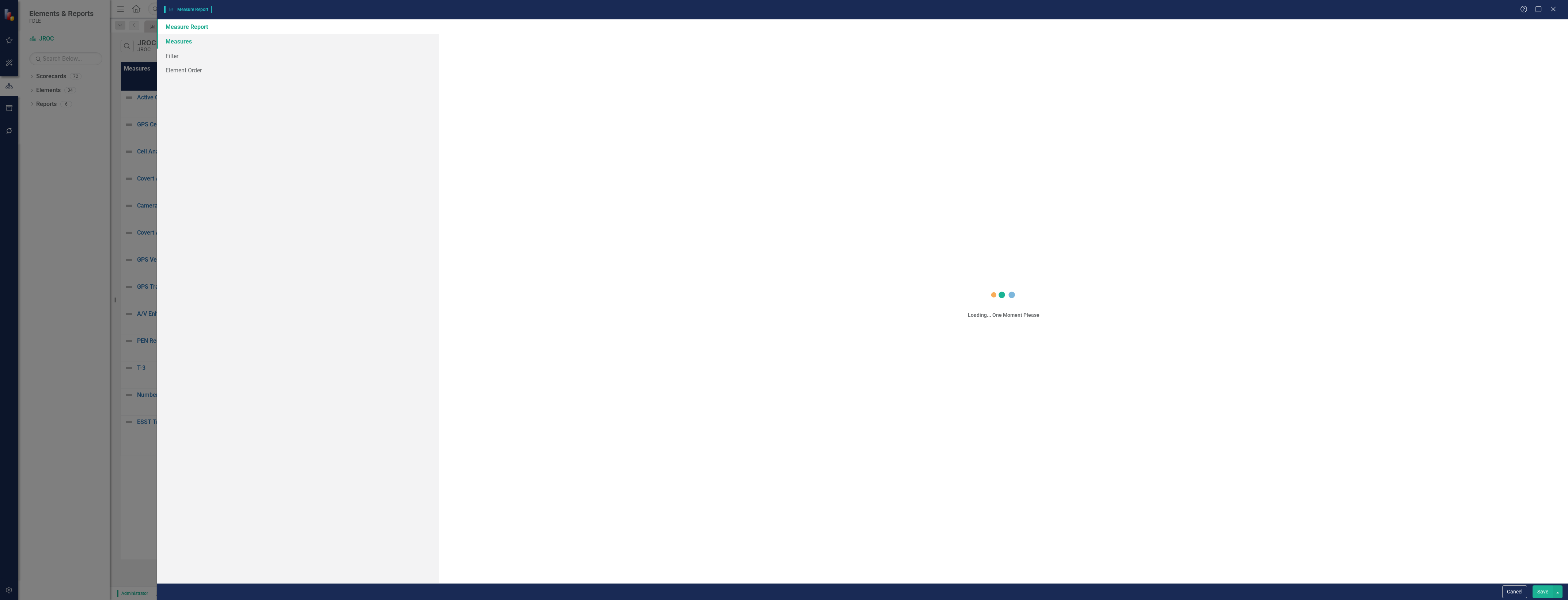
click at [318, 42] on link "Measures" at bounding box center [298, 41] width 282 height 15
click at [318, 62] on link "Filter" at bounding box center [298, 56] width 282 height 15
click at [326, 46] on link "Measures" at bounding box center [298, 41] width 282 height 15
type input "JROC Measure Updater"
click at [284, 44] on link "Columns" at bounding box center [298, 41] width 282 height 15
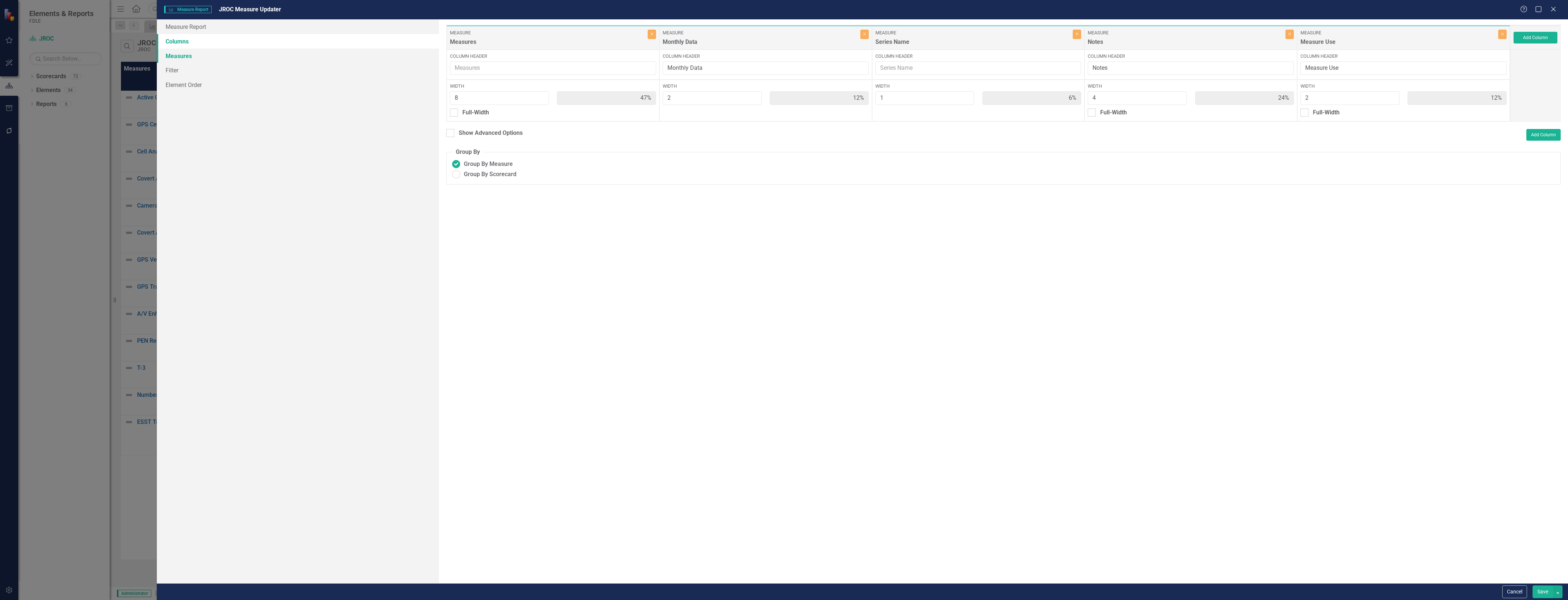
click at [281, 54] on link "Measures" at bounding box center [298, 56] width 282 height 15
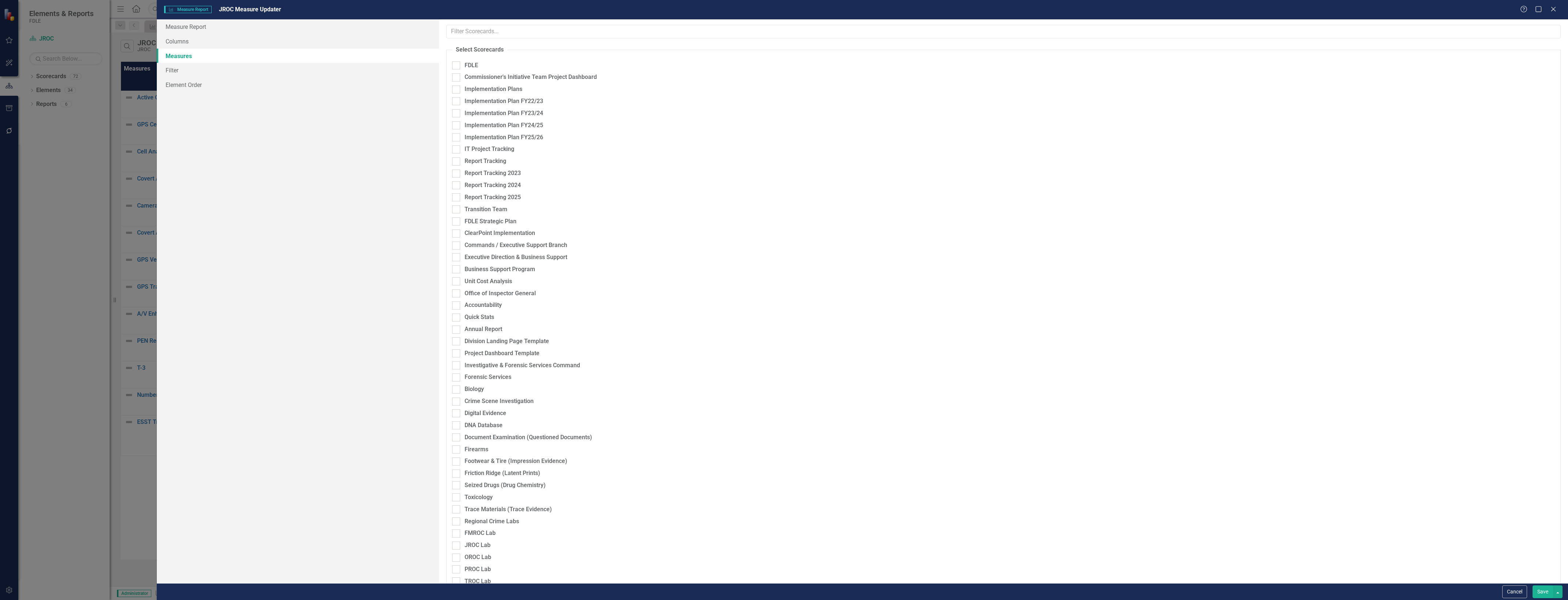
click at [287, 49] on link "Measures" at bounding box center [298, 56] width 282 height 15
click at [292, 43] on link "Columns" at bounding box center [298, 41] width 282 height 15
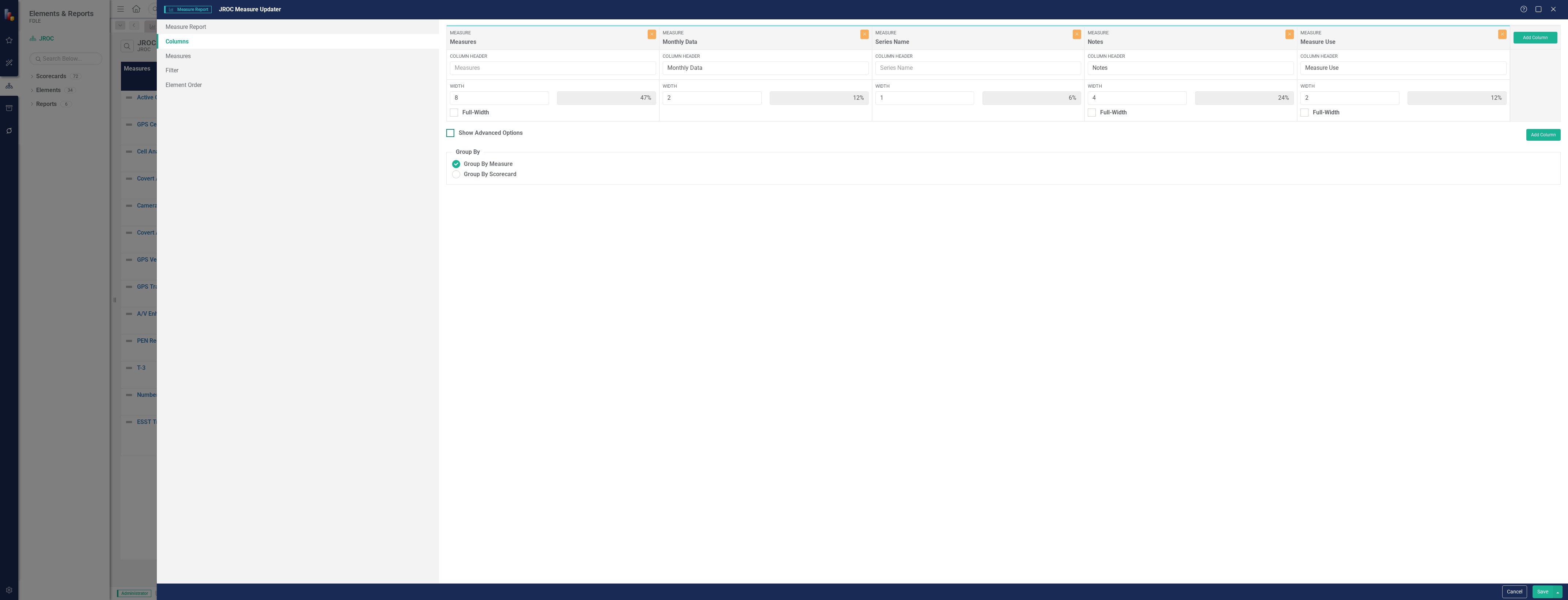
click at [485, 133] on div "Show Advanced Options" at bounding box center [491, 133] width 64 height 9
click at [451, 133] on input "Show Advanced Options" at bounding box center [449, 131] width 5 height 5
checkbox input "true"
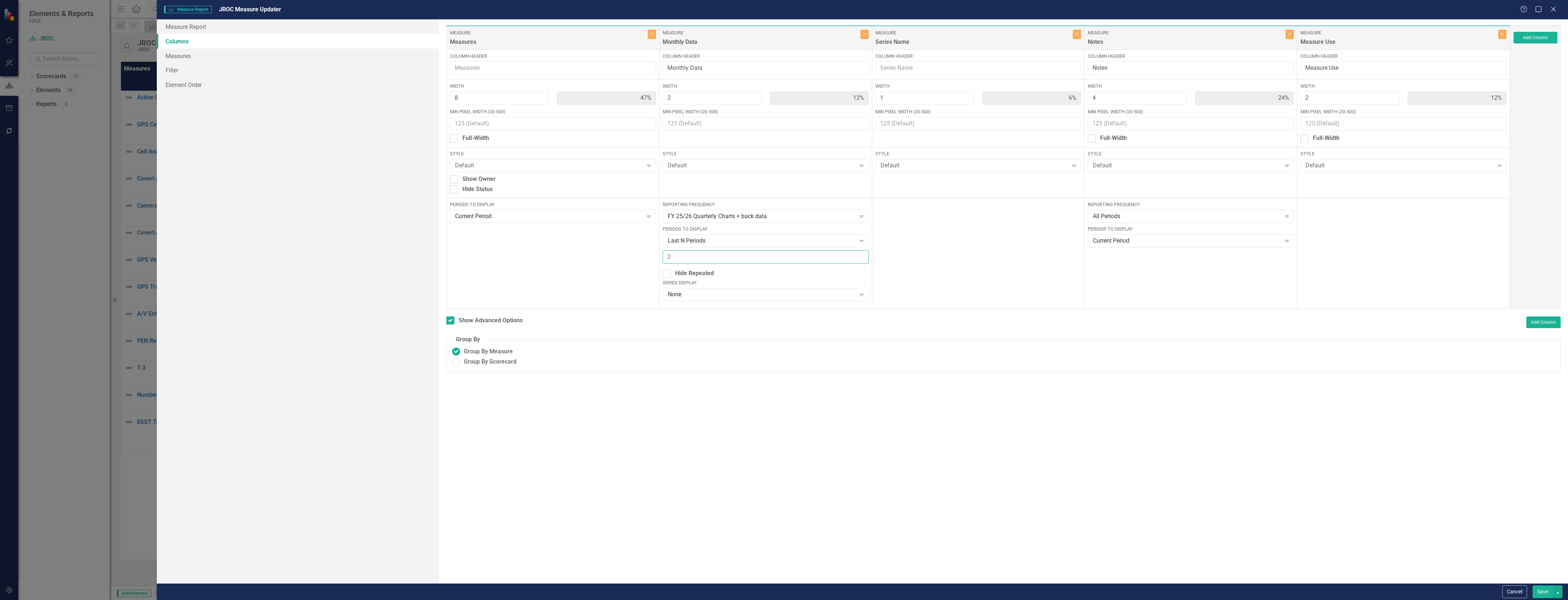
click at [773, 259] on input "2" at bounding box center [766, 257] width 206 height 13
type input "3"
click at [1533, 585] on button "Save" at bounding box center [1543, 591] width 21 height 13
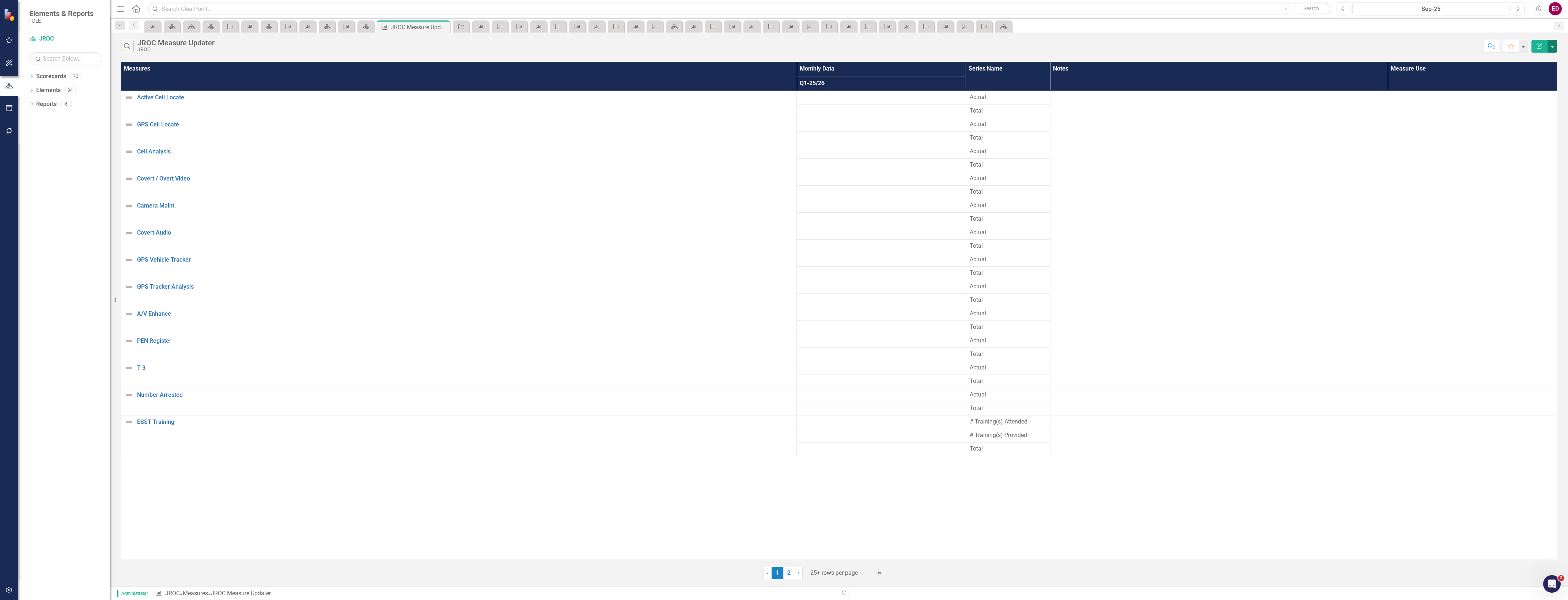
click at [1554, 44] on button "button" at bounding box center [1552, 46] width 10 height 13
click at [1538, 65] on link "Edit Report Edit Report" at bounding box center [1528, 60] width 58 height 13
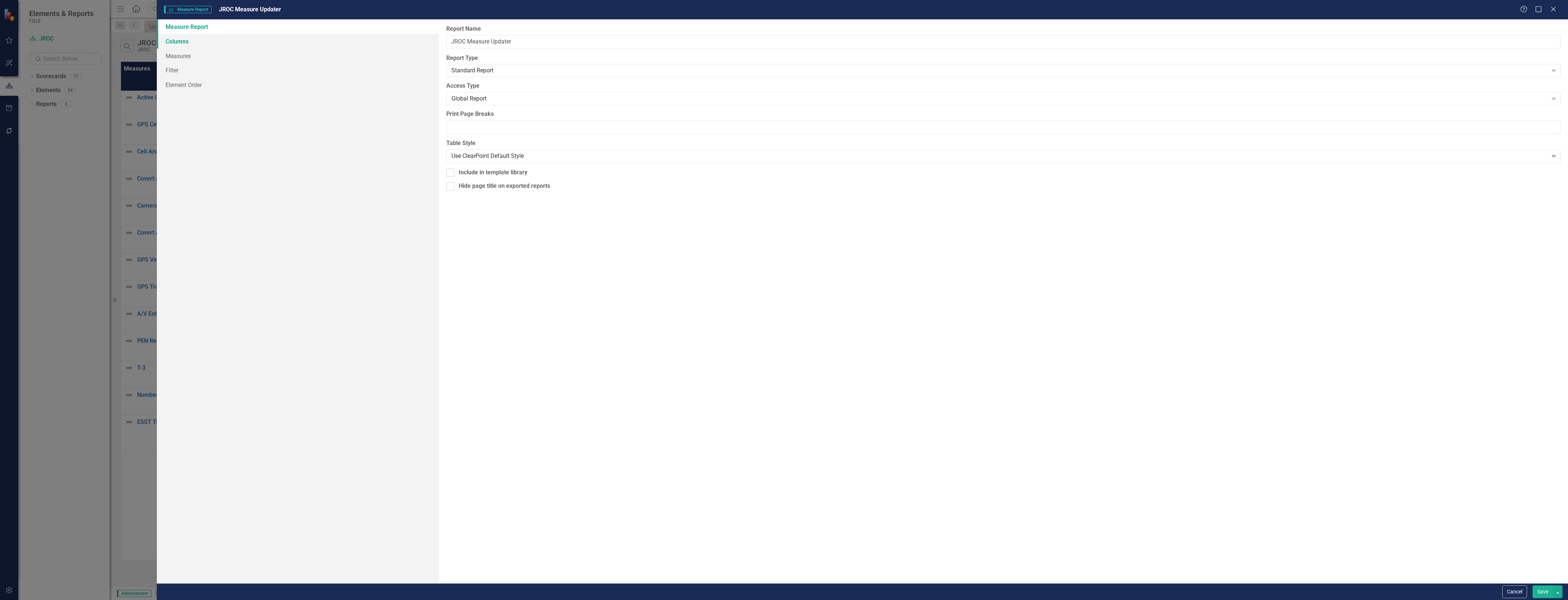
click at [287, 47] on link "Columns" at bounding box center [298, 41] width 282 height 15
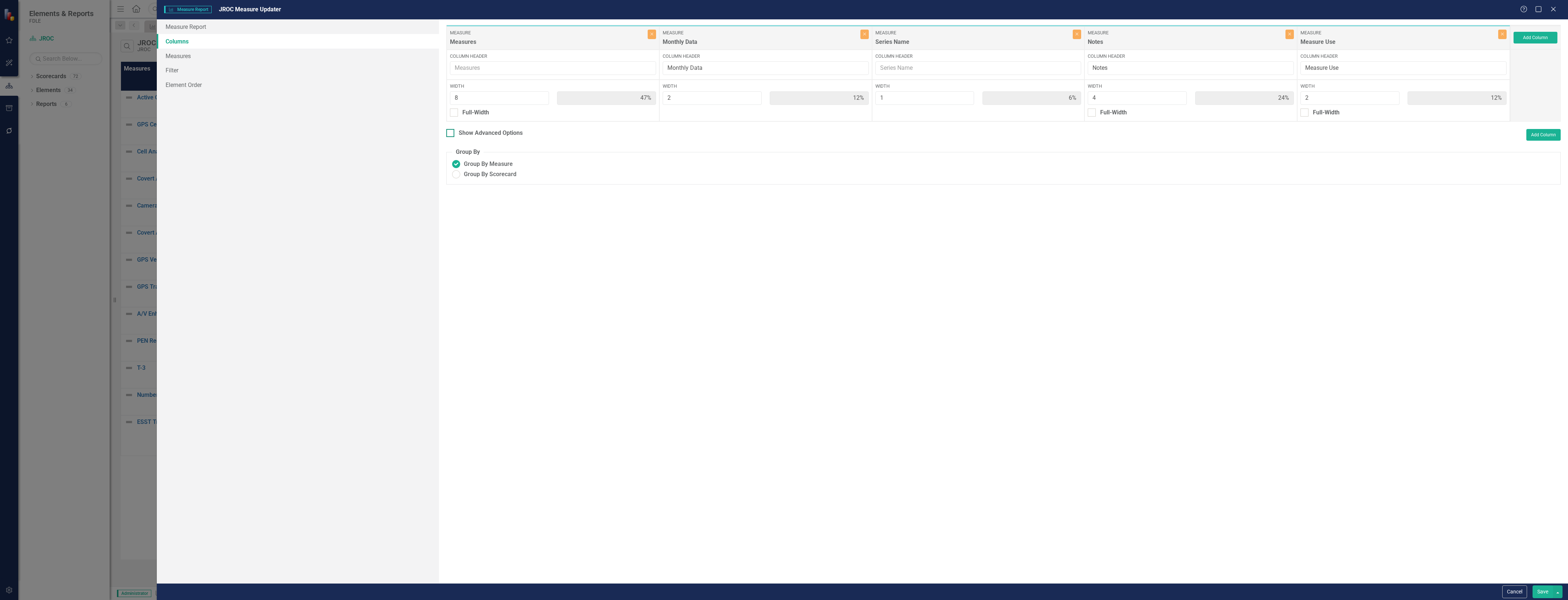
click at [480, 137] on div "Show Advanced Options" at bounding box center [491, 133] width 64 height 9
click at [451, 134] on input "Show Advanced Options" at bounding box center [449, 131] width 5 height 5
checkbox input "true"
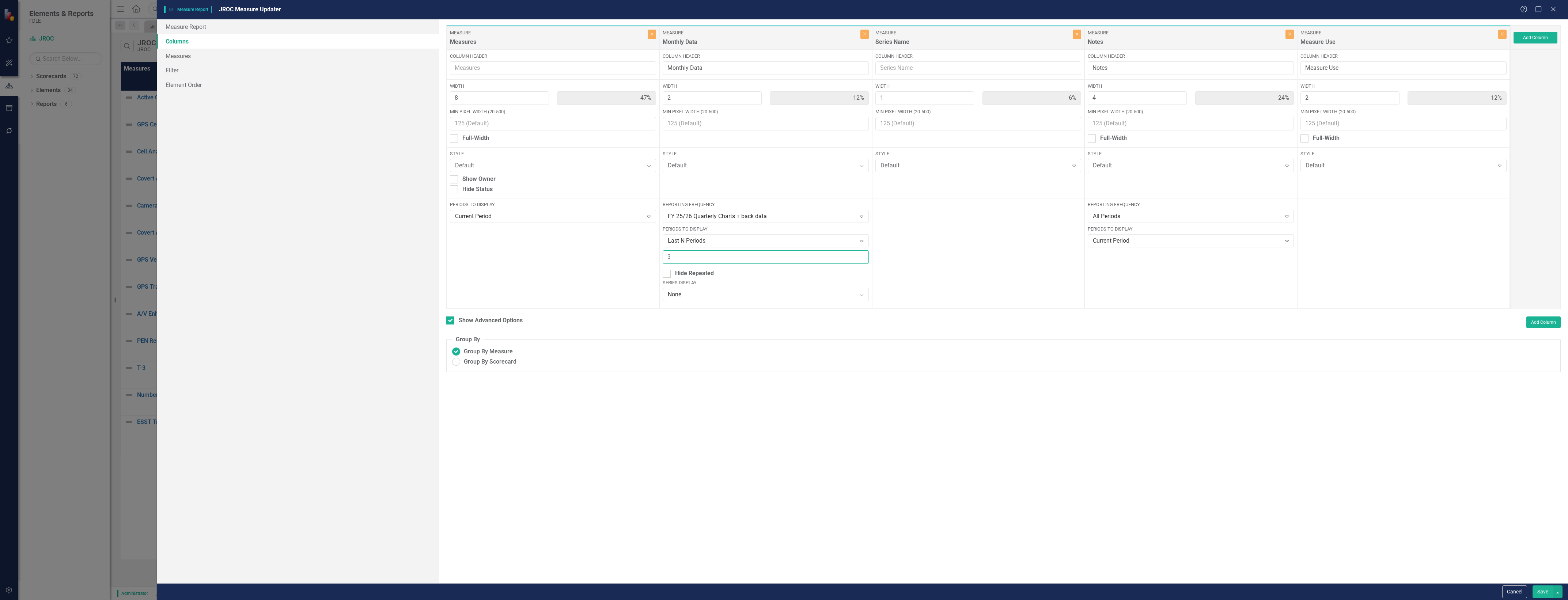
click at [770, 256] on input "3" at bounding box center [766, 257] width 206 height 13
click at [776, 245] on div "Last N Periods Expand" at bounding box center [766, 241] width 206 height 13
click at [801, 322] on div "Last N Periods" at bounding box center [767, 326] width 194 height 9
click at [712, 254] on input "3" at bounding box center [766, 257] width 206 height 13
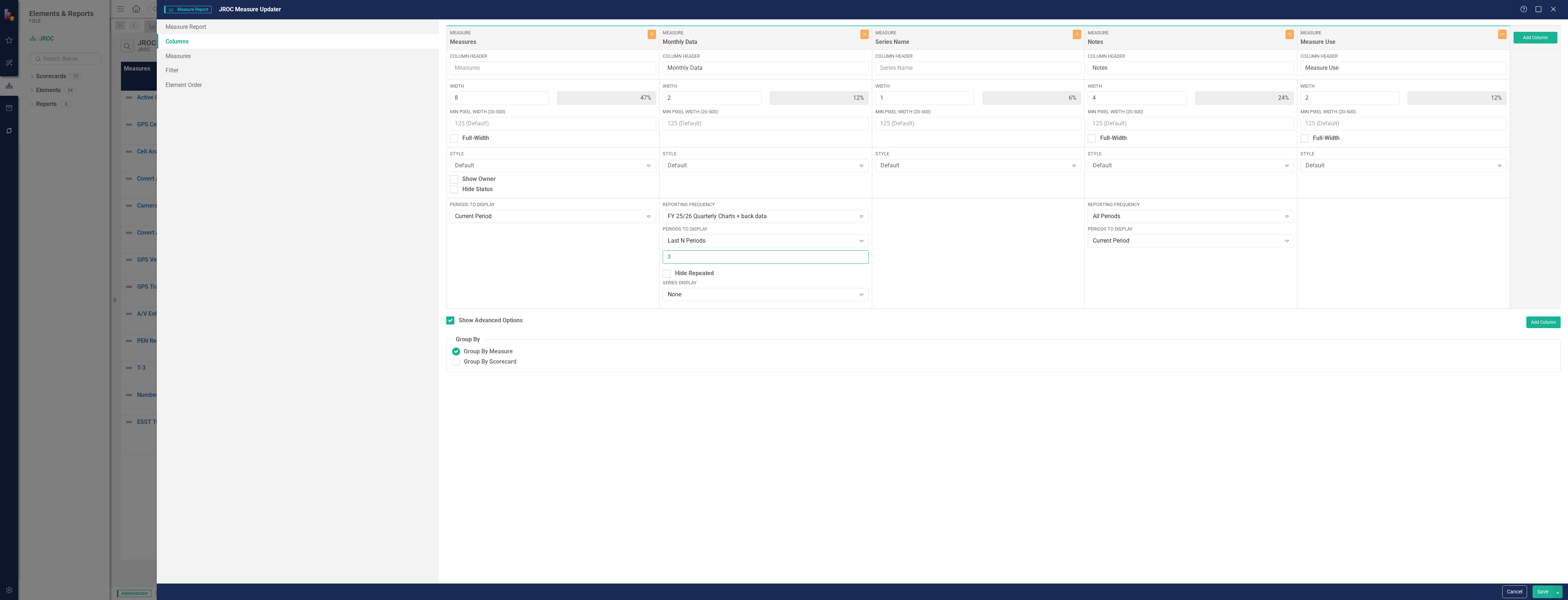
click at [712, 254] on input "3" at bounding box center [766, 257] width 206 height 13
type input "5"
click at [1533, 585] on button "Save" at bounding box center [1543, 591] width 21 height 13
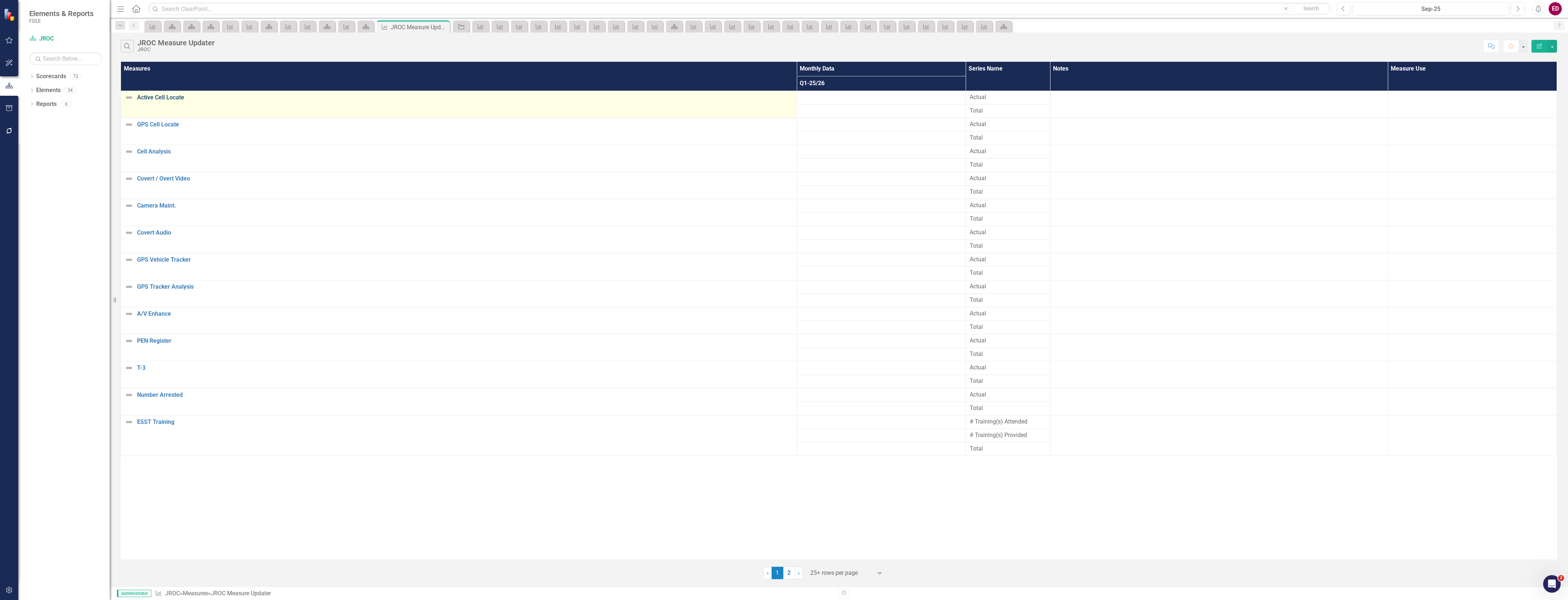
click at [181, 97] on link "Active Cell Locate" at bounding box center [464, 97] width 656 height 7
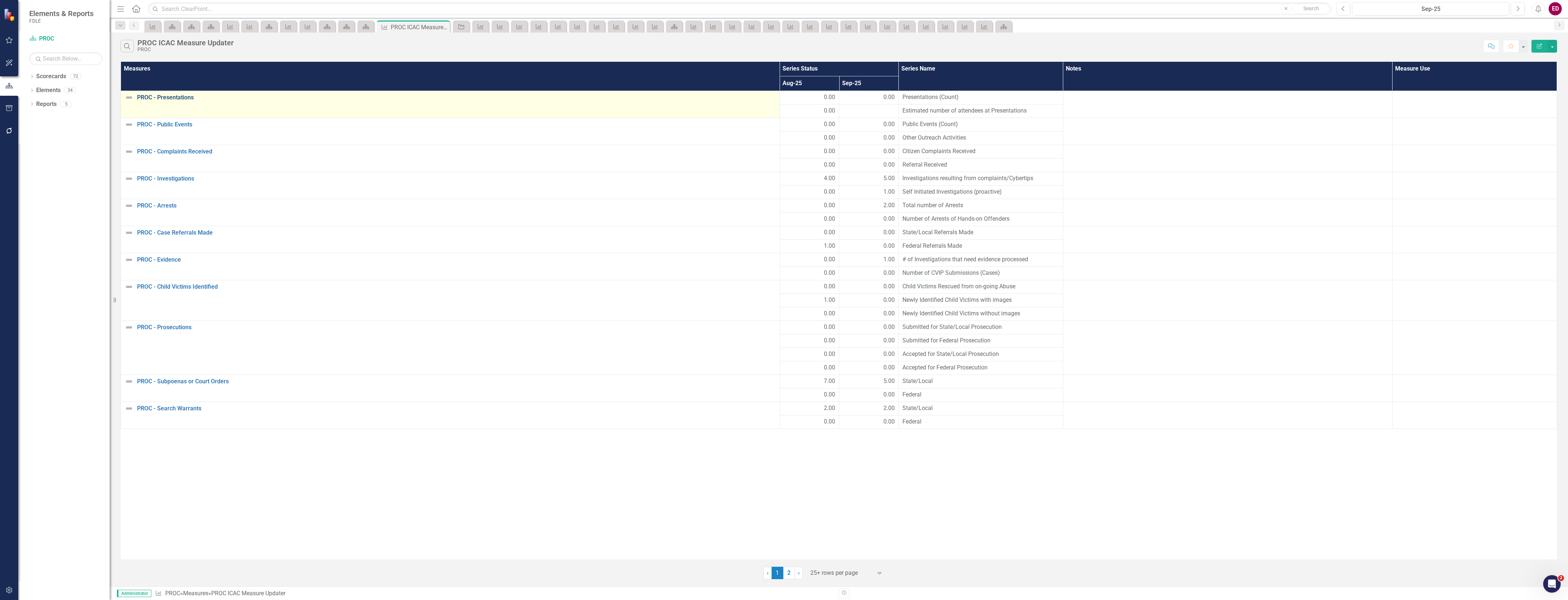
click at [165, 100] on link "PROC - Presentations" at bounding box center [457, 97] width 639 height 7
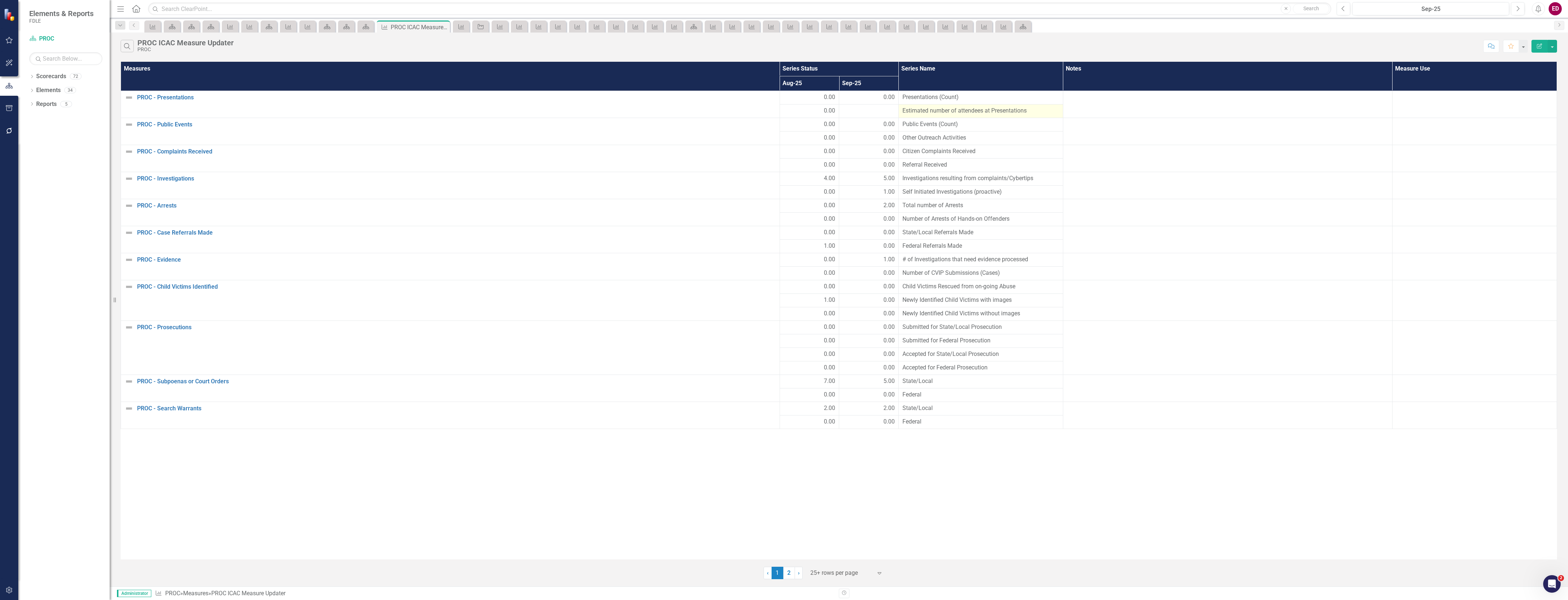
click at [1030, 108] on span "Estimated number of attendees at Presentations" at bounding box center [981, 111] width 157 height 9
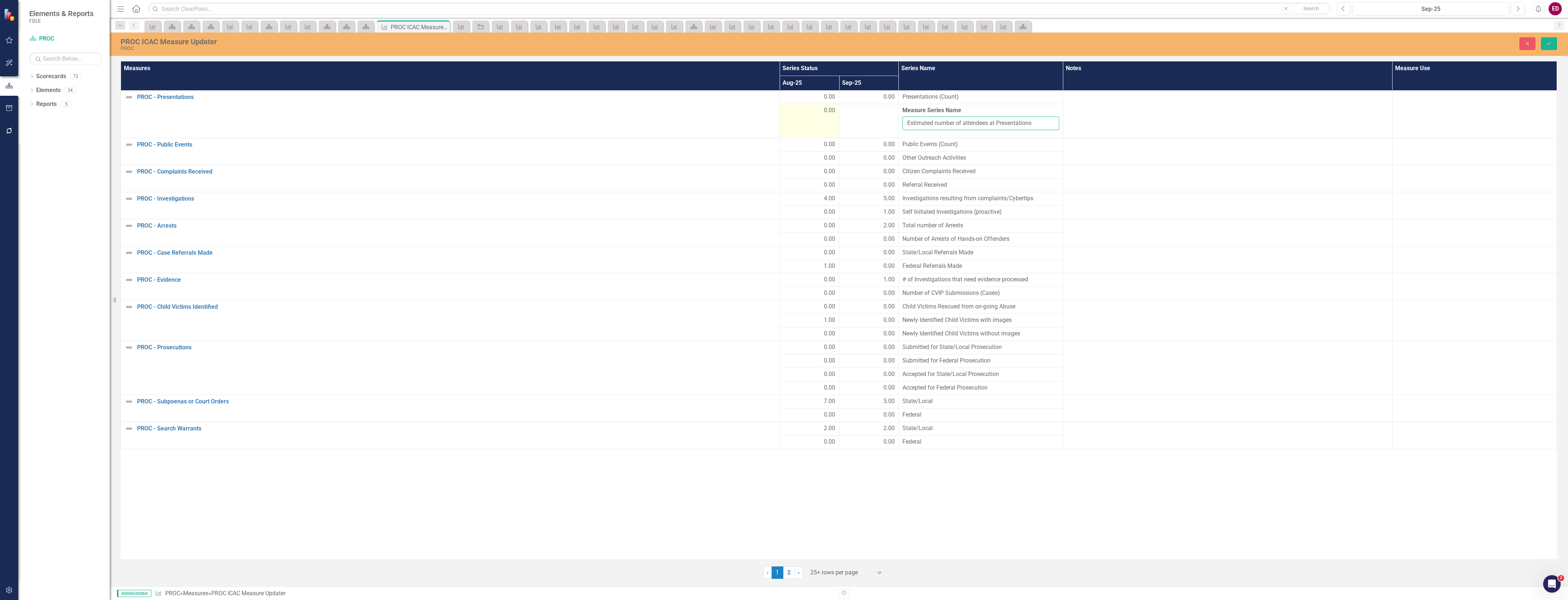
drag, startPoint x: 1037, startPoint y: 118, endPoint x: 822, endPoint y: 129, distance: 215.3
click at [822, 129] on tr "0.00 Measure Series Name Estimated number of attendees at Presentations" at bounding box center [839, 121] width 1436 height 34
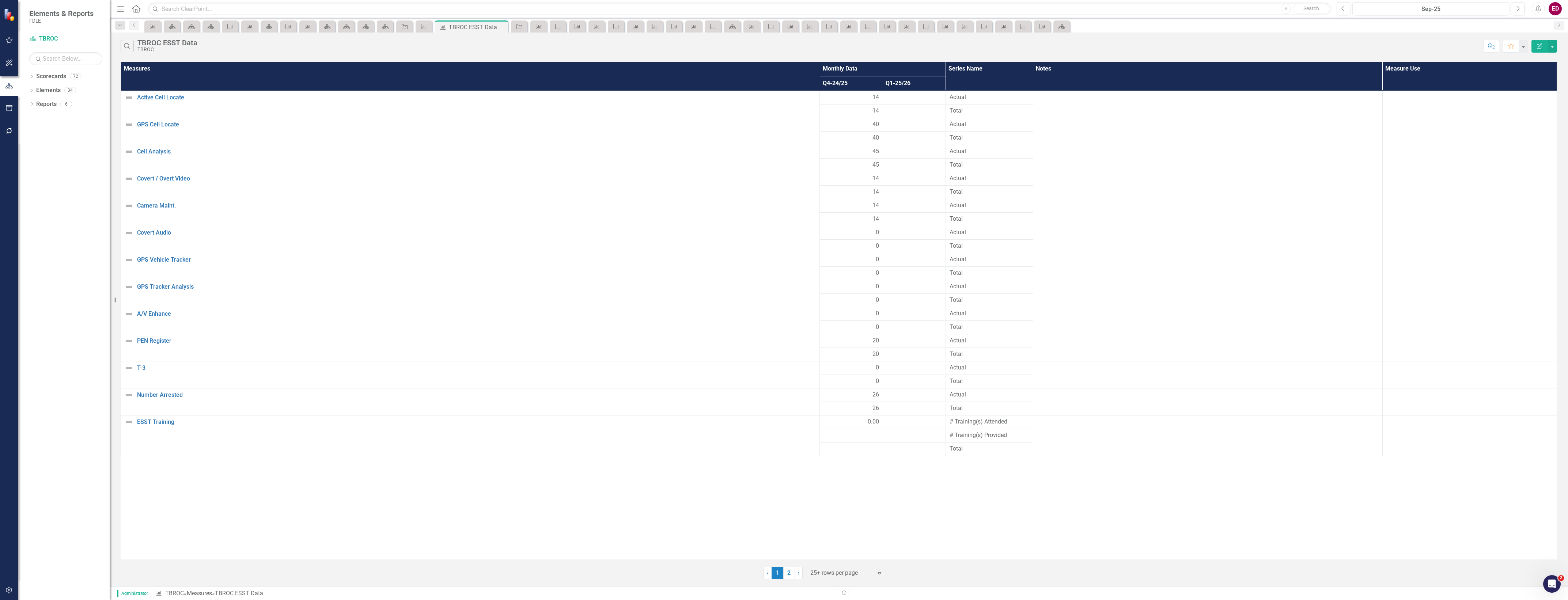
click at [587, 2] on div "Menu Home Search Close Search" at bounding box center [722, 9] width 1214 height 14
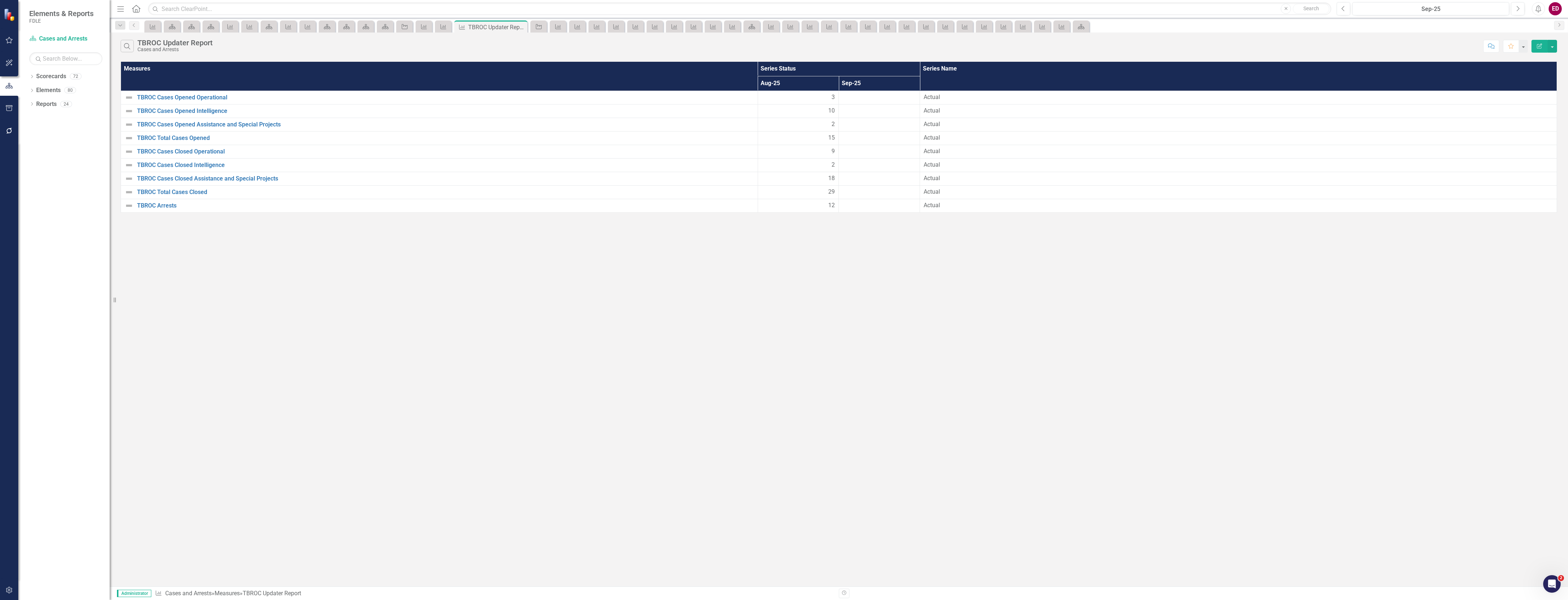
click at [335, 282] on div "Search TBROC Updater Report Cases and Arrests Comment Favorite Edit Report Meas…" at bounding box center [839, 309] width 1458 height 554
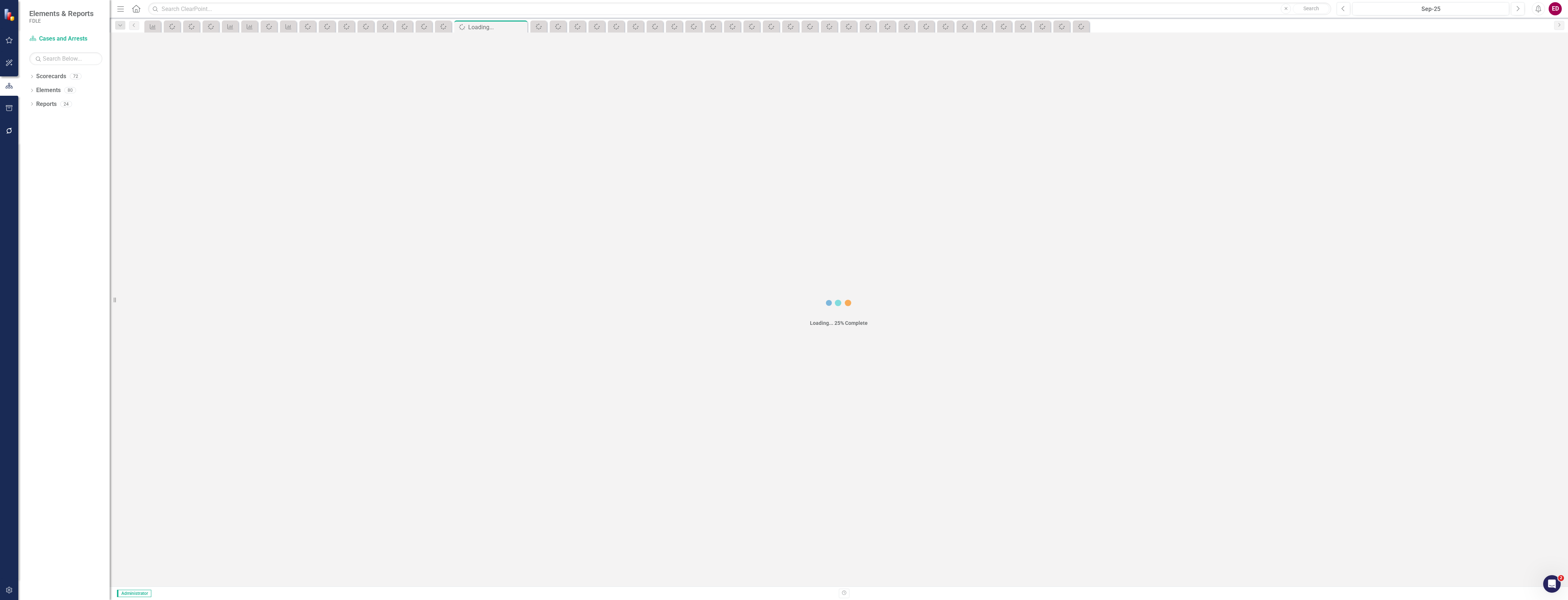
click at [935, 303] on div "Loading... 25% Complete" at bounding box center [839, 309] width 1458 height 554
click at [124, 27] on div "Dropdown" at bounding box center [120, 25] width 10 height 9
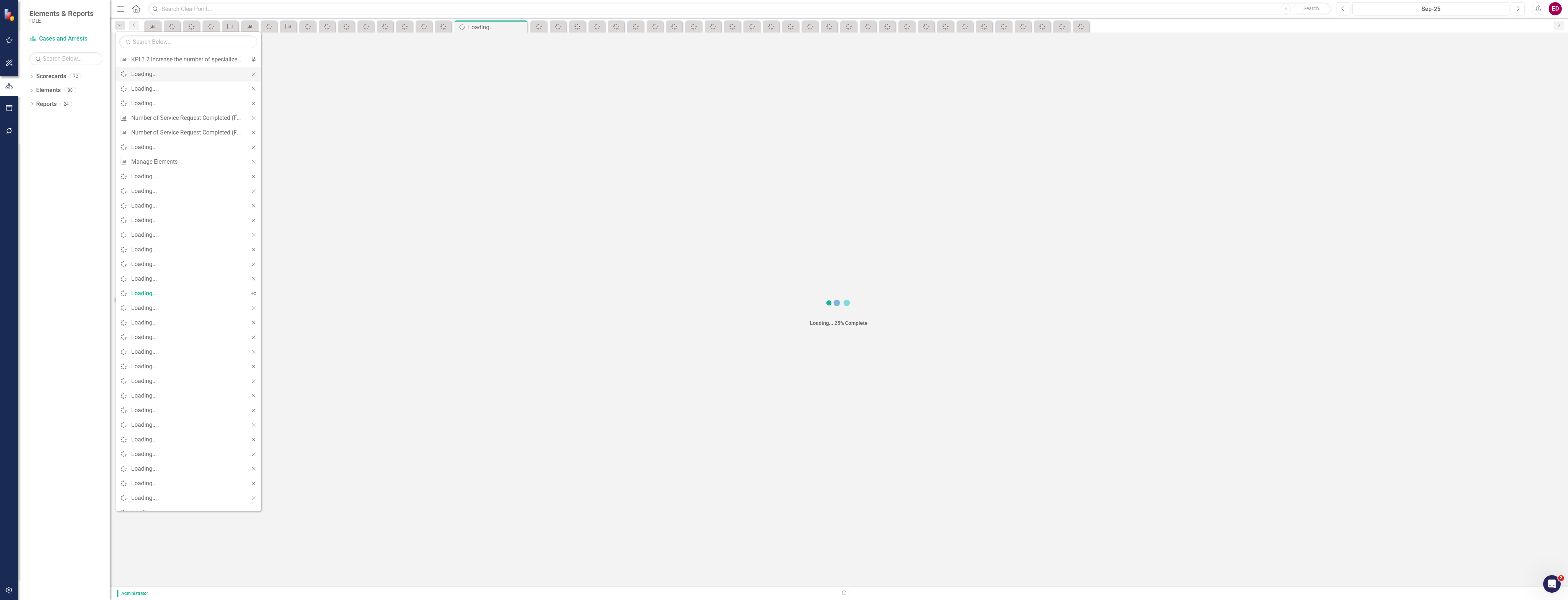
click at [251, 75] on icon "Close" at bounding box center [253, 74] width 7 height 5
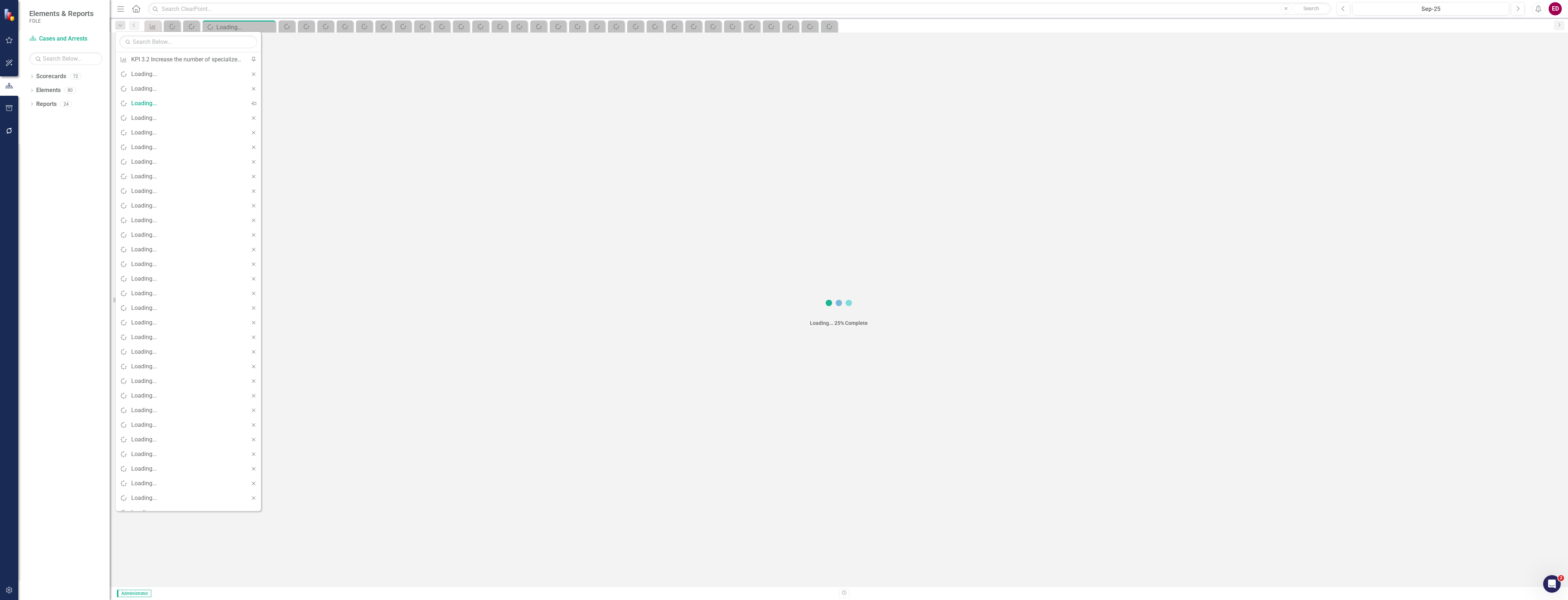
click at [251, 75] on icon "Close" at bounding box center [253, 74] width 7 height 5
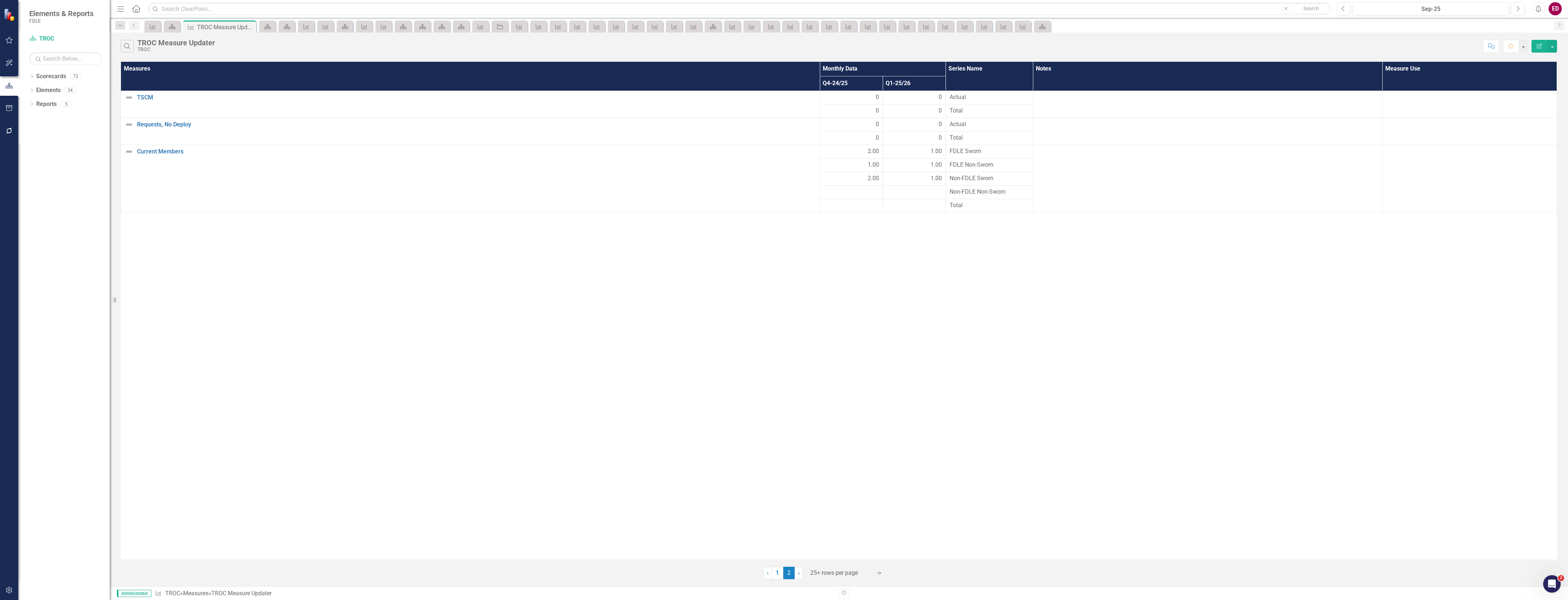
click at [777, 571] on link "1" at bounding box center [777, 573] width 12 height 12
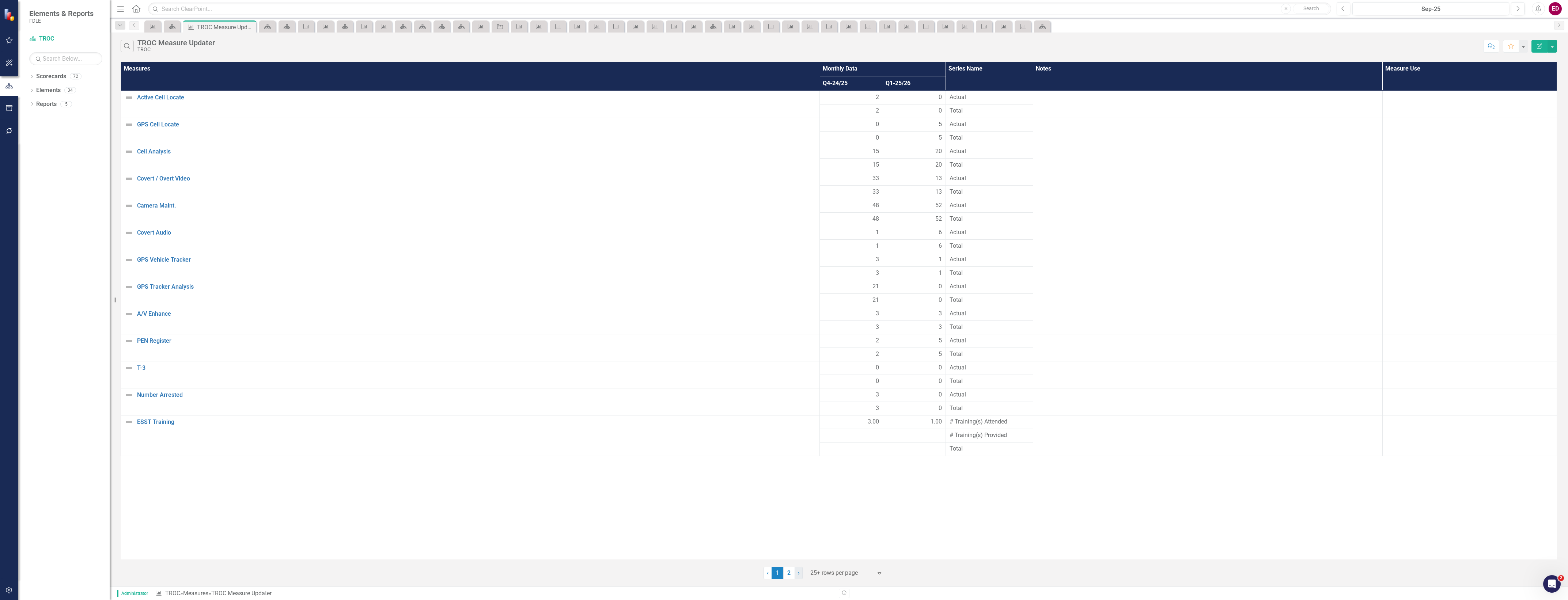
click at [801, 569] on link "› Next" at bounding box center [798, 573] width 8 height 12
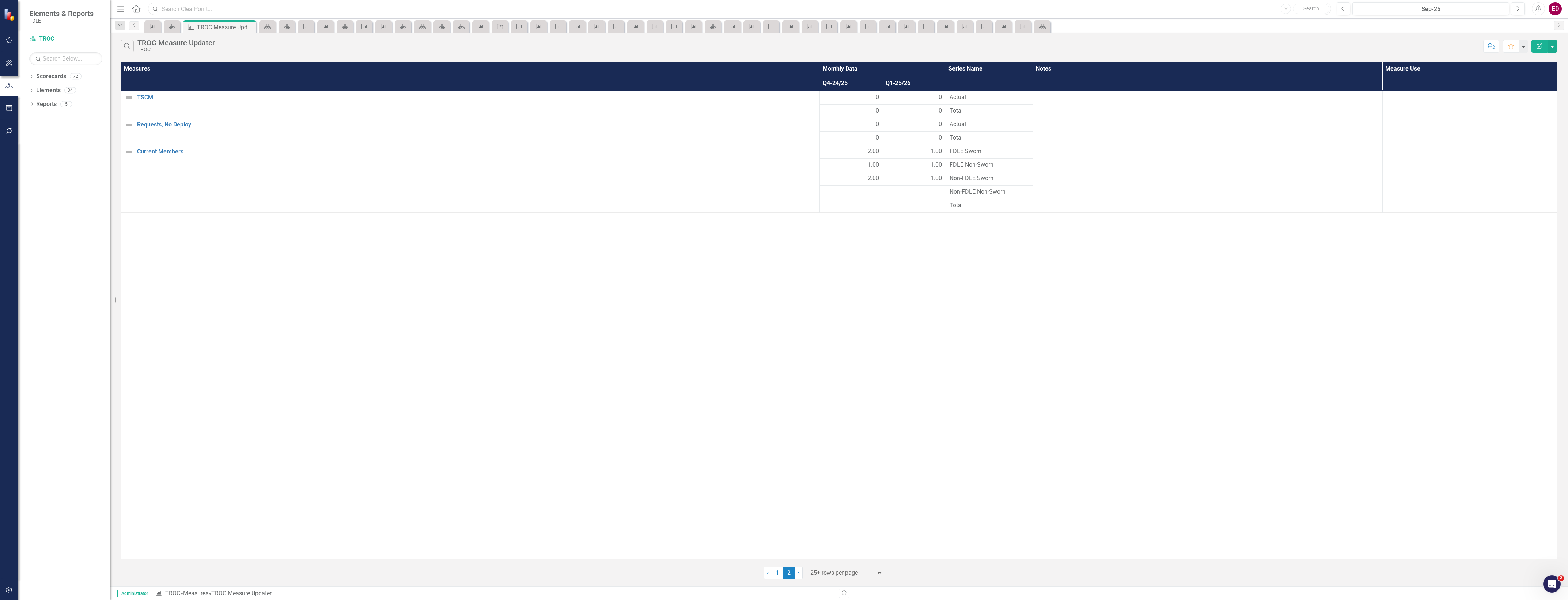
click at [765, 4] on input "text" at bounding box center [740, 9] width 1183 height 13
drag, startPoint x: 765, startPoint y: 1, endPoint x: 789, endPoint y: 229, distance: 229.3
click at [789, 229] on div "Measures Monthly Data Series Name Notes Measure Use Q4-24/25 Q1-25/26 TSCM Link…" at bounding box center [839, 310] width 1437 height 498
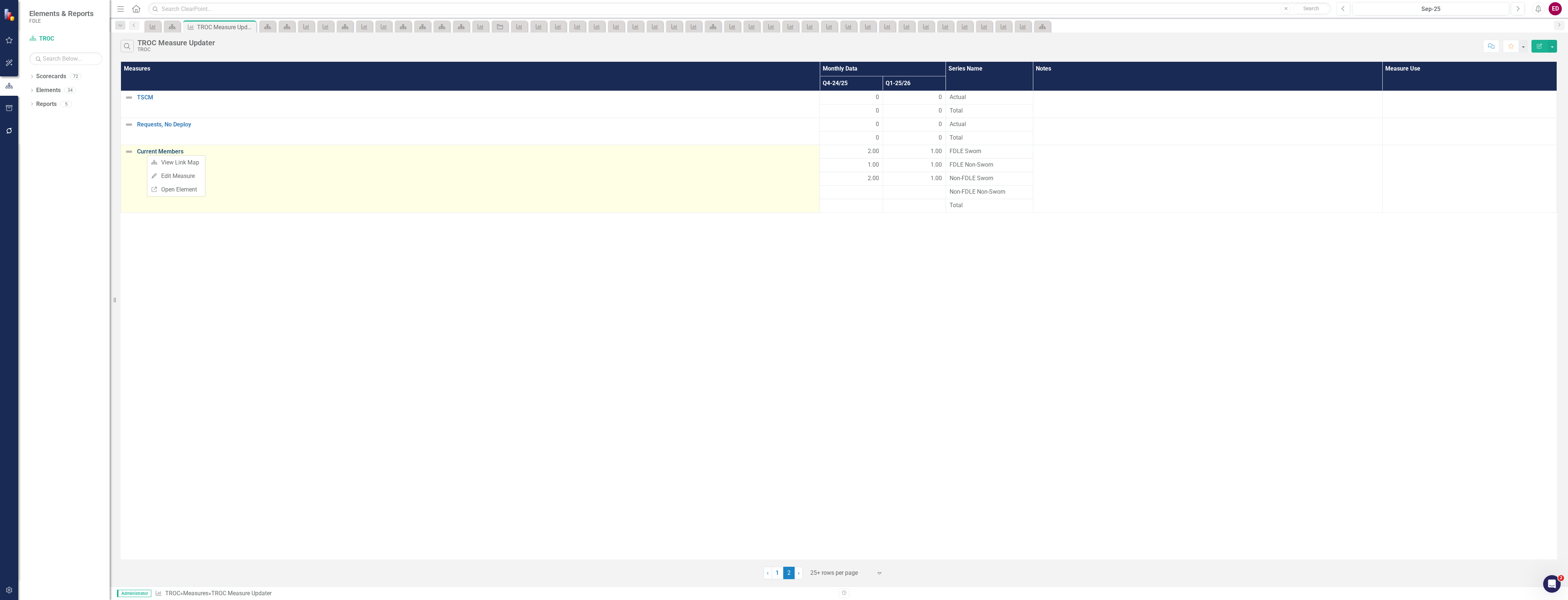
click at [141, 153] on link "Current Members" at bounding box center [476, 152] width 679 height 7
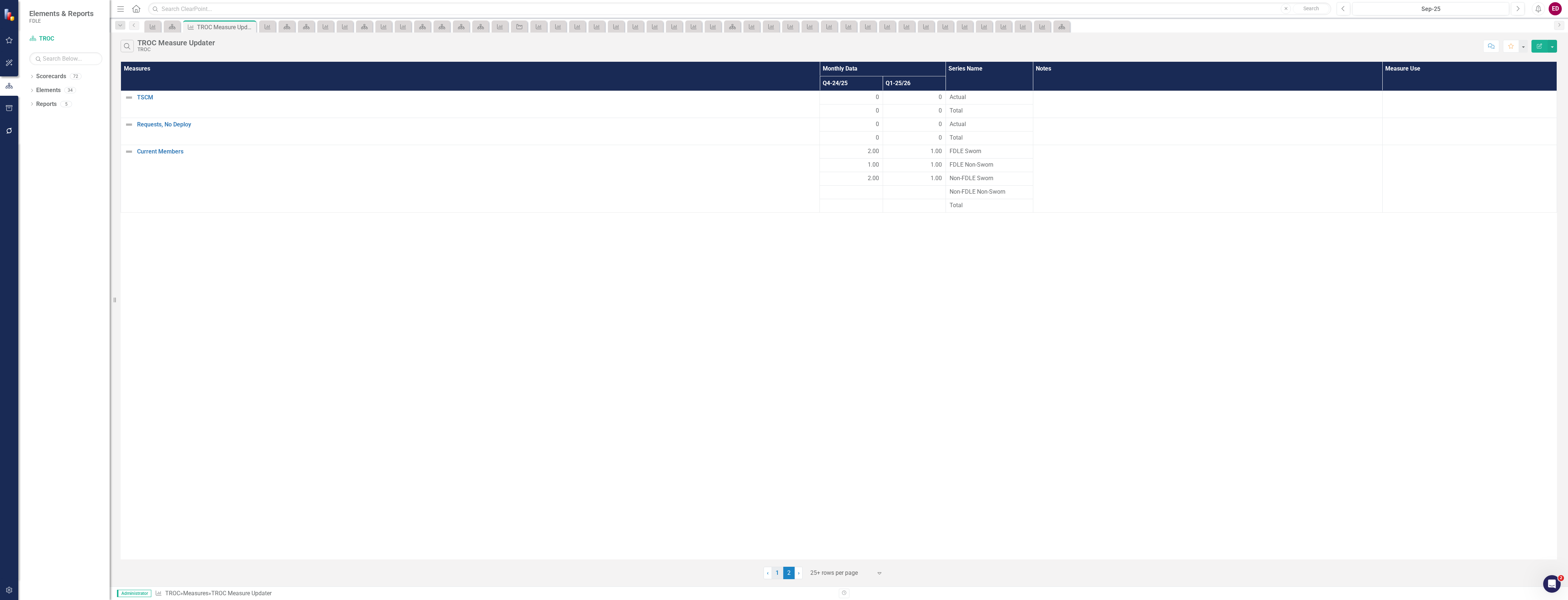
click at [775, 574] on link "1" at bounding box center [777, 573] width 12 height 12
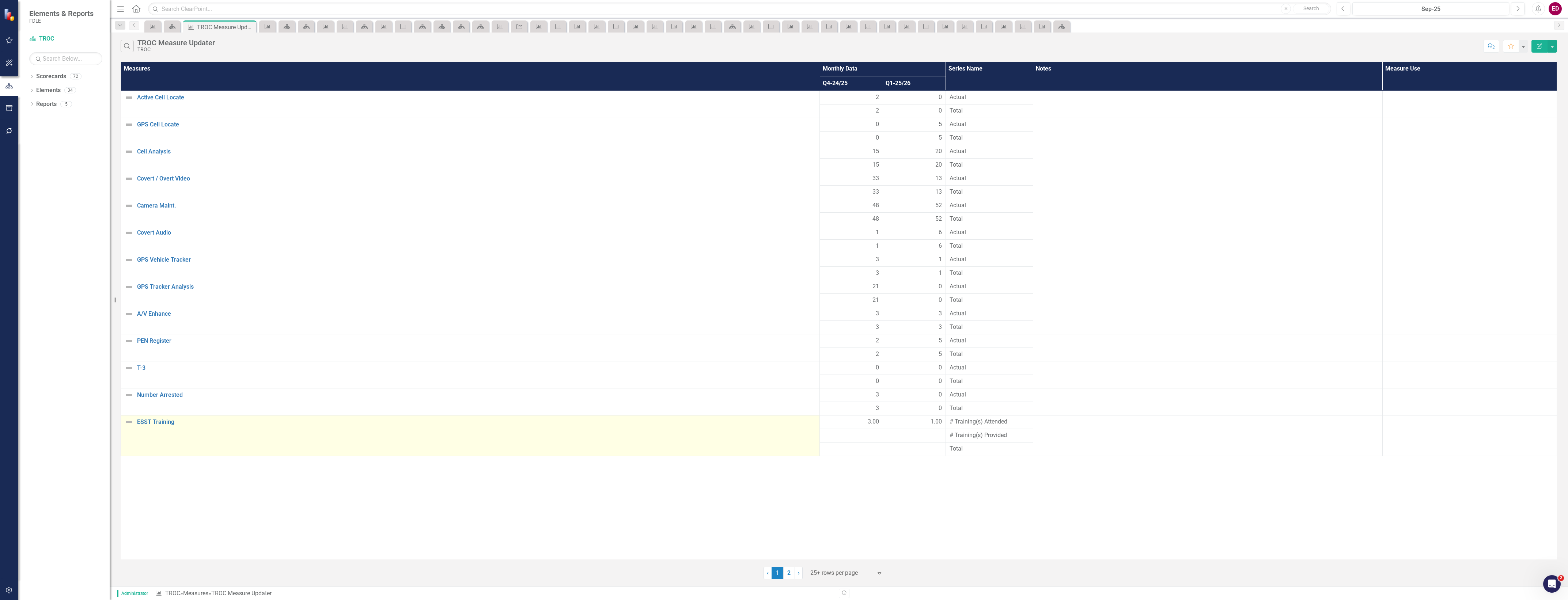
click at [170, 420] on div "ESST Training" at bounding box center [470, 422] width 691 height 9
click at [171, 425] on link "ESST Training" at bounding box center [476, 422] width 679 height 7
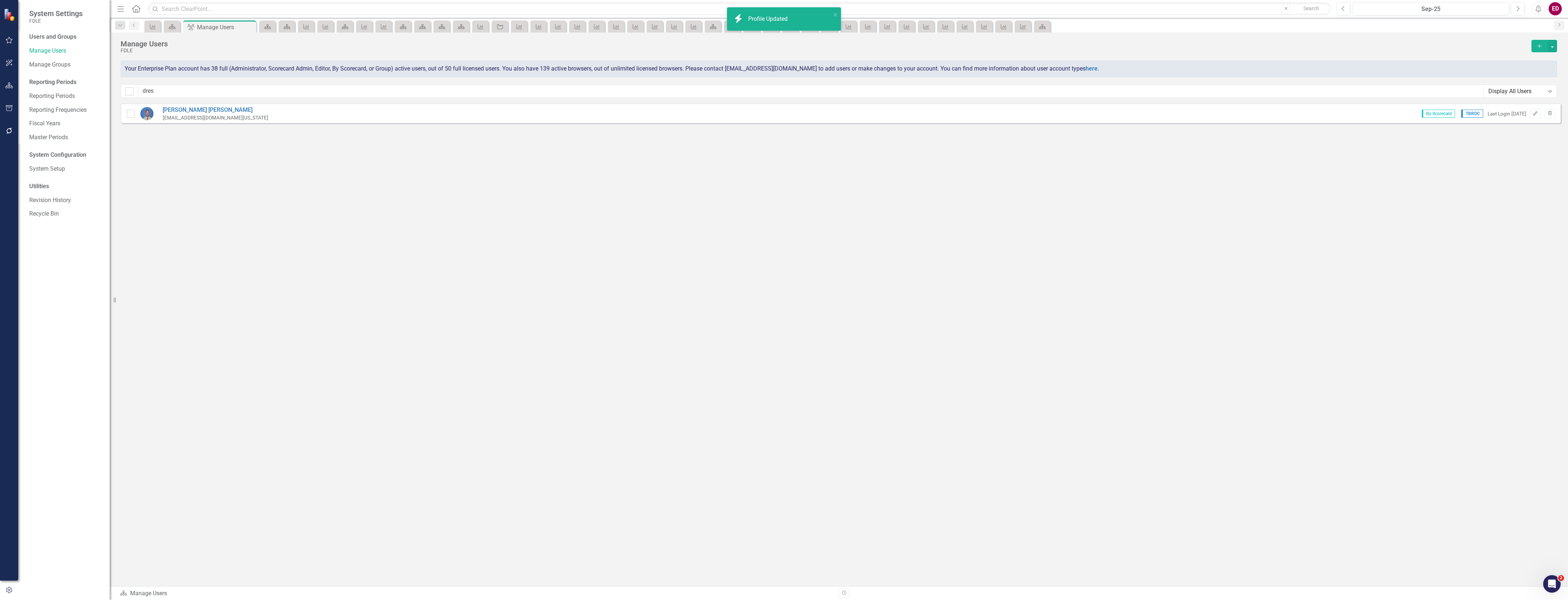
click at [329, 99] on div "Manage Users FDLE Add Your Enterprise Plan account has 38 full (Administrator, …" at bounding box center [839, 68] width 1458 height 71
click at [332, 94] on input "dres" at bounding box center [811, 91] width 1345 height 13
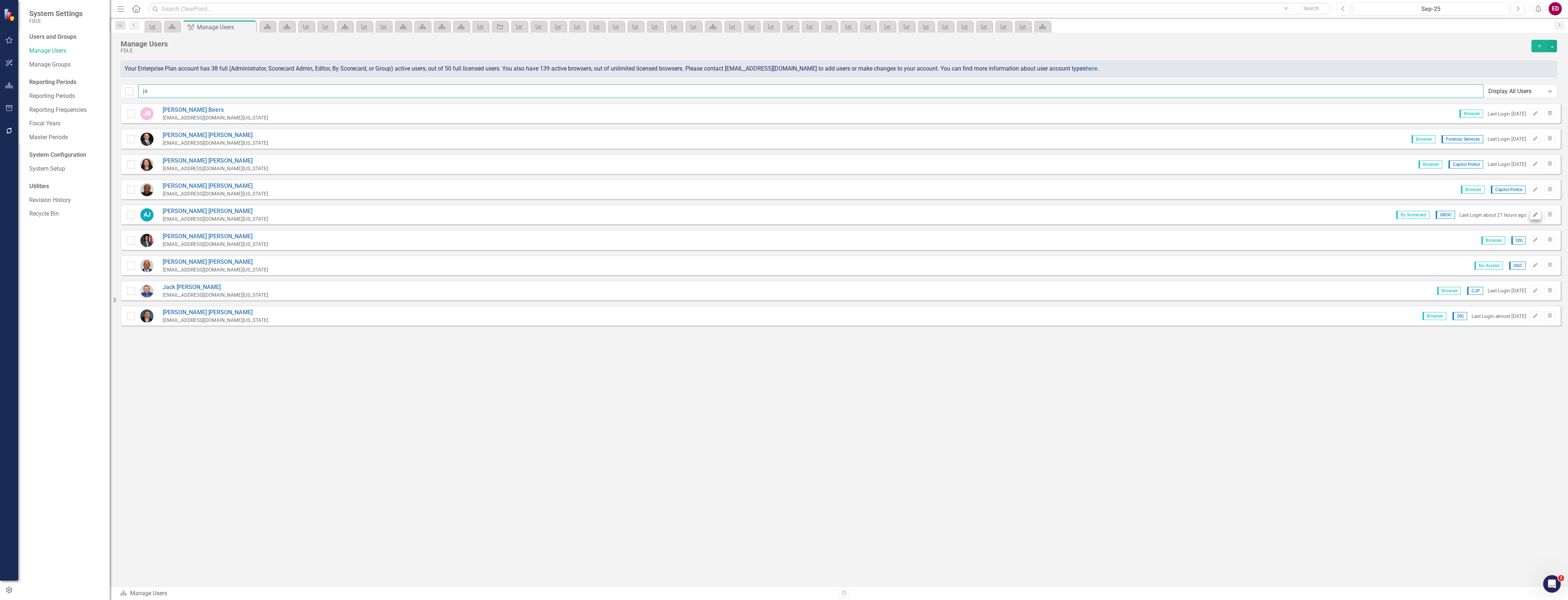
type input "ja"
click at [1534, 212] on icon "Edit" at bounding box center [1535, 214] width 5 height 4
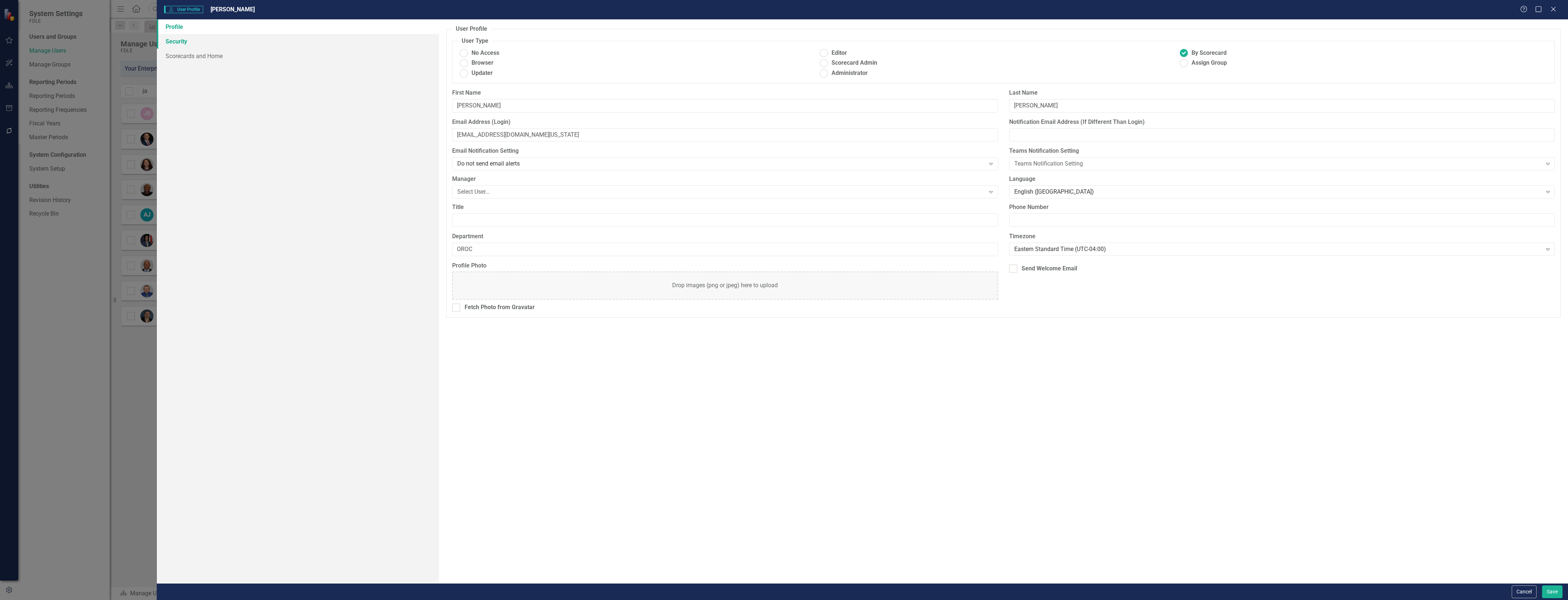
click at [242, 44] on link "Security" at bounding box center [298, 41] width 282 height 15
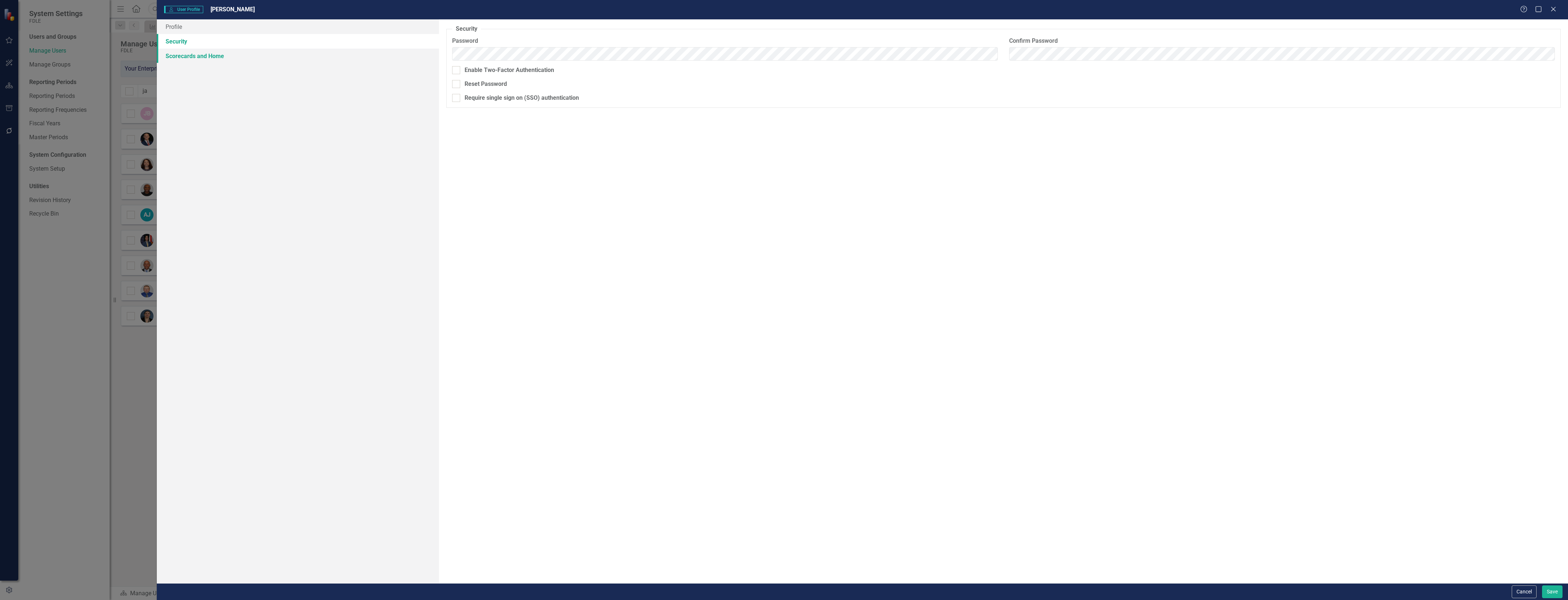
click at [257, 58] on link "Scorecards and Home" at bounding box center [298, 56] width 282 height 15
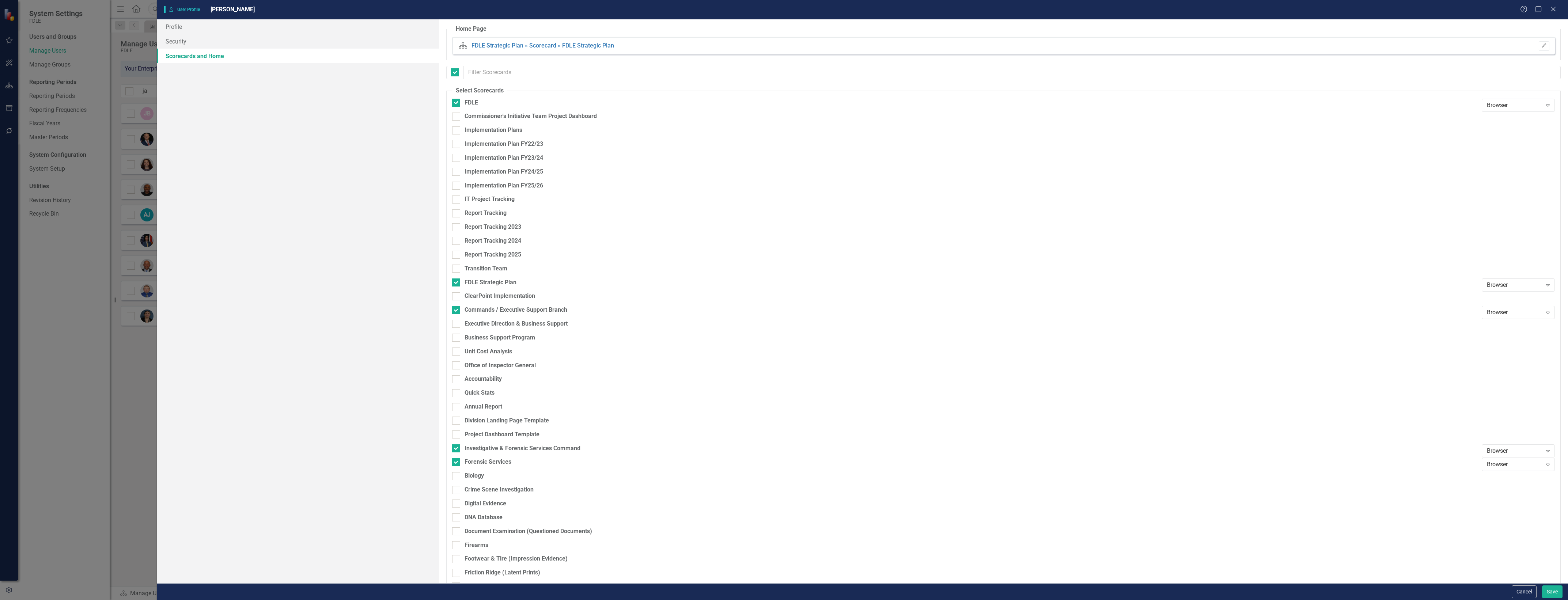
checkbox input "false"
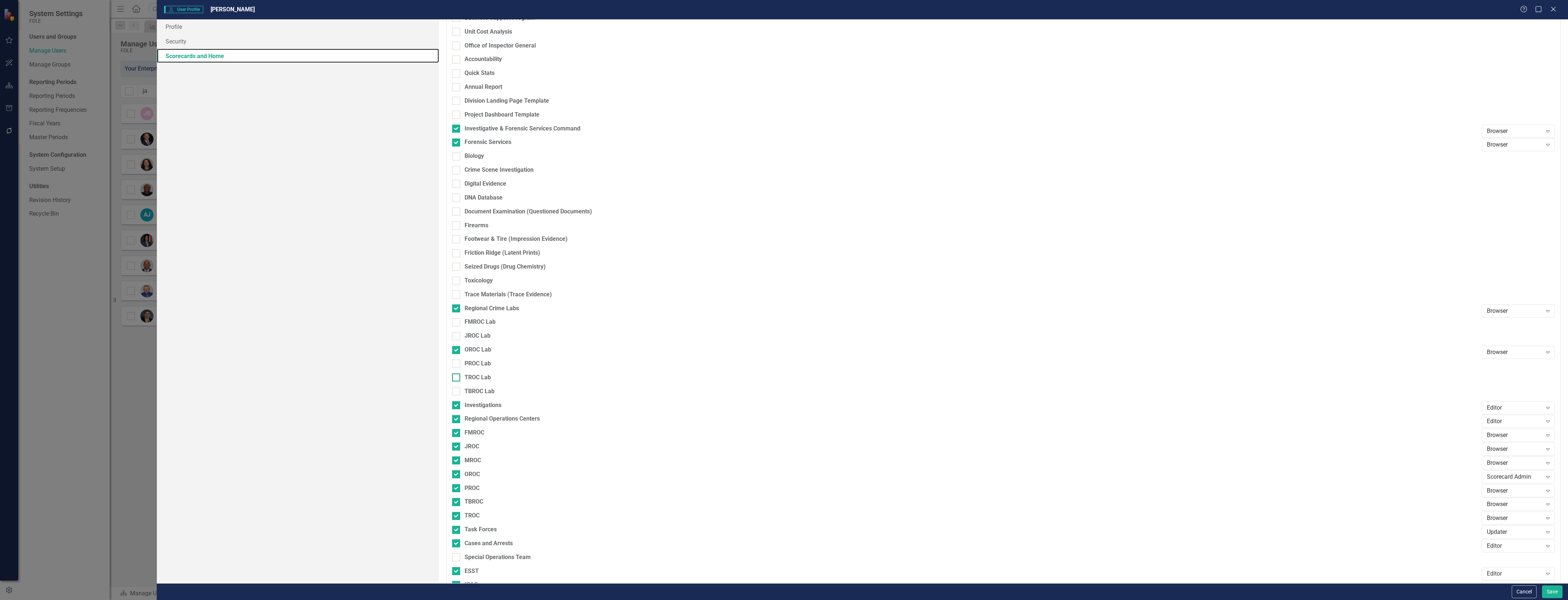
scroll to position [517, 0]
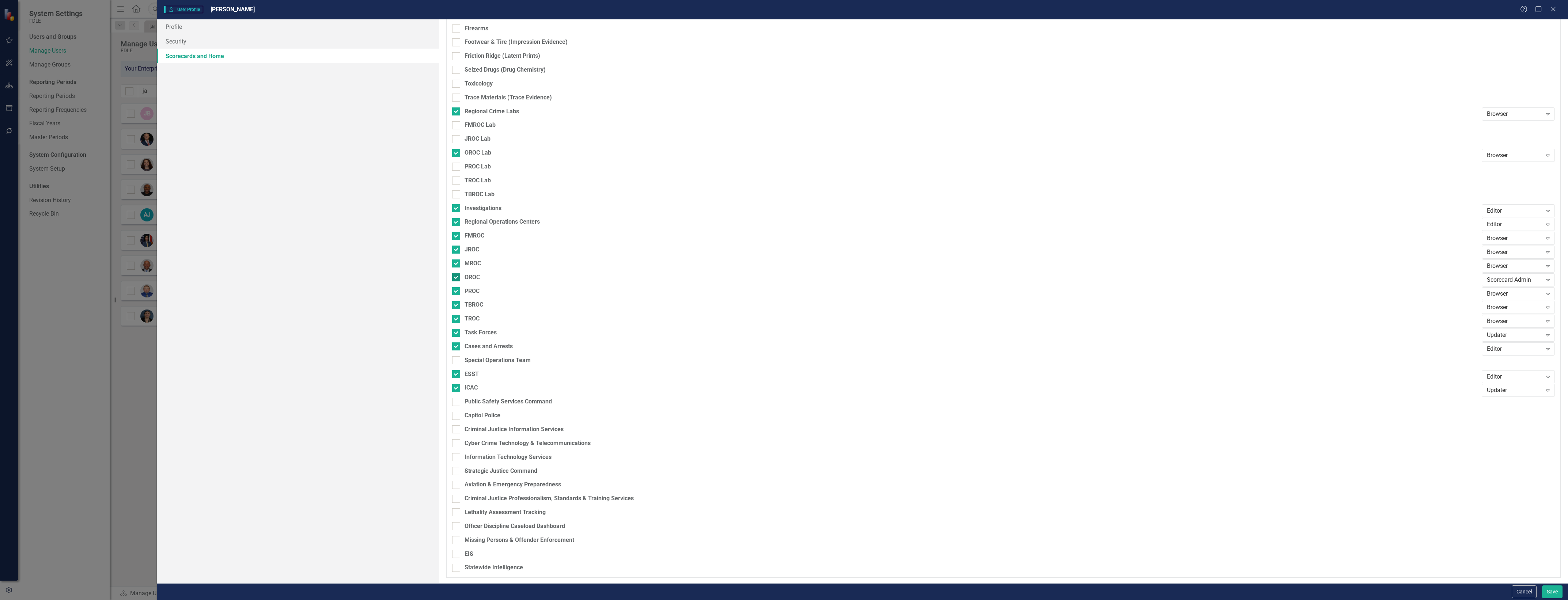
click at [472, 280] on div "OROC" at bounding box center [472, 277] width 15 height 9
click at [457, 278] on input "OROC" at bounding box center [455, 276] width 5 height 5
click at [472, 280] on div "OROC" at bounding box center [472, 277] width 15 height 9
click at [457, 278] on input "OROC" at bounding box center [455, 276] width 5 height 5
checkbox input "true"
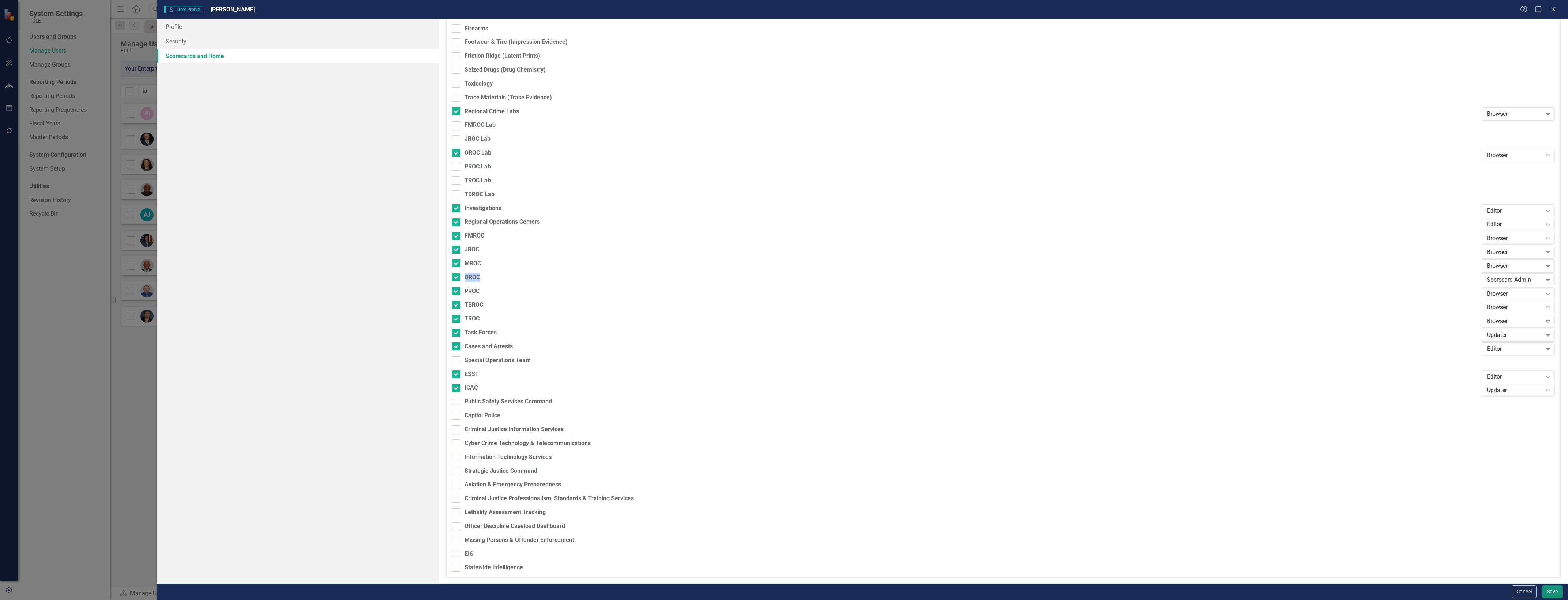
click at [1556, 593] on button "Save" at bounding box center [1552, 591] width 21 height 13
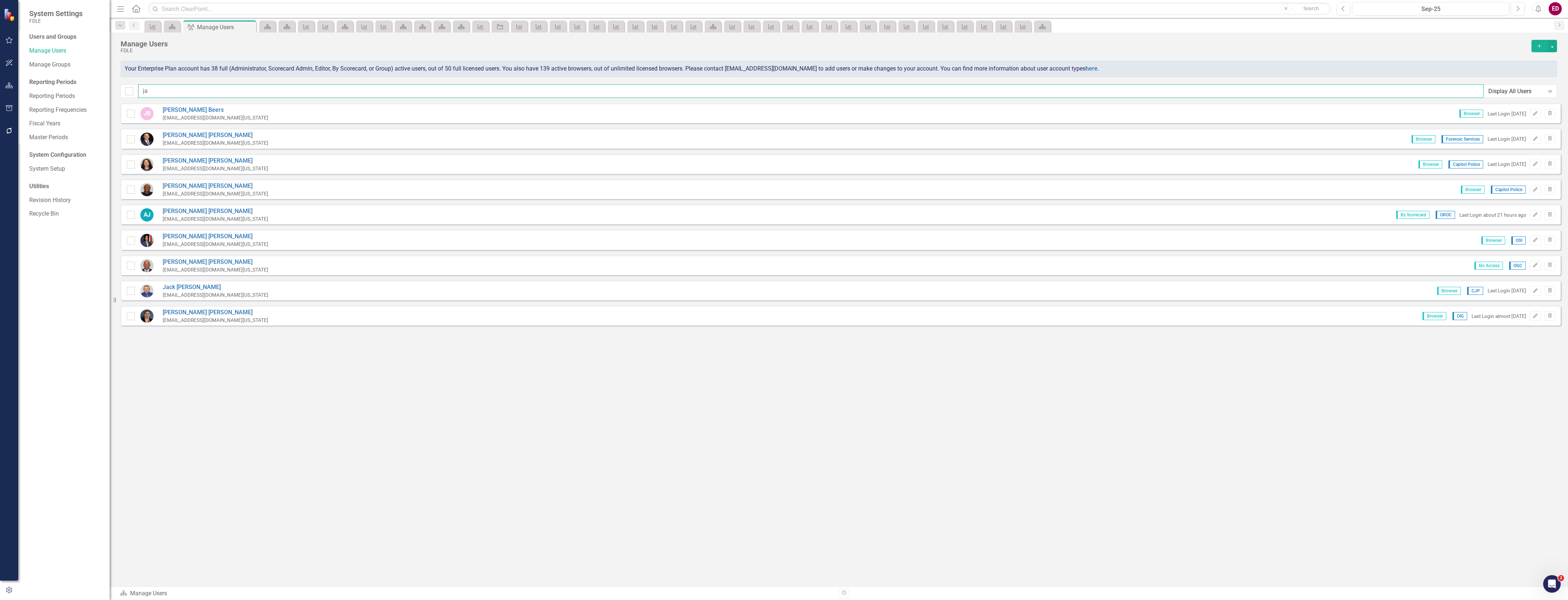
click at [324, 85] on input "ja" at bounding box center [811, 91] width 1345 height 13
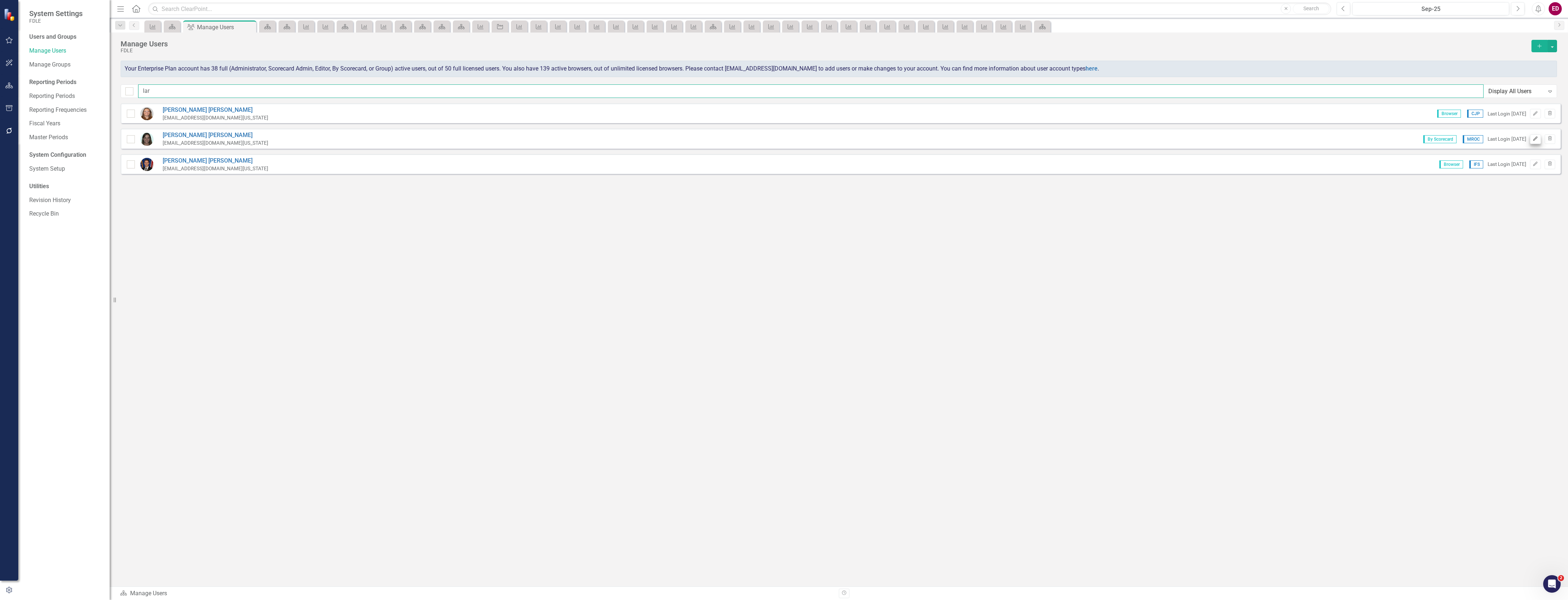
type input "lar"
click at [1536, 141] on icon "Edit" at bounding box center [1535, 139] width 5 height 4
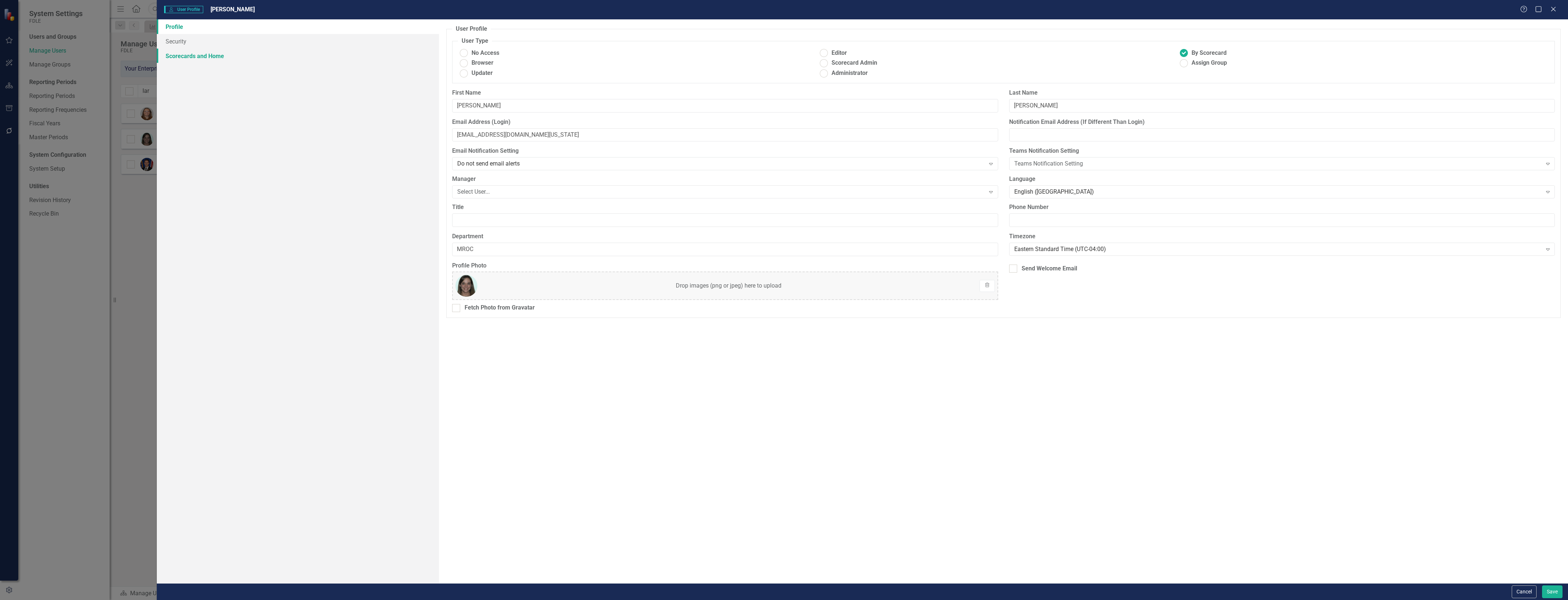
click at [201, 55] on link "Scorecards and Home" at bounding box center [298, 56] width 282 height 15
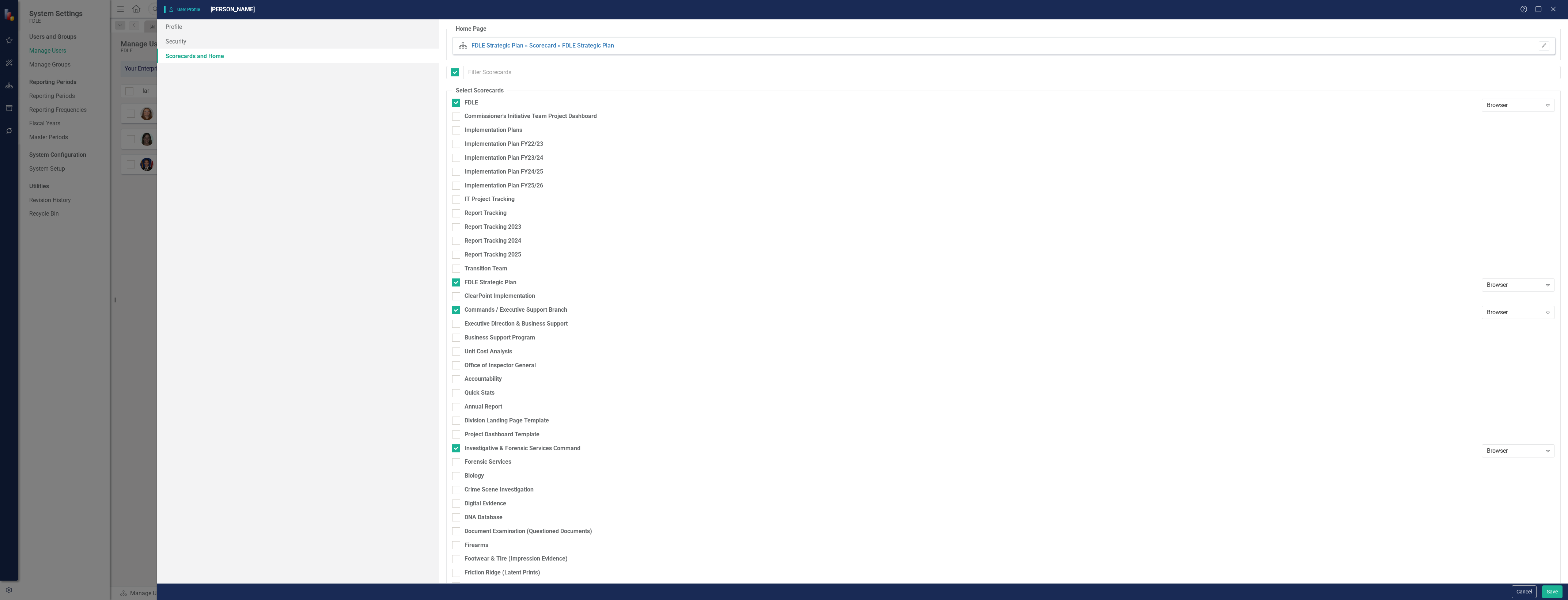
checkbox input "false"
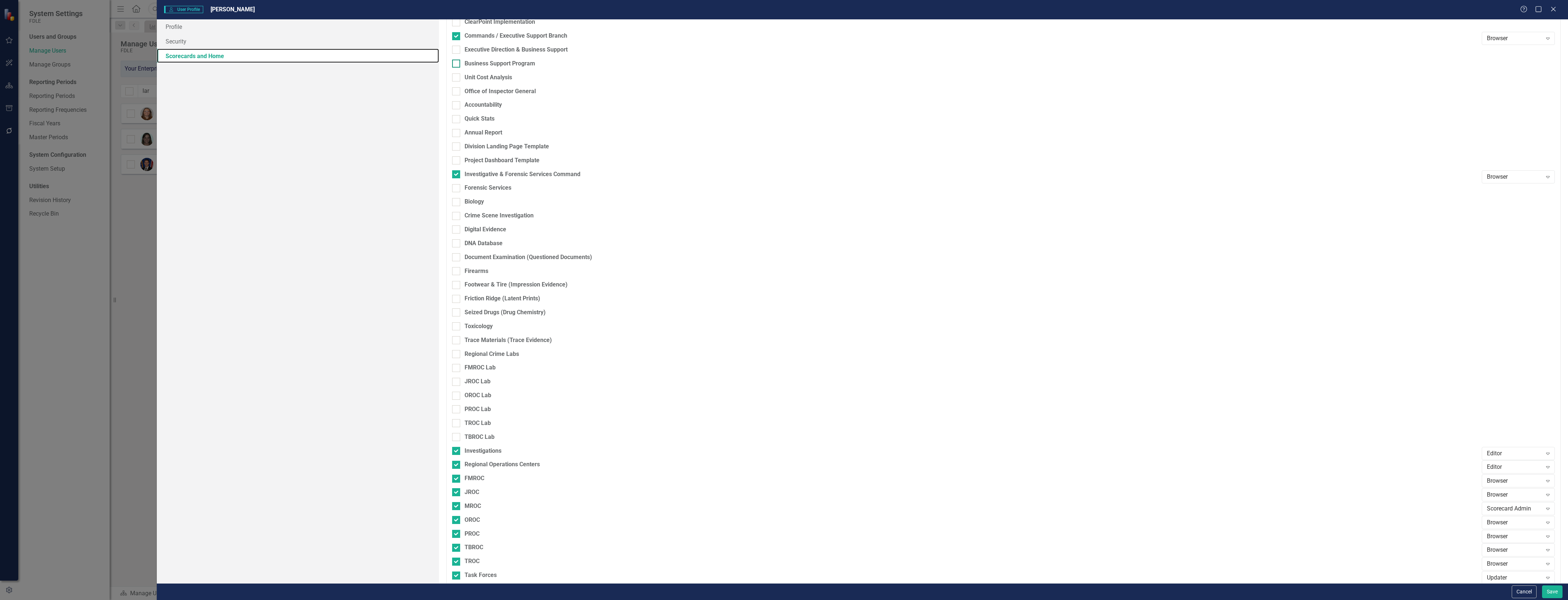
scroll to position [319, 0]
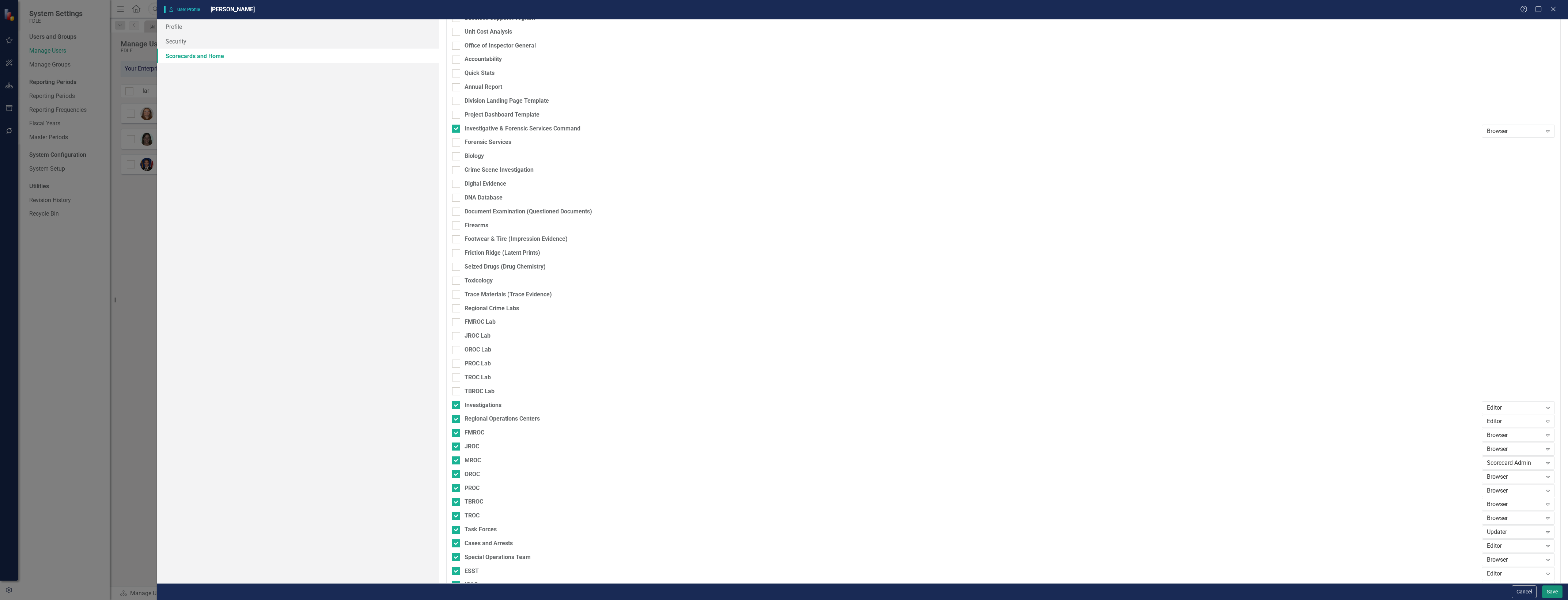
click at [1559, 589] on button "Save" at bounding box center [1552, 591] width 21 height 13
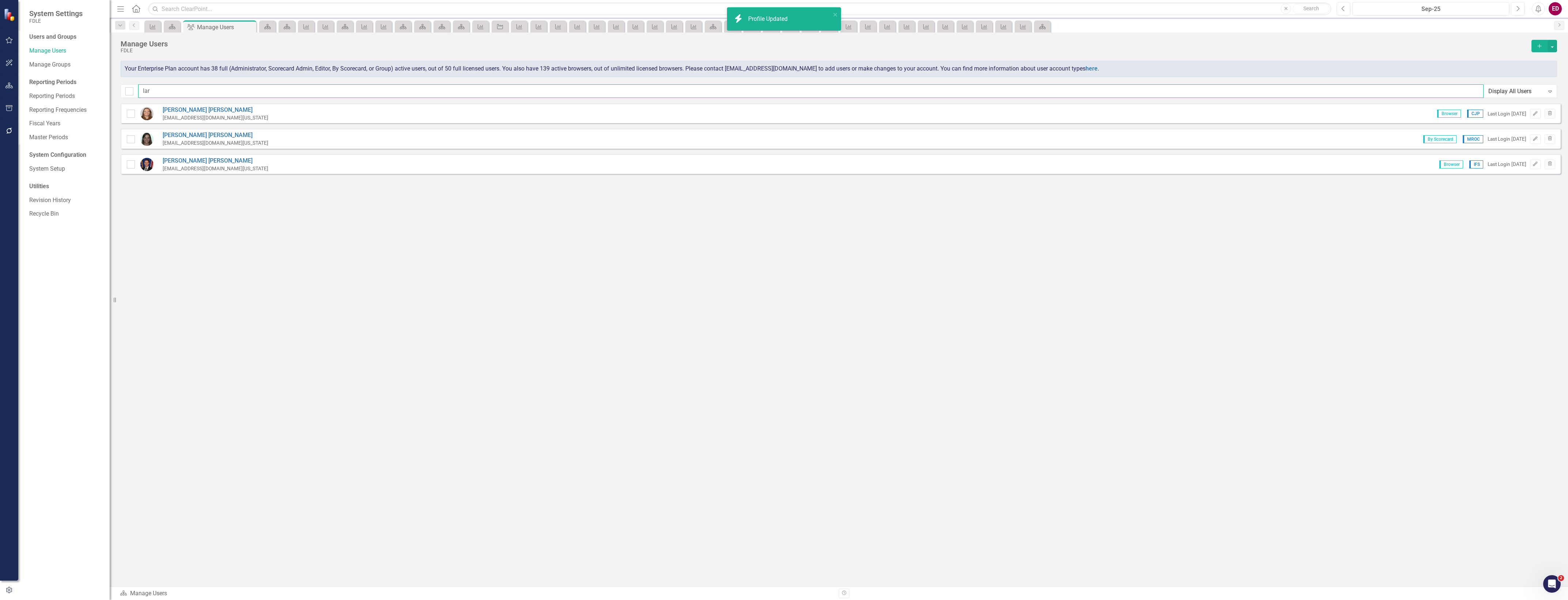
click at [252, 85] on input "lar" at bounding box center [811, 91] width 1345 height 13
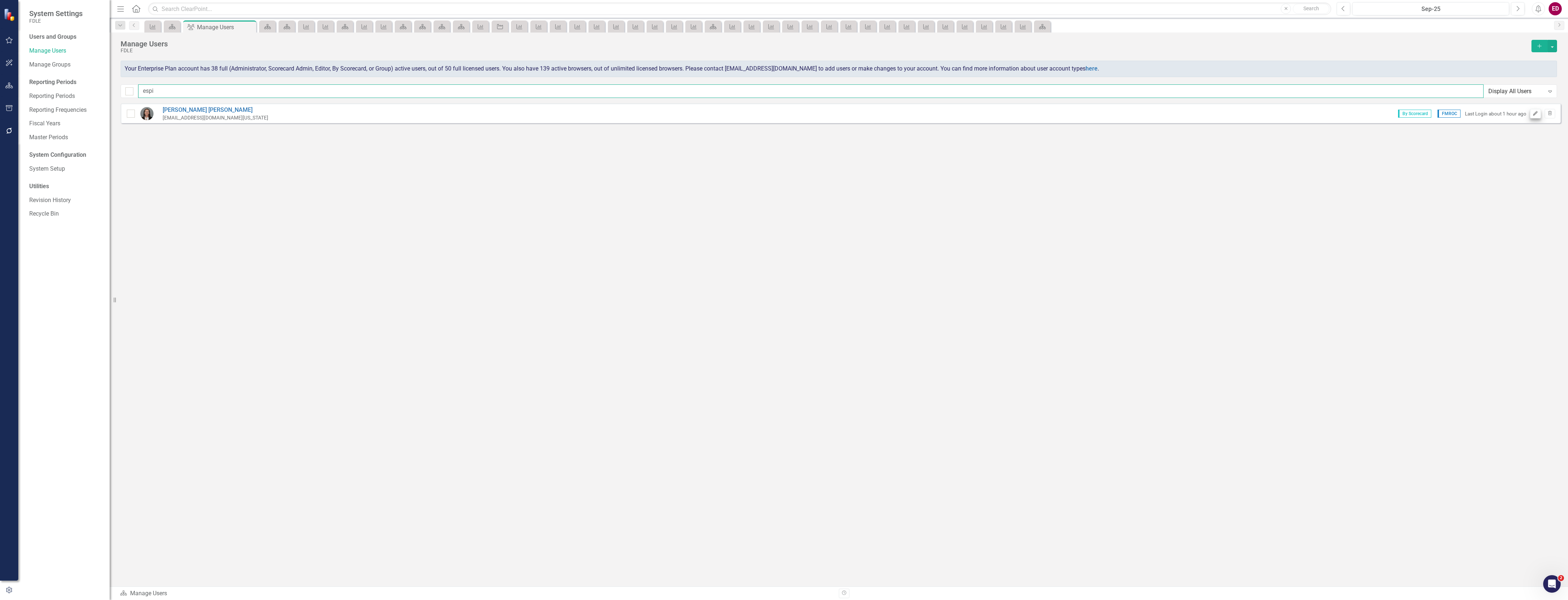
type input "espi"
click at [1534, 116] on button "Edit" at bounding box center [1535, 114] width 10 height 10
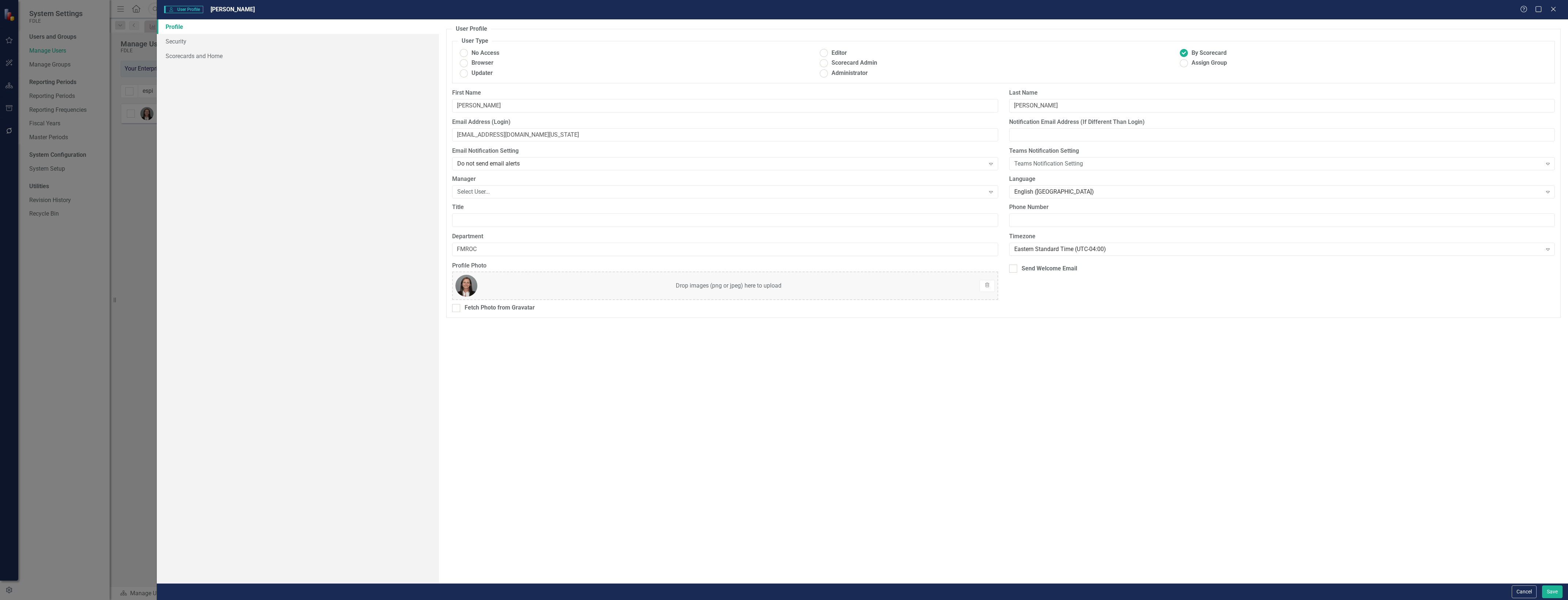
drag, startPoint x: 370, startPoint y: 77, endPoint x: 368, endPoint y: 71, distance: 6.3
click at [368, 74] on div "Profile Security Scorecards and Home" at bounding box center [298, 301] width 282 height 564
click at [363, 53] on link "Scorecards and Home" at bounding box center [298, 56] width 282 height 15
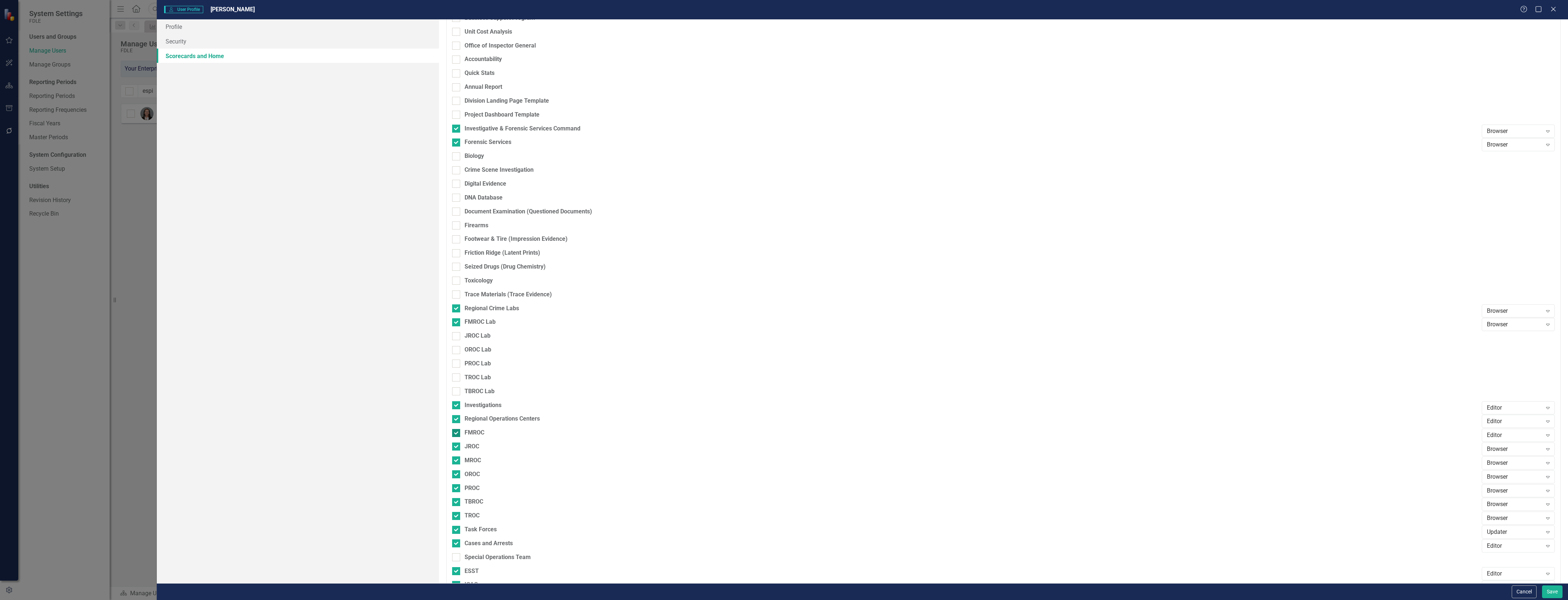
click at [475, 431] on div "FMROC" at bounding box center [474, 433] width 19 height 9
click at [457, 431] on input "FMROC" at bounding box center [455, 431] width 5 height 5
click at [475, 431] on div "FMROC" at bounding box center [474, 433] width 19 height 9
click at [457, 431] on input "FMROC" at bounding box center [455, 431] width 5 height 5
checkbox input "true"
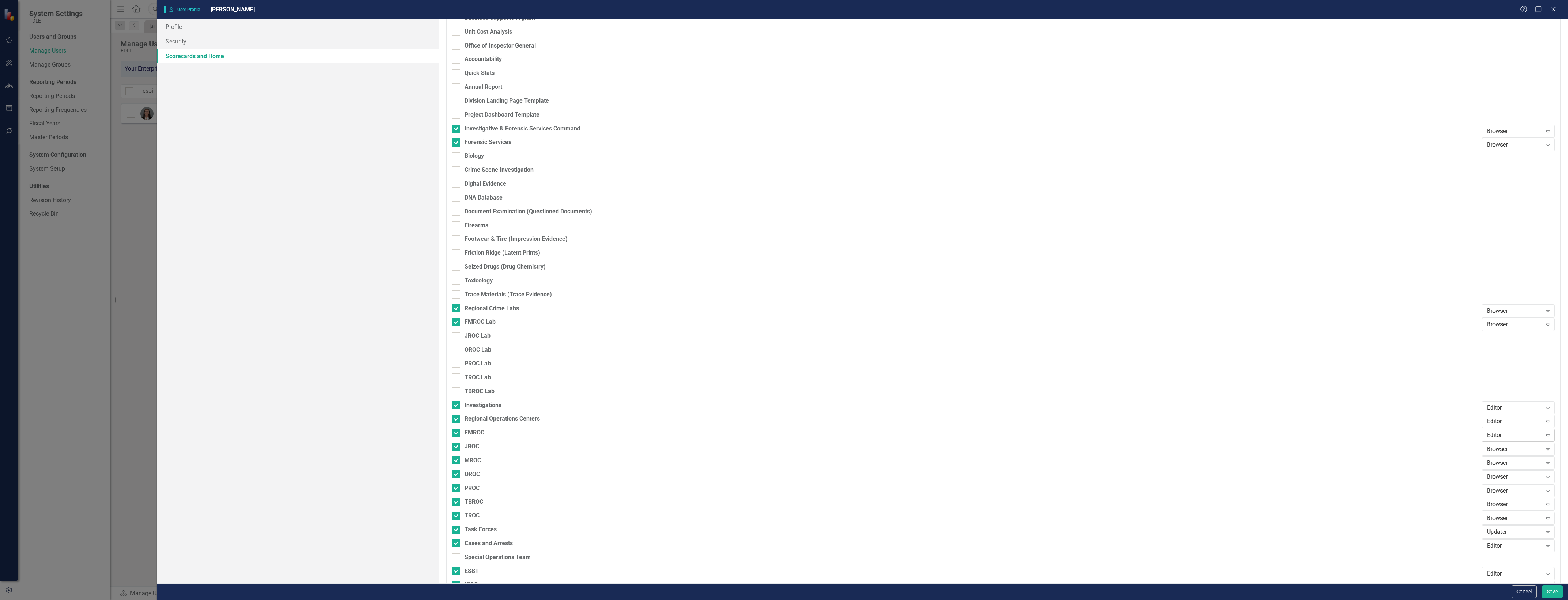
click at [1495, 431] on div "Editor" at bounding box center [1514, 436] width 55 height 9
click at [1554, 593] on button "Save" at bounding box center [1552, 591] width 21 height 13
